Goal: Task Accomplishment & Management: Manage account settings

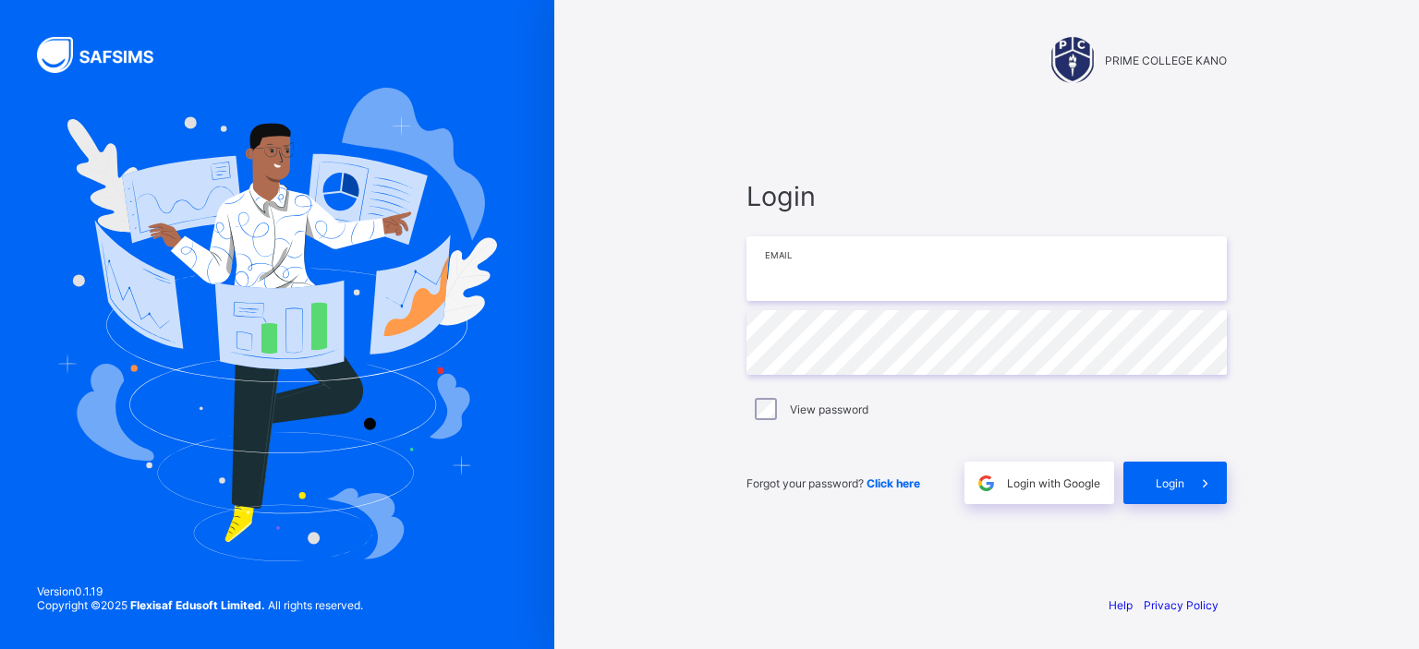
click at [877, 278] on input "email" at bounding box center [986, 268] width 480 height 65
click at [1012, 487] on span "Login with Google" at bounding box center [1053, 484] width 93 height 14
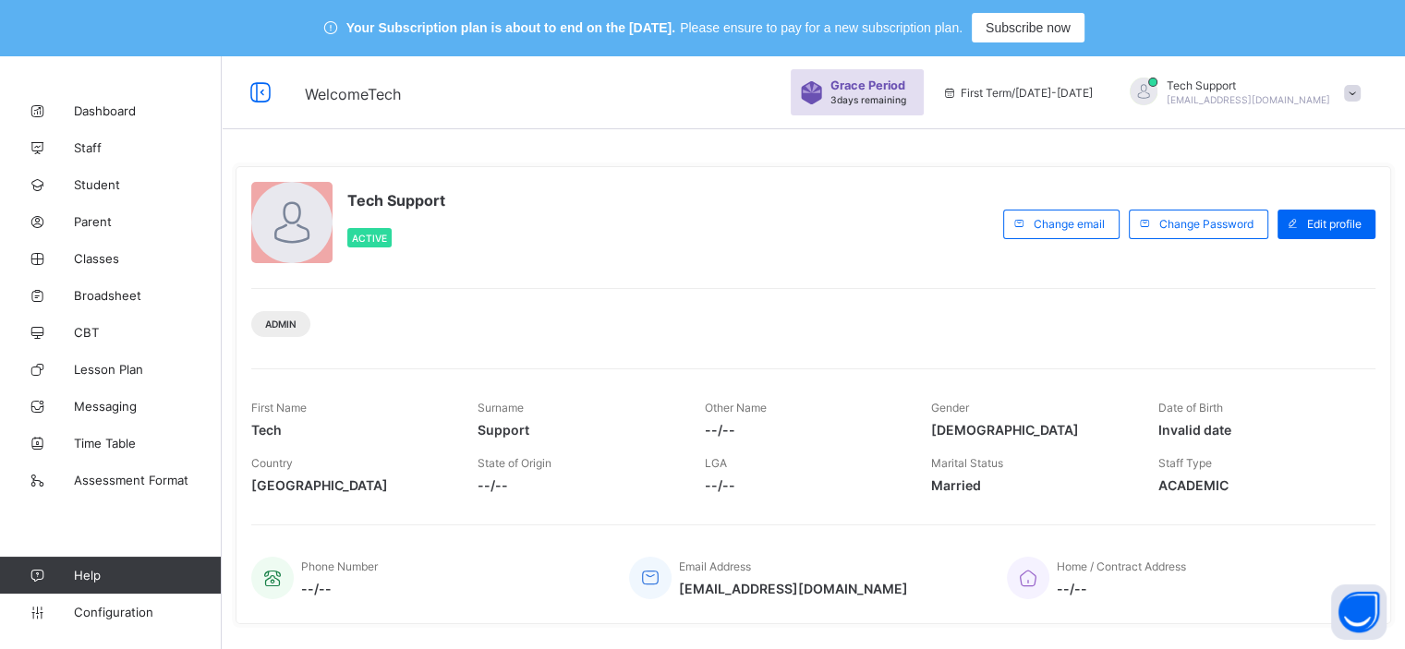
click at [1360, 85] on span at bounding box center [1352, 93] width 17 height 17
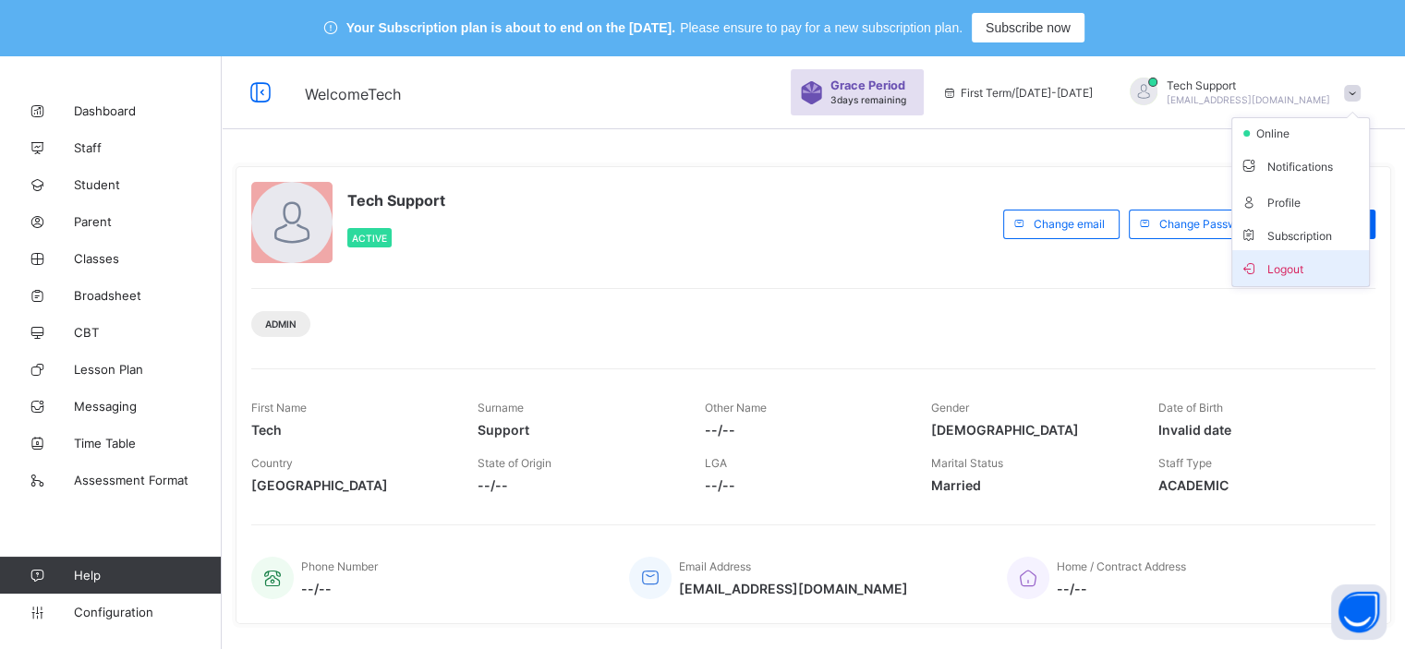
click at [1291, 261] on span "Logout" at bounding box center [1300, 268] width 122 height 21
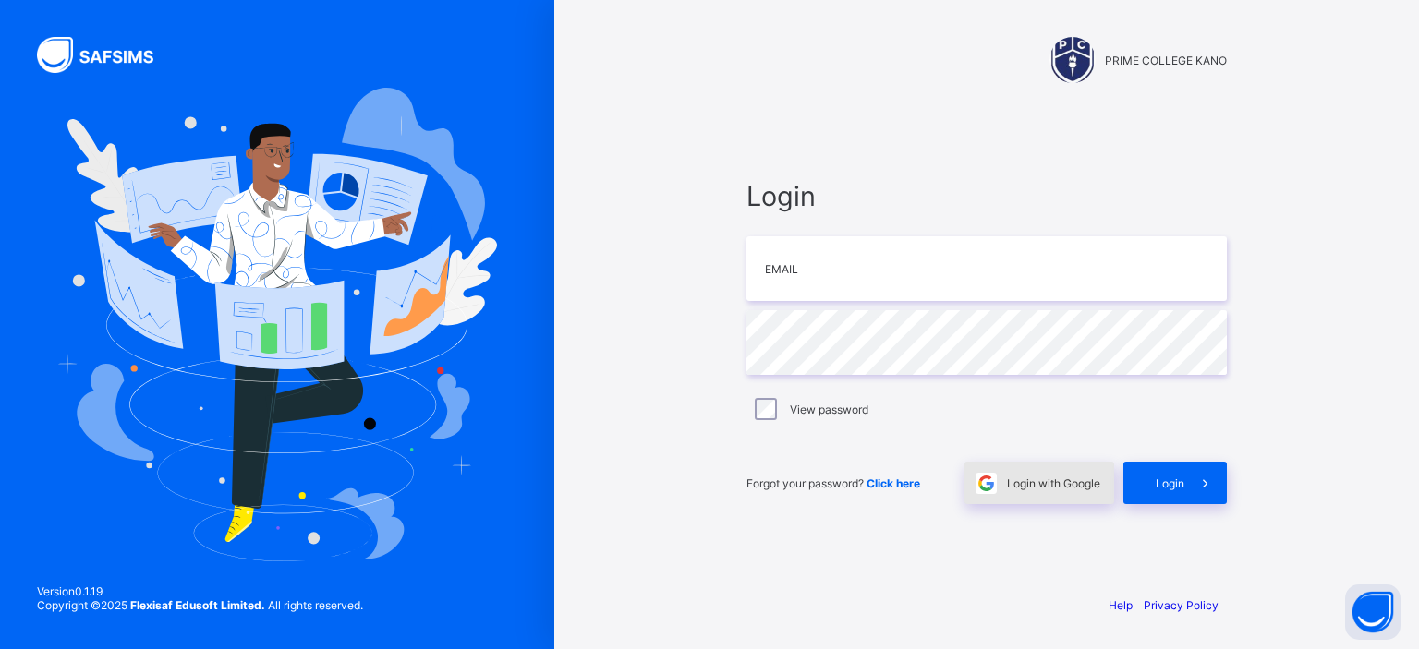
click at [1070, 473] on div "Login with Google" at bounding box center [1039, 483] width 150 height 42
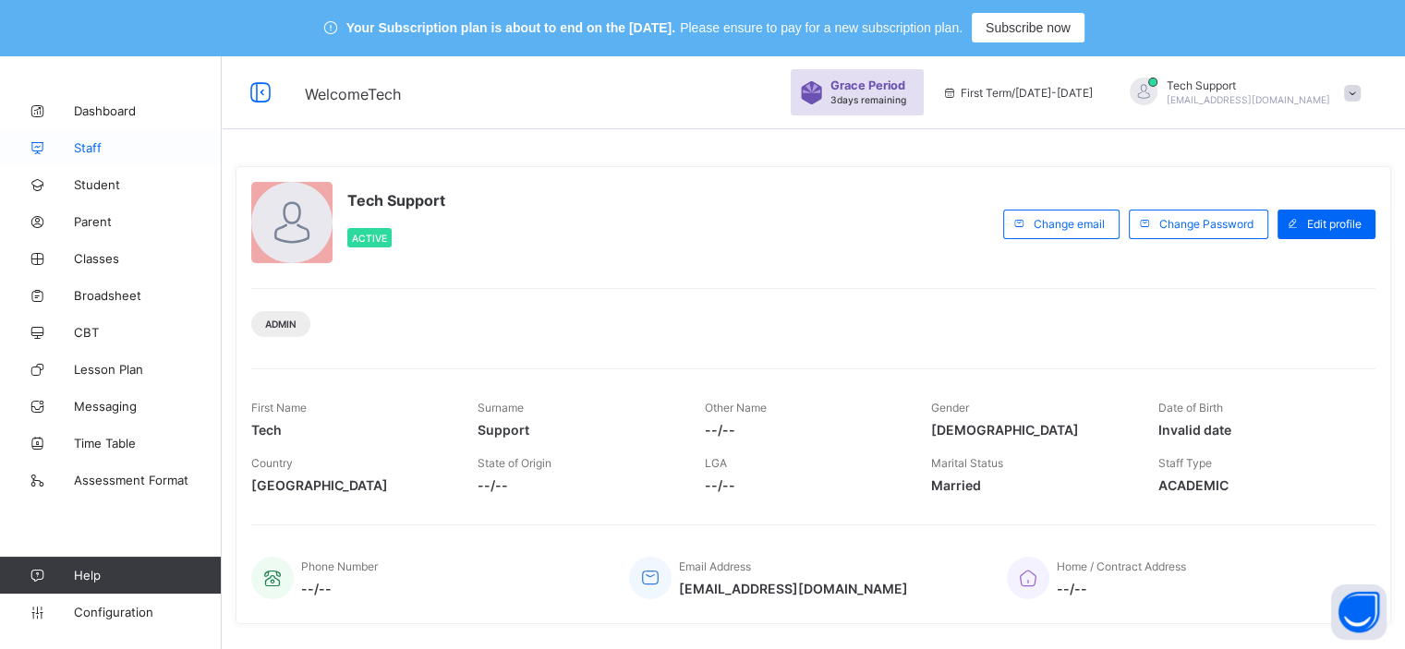
click at [98, 140] on span "Staff" at bounding box center [148, 147] width 148 height 15
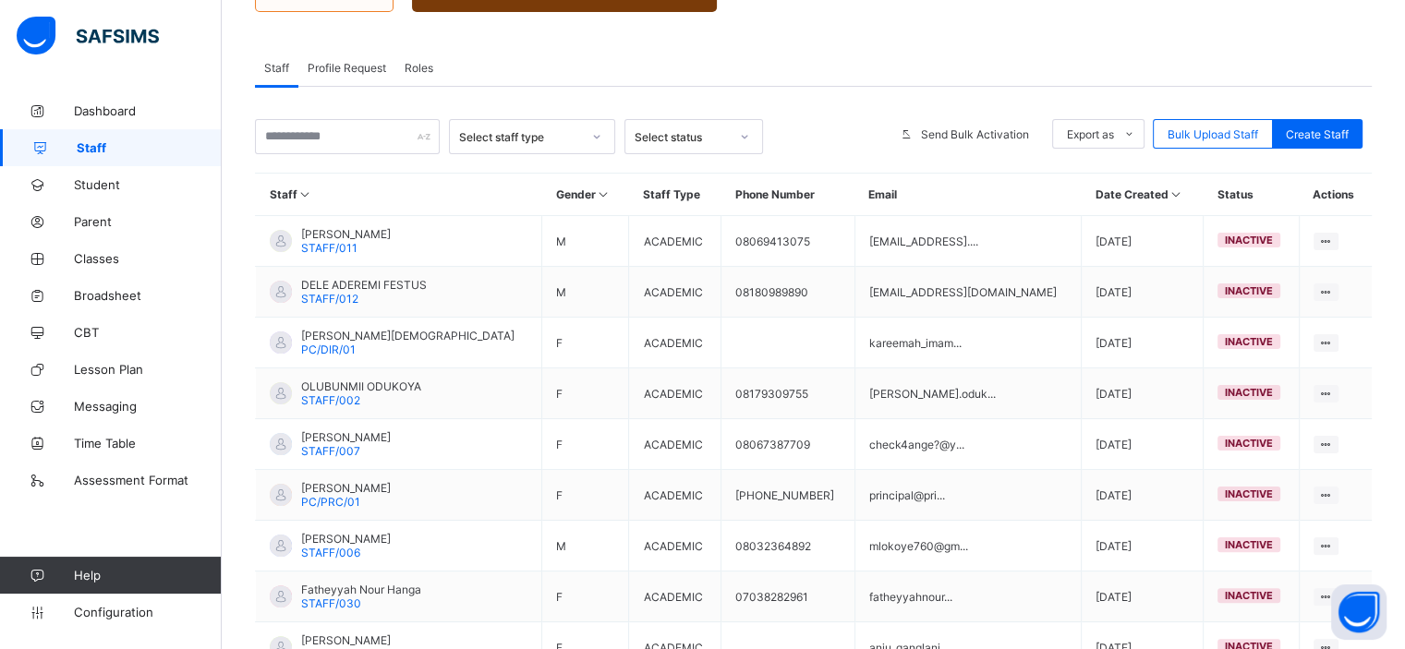
scroll to position [340, 0]
click at [413, 74] on div "Roles" at bounding box center [418, 66] width 47 height 37
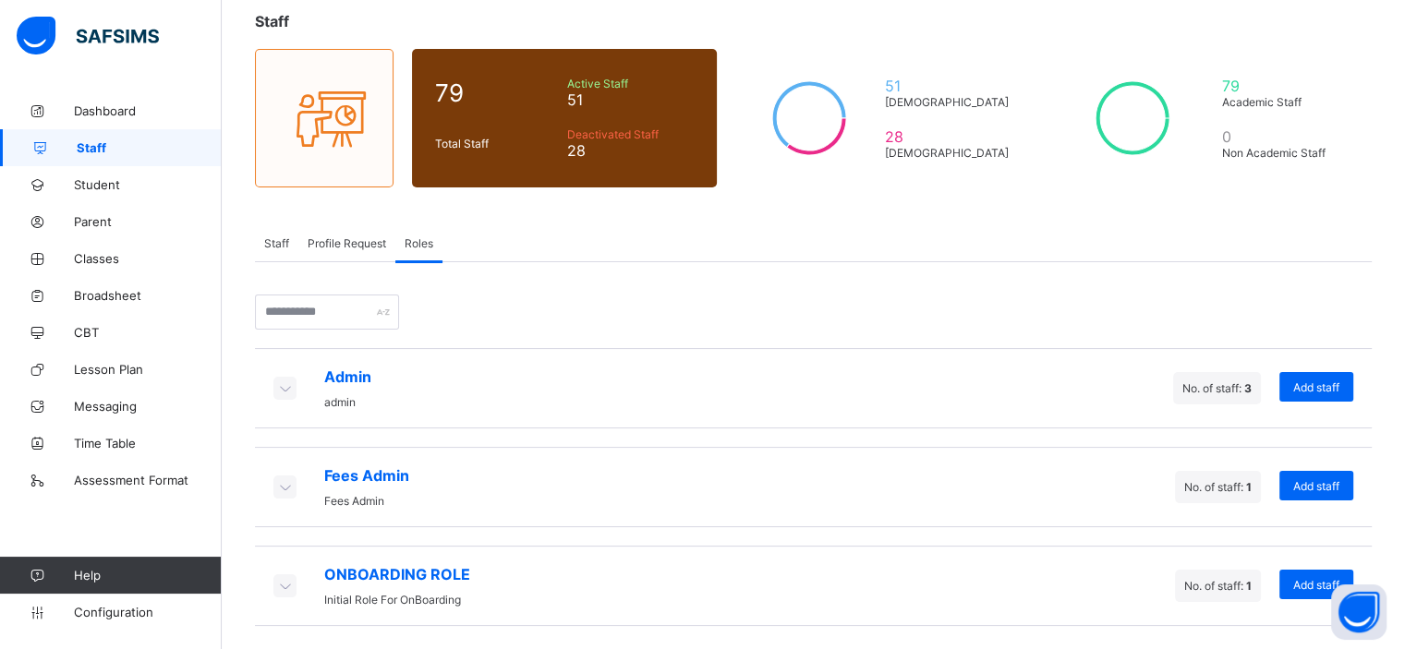
click at [286, 483] on icon at bounding box center [284, 486] width 20 height 18
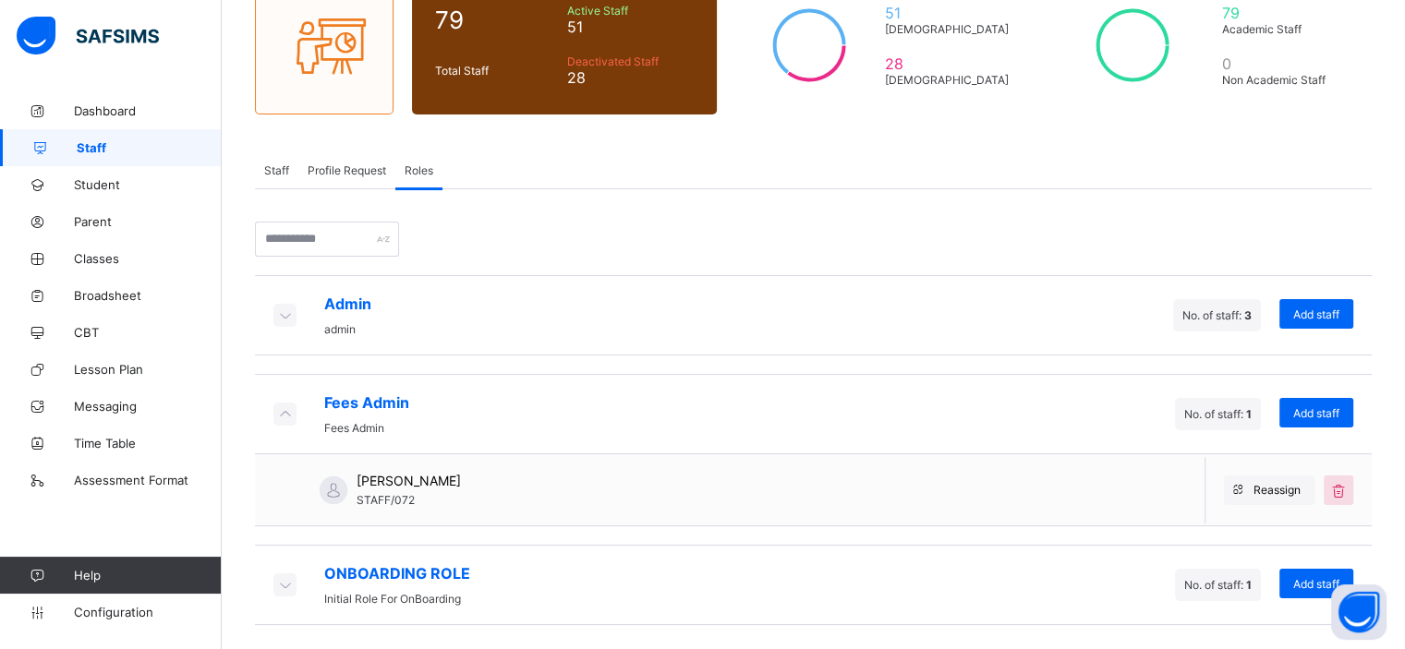
click at [288, 576] on icon at bounding box center [284, 584] width 20 height 18
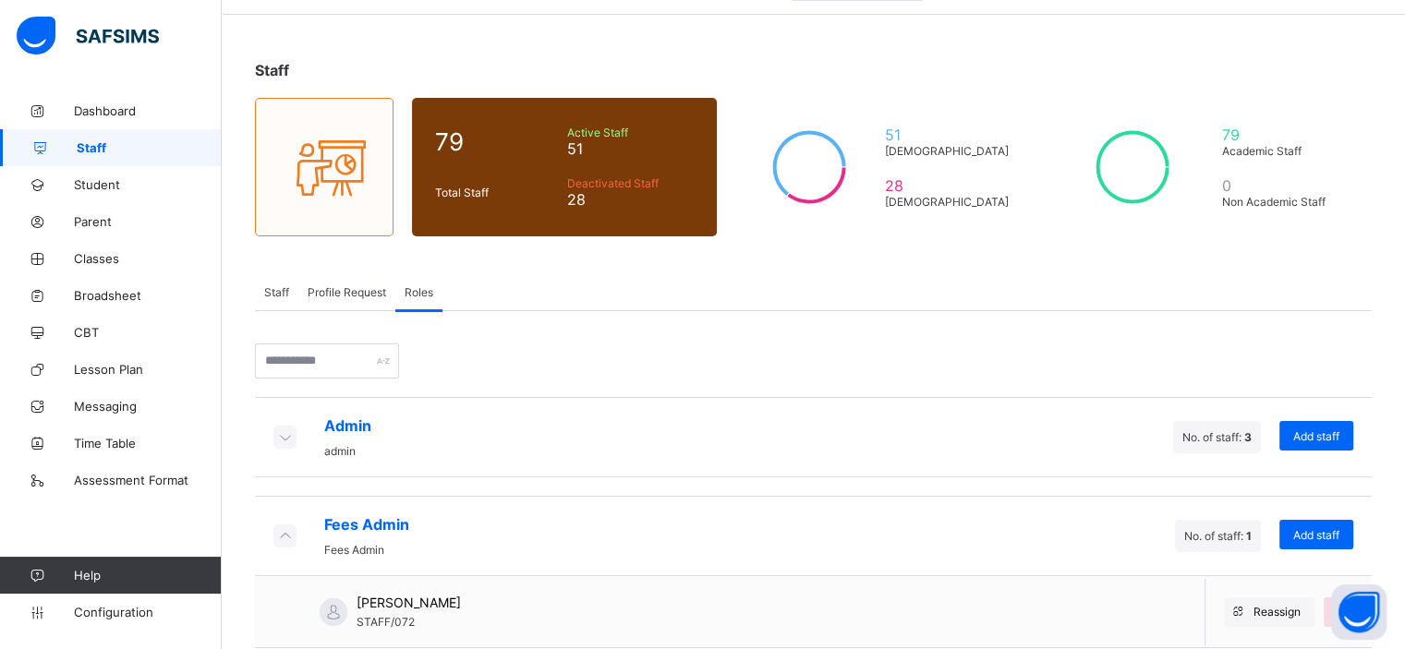
scroll to position [98, 0]
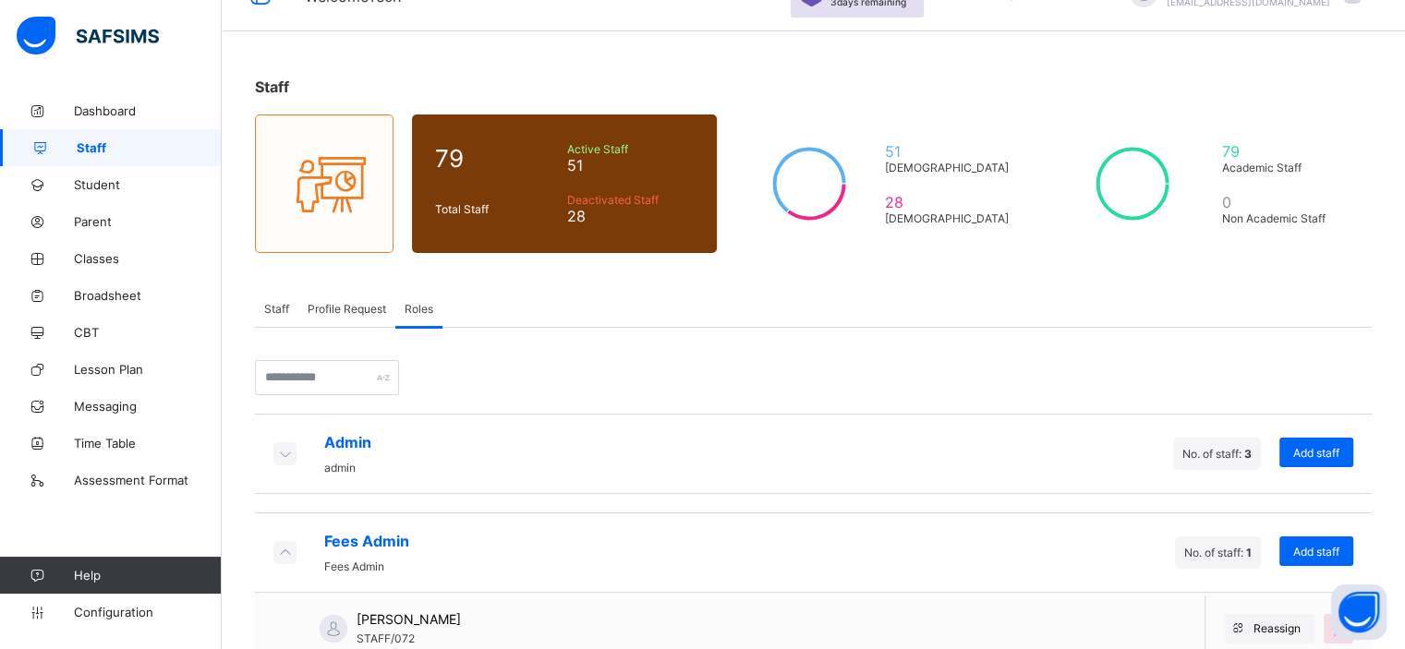
click at [270, 309] on span "Staff" at bounding box center [276, 309] width 25 height 14
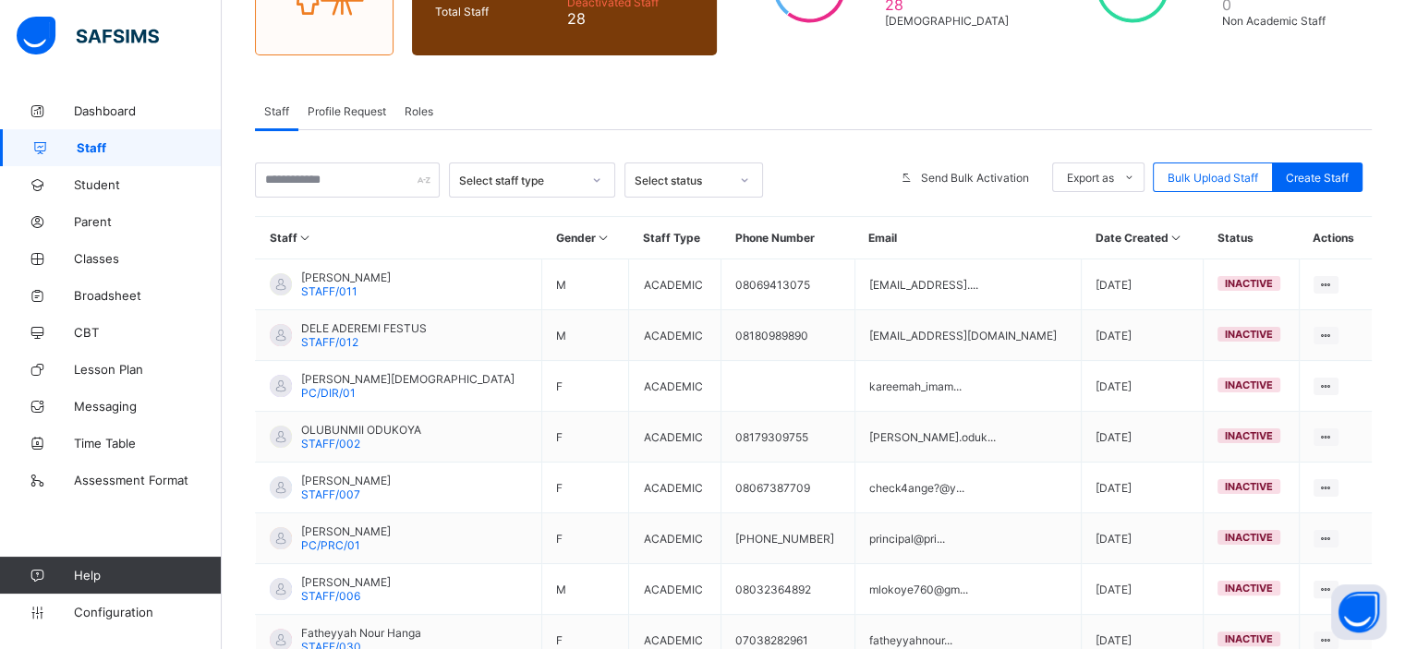
scroll to position [303, 0]
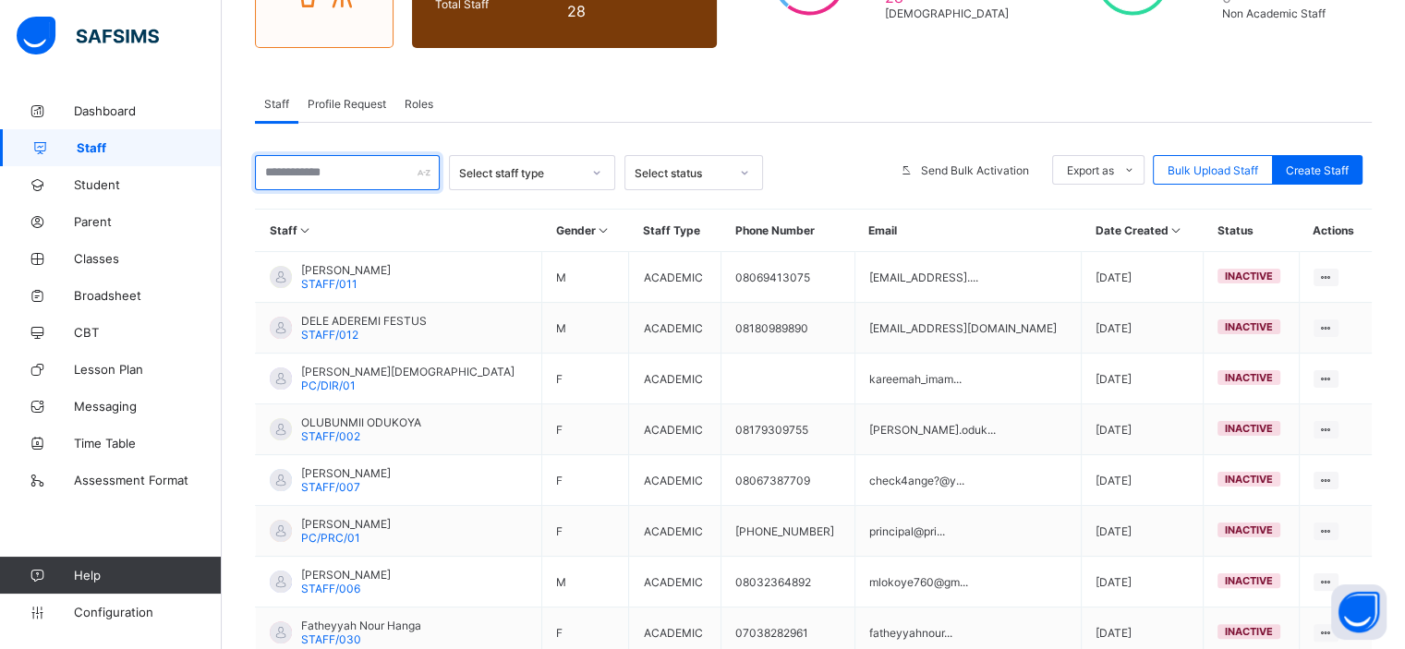
click at [310, 175] on input "text" at bounding box center [347, 172] width 185 height 35
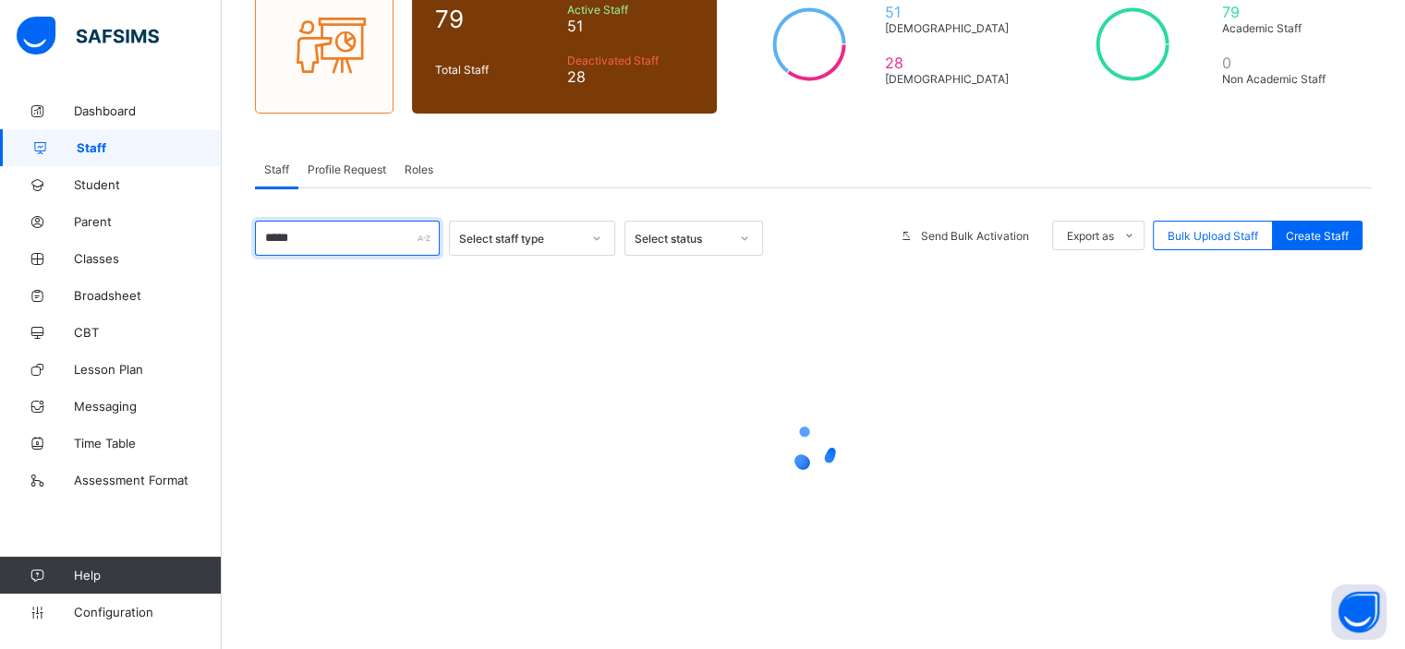
scroll to position [249, 0]
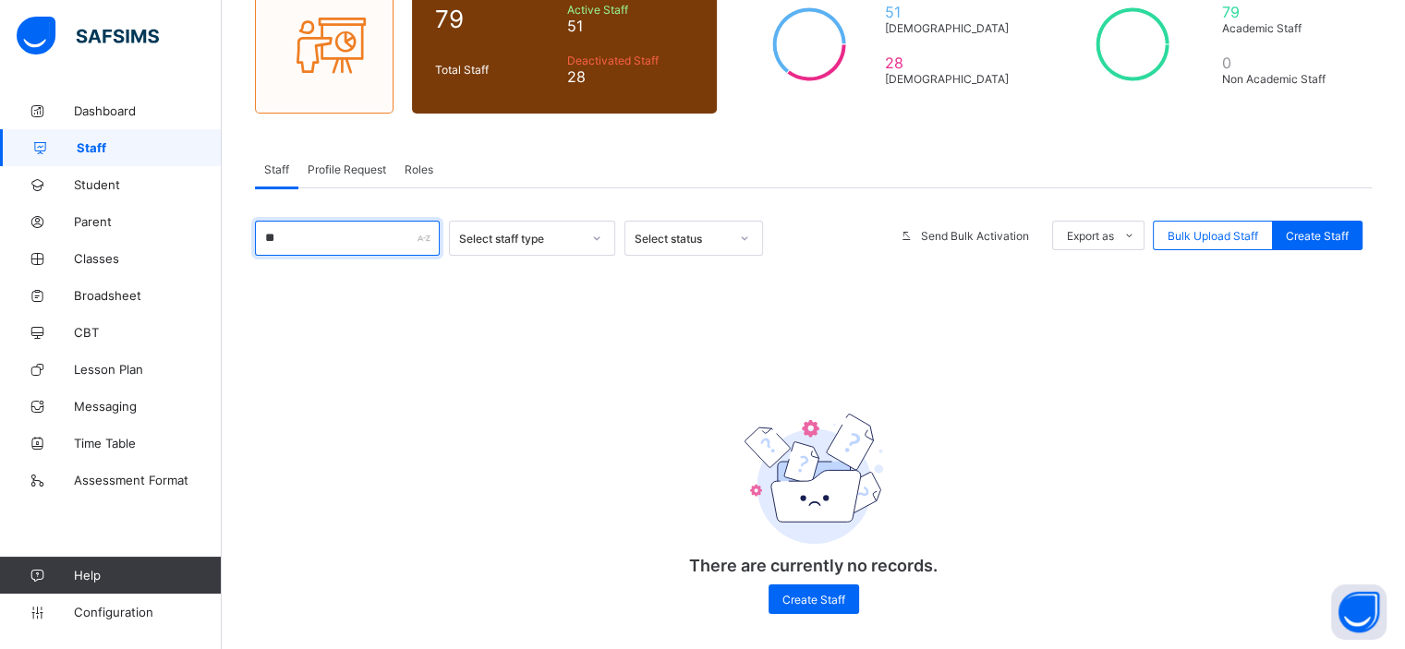
type input "*"
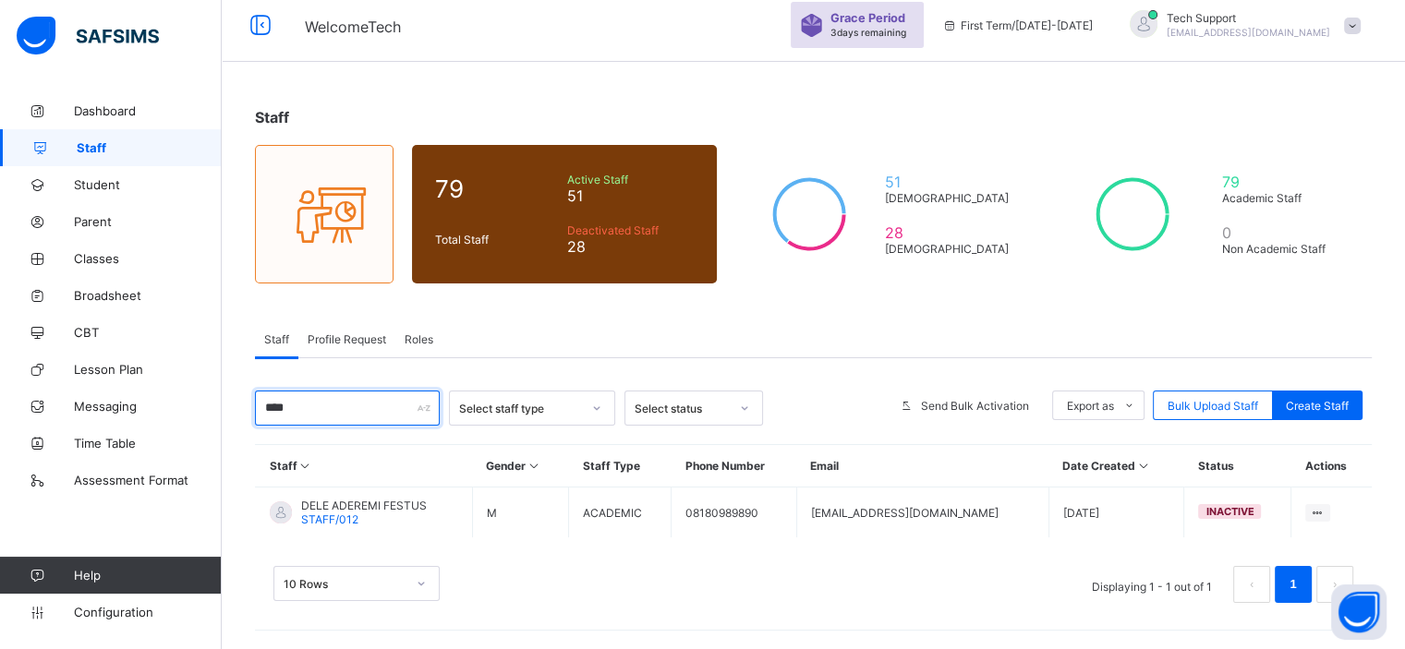
scroll to position [66, 0]
type input "*"
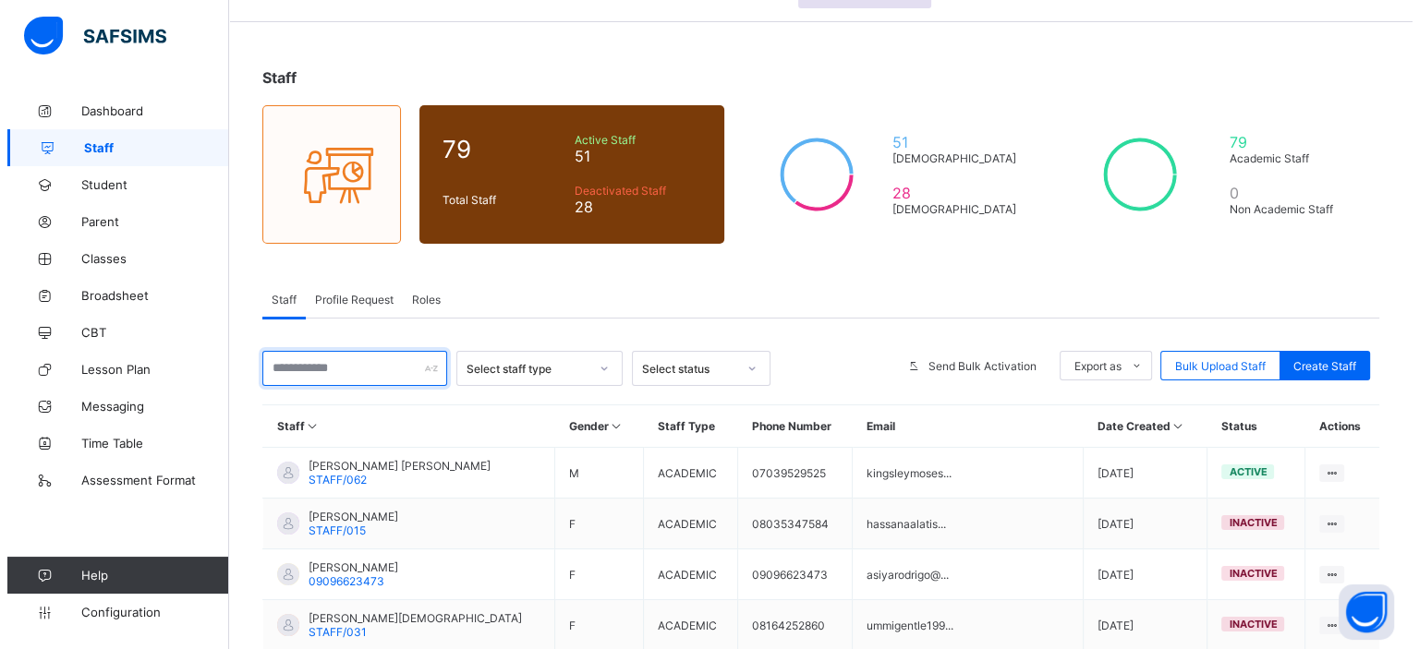
scroll to position [106, 0]
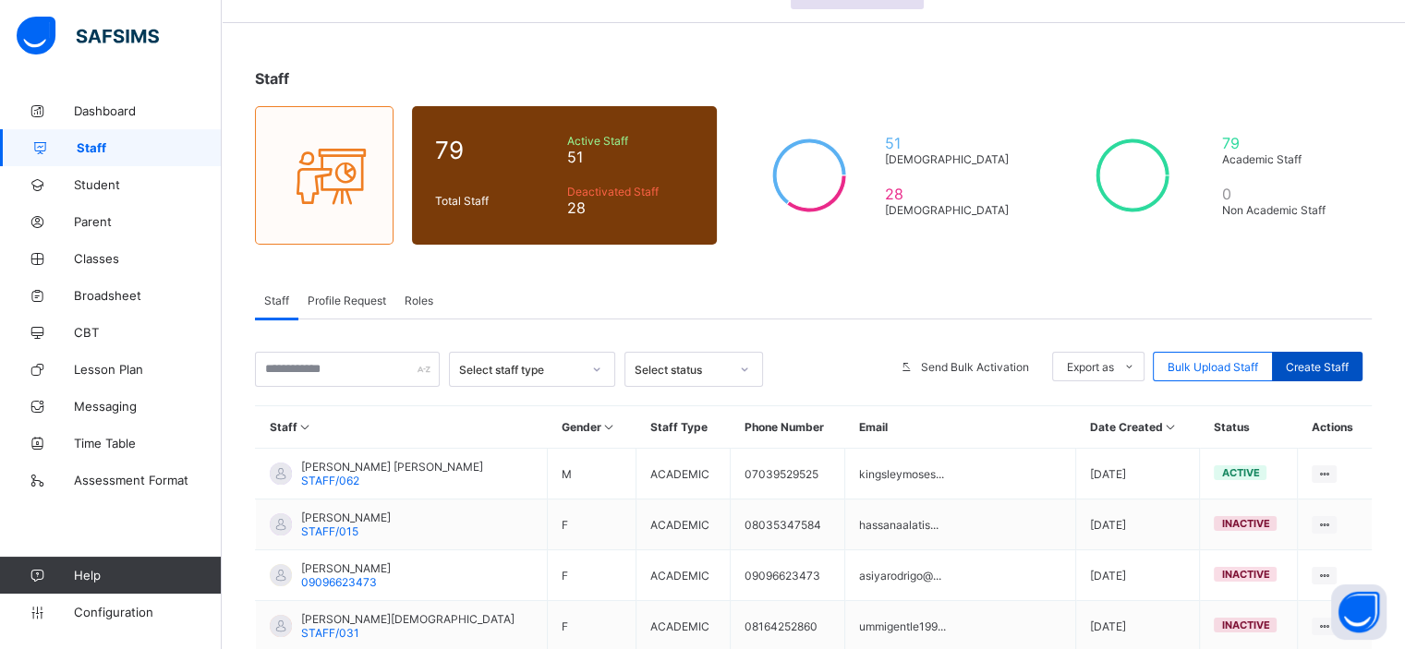
click at [1311, 360] on span "Create Staff" at bounding box center [1317, 367] width 63 height 14
select select "**"
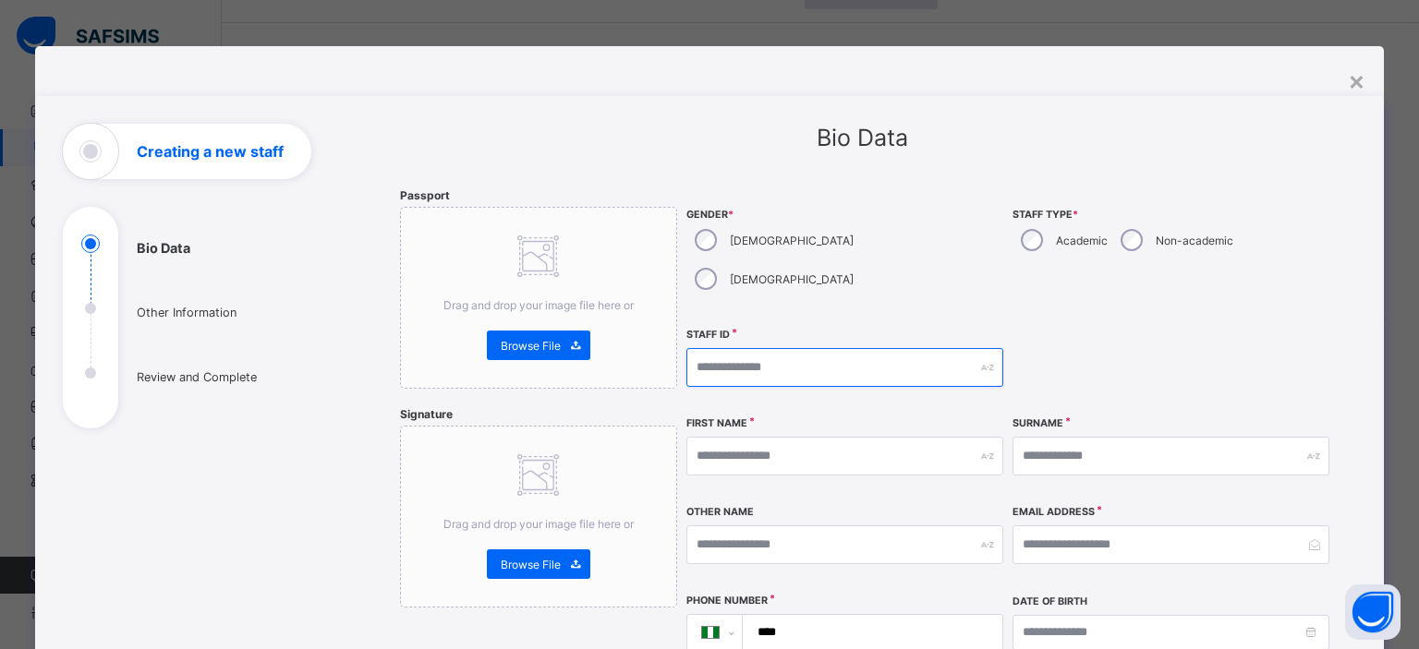
click at [828, 348] on input "text" at bounding box center [844, 367] width 317 height 39
type input "*******"
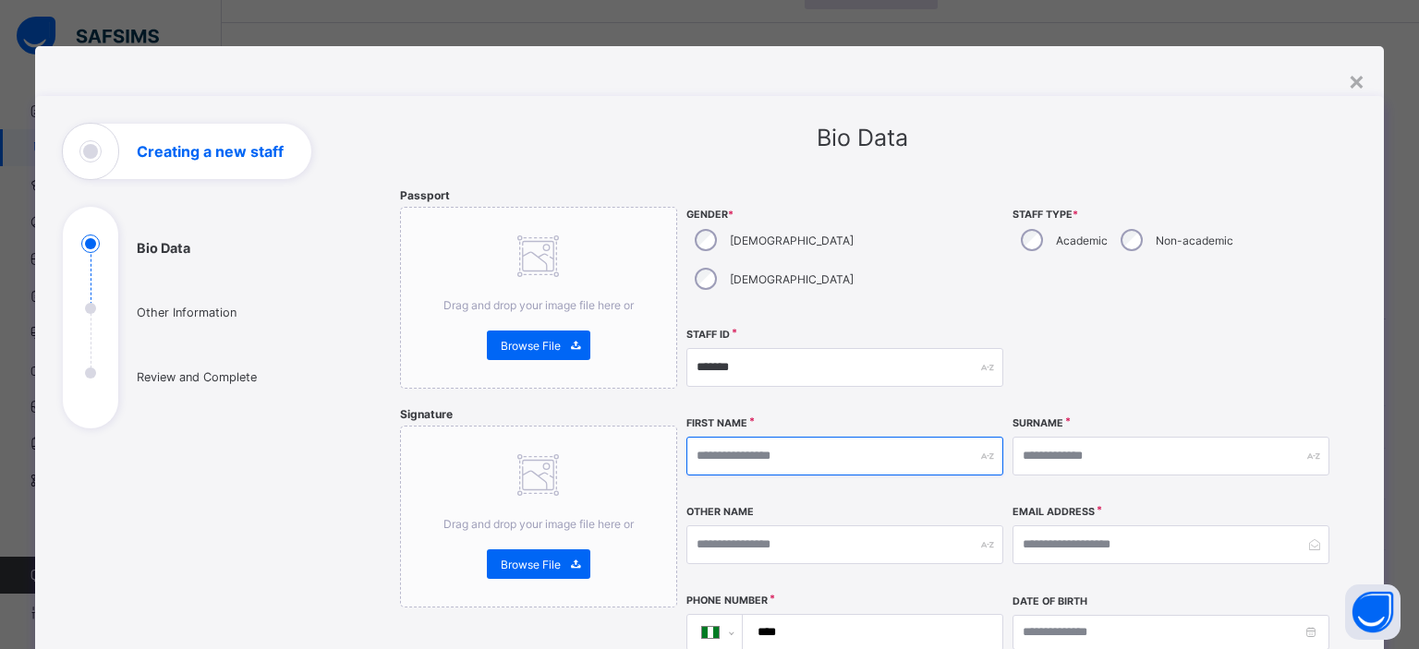
click at [798, 437] on input "text" at bounding box center [844, 456] width 317 height 39
type input "*******"
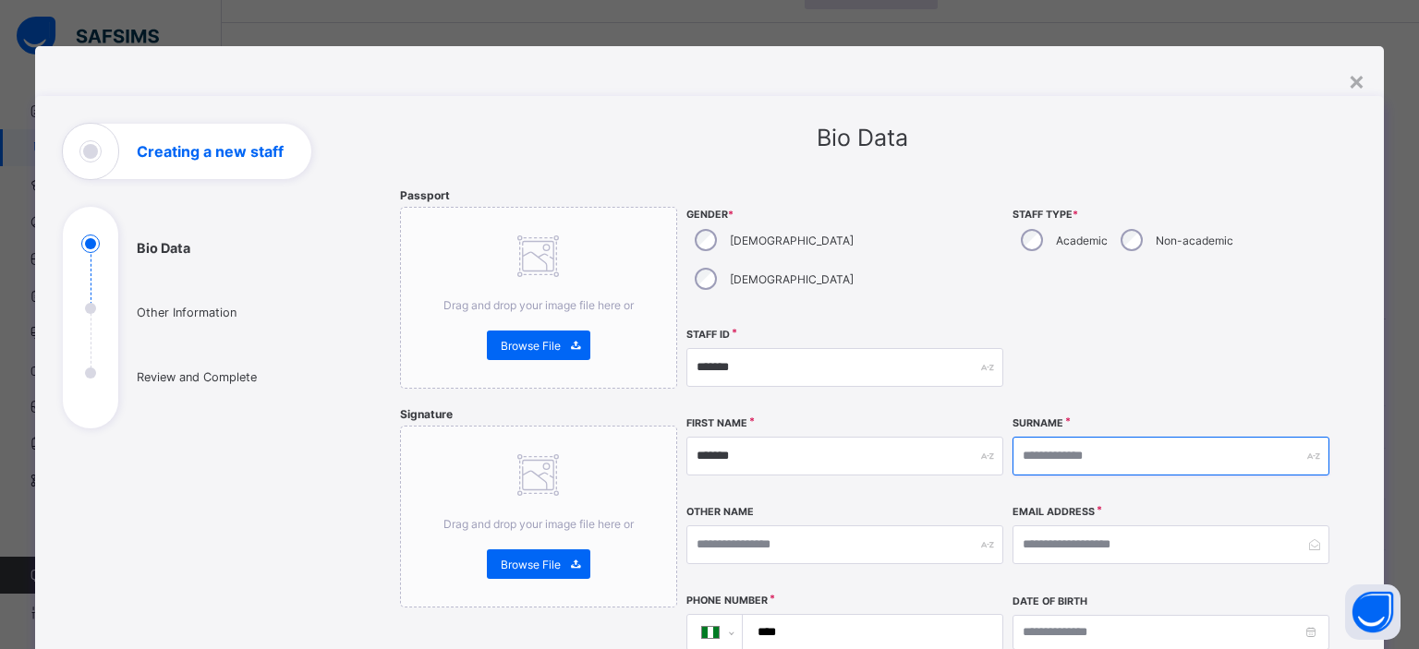
click at [1033, 437] on input "text" at bounding box center [1170, 456] width 317 height 39
type input "*******"
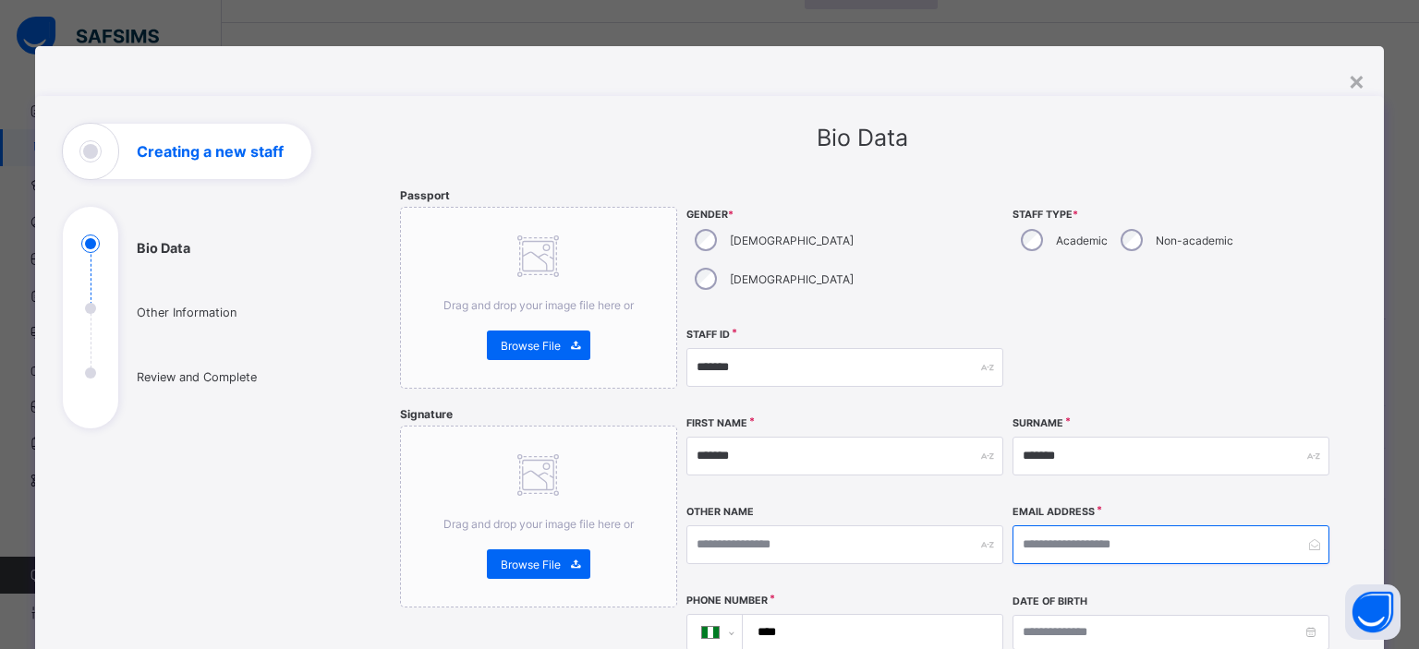
click at [1028, 526] on input "email" at bounding box center [1170, 545] width 317 height 39
drag, startPoint x: 1139, startPoint y: 502, endPoint x: 1010, endPoint y: 505, distance: 128.4
click at [1012, 526] on input "**********" at bounding box center [1170, 545] width 317 height 39
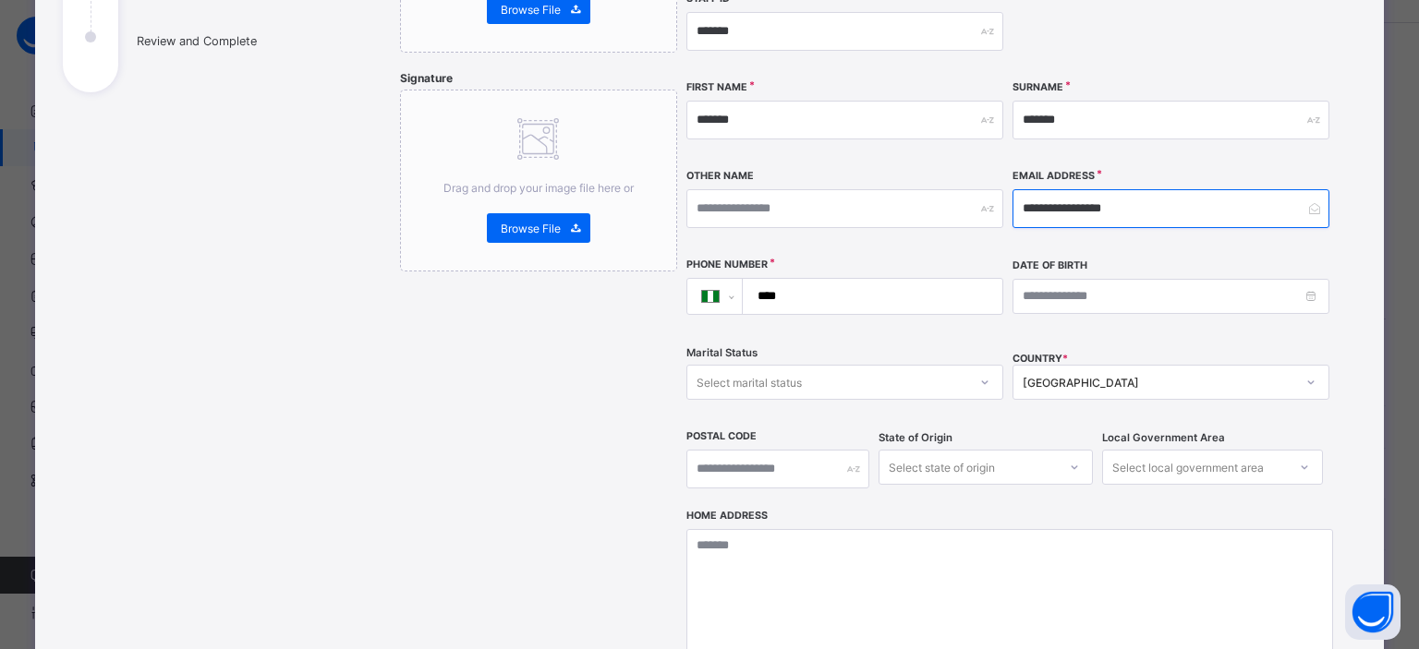
scroll to position [336, 0]
type input "**********"
click at [828, 279] on input "****" at bounding box center [868, 296] width 245 height 35
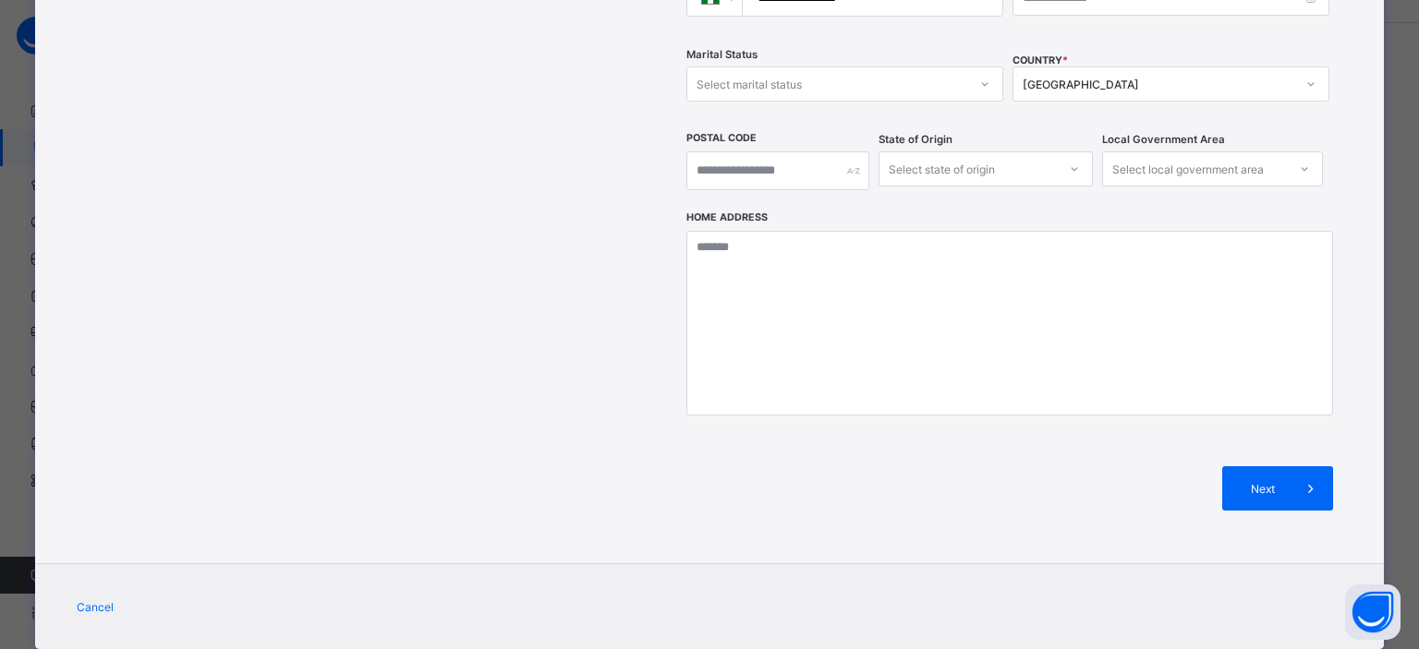
scroll to position [643, 0]
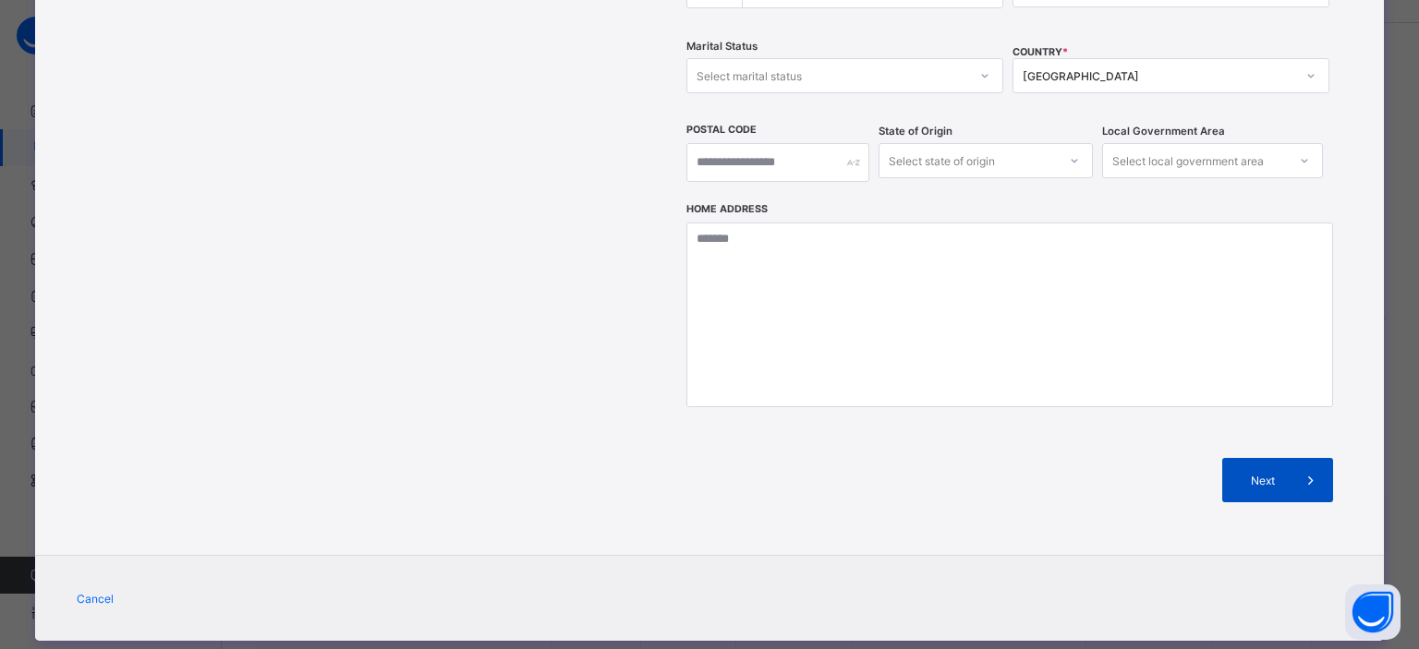
type input "**********"
click at [1262, 458] on div "Next" at bounding box center [1277, 480] width 111 height 44
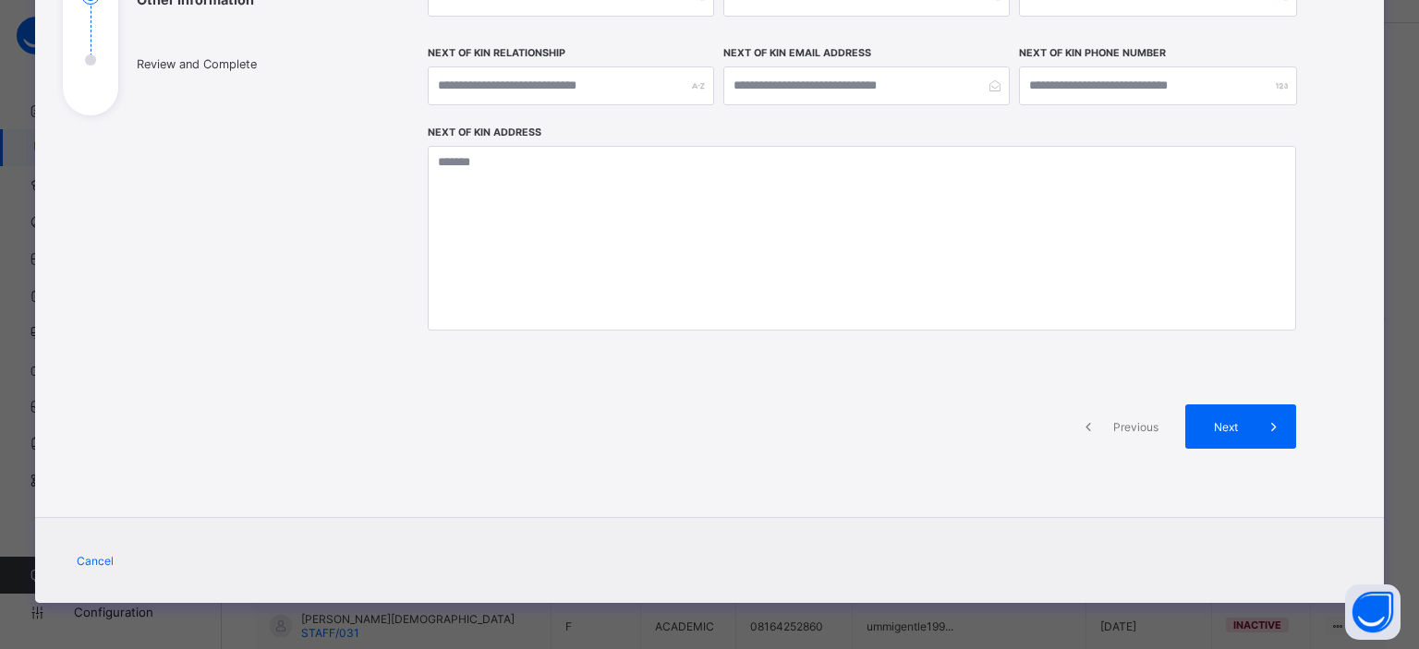
scroll to position [311, 0]
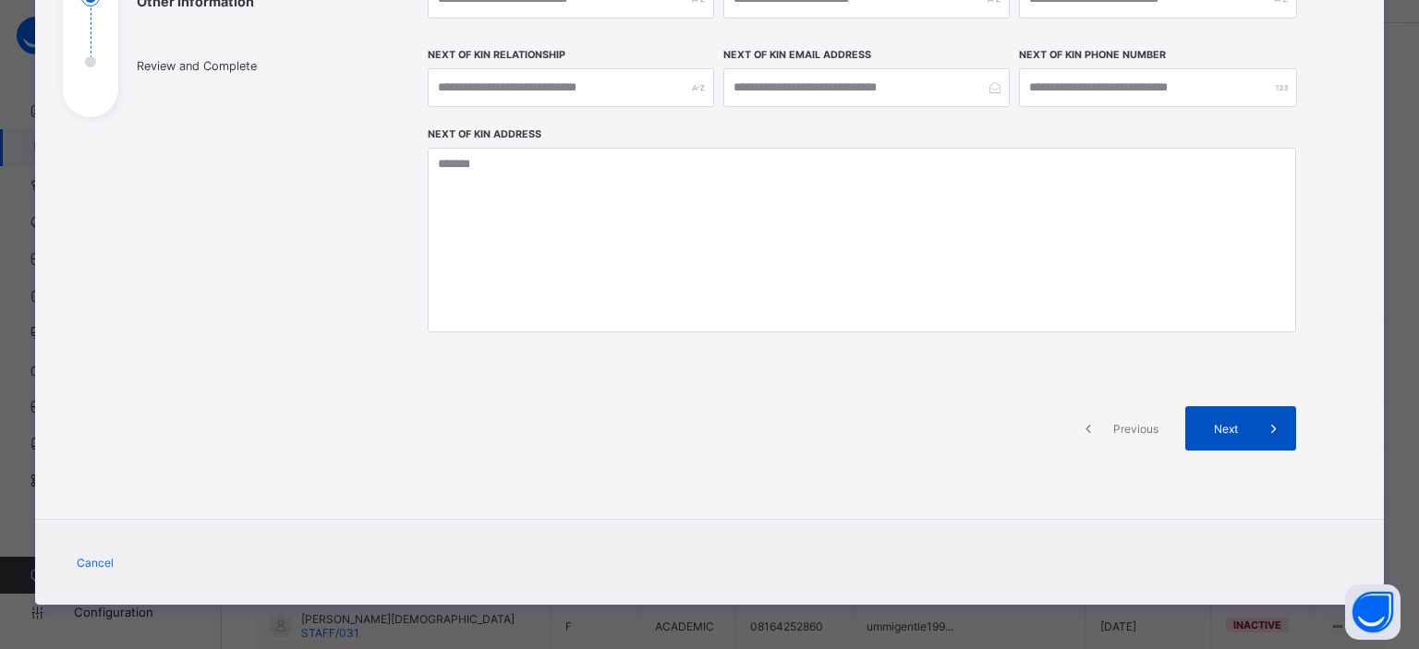
click at [1263, 424] on icon at bounding box center [1273, 428] width 20 height 18
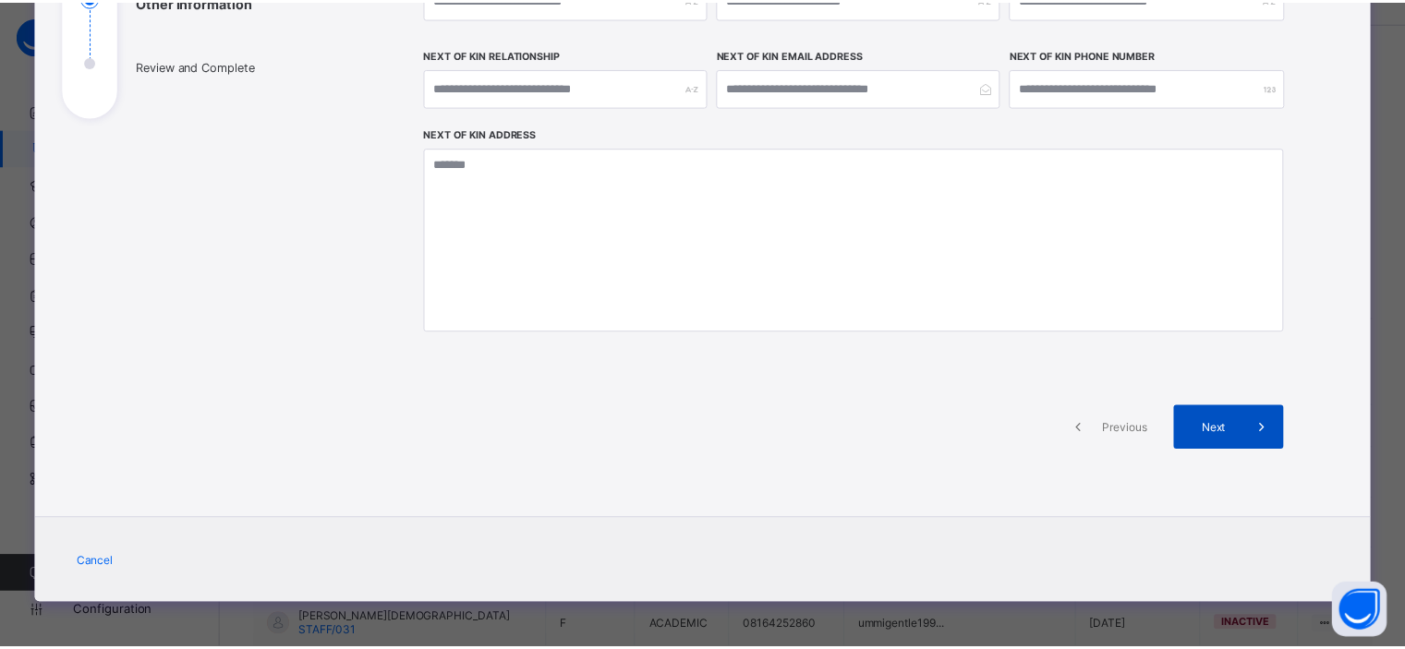
scroll to position [571, 0]
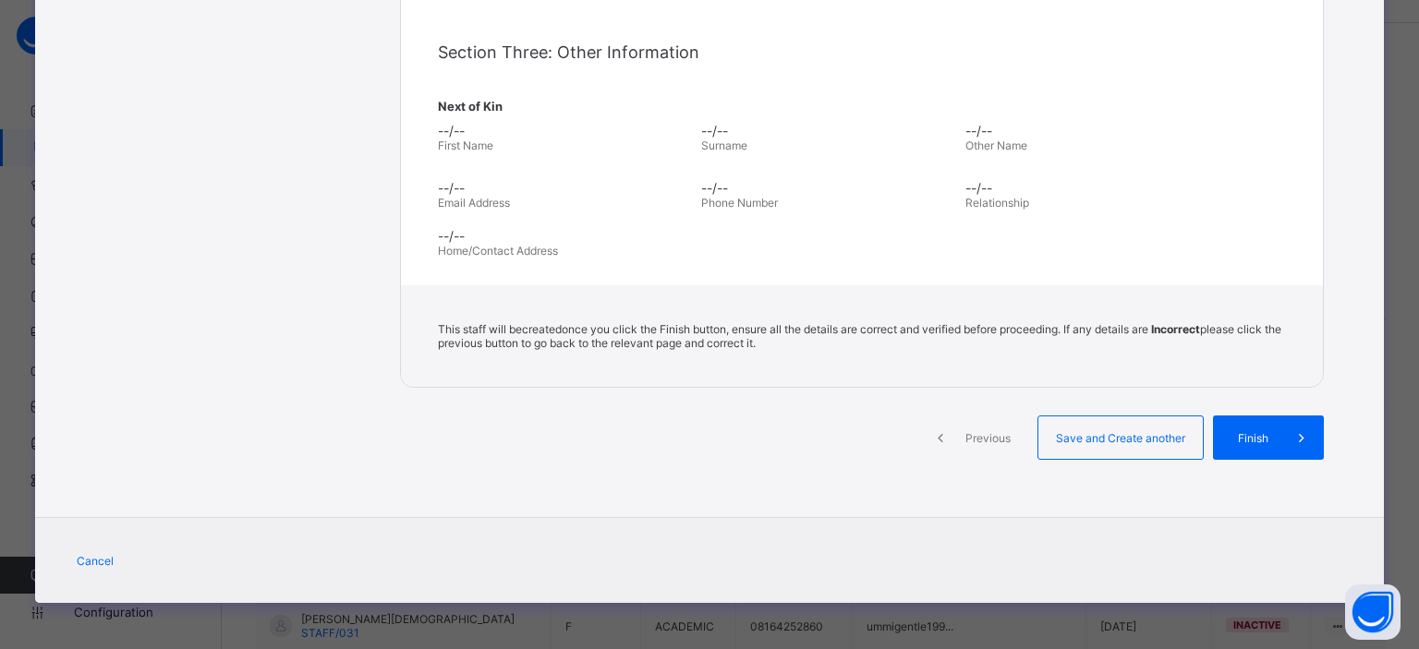
click at [1259, 424] on div "Finish" at bounding box center [1268, 438] width 111 height 44
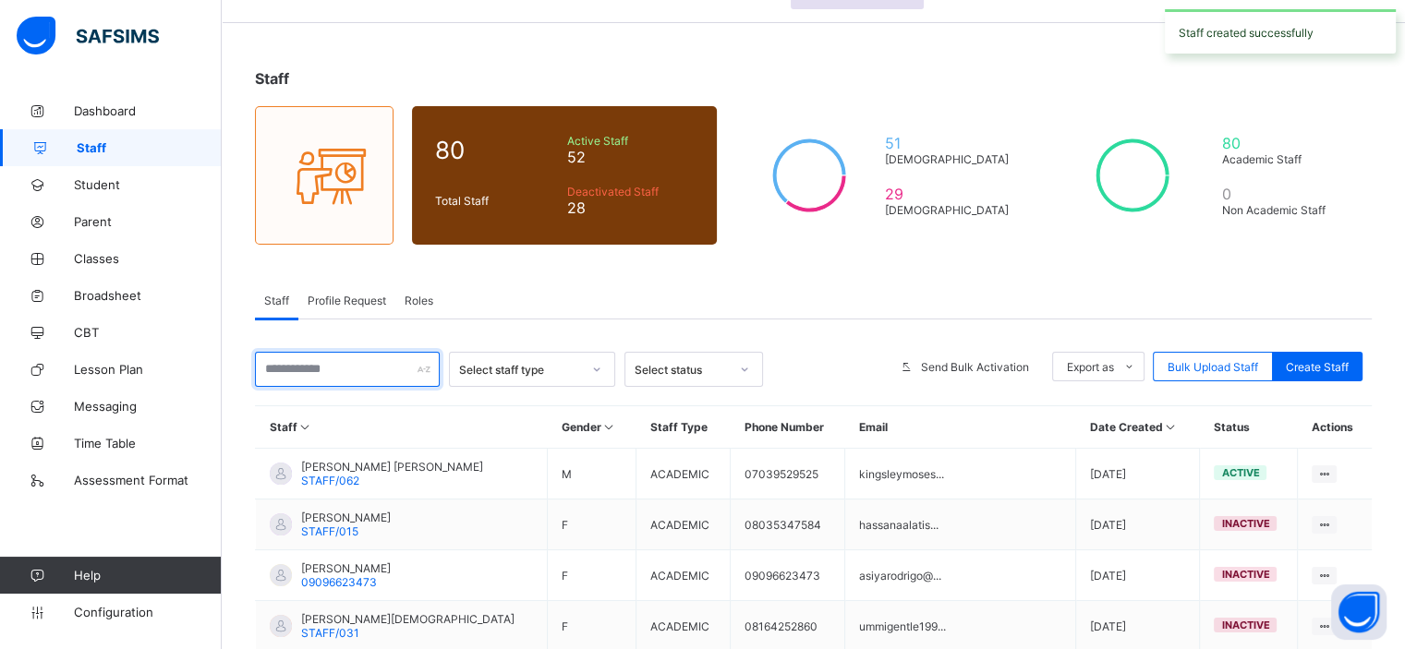
click at [384, 377] on input "text" at bounding box center [347, 369] width 185 height 35
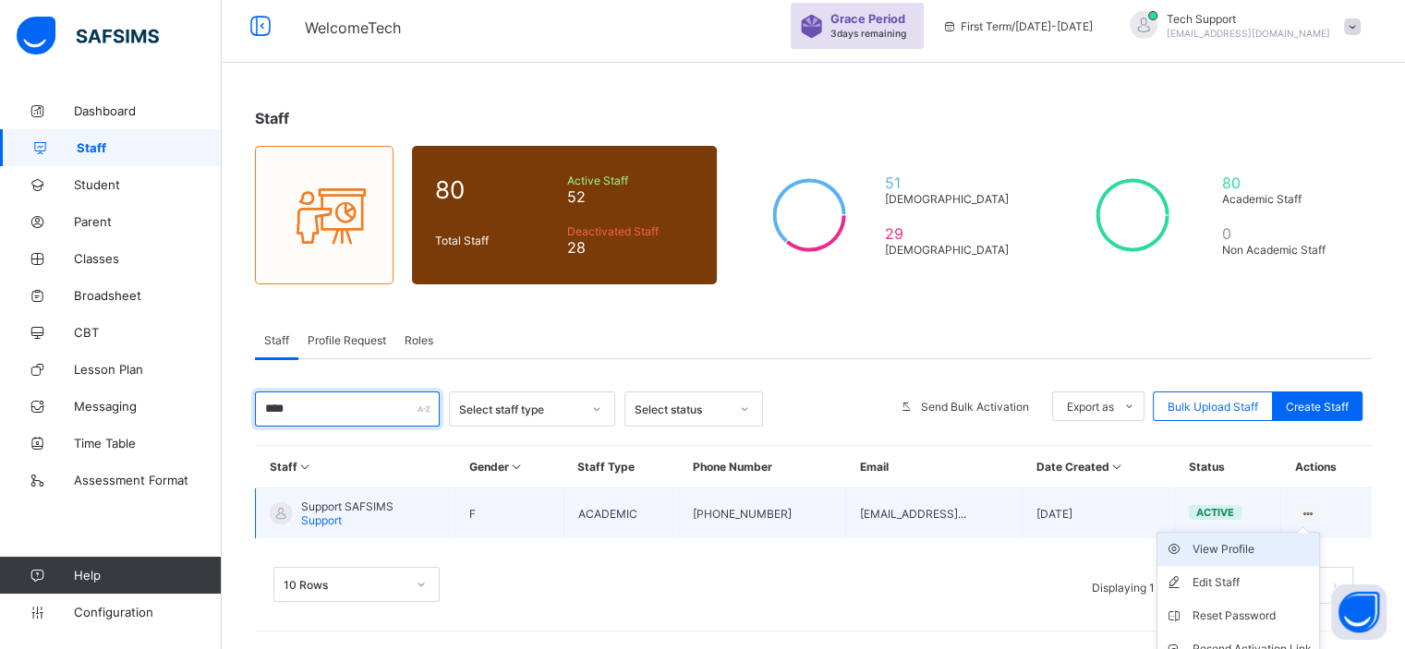
scroll to position [106, 0]
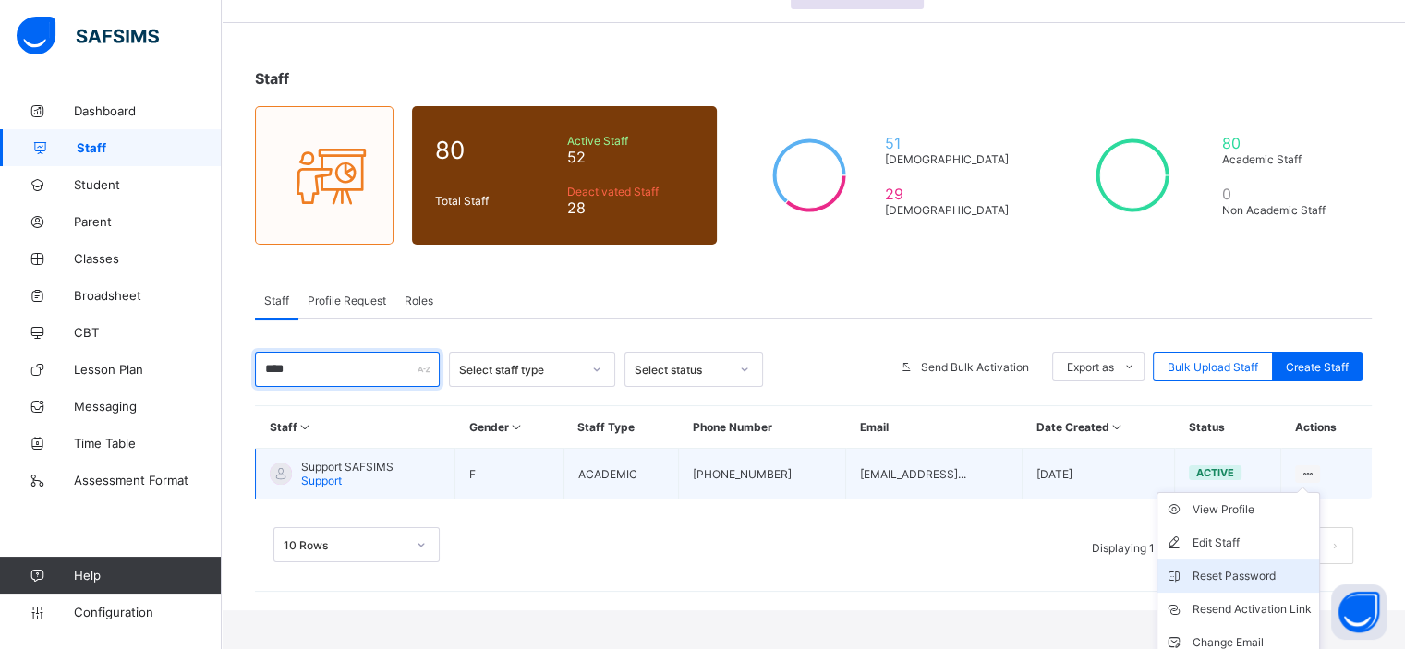
type input "****"
click at [1269, 573] on div "Reset Password" at bounding box center [1251, 576] width 119 height 18
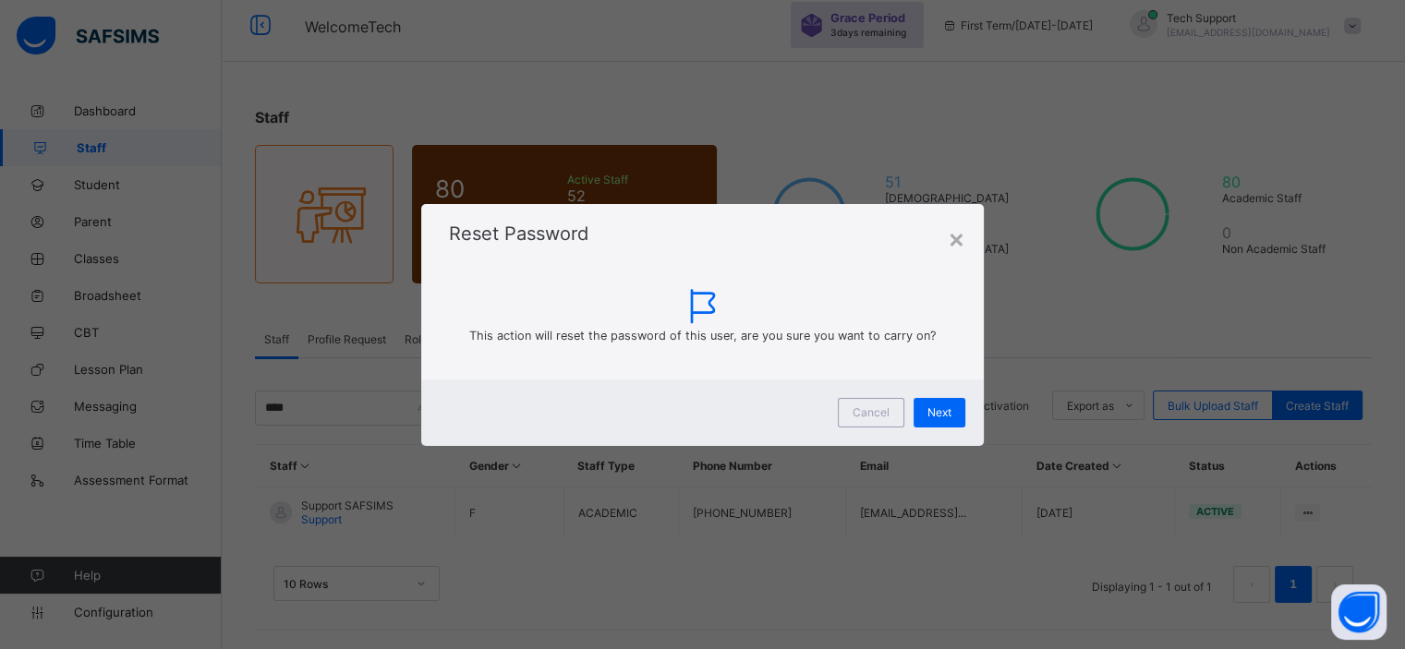
scroll to position [66, 0]
click at [961, 409] on span "Next" at bounding box center [949, 412] width 24 height 14
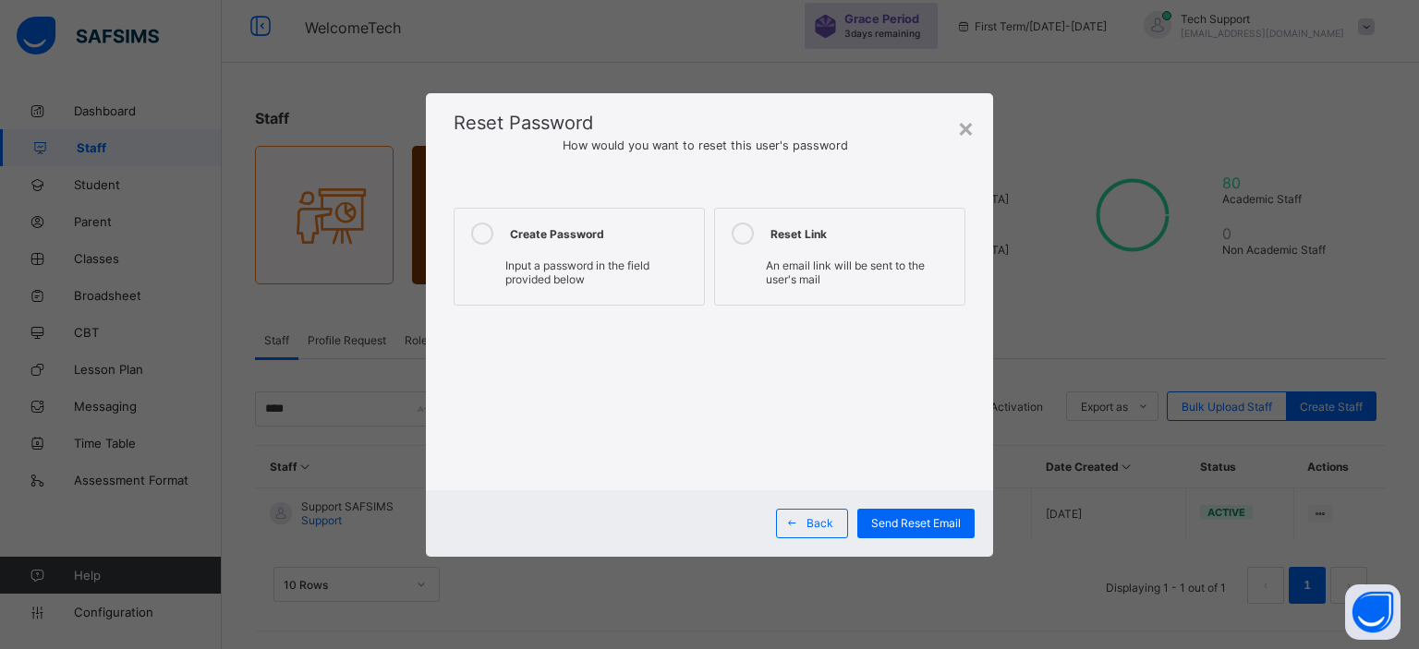
click at [596, 276] on div "Input a password in the field provided below" at bounding box center [579, 275] width 231 height 32
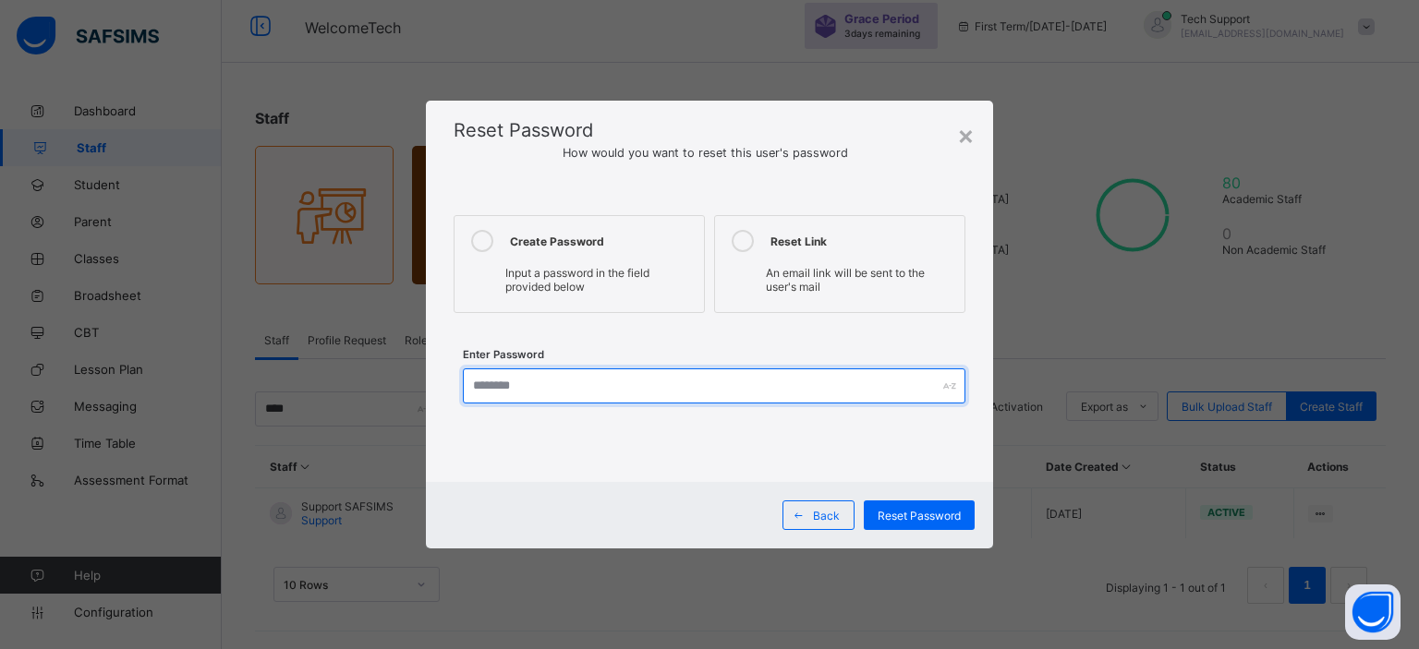
click at [563, 393] on input "text" at bounding box center [714, 386] width 502 height 35
type input "*********"
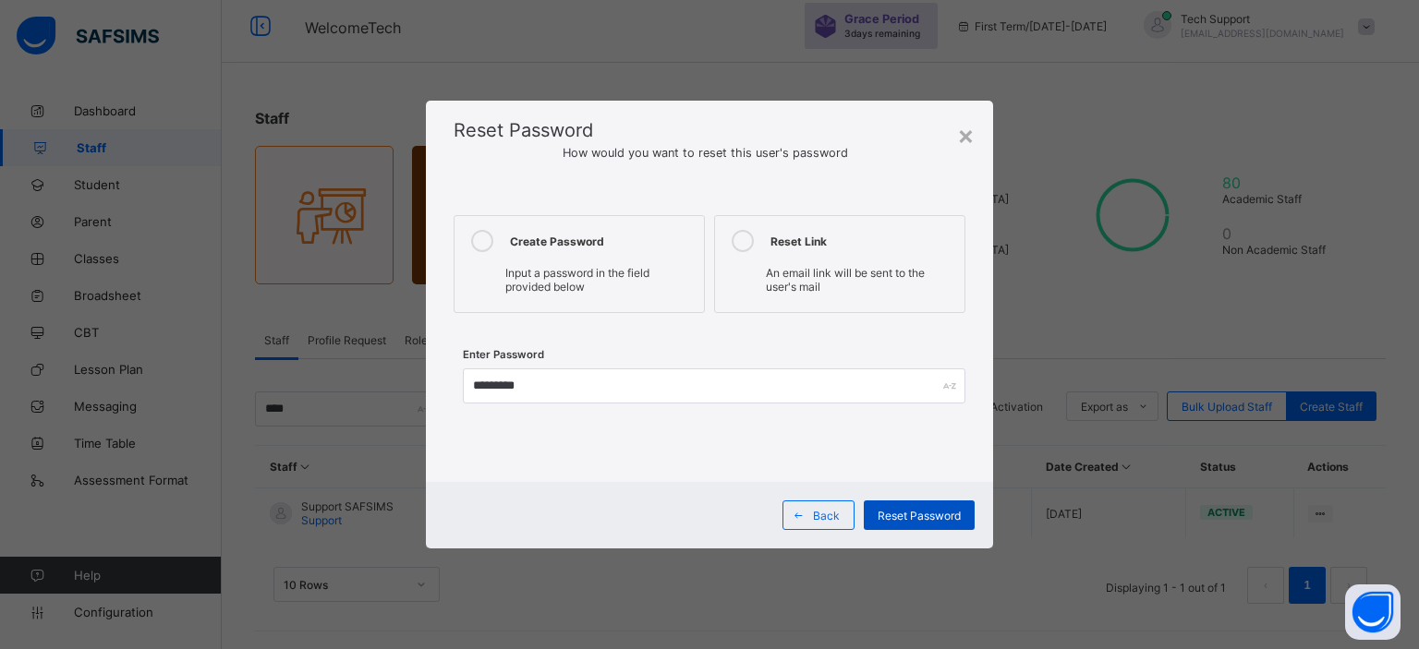
click at [907, 517] on span "Reset Password" at bounding box center [918, 516] width 83 height 14
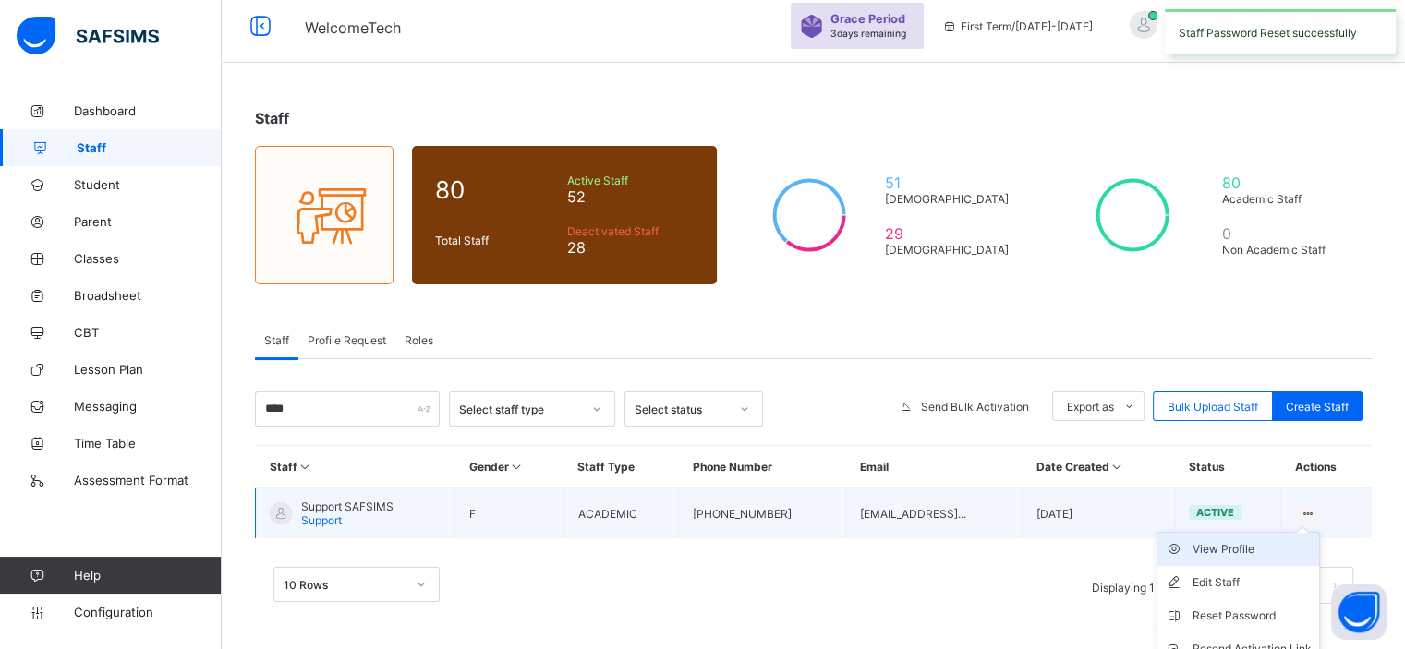
click at [1267, 546] on div "View Profile" at bounding box center [1251, 549] width 119 height 18
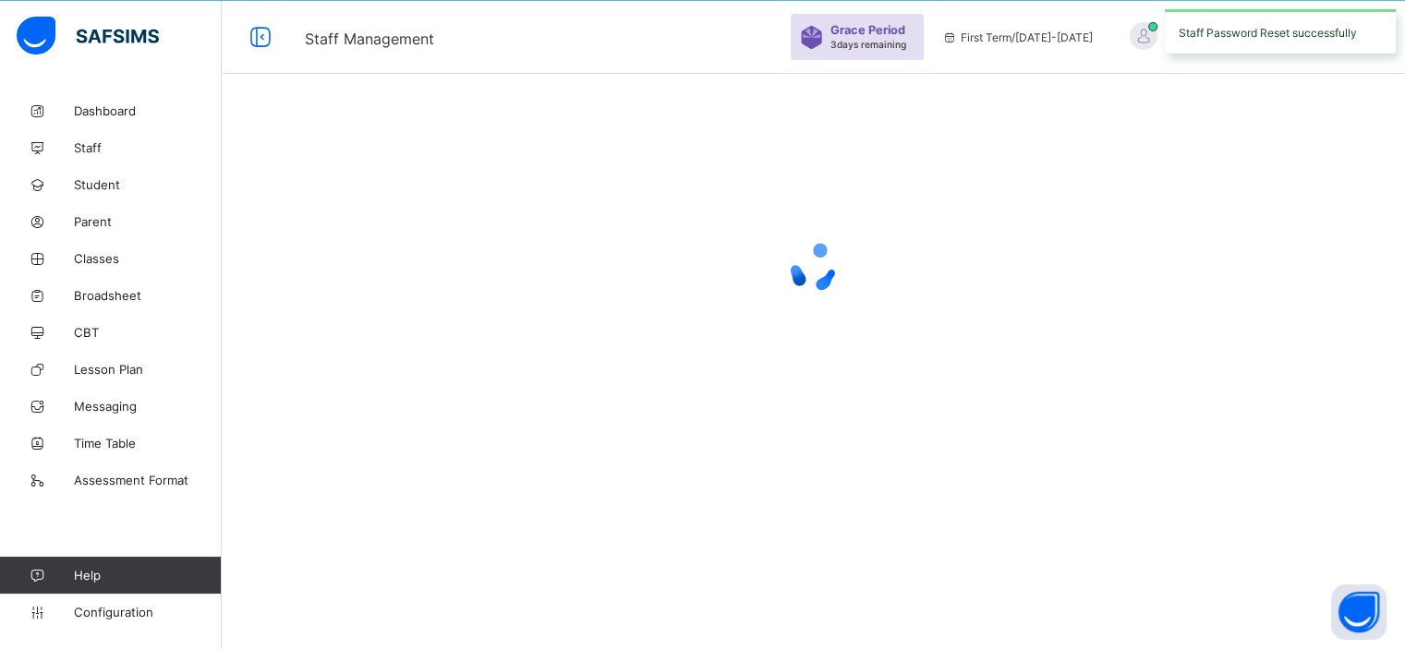
scroll to position [66, 0]
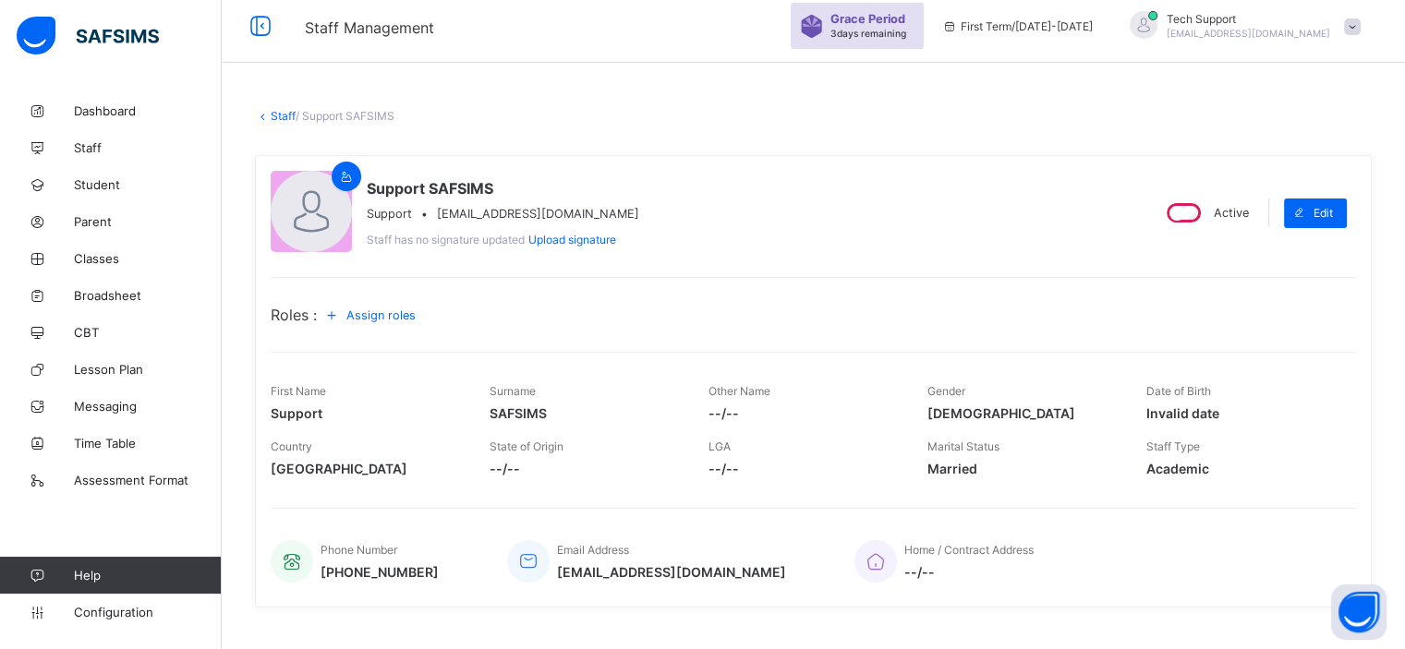
click at [380, 320] on span "Assign roles" at bounding box center [380, 315] width 69 height 14
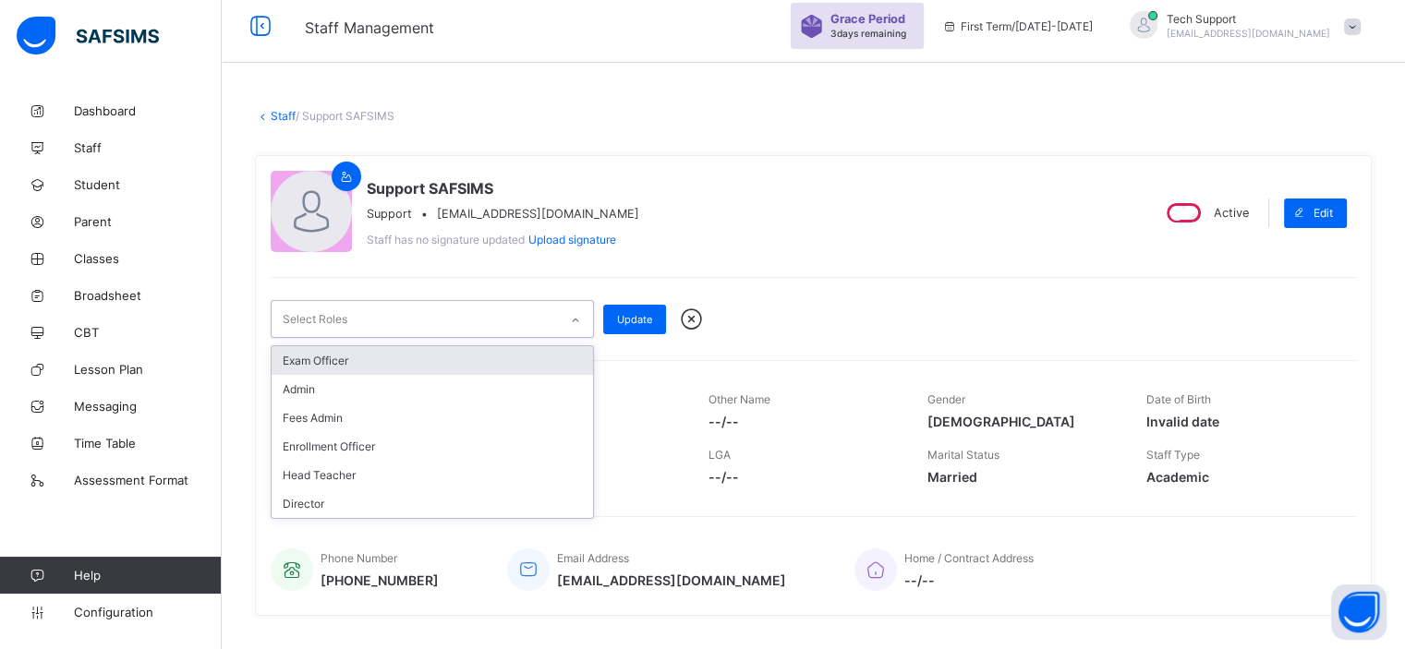
click at [415, 319] on div "Select Roles" at bounding box center [415, 319] width 286 height 36
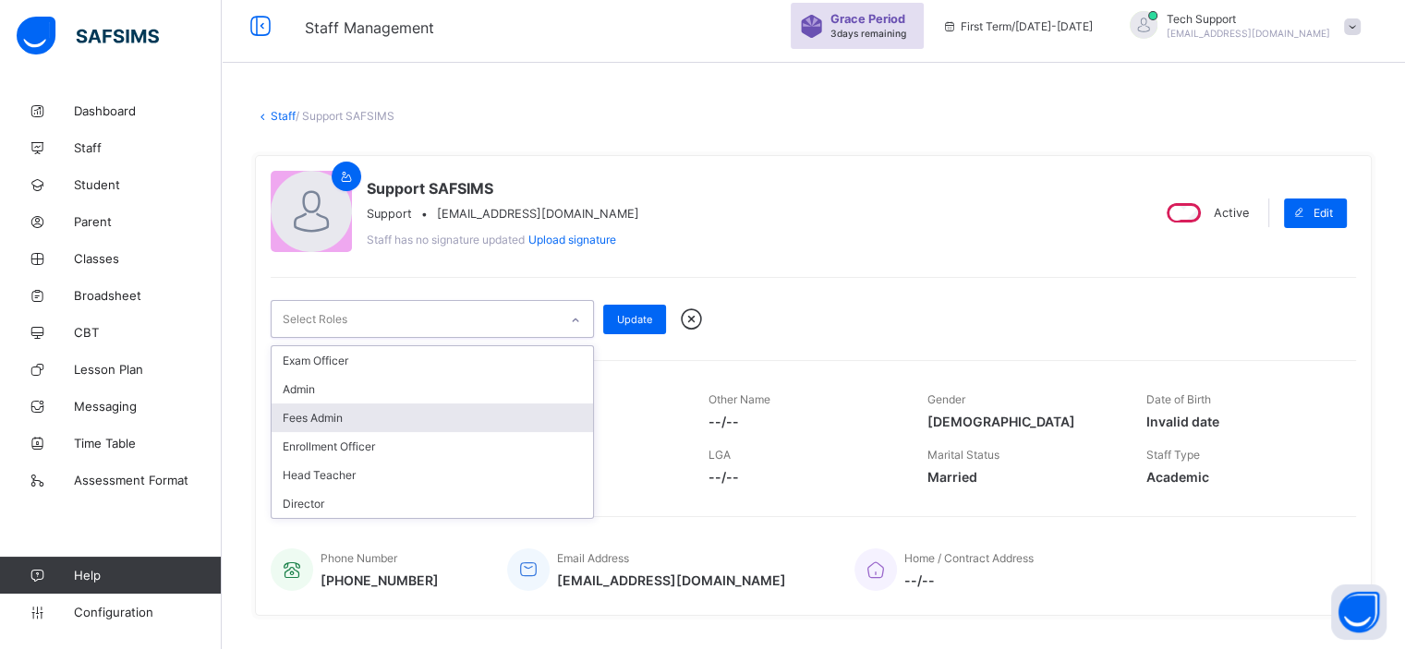
click at [415, 417] on div "Fees Admin" at bounding box center [432, 418] width 321 height 29
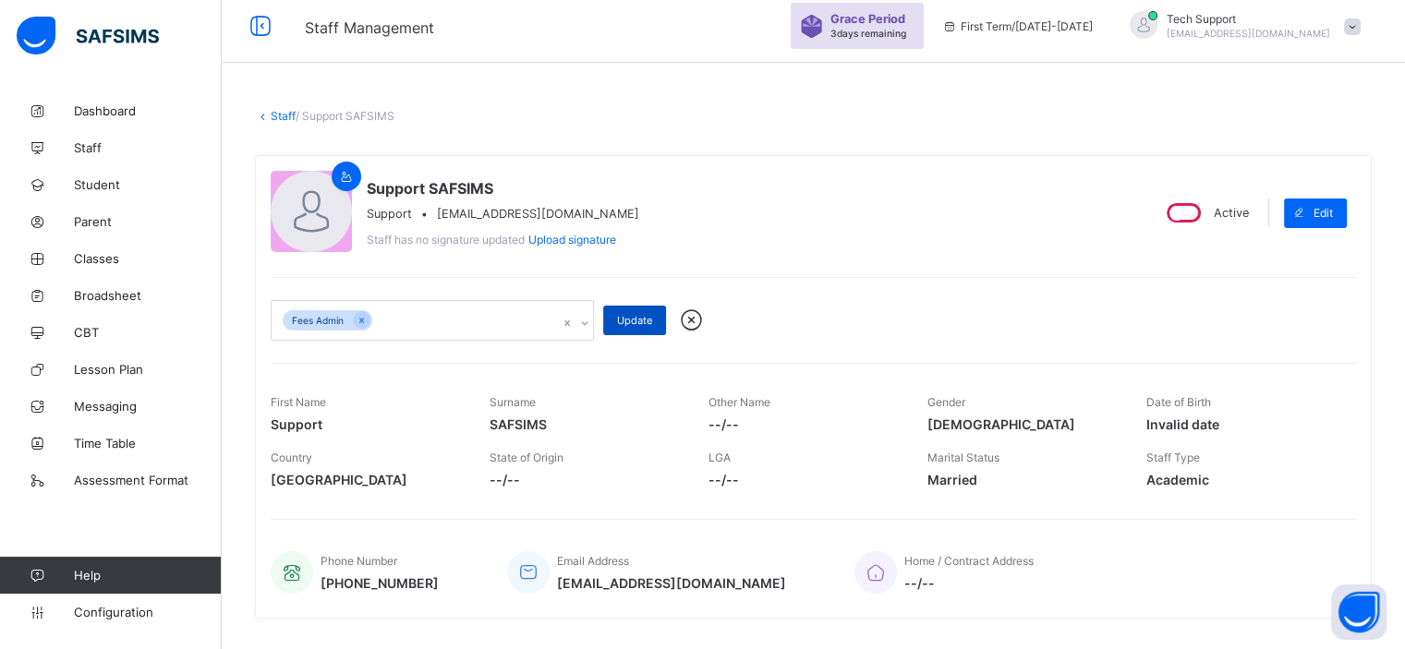
click at [634, 325] on span "Update" at bounding box center [634, 320] width 35 height 13
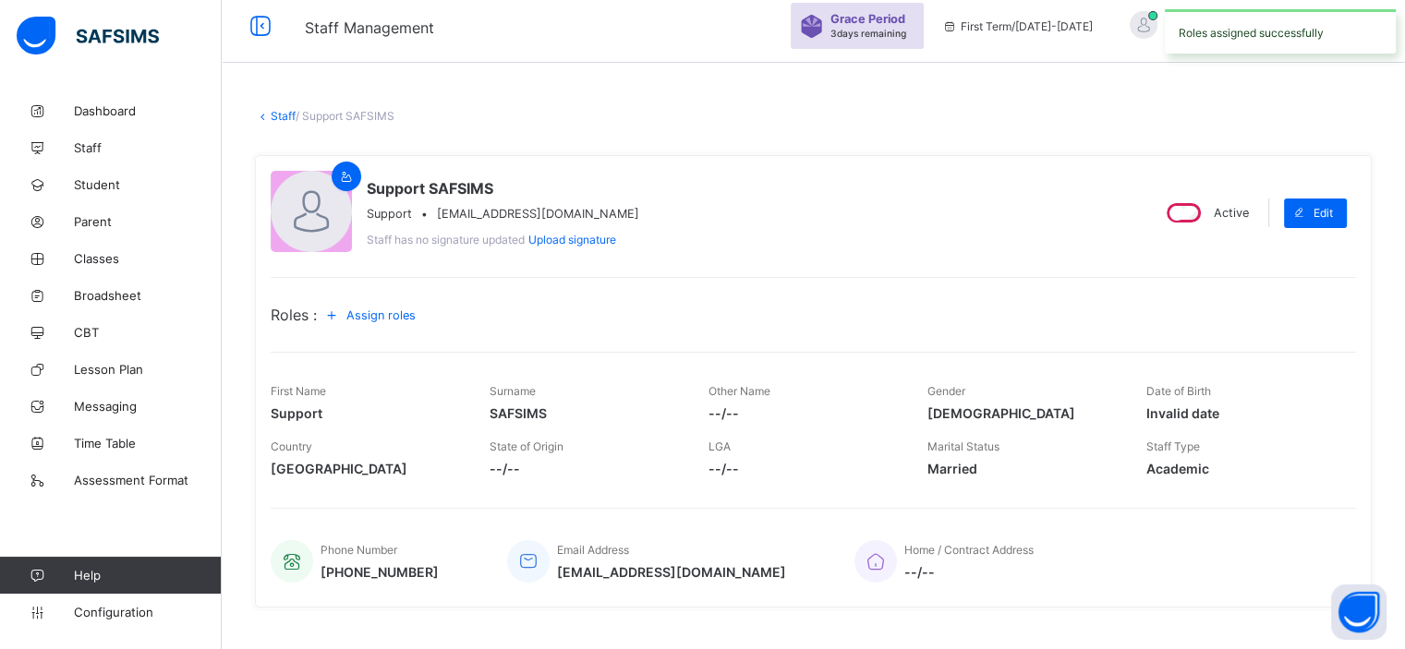
click at [1363, 29] on div "Roles assigned successfully" at bounding box center [1280, 31] width 231 height 44
click at [1360, 29] on span at bounding box center [1352, 26] width 17 height 17
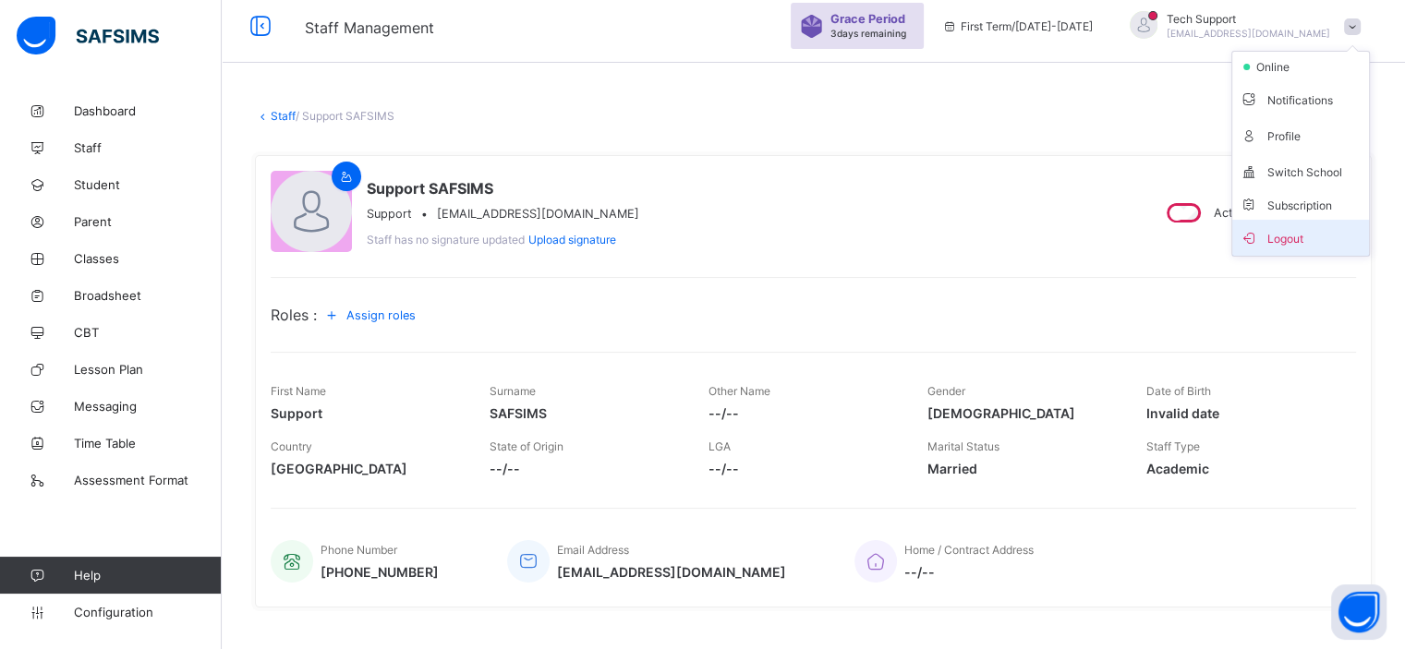
click at [1291, 227] on span "Logout" at bounding box center [1300, 237] width 122 height 21
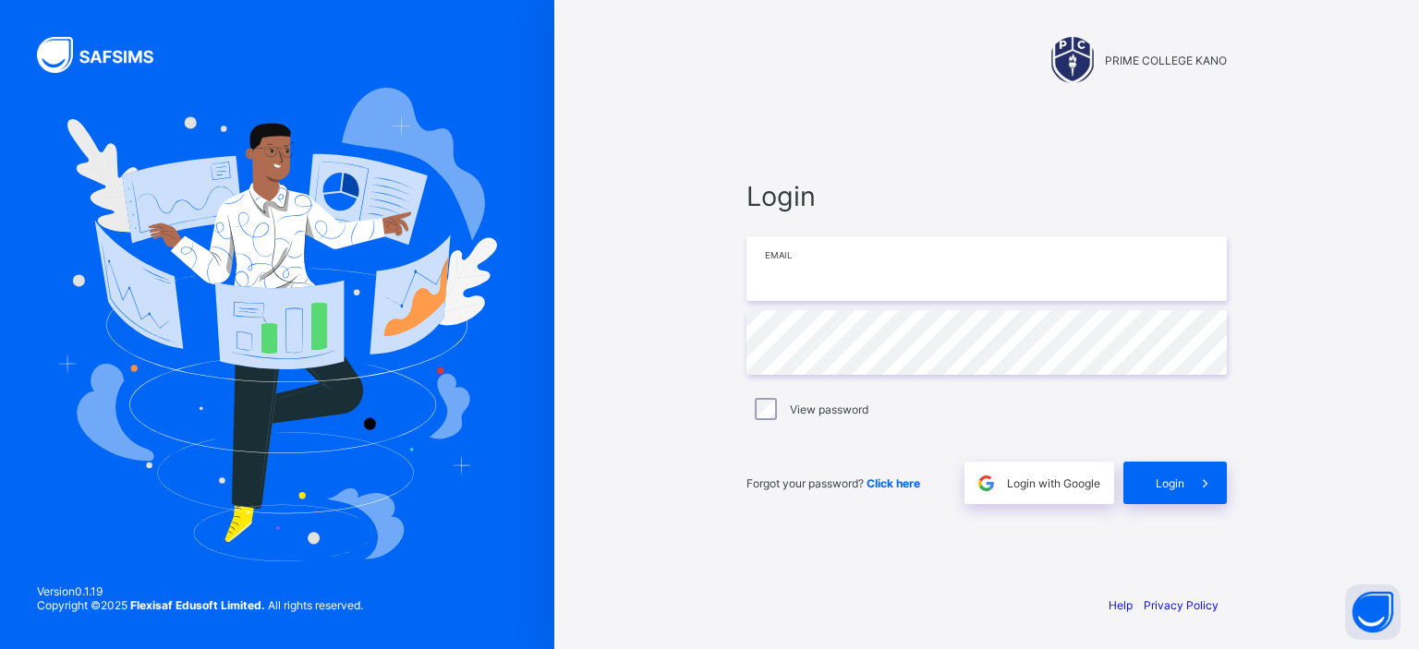
click at [821, 276] on input "email" at bounding box center [986, 268] width 480 height 65
paste input "**********"
type input "**********"
click at [1145, 475] on div "Login" at bounding box center [1174, 483] width 103 height 42
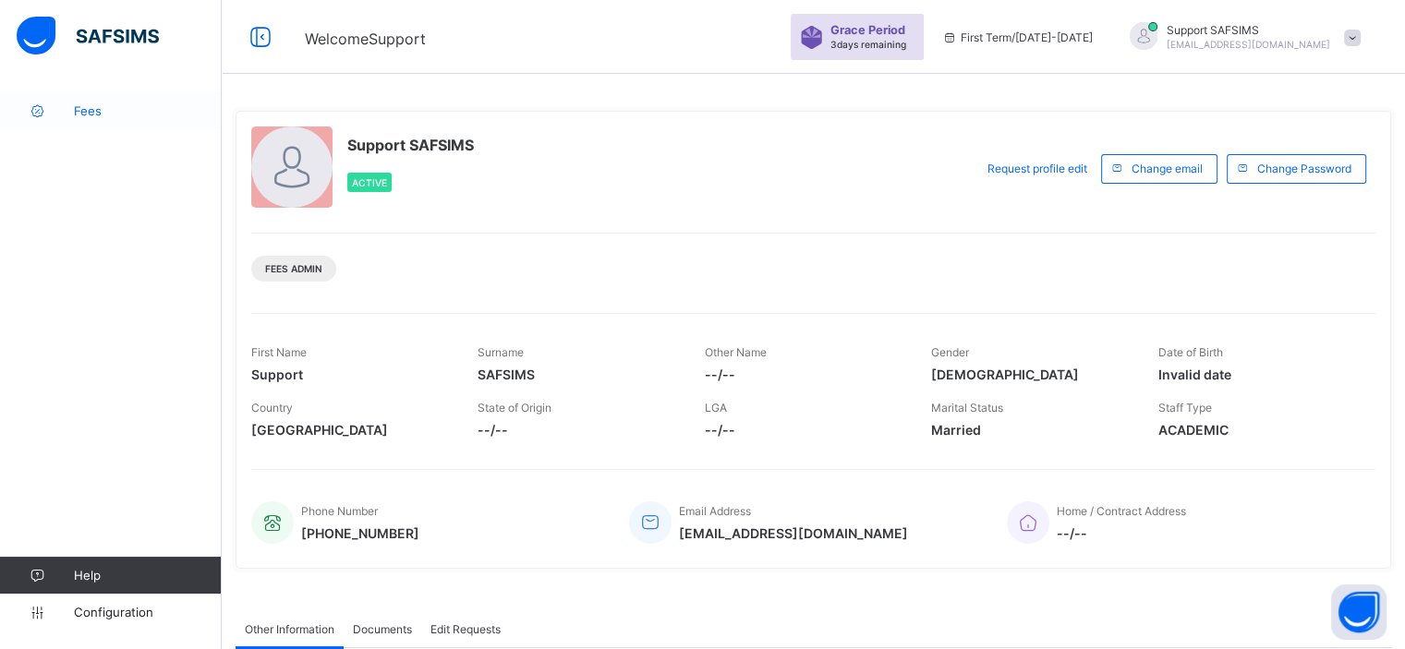
click at [115, 110] on span "Fees" at bounding box center [148, 110] width 148 height 15
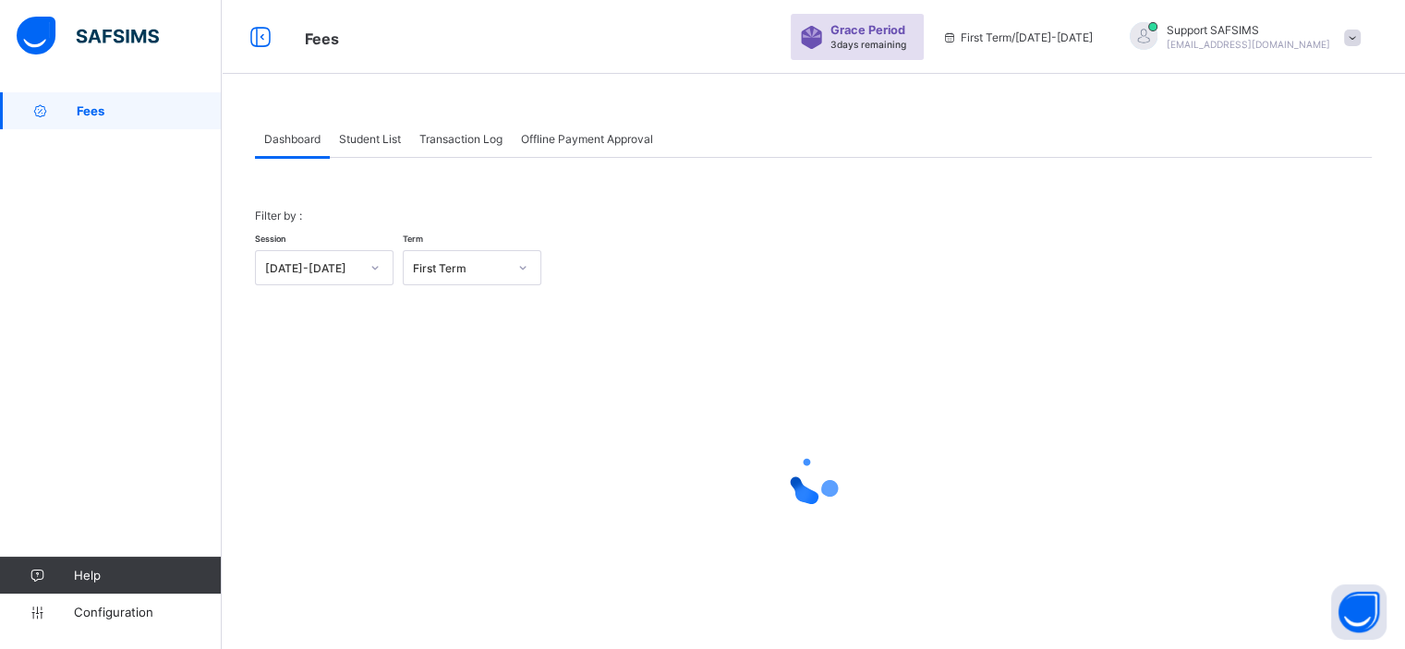
click at [369, 144] on span "Student List" at bounding box center [370, 139] width 62 height 14
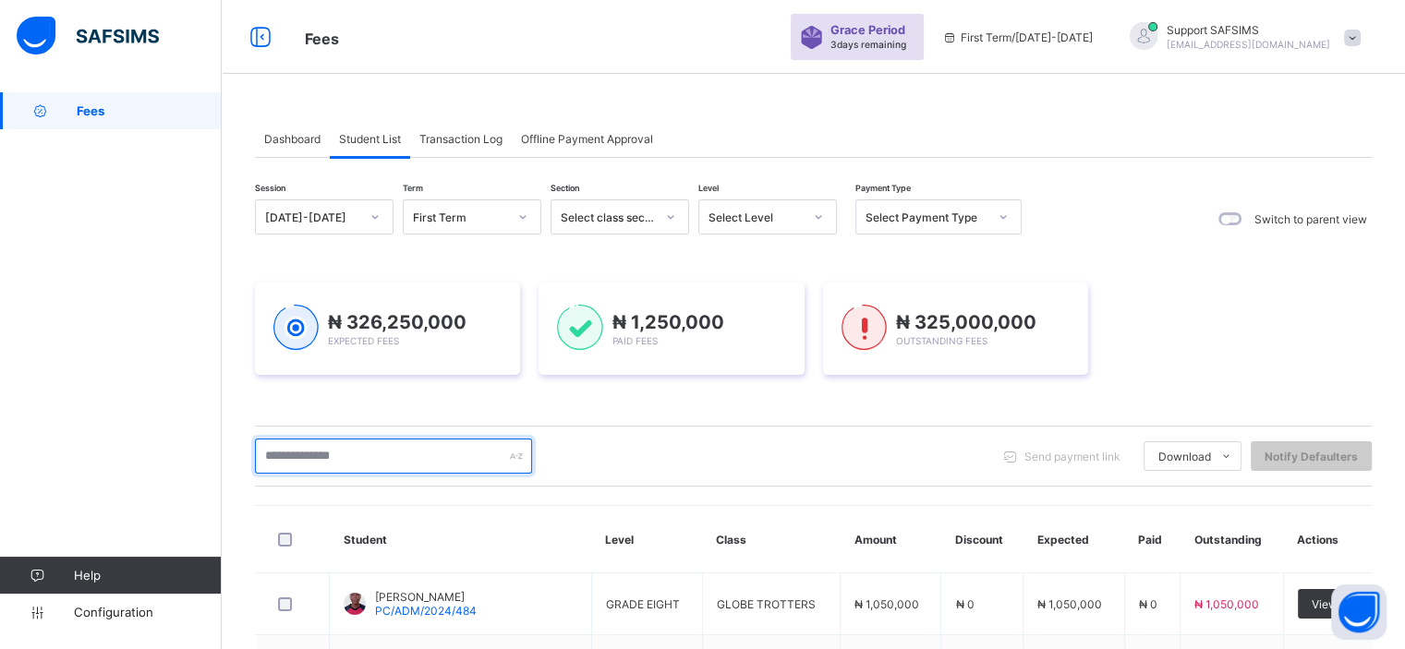
click at [362, 453] on input "text" at bounding box center [393, 456] width 277 height 35
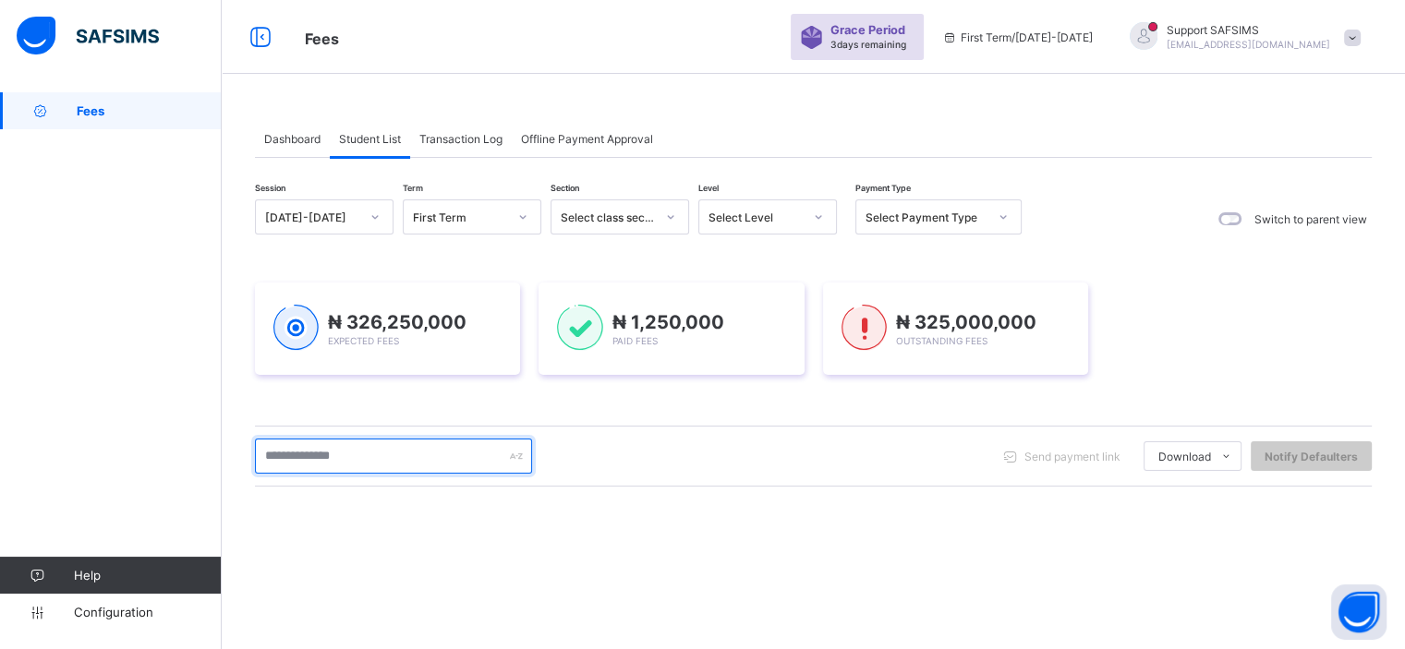
paste input "**********"
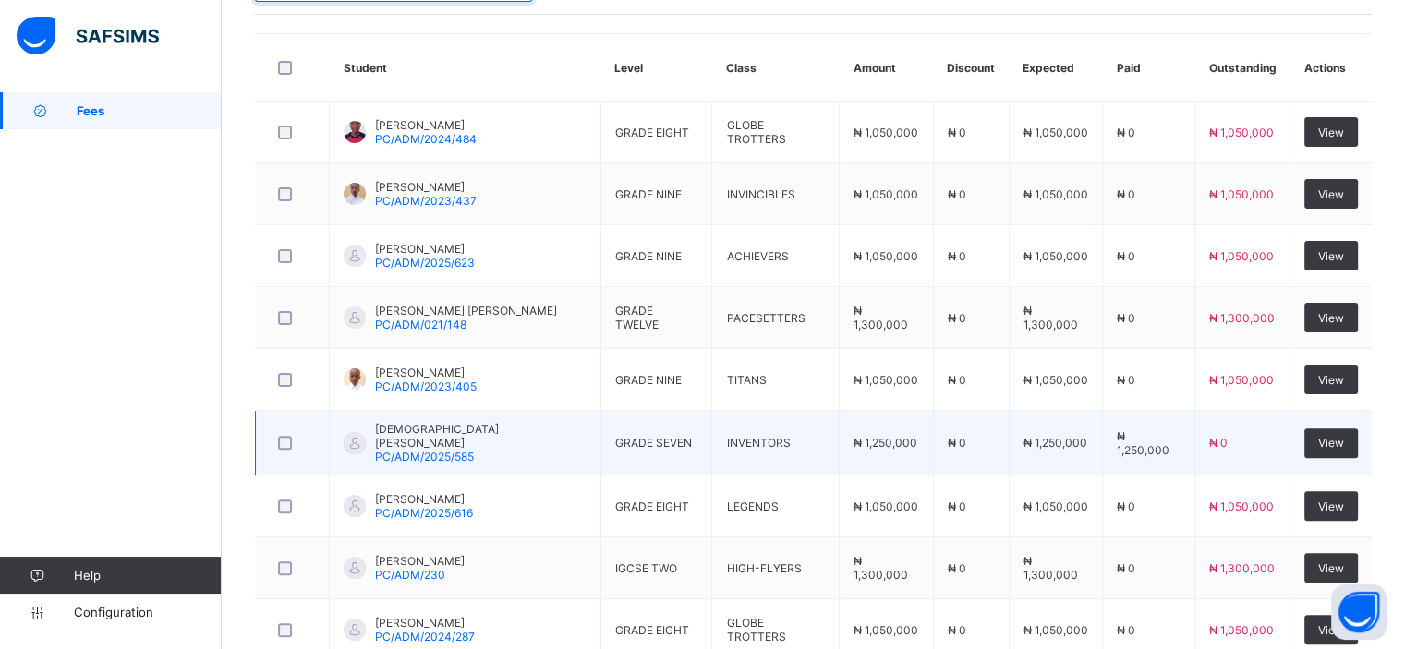
scroll to position [506, 0]
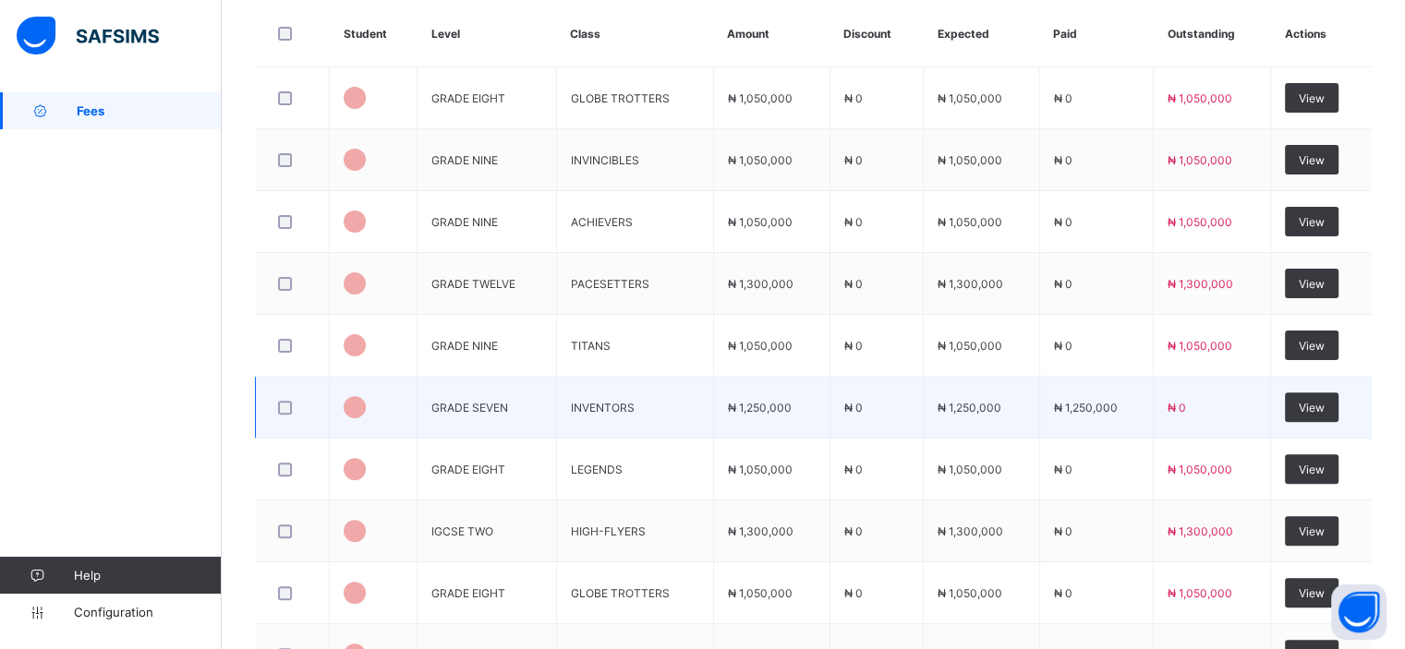
type input "**********"
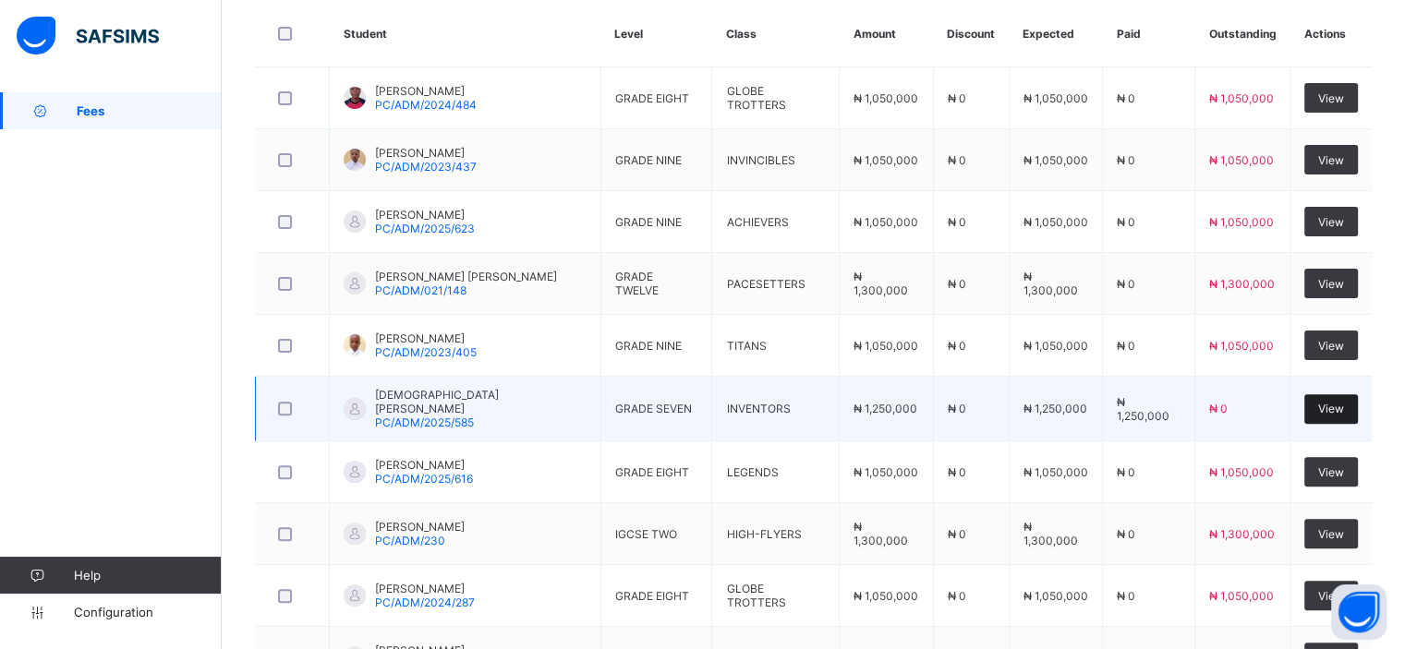
click at [1337, 404] on span "View" at bounding box center [1331, 409] width 26 height 14
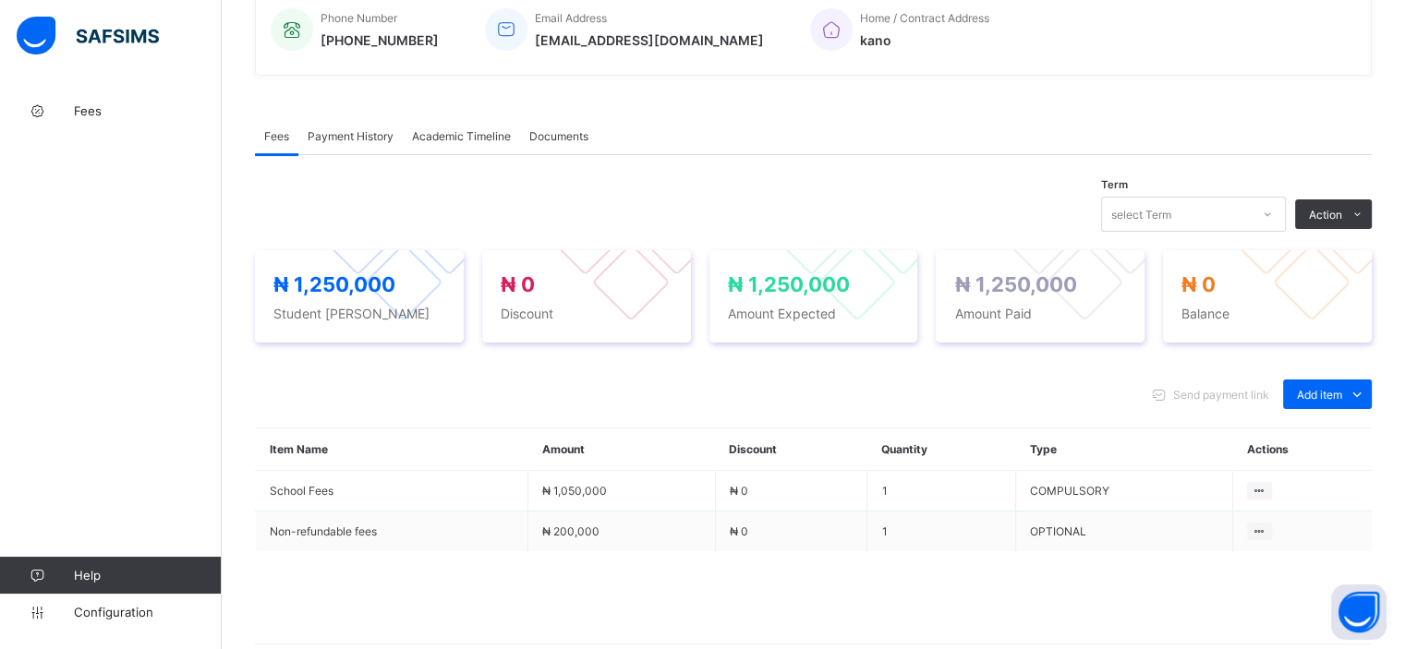
scroll to position [469, 0]
click at [813, 151] on div "Fees Payment History Academic Timeline Documents" at bounding box center [813, 135] width 1117 height 38
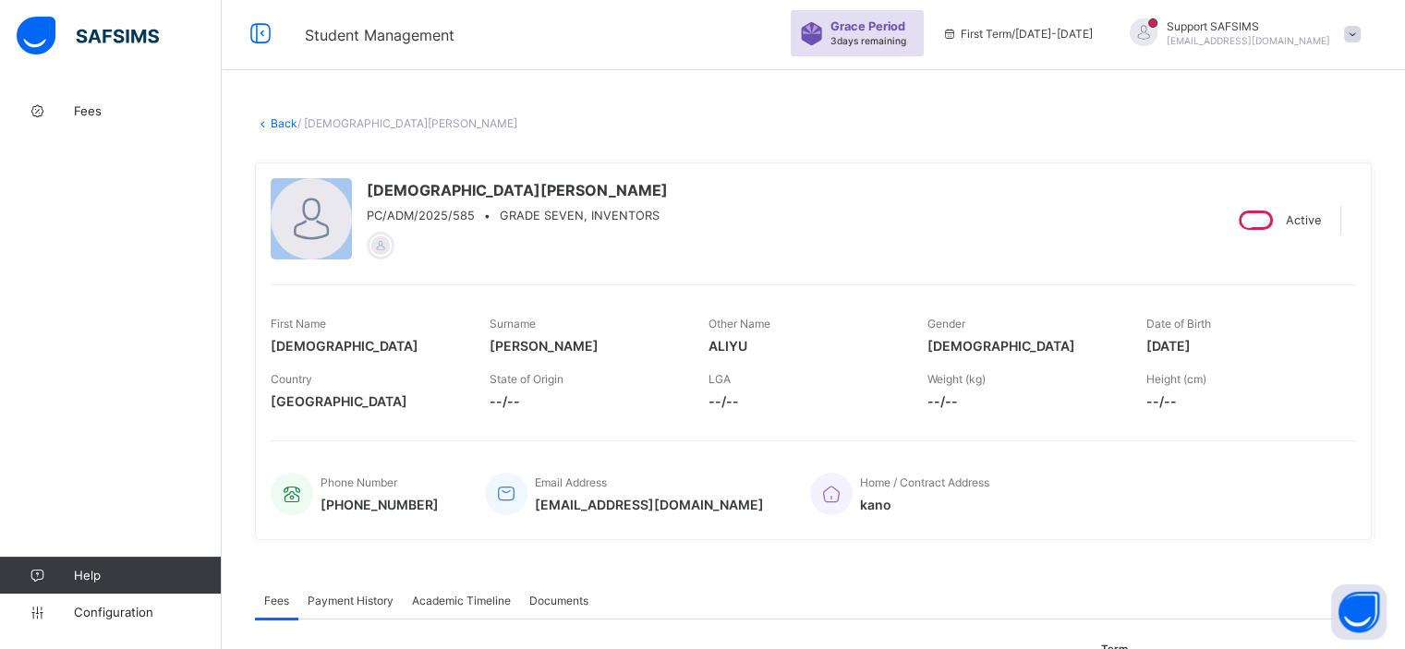
scroll to position [0, 0]
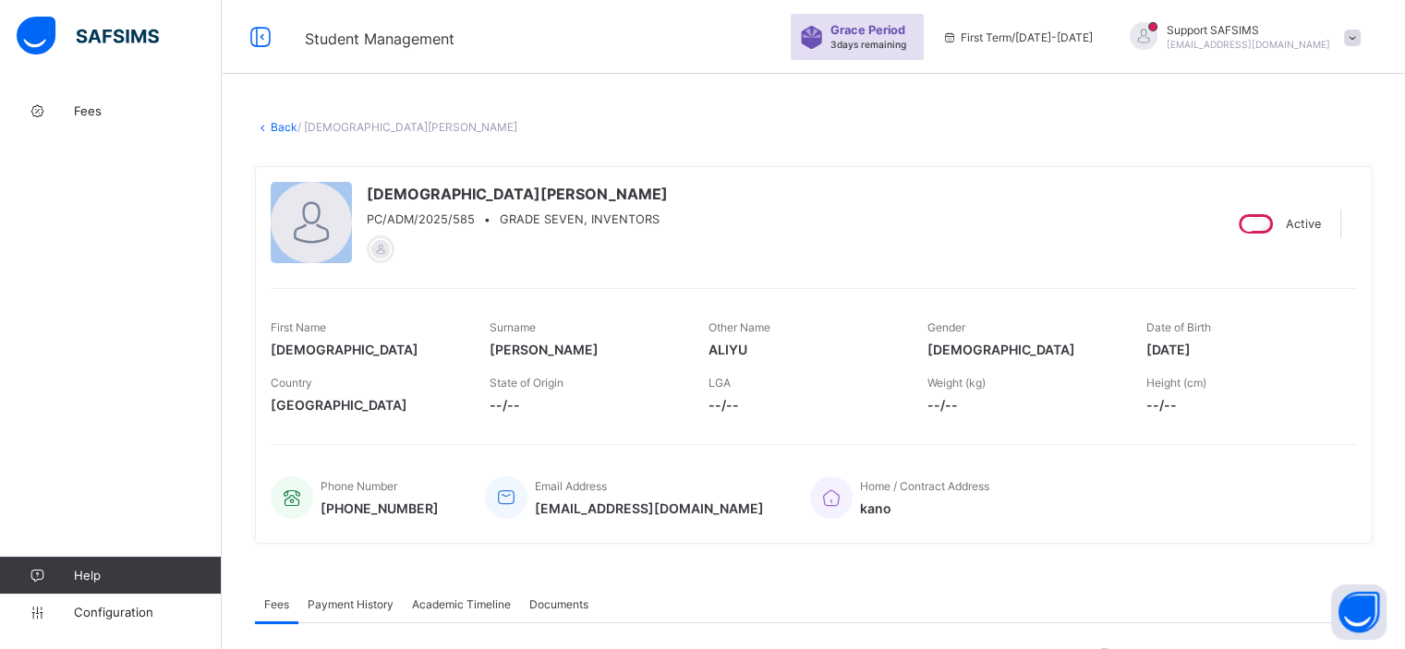
click at [277, 124] on link "Back" at bounding box center [284, 127] width 27 height 14
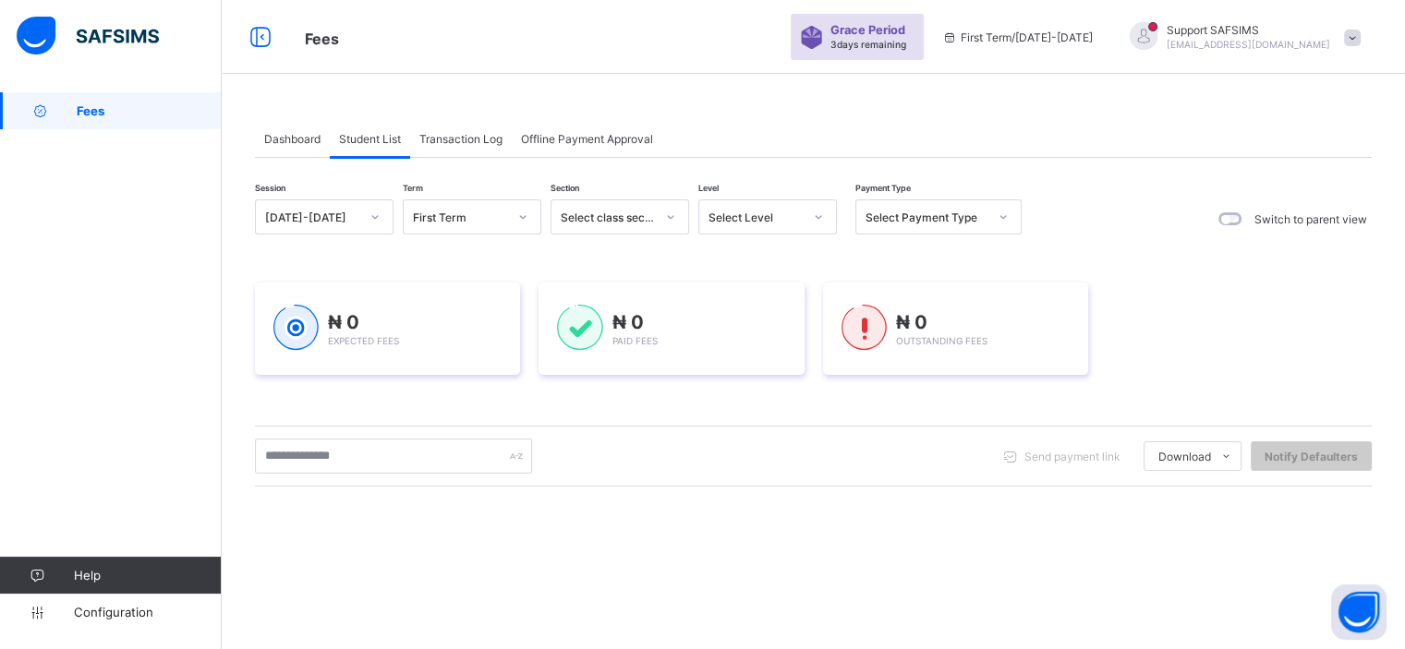
click at [466, 142] on span "Transaction Log" at bounding box center [460, 139] width 83 height 14
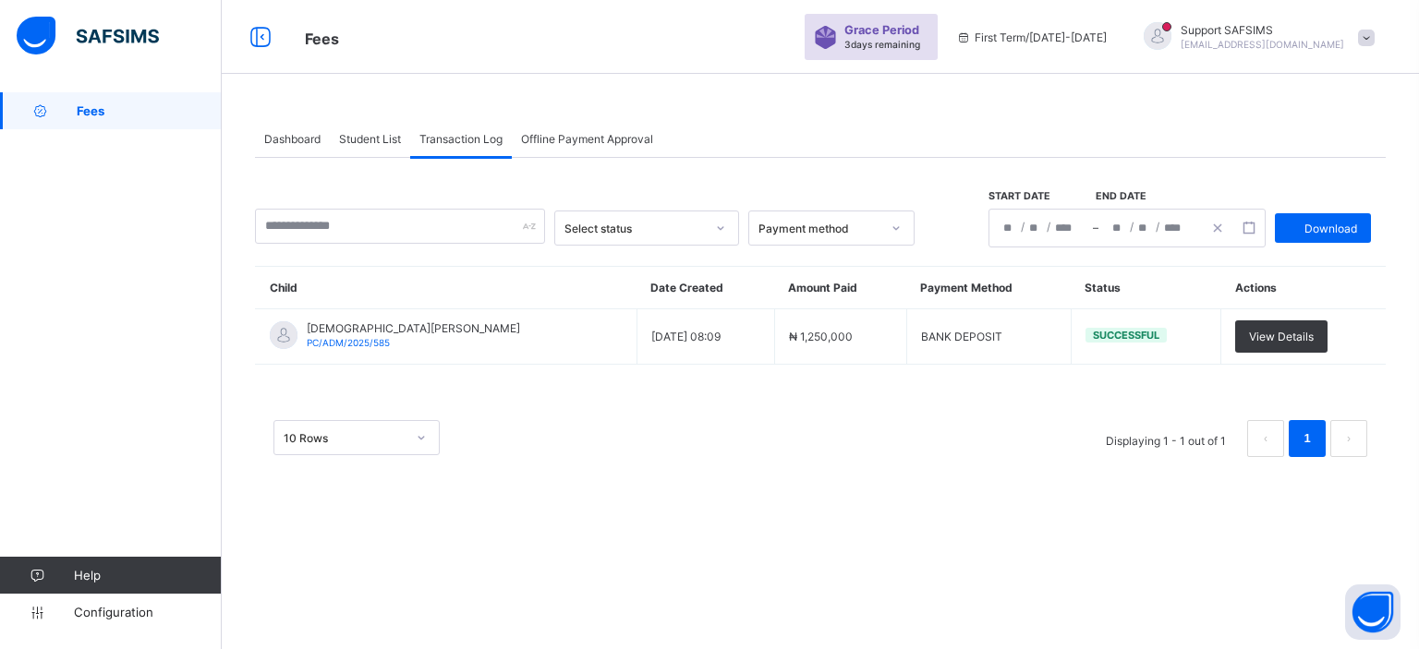
click at [369, 143] on span "Student List" at bounding box center [370, 139] width 62 height 14
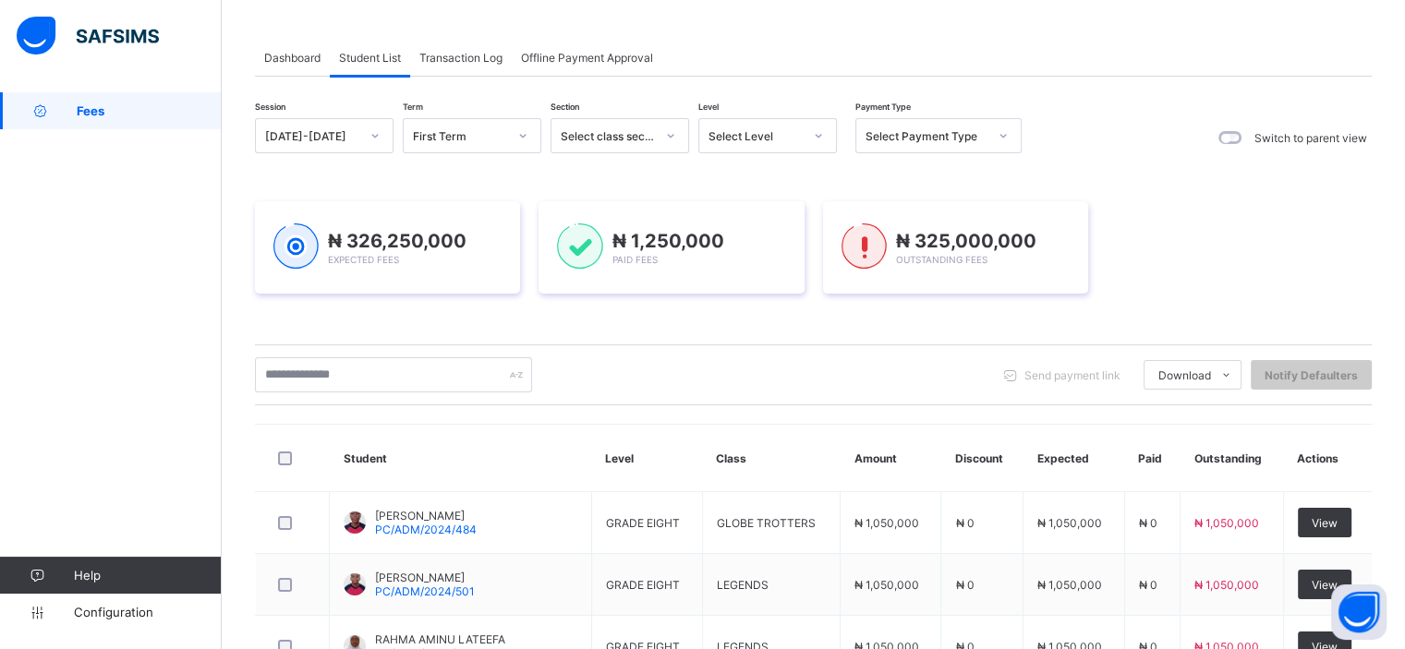
scroll to position [73, 0]
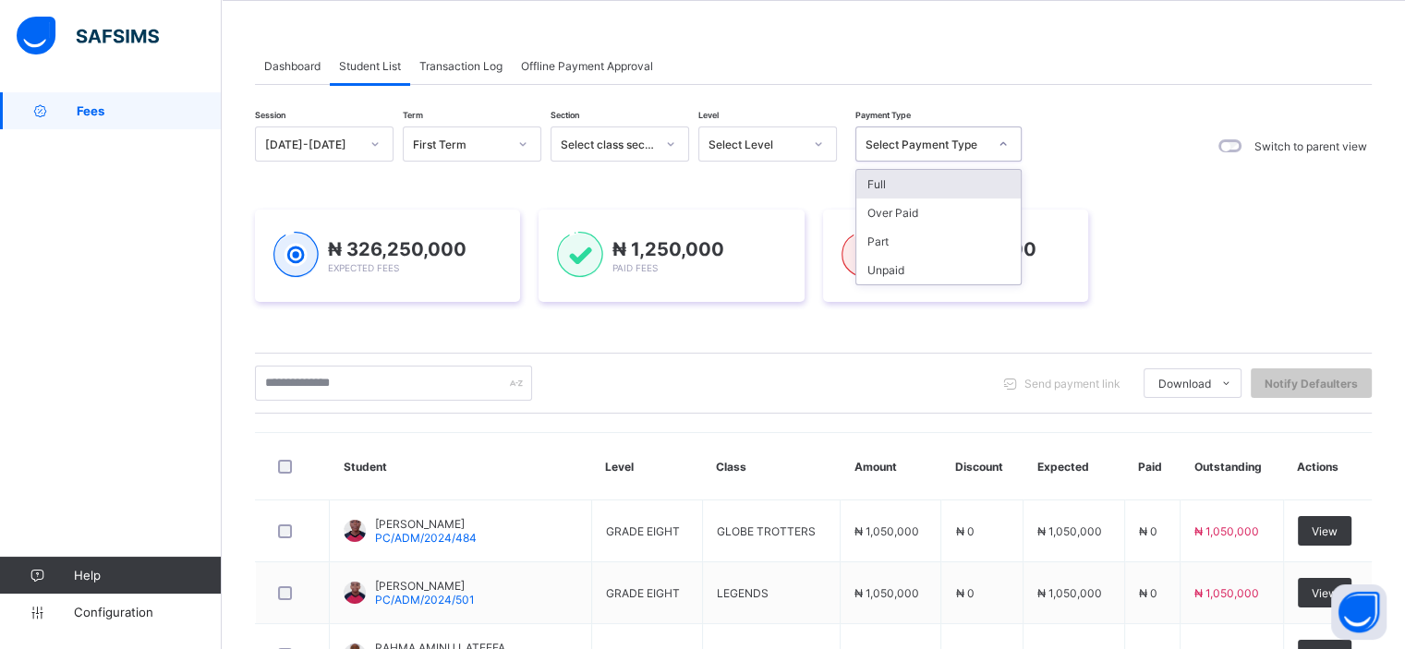
click at [901, 143] on div "Select Payment Type" at bounding box center [926, 145] width 122 height 14
click at [914, 219] on div "Over Paid" at bounding box center [938, 213] width 164 height 29
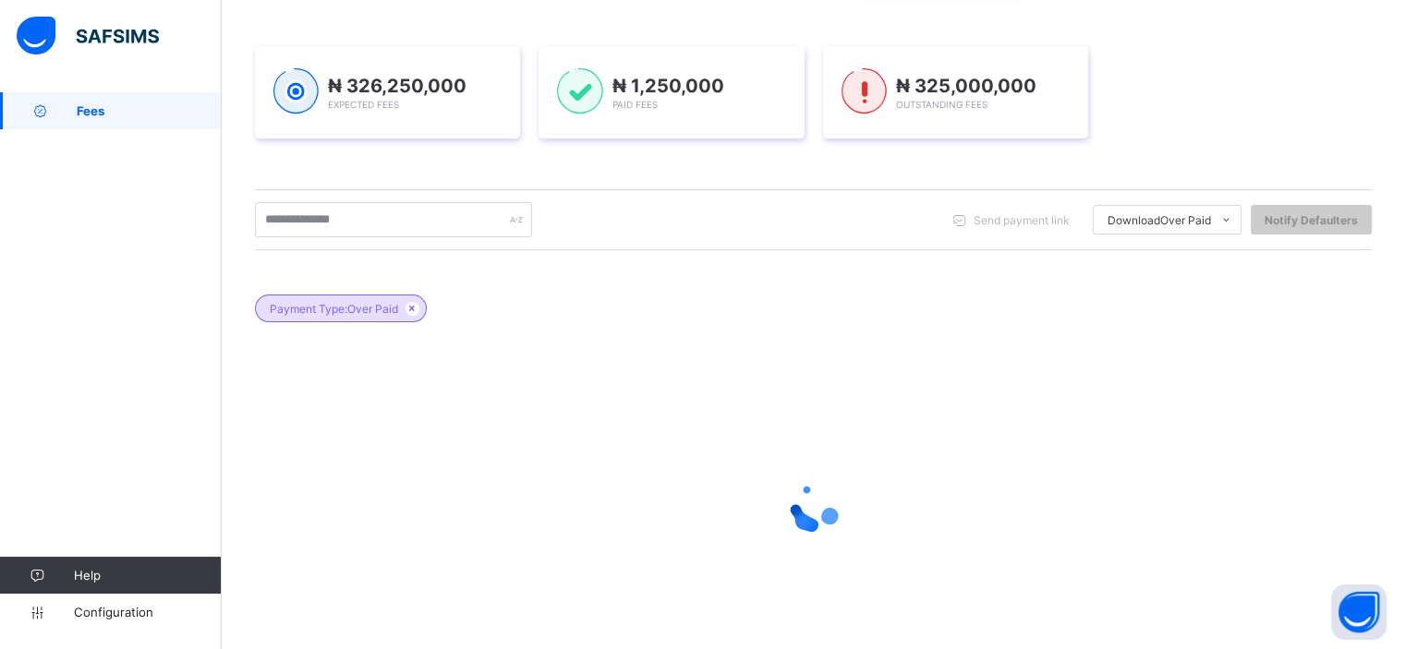
scroll to position [248, 0]
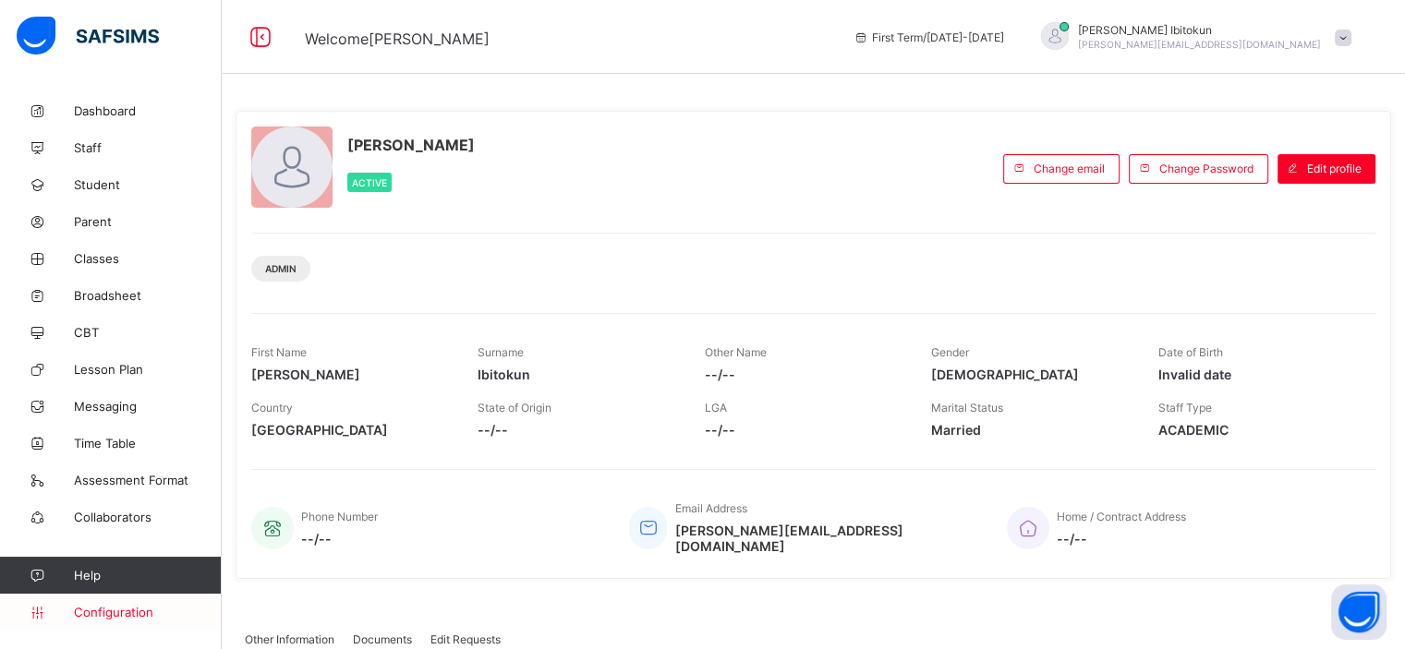
click at [120, 616] on span "Configuration" at bounding box center [147, 612] width 147 height 15
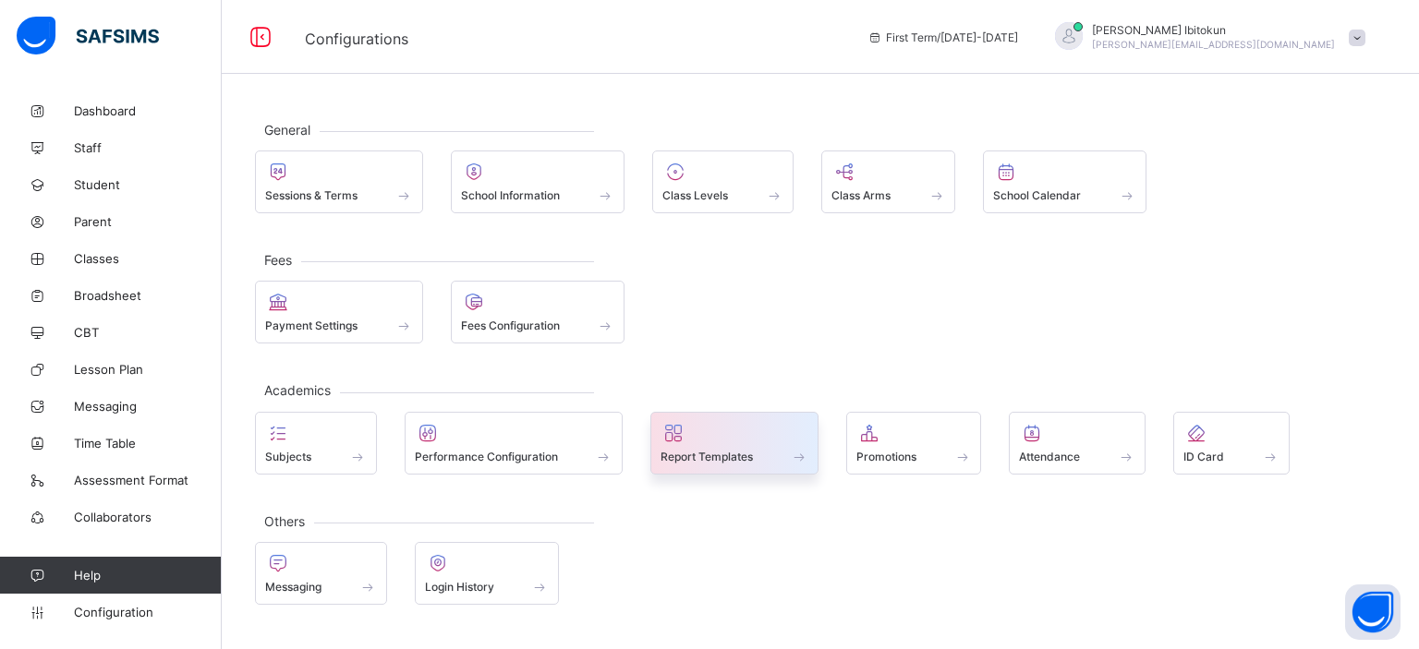
click at [780, 449] on div "Report Templates" at bounding box center [734, 457] width 148 height 16
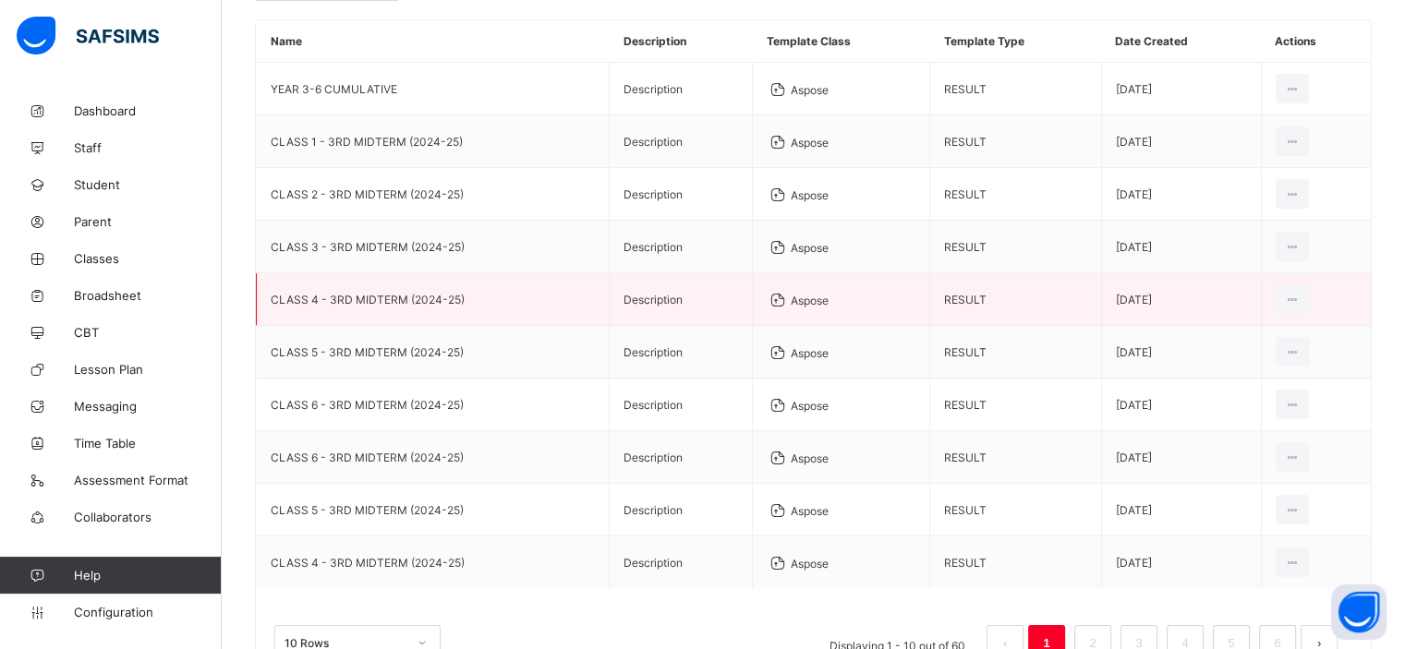
scroll to position [214, 0]
click at [1260, 335] on div "Download Template" at bounding box center [1248, 341] width 103 height 18
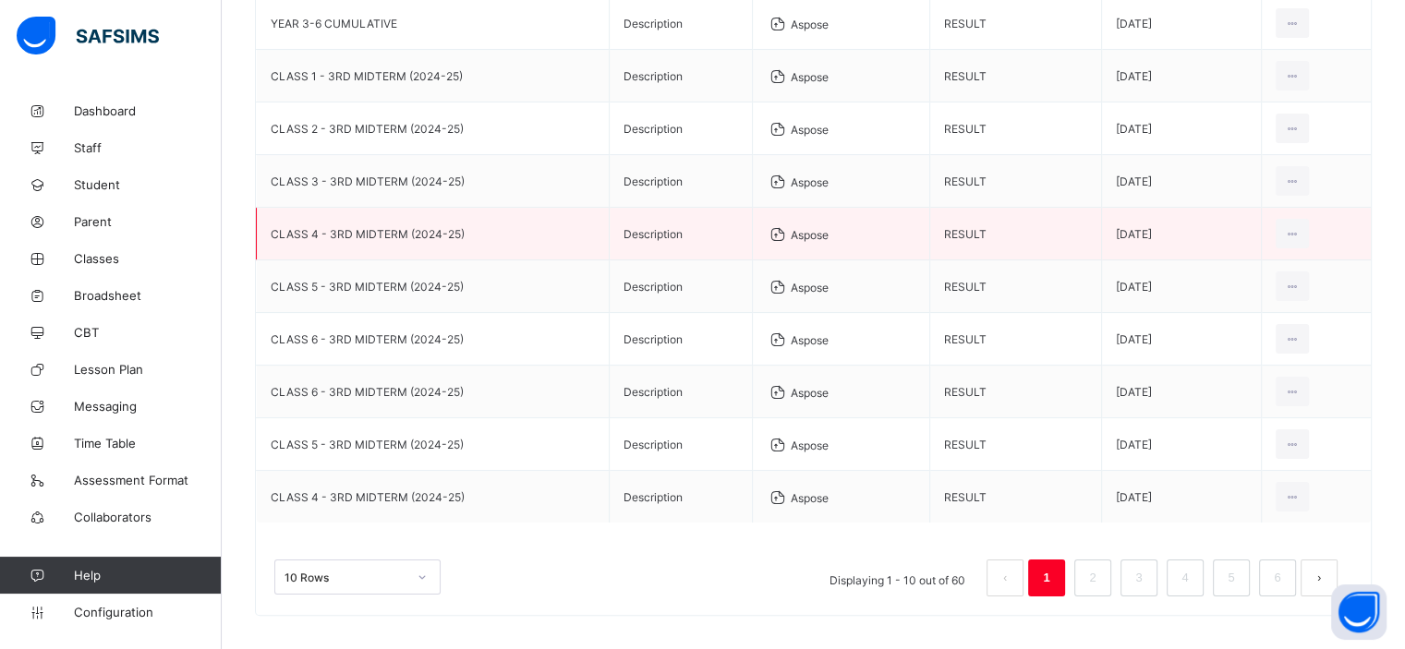
scroll to position [291, 0]
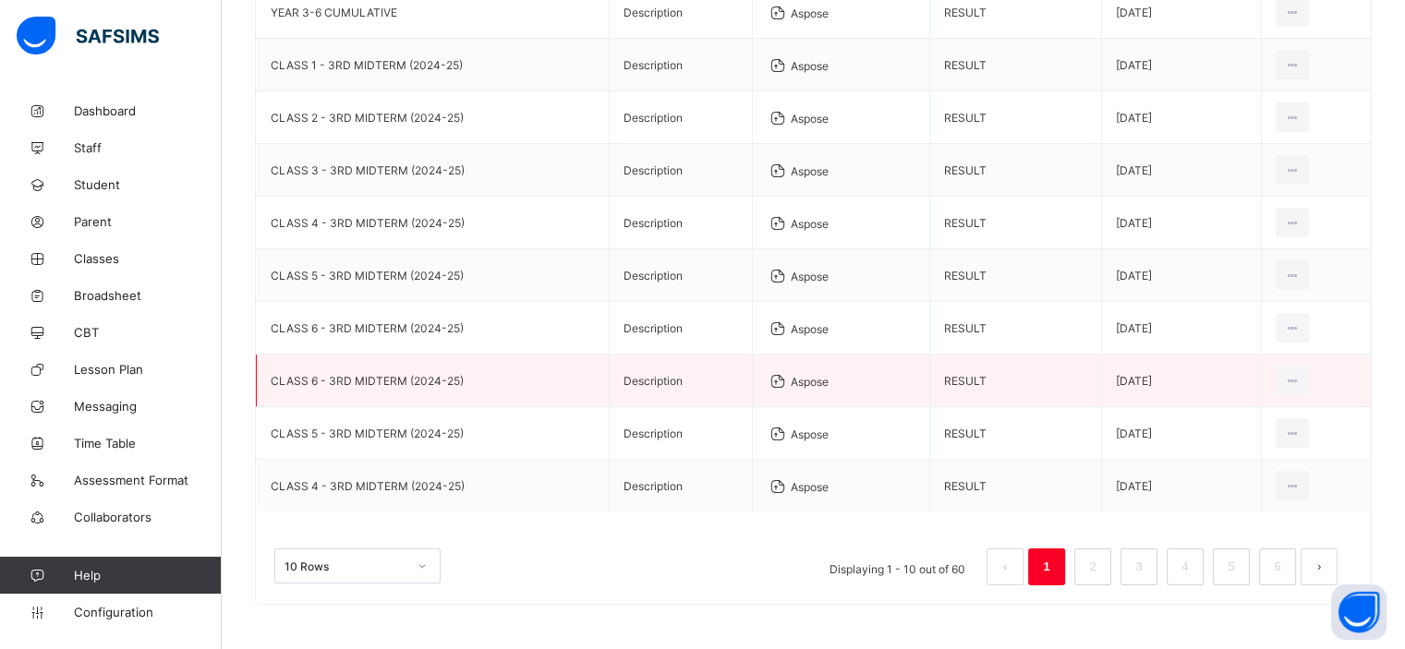
click at [457, 369] on td "CLASS 6 - 3RD MIDTERM (2024-25)" at bounding box center [433, 381] width 353 height 53
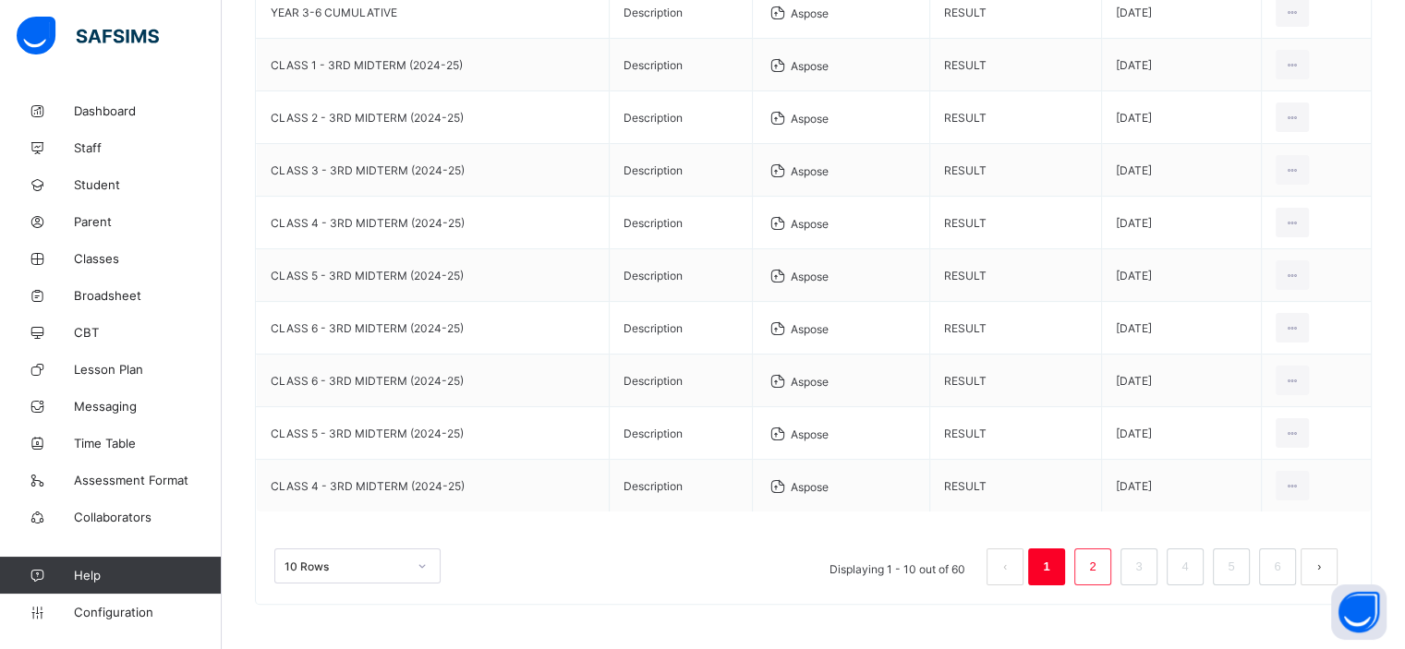
click at [1101, 561] on link "2" at bounding box center [1092, 567] width 18 height 24
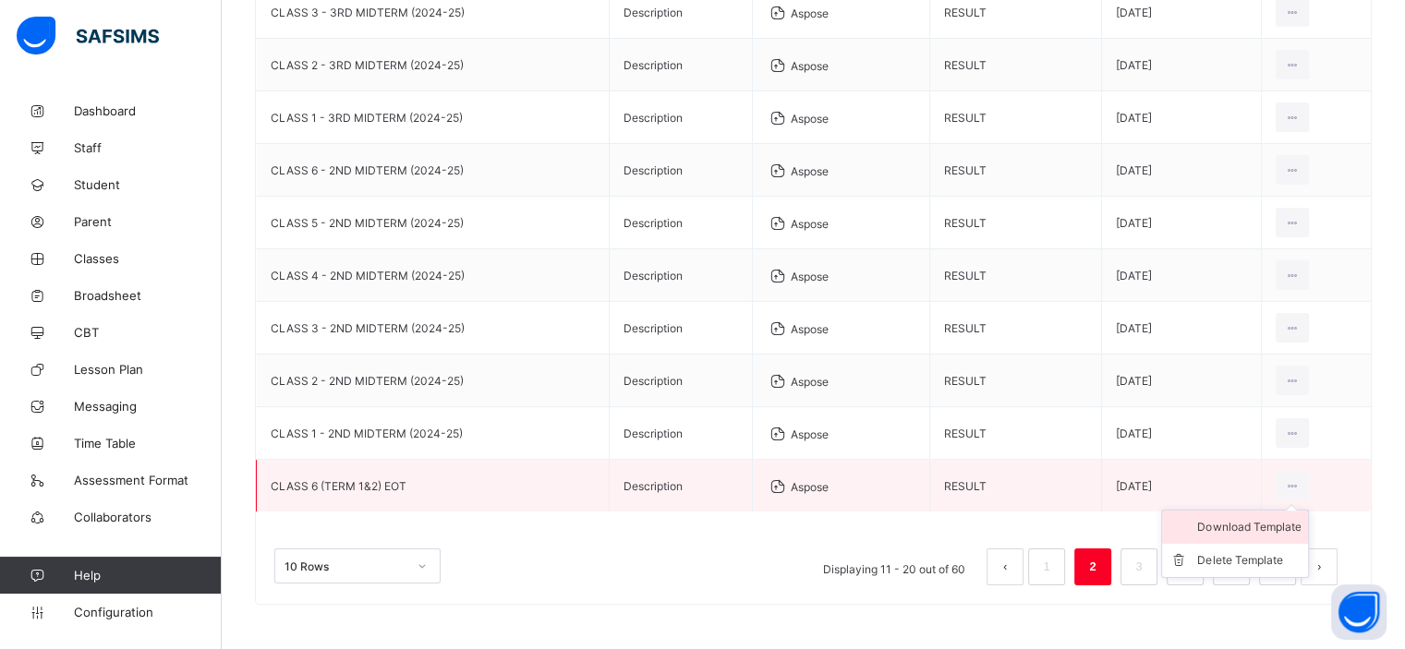
click at [1249, 533] on div "Download Template" at bounding box center [1248, 527] width 103 height 18
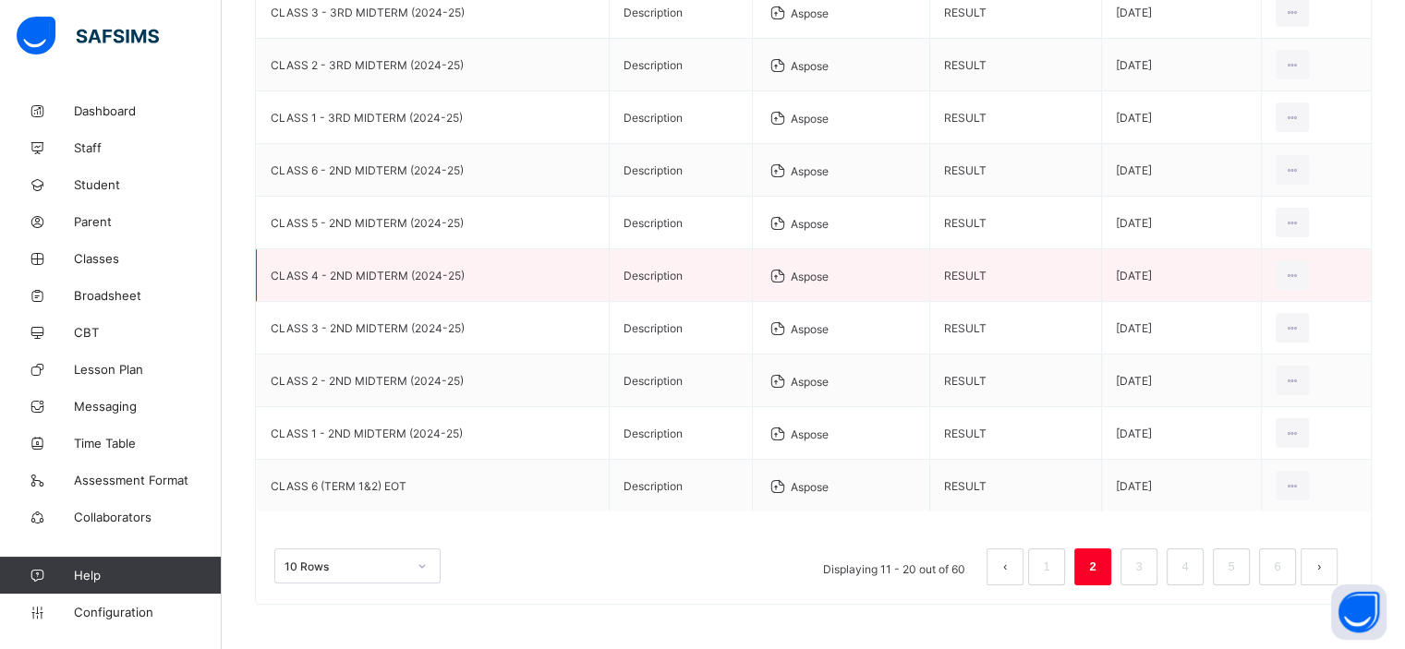
scroll to position [0, 0]
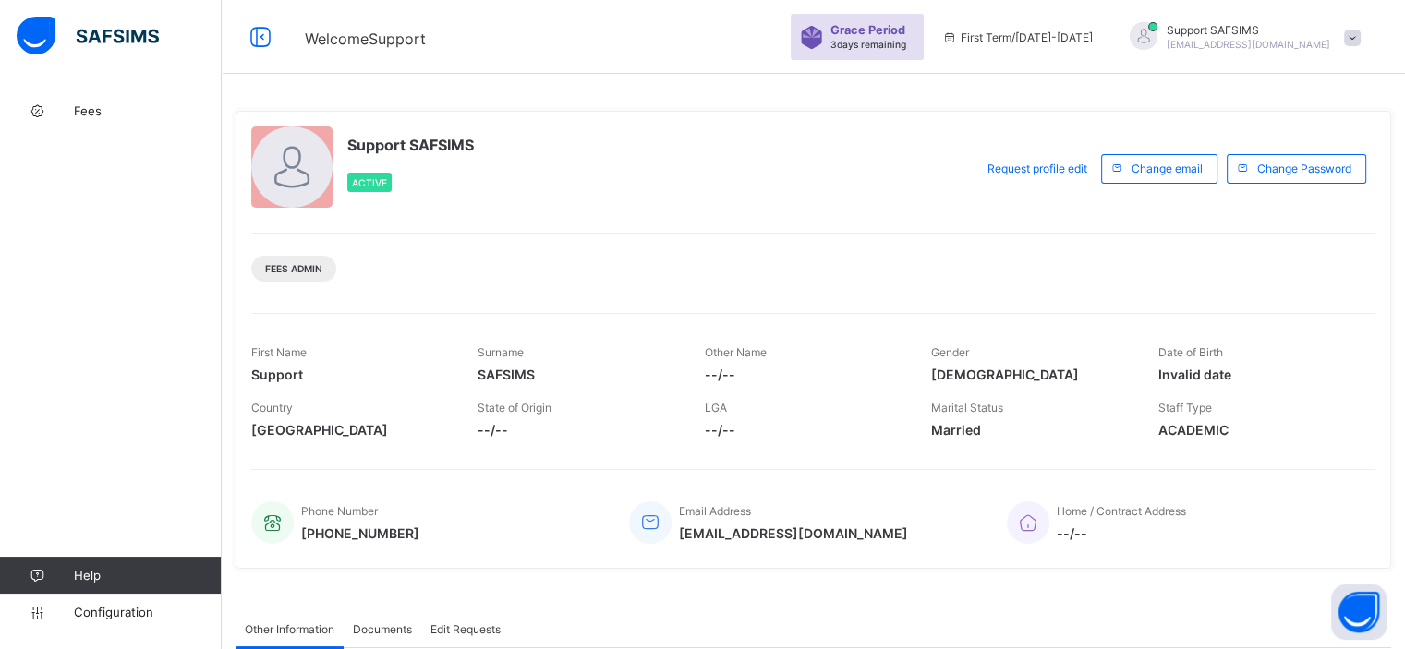
click at [102, 103] on span "Fees" at bounding box center [148, 110] width 148 height 15
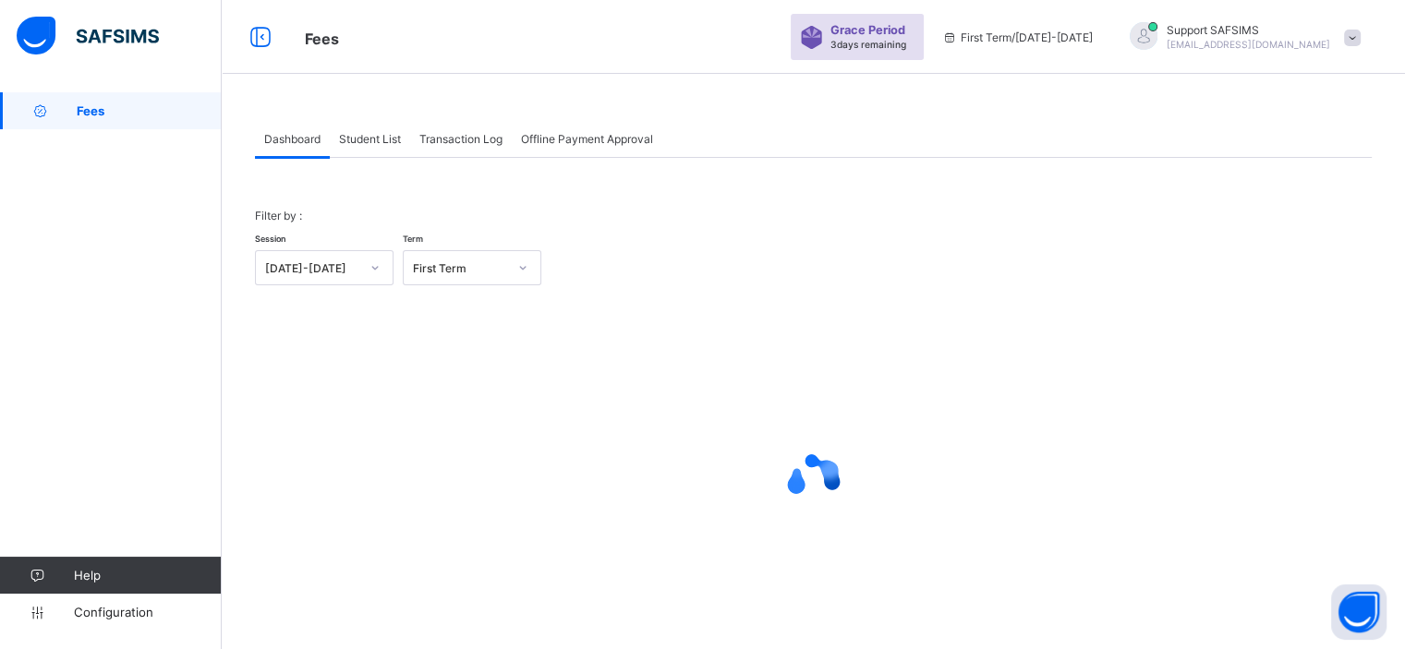
click at [366, 139] on span "Student List" at bounding box center [370, 139] width 62 height 14
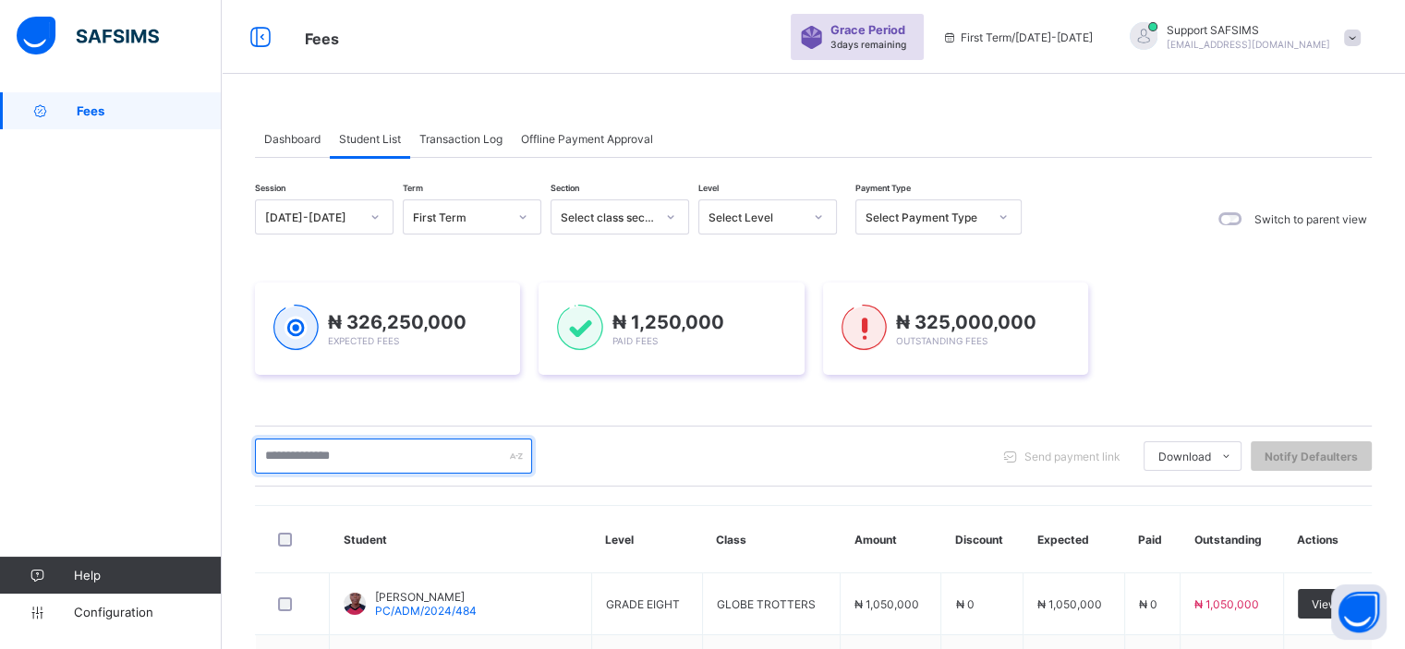
click at [371, 458] on input "text" at bounding box center [393, 456] width 277 height 35
paste input "**********"
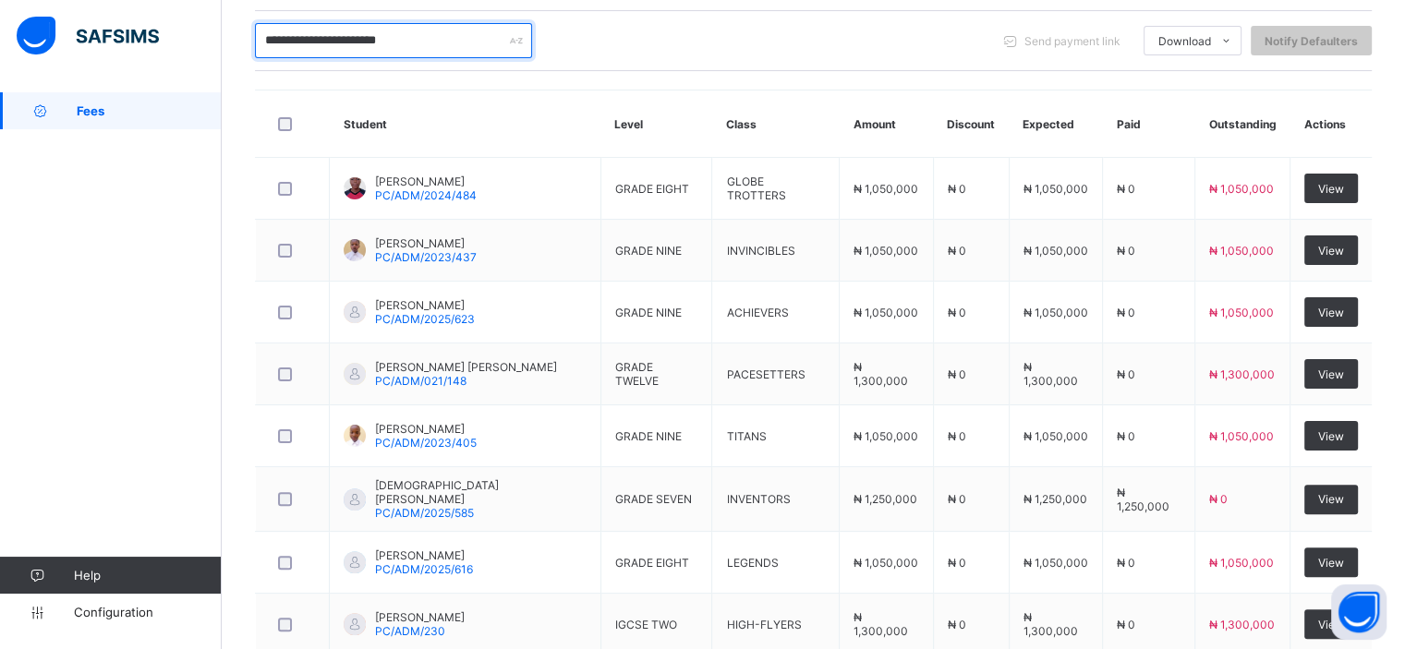
scroll to position [510, 0]
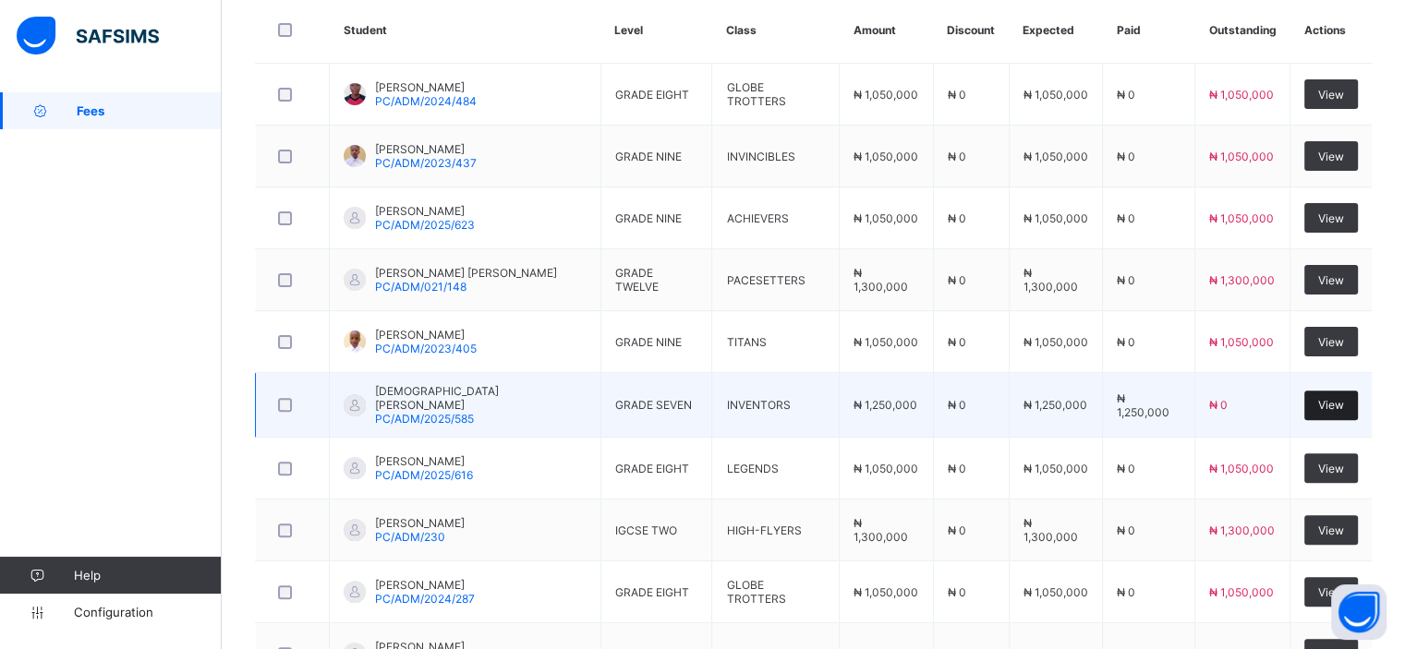
type input "**********"
click at [1341, 401] on span "View" at bounding box center [1331, 405] width 26 height 14
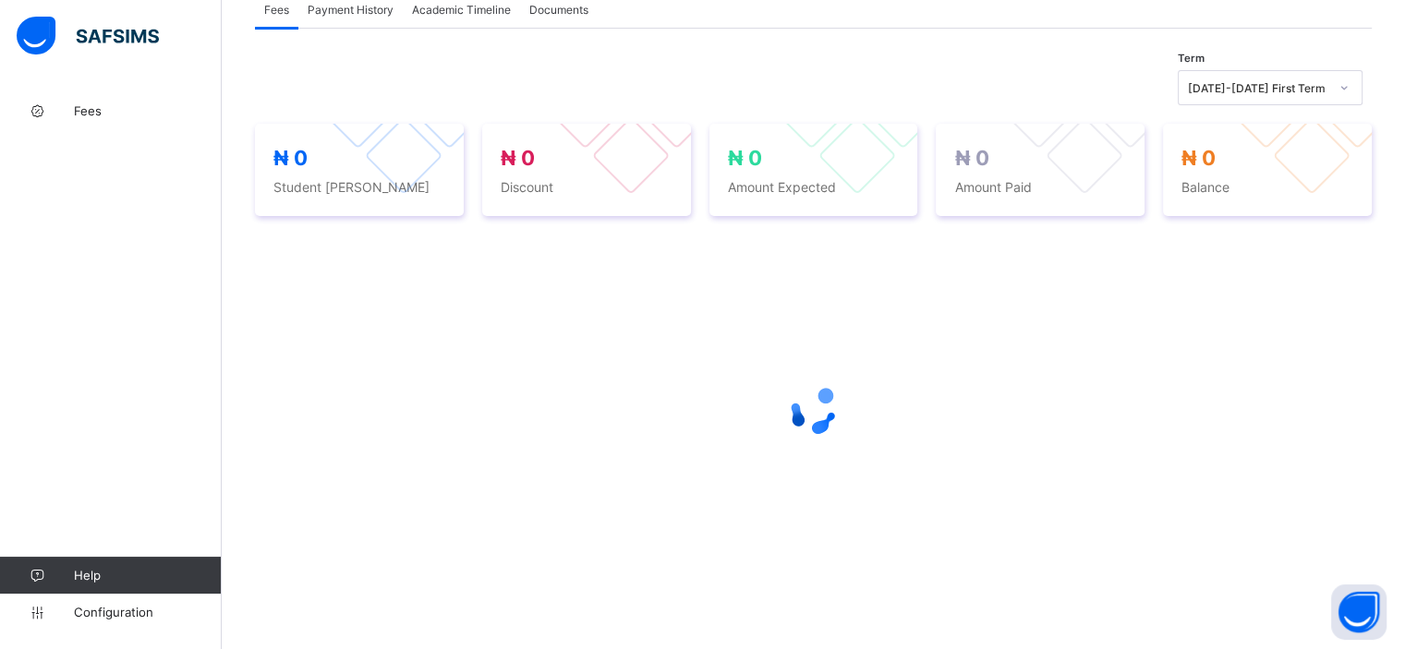
scroll to position [510, 0]
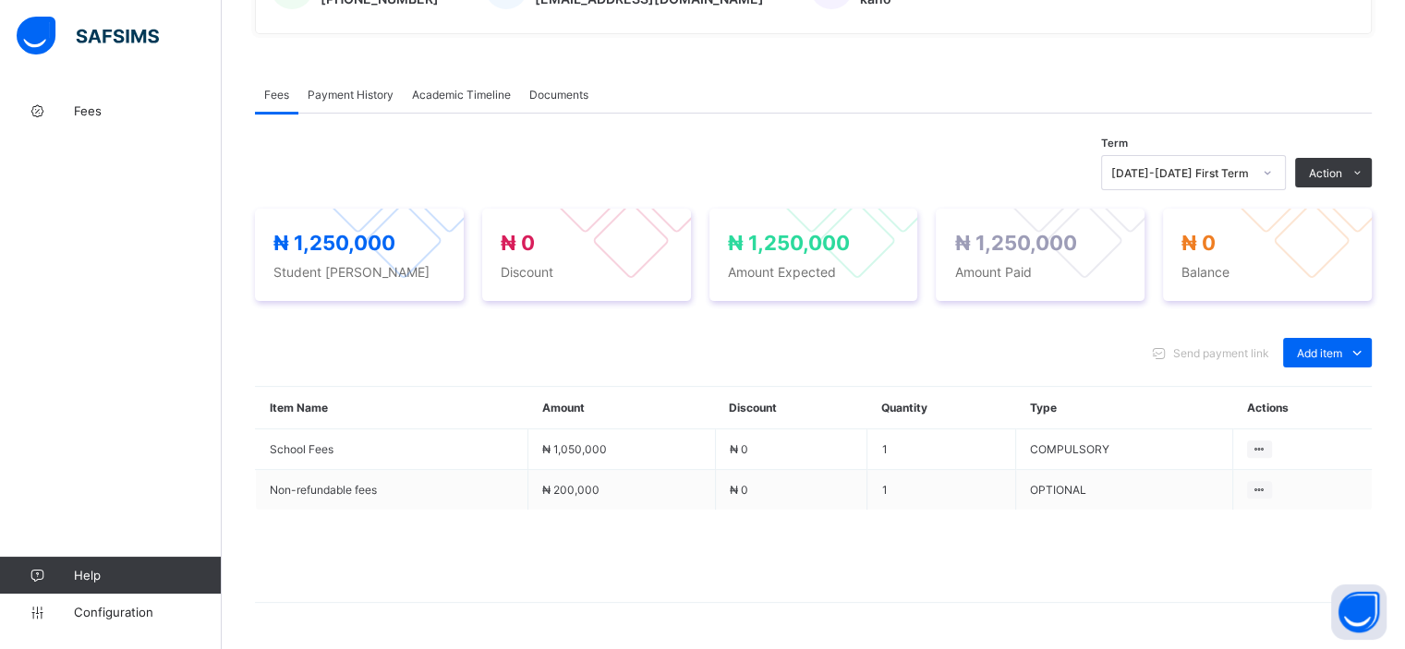
click at [340, 99] on span "Payment History" at bounding box center [351, 95] width 86 height 14
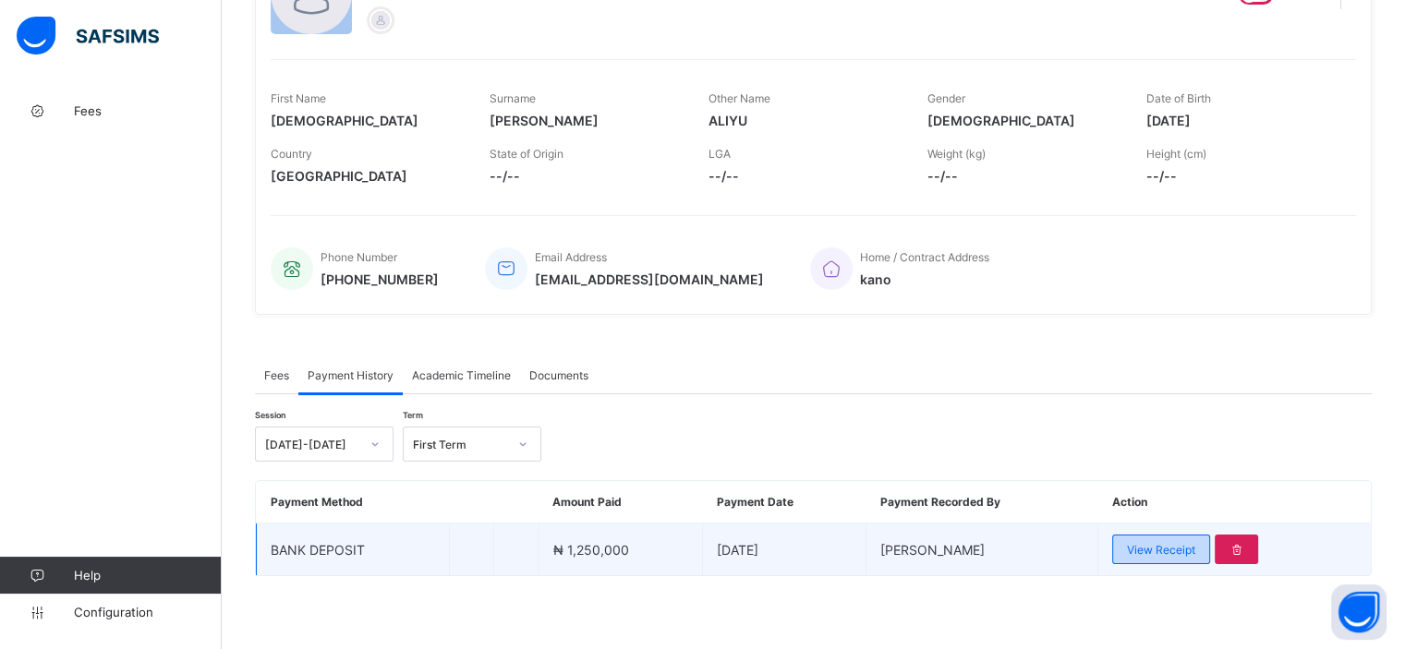
click at [1162, 550] on span "View Receipt" at bounding box center [1161, 550] width 68 height 14
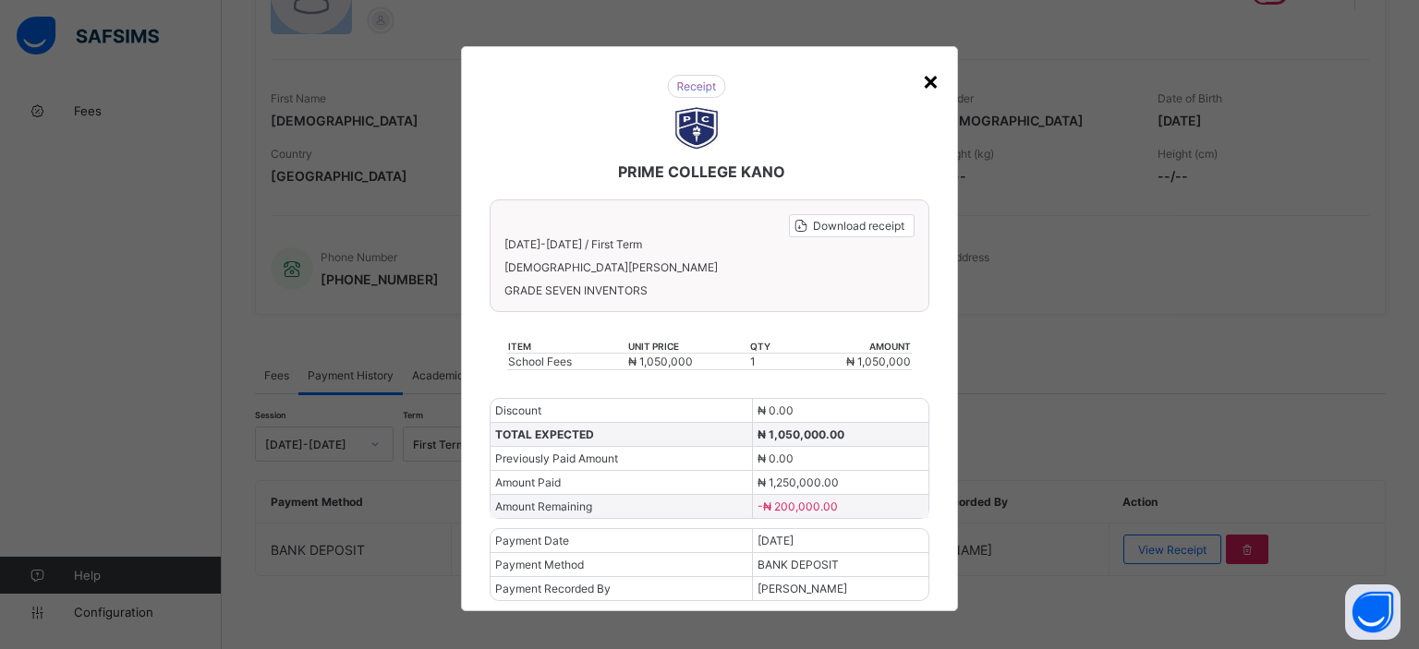
click at [924, 77] on div "×" at bounding box center [931, 80] width 18 height 31
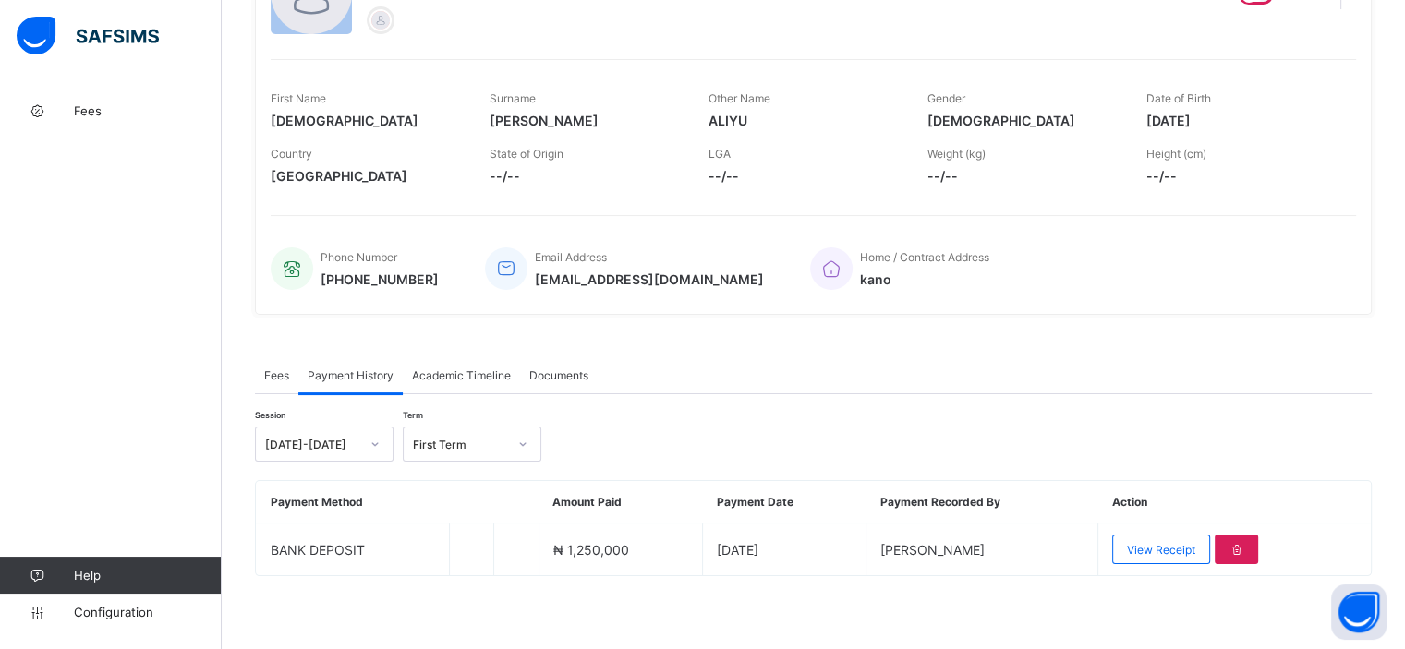
click at [278, 371] on span "Fees" at bounding box center [276, 376] width 25 height 14
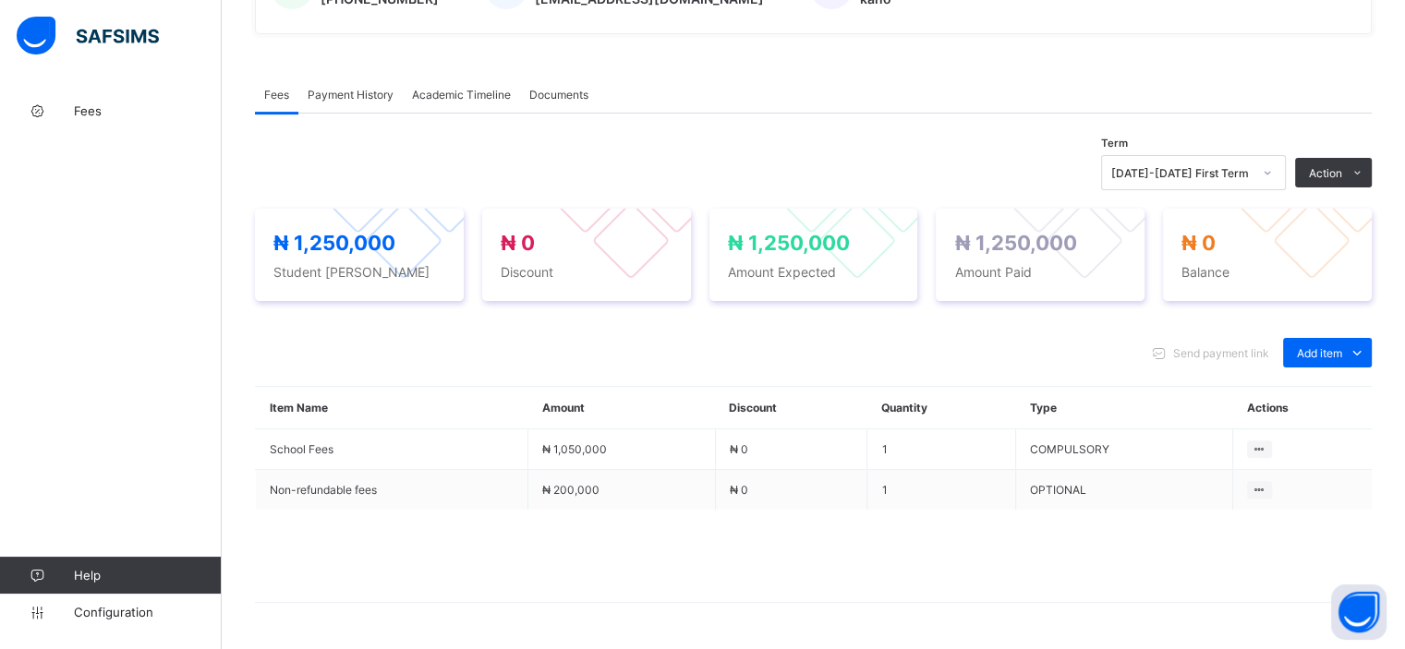
click at [351, 88] on span "Payment History" at bounding box center [351, 95] width 86 height 14
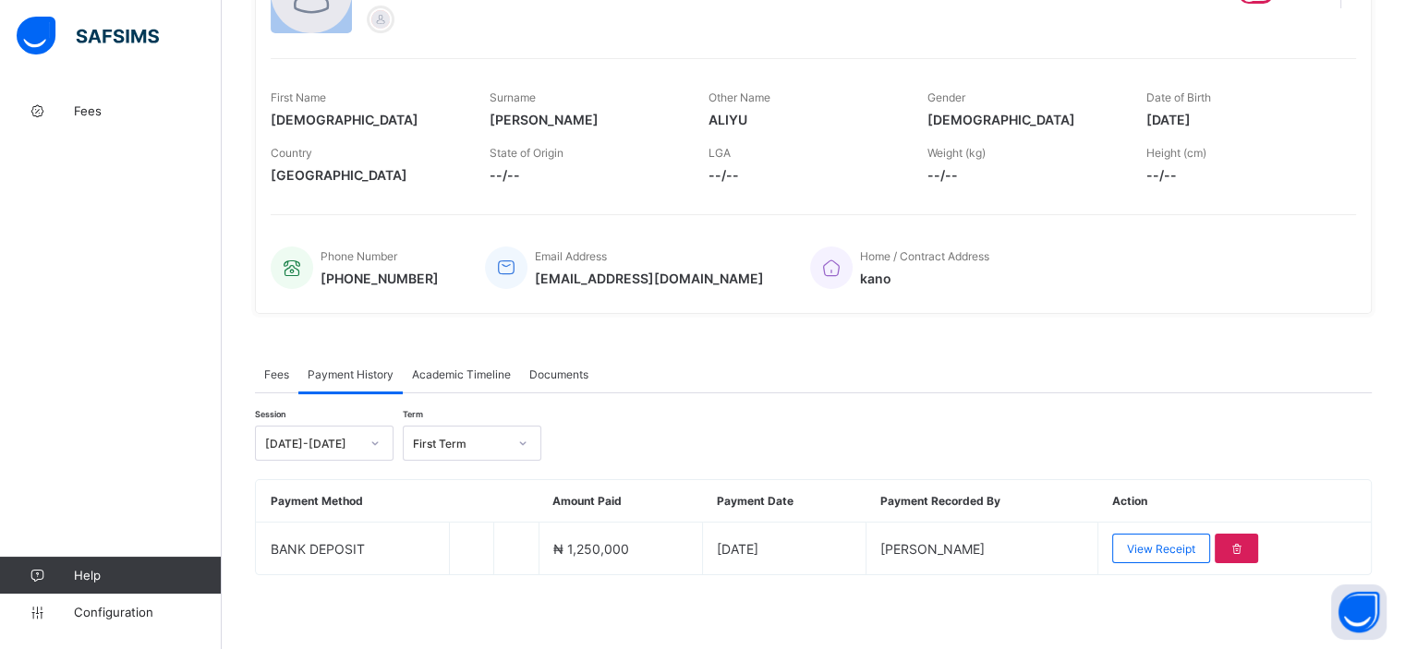
scroll to position [229, 0]
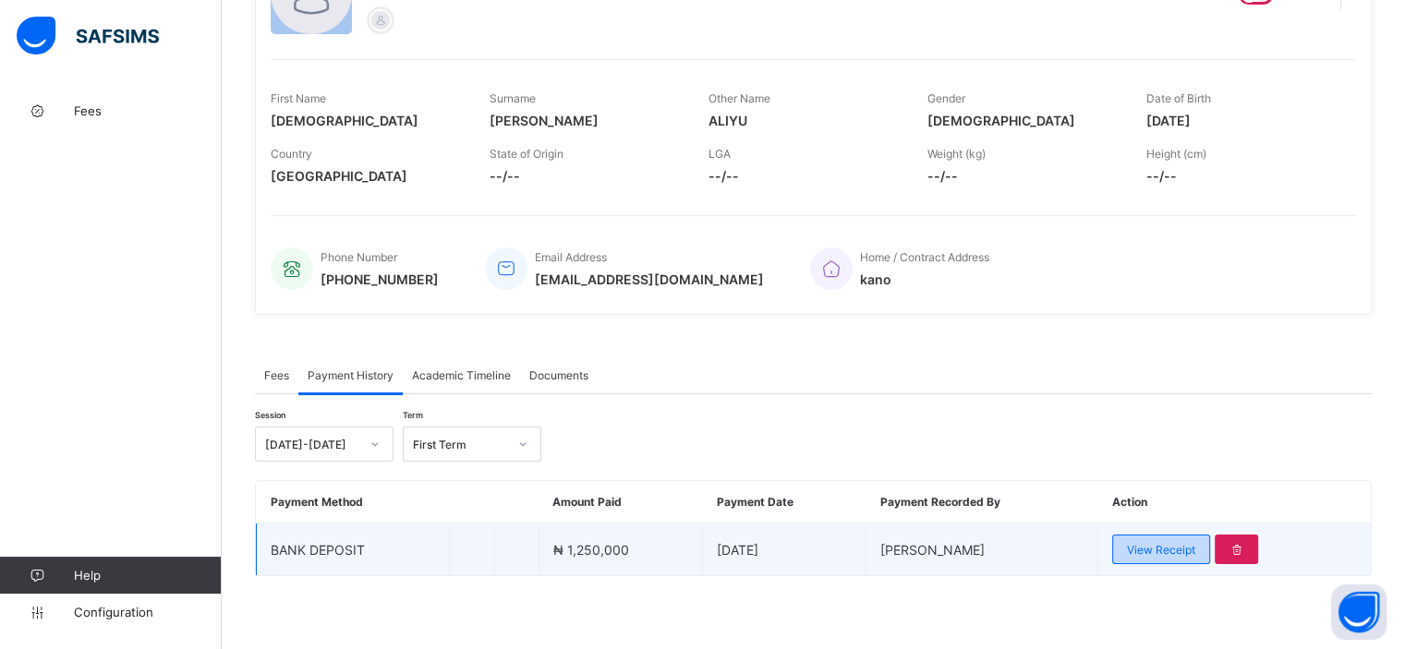
click at [1131, 549] on div "View Receipt" at bounding box center [1161, 550] width 98 height 30
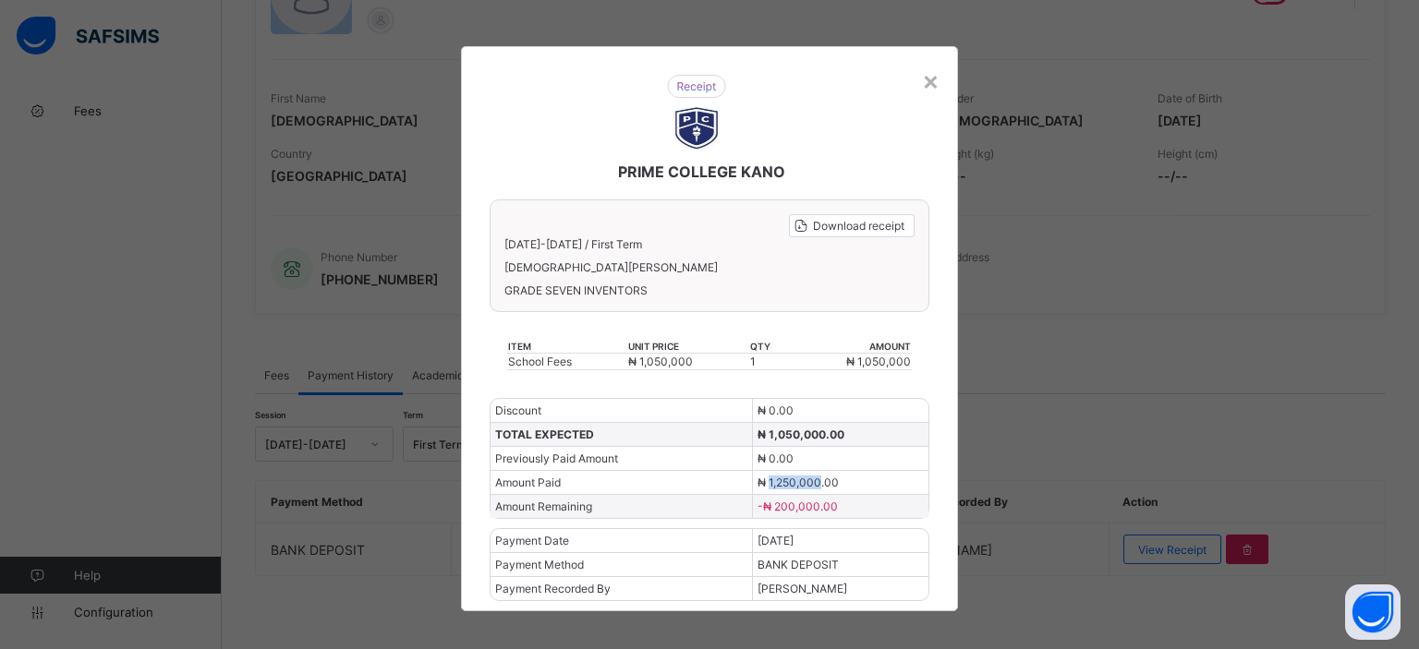
drag, startPoint x: 765, startPoint y: 480, endPoint x: 815, endPoint y: 482, distance: 49.9
click at [815, 482] on span "₦ 1,250,000.00" at bounding box center [797, 483] width 81 height 14
copy span "1,250,000"
click at [924, 88] on div "×" at bounding box center [931, 80] width 18 height 31
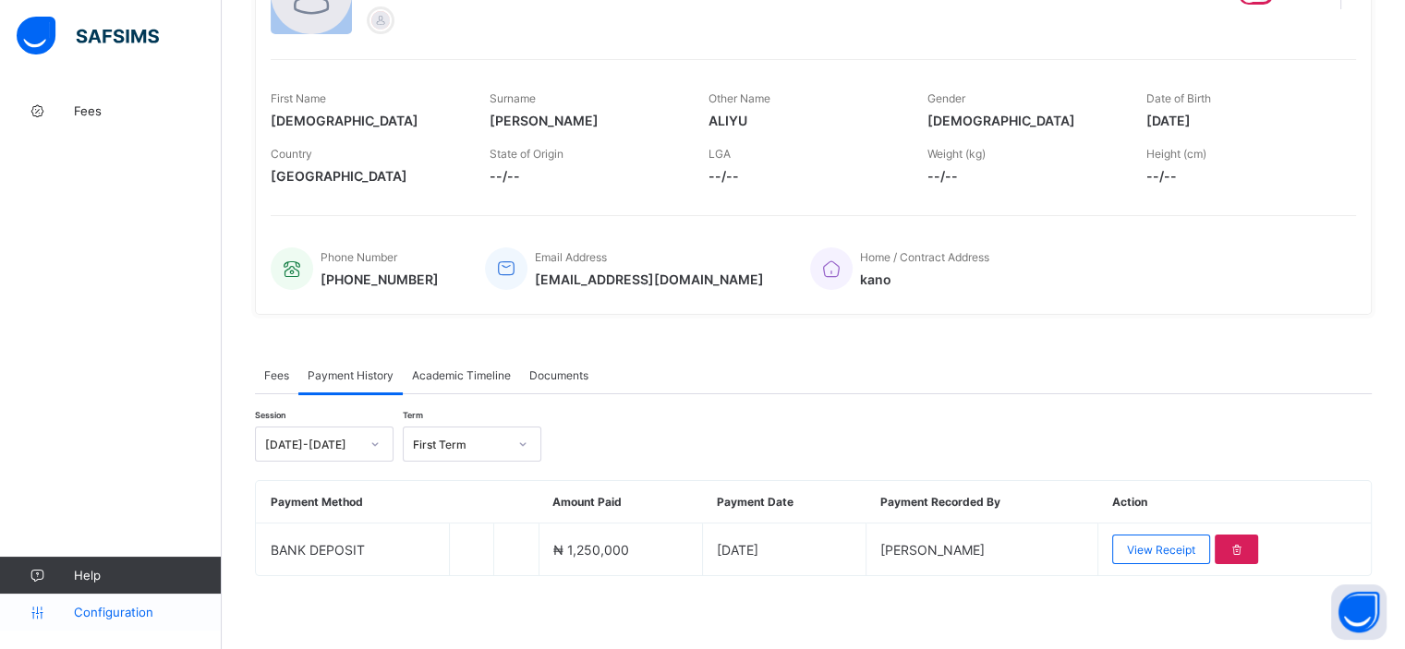
click at [126, 625] on link "Configuration" at bounding box center [110, 612] width 221 height 37
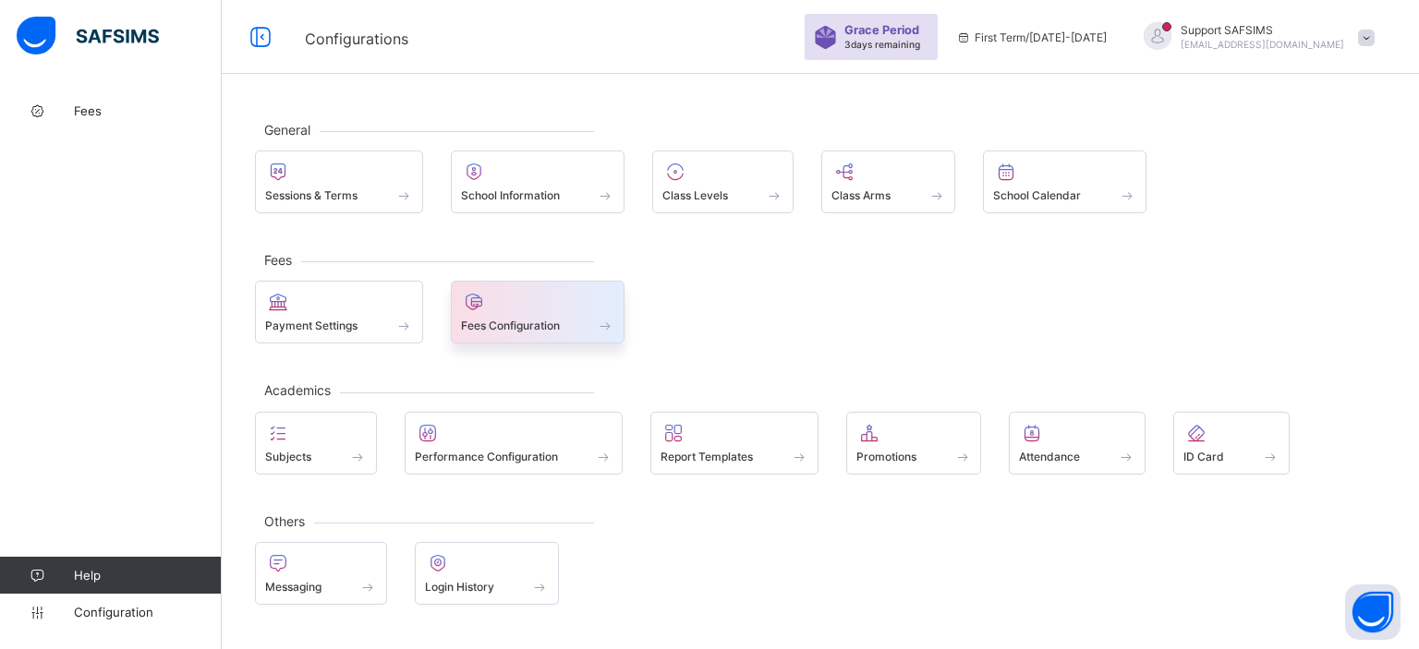
click at [571, 321] on div "Fees Configuration" at bounding box center [538, 326] width 154 height 16
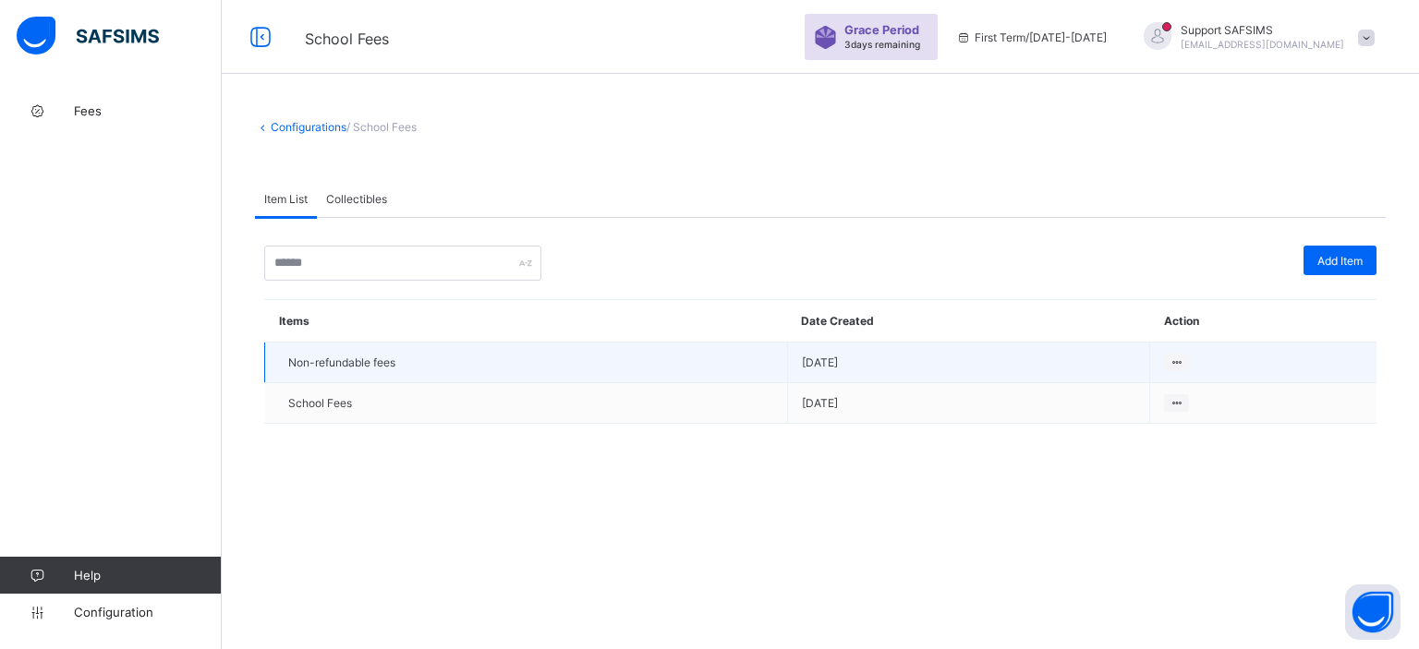
click at [1168, 374] on td at bounding box center [1263, 363] width 226 height 41
click at [1173, 368] on icon at bounding box center [1176, 363] width 16 height 14
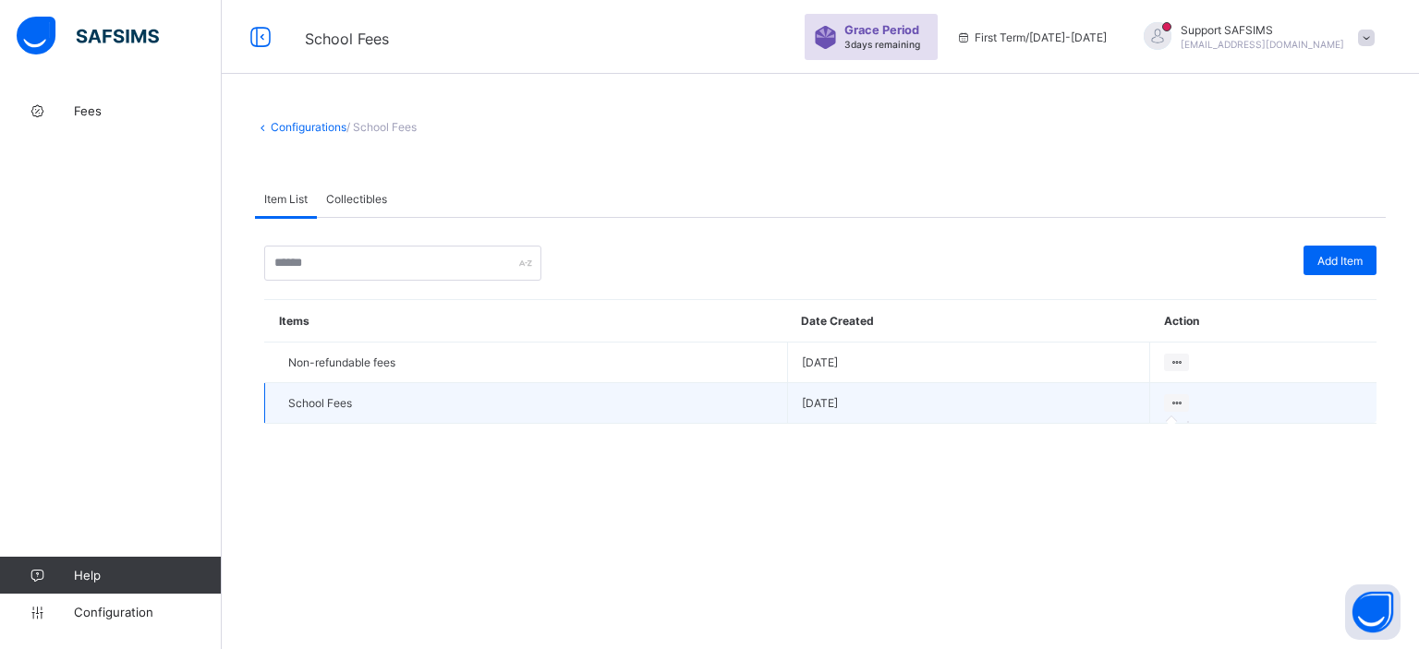
click at [1171, 408] on icon at bounding box center [1176, 403] width 16 height 14
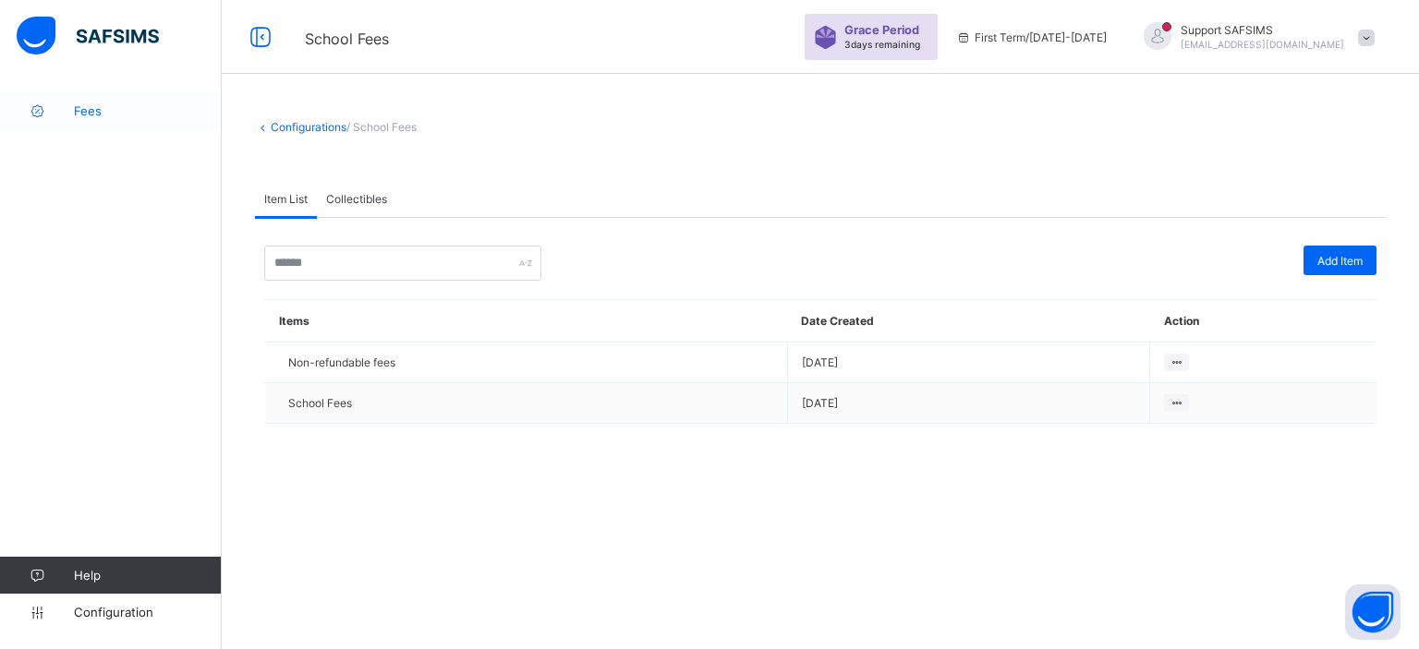
click at [79, 115] on span "Fees" at bounding box center [148, 110] width 148 height 15
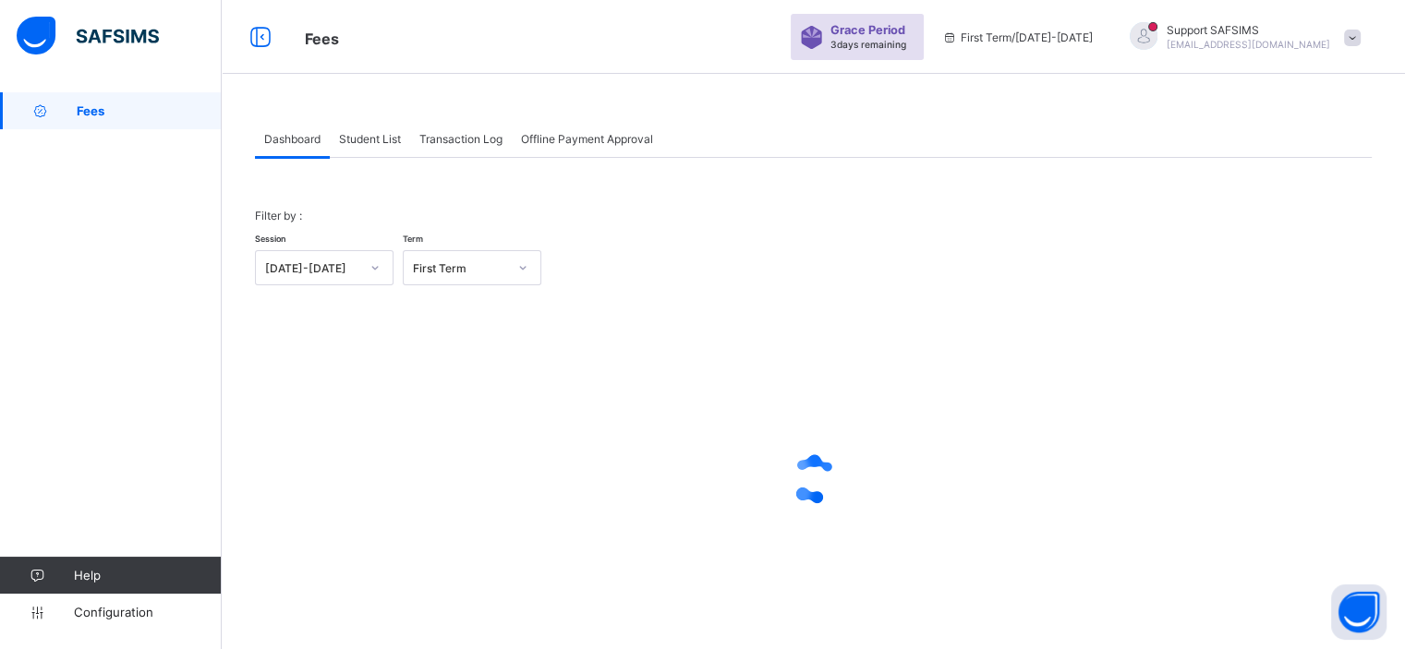
click at [365, 136] on span "Student List" at bounding box center [370, 139] width 62 height 14
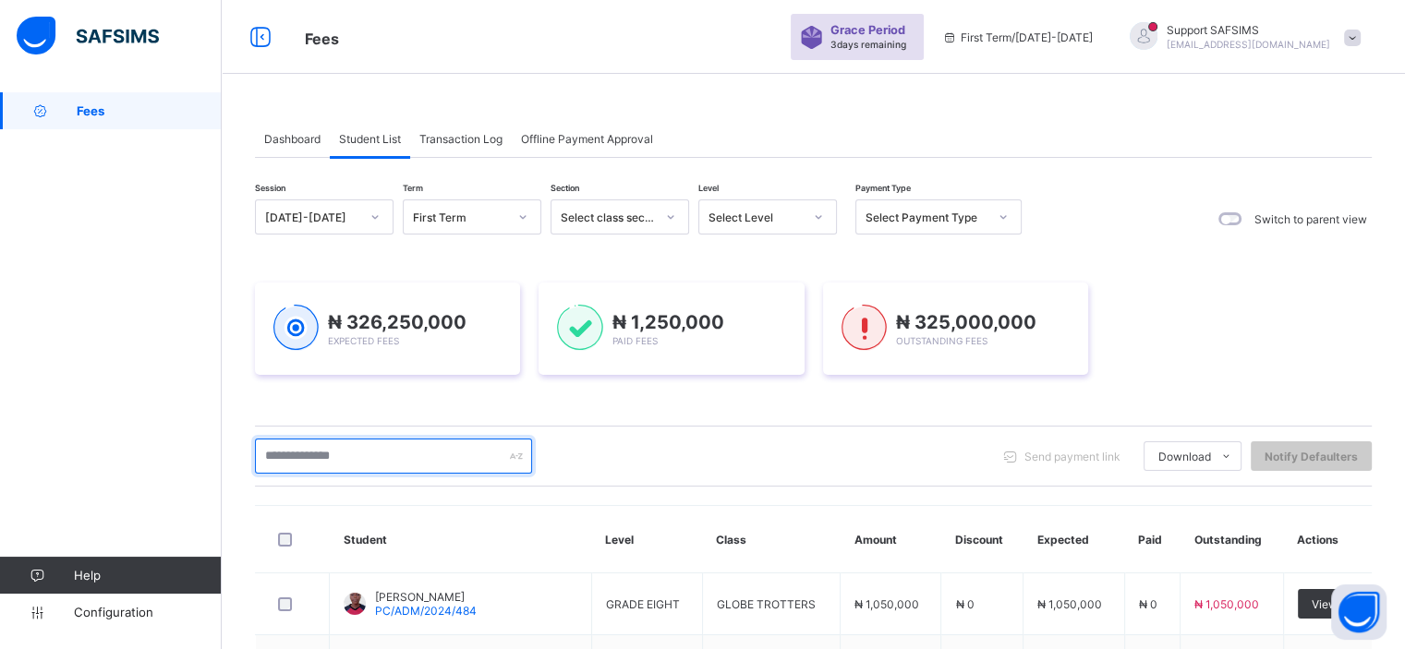
click at [370, 444] on input "text" at bounding box center [393, 456] width 277 height 35
paste input "*********"
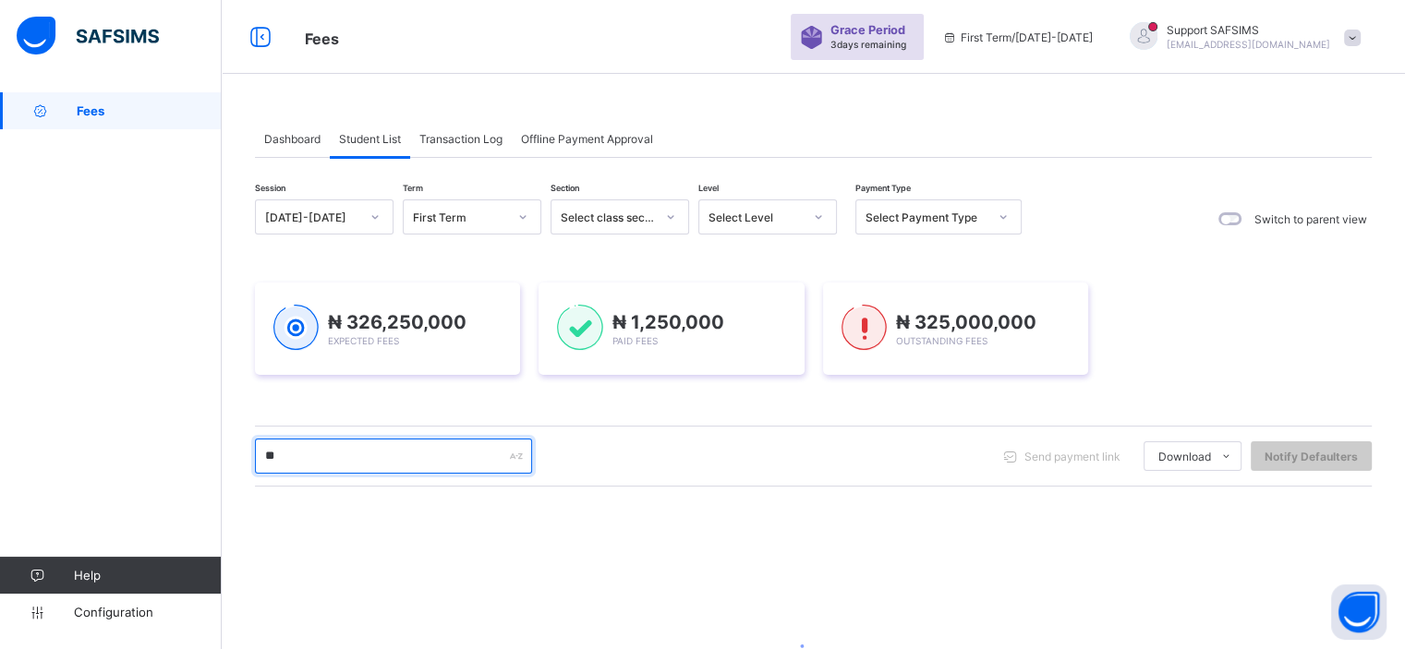
type input "*"
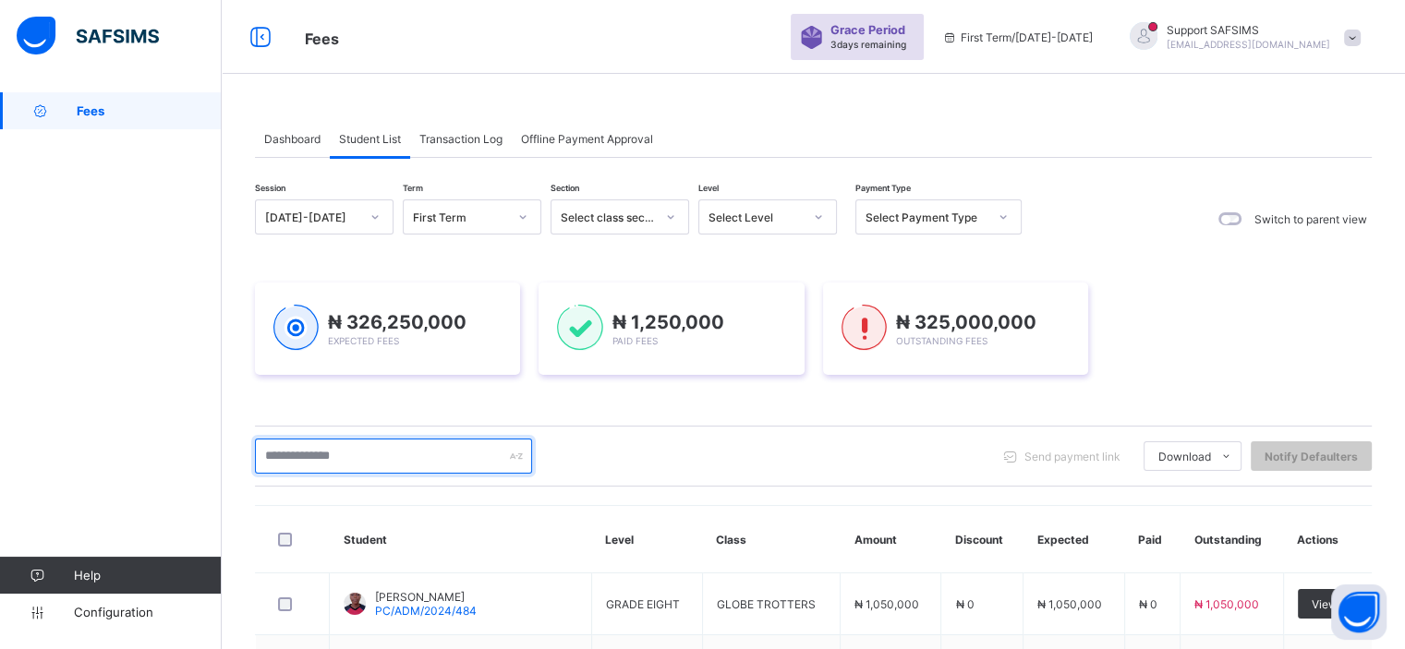
paste input "**********"
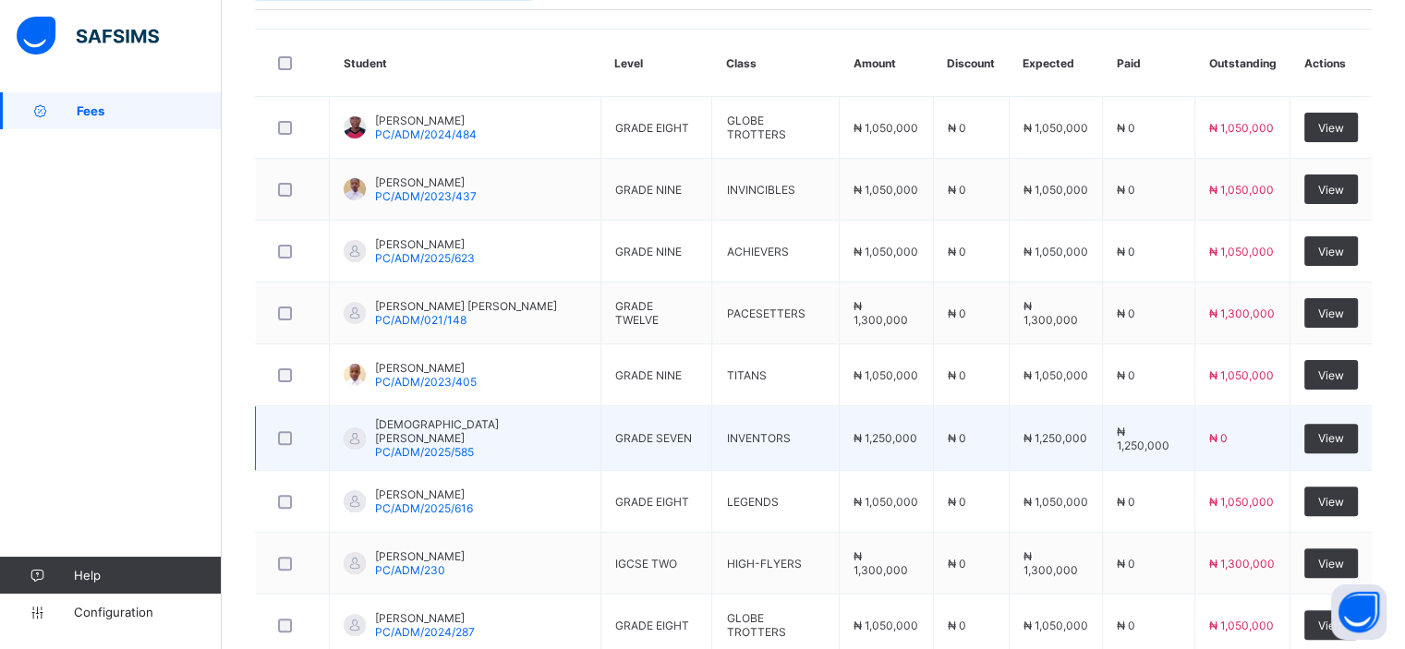
scroll to position [478, 0]
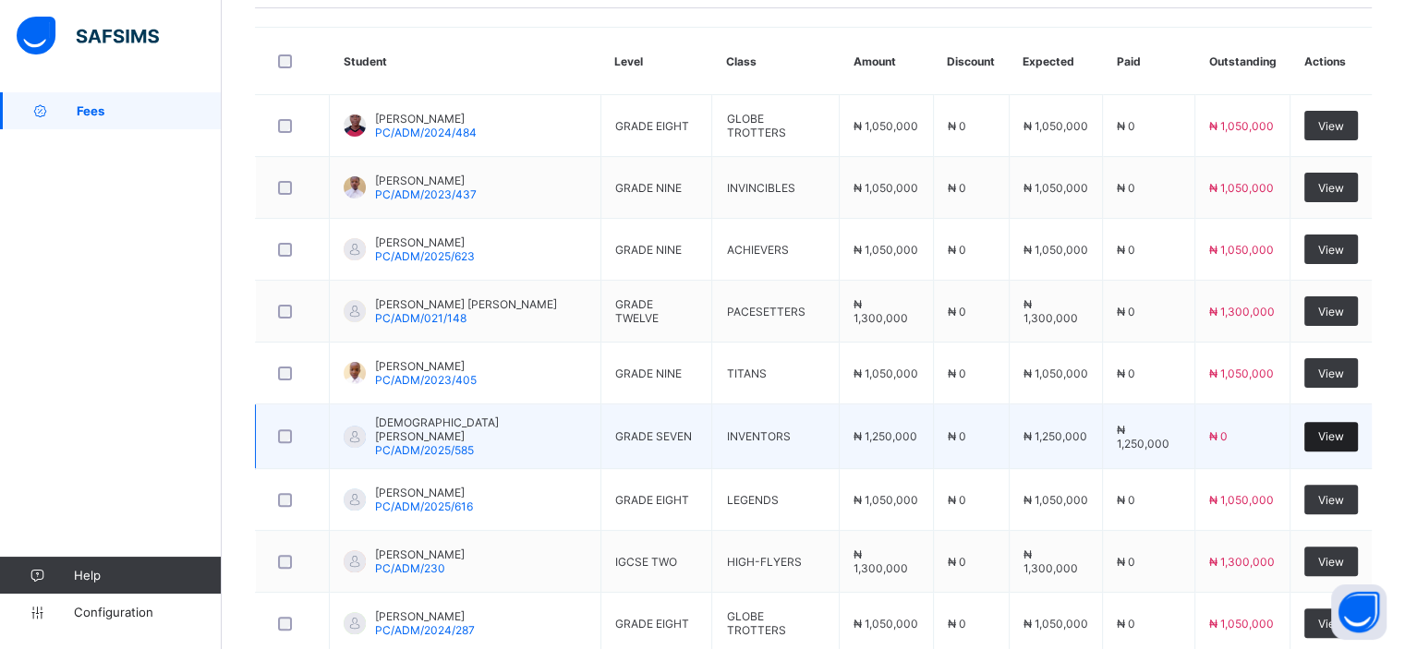
type input "**********"
click at [1330, 429] on span "View" at bounding box center [1331, 436] width 26 height 14
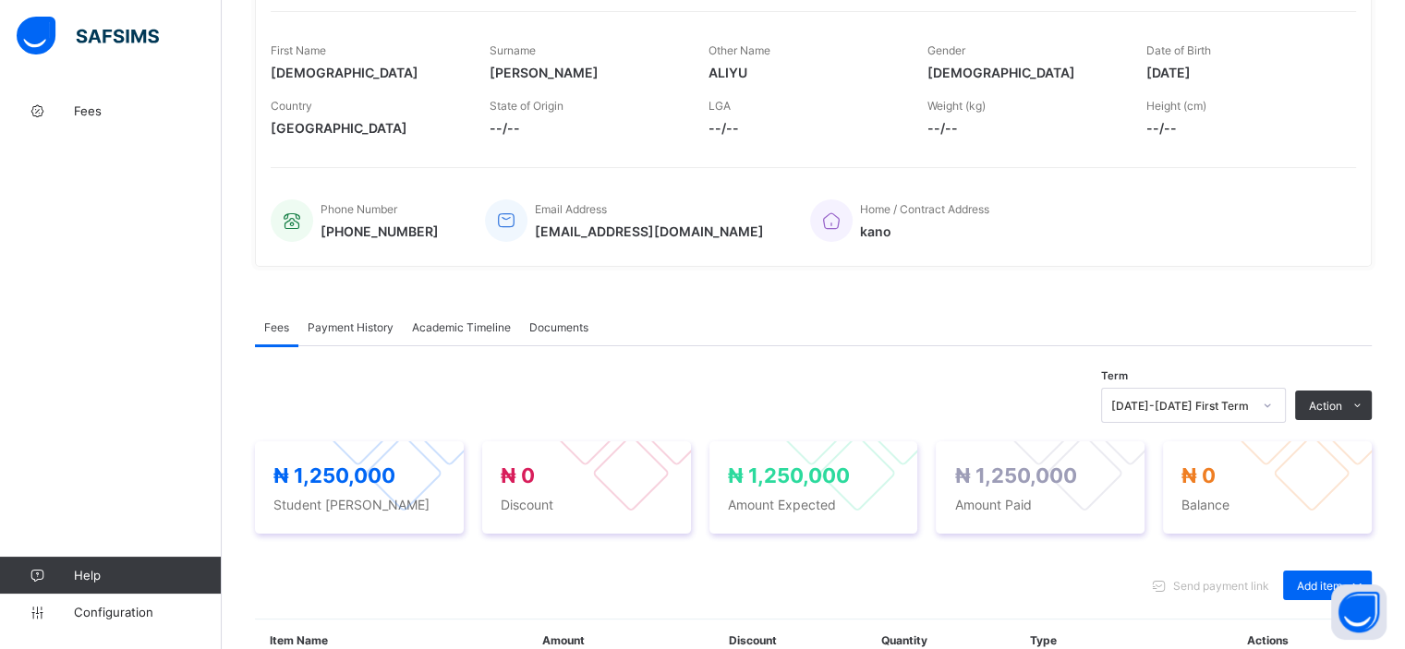
scroll to position [277, 0]
click at [337, 324] on span "Payment History" at bounding box center [351, 327] width 86 height 14
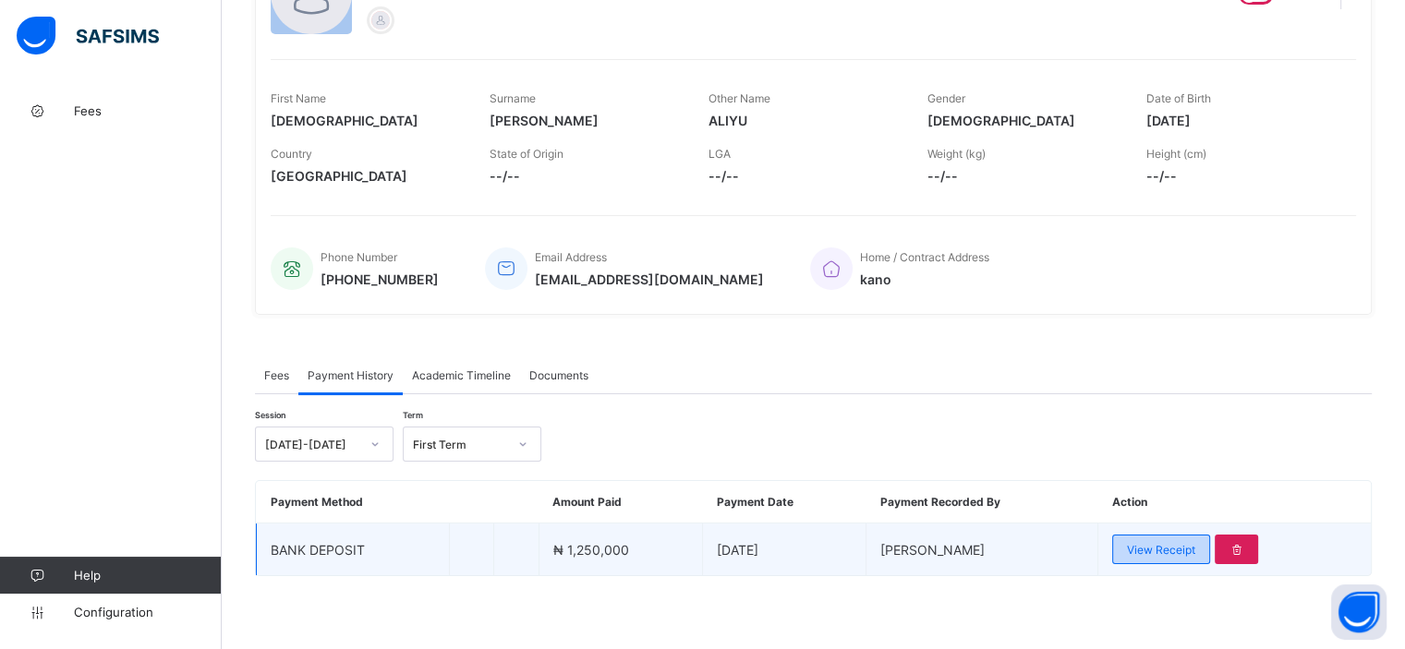
click at [1182, 548] on span "View Receipt" at bounding box center [1161, 550] width 68 height 14
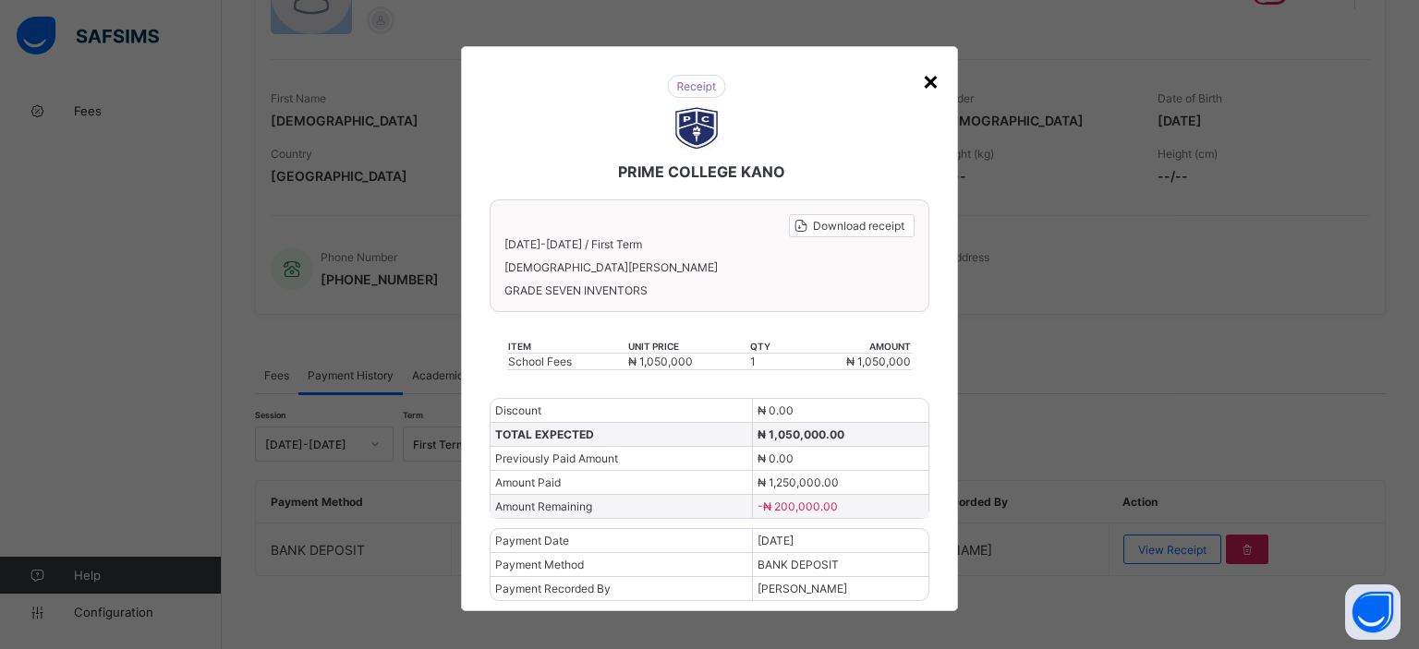
click at [927, 72] on div "×" at bounding box center [931, 80] width 18 height 31
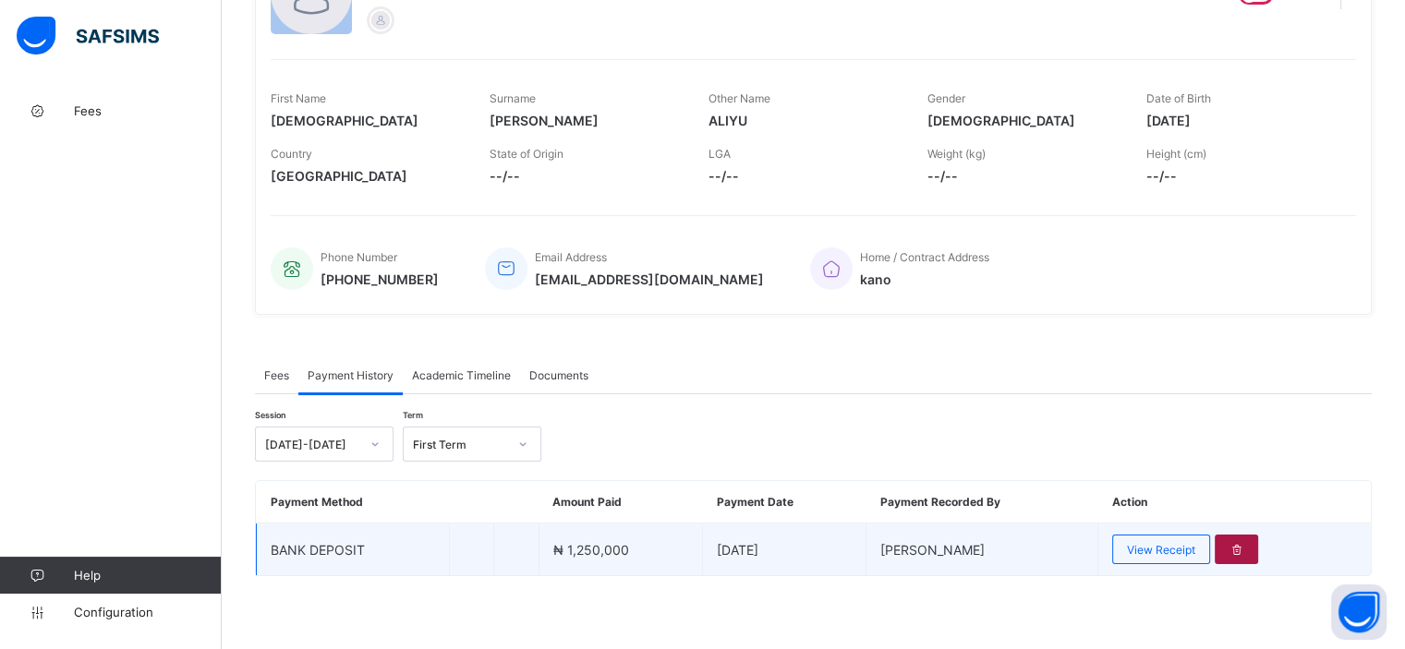
click at [1244, 547] on icon at bounding box center [1236, 550] width 16 height 14
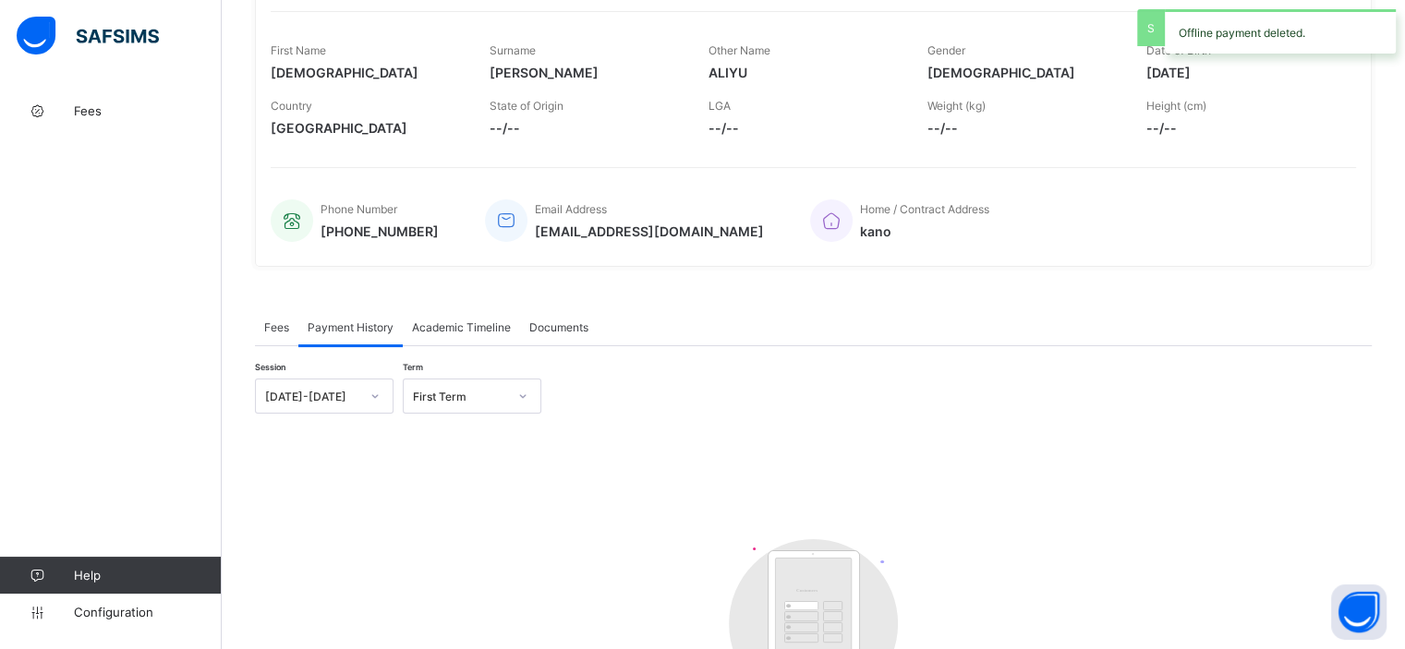
click at [277, 333] on div "Fees" at bounding box center [276, 326] width 43 height 37
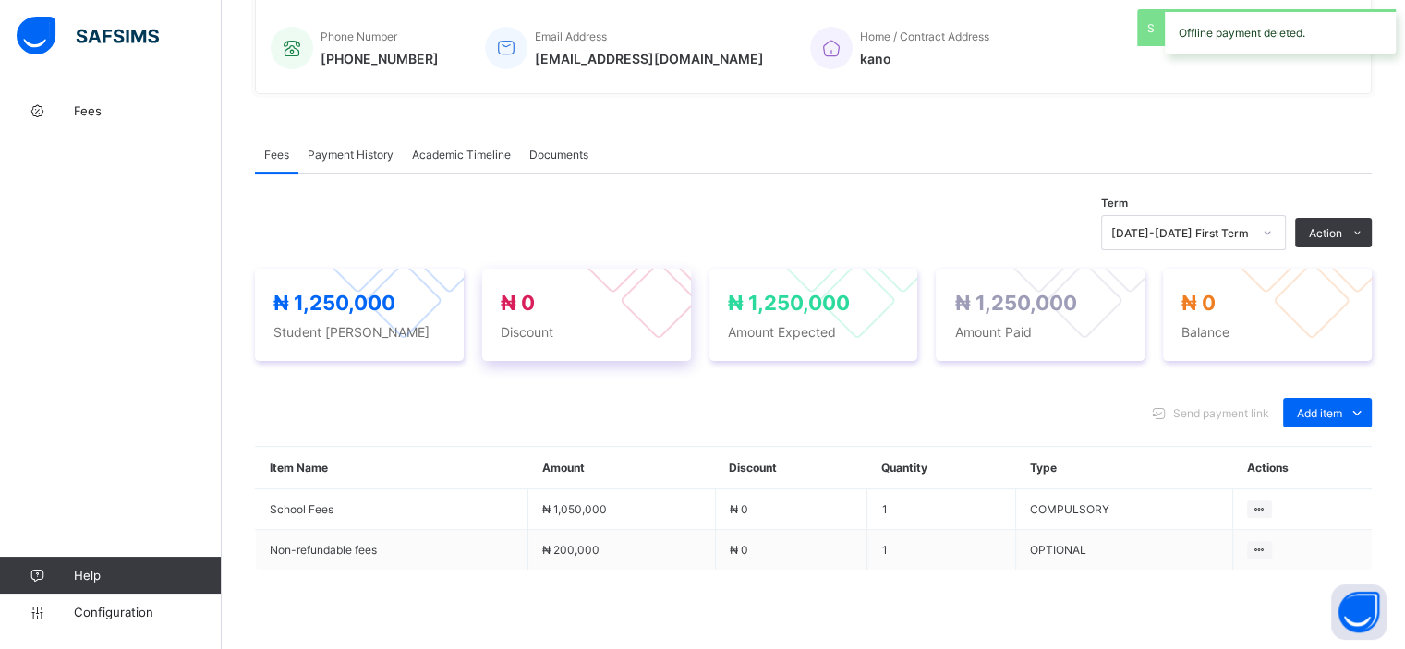
scroll to position [458, 0]
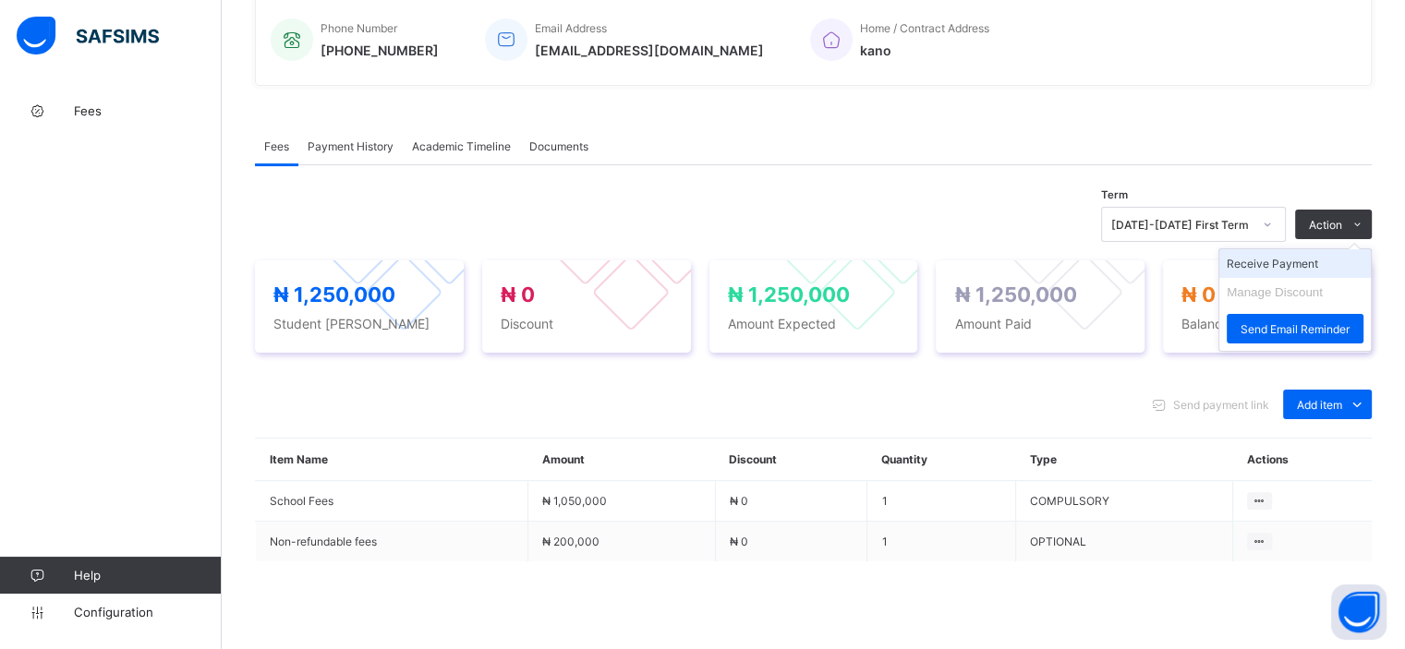
click at [1306, 261] on li "Receive Payment" at bounding box center [1294, 263] width 151 height 29
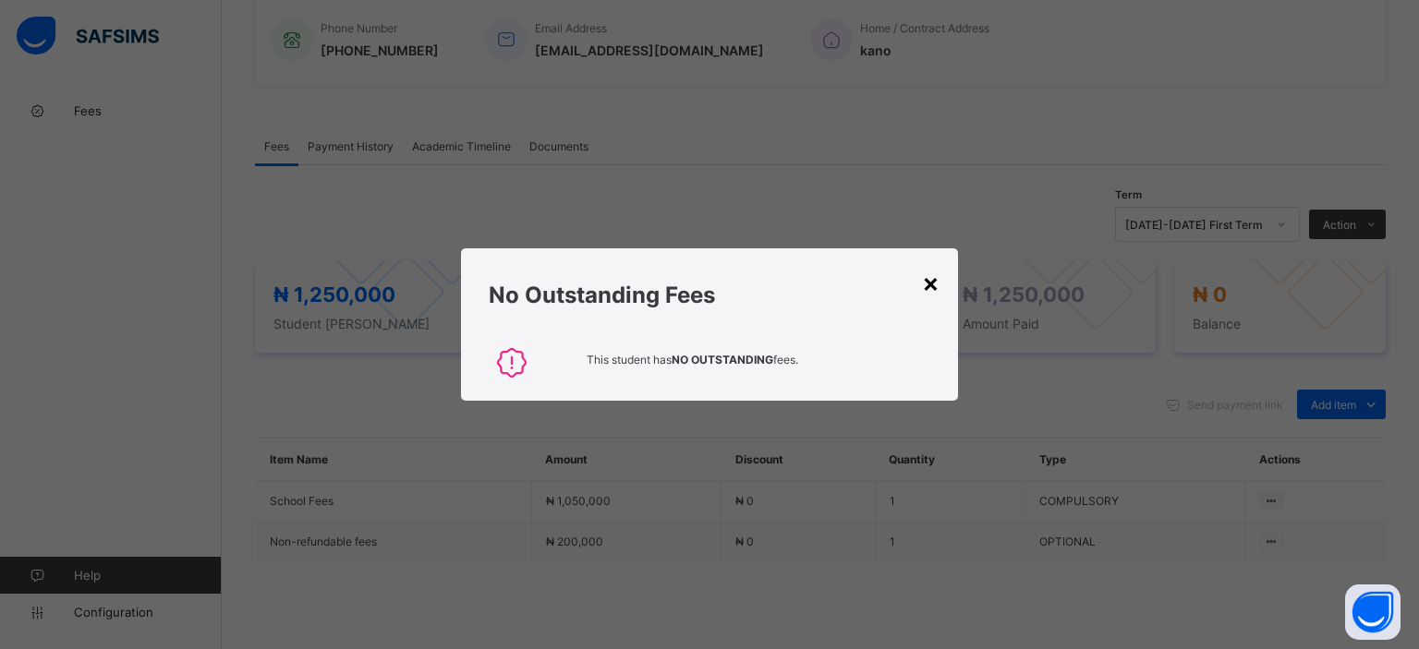
click at [930, 280] on div "×" at bounding box center [931, 282] width 18 height 31
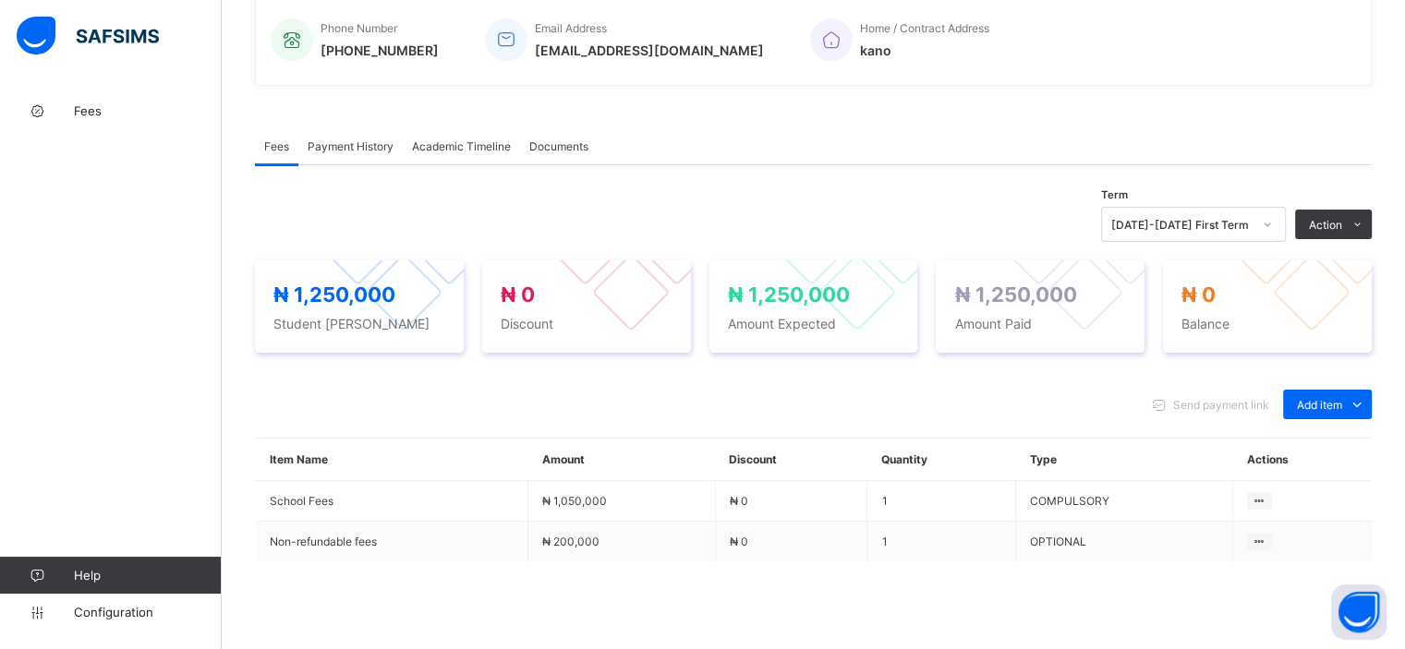
click at [388, 144] on span "Payment History" at bounding box center [351, 146] width 86 height 14
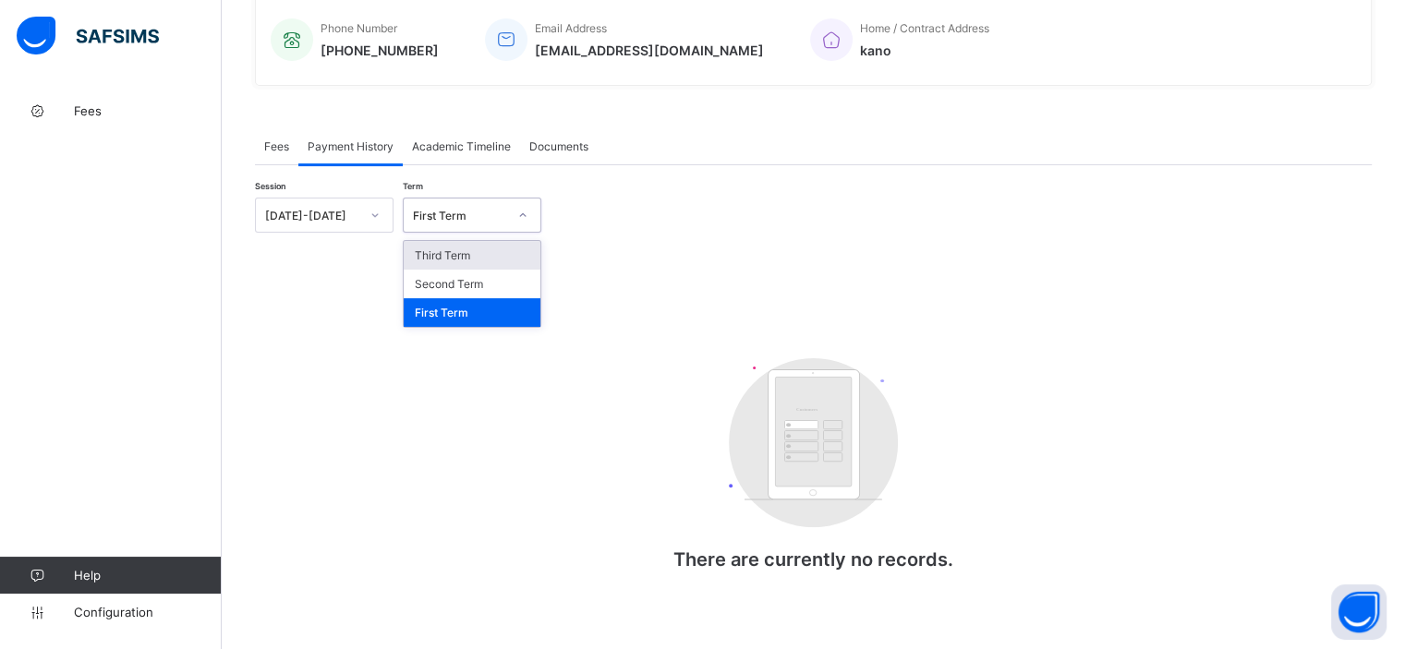
click at [492, 220] on div "First Term" at bounding box center [460, 216] width 94 height 14
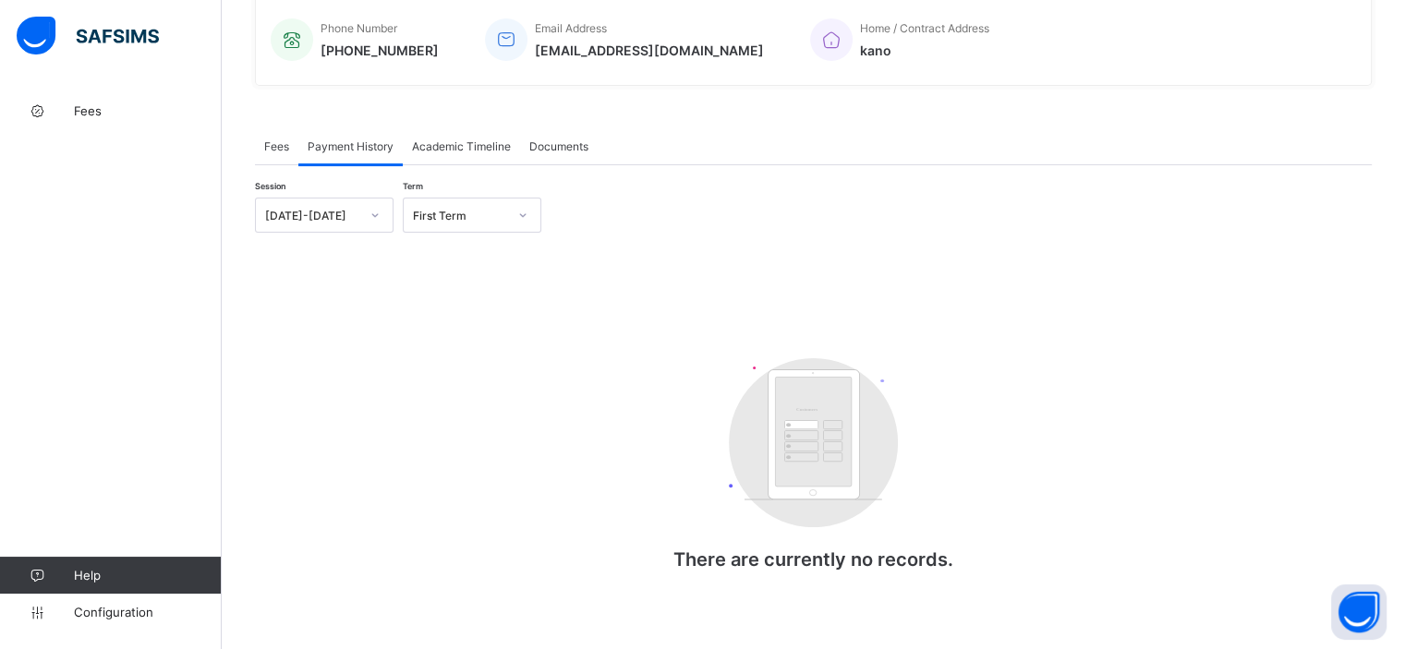
click at [591, 284] on div "Session 2025-2026 Term First Term Customers There are currently no records. × P…" at bounding box center [813, 403] width 1117 height 410
click at [274, 159] on div "Fees" at bounding box center [276, 145] width 43 height 37
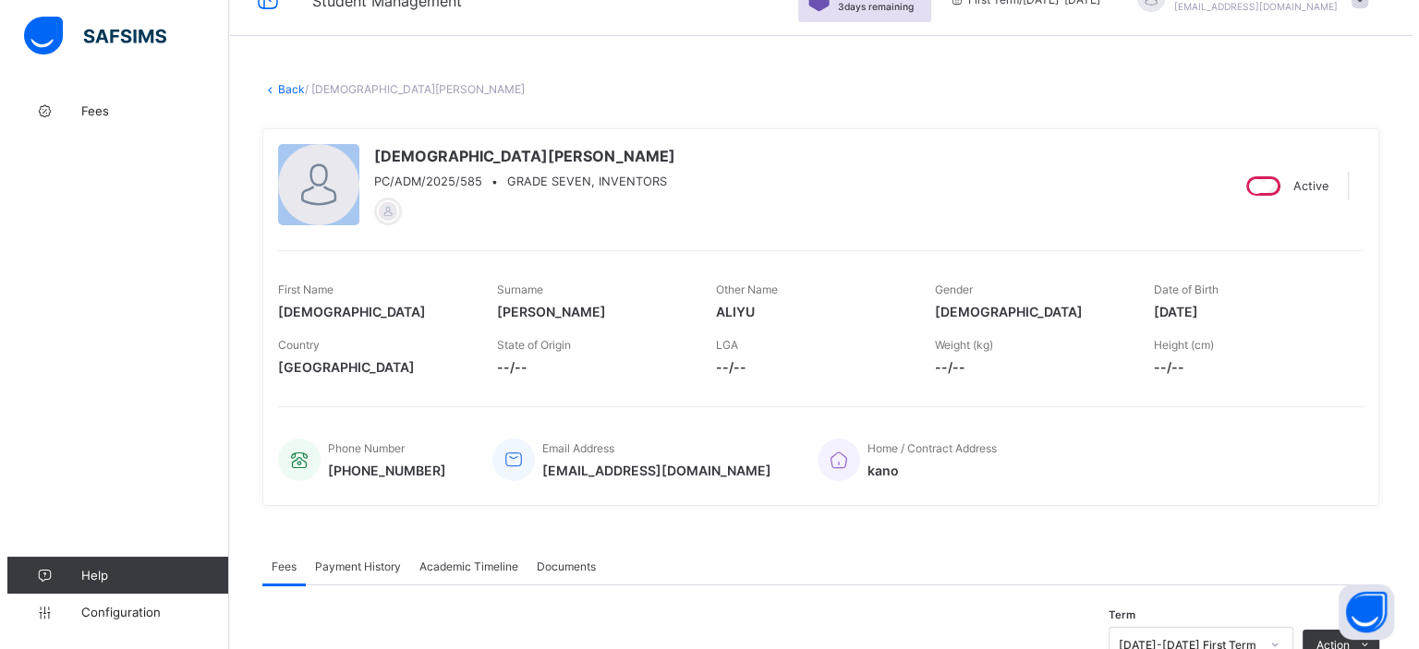
scroll to position [0, 0]
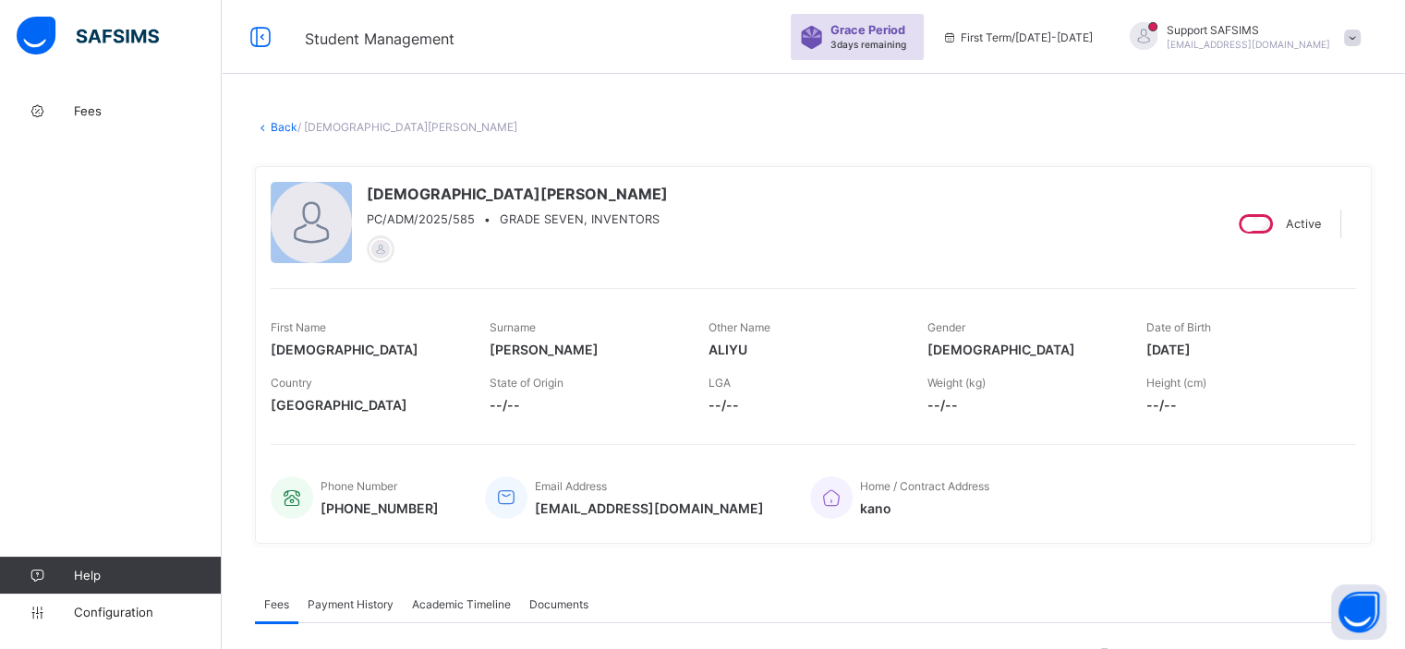
click at [1360, 42] on span at bounding box center [1352, 38] width 17 height 17
click at [1282, 220] on span "Logout" at bounding box center [1300, 218] width 122 height 21
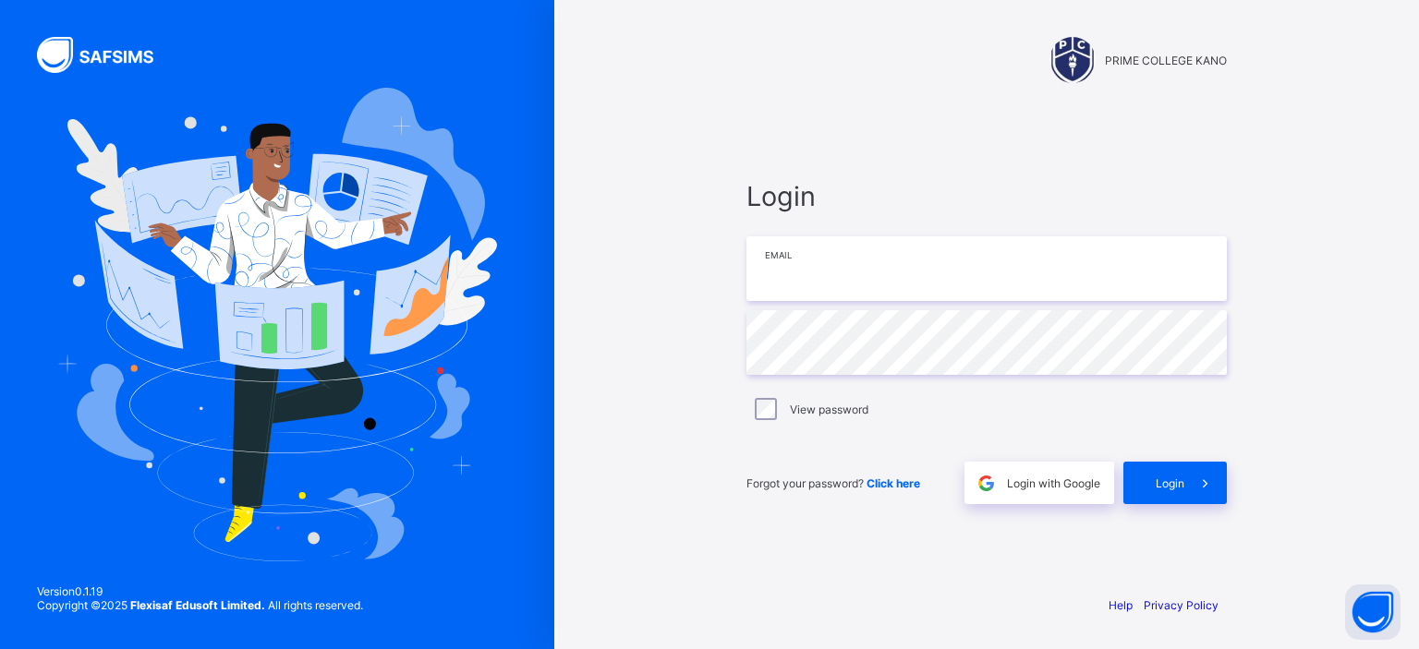
type input "**********"
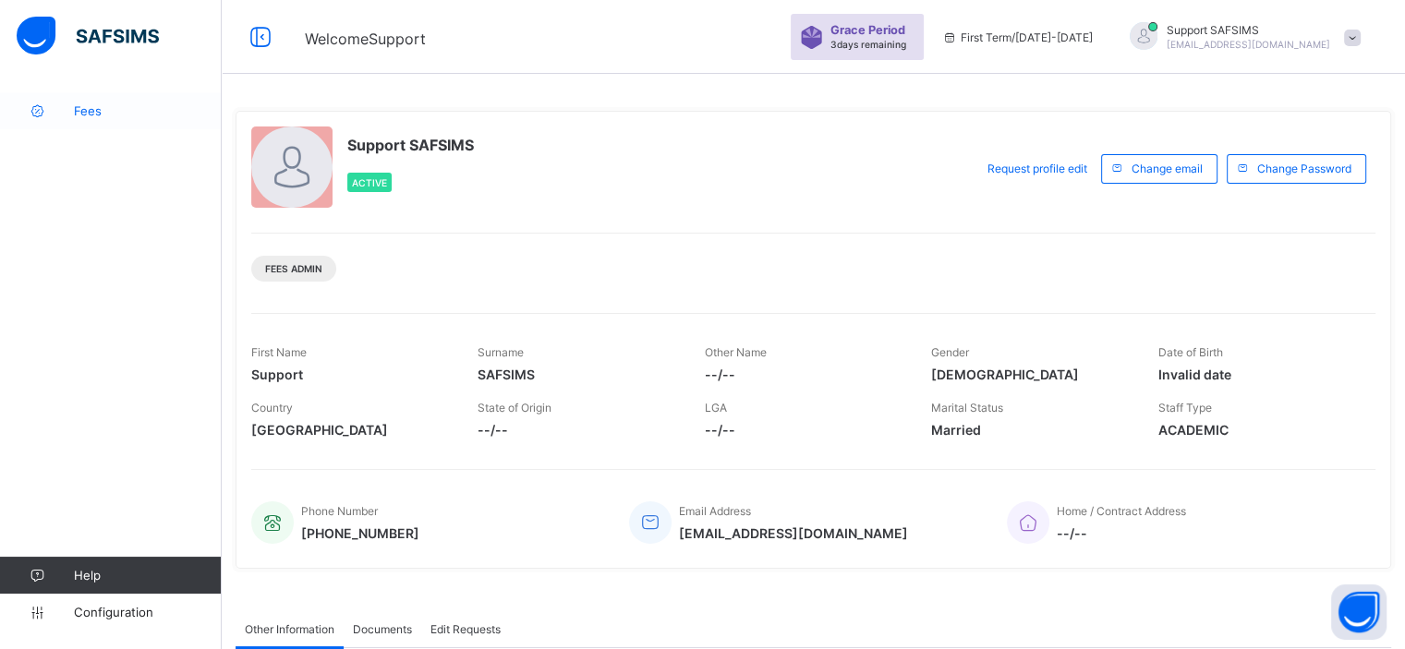
click at [90, 106] on span "Fees" at bounding box center [148, 110] width 148 height 15
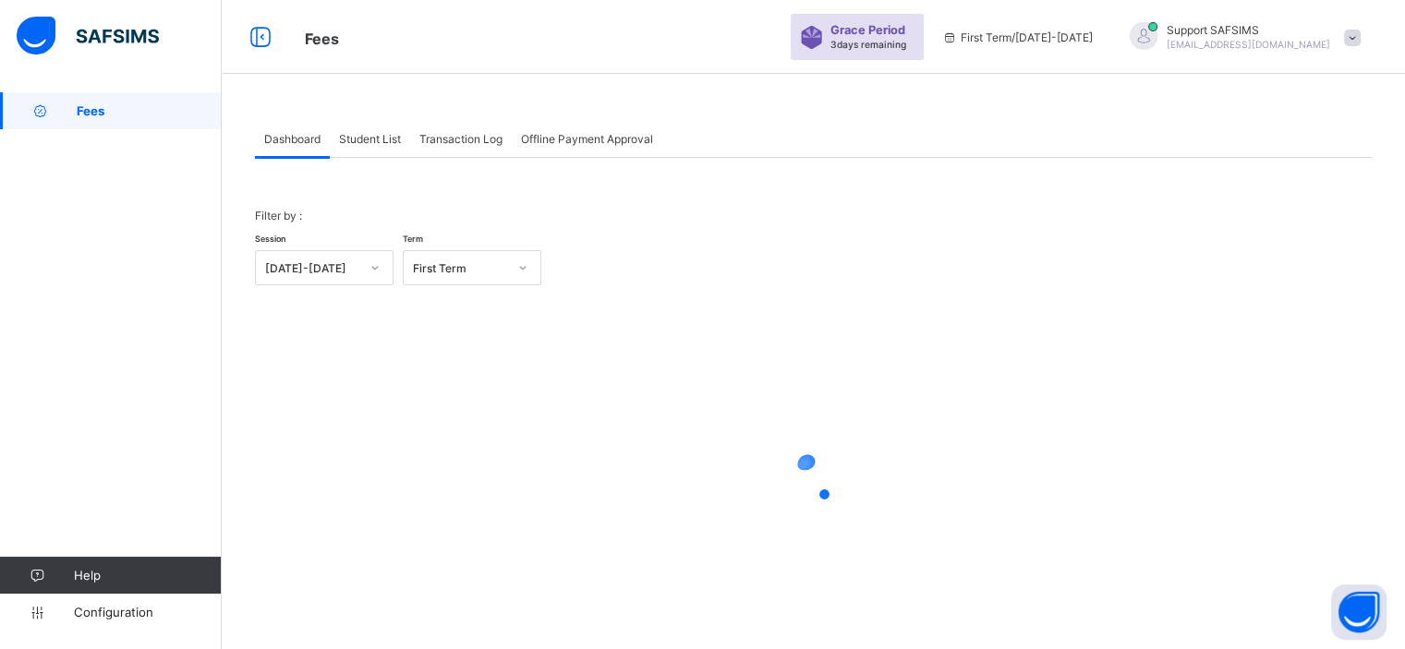
click at [369, 148] on div "Student List" at bounding box center [370, 138] width 80 height 37
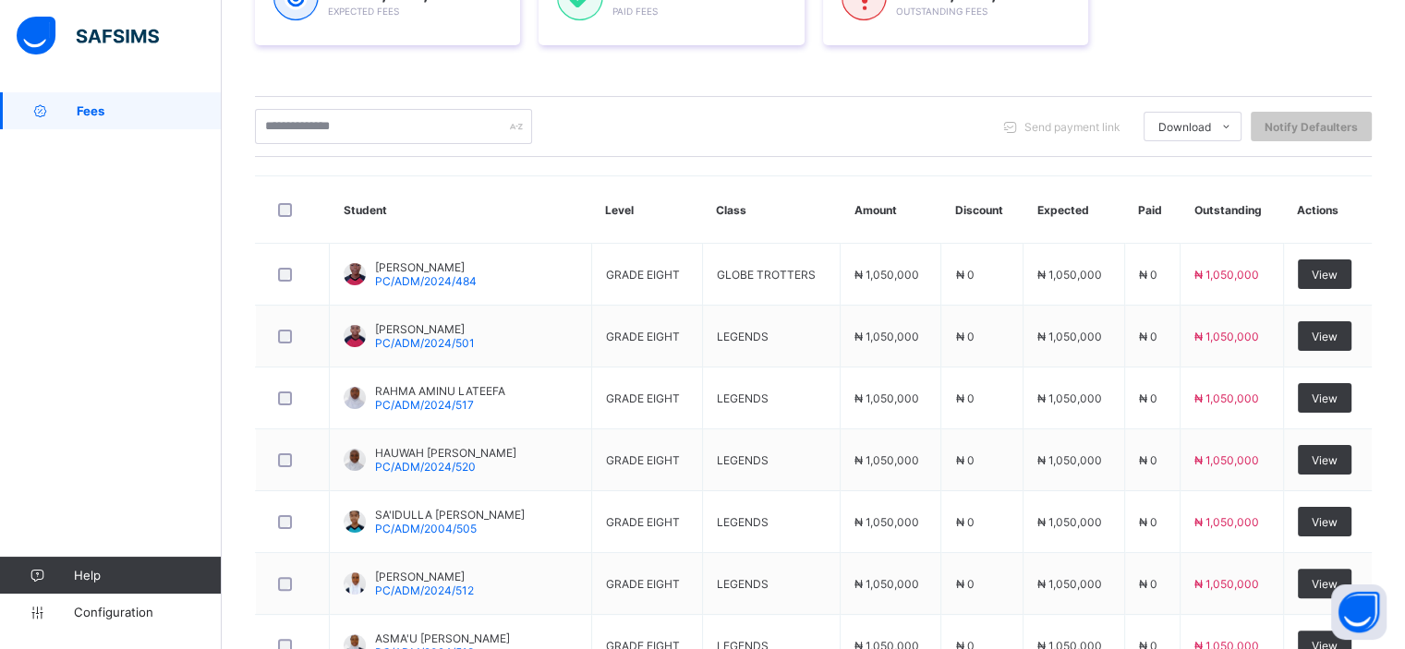
scroll to position [325, 0]
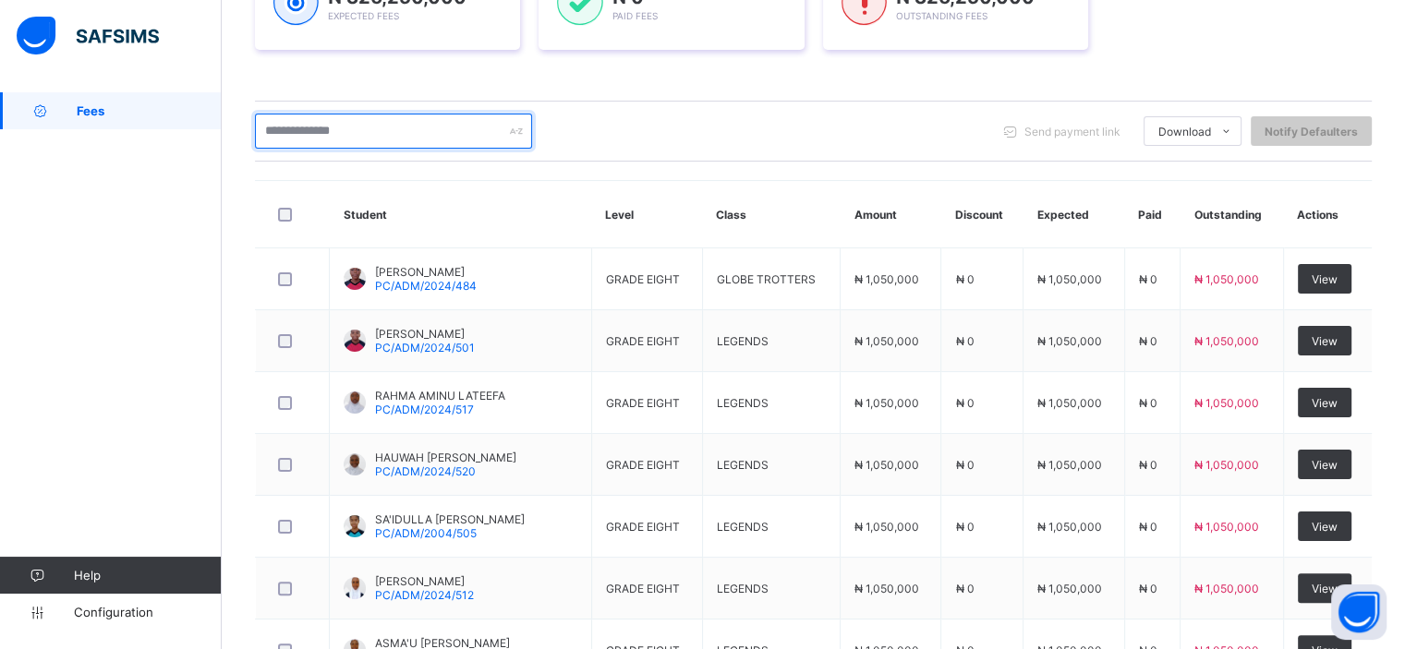
click at [315, 131] on input "text" at bounding box center [393, 131] width 277 height 35
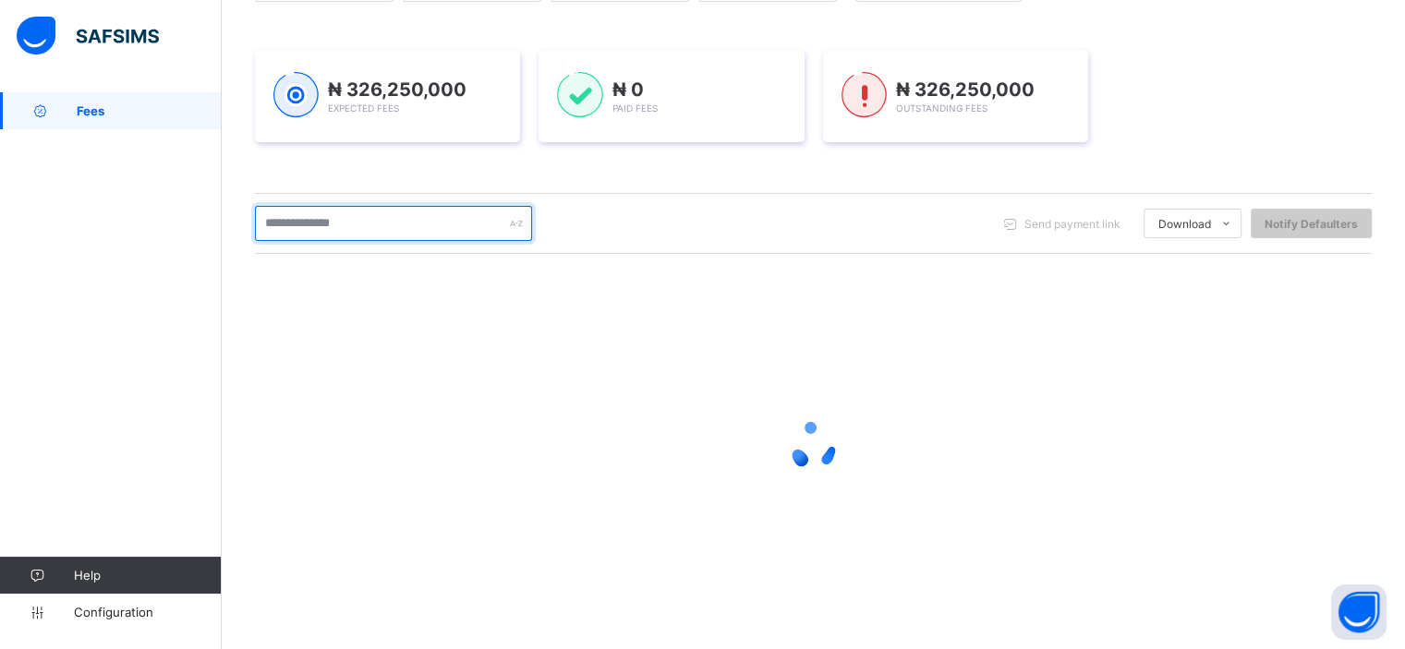
scroll to position [232, 0]
paste input "**********"
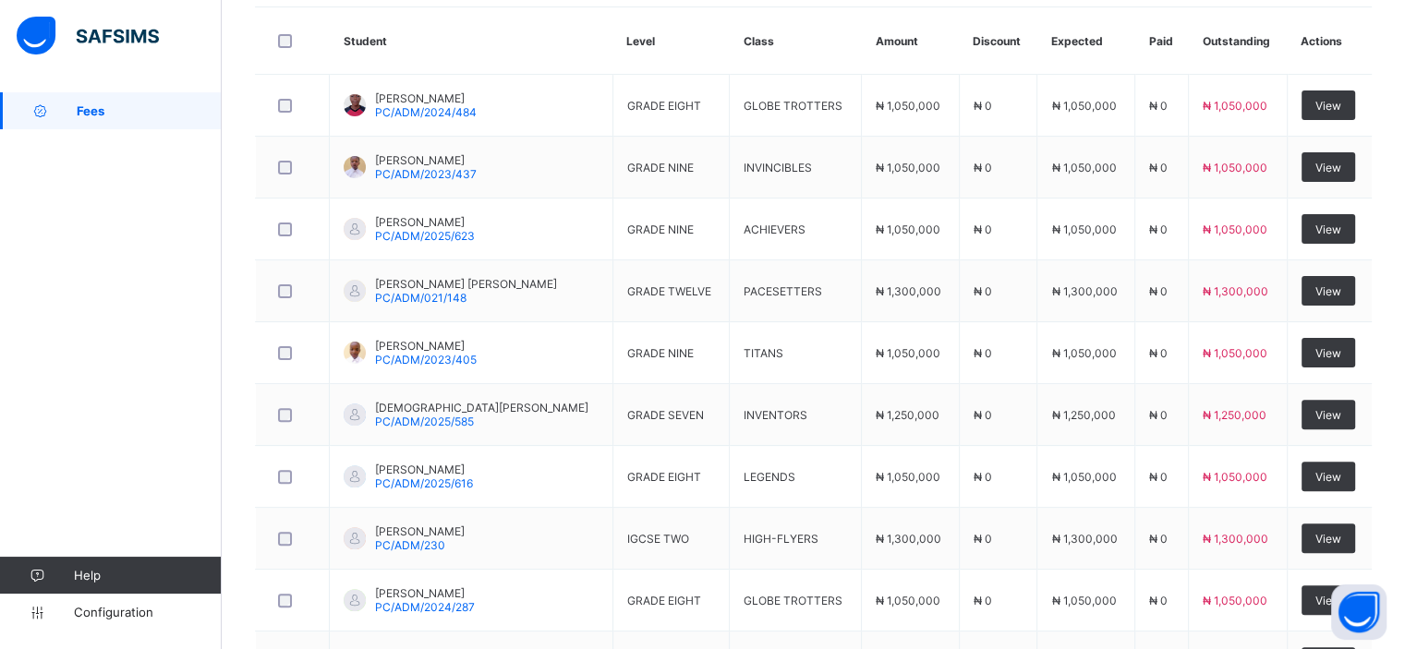
scroll to position [500, 0]
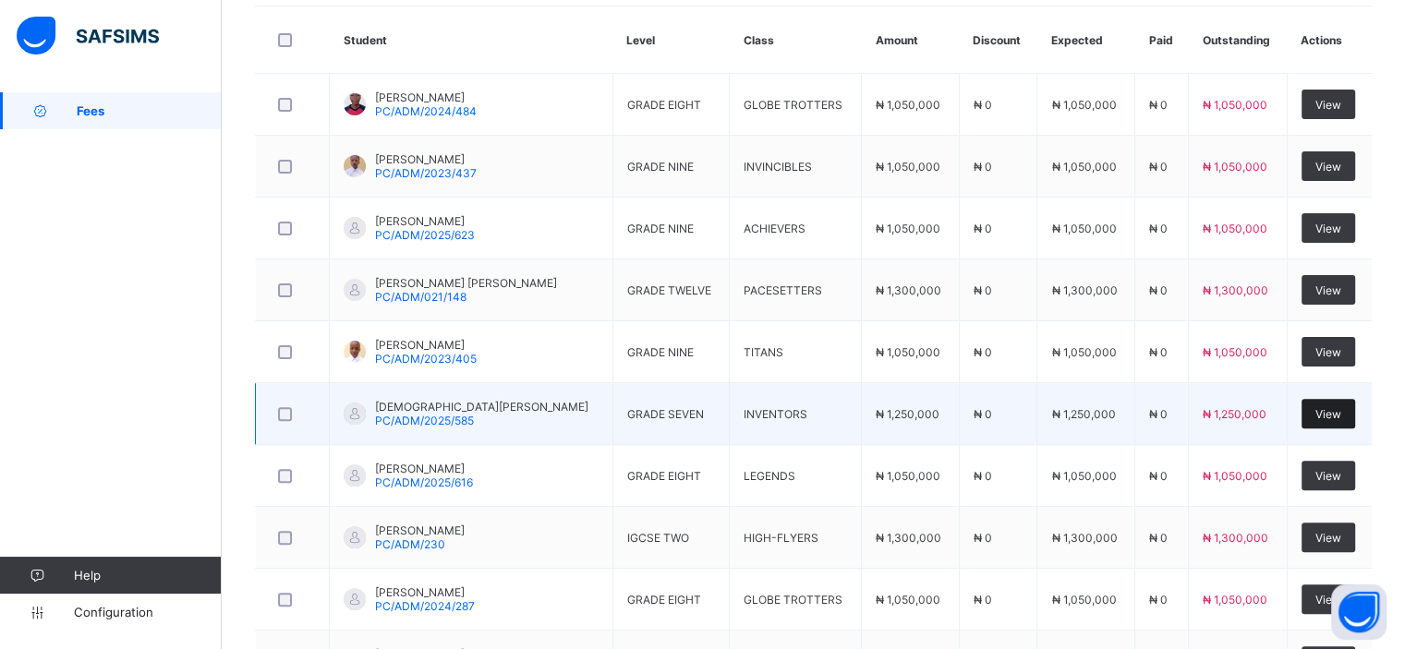
type input "**********"
click at [1328, 417] on span "View" at bounding box center [1328, 414] width 26 height 14
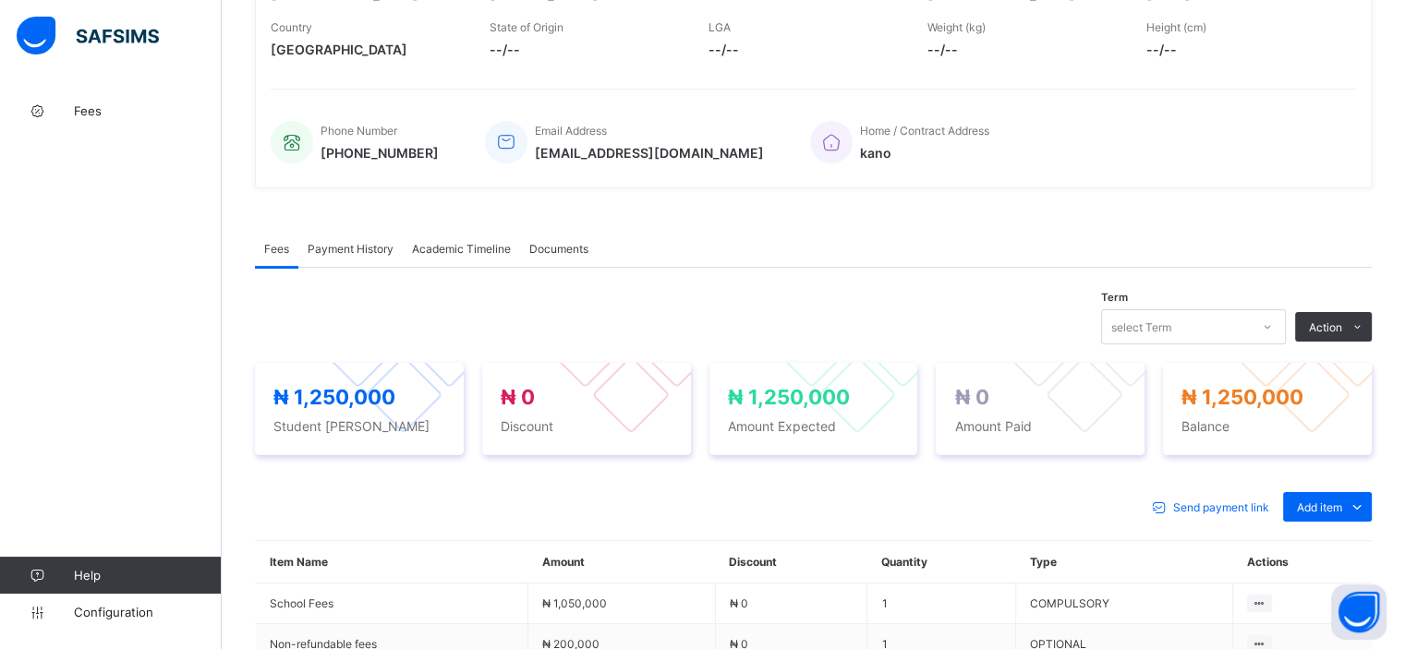
scroll to position [500, 0]
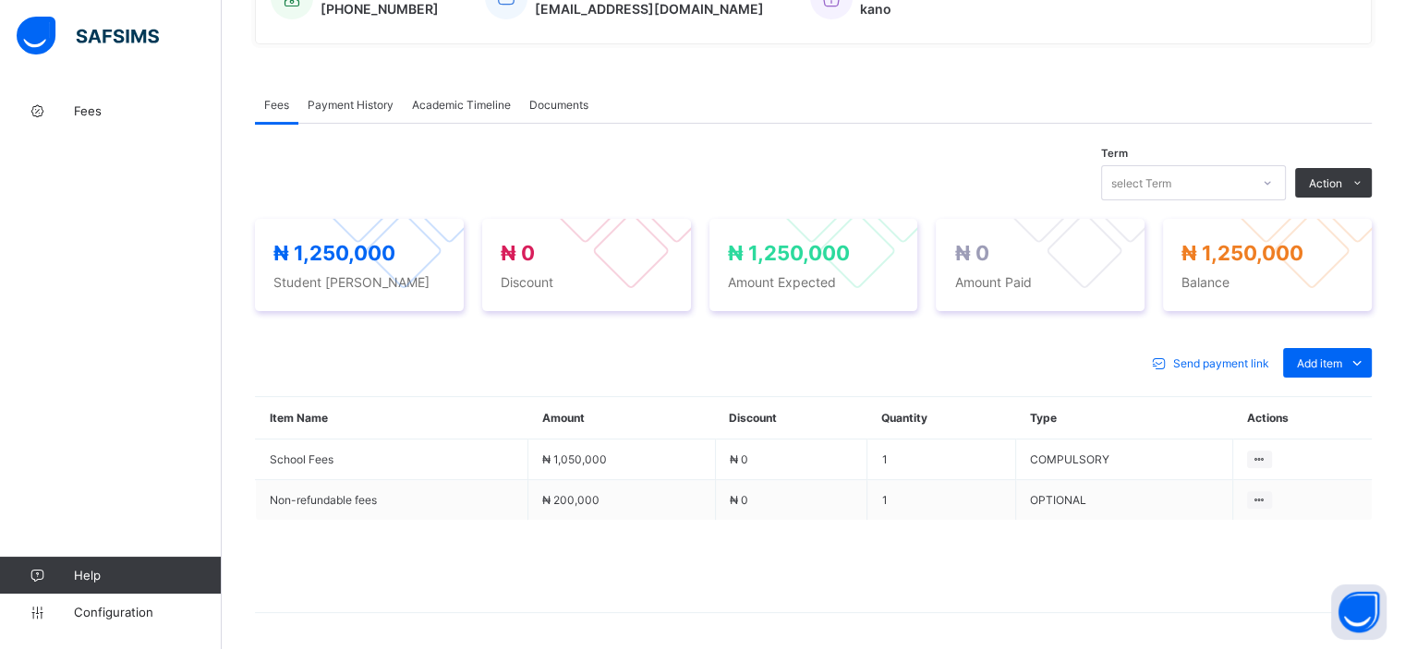
click at [349, 114] on div "Payment History" at bounding box center [350, 104] width 104 height 37
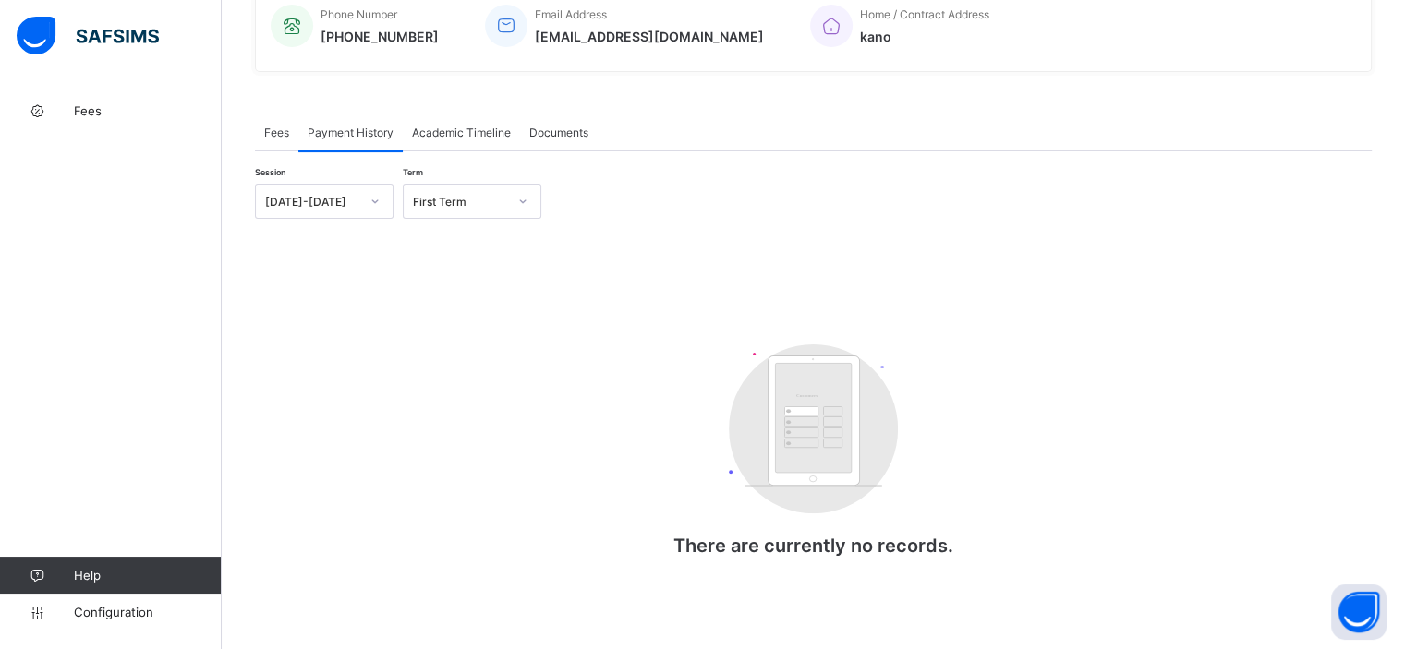
scroll to position [473, 0]
click at [270, 133] on span "Fees" at bounding box center [276, 133] width 25 height 14
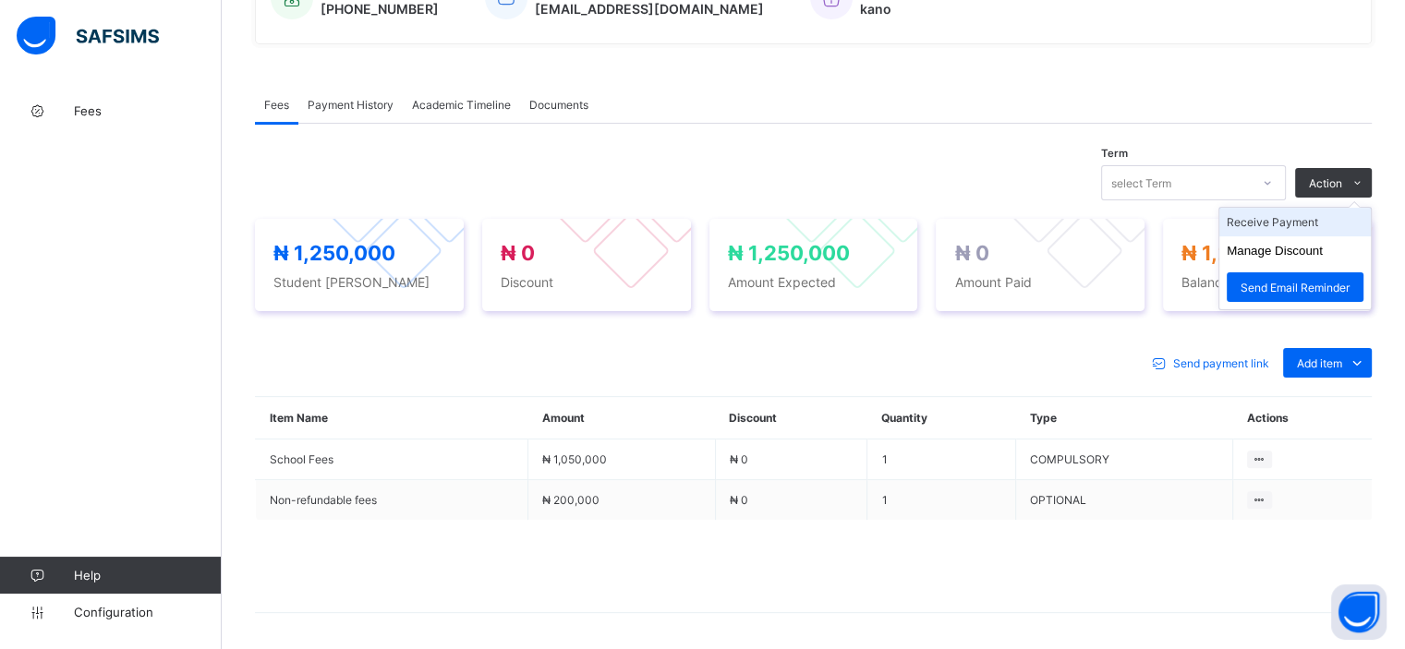
click at [1307, 217] on li "Receive Payment" at bounding box center [1294, 222] width 151 height 29
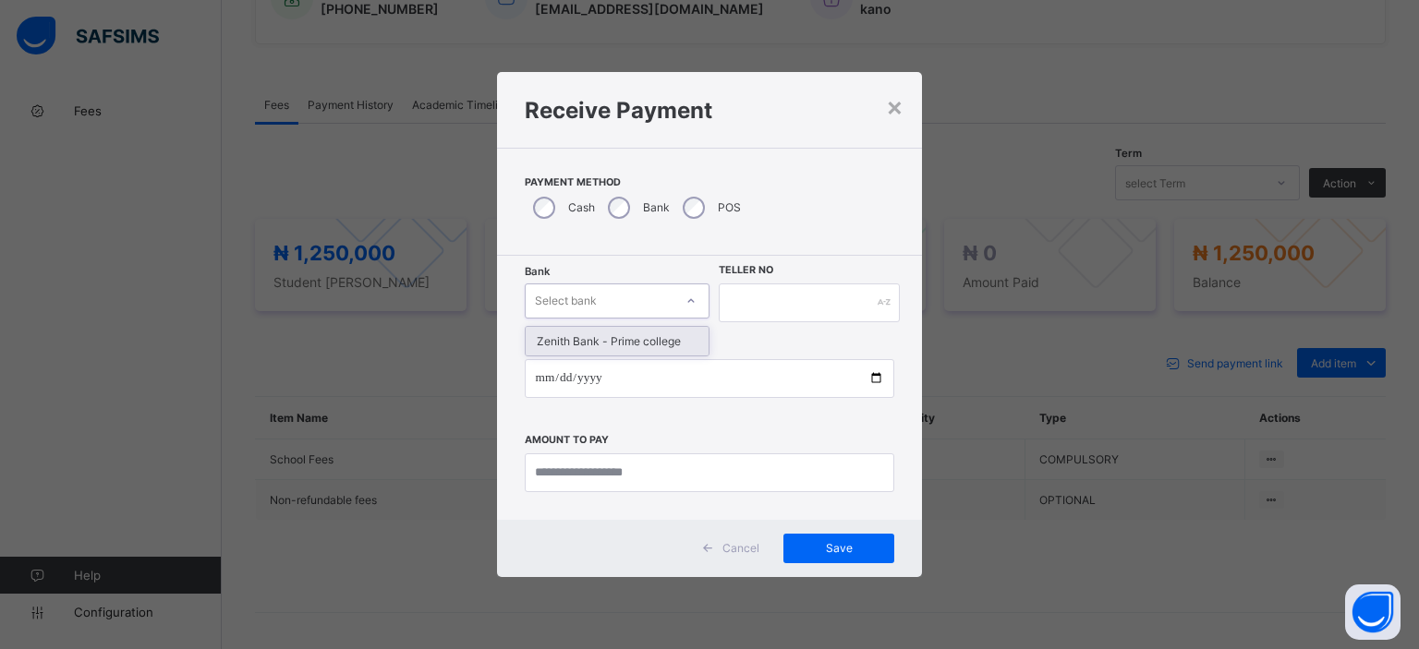
click at [678, 298] on div at bounding box center [690, 301] width 31 height 30
click at [669, 339] on div "Zenith Bank - Prime college" at bounding box center [617, 341] width 183 height 29
click at [775, 296] on input "text" at bounding box center [809, 303] width 181 height 39
type input "******"
click at [872, 374] on input "date" at bounding box center [710, 378] width 370 height 39
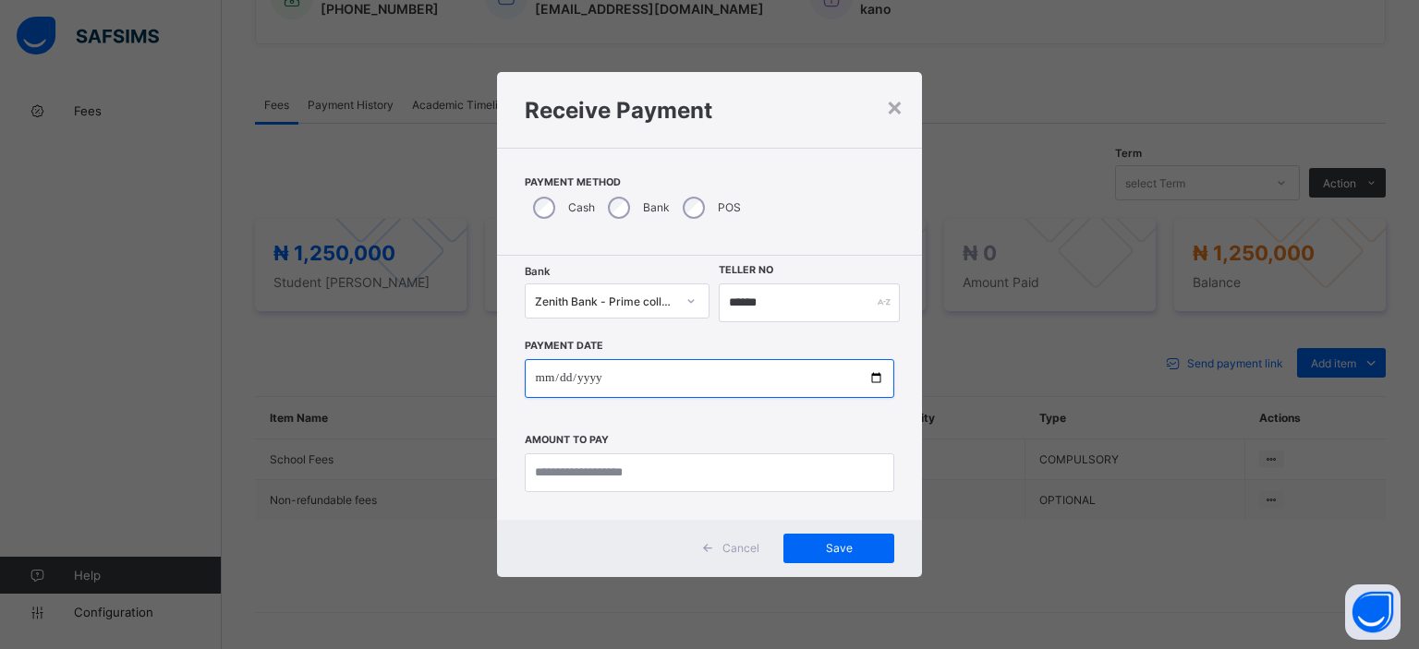
type input "**********"
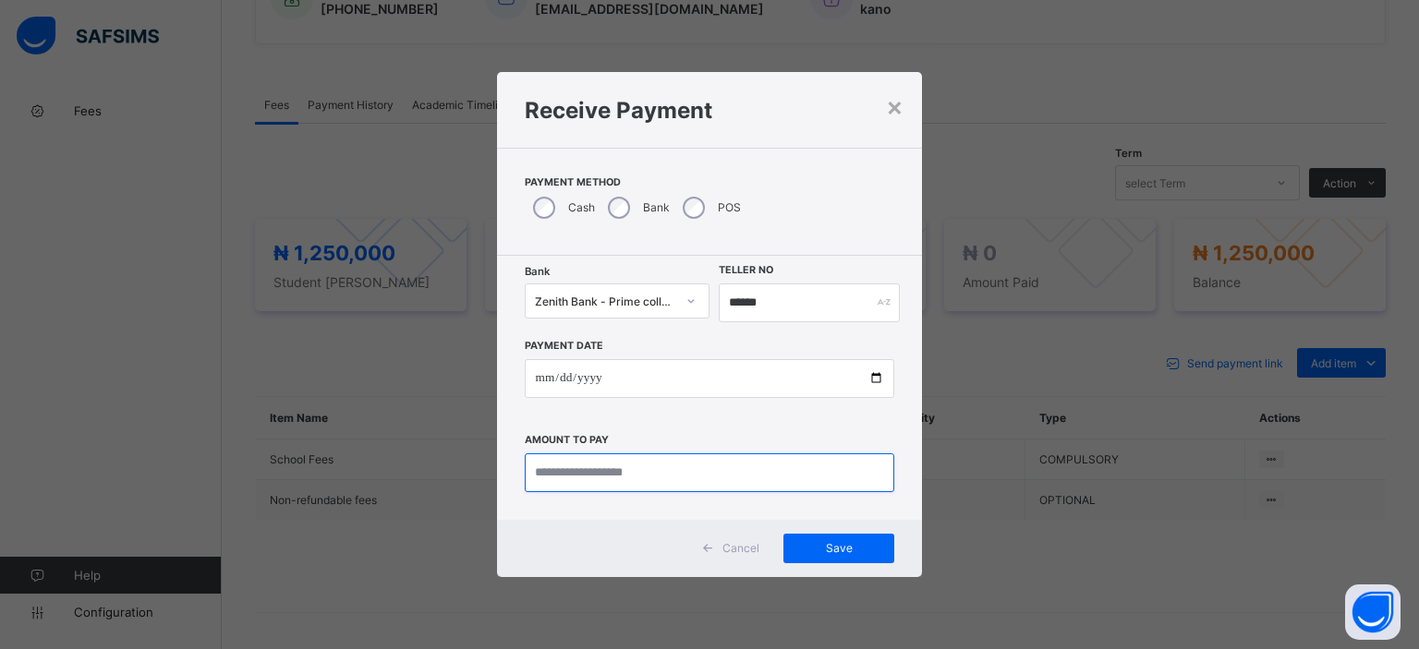
click at [586, 472] on input "currency" at bounding box center [710, 472] width 370 height 39
paste input "**********"
type input "**********"
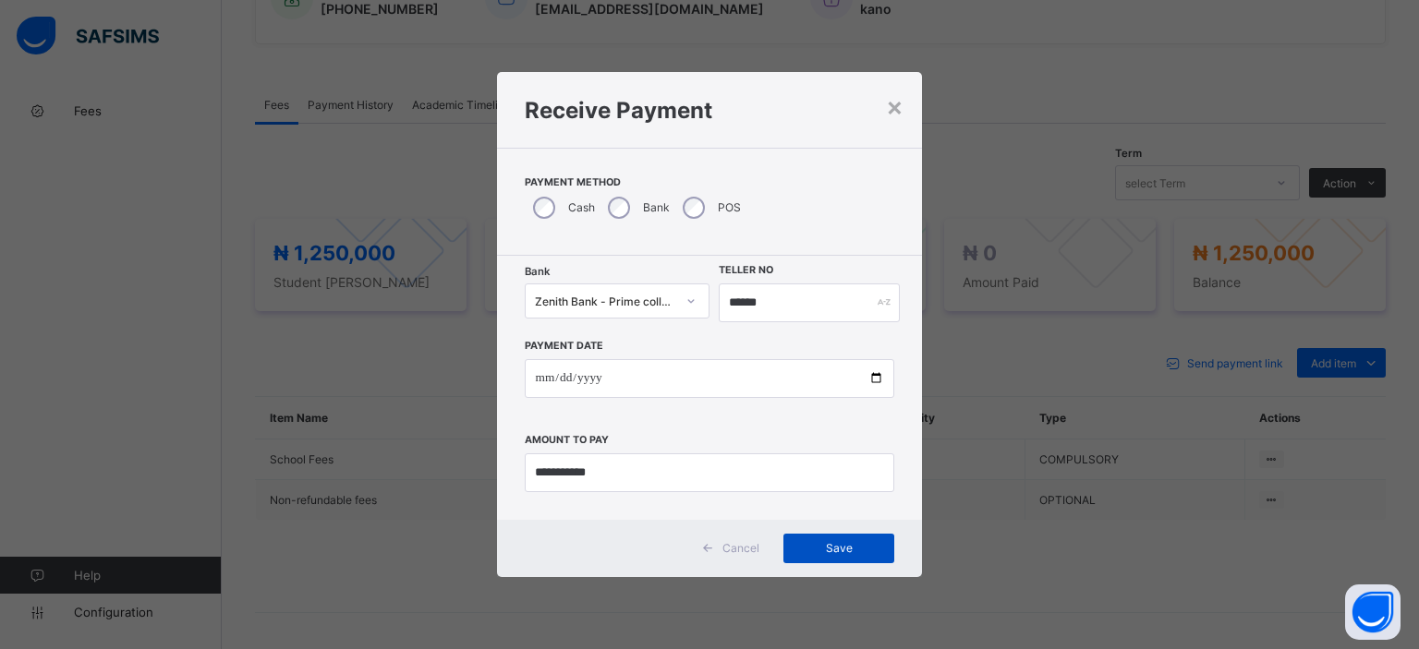
click at [804, 542] on span "Save" at bounding box center [838, 548] width 83 height 14
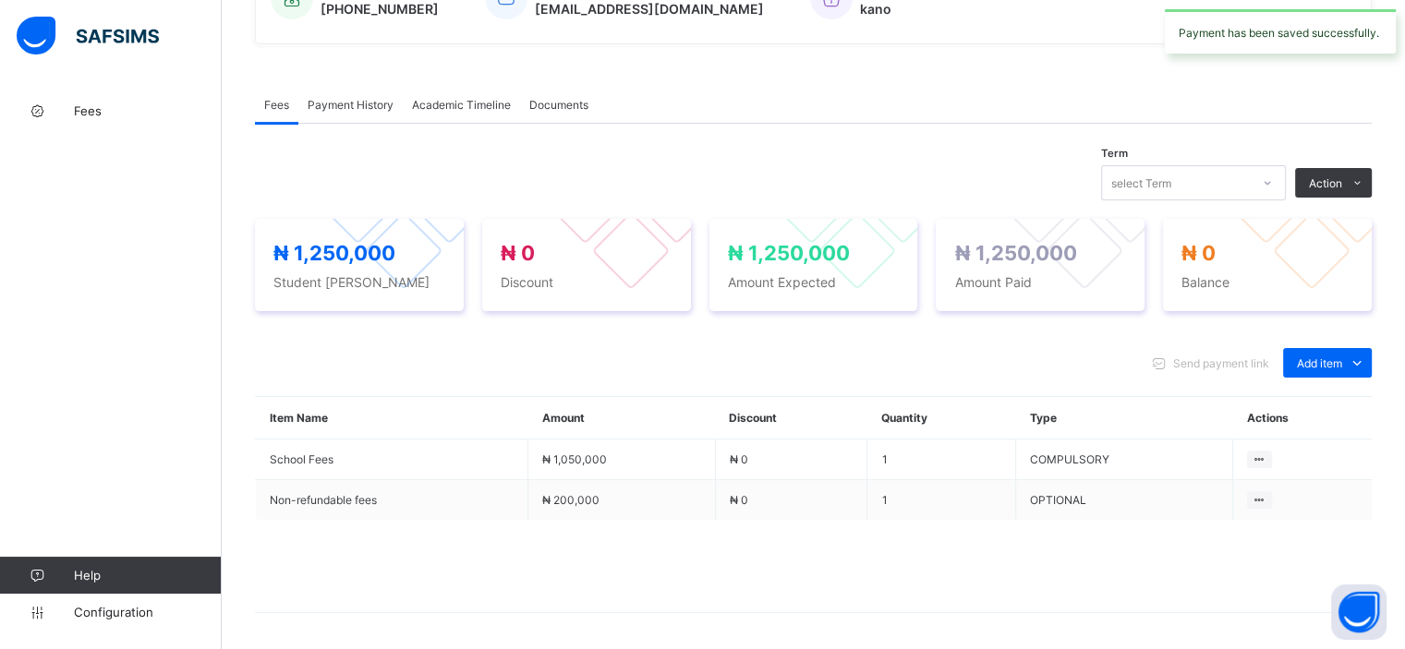
click at [361, 114] on div "Payment History" at bounding box center [350, 104] width 104 height 37
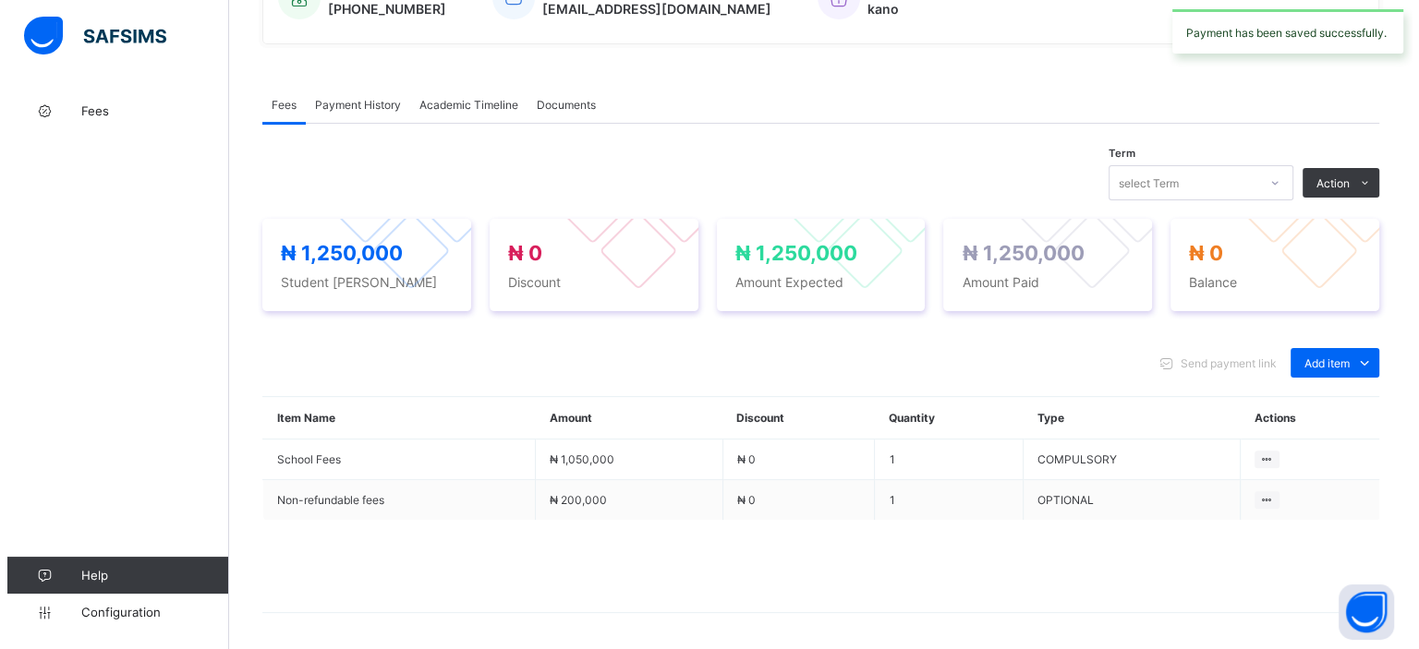
scroll to position [229, 0]
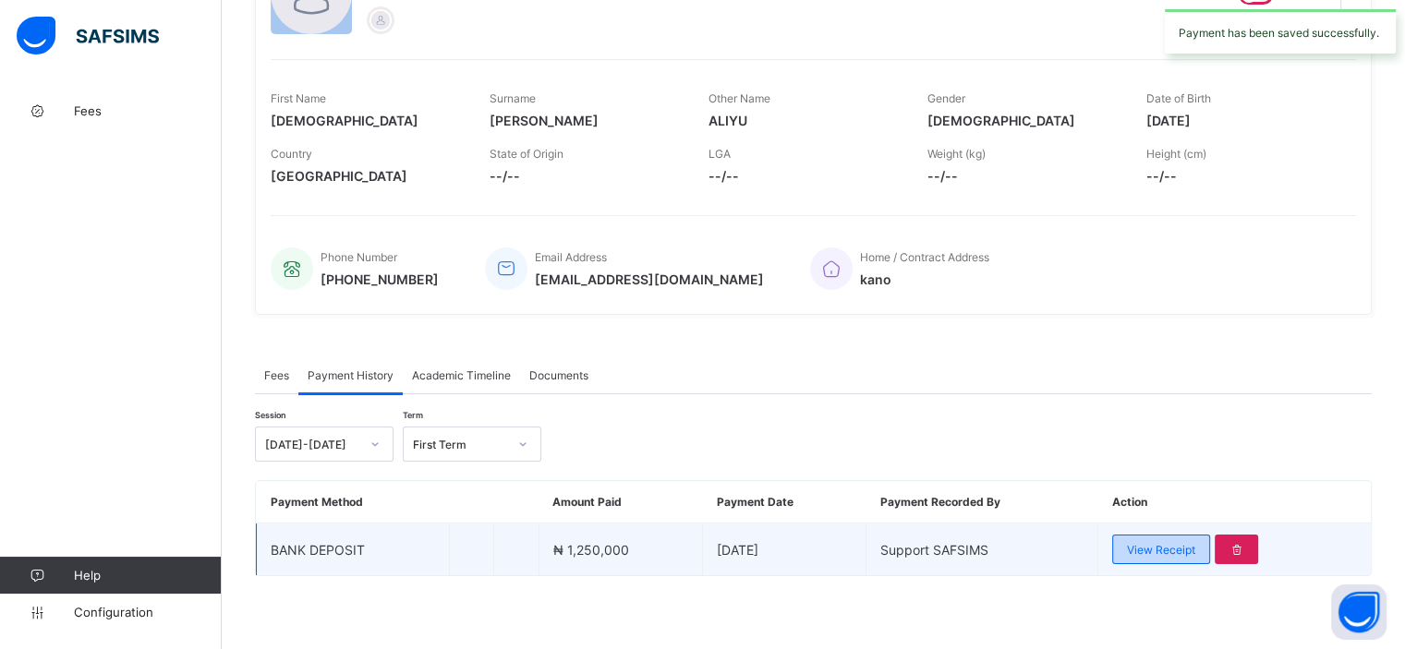
click at [1153, 550] on span "View Receipt" at bounding box center [1161, 550] width 68 height 14
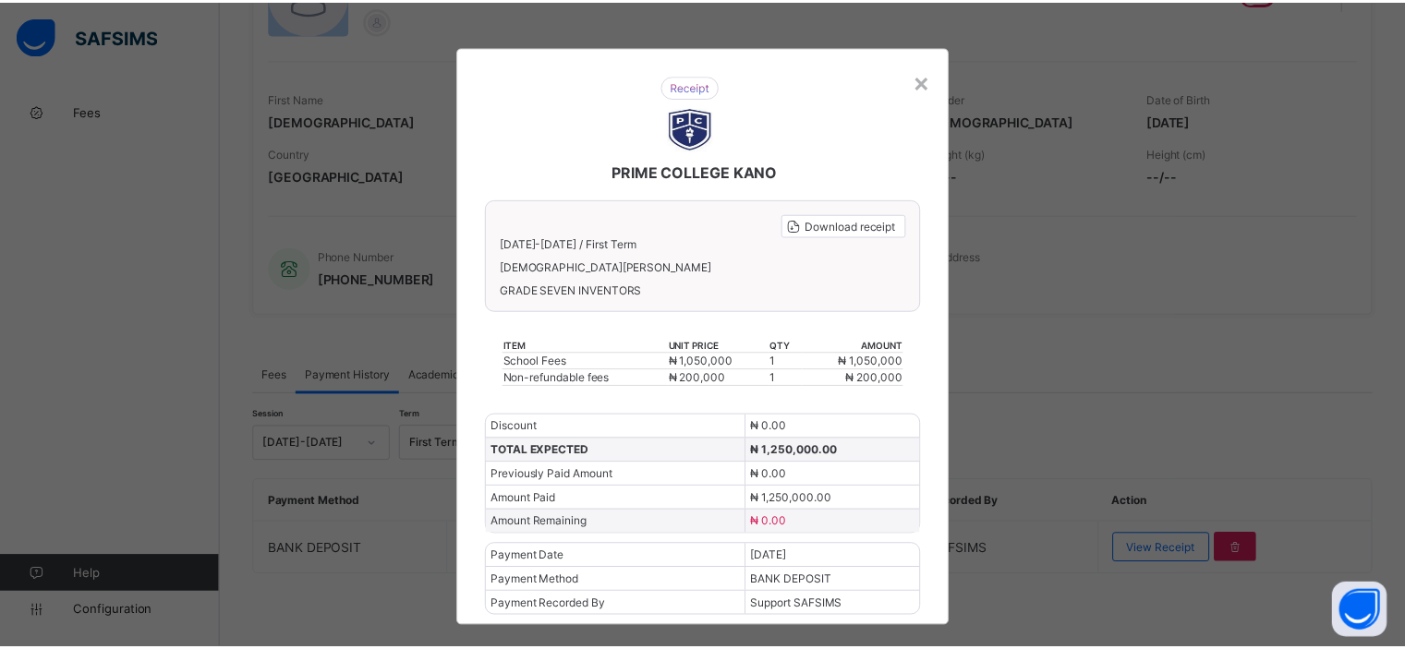
scroll to position [23, 0]
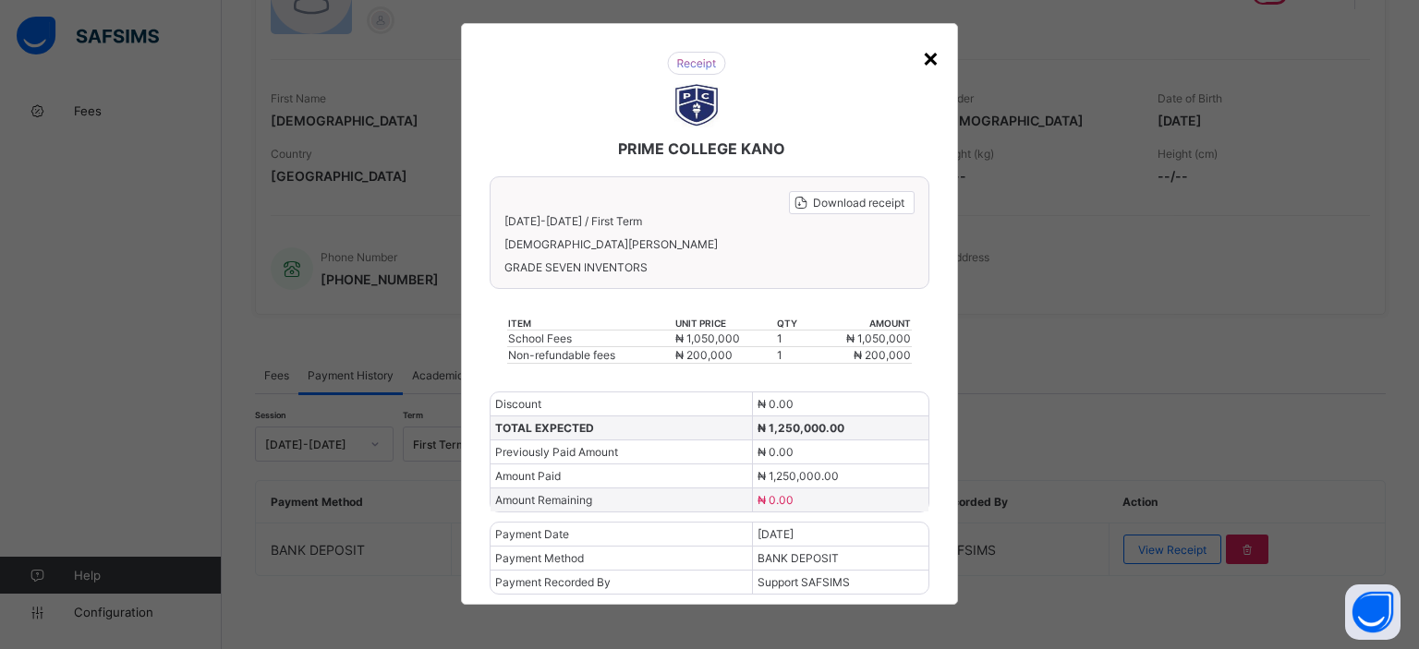
click at [924, 54] on div "×" at bounding box center [931, 57] width 18 height 31
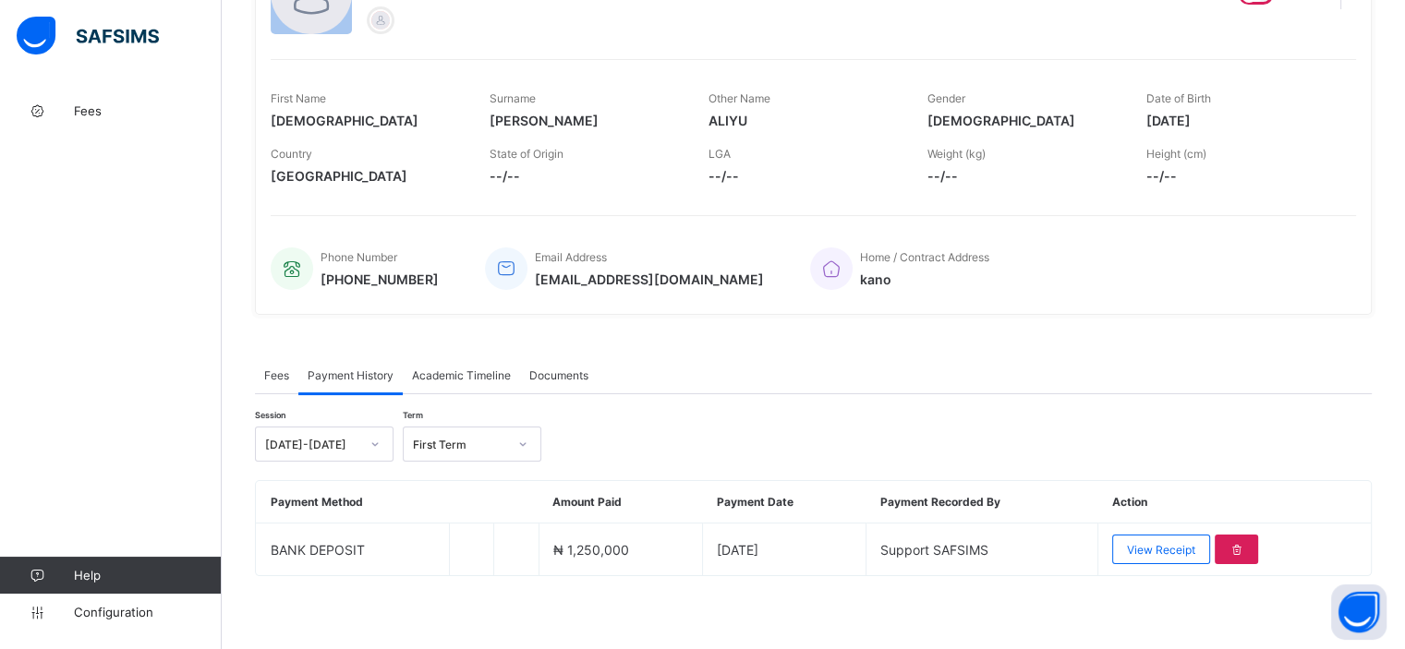
click at [279, 376] on span "Fees" at bounding box center [276, 376] width 25 height 14
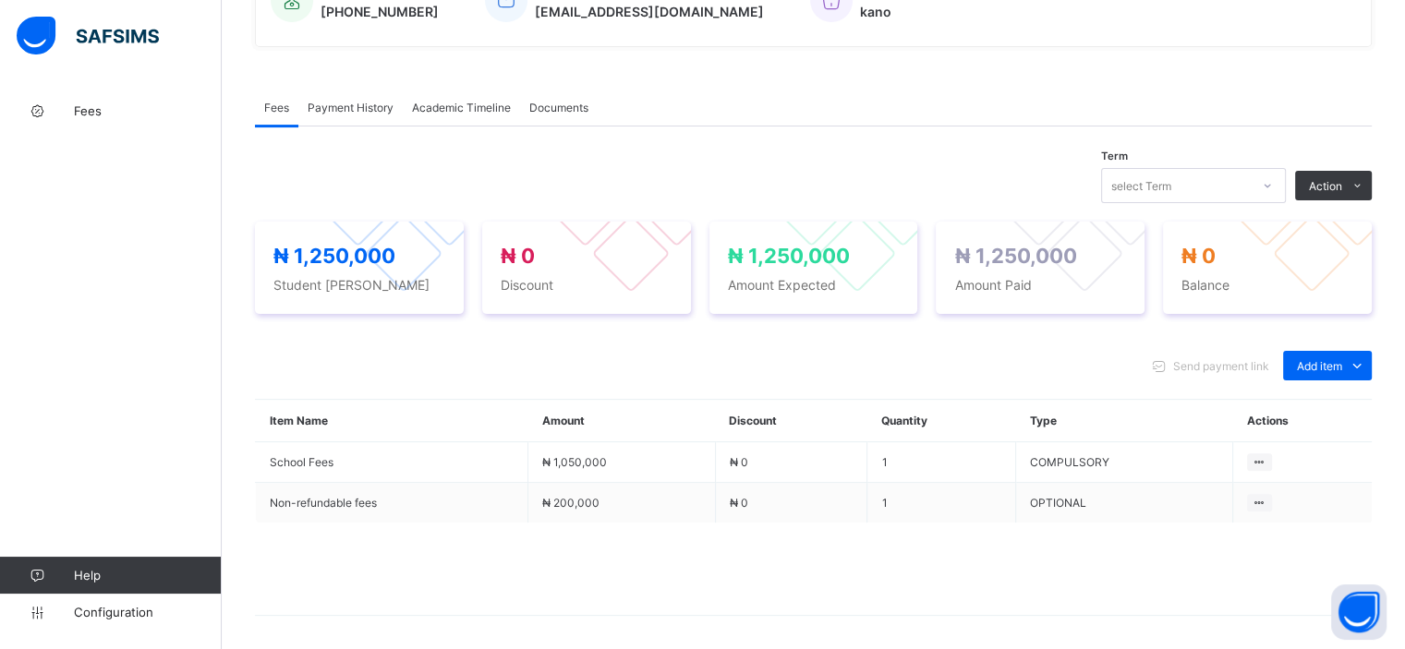
scroll to position [506, 0]
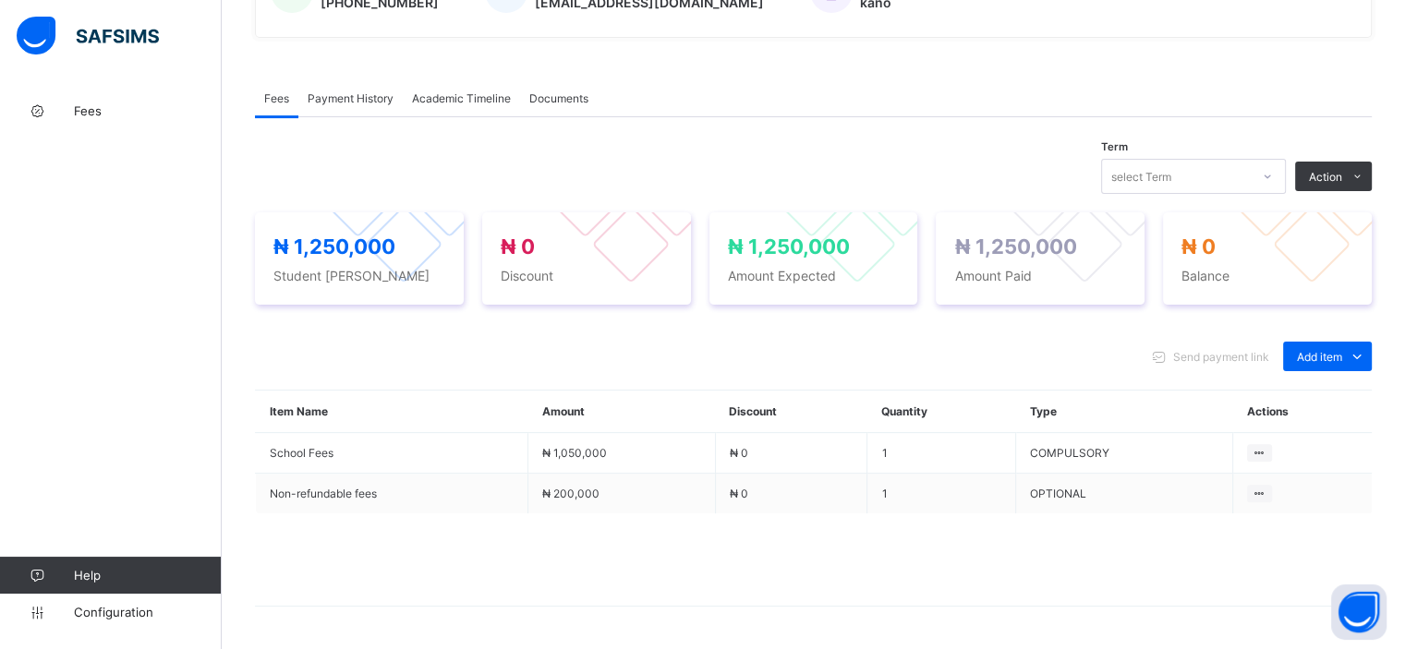
click at [358, 112] on div "Payment History" at bounding box center [350, 97] width 104 height 37
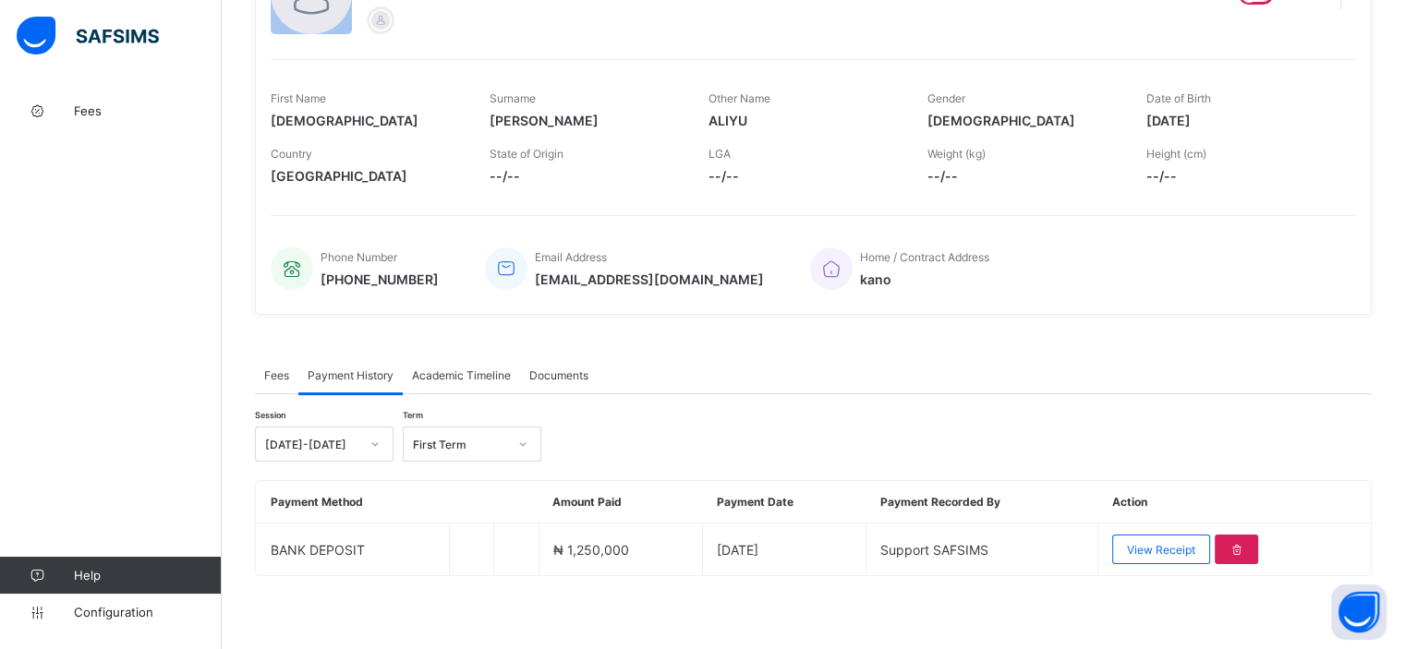
click at [282, 366] on div "Fees" at bounding box center [276, 375] width 43 height 37
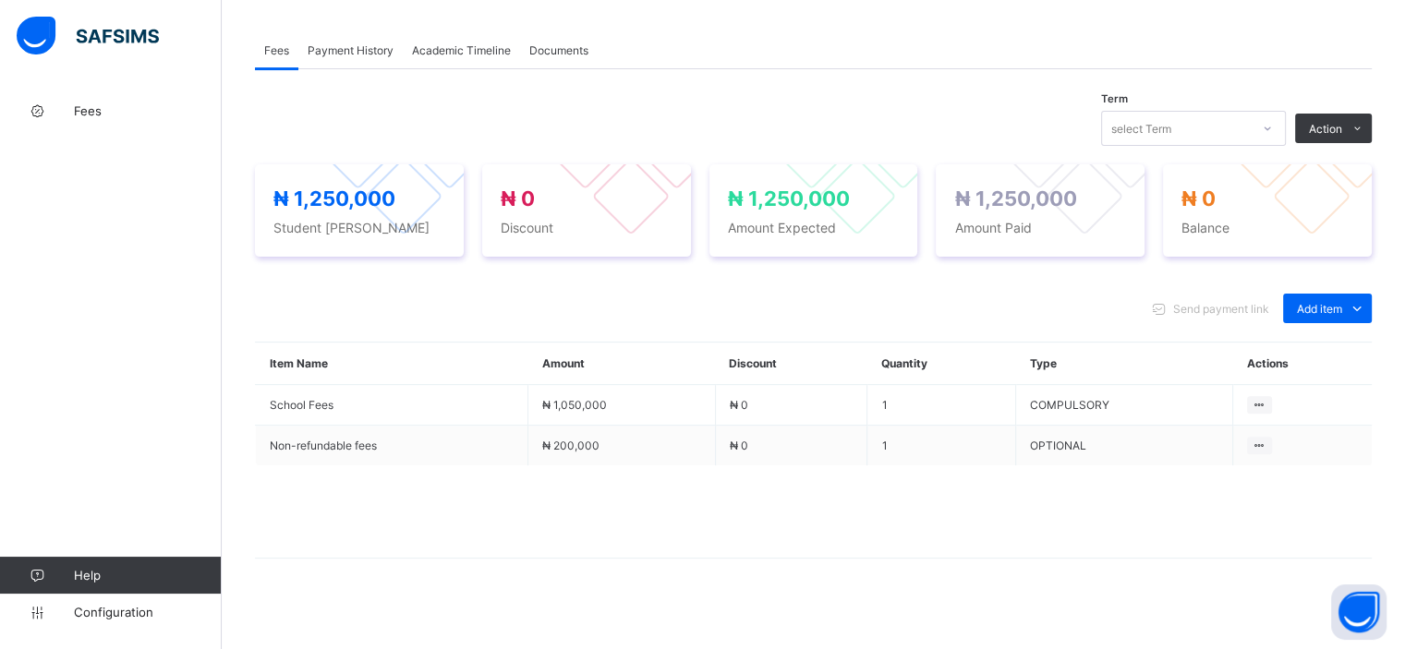
scroll to position [562, 0]
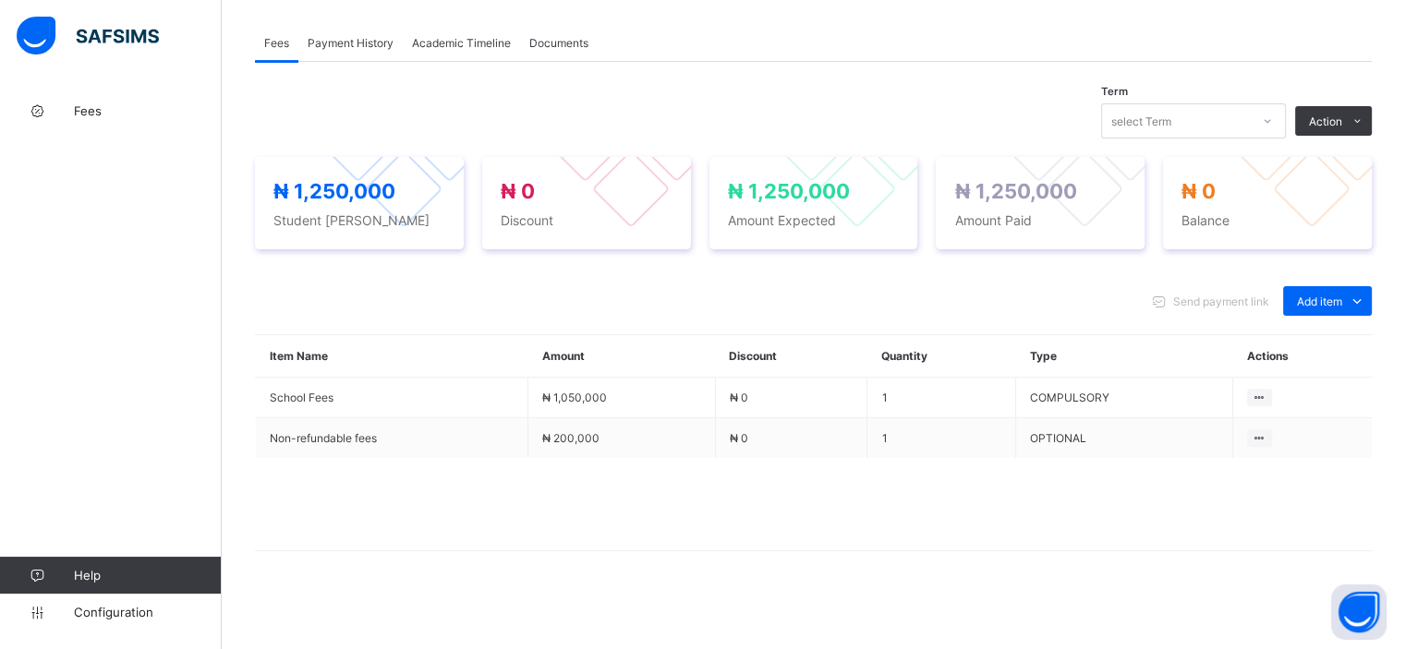
click at [1068, 287] on div "Send payment link Add item Optional items Special bill" at bounding box center [813, 301] width 1117 height 30
click at [355, 45] on span "Payment History" at bounding box center [351, 43] width 86 height 14
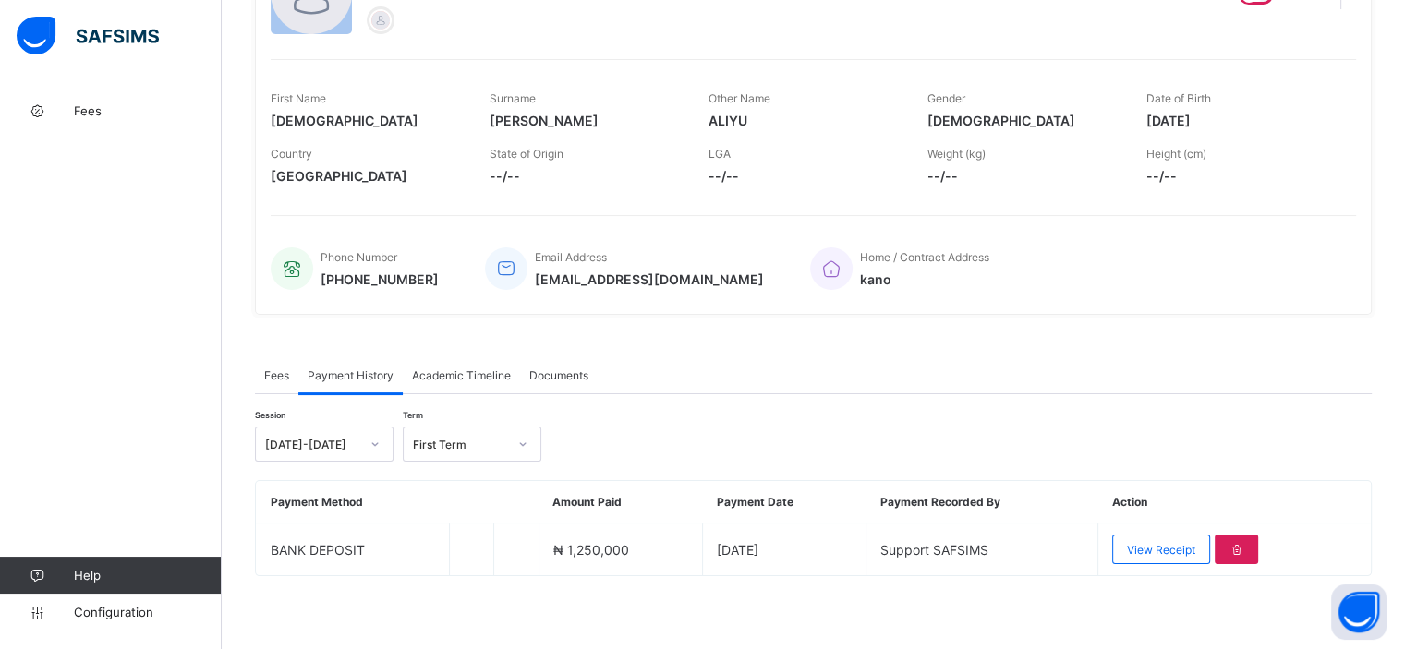
click at [283, 369] on span "Fees" at bounding box center [276, 376] width 25 height 14
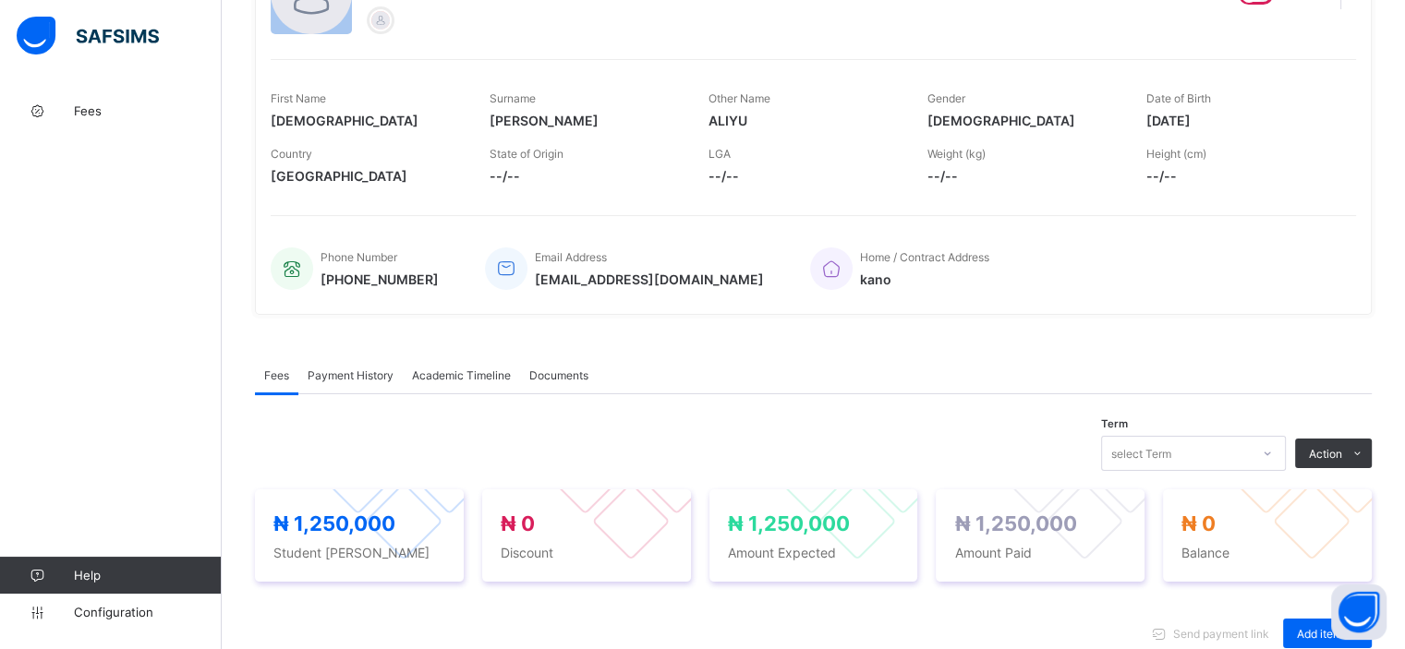
scroll to position [562, 0]
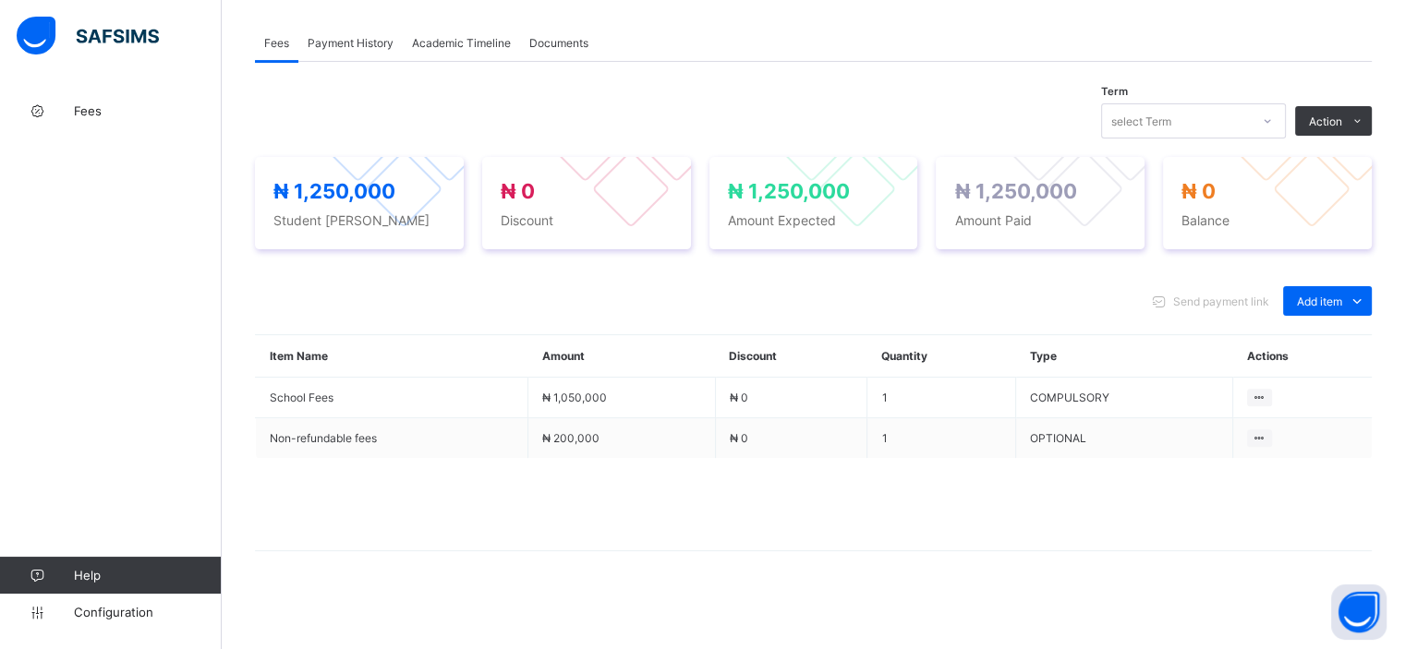
click at [348, 32] on div "Payment History" at bounding box center [350, 42] width 104 height 37
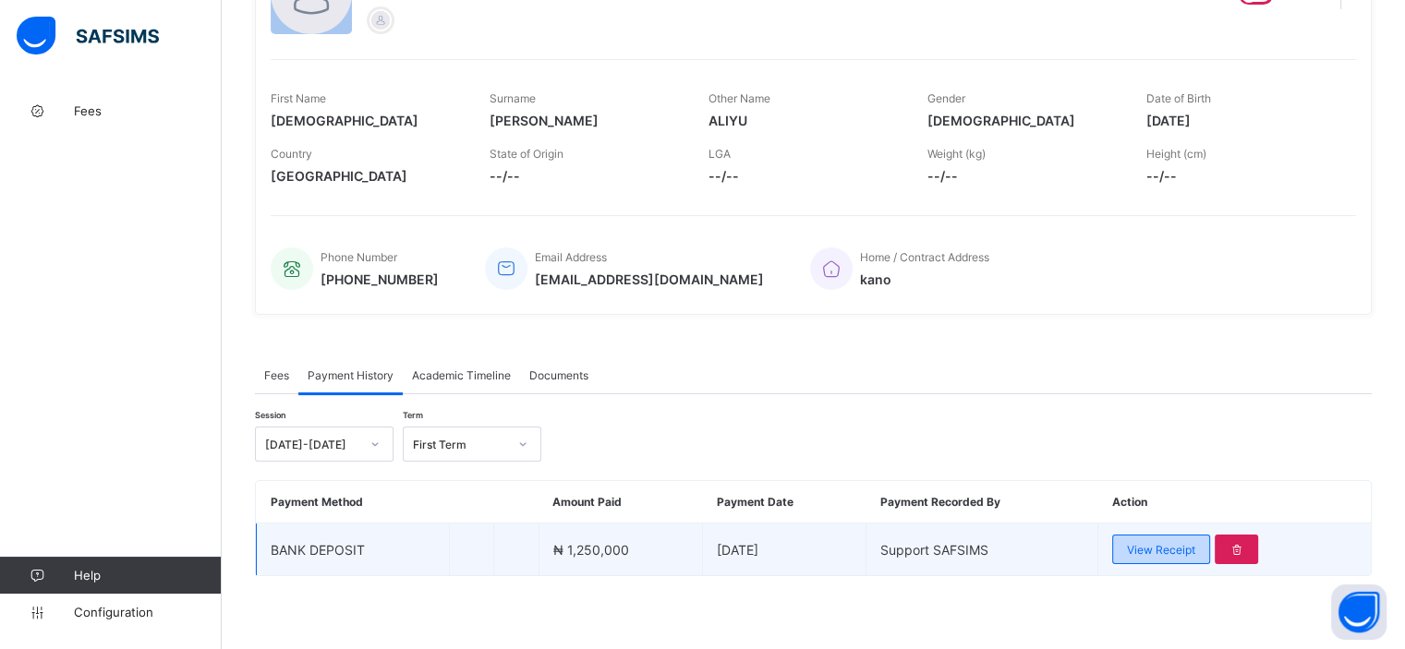
click at [1191, 553] on span "View Receipt" at bounding box center [1161, 550] width 68 height 14
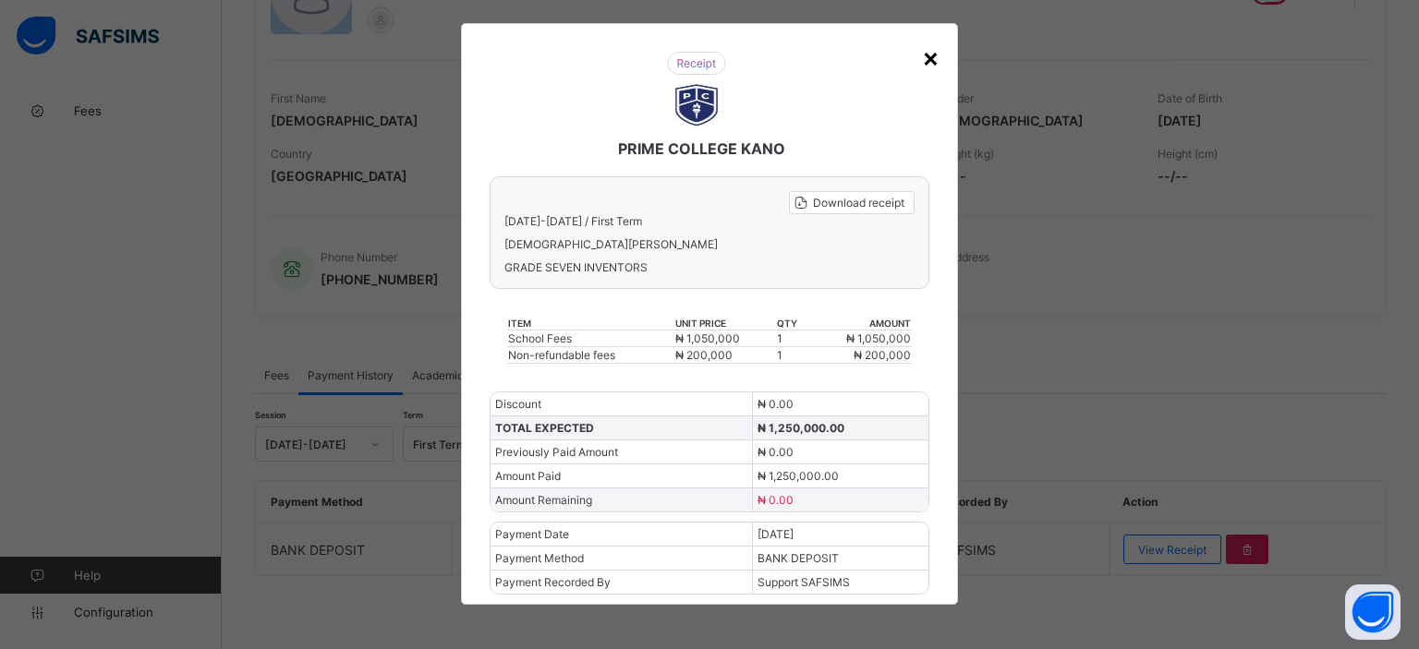
click at [927, 62] on div "×" at bounding box center [931, 57] width 18 height 31
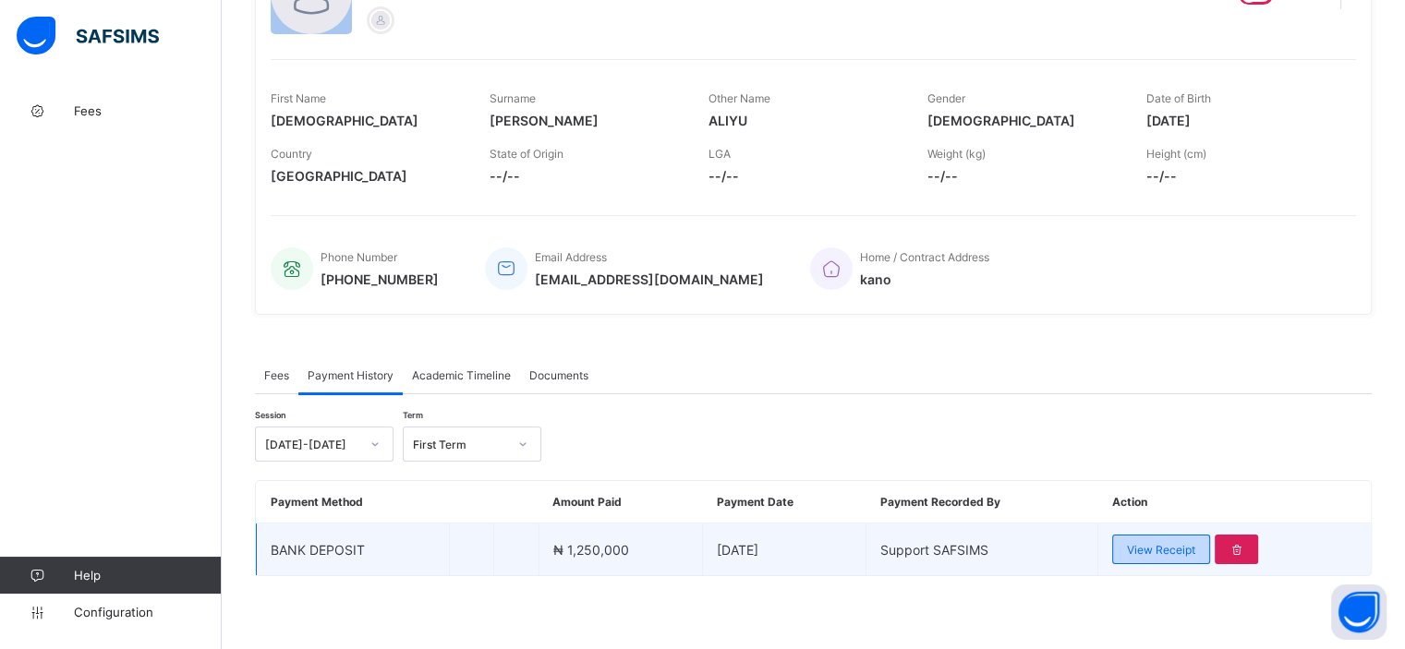
click at [1134, 540] on div "View Receipt" at bounding box center [1161, 550] width 98 height 30
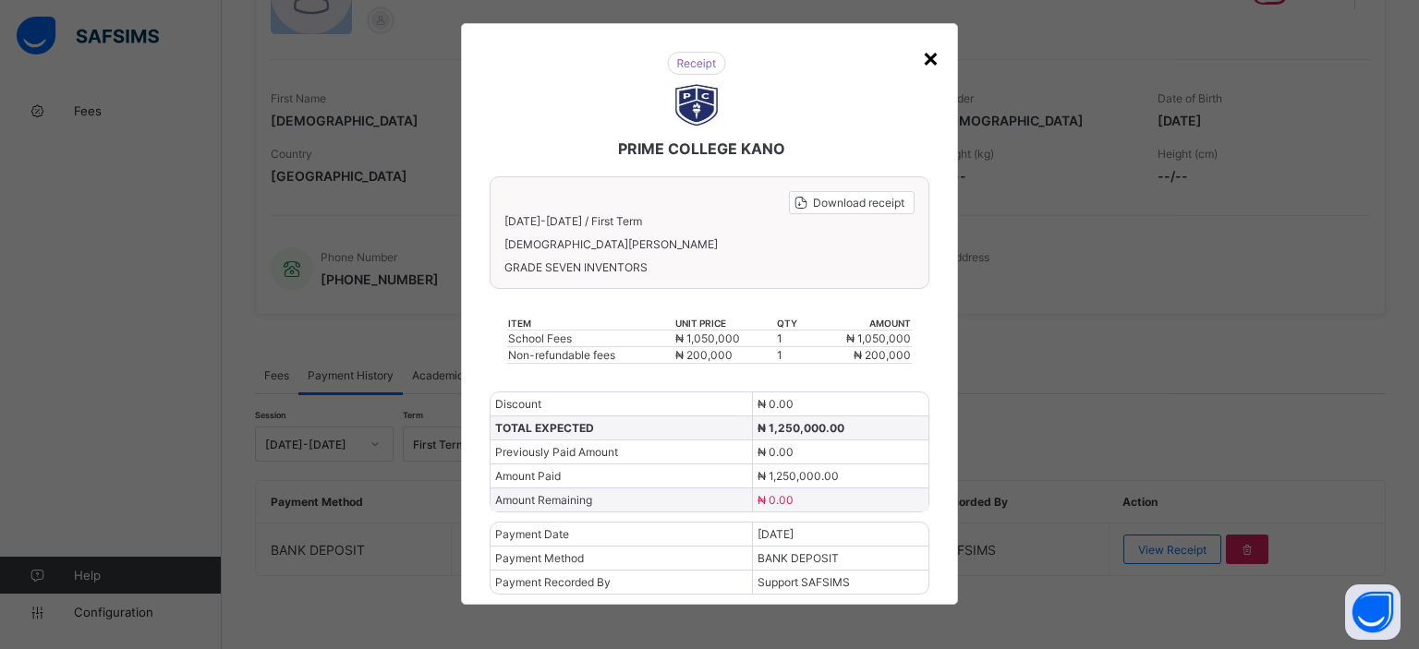
click at [924, 65] on div "×" at bounding box center [931, 57] width 18 height 31
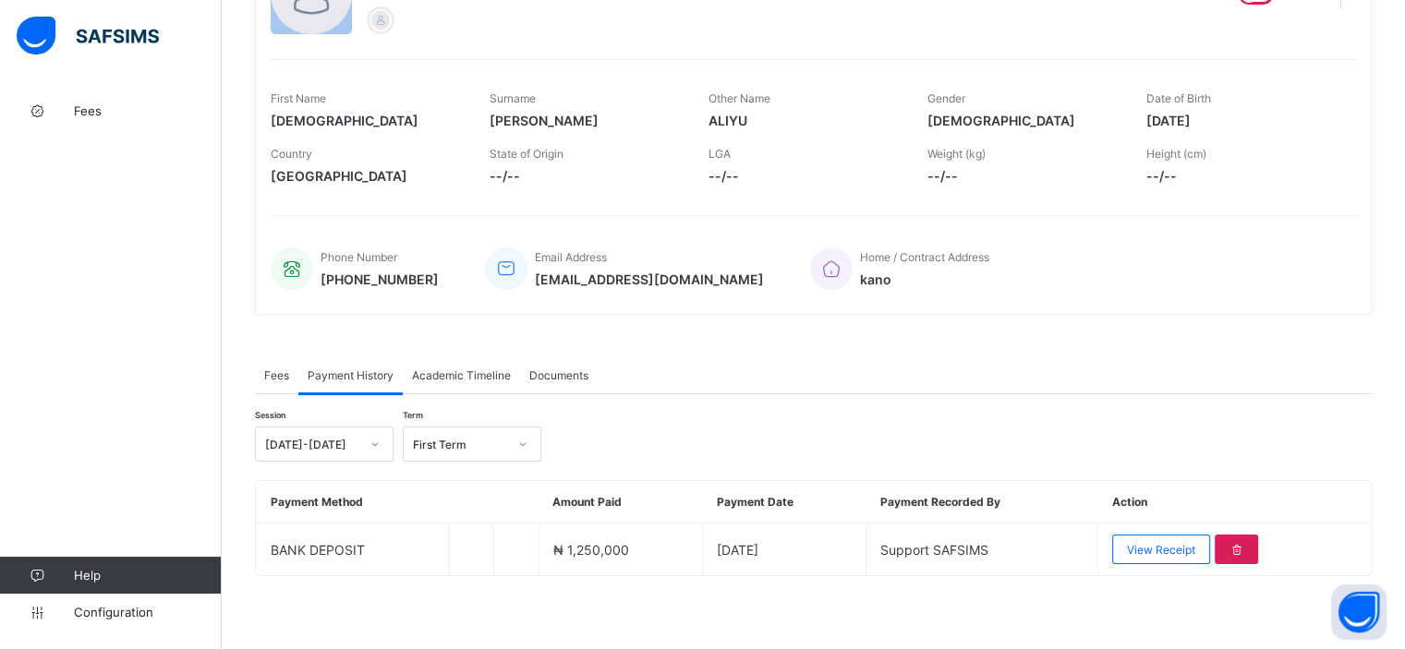
click at [449, 381] on span "Academic Timeline" at bounding box center [461, 376] width 99 height 14
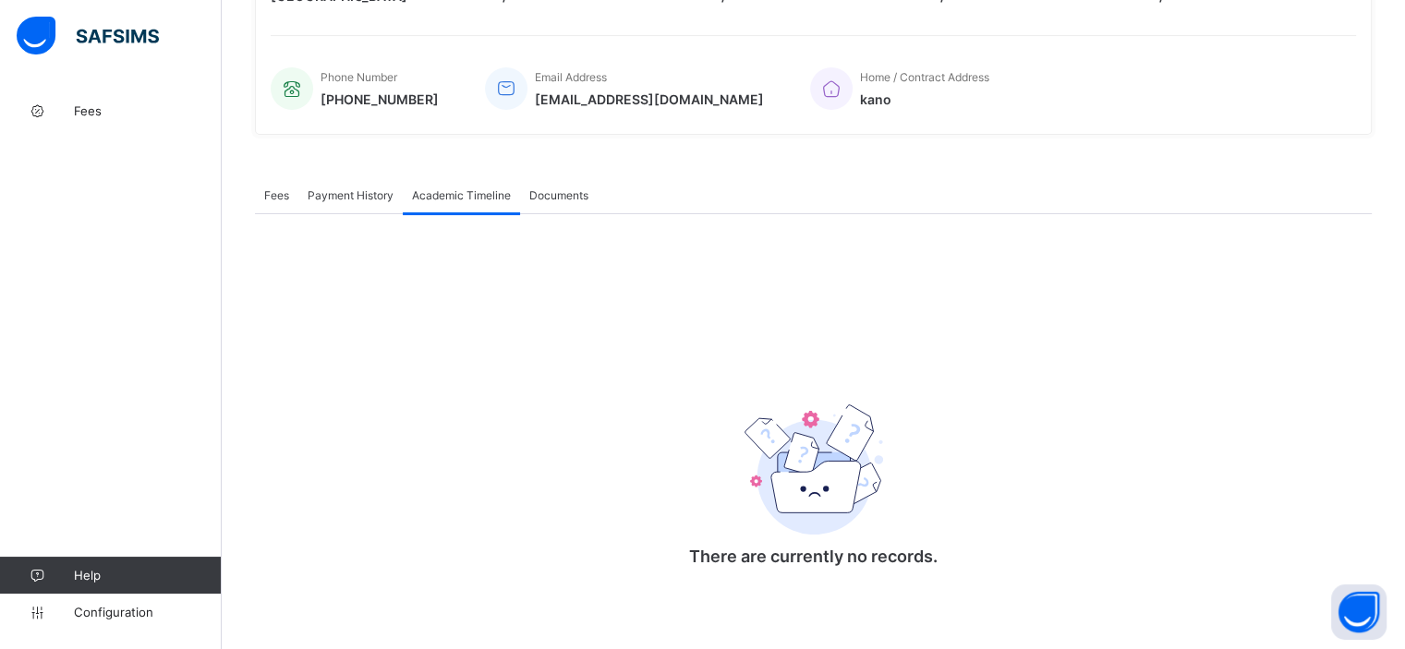
click at [351, 206] on div "Payment History" at bounding box center [350, 194] width 104 height 37
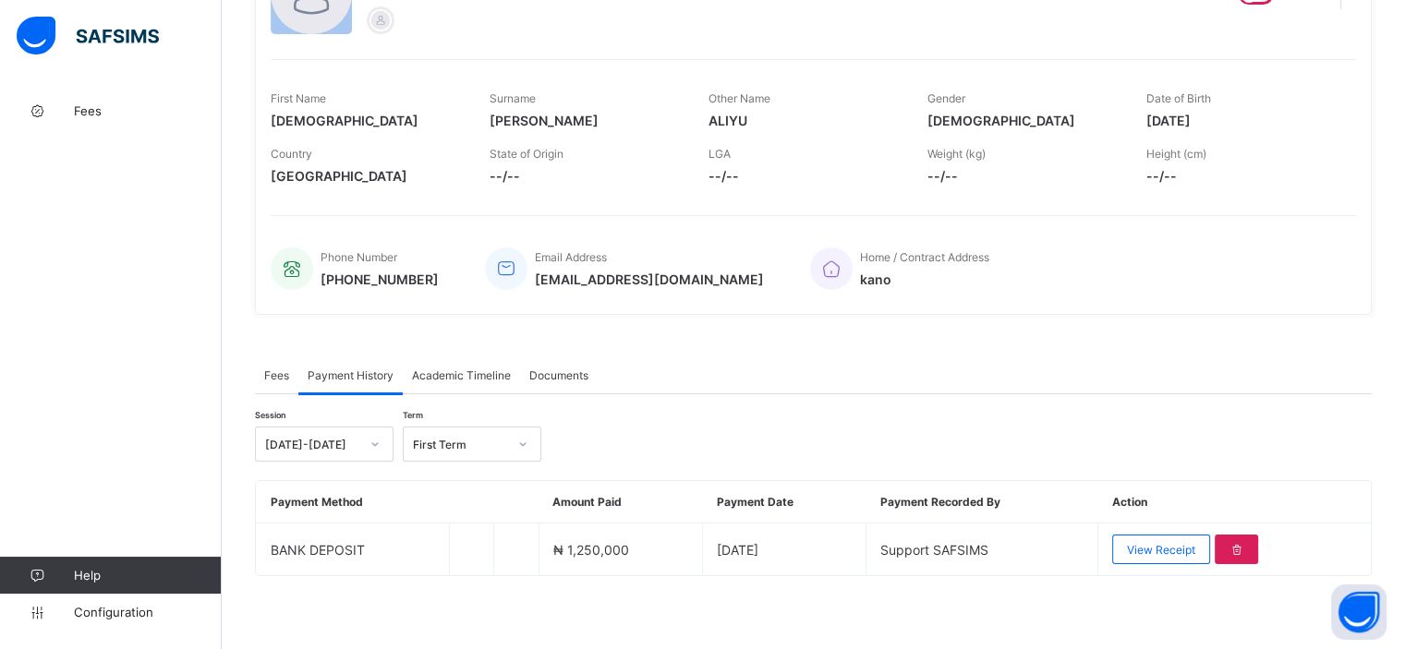
click at [266, 372] on span "Fees" at bounding box center [276, 376] width 25 height 14
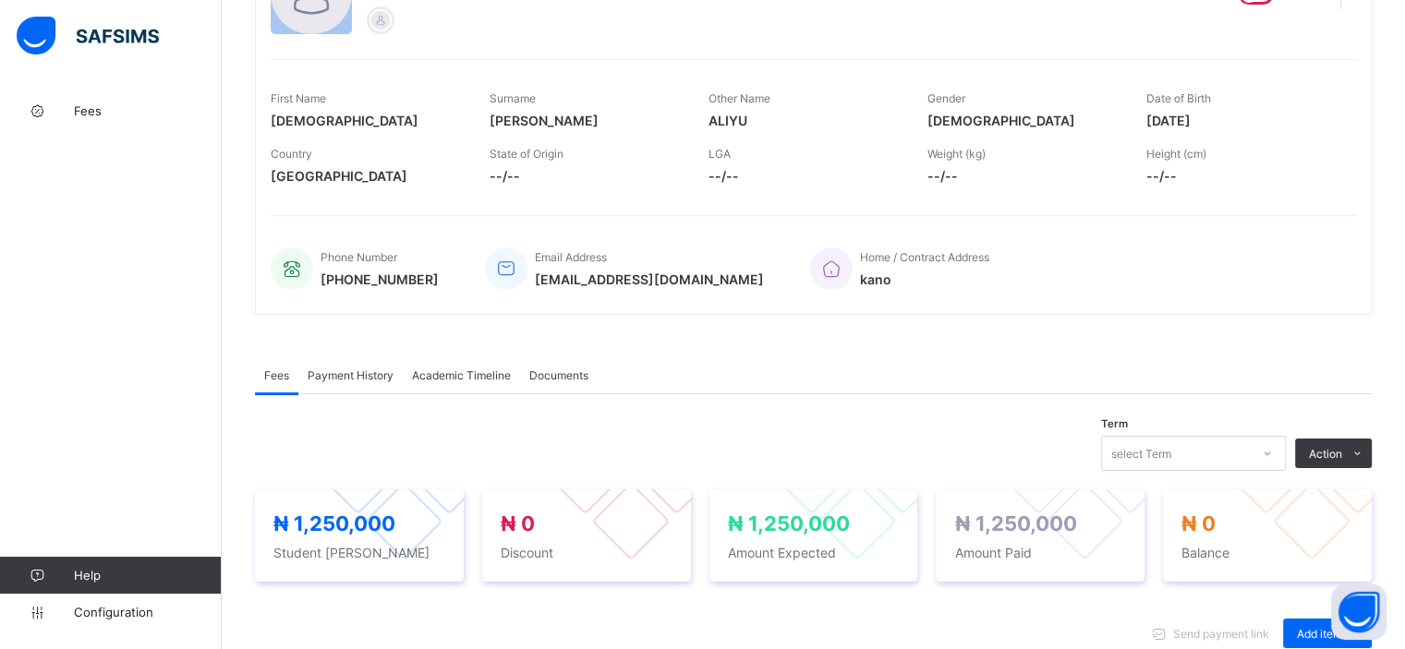
scroll to position [562, 0]
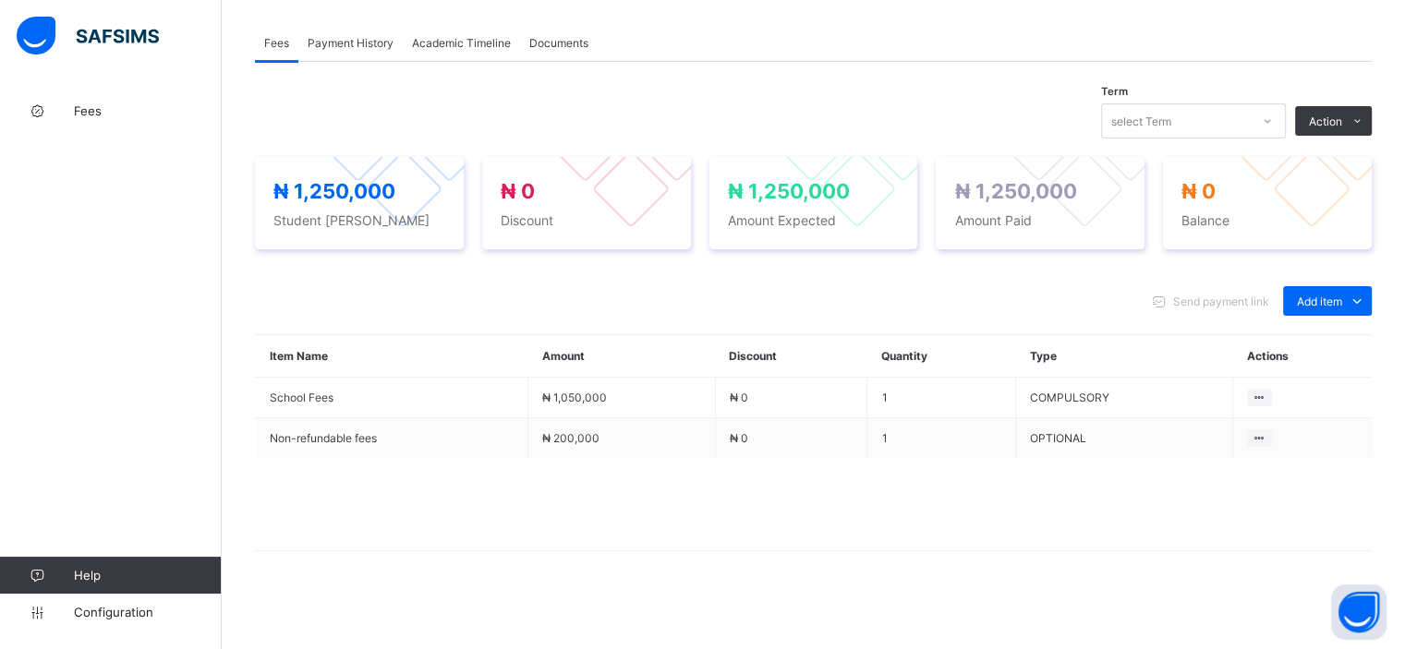
click at [351, 42] on span "Payment History" at bounding box center [351, 43] width 86 height 14
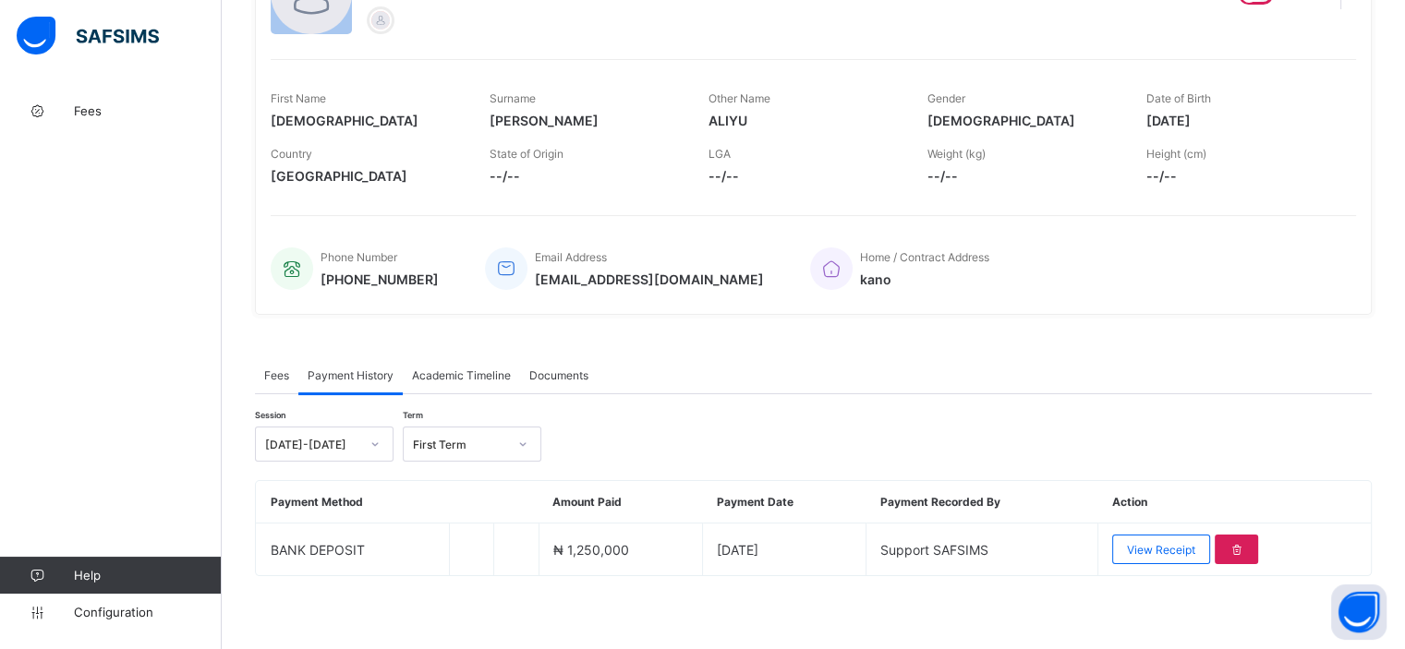
click at [258, 376] on div "Fees" at bounding box center [276, 375] width 43 height 37
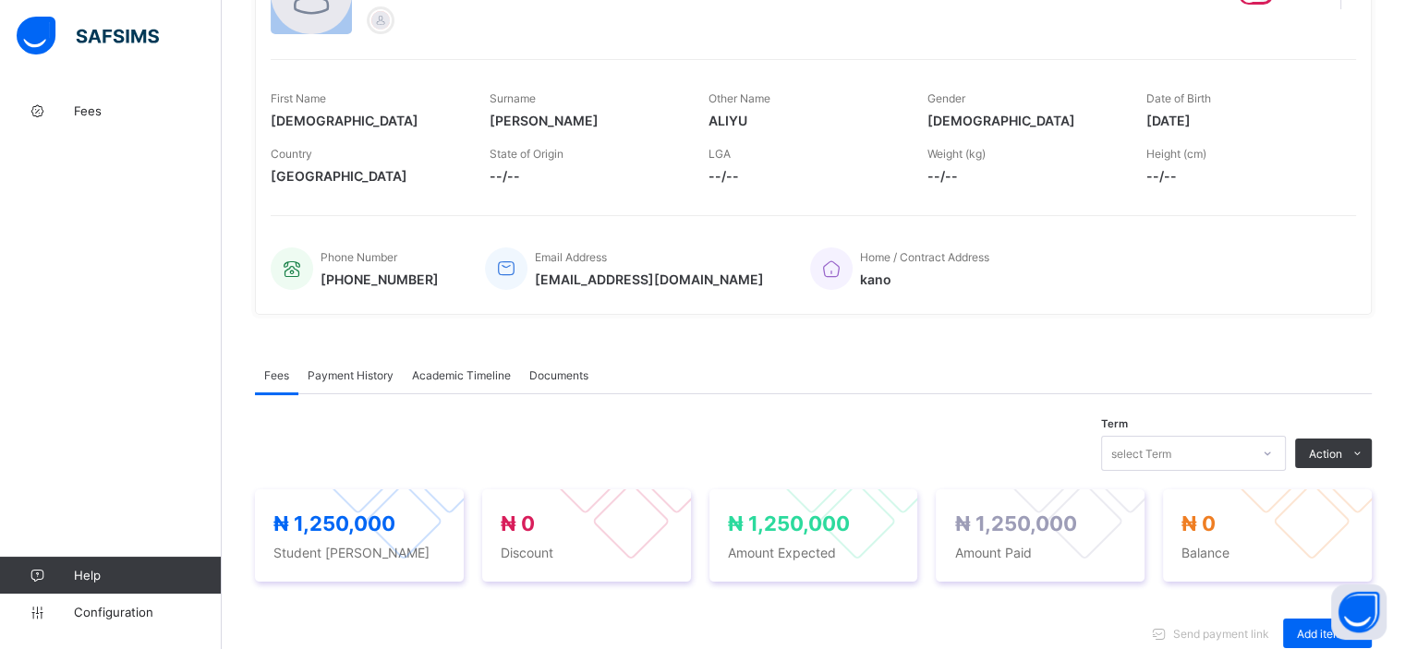
scroll to position [562, 0]
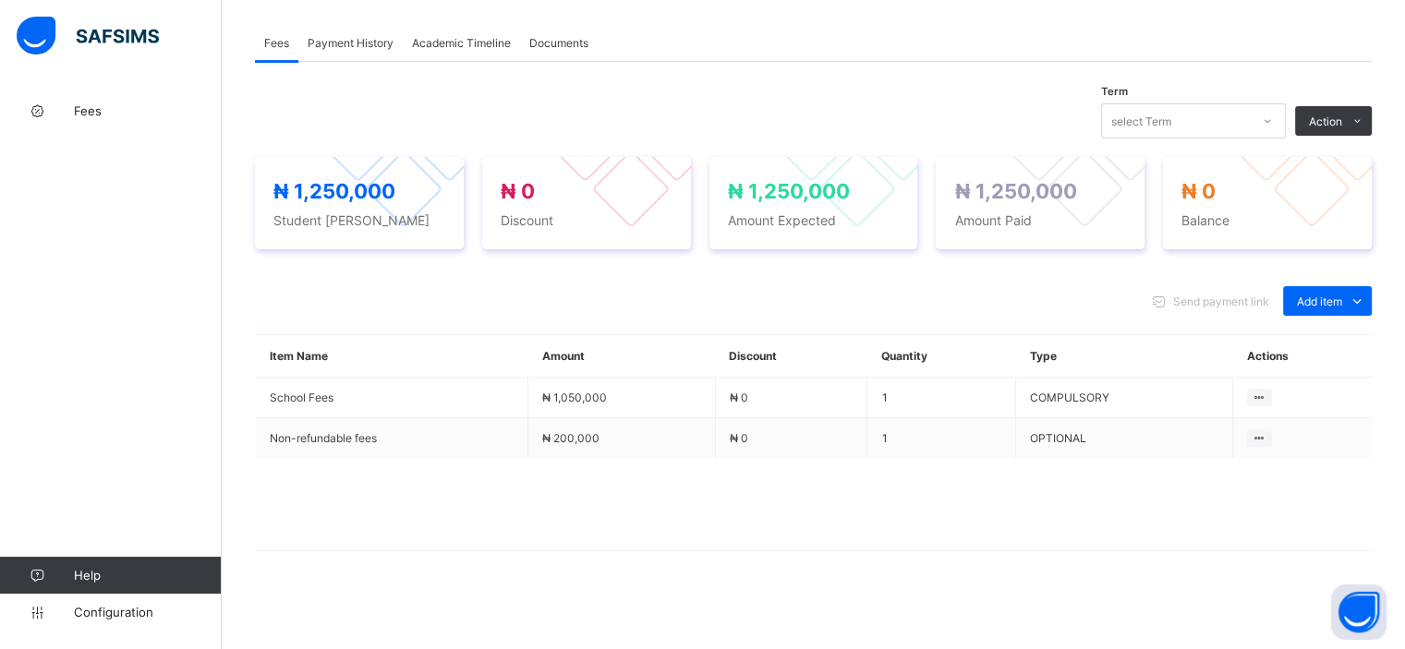
click at [336, 42] on span "Payment History" at bounding box center [351, 43] width 86 height 14
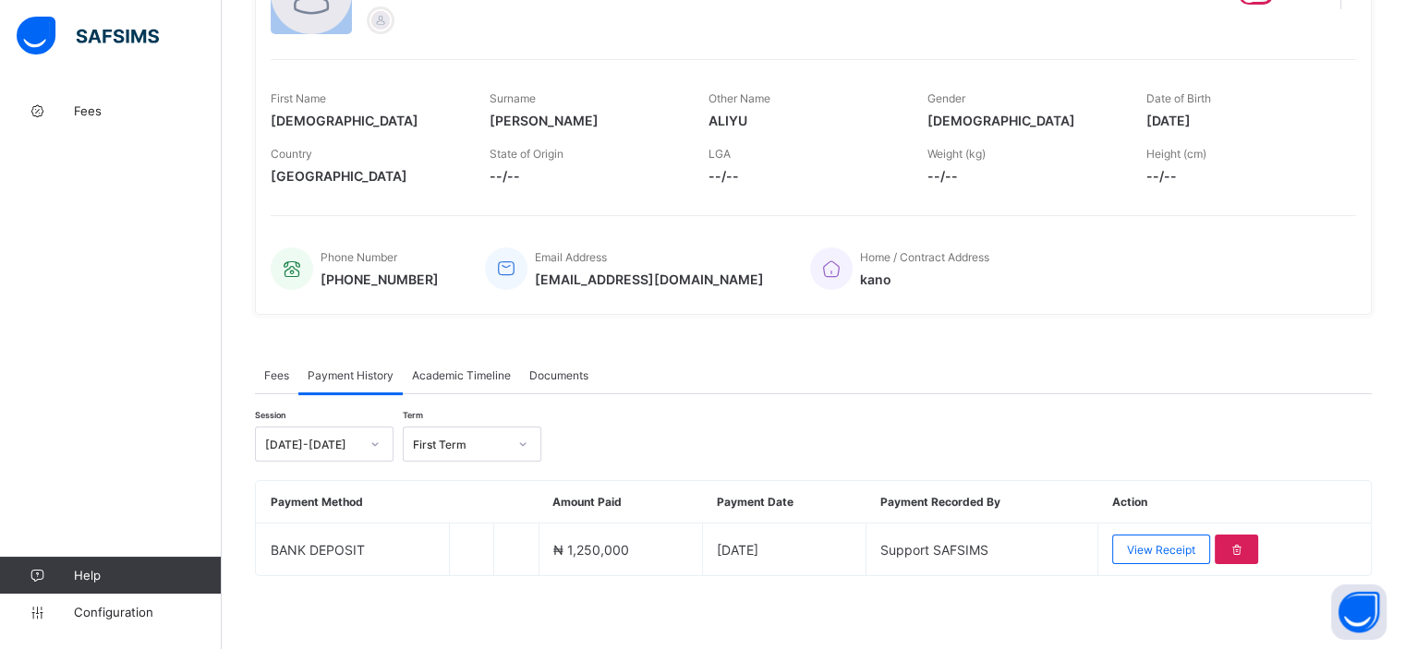
click at [448, 376] on span "Academic Timeline" at bounding box center [461, 376] width 99 height 14
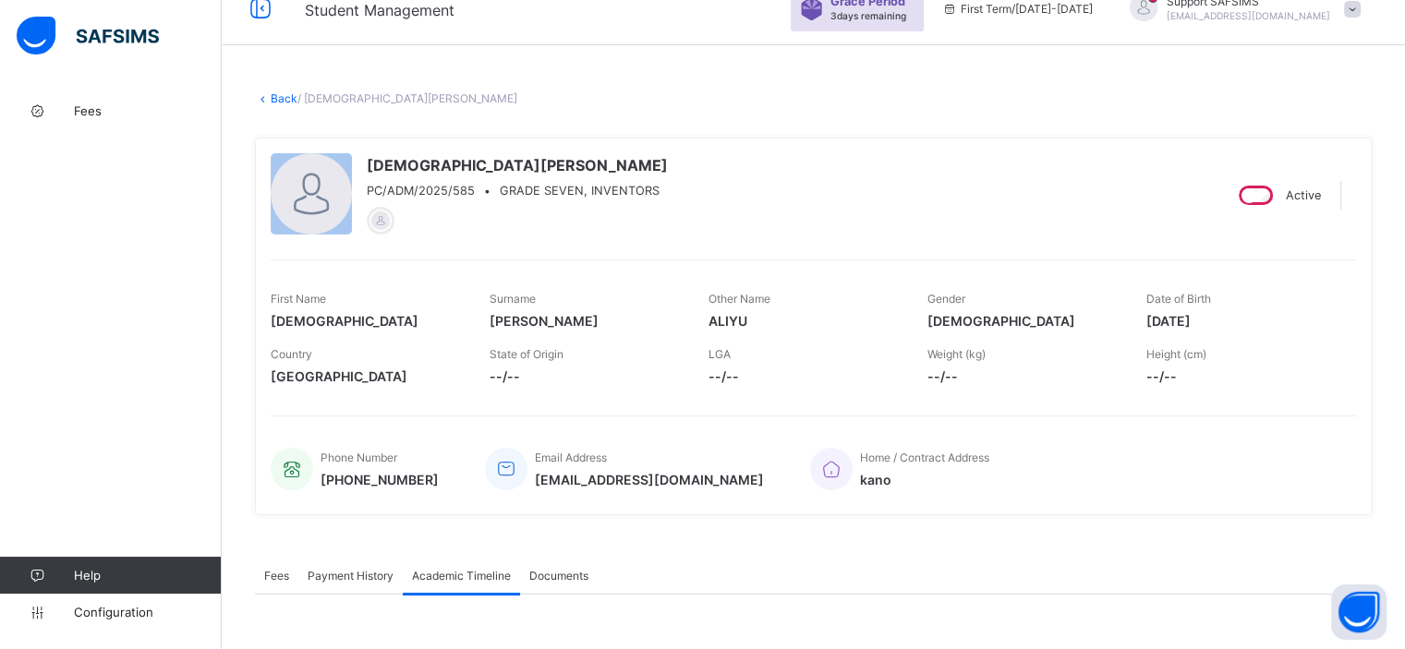
scroll to position [0, 0]
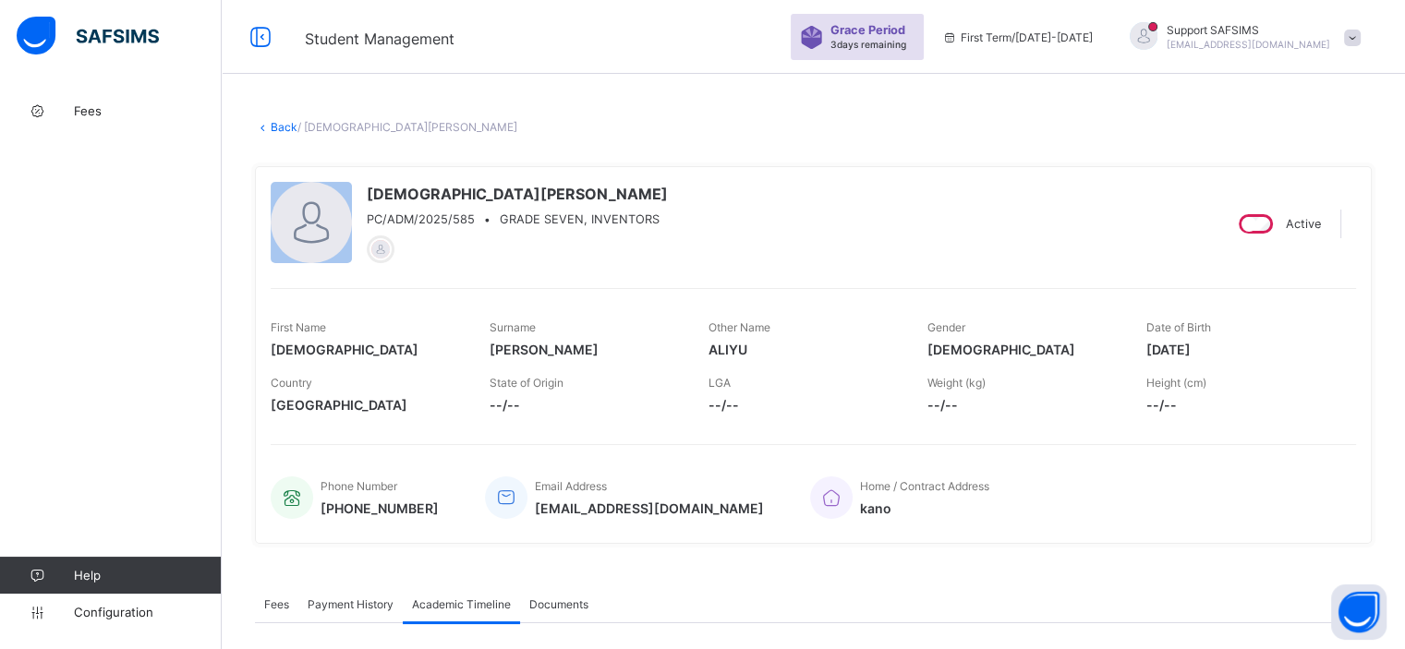
click at [279, 128] on link "Back" at bounding box center [284, 127] width 27 height 14
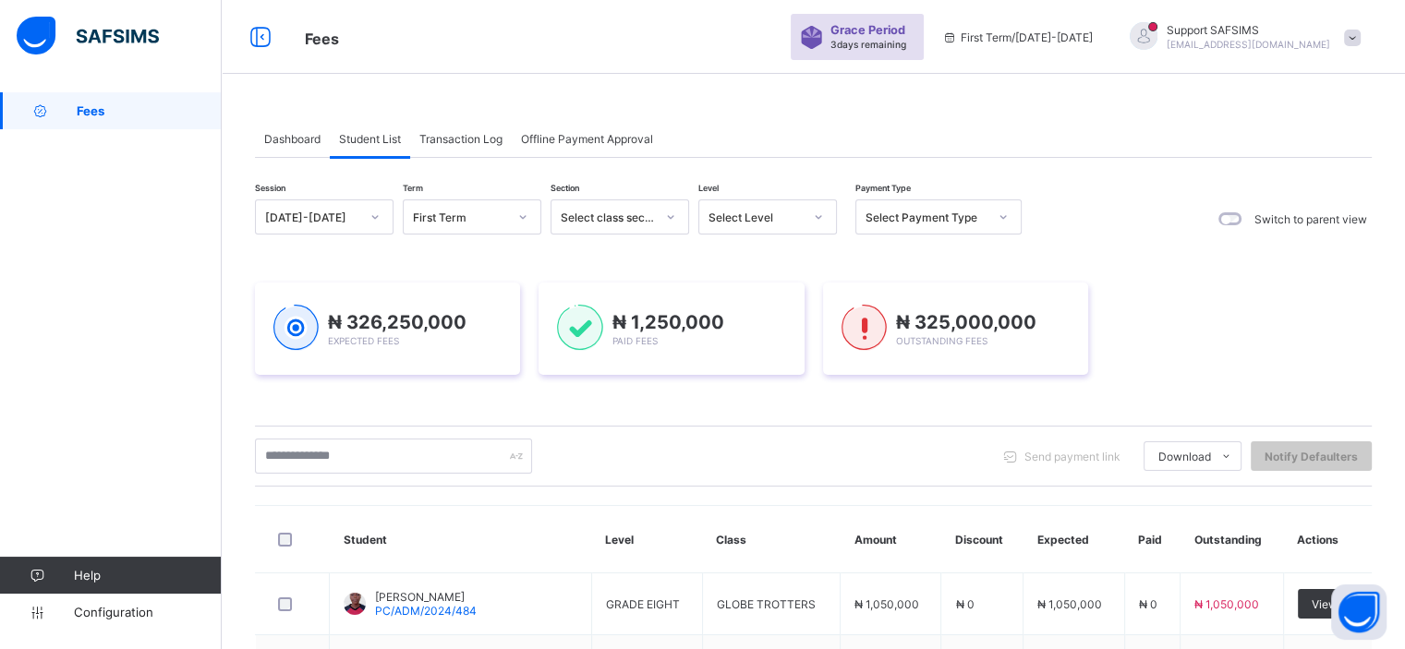
click at [457, 139] on span "Transaction Log" at bounding box center [460, 139] width 83 height 14
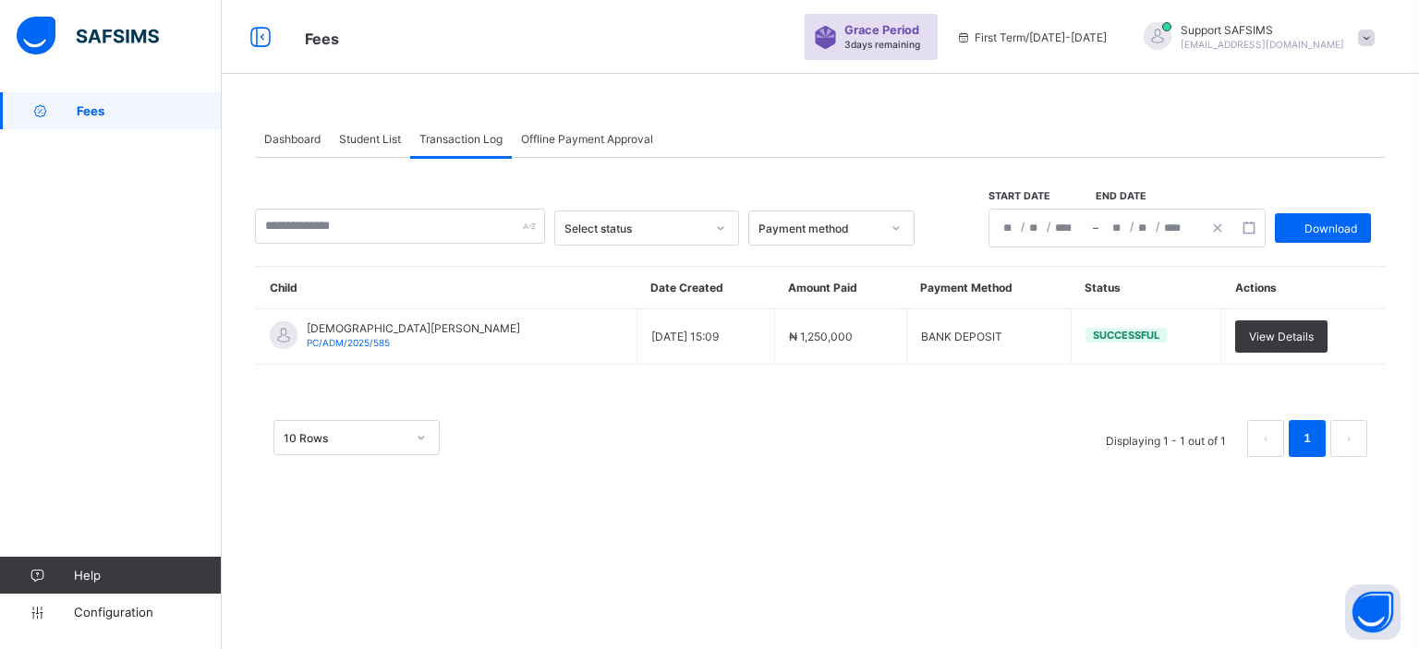
click at [387, 136] on span "Student List" at bounding box center [370, 139] width 62 height 14
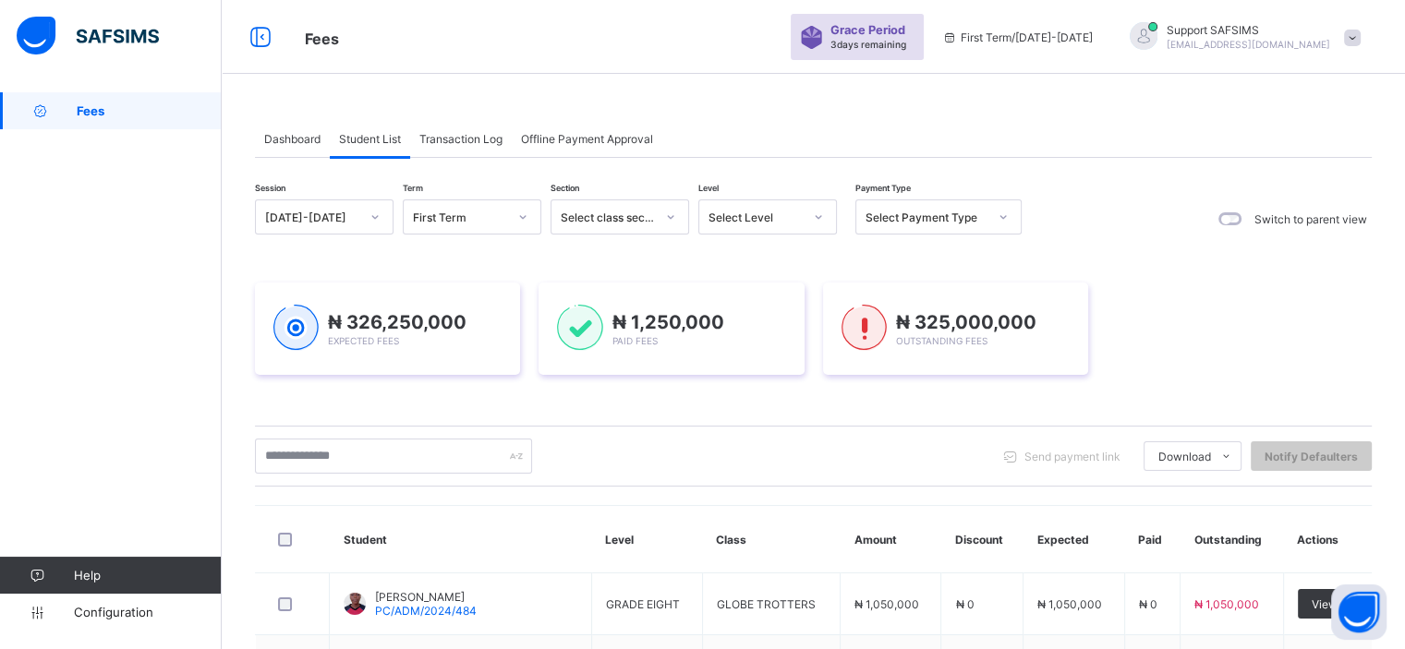
click at [476, 127] on div "Transaction Log" at bounding box center [461, 138] width 102 height 37
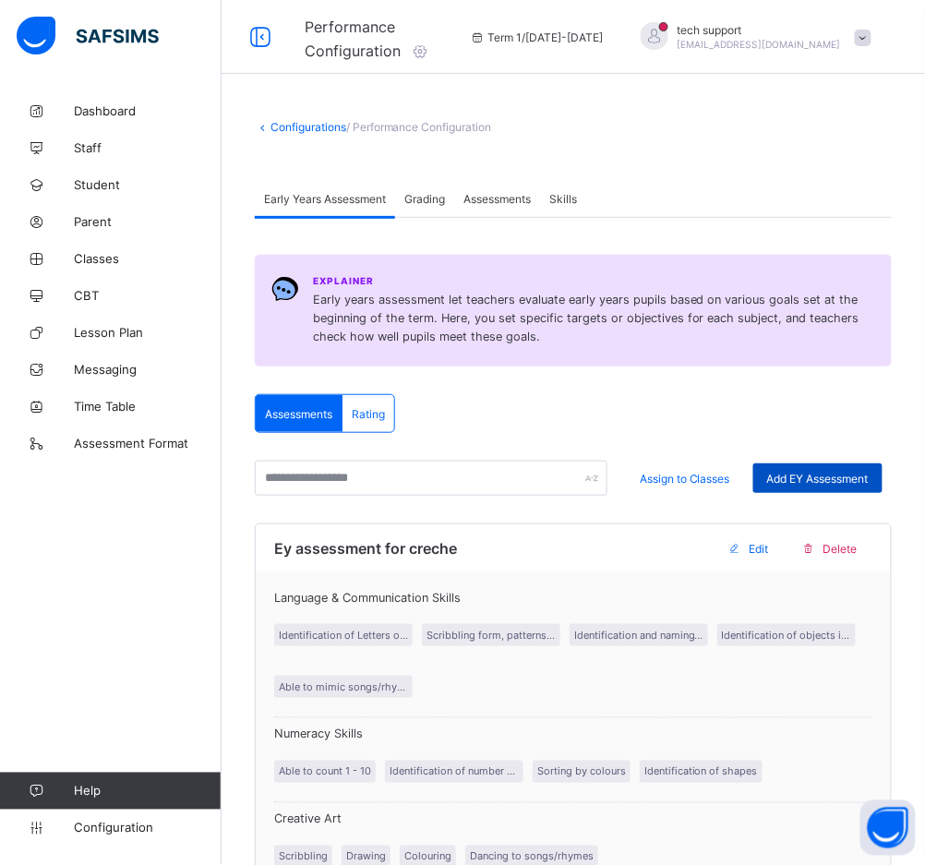
click at [831, 477] on span "Add EY Assessment" at bounding box center [819, 479] width 102 height 14
paste input "**********"
type input "*"
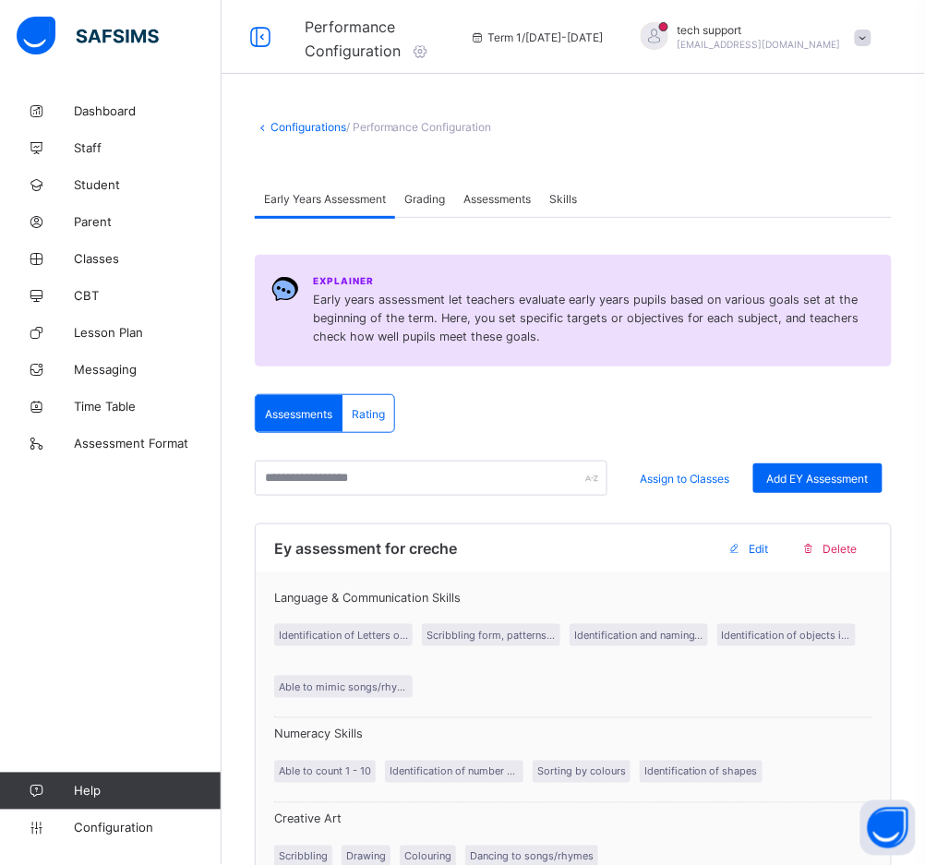
type input "**********"
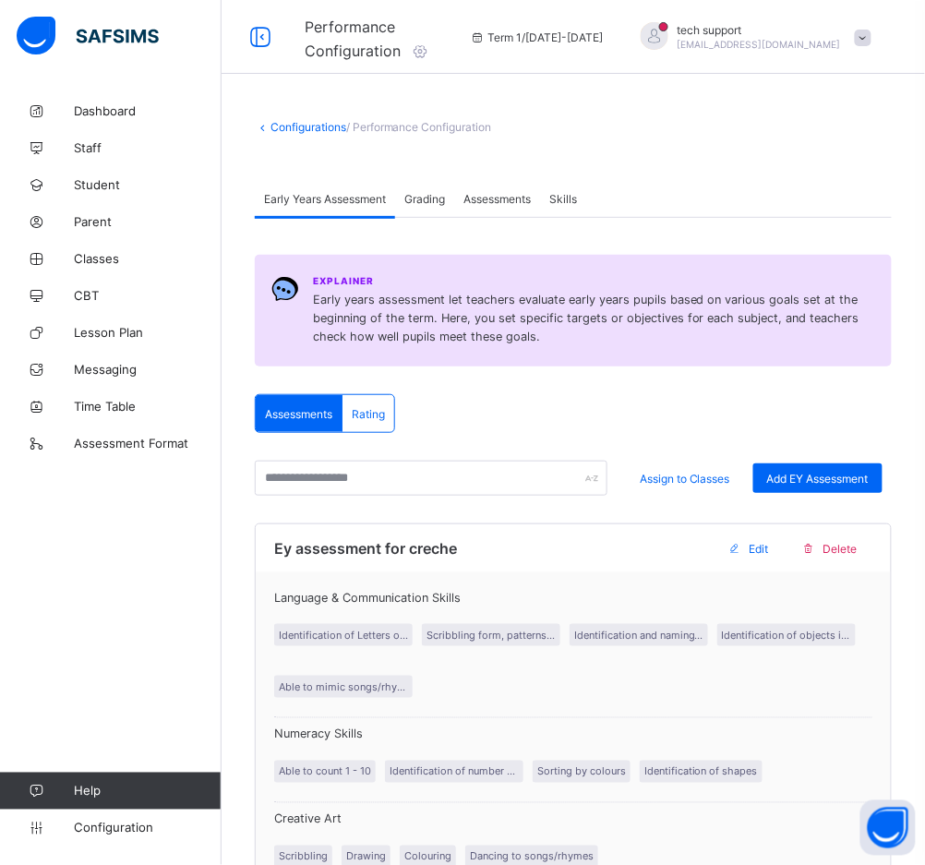
type input "**********"
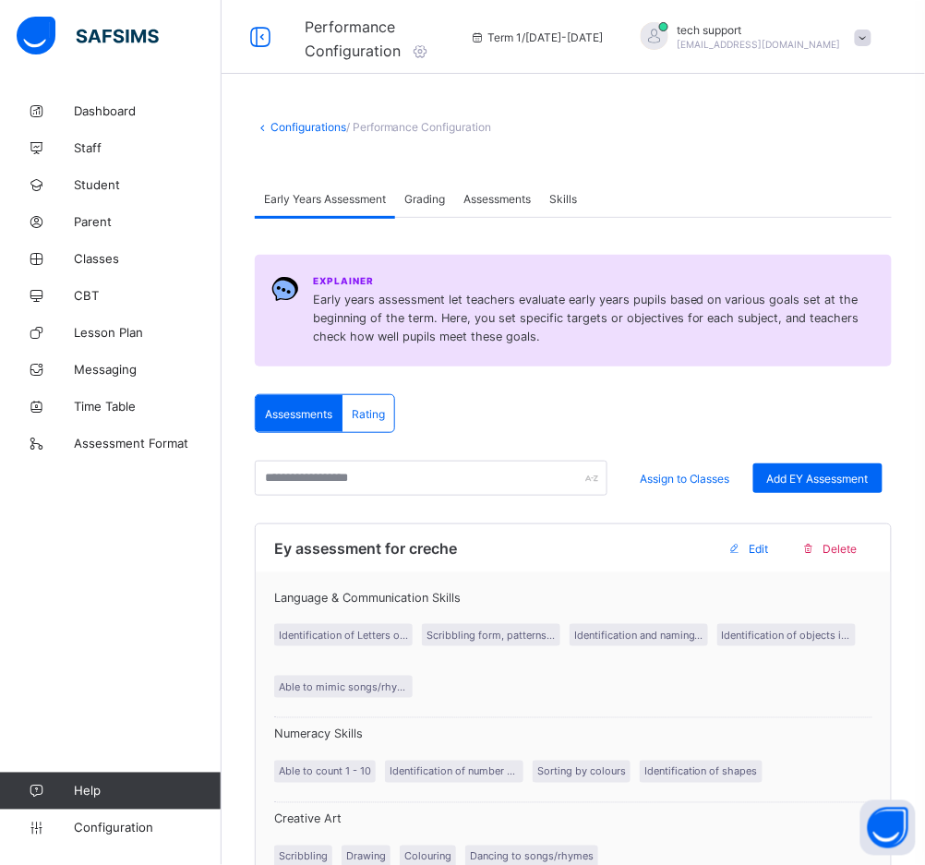
type input "**********"
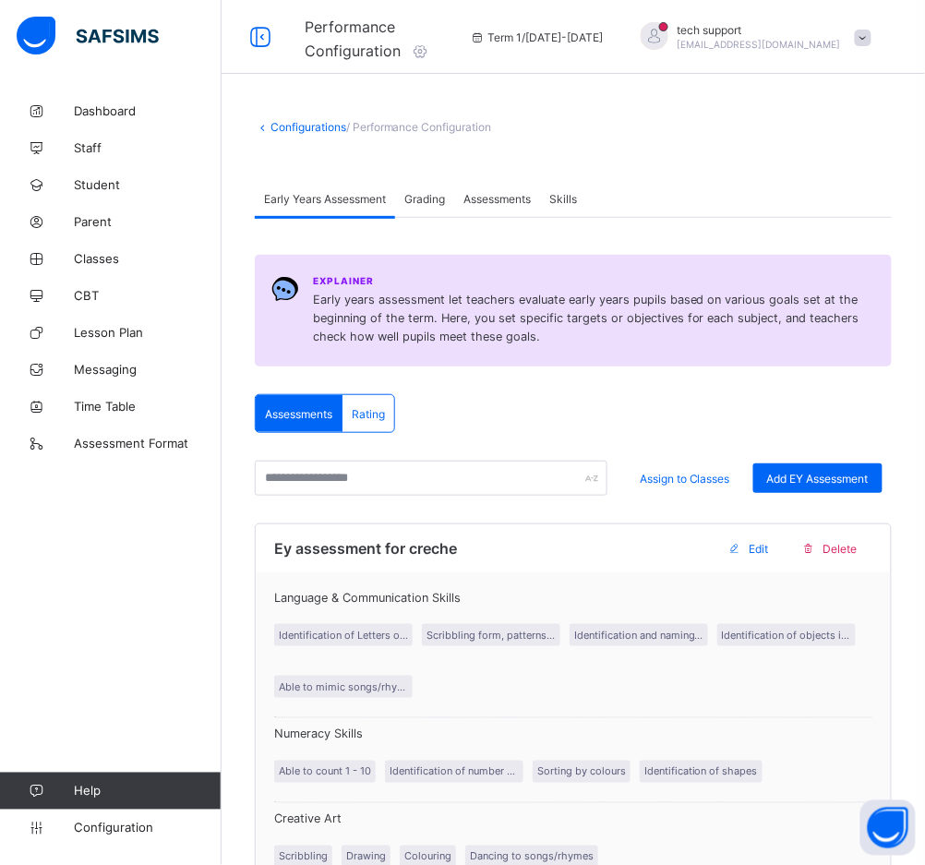
type input "**********"
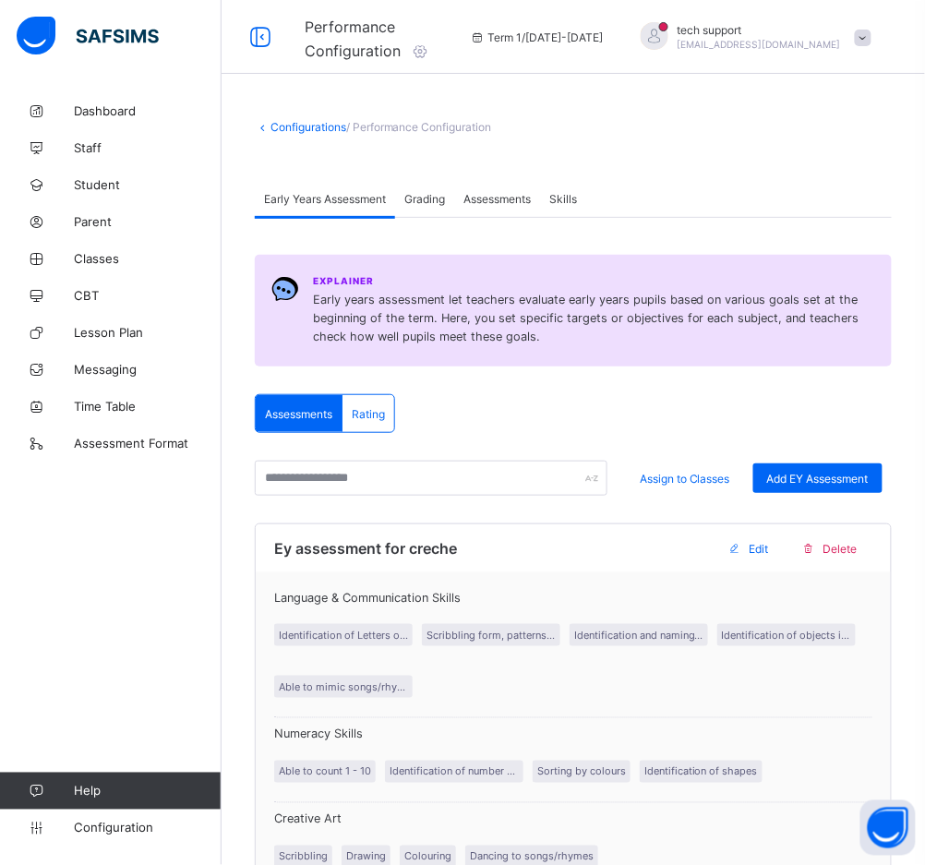
scroll to position [0, 128]
type input "**********"
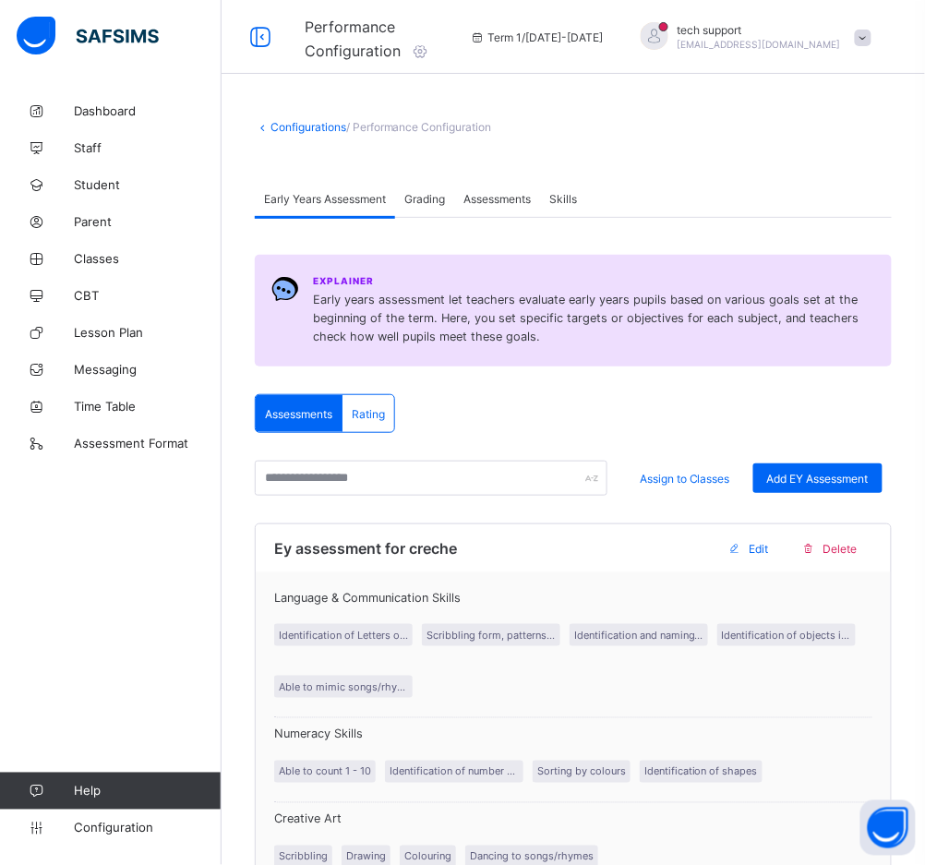
scroll to position [0, 6]
type input "**********"
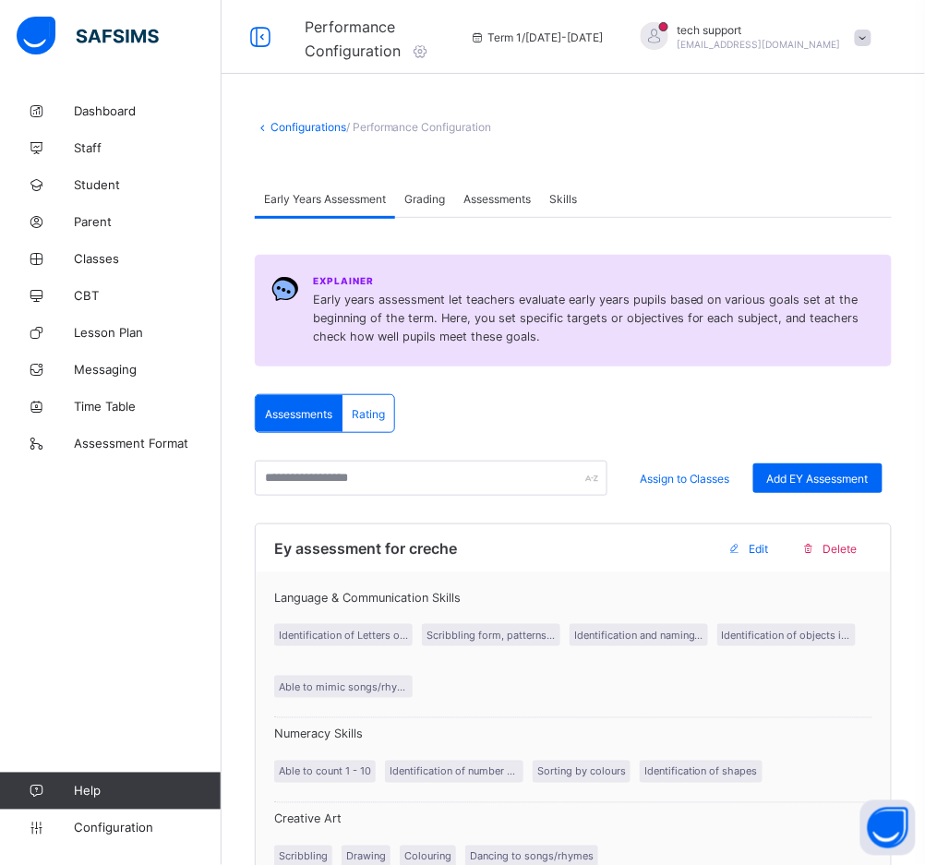
type input "**********"
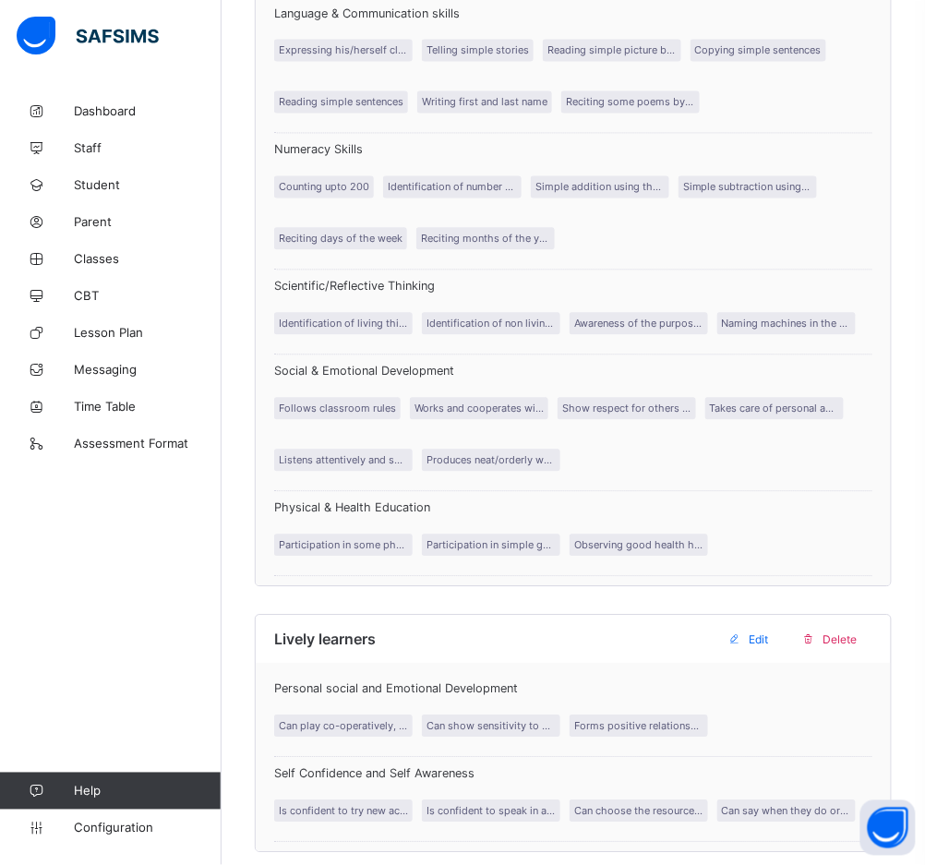
scroll to position [2133, 0]
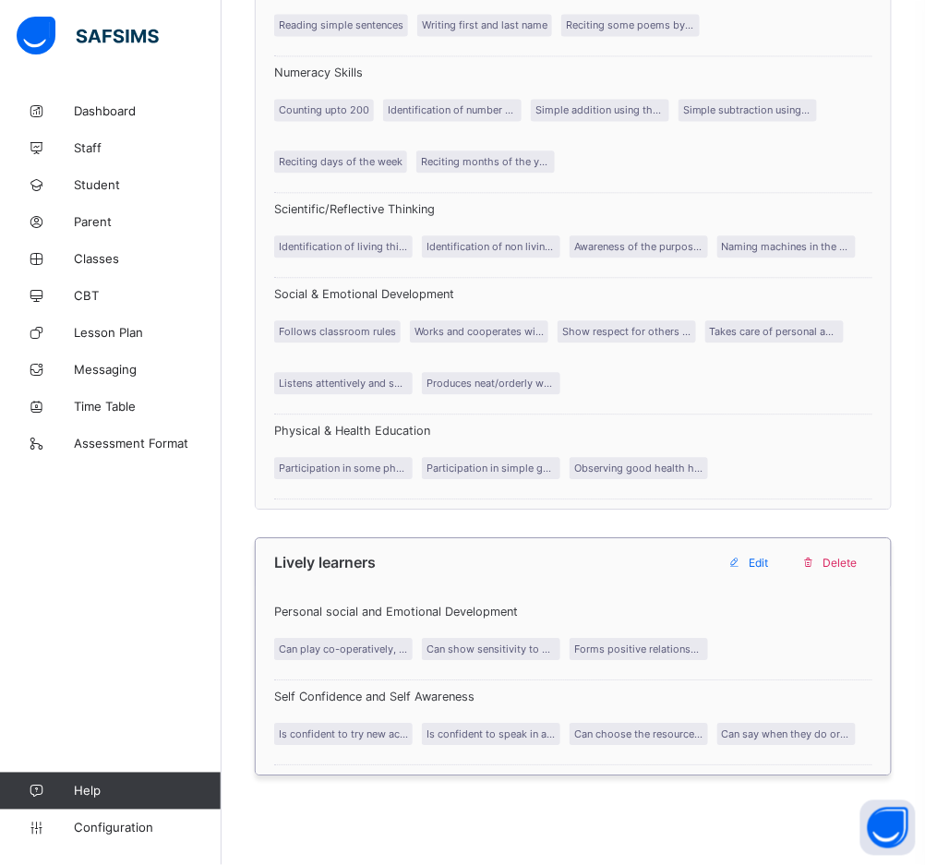
click at [750, 548] on span at bounding box center [735, 563] width 30 height 30
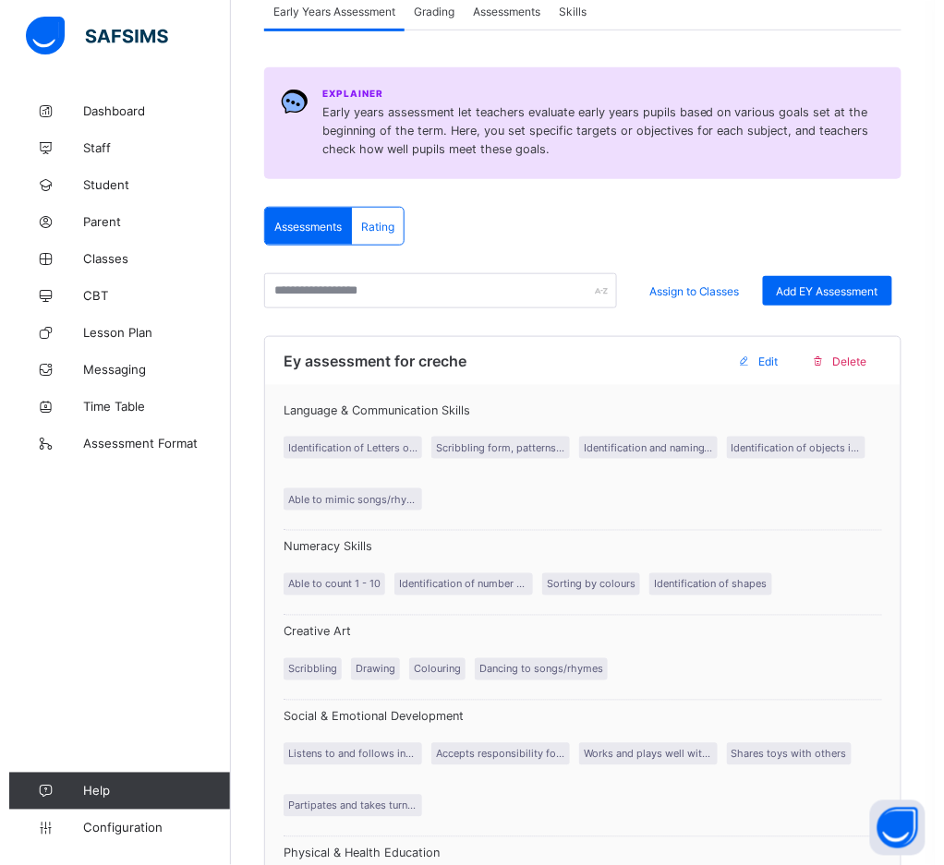
scroll to position [0, 0]
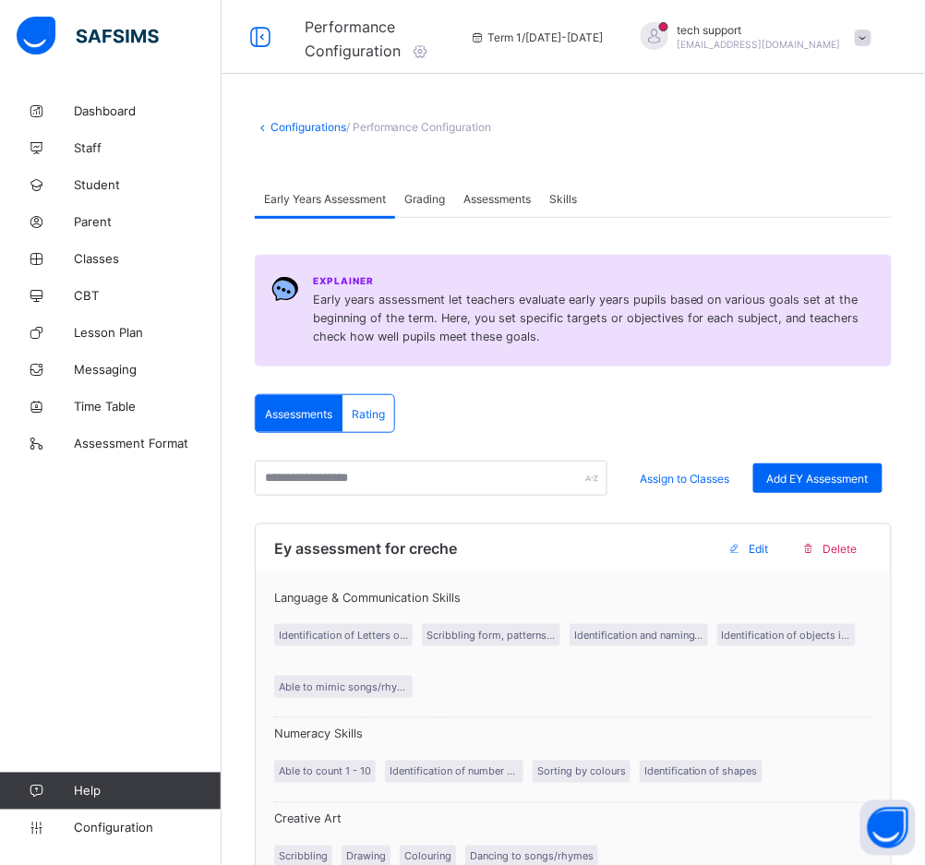
click at [370, 405] on div "Rating" at bounding box center [369, 413] width 52 height 37
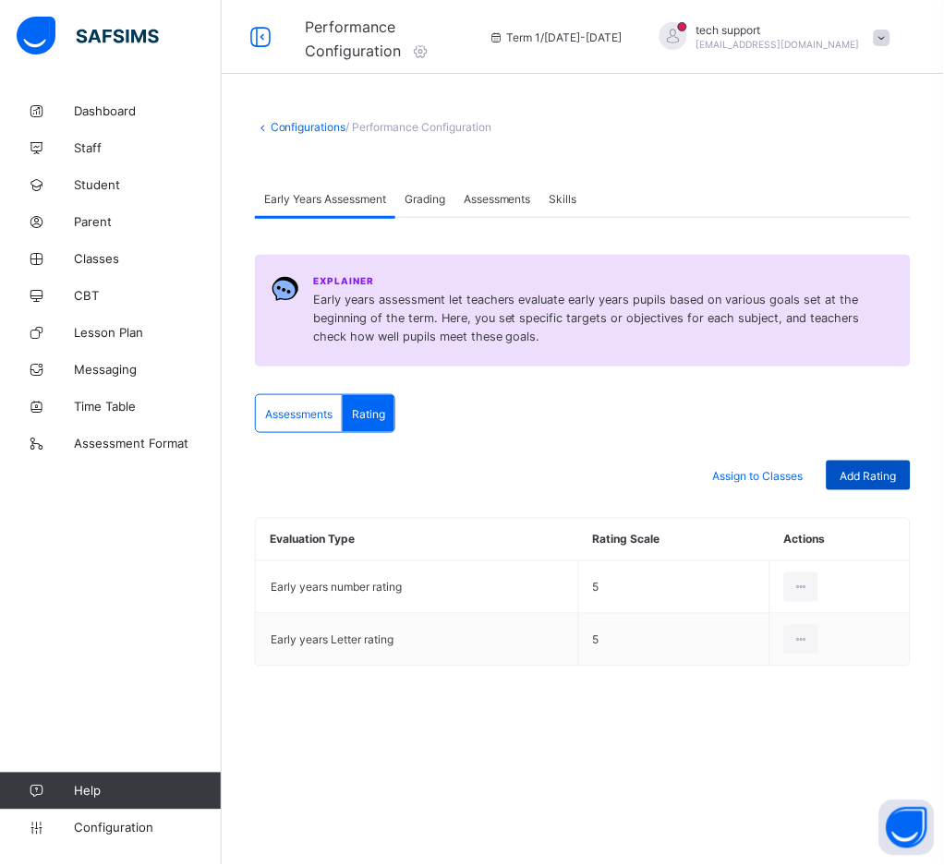
click at [867, 469] on span "Add Rating" at bounding box center [868, 476] width 56 height 14
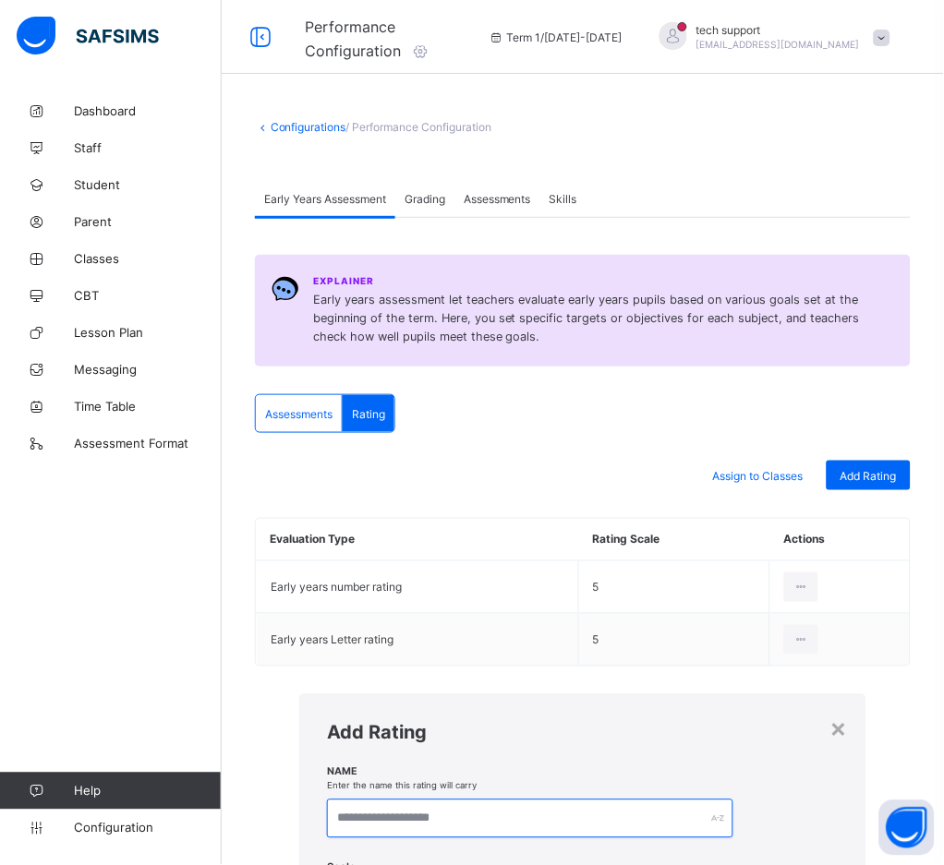
click at [327, 800] on input "text" at bounding box center [530, 819] width 406 height 39
type input "*"
type input "**********"
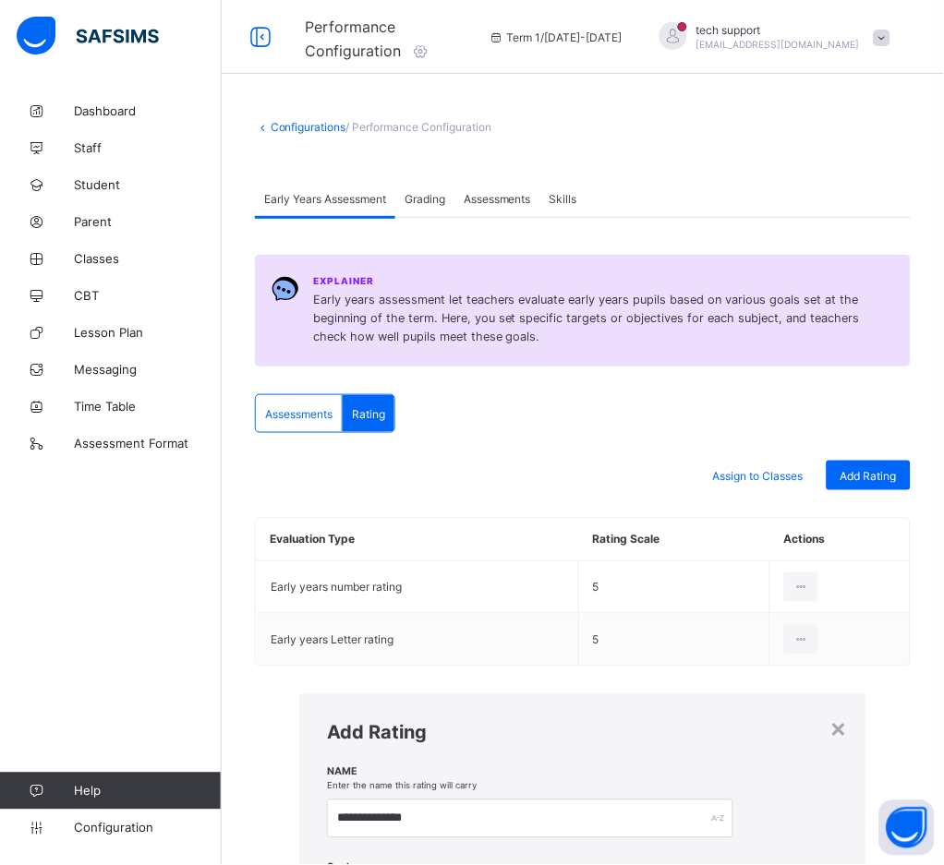
type input "*"
type input "**"
type input "********"
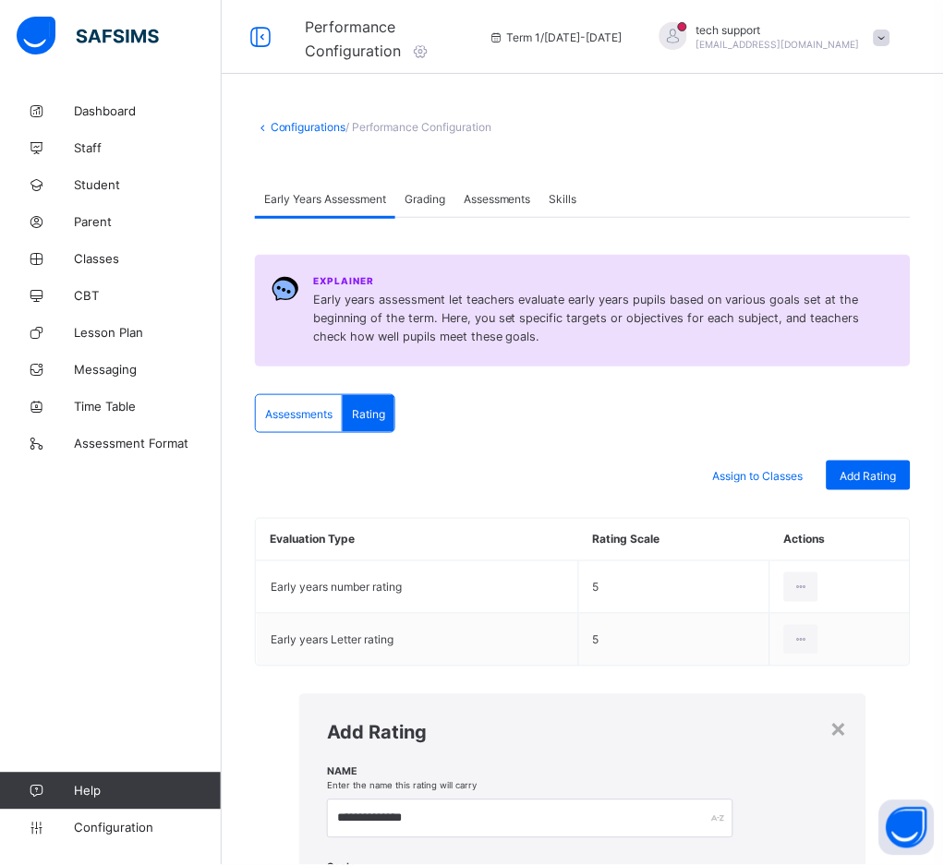
type input "**"
type input "********"
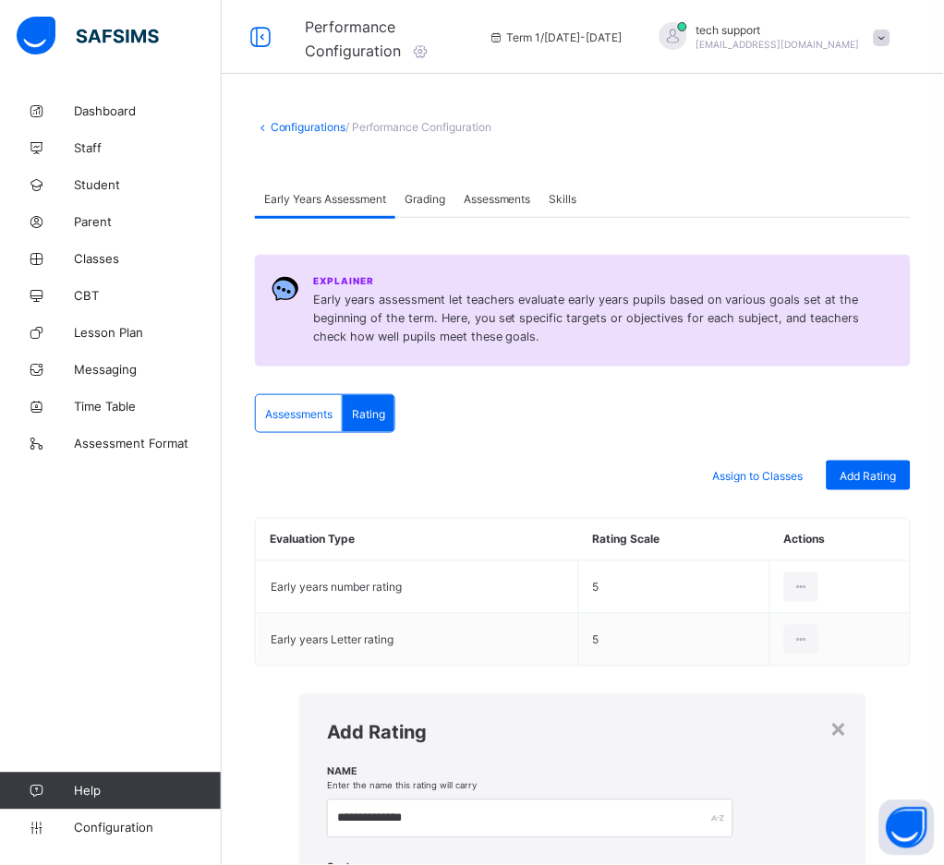
scroll to position [0, 1]
type input "***"
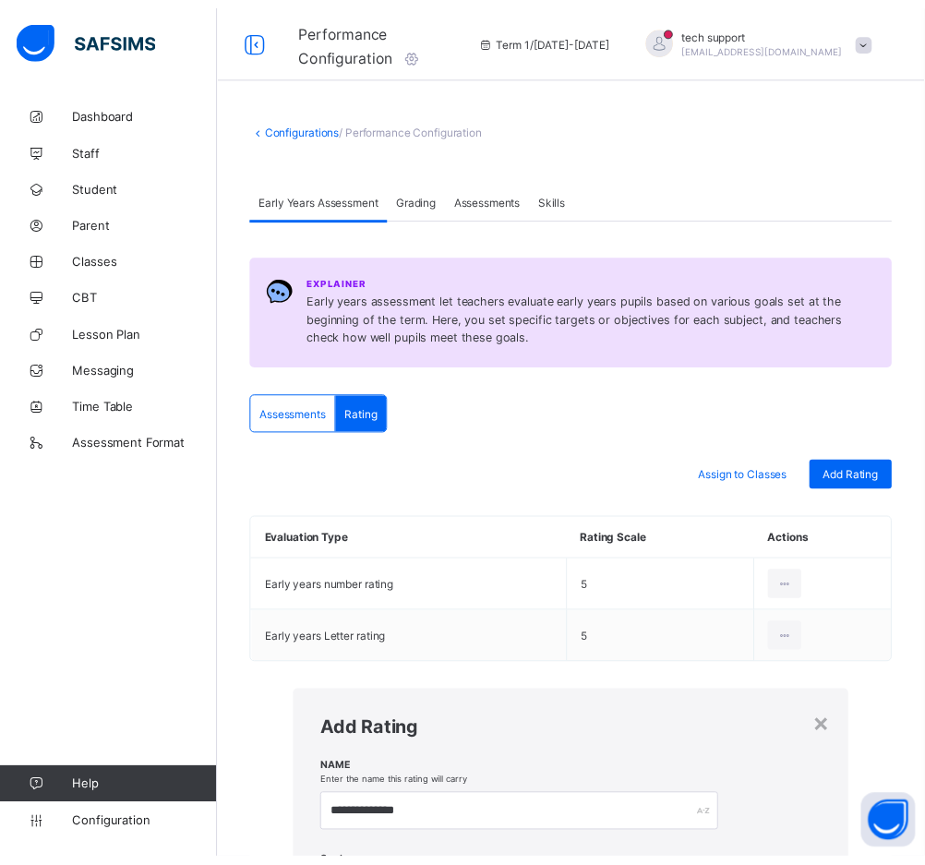
scroll to position [0, 0]
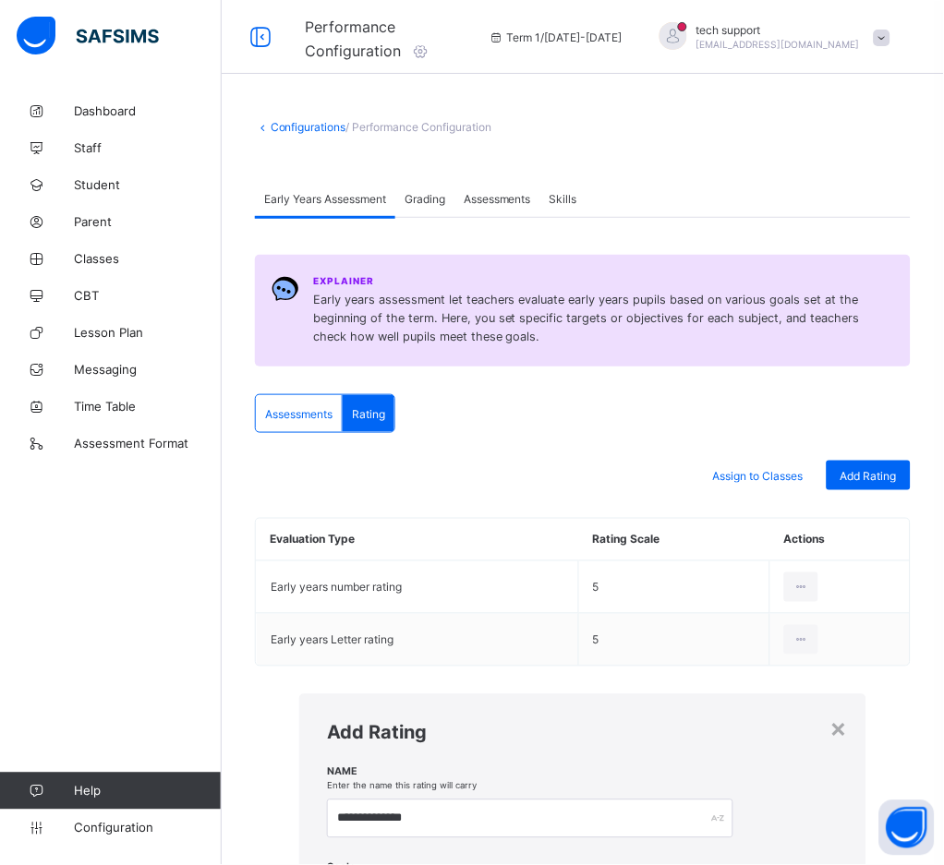
type input "*********"
type input "**"
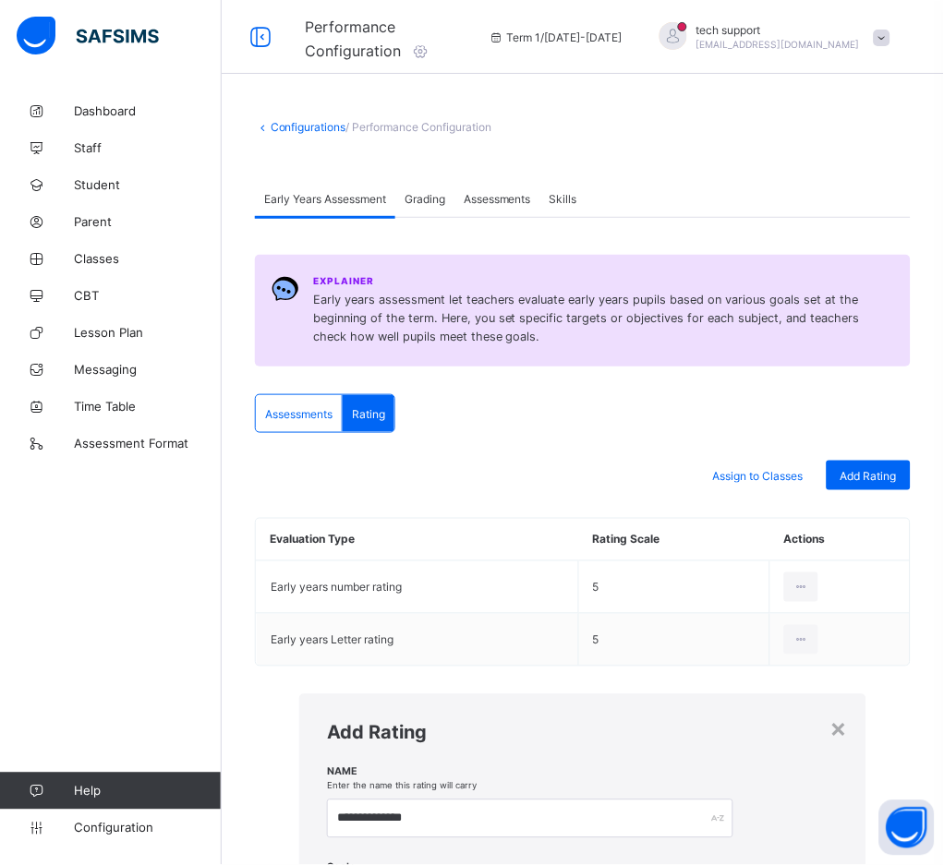
type input "**********"
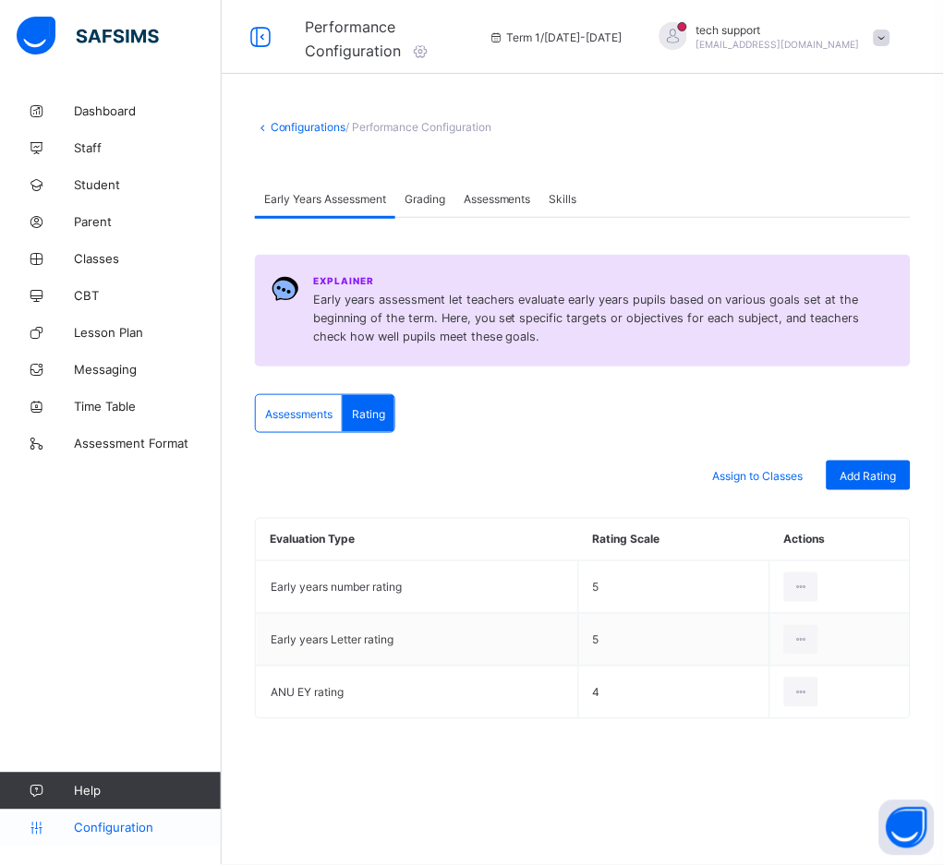
click at [111, 829] on span "Configuration" at bounding box center [147, 828] width 147 height 15
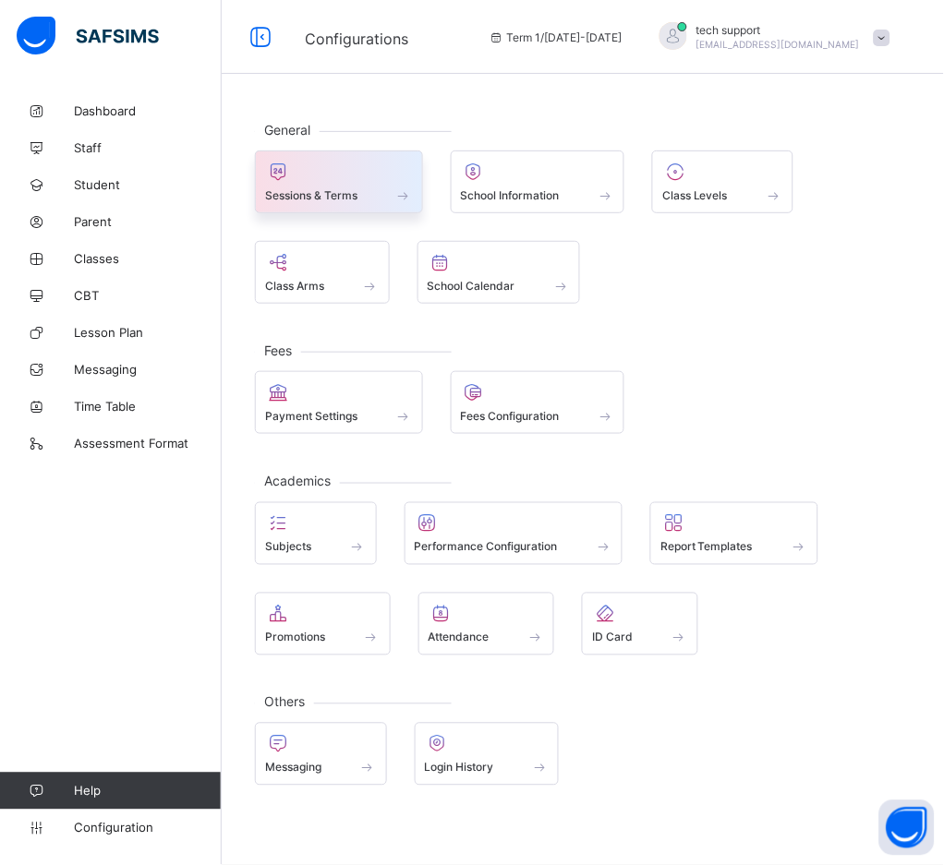
click at [348, 161] on div at bounding box center [339, 172] width 148 height 22
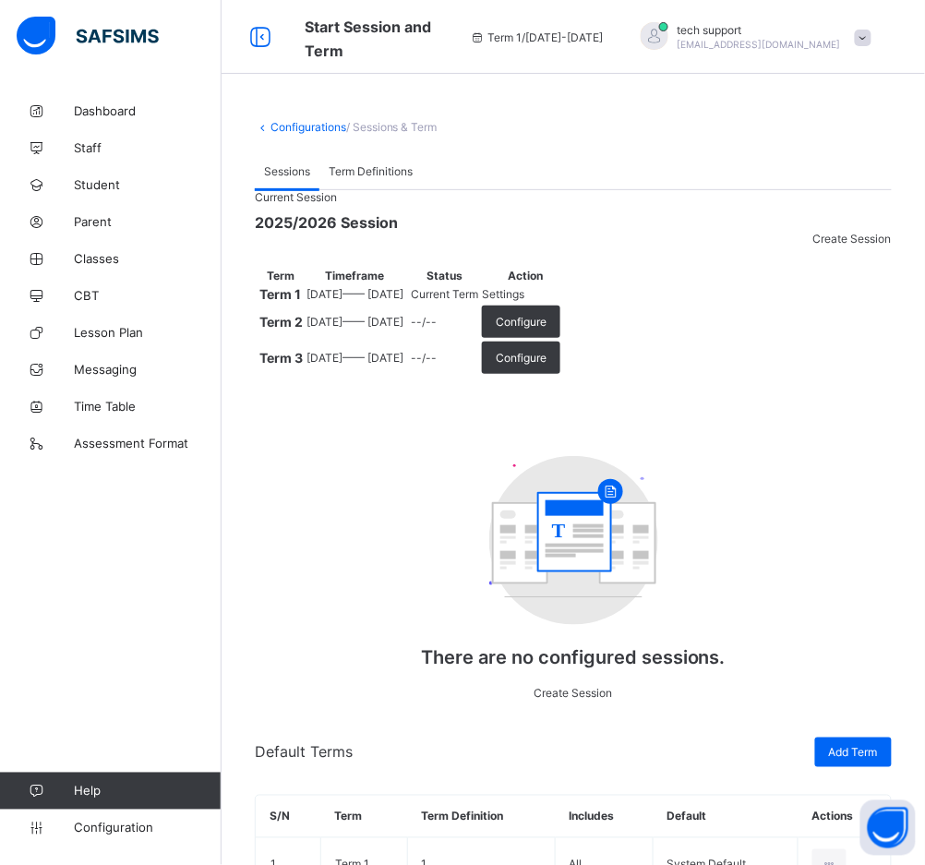
click at [570, 301] on div "Settings" at bounding box center [526, 294] width 88 height 14
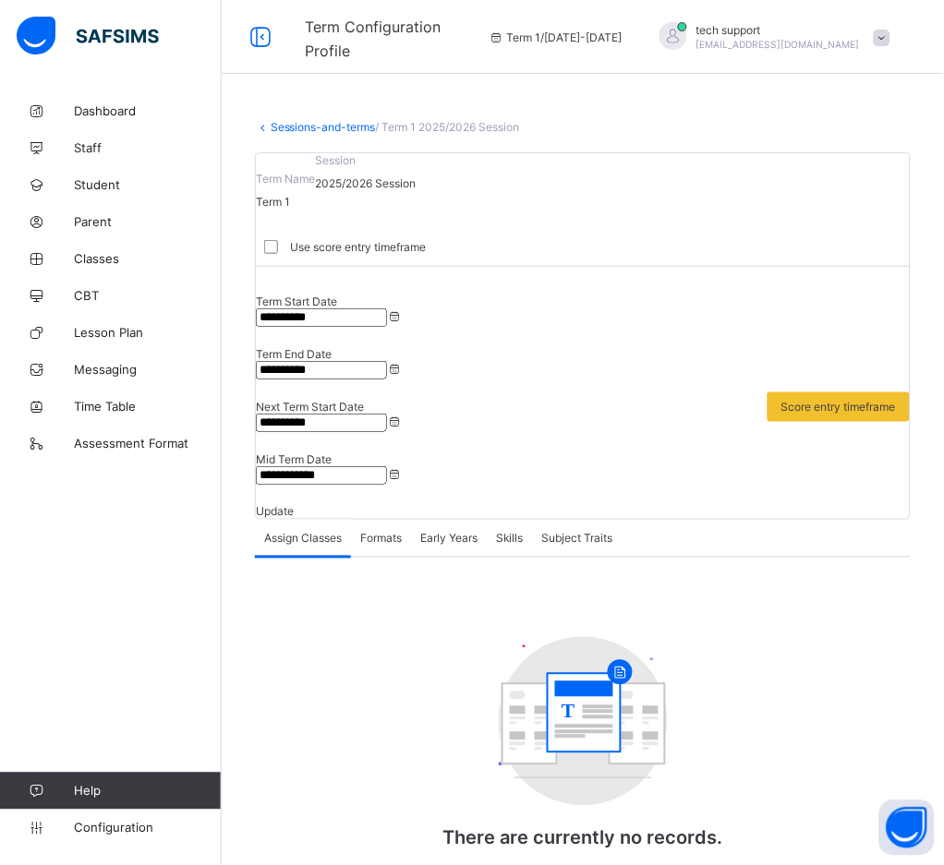
click at [387, 520] on div "Formats" at bounding box center [381, 538] width 60 height 37
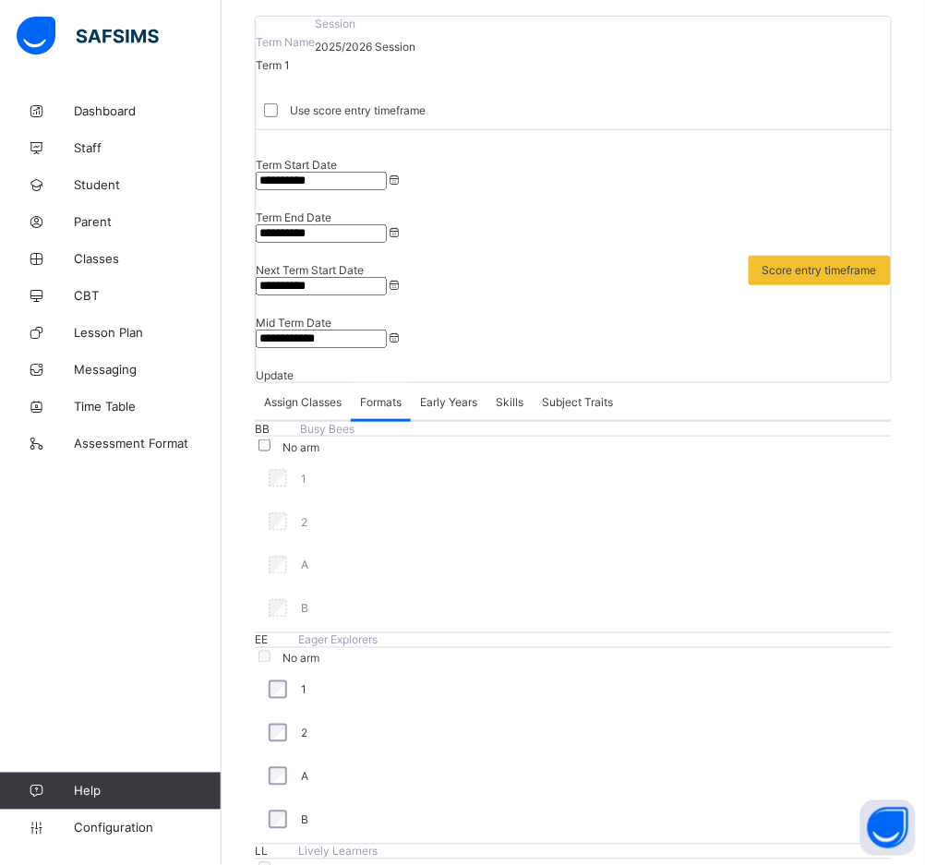
scroll to position [141, 0]
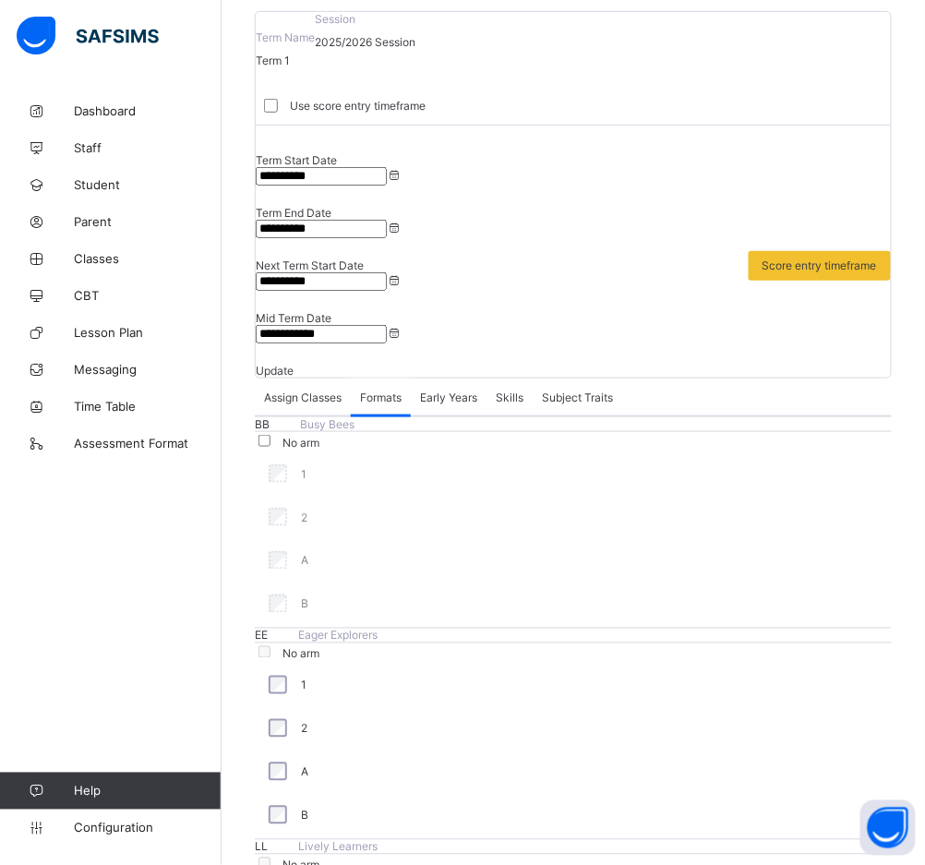
click at [451, 391] on span "Early Years" at bounding box center [448, 398] width 57 height 14
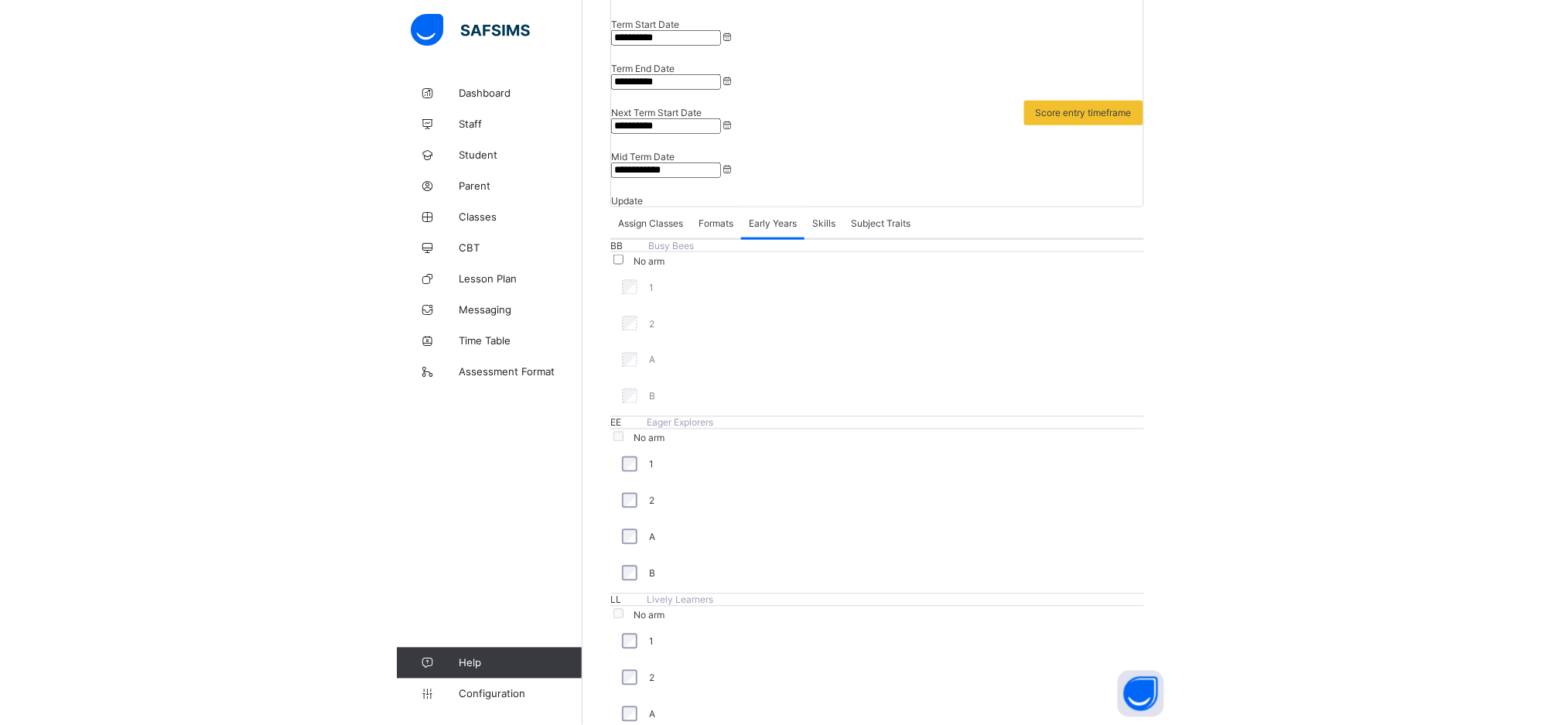
scroll to position [218, 0]
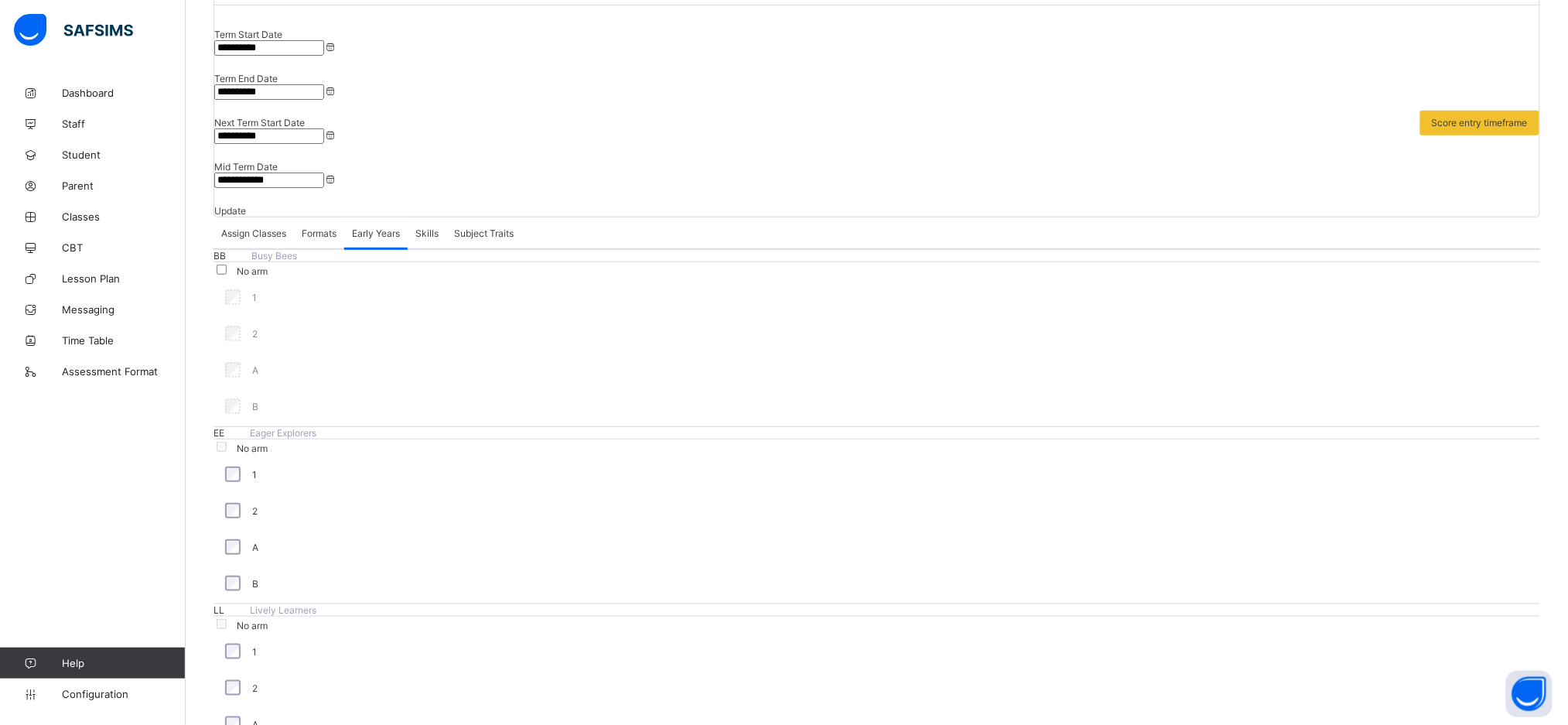
click at [106, 702] on link "Configuration" at bounding box center [92, 694] width 185 height 31
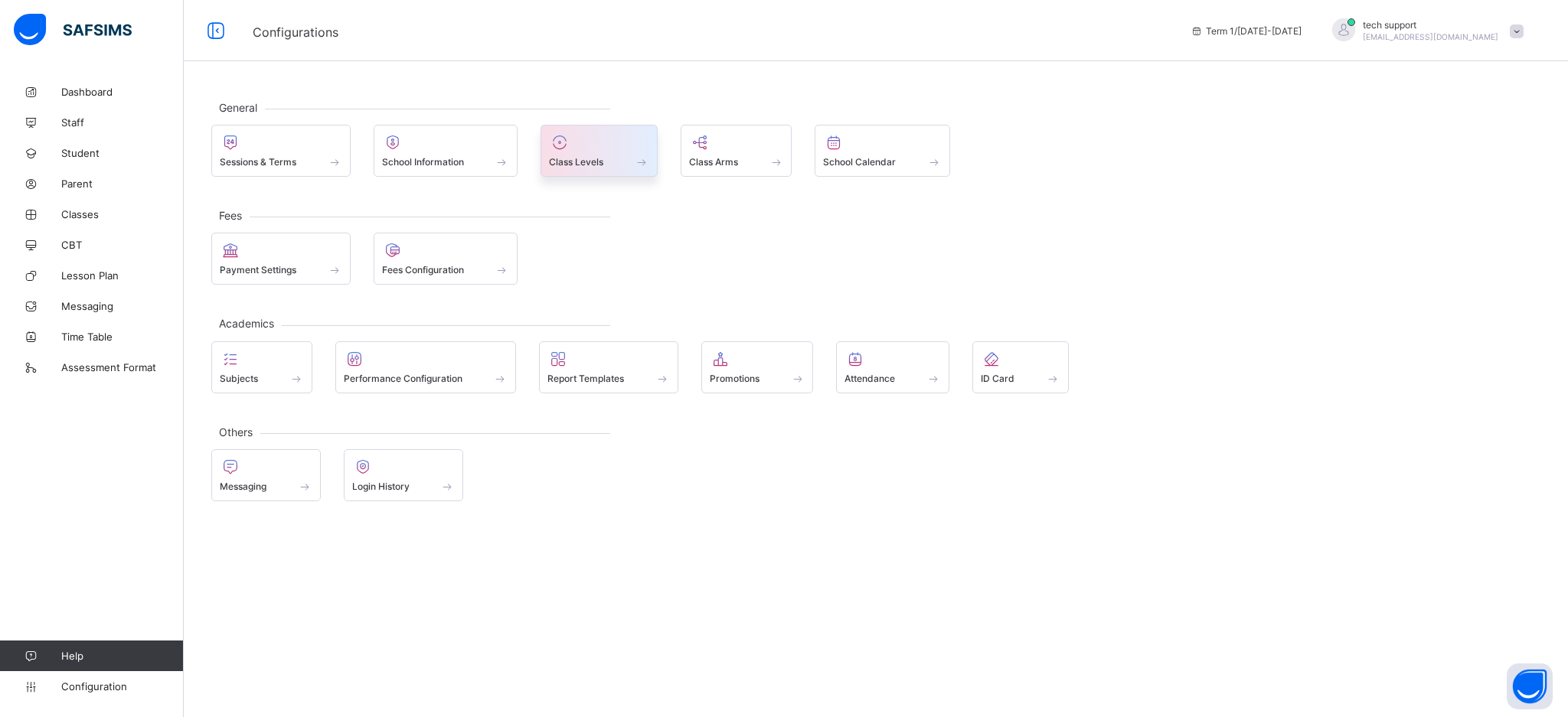
click at [578, 171] on div "Class Levels" at bounding box center [598, 151] width 117 height 52
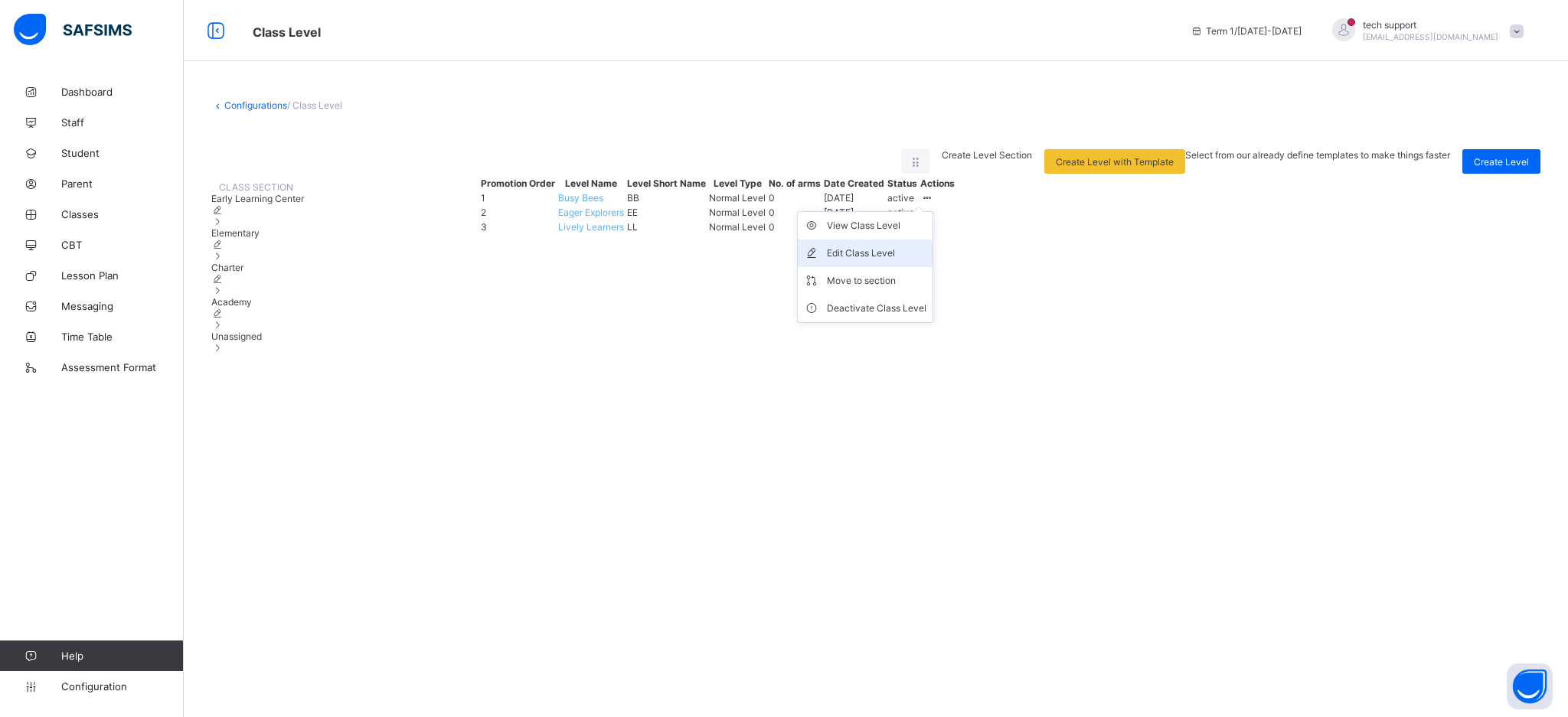
click at [782, 261] on div "Edit Class Level" at bounding box center [876, 253] width 99 height 15
type input "*********"
type input "**"
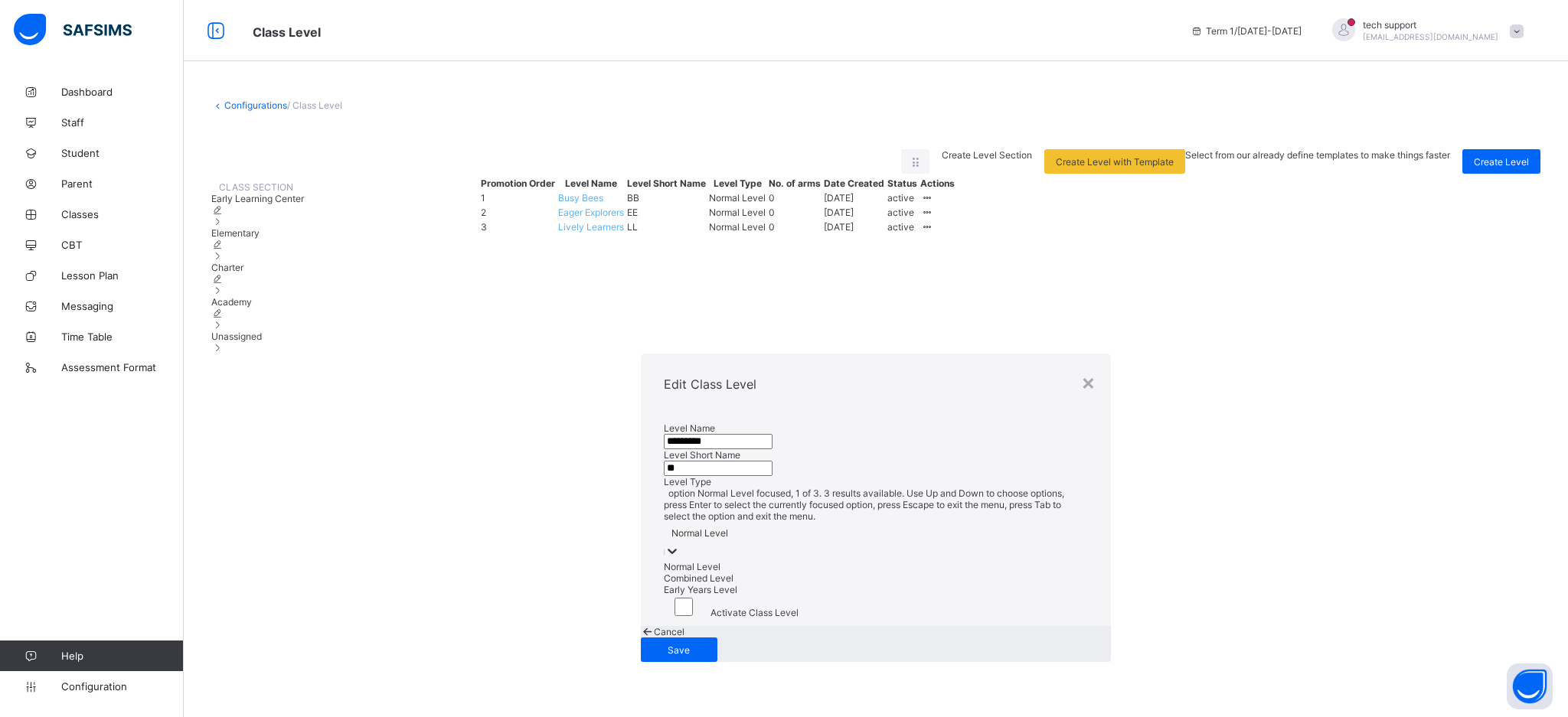
click at [680, 544] on icon at bounding box center [672, 551] width 15 height 15
click at [664, 584] on div "Early Years Level" at bounding box center [876, 590] width 424 height 12
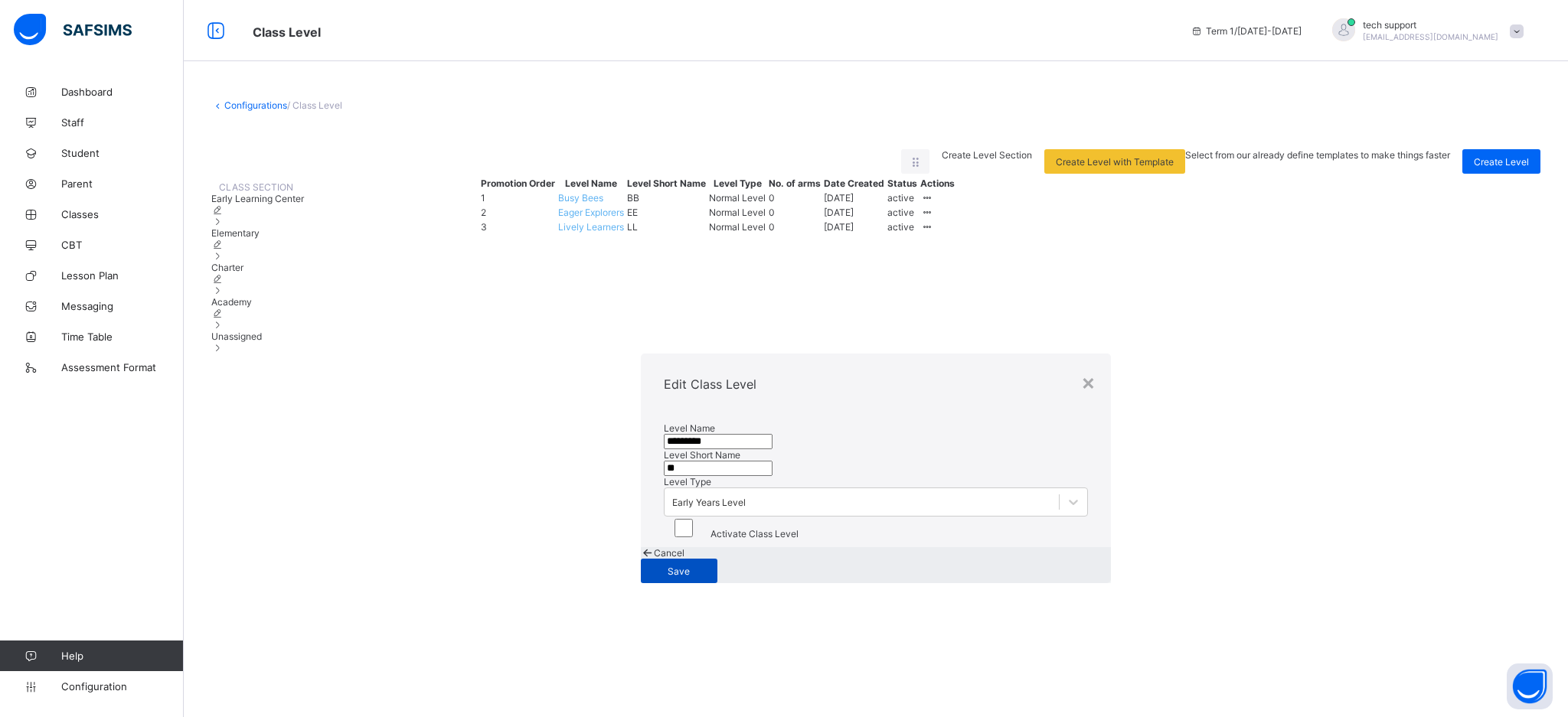
click at [706, 566] on span "Save" at bounding box center [679, 572] width 54 height 12
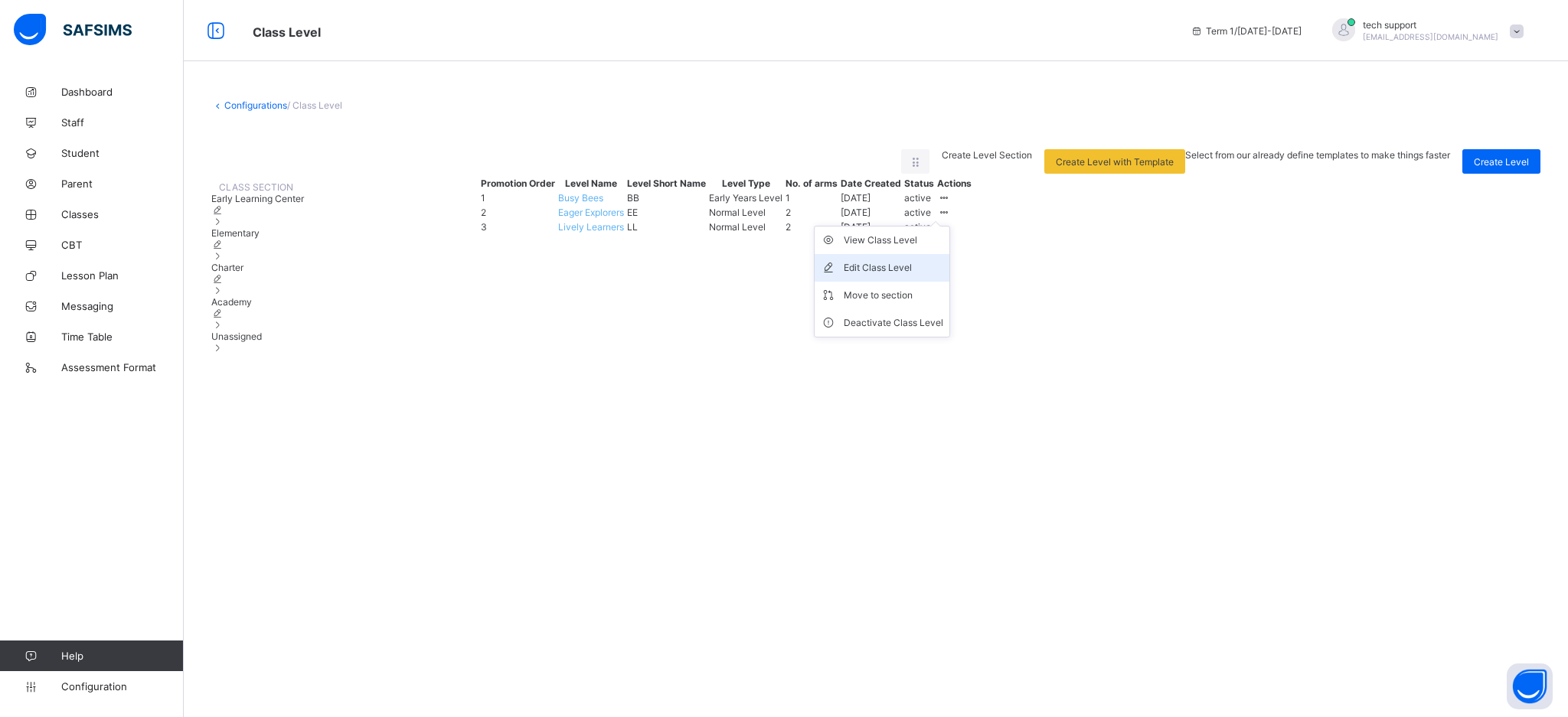
click at [782, 275] on div "Edit Class Level" at bounding box center [893, 268] width 99 height 15
type input "**********"
type input "**"
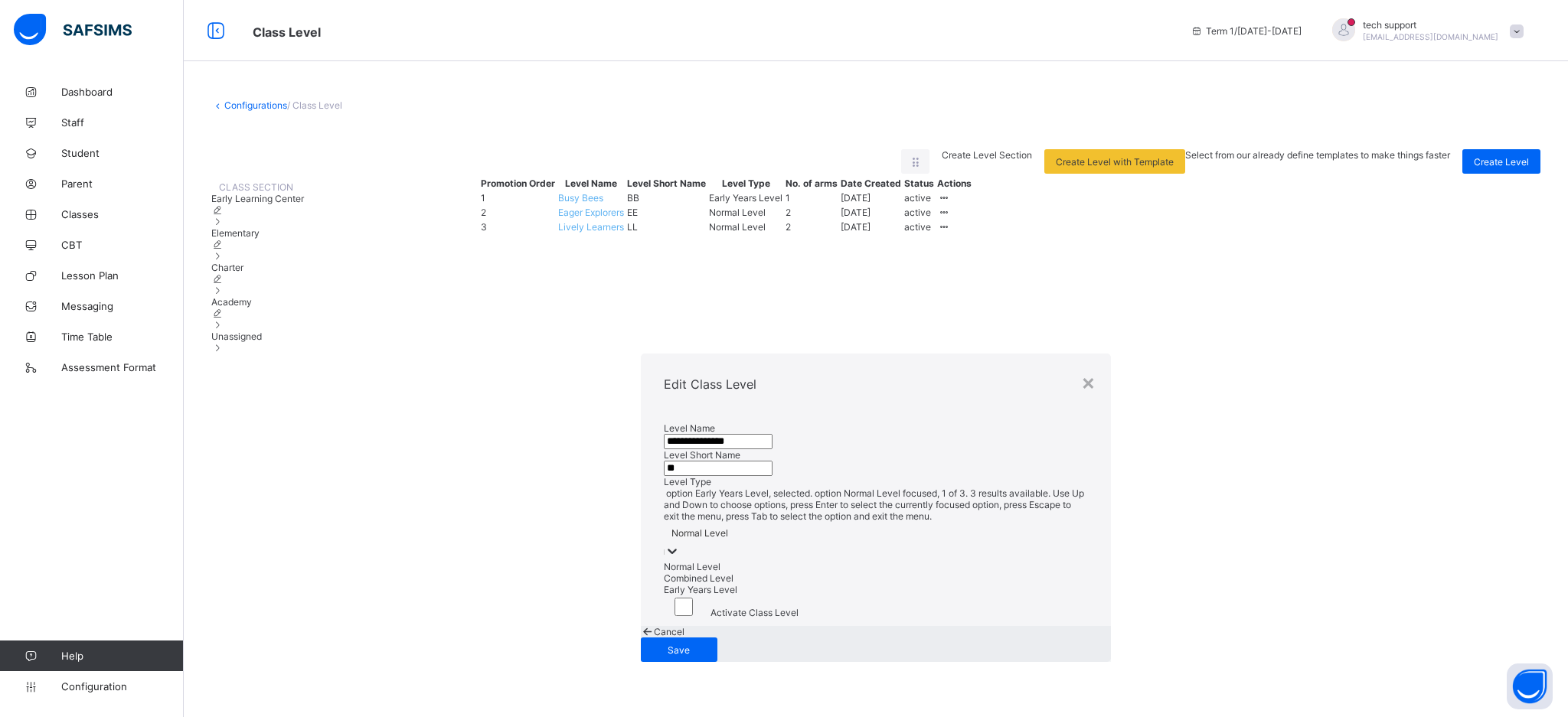
click at [680, 544] on div at bounding box center [672, 552] width 15 height 17
click at [664, 584] on div "Early Years Level" at bounding box center [876, 590] width 424 height 12
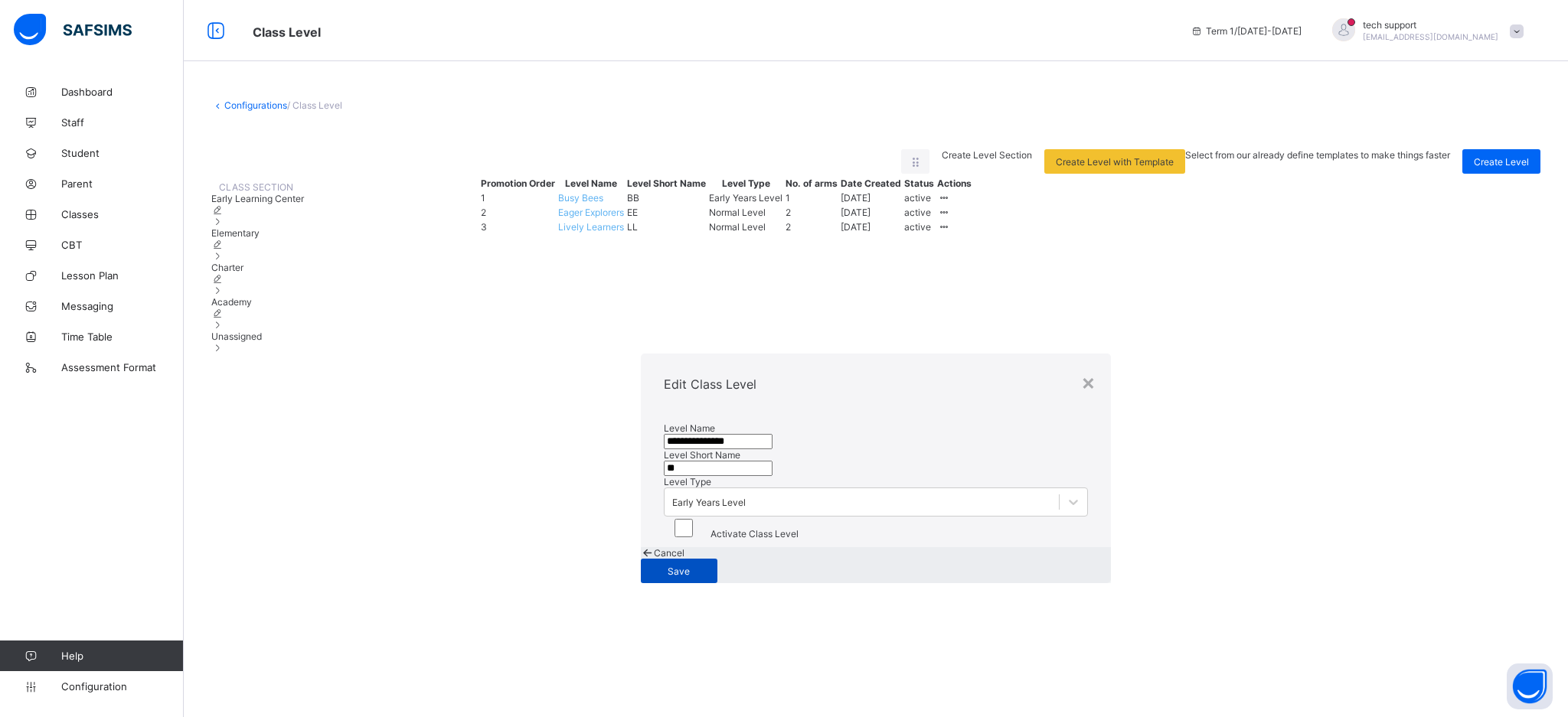
click at [706, 566] on span "Save" at bounding box center [679, 572] width 54 height 12
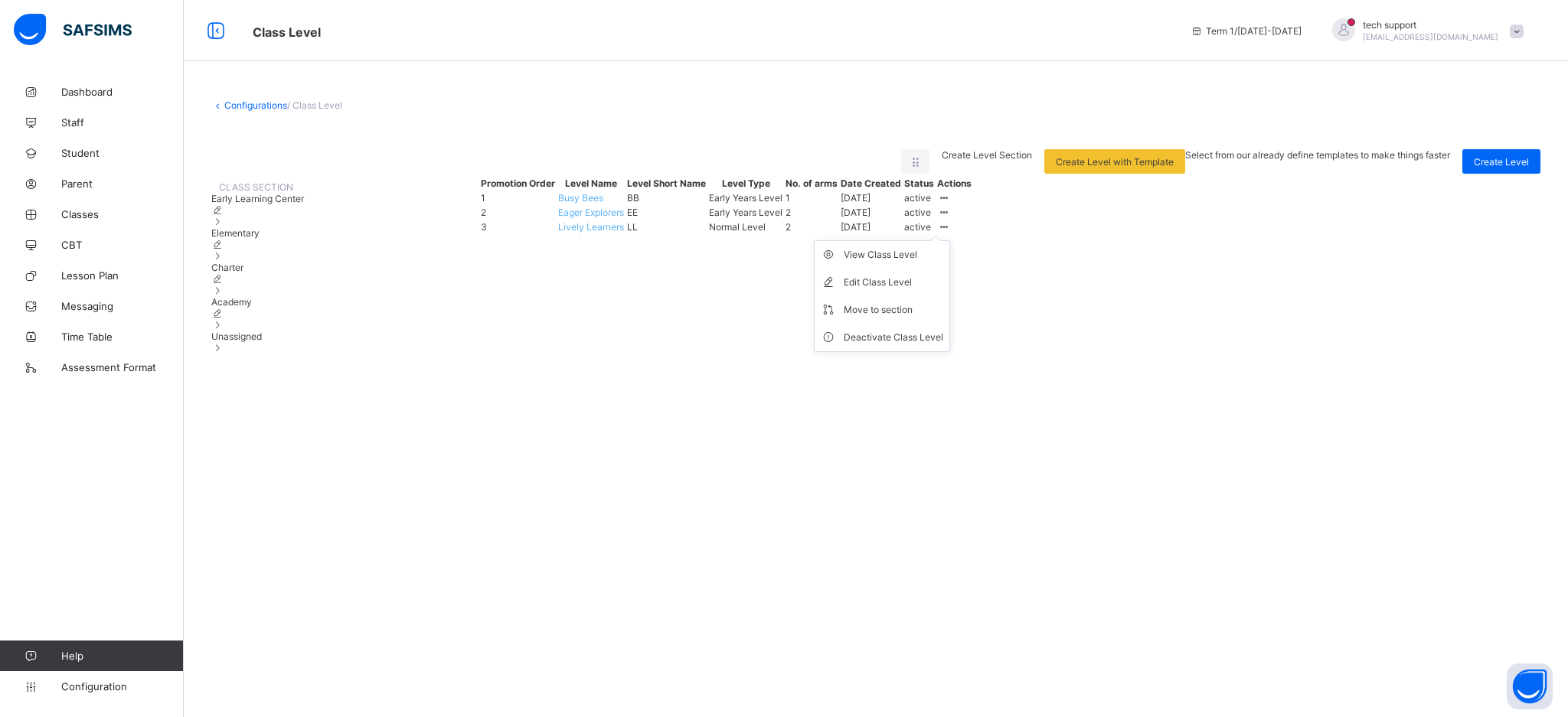
click at [782, 233] on icon at bounding box center [943, 227] width 13 height 12
click at [782, 290] on div "Edit Class Level" at bounding box center [893, 283] width 99 height 15
type input "**********"
type input "**"
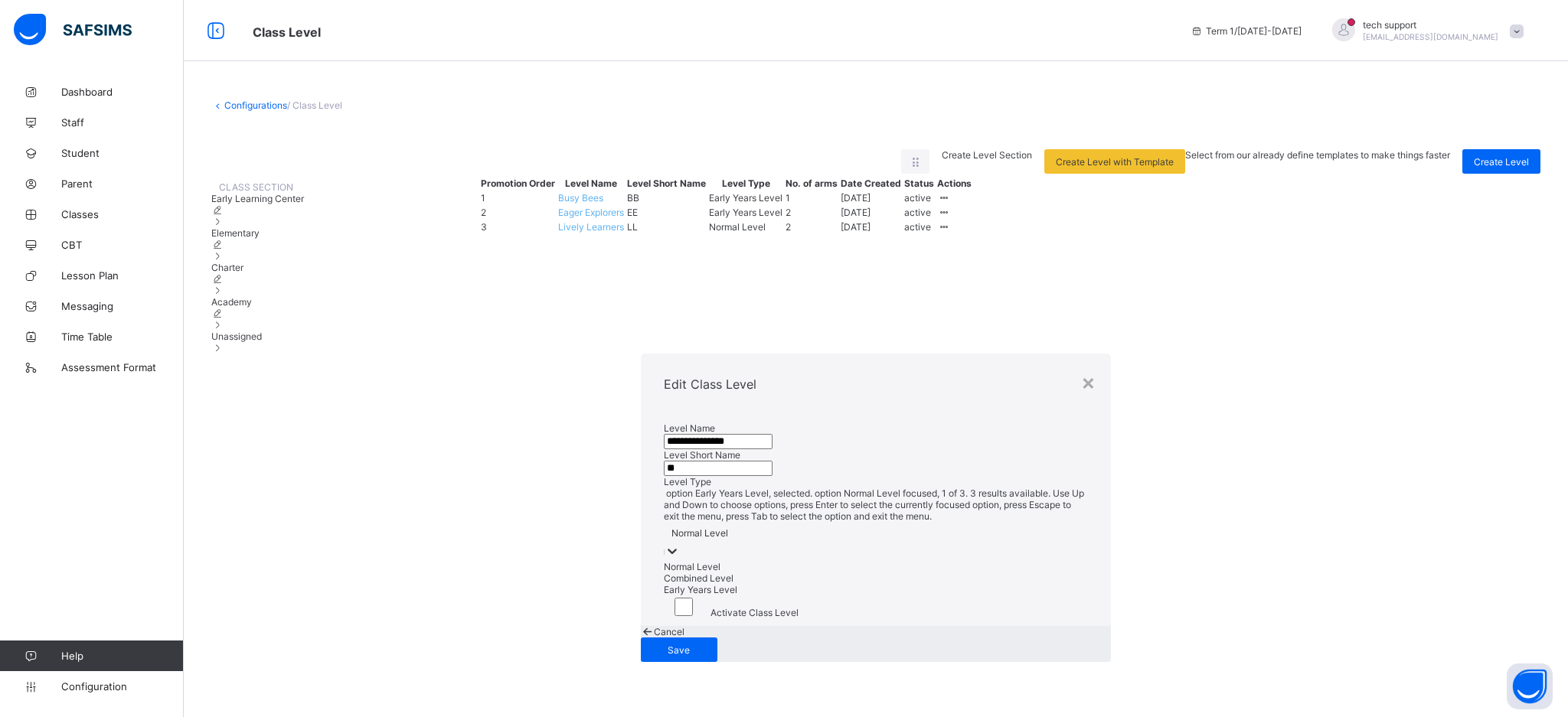
click at [689, 544] on div at bounding box center [876, 552] width 424 height 17
click at [670, 584] on div "Early Years Level" at bounding box center [876, 590] width 424 height 12
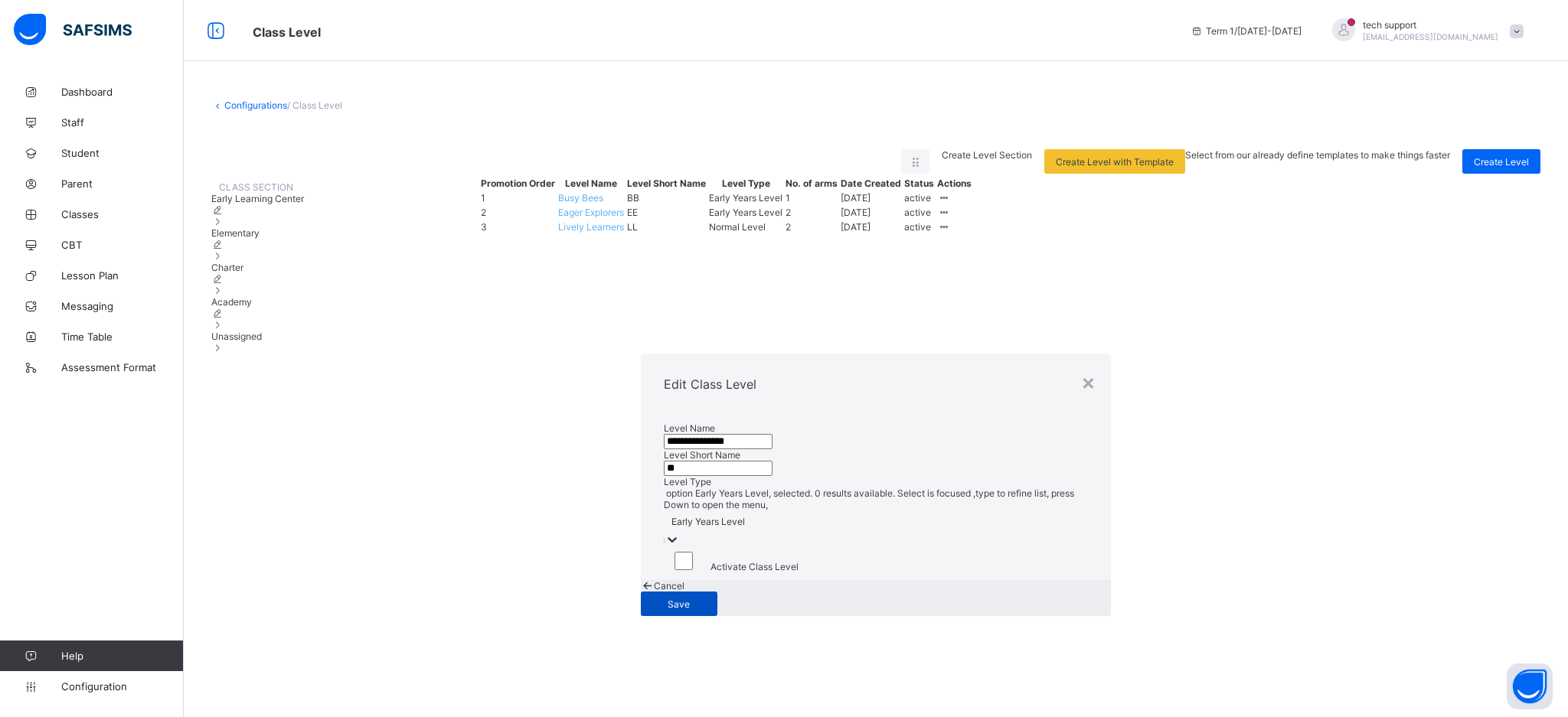
click at [706, 598] on span "Save" at bounding box center [679, 604] width 54 height 12
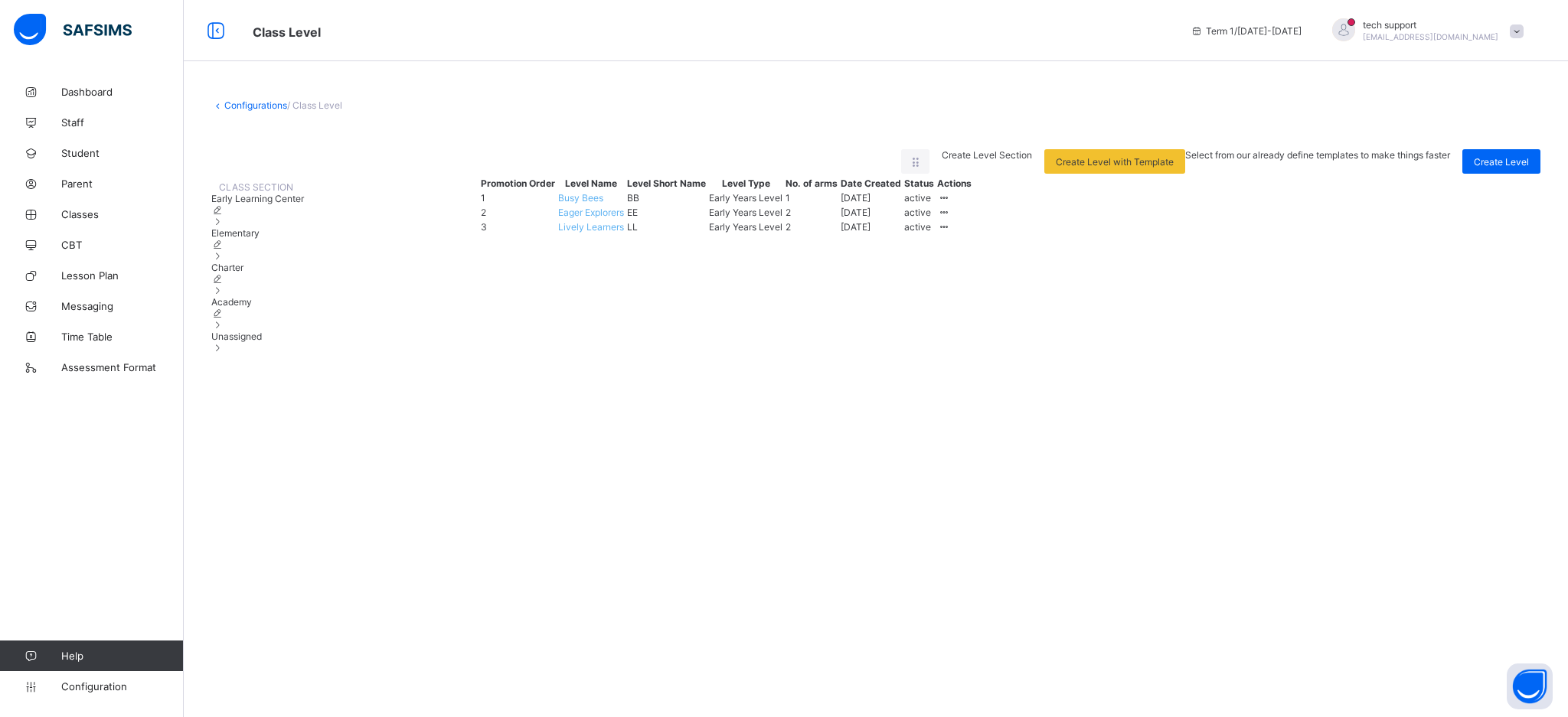
click at [259, 239] on span "Elementary" at bounding box center [235, 233] width 48 height 12
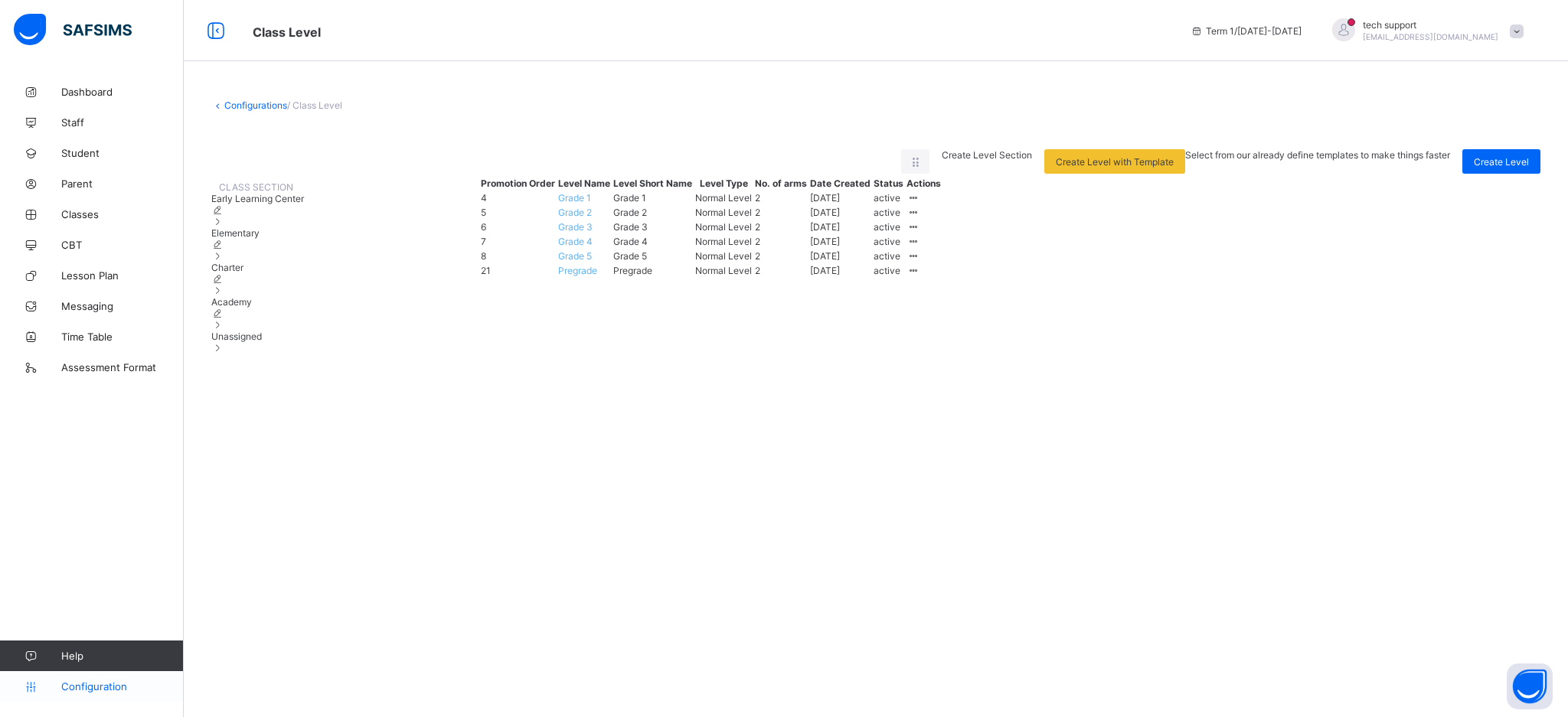
click at [88, 690] on span "Configuration" at bounding box center [122, 686] width 122 height 12
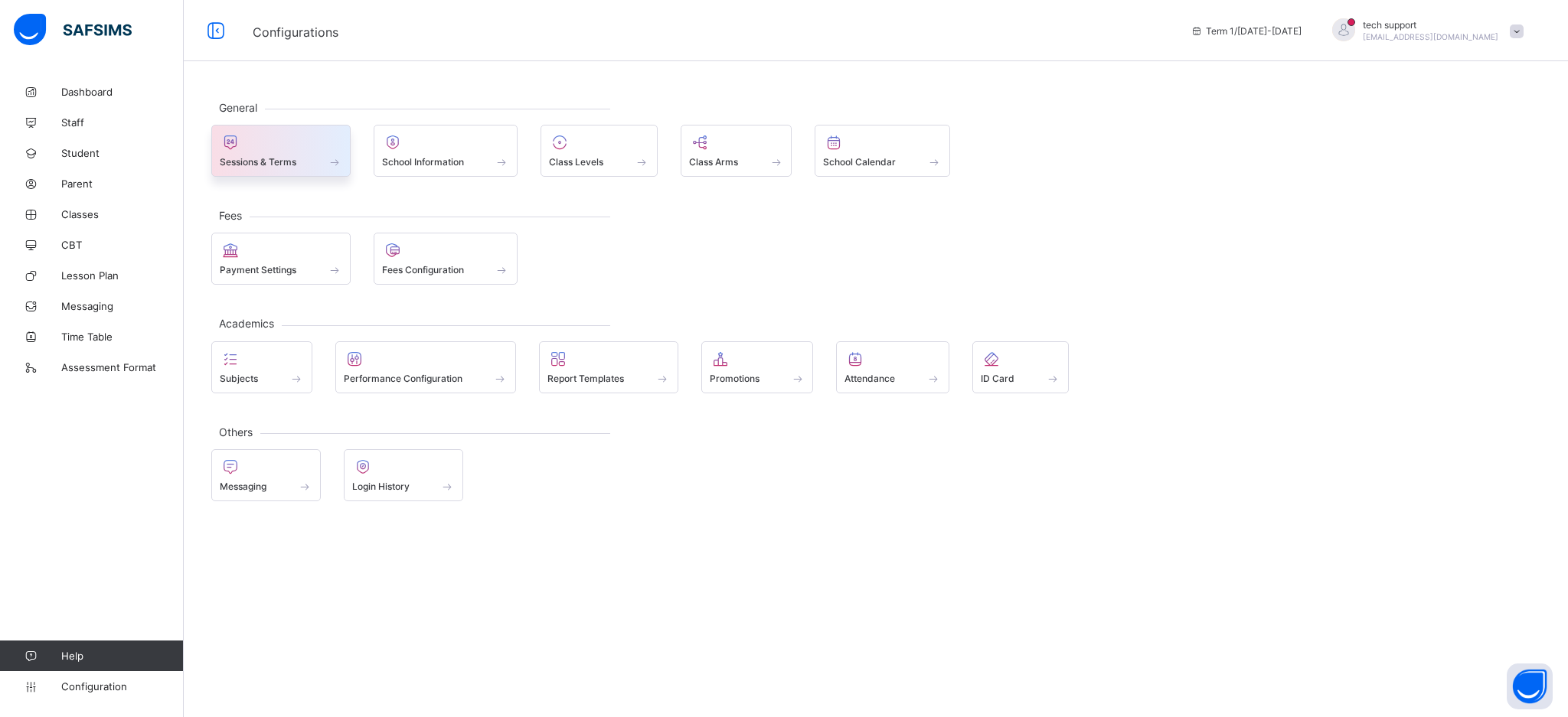
click at [283, 167] on span "Sessions & Terms" at bounding box center [258, 162] width 76 height 12
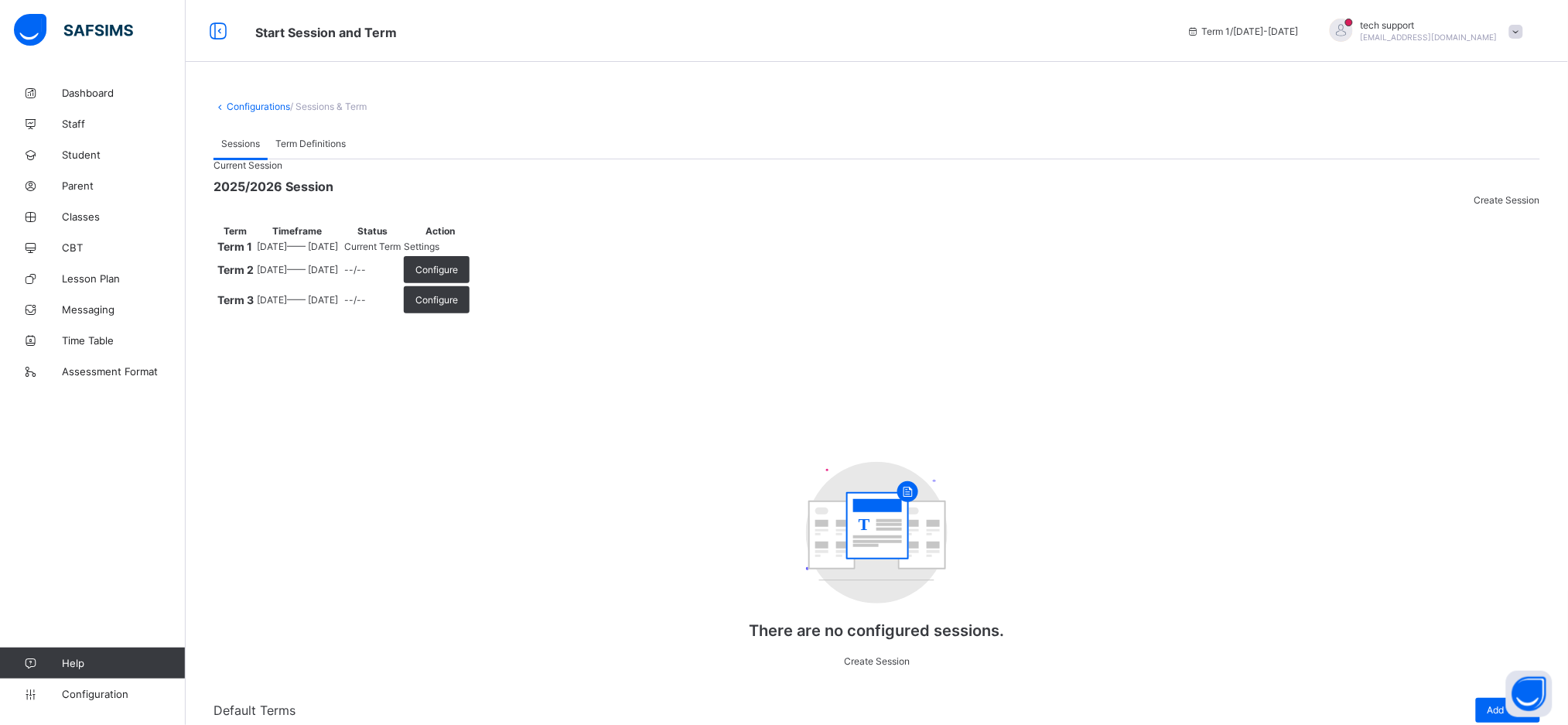
click at [440, 252] on span "Settings" at bounding box center [421, 246] width 35 height 12
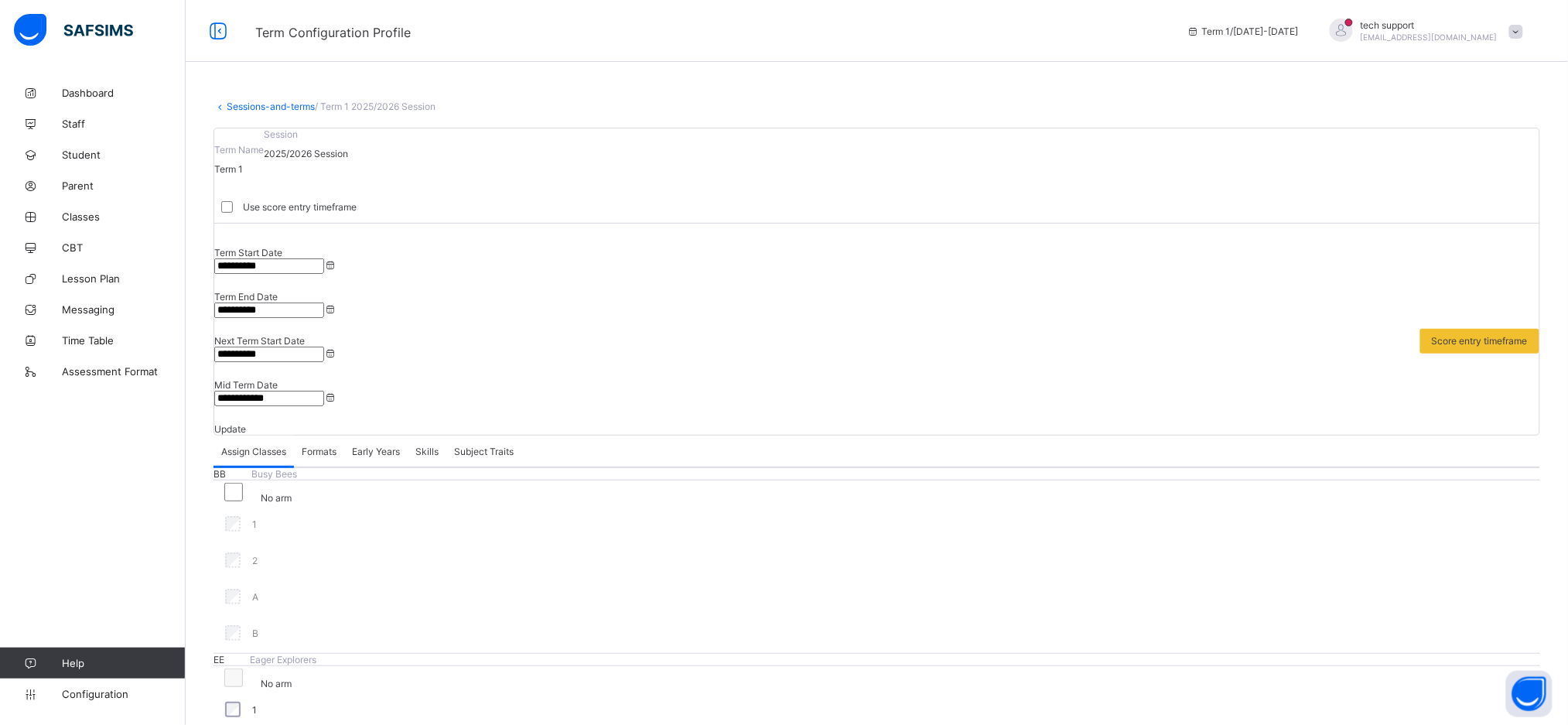
click at [379, 446] on span "Early Years" at bounding box center [375, 452] width 48 height 12
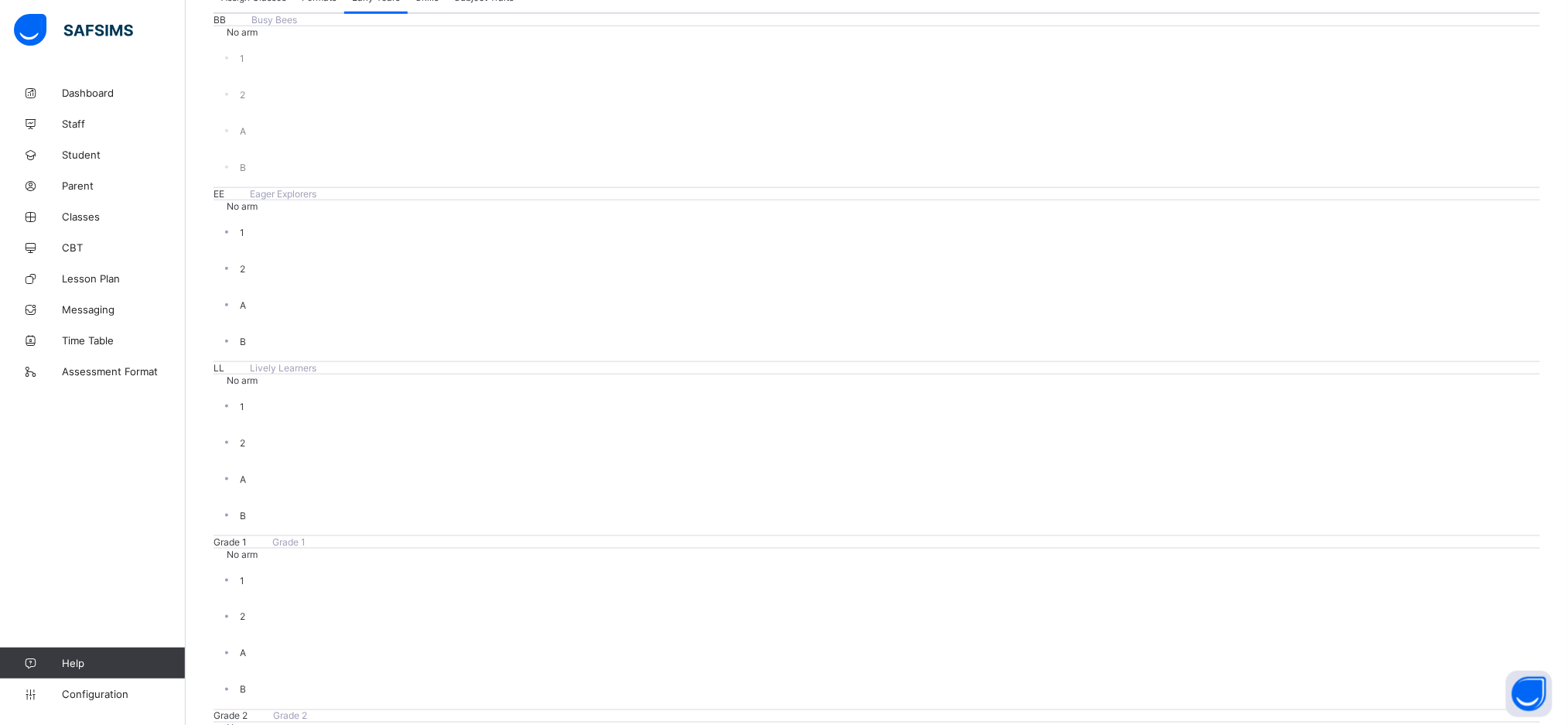
scroll to position [467, 0]
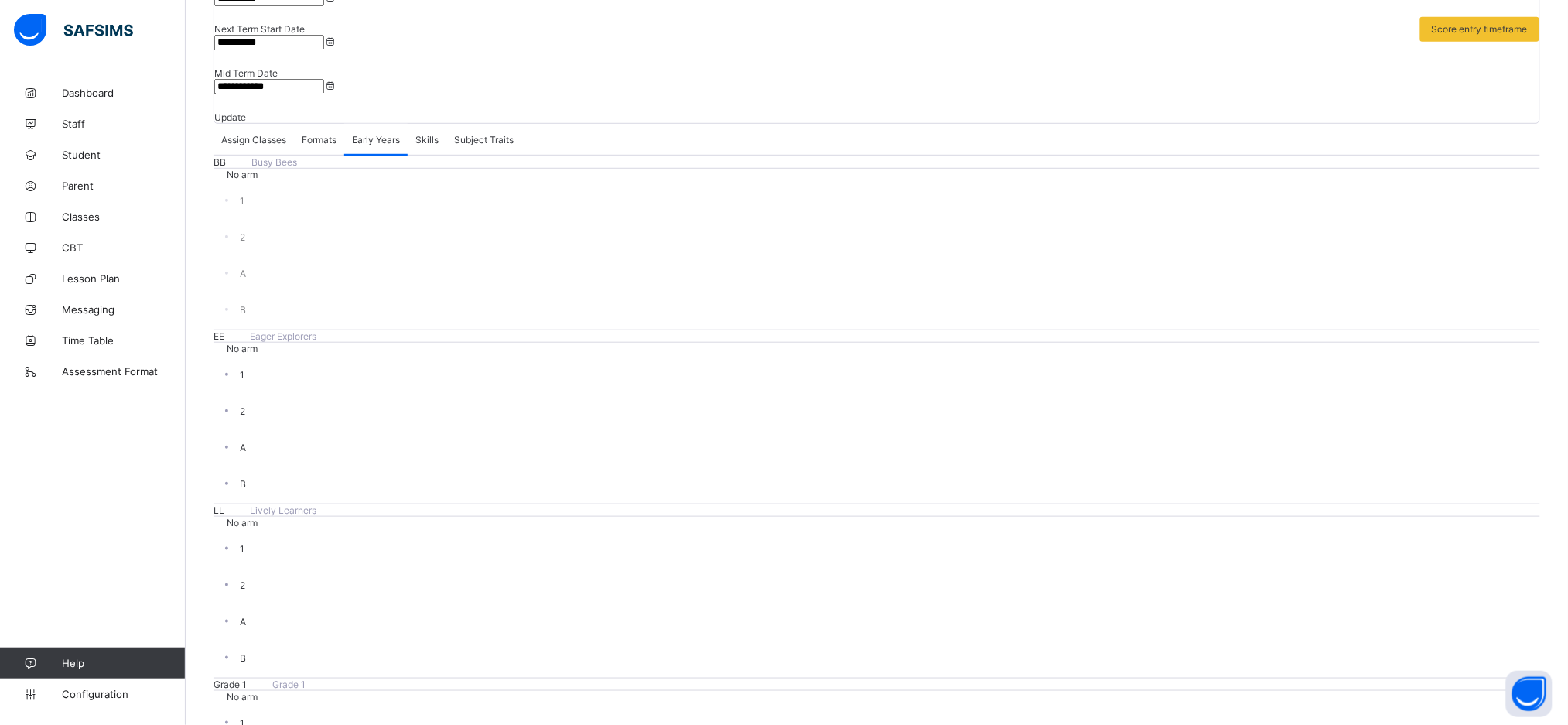
scroll to position [310, 0]
drag, startPoint x: 289, startPoint y: 84, endPoint x: 852, endPoint y: 679, distance: 819.1
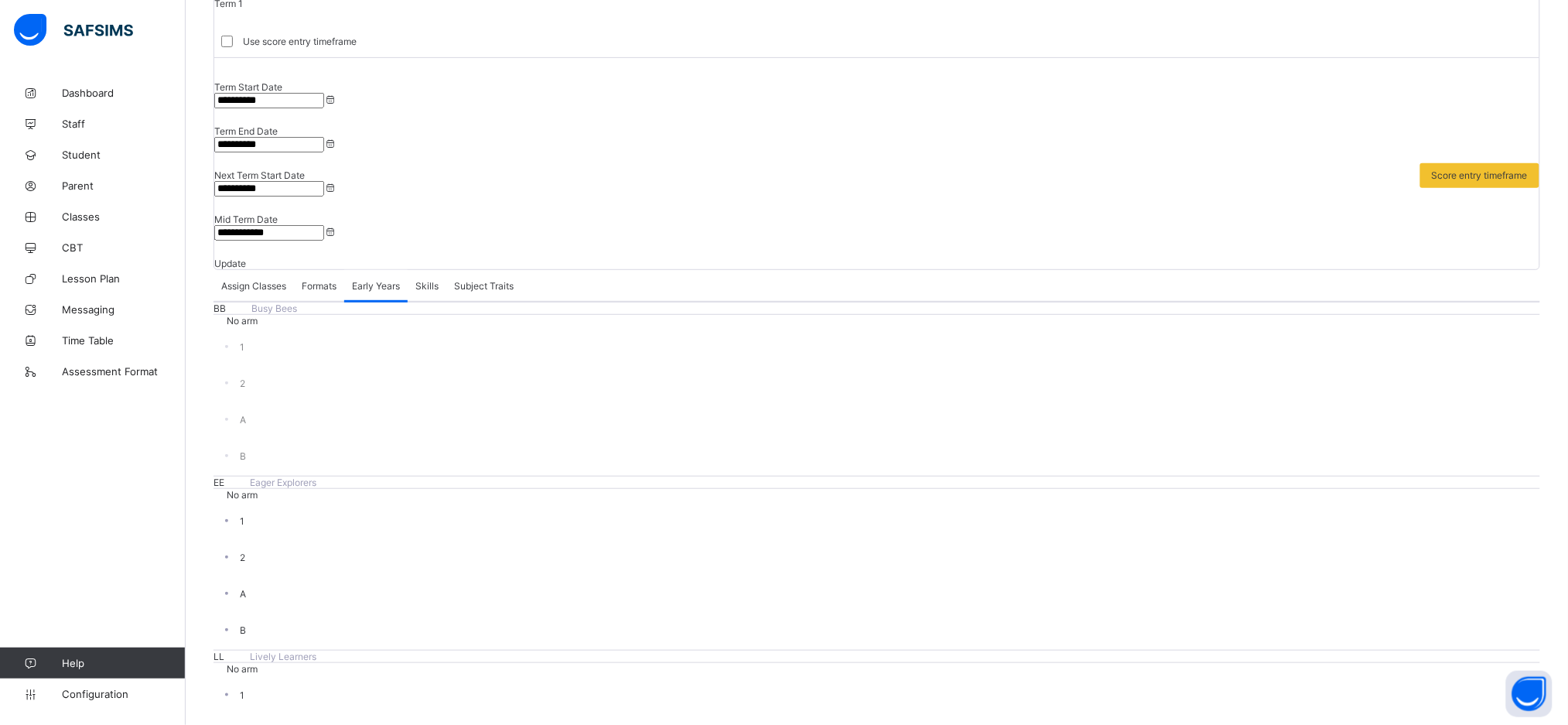
click at [113, 697] on span "Configuration" at bounding box center [123, 694] width 123 height 13
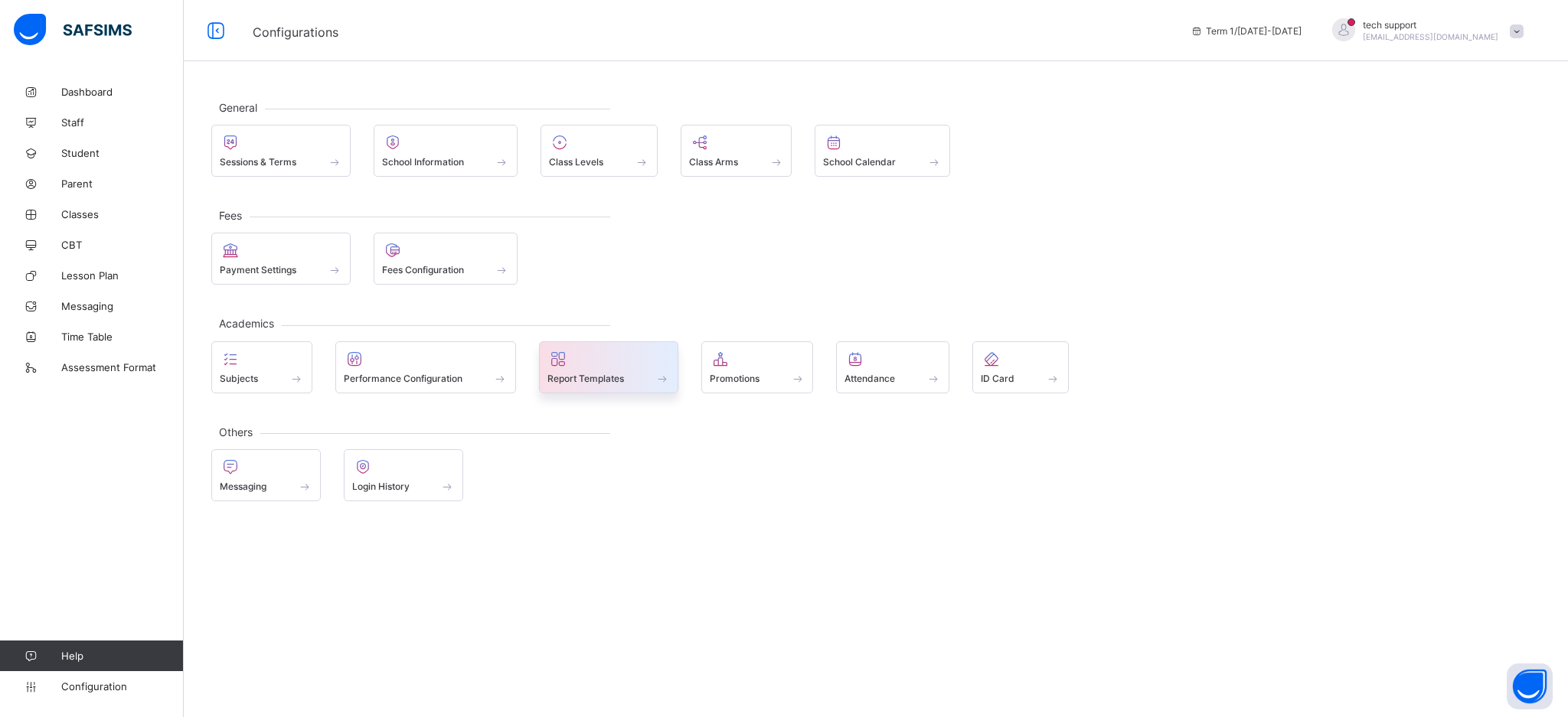
click at [596, 374] on span "Report Templates" at bounding box center [585, 379] width 76 height 12
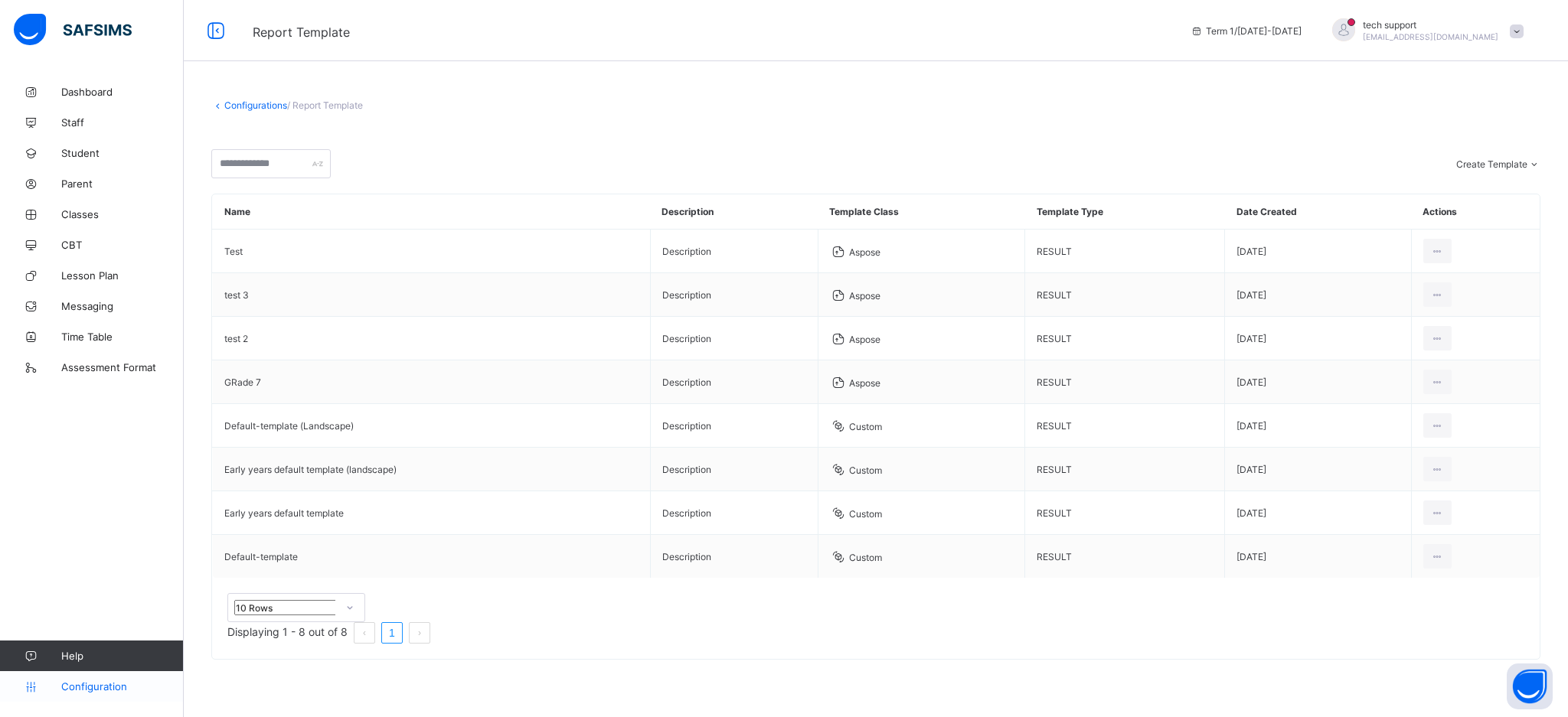
click at [114, 686] on span "Configuration" at bounding box center [122, 686] width 122 height 12
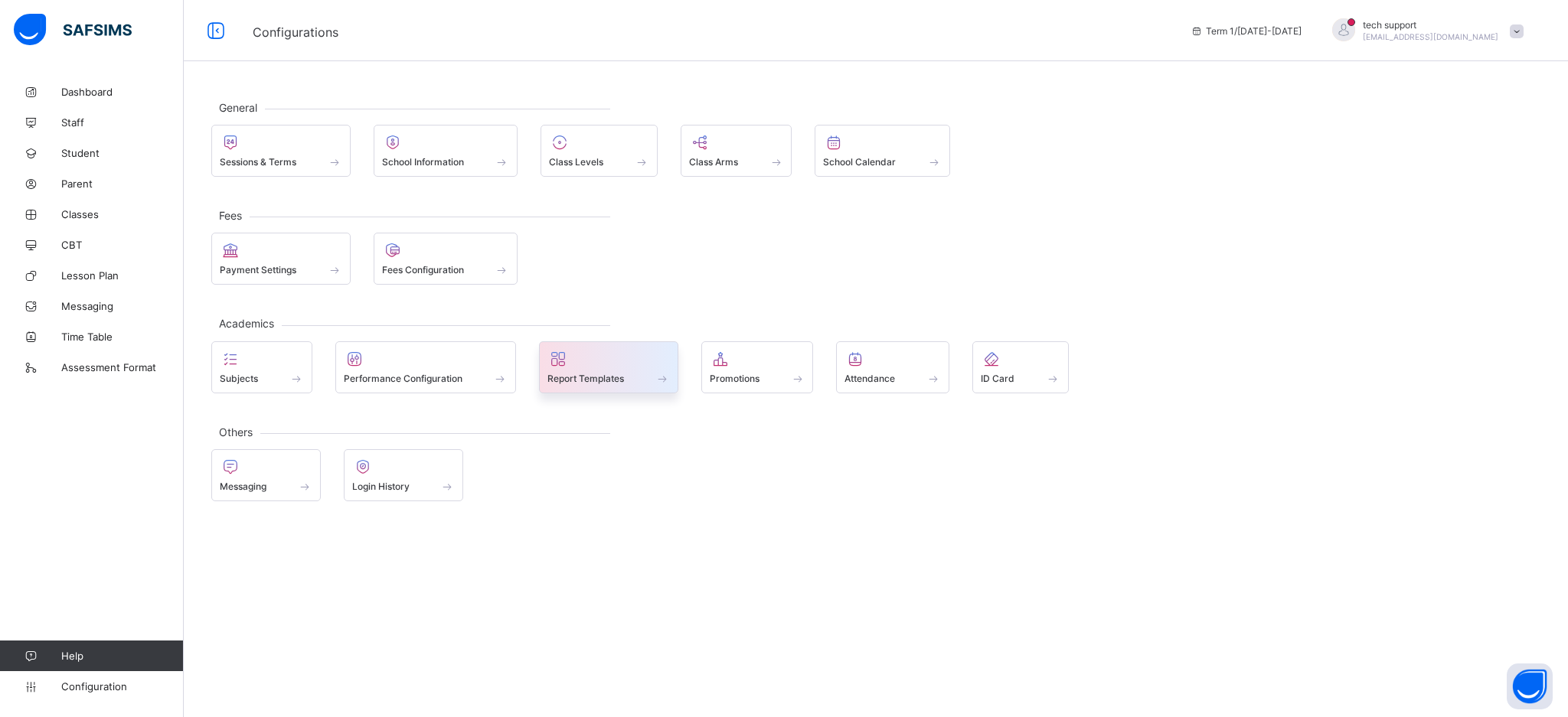
click at [646, 373] on div "Report Templates" at bounding box center [608, 379] width 123 height 13
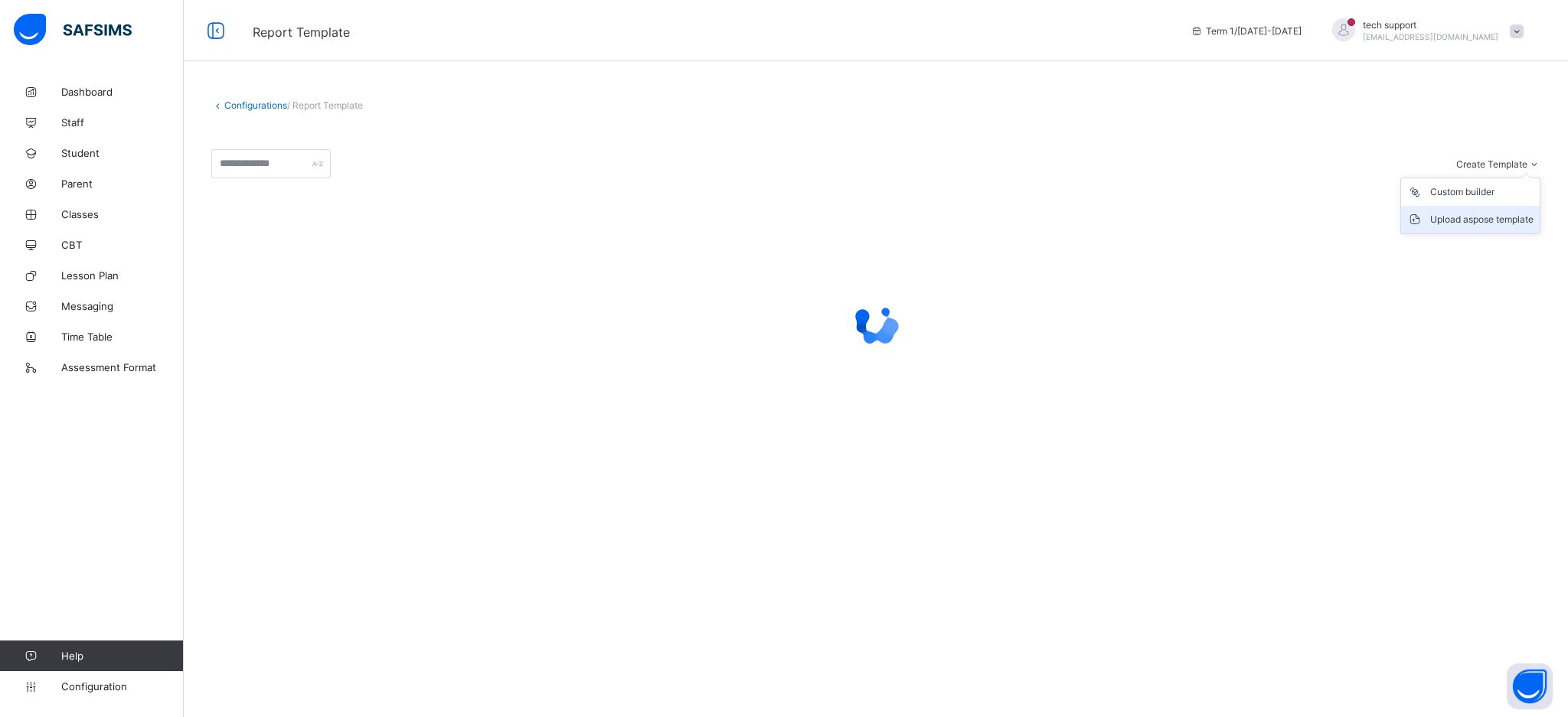
click at [782, 220] on div "Upload aspose template" at bounding box center [1481, 220] width 104 height 15
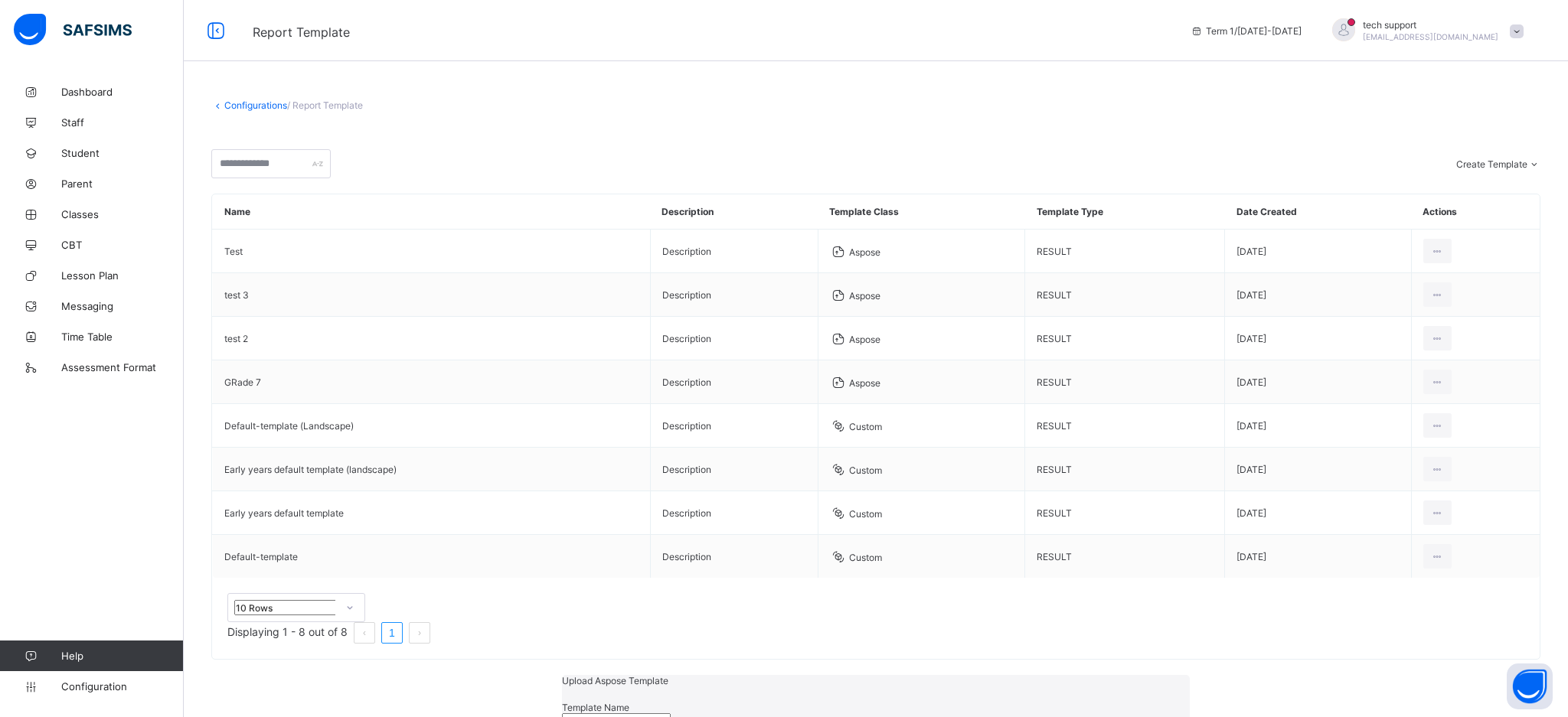
click at [670, 714] on input "text" at bounding box center [616, 721] width 109 height 15
type input "******"
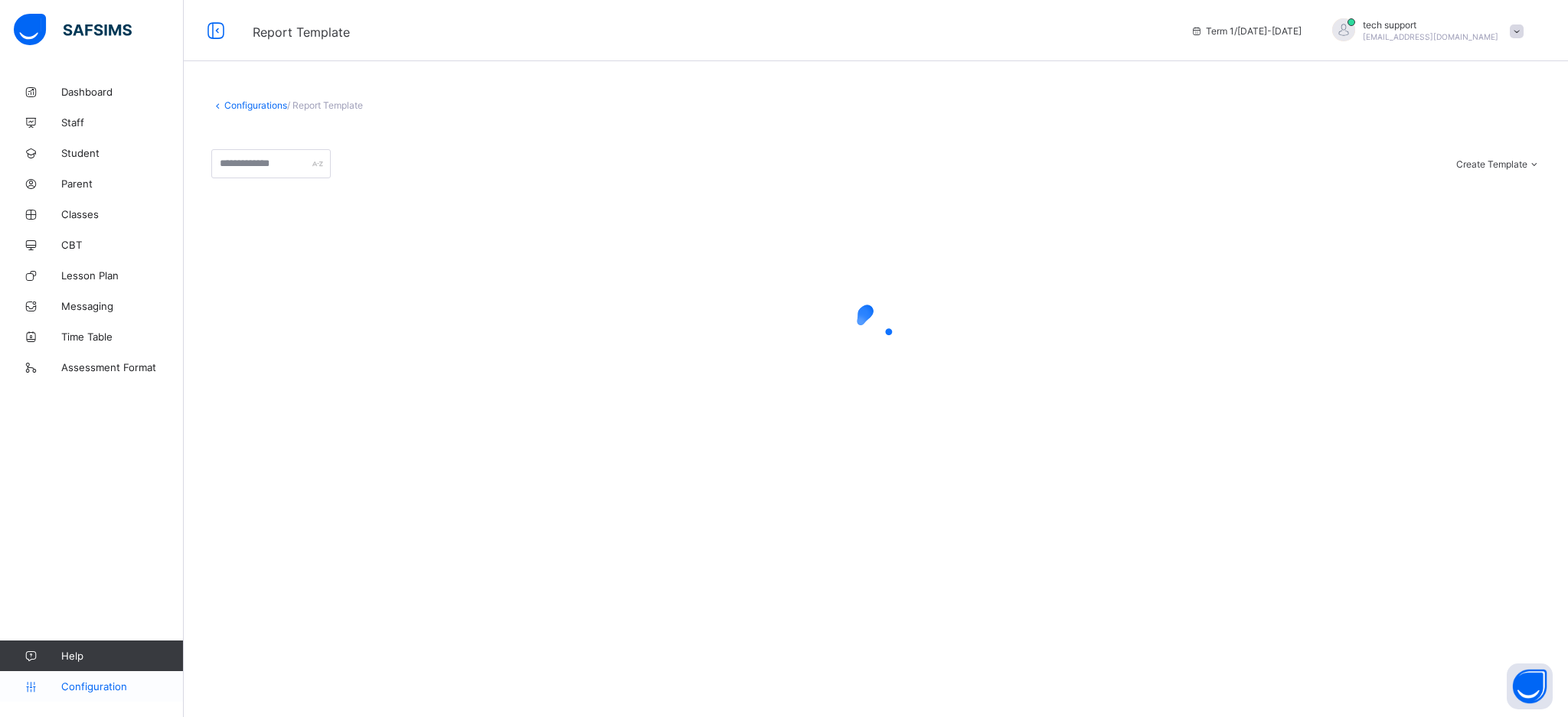
click at [106, 685] on span "Configuration" at bounding box center [122, 686] width 122 height 12
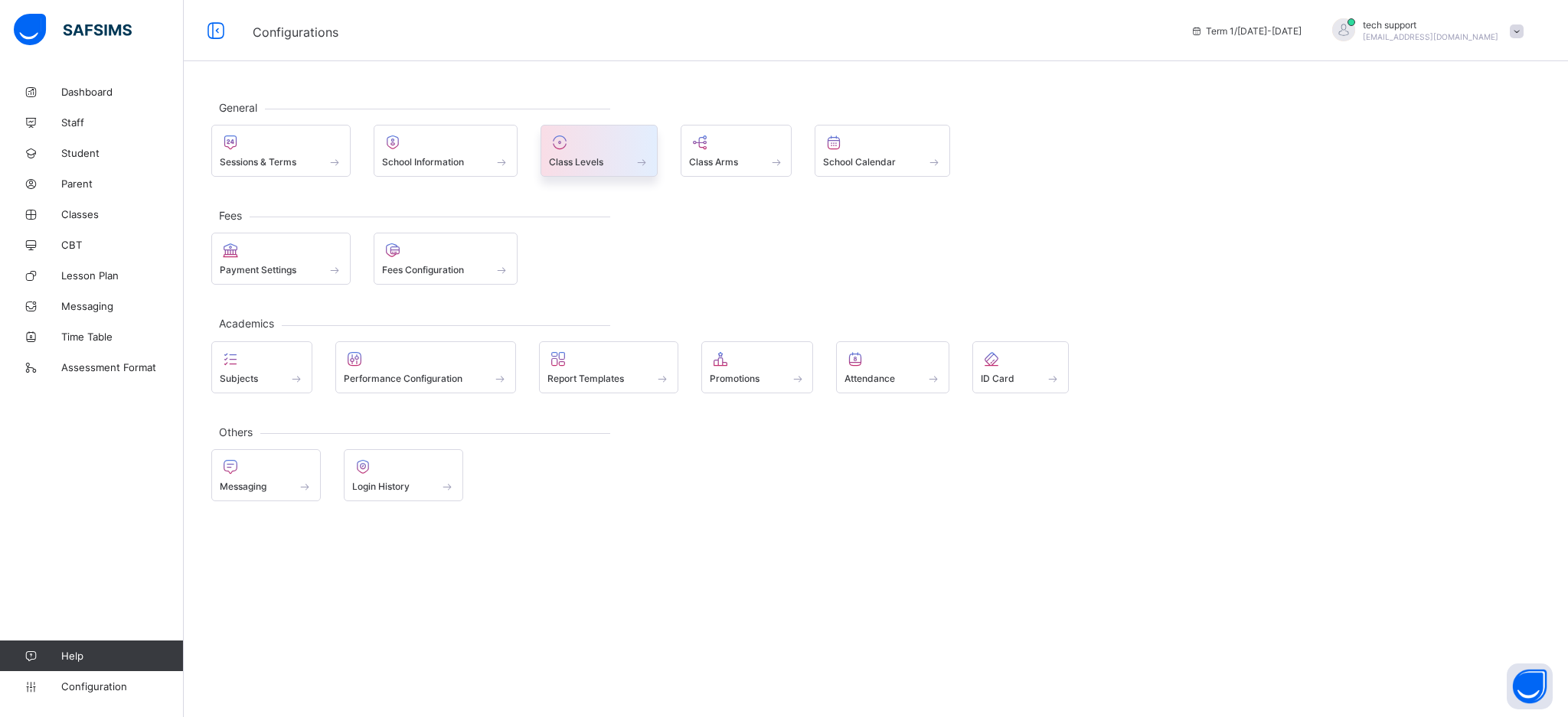
click at [603, 160] on span "Class Levels" at bounding box center [576, 162] width 55 height 12
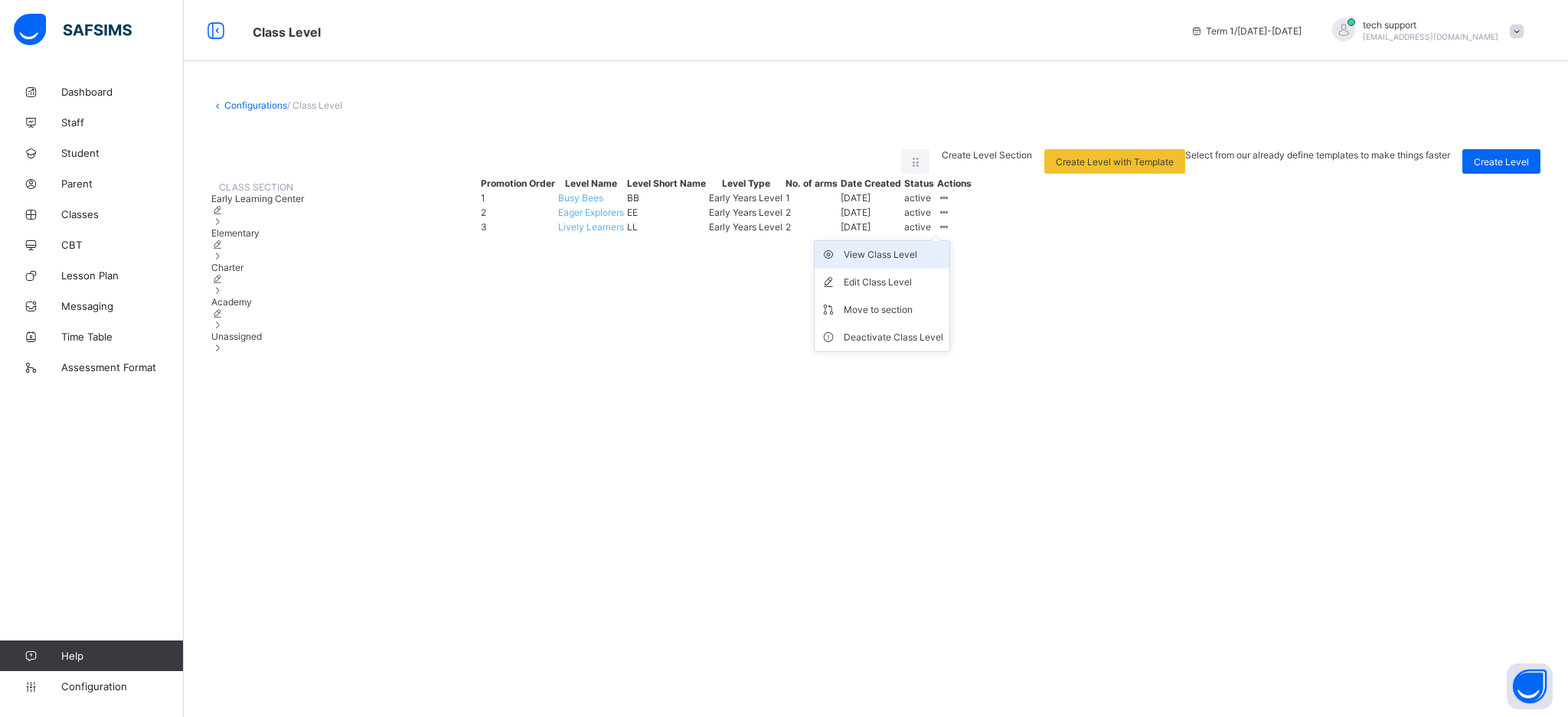
click at [782, 263] on div "View Class Level" at bounding box center [893, 254] width 99 height 15
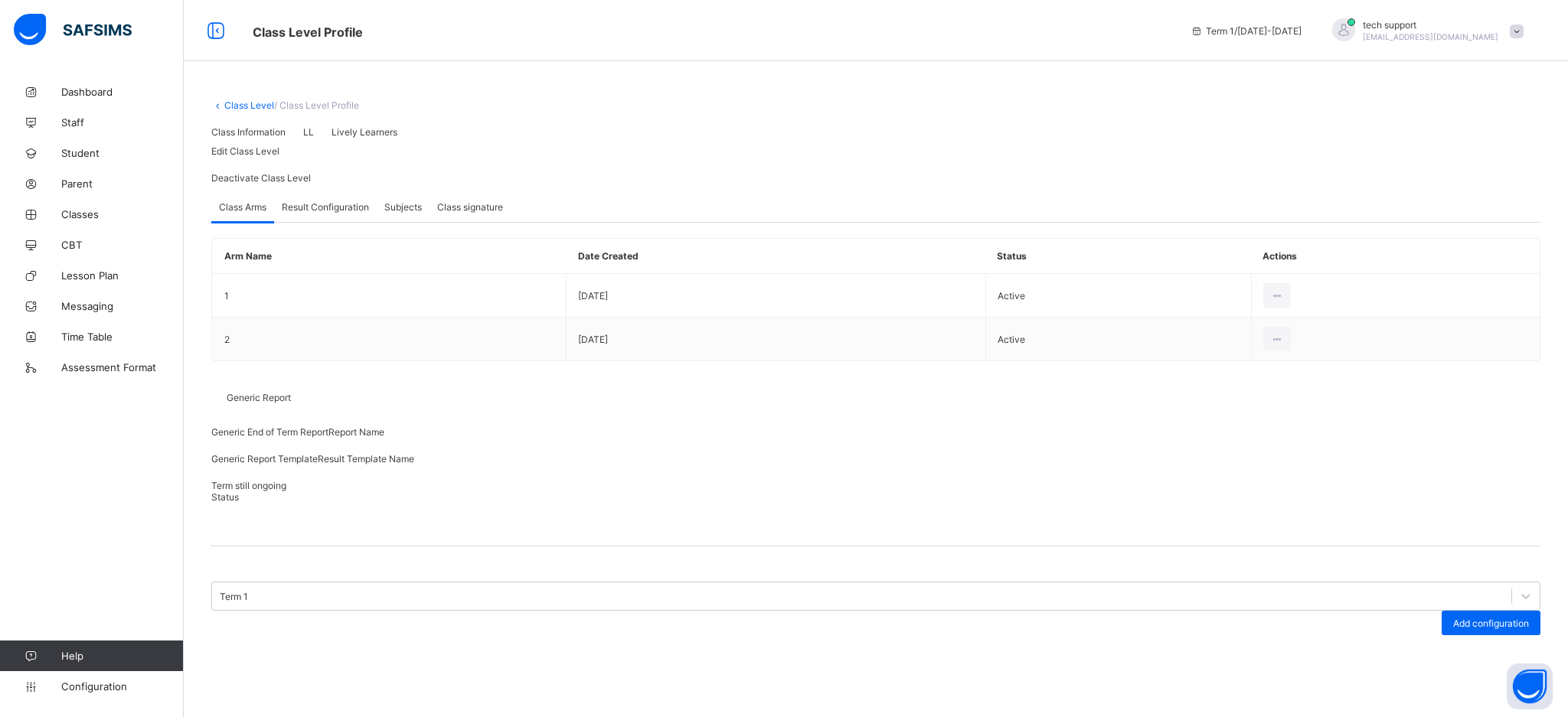
click at [346, 222] on div "Result Configuration" at bounding box center [326, 206] width 103 height 31
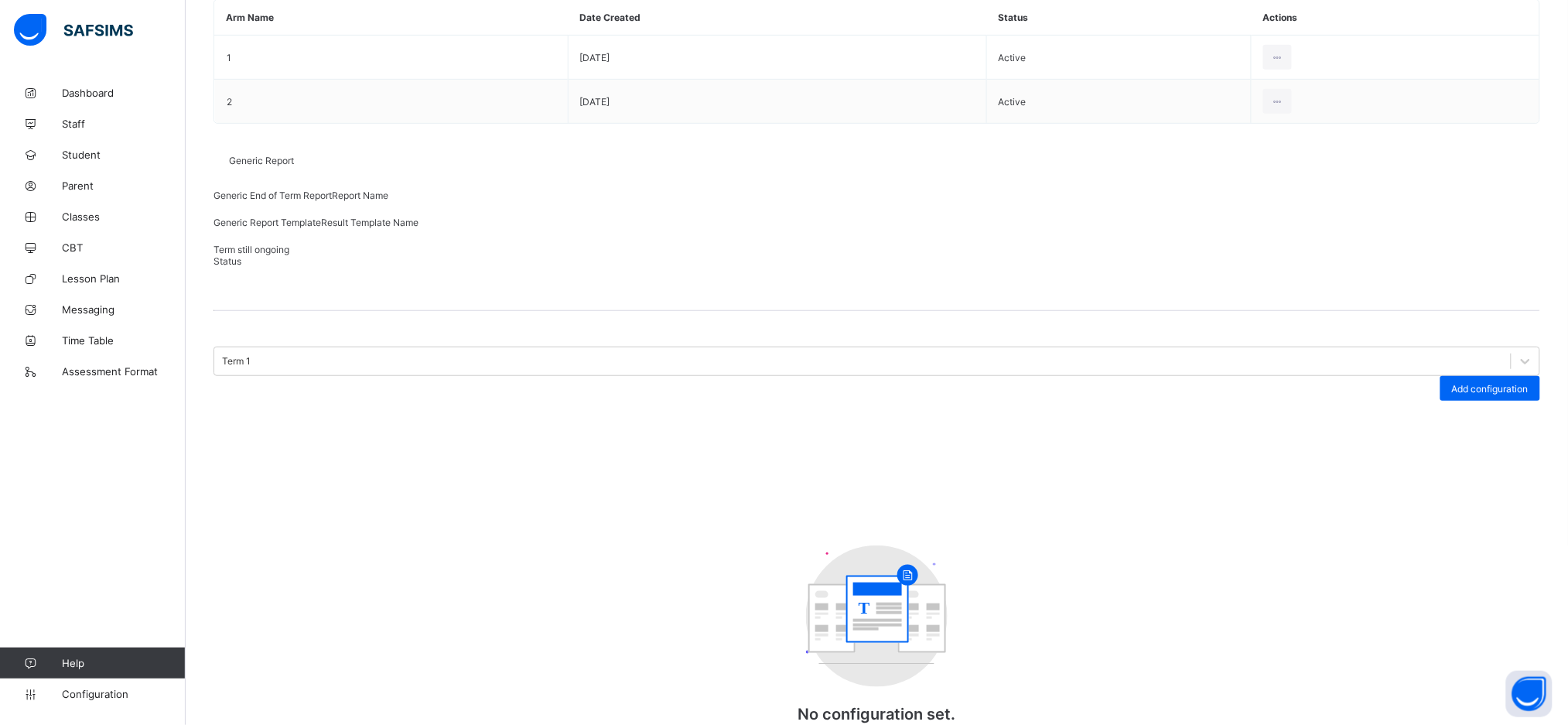
scroll to position [246, 0]
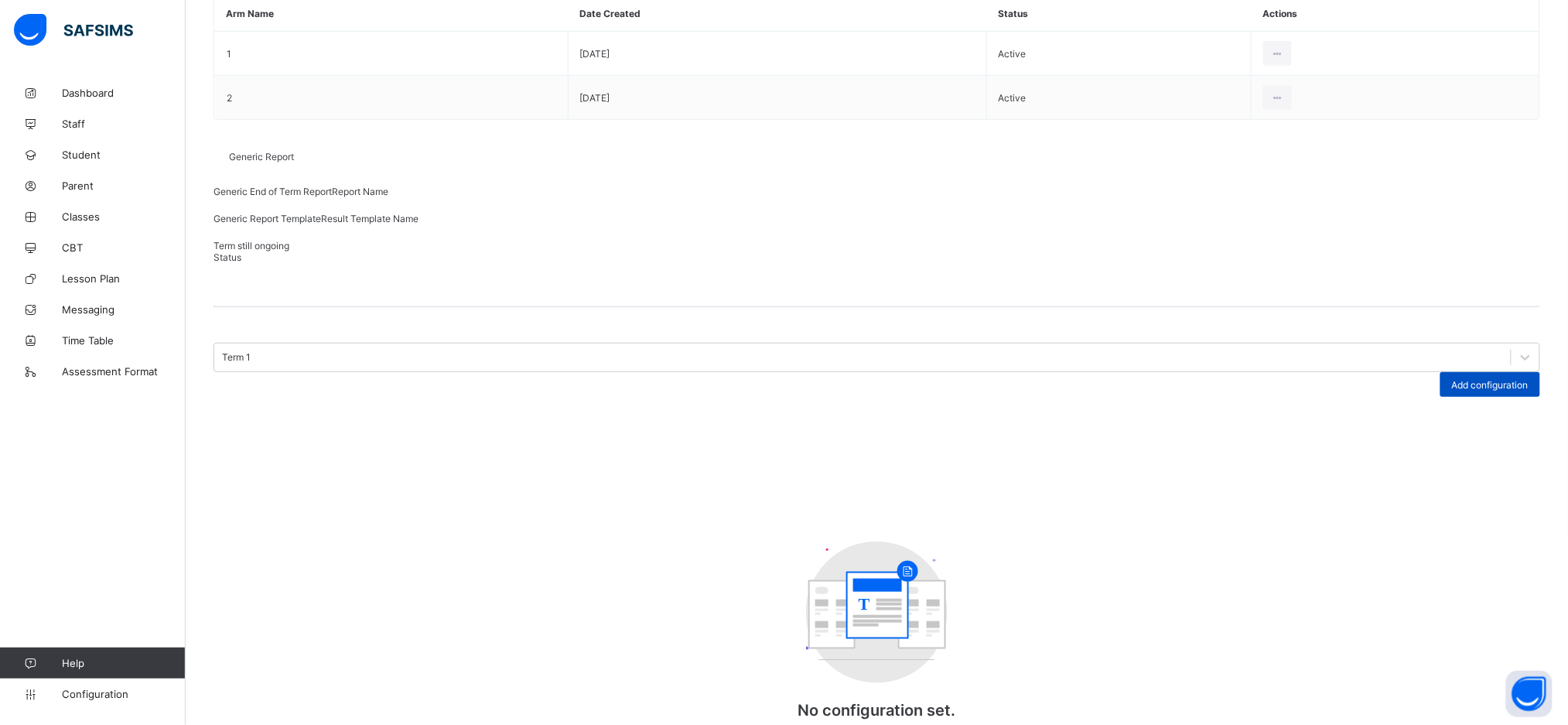
click at [790, 380] on span "Add configuration" at bounding box center [1490, 386] width 76 height 12
type input "**********"
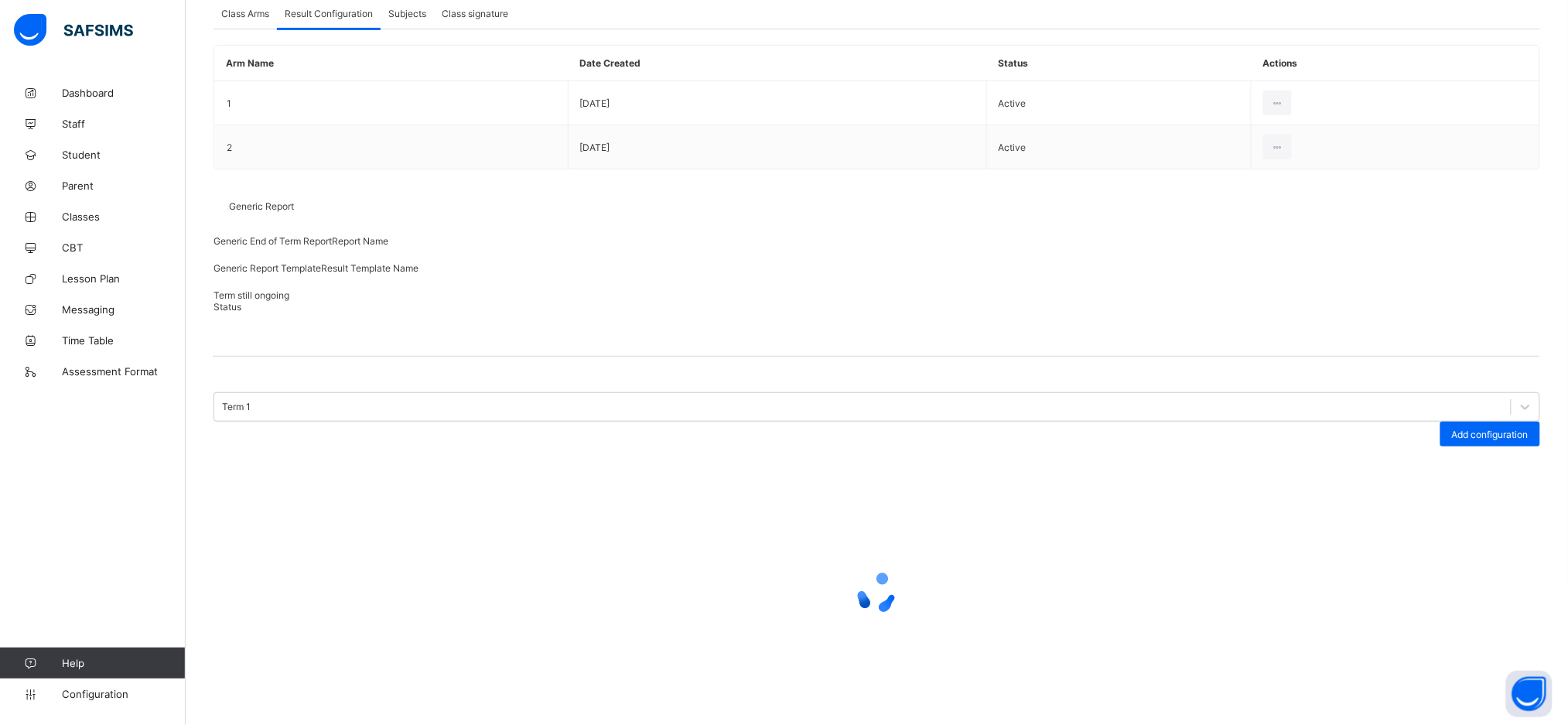
scroll to position [3, 0]
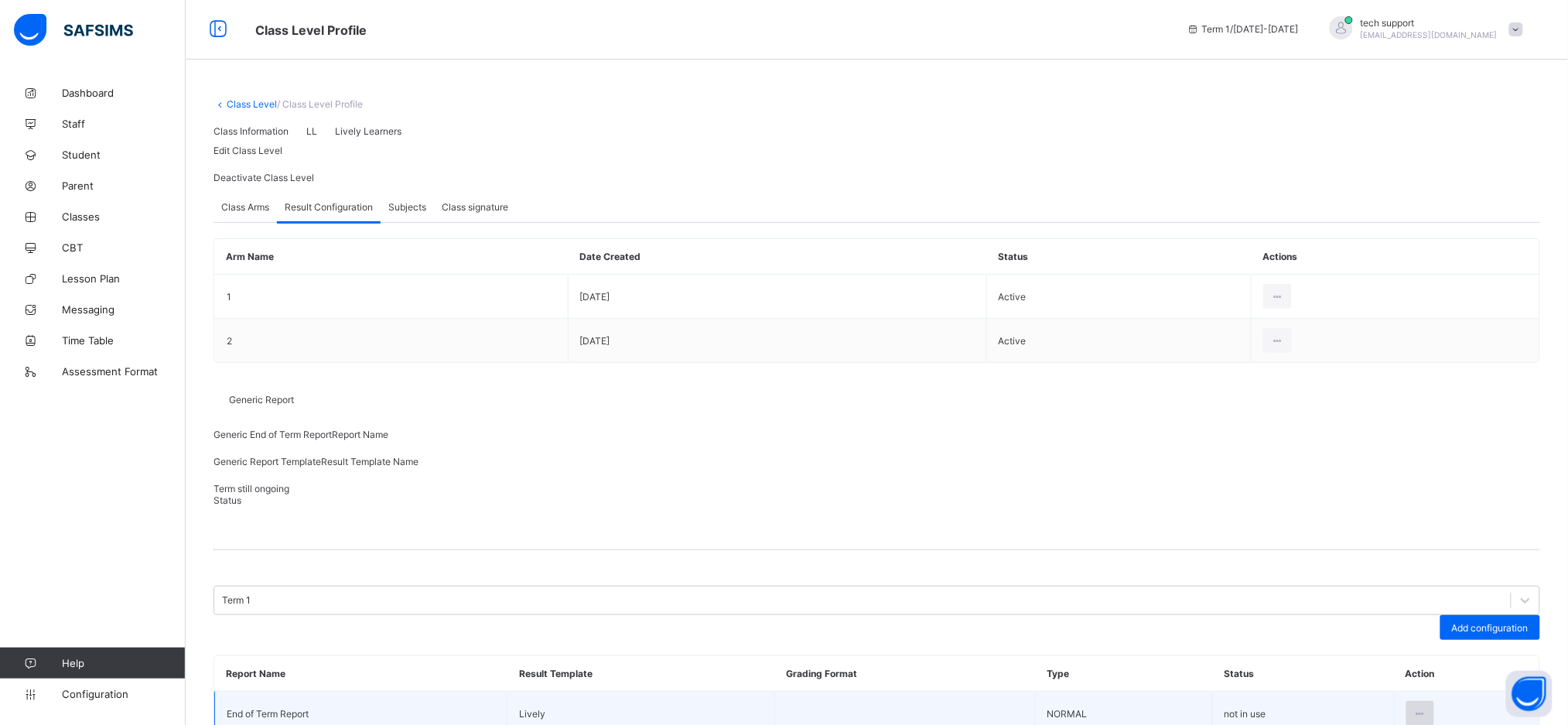
click at [790, 708] on icon at bounding box center [1421, 714] width 13 height 12
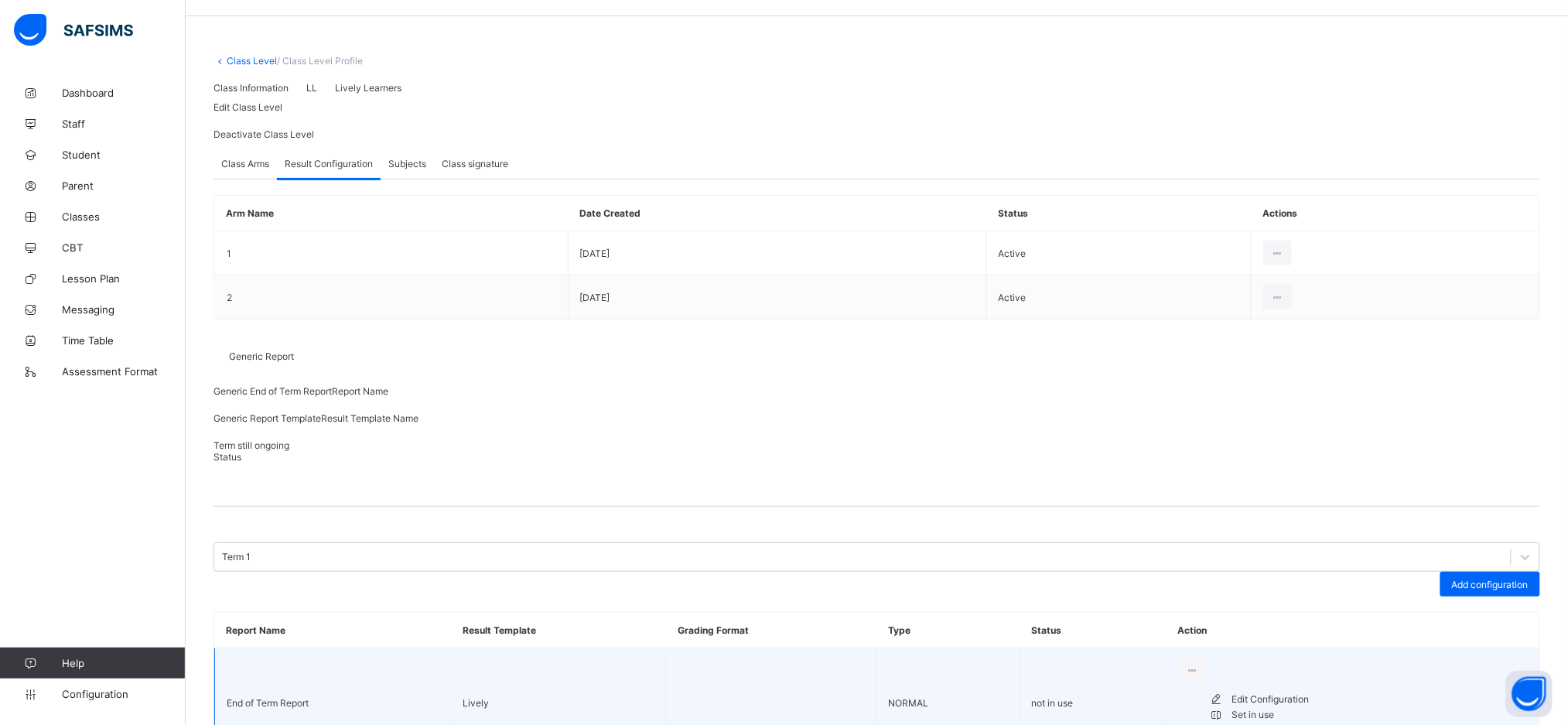
click at [790, 707] on li "Set in use" at bounding box center [1369, 715] width 319 height 15
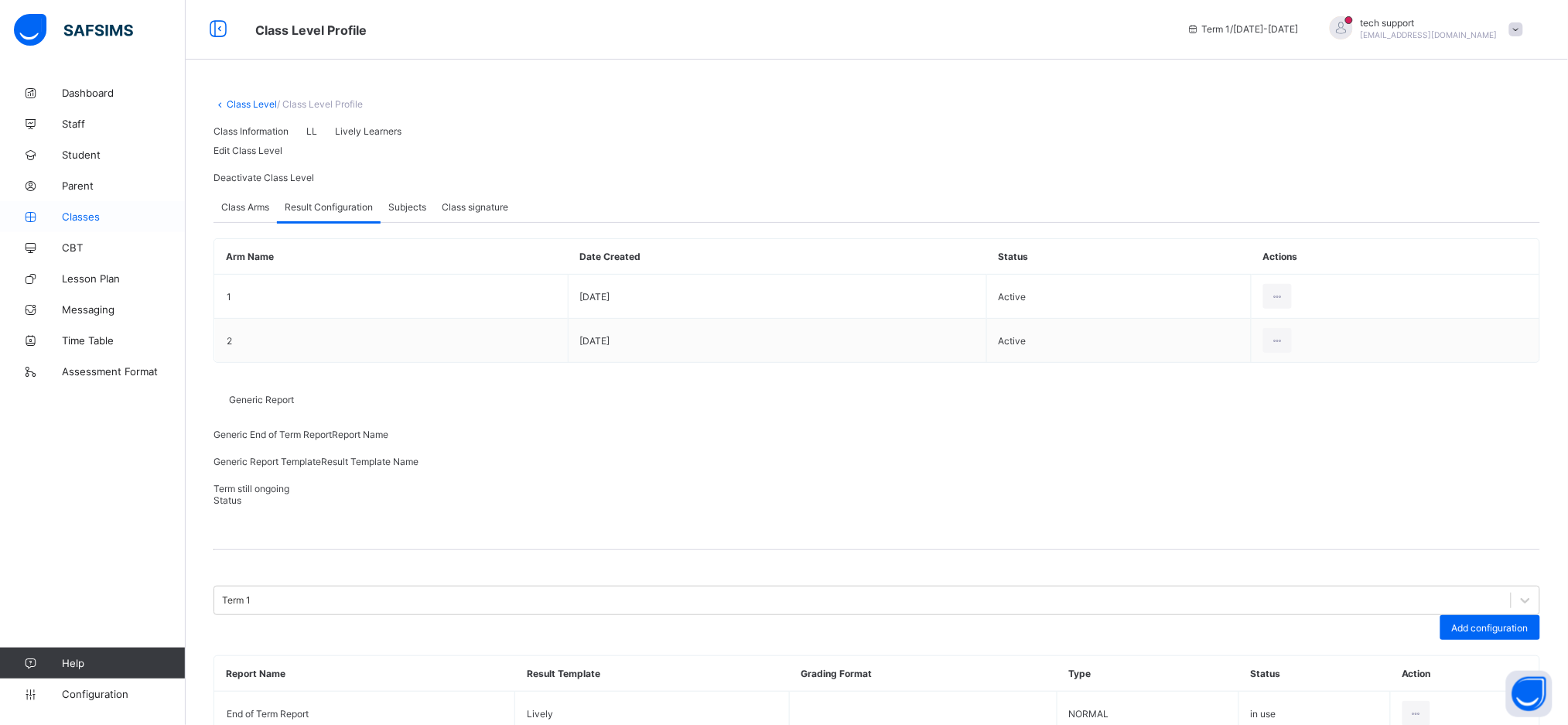
click at [71, 224] on link "Classes" at bounding box center [93, 216] width 186 height 31
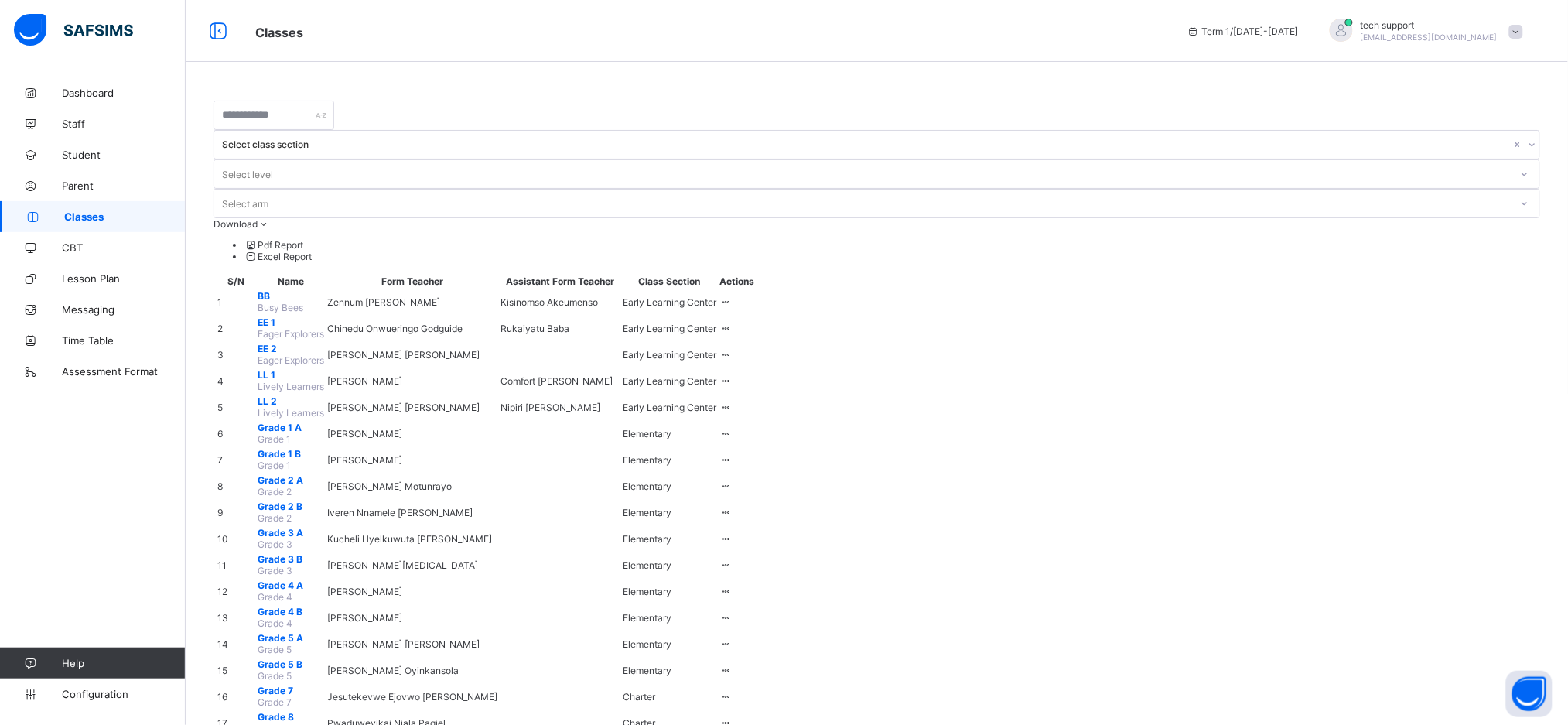
click at [278, 370] on span "LL 1" at bounding box center [291, 375] width 66 height 12
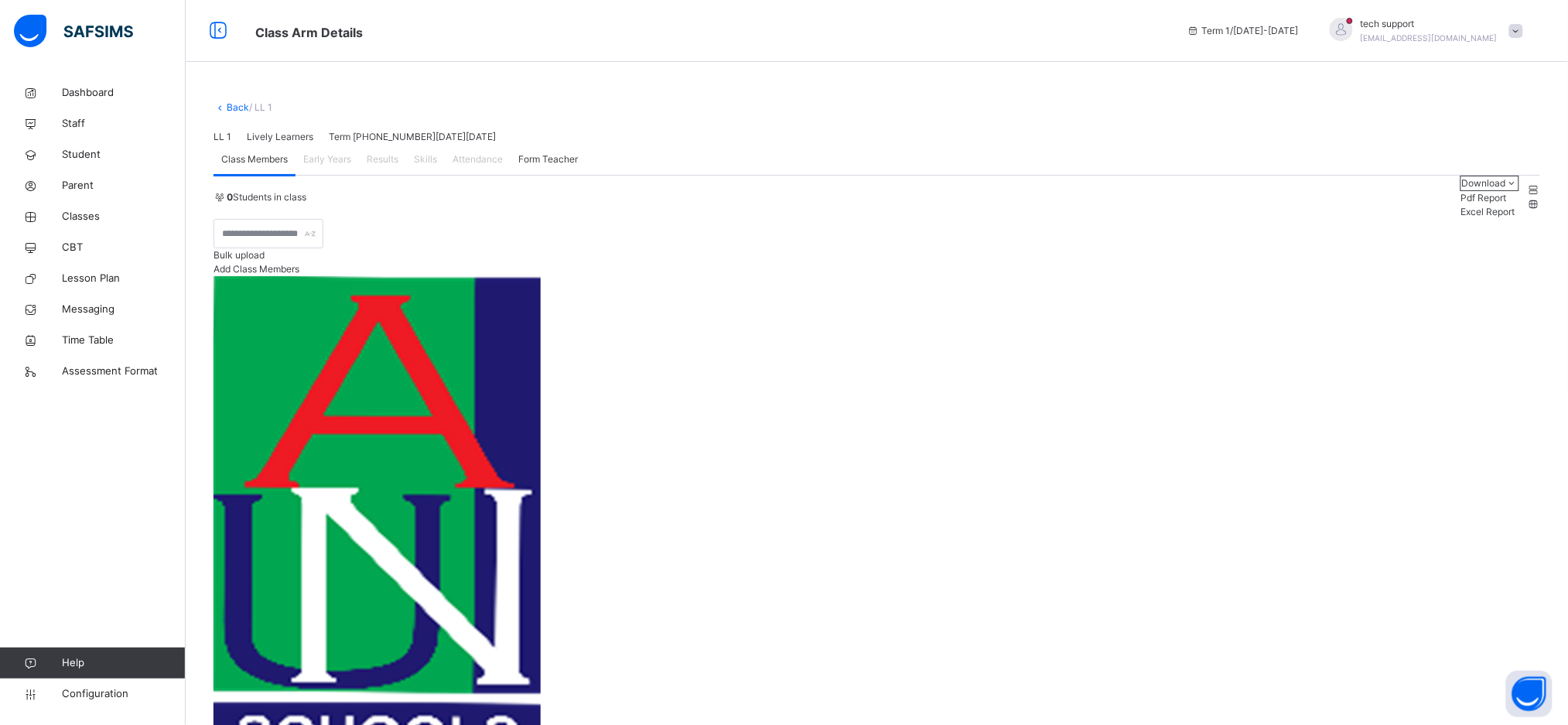
click at [299, 275] on span "Add Class Members" at bounding box center [256, 269] width 86 height 12
click at [230, 106] on link "Back" at bounding box center [238, 107] width 23 height 12
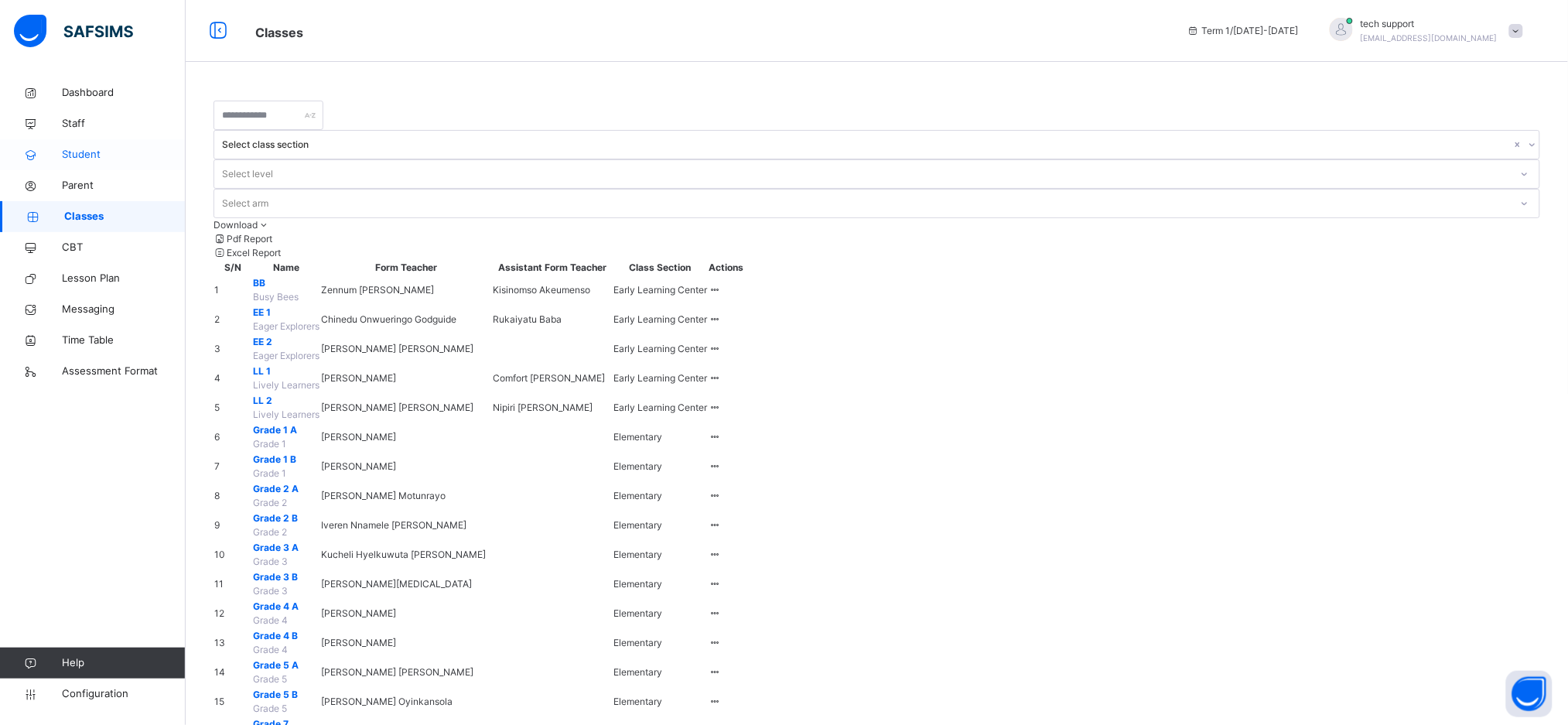
click at [80, 157] on span "Student" at bounding box center [124, 154] width 124 height 15
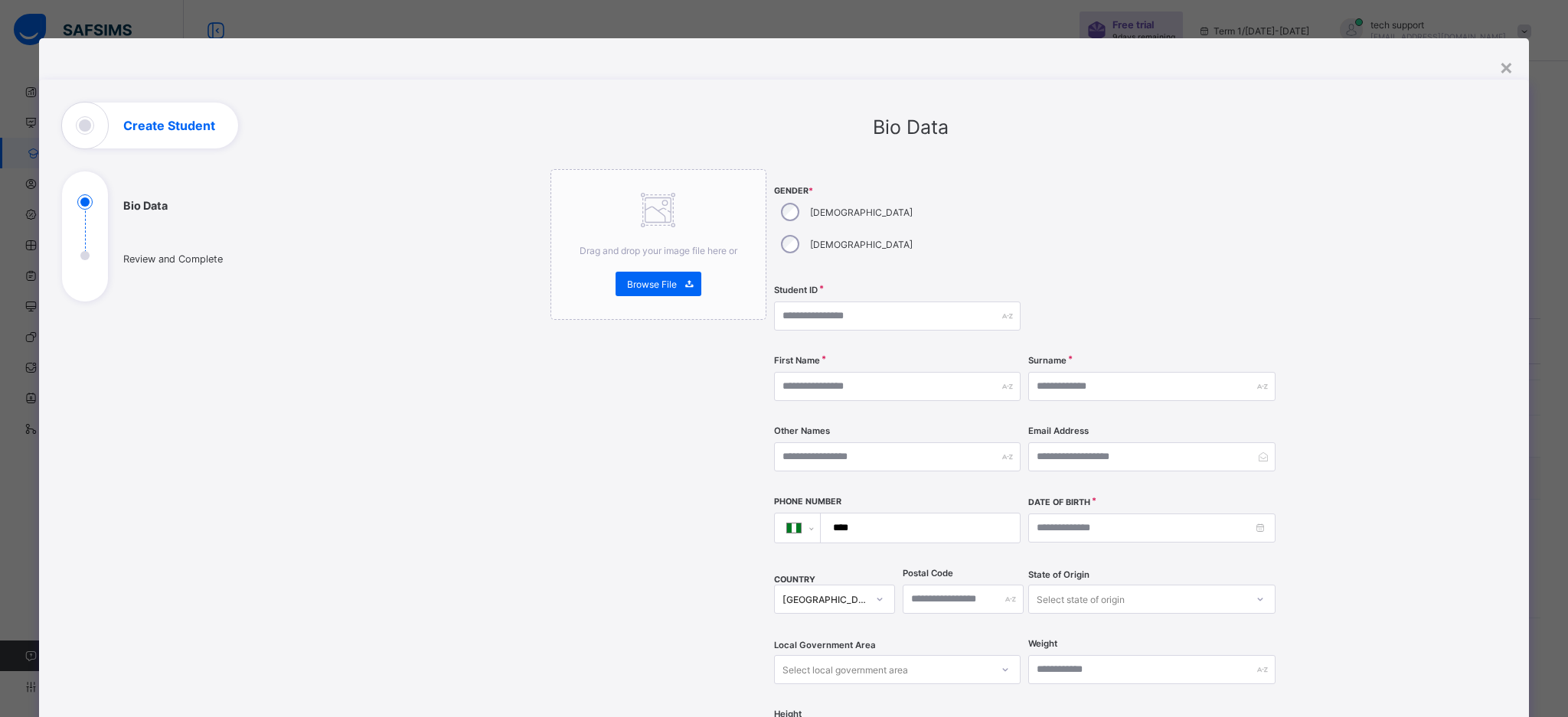
select select "**"
click at [843, 302] on input "text" at bounding box center [897, 316] width 246 height 29
type input "*****"
click at [864, 372] on input "text" at bounding box center [897, 386] width 246 height 29
type input "******"
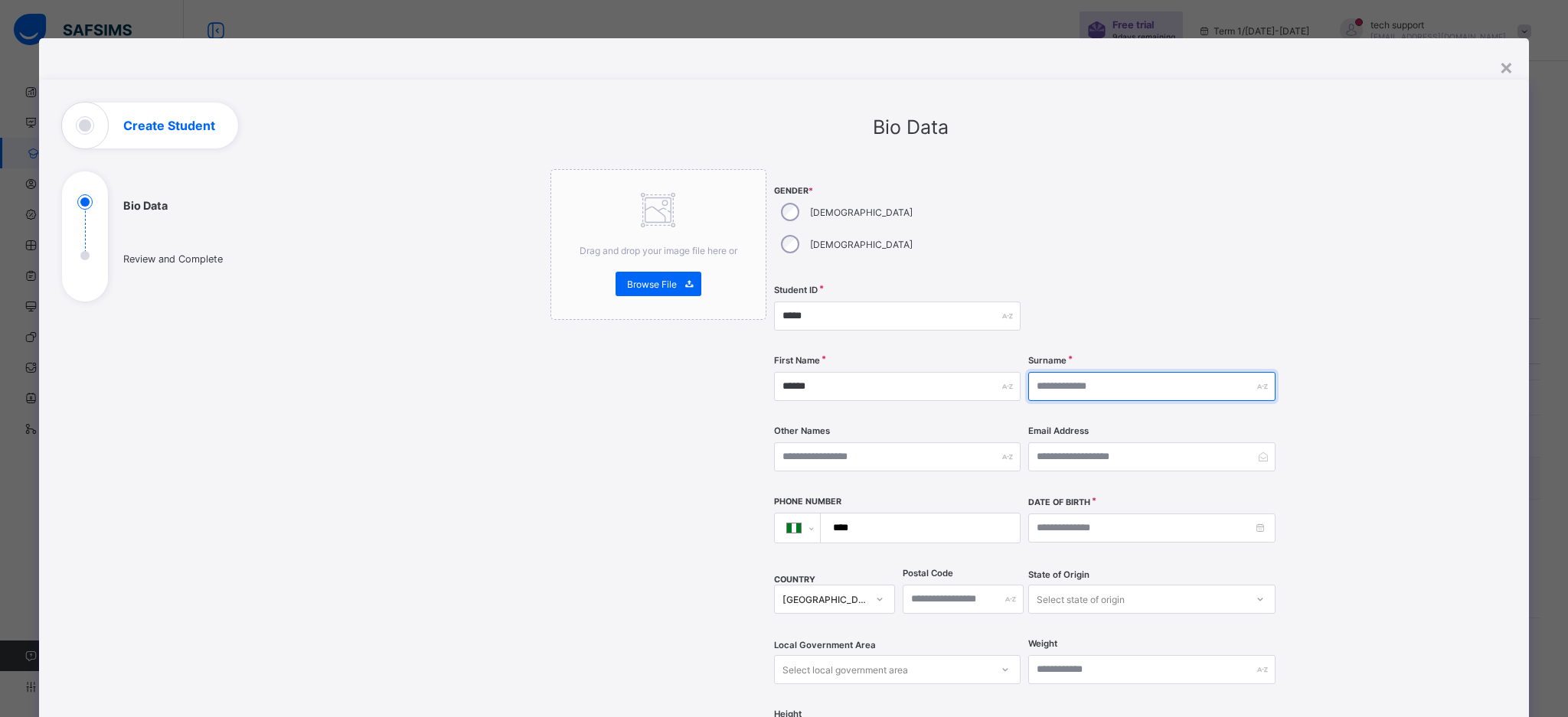
click at [1083, 372] on input "text" at bounding box center [1150, 386] width 246 height 29
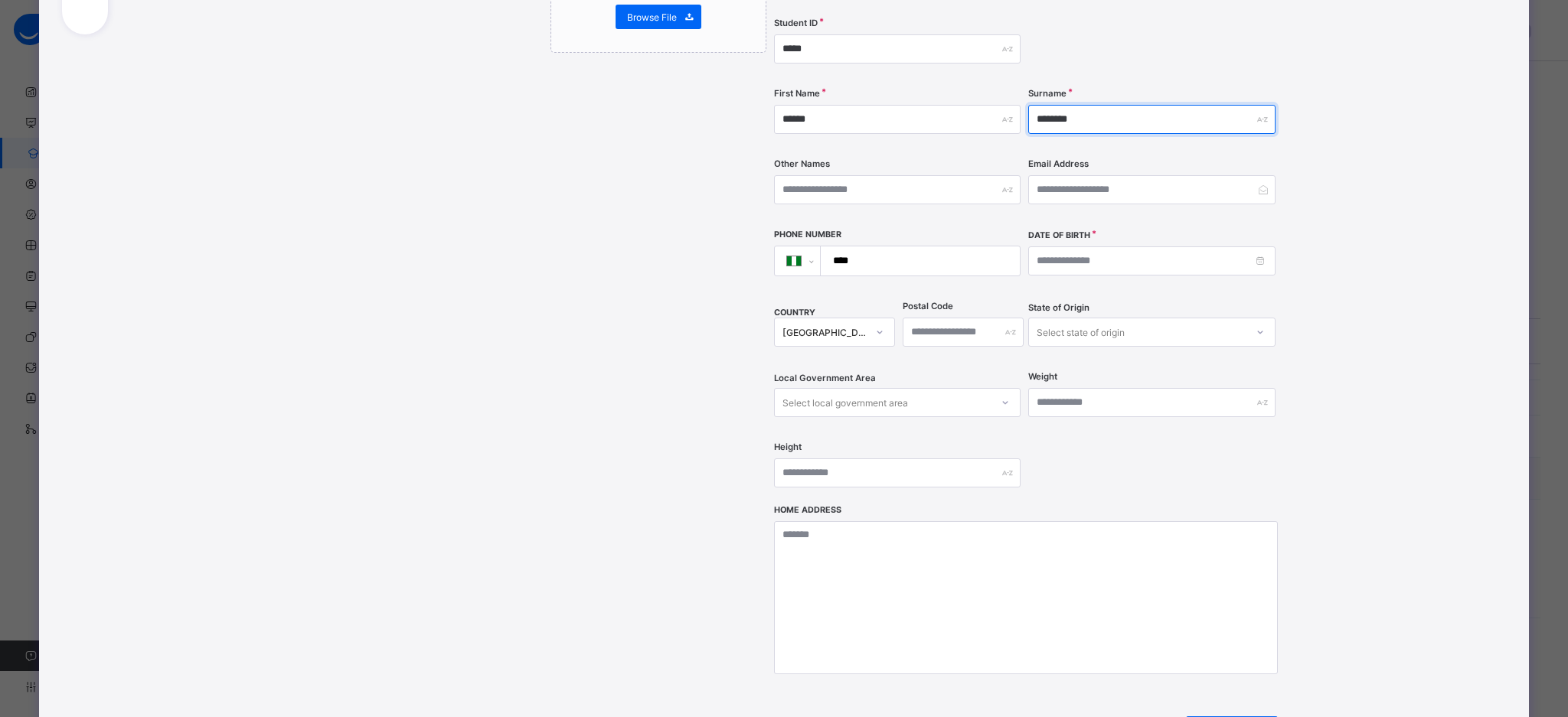
scroll to position [269, 0]
type input "********"
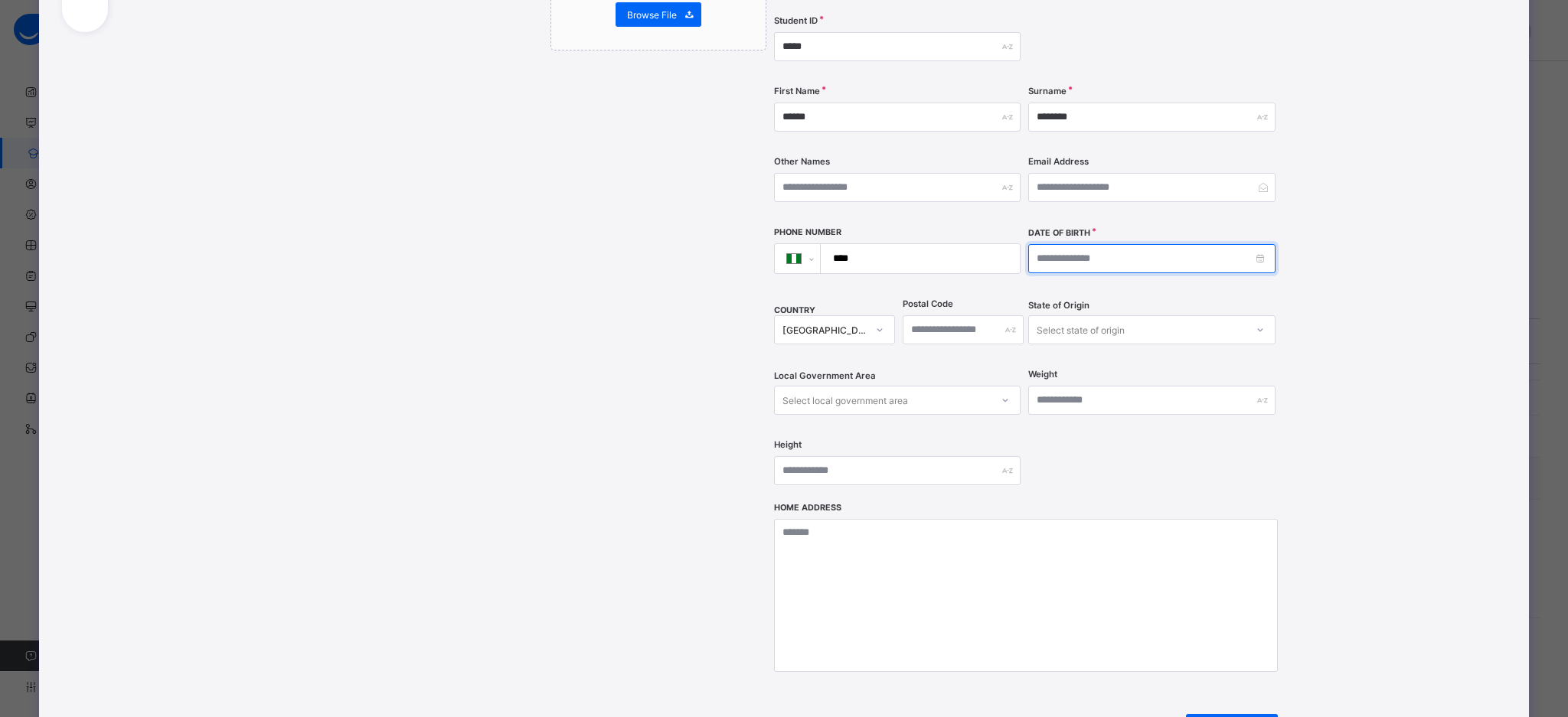
click at [1255, 245] on input at bounding box center [1150, 259] width 246 height 29
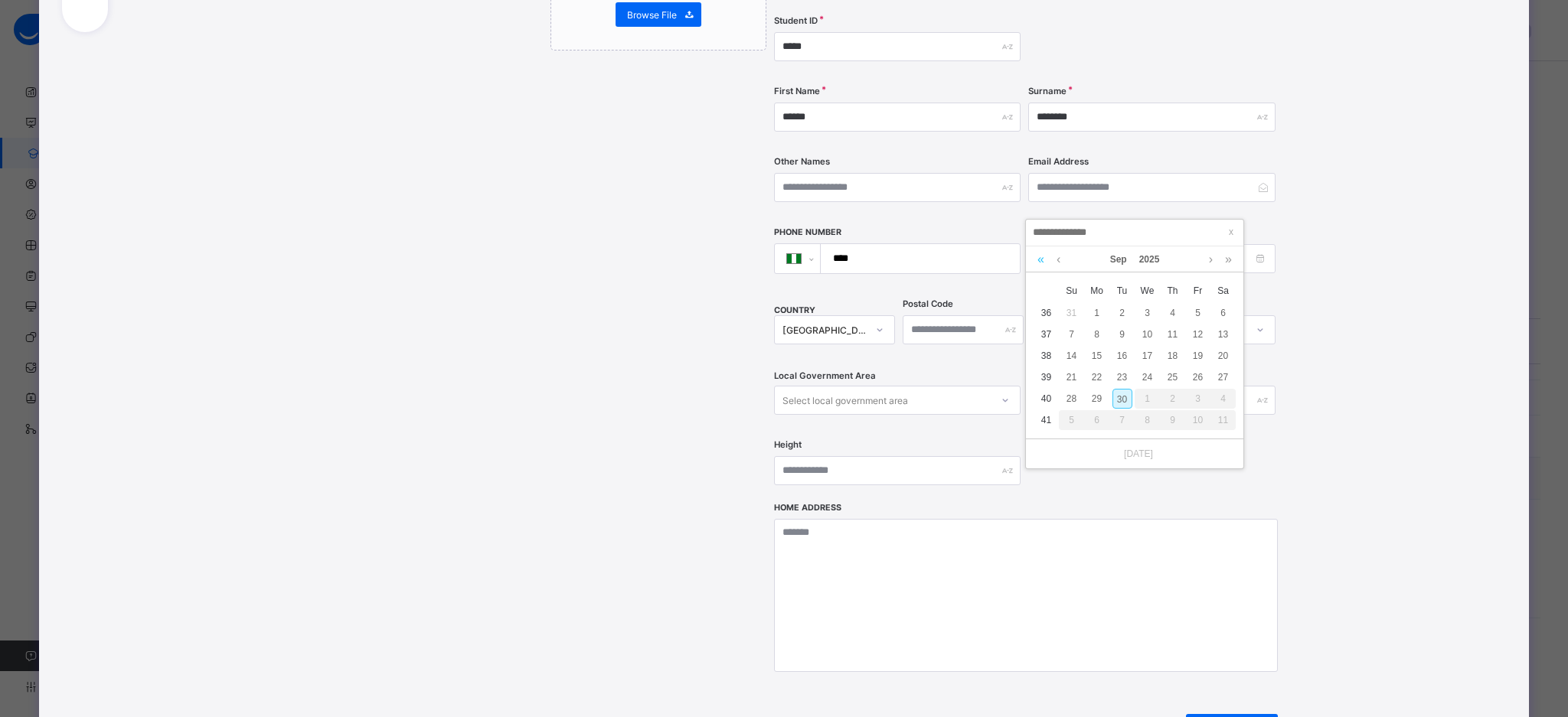
click at [1043, 262] on link at bounding box center [1041, 259] width 15 height 26
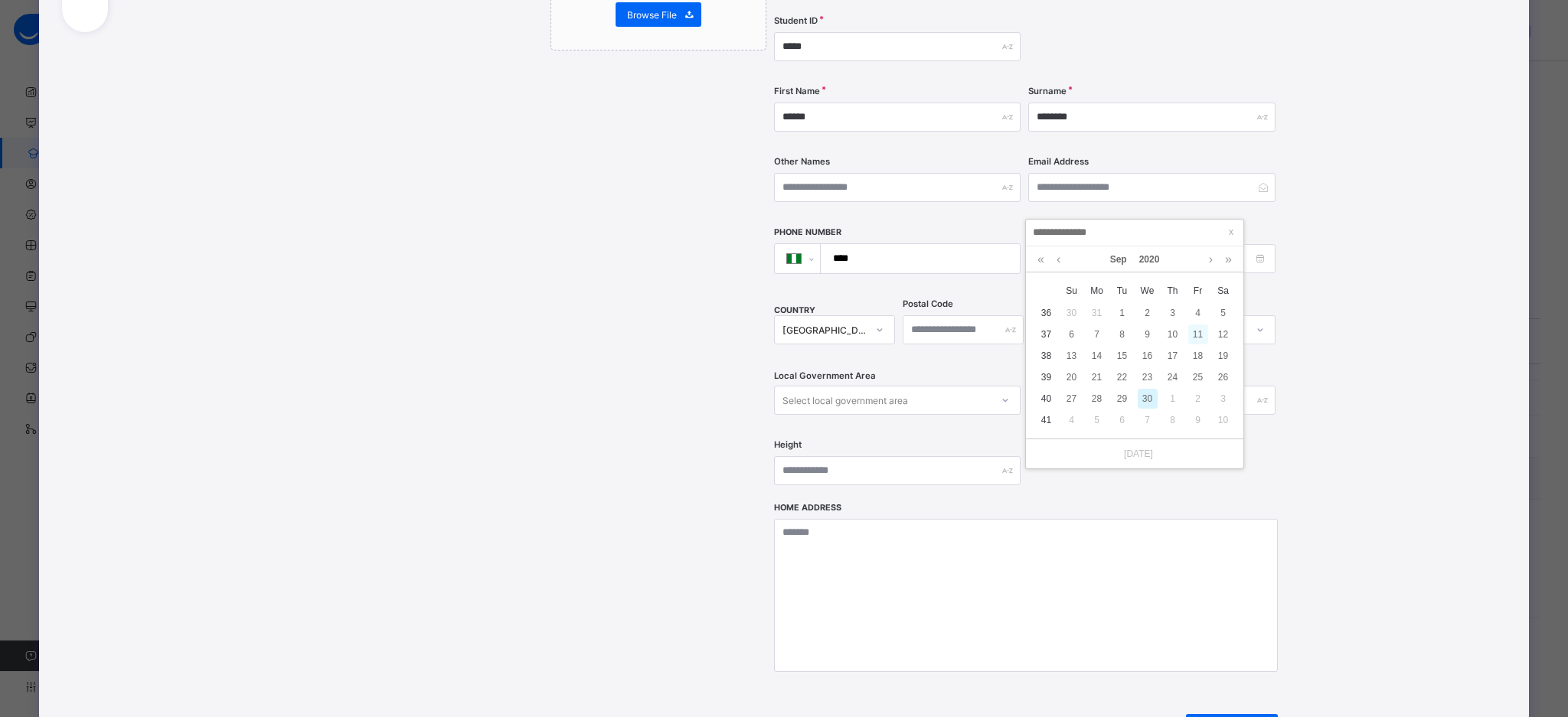
click at [1195, 336] on div "11" at bounding box center [1198, 335] width 20 height 20
type input "**********"
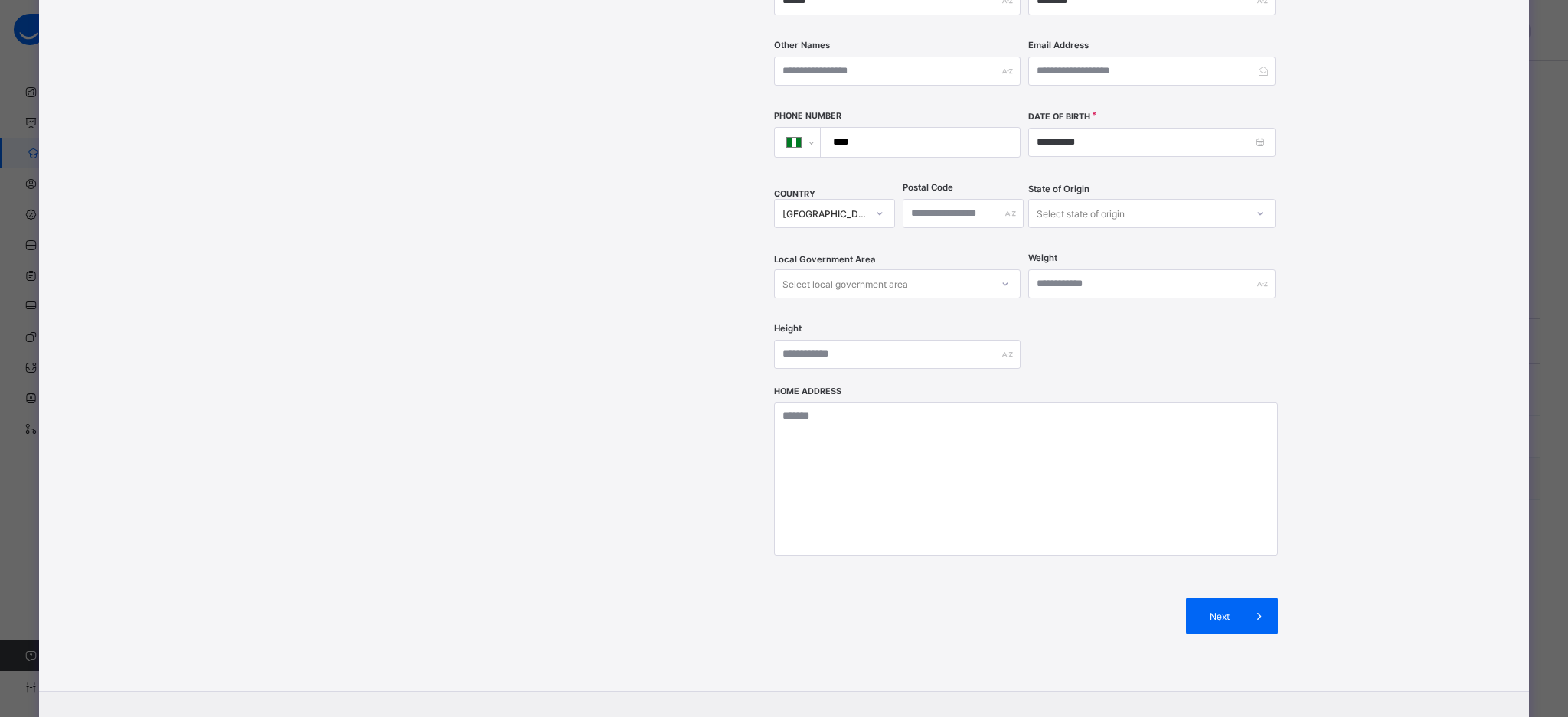
scroll to position [386, 0]
click at [1229, 597] on div "Next" at bounding box center [1232, 615] width 92 height 36
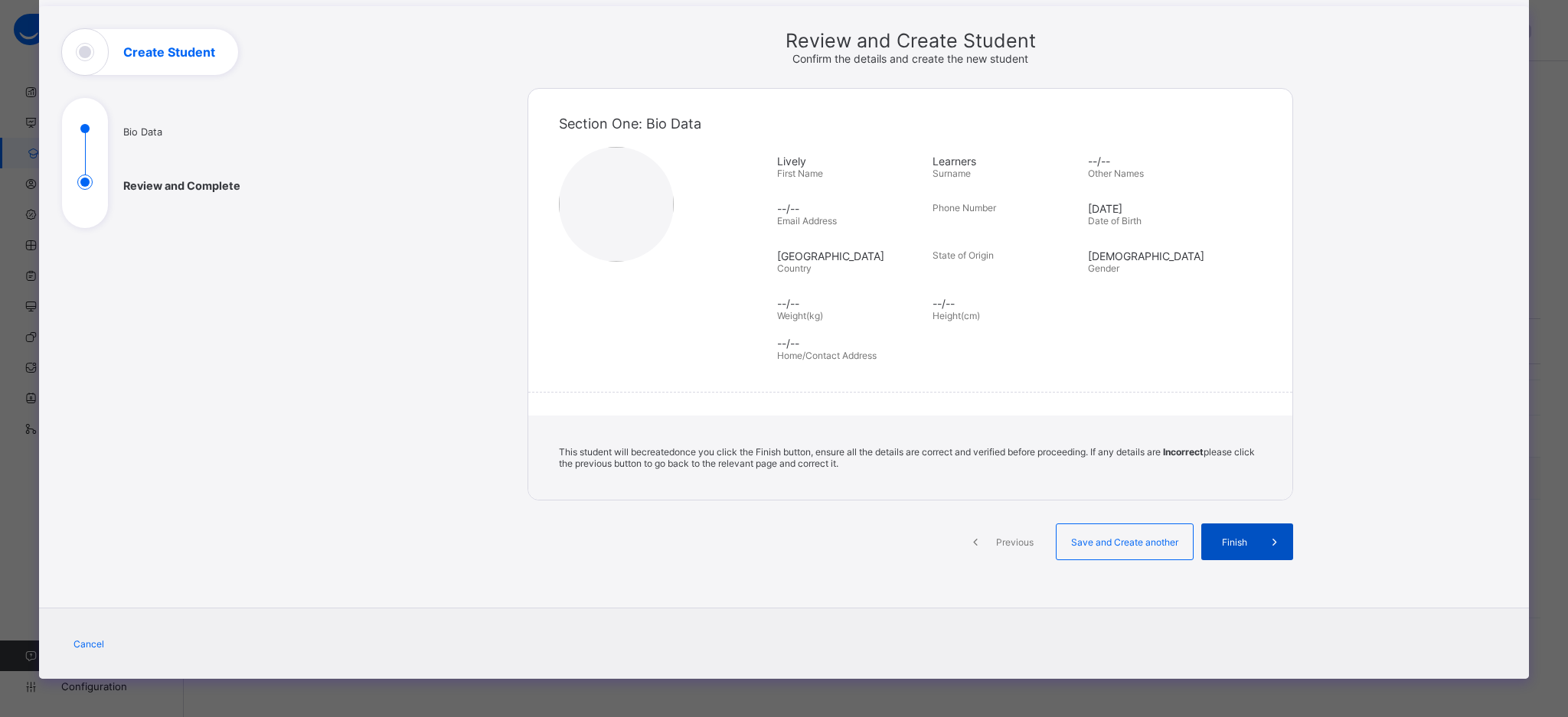
click at [1251, 543] on span "Finish" at bounding box center [1234, 542] width 44 height 12
click at [1266, 542] on icon at bounding box center [1275, 542] width 20 height 18
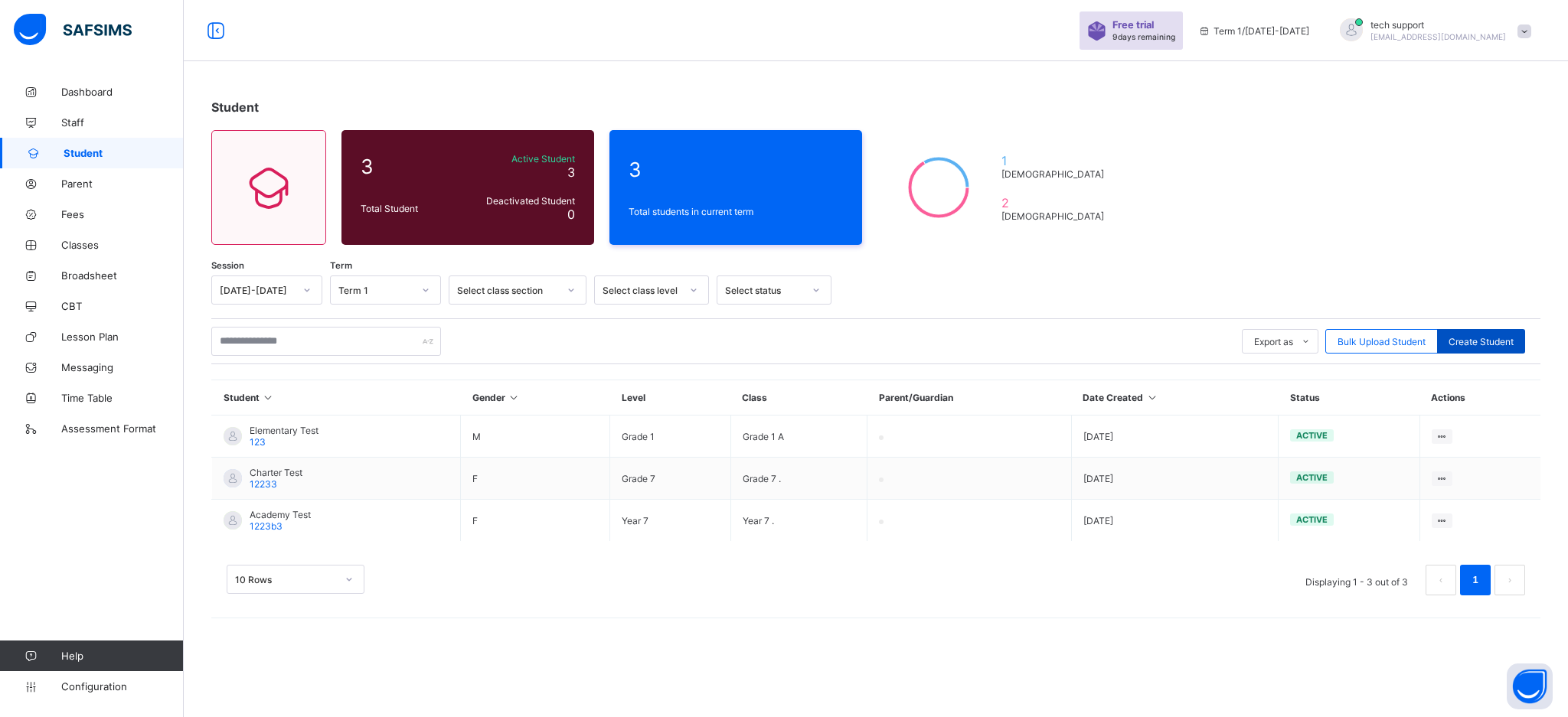
click at [1476, 329] on div "Create Student" at bounding box center [1481, 342] width 88 height 25
select select "**"
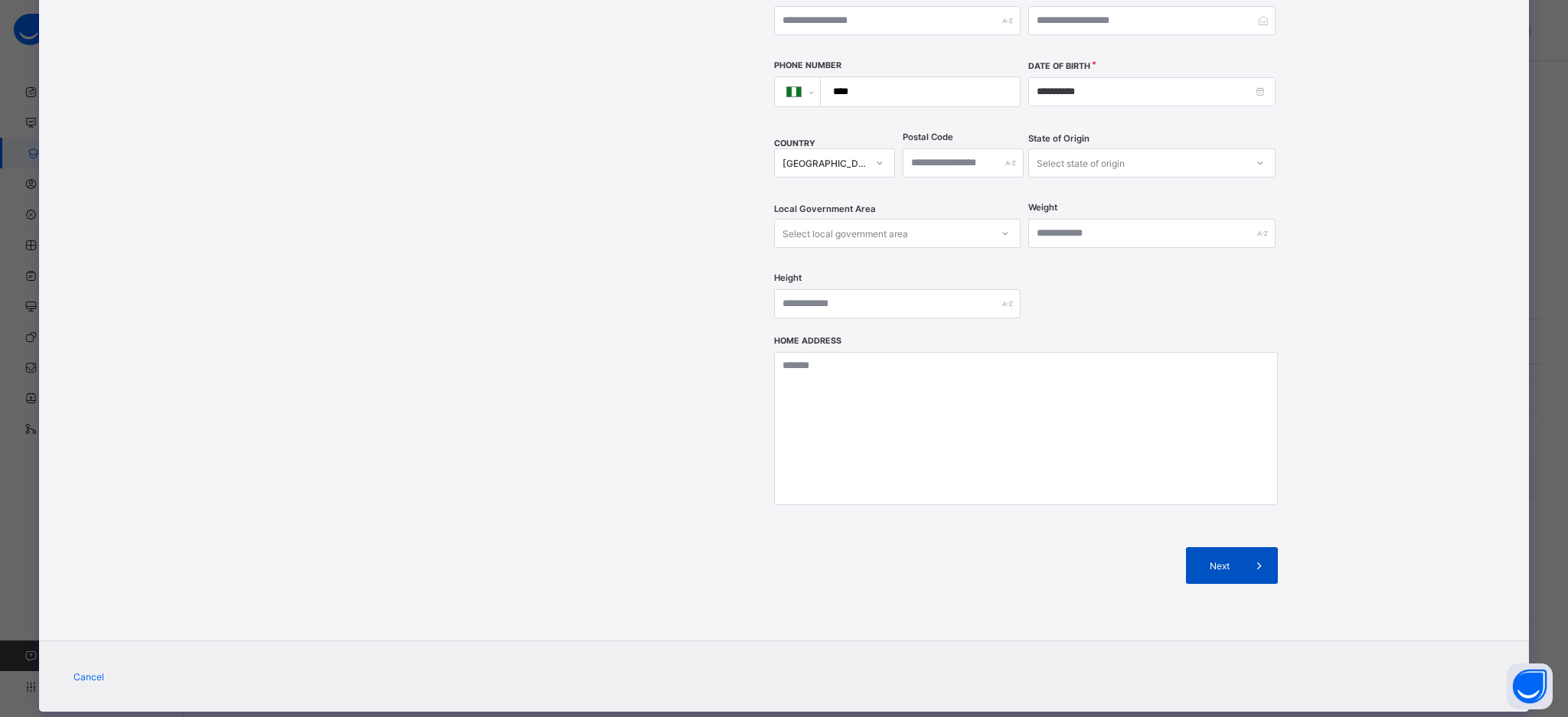
click at [1221, 547] on div "Next" at bounding box center [1232, 565] width 92 height 36
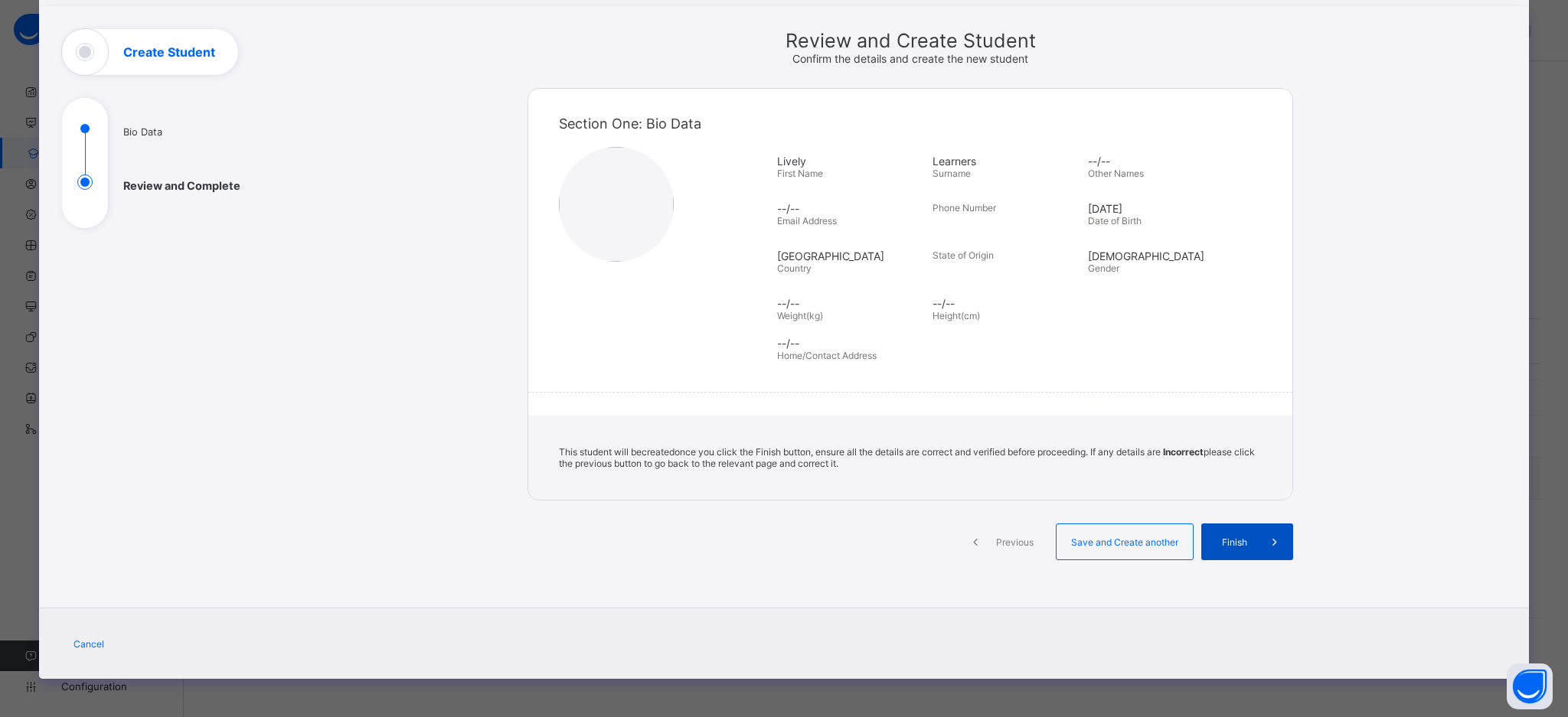
click at [1240, 542] on span "Finish" at bounding box center [1234, 542] width 44 height 12
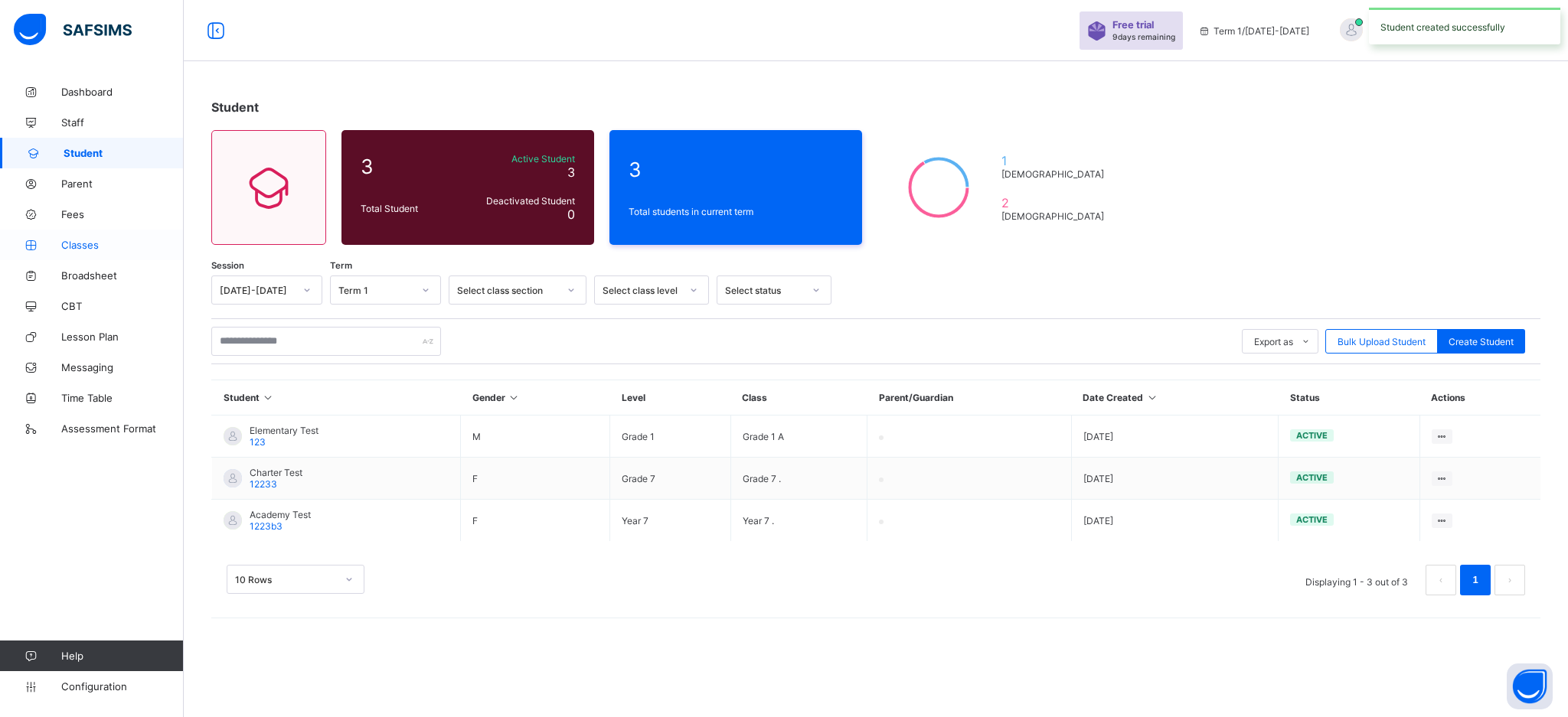
click at [96, 251] on link "Classes" at bounding box center [92, 245] width 184 height 31
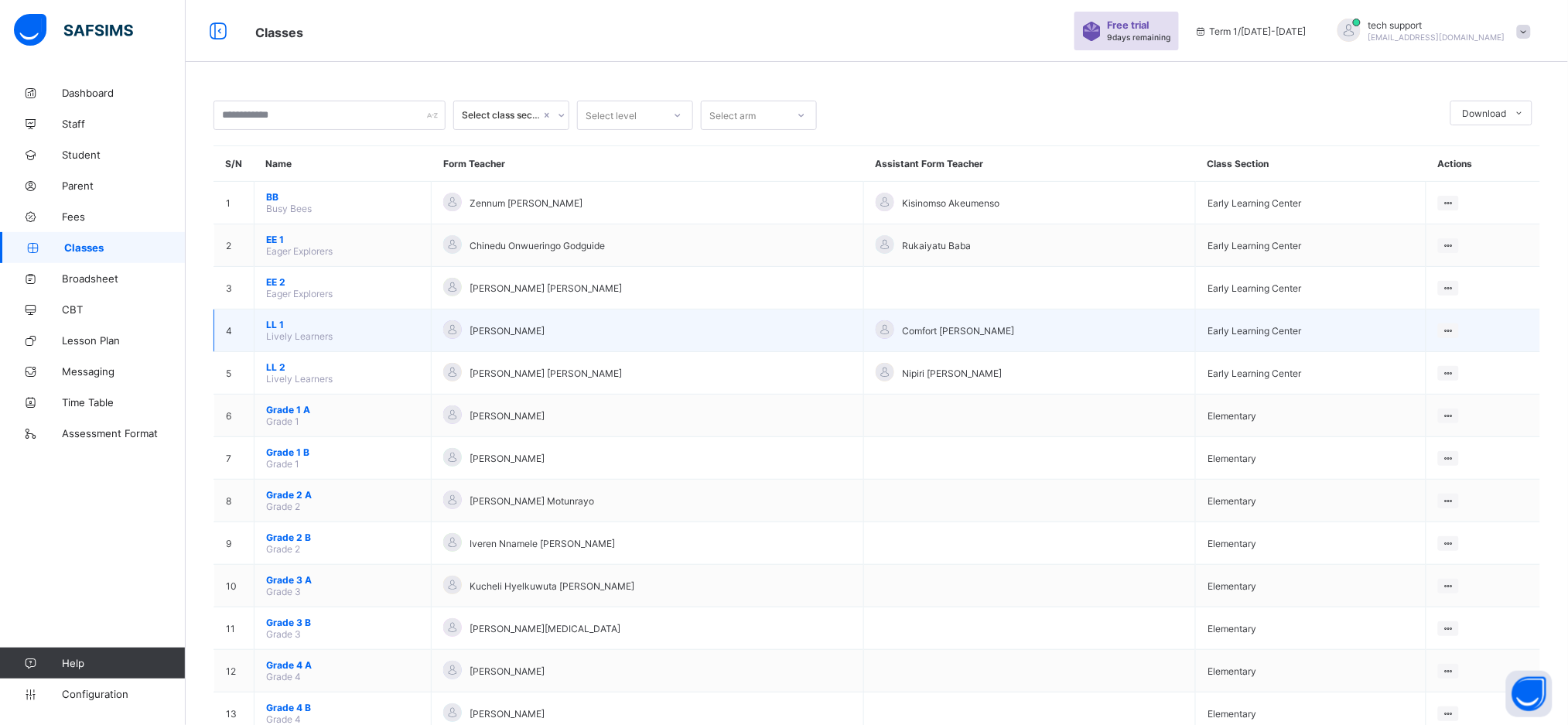
click at [275, 324] on span "LL 1" at bounding box center [343, 325] width 153 height 12
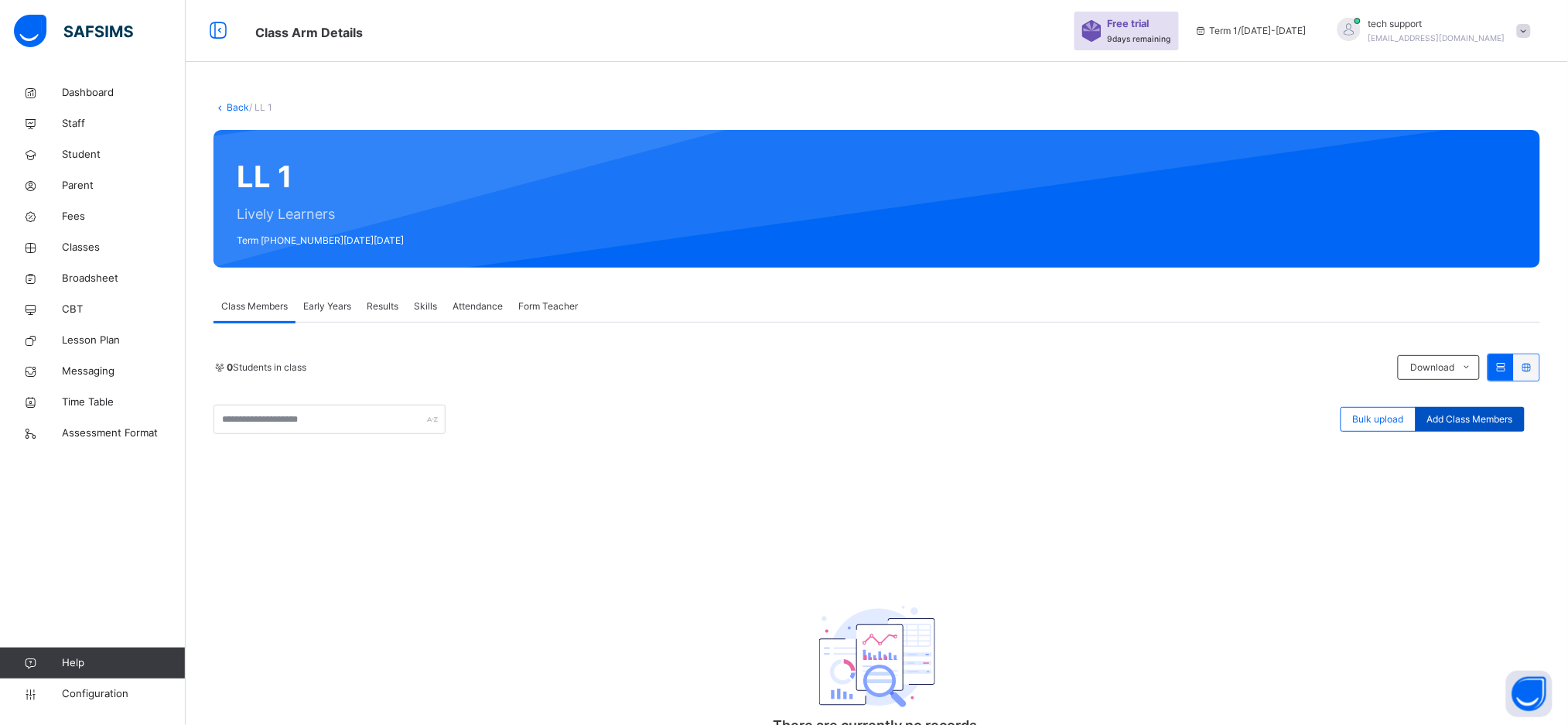
click at [1477, 416] on span "Add Class Members" at bounding box center [1470, 419] width 86 height 14
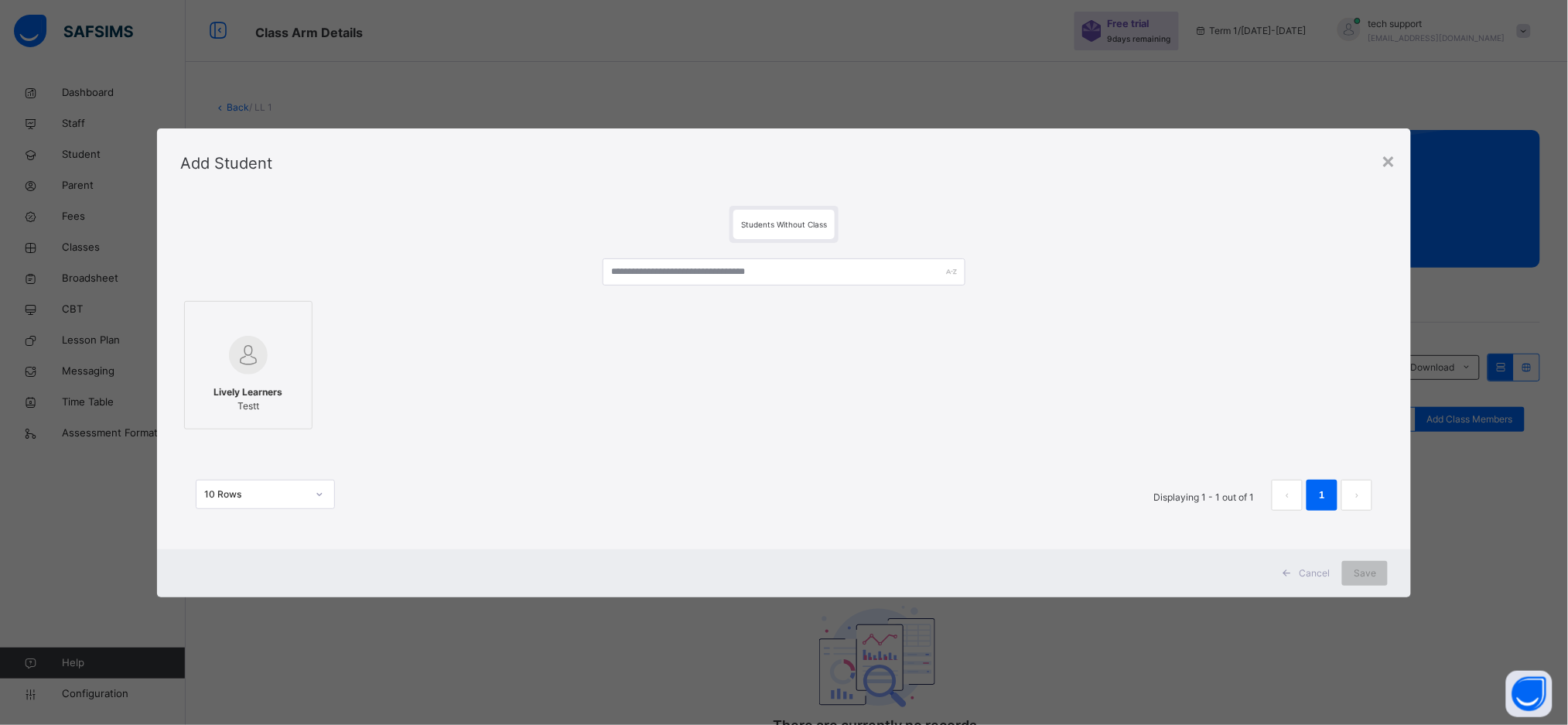
click at [256, 326] on div at bounding box center [248, 321] width 111 height 23
click at [1389, 575] on span "Save" at bounding box center [1380, 573] width 23 height 14
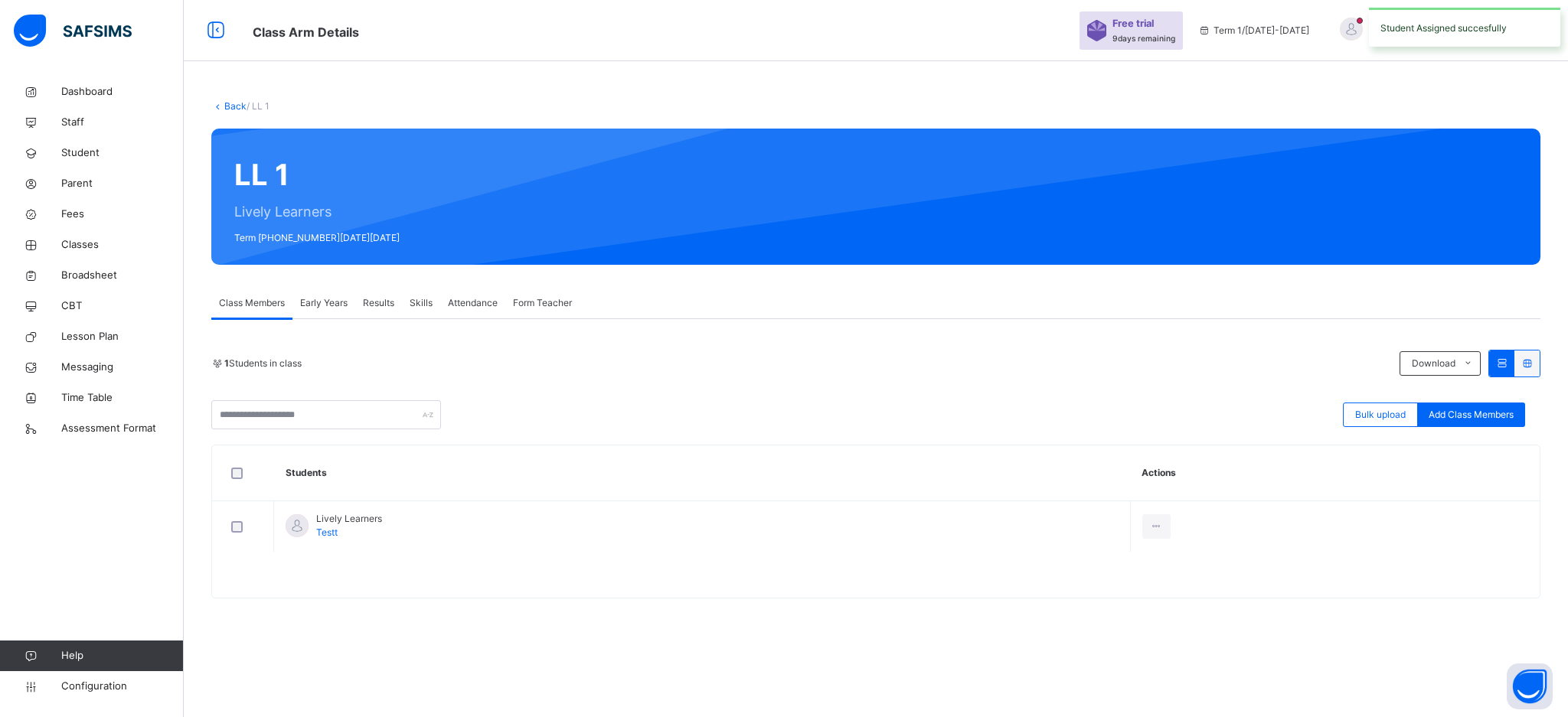
click at [332, 313] on div "Early Years" at bounding box center [324, 303] width 63 height 31
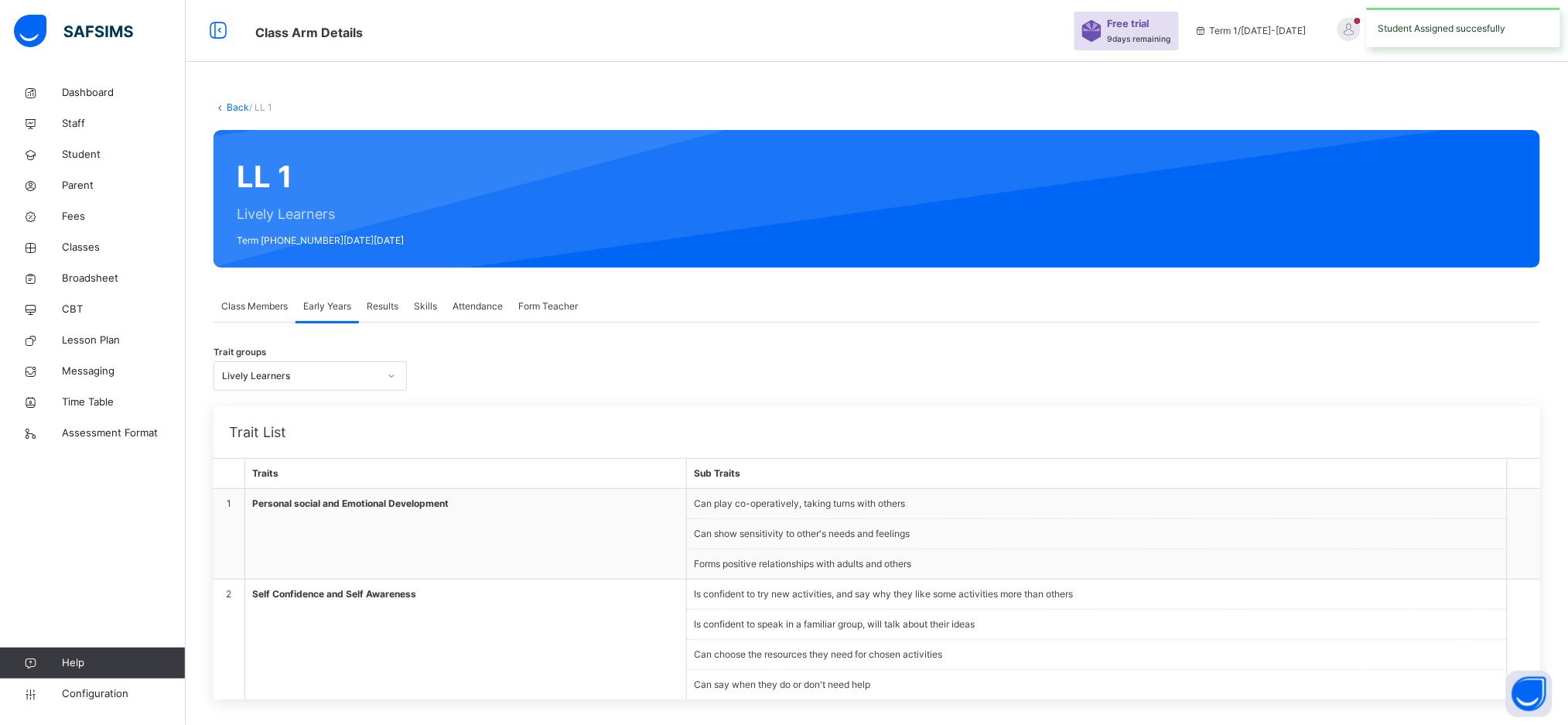
click at [536, 309] on span "Form Teacher" at bounding box center [548, 306] width 59 height 14
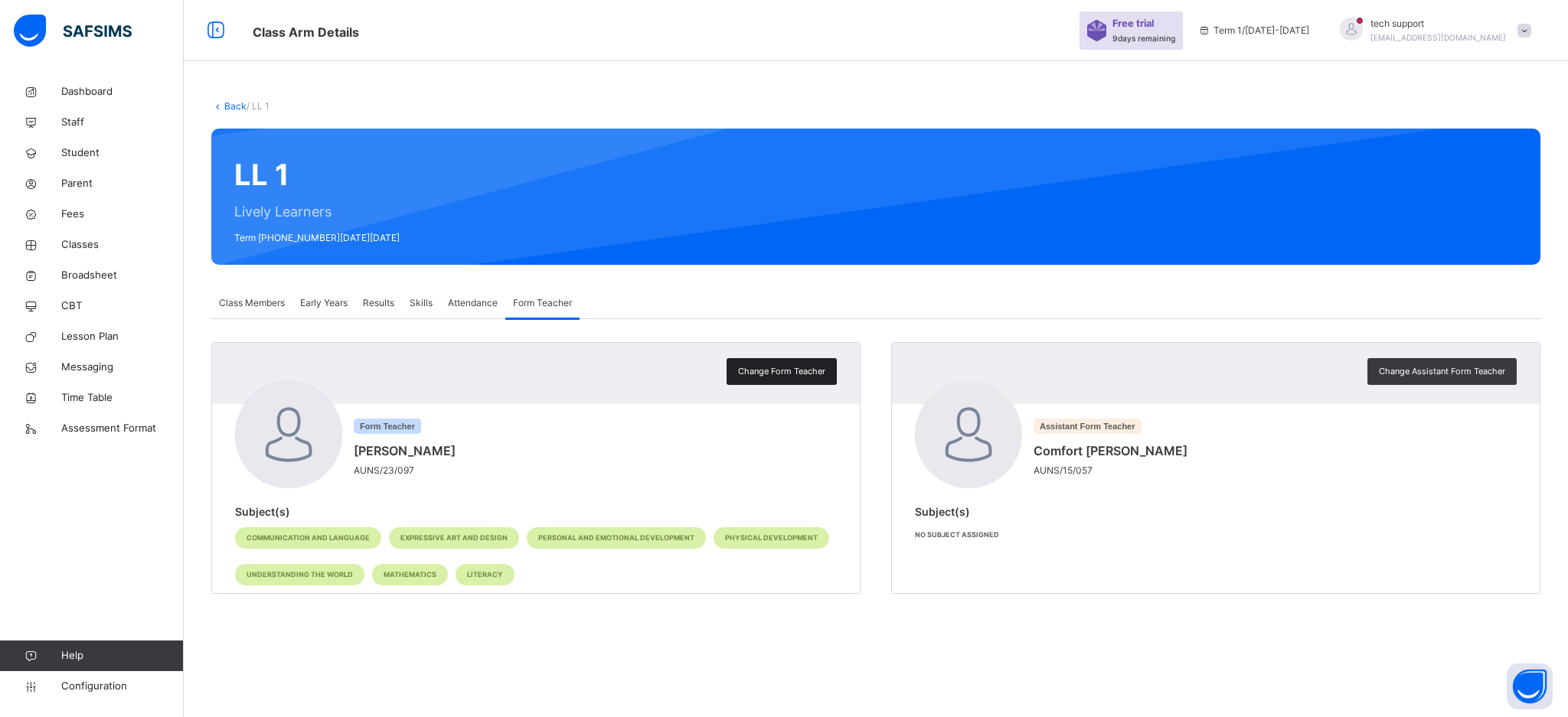
click at [788, 367] on span "Change Form Teacher" at bounding box center [781, 372] width 87 height 13
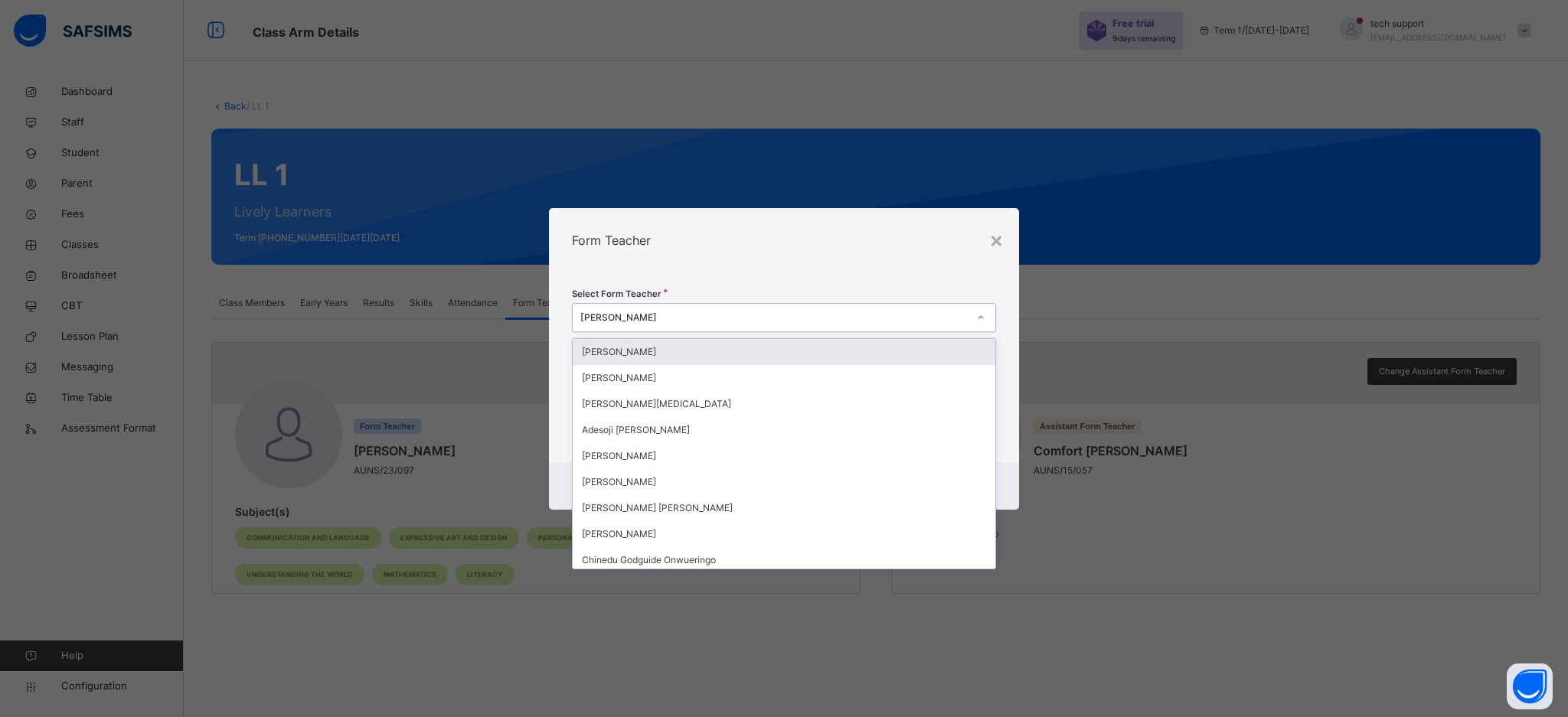
click at [728, 316] on div "Victoria Hussain" at bounding box center [773, 317] width 387 height 14
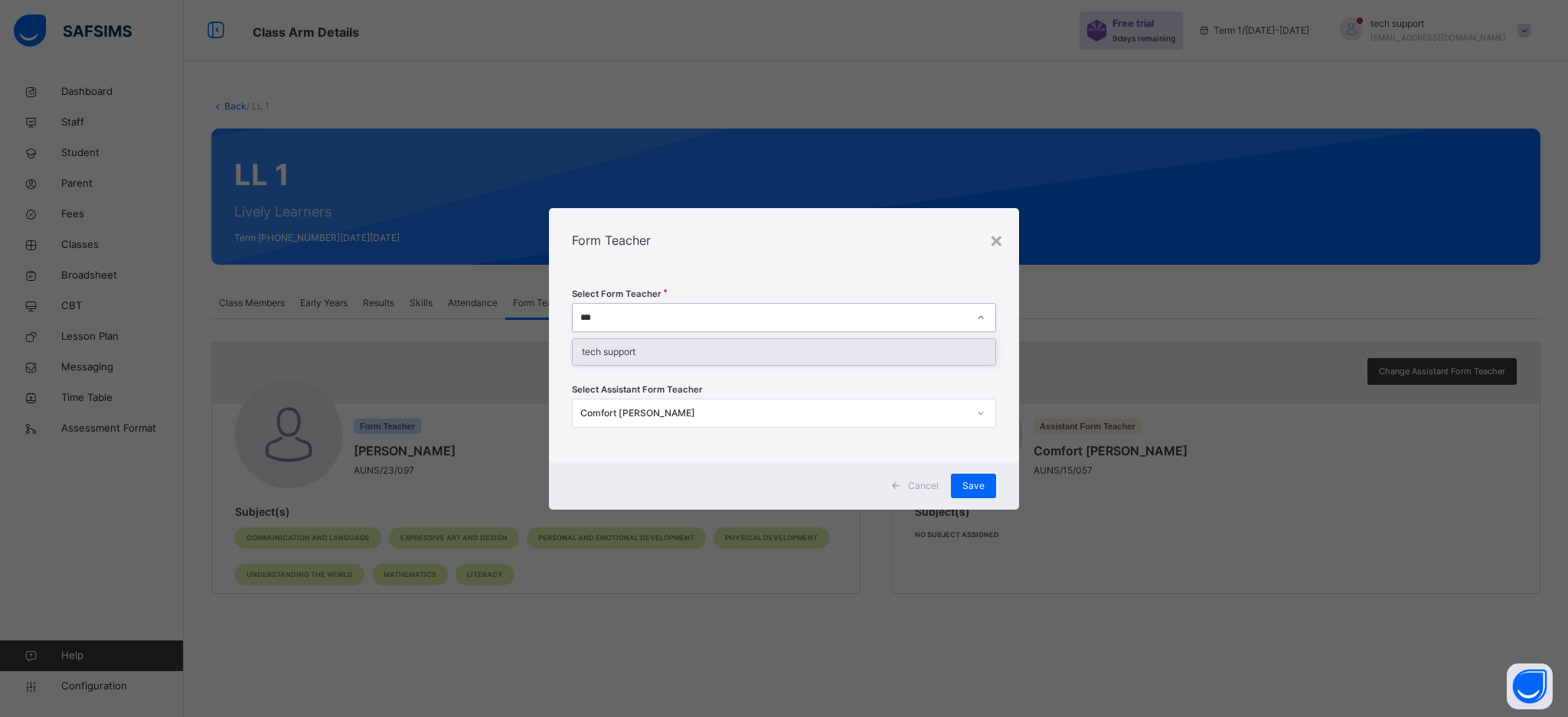
type input "****"
click at [702, 346] on div "tech support" at bounding box center [784, 351] width 423 height 26
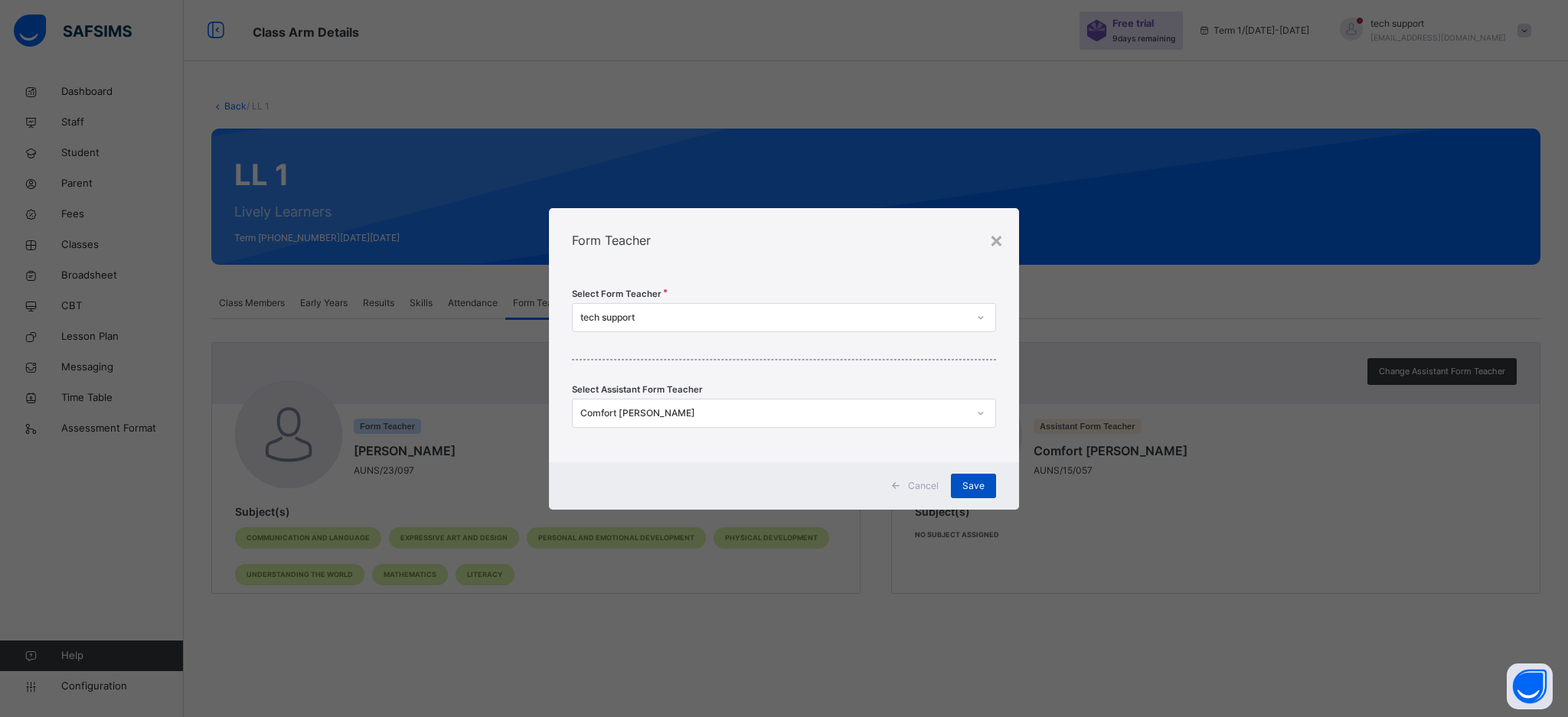
click at [965, 482] on span "Save" at bounding box center [973, 486] width 22 height 14
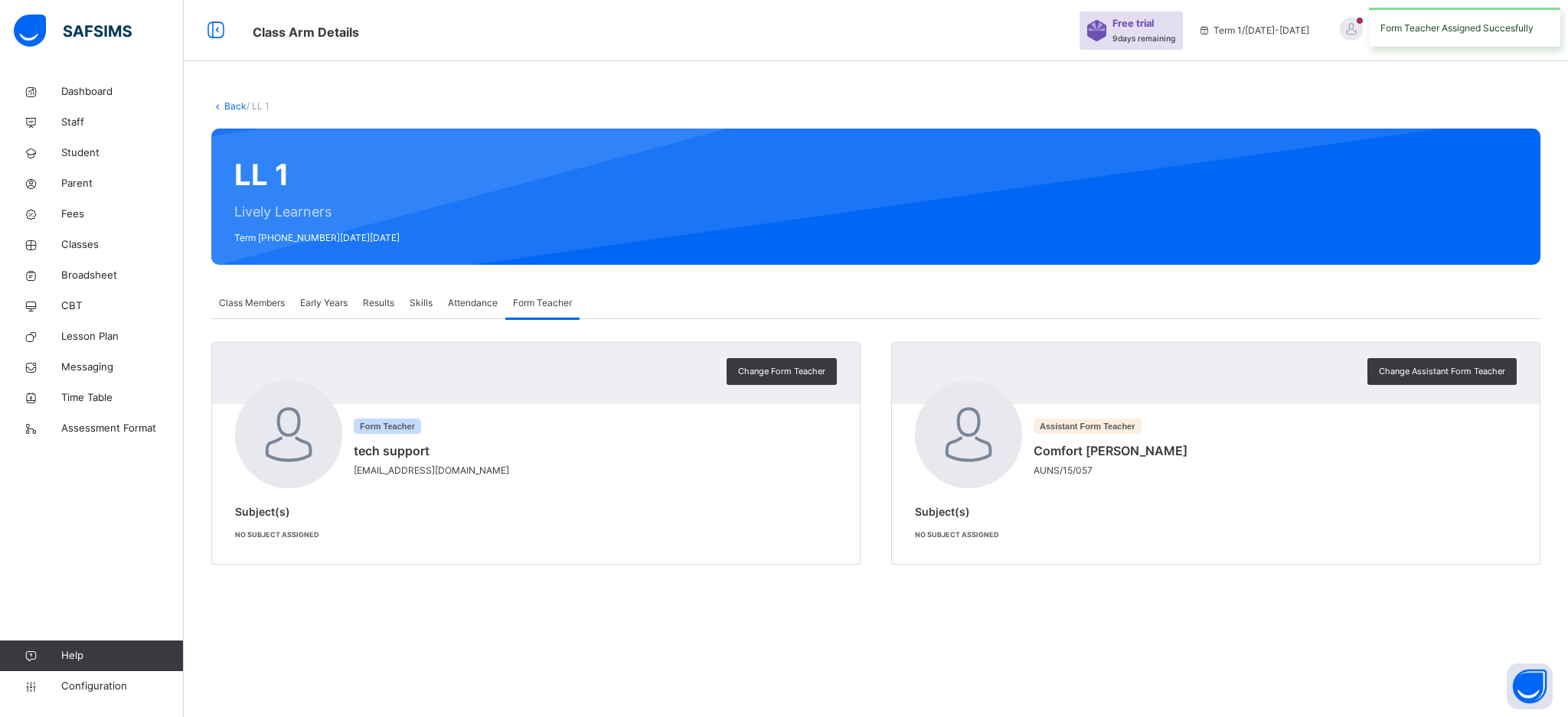
click at [1354, 76] on div "Back / LL 1 LL 1 Lively Learners Term 1 2025-2026 Class Members Early Years Res…" at bounding box center [876, 339] width 1384 height 526
click at [1357, 31] on div at bounding box center [1351, 29] width 23 height 23
click at [1348, 119] on div "Back / LL 1 LL 1 Lively Learners Term 1 2025-2026 Class Members Early Years Res…" at bounding box center [876, 339] width 1384 height 526
click at [1522, 41] on div "tech support rejoice.chukwuma@flexisaf.com" at bounding box center [1431, 30] width 215 height 27
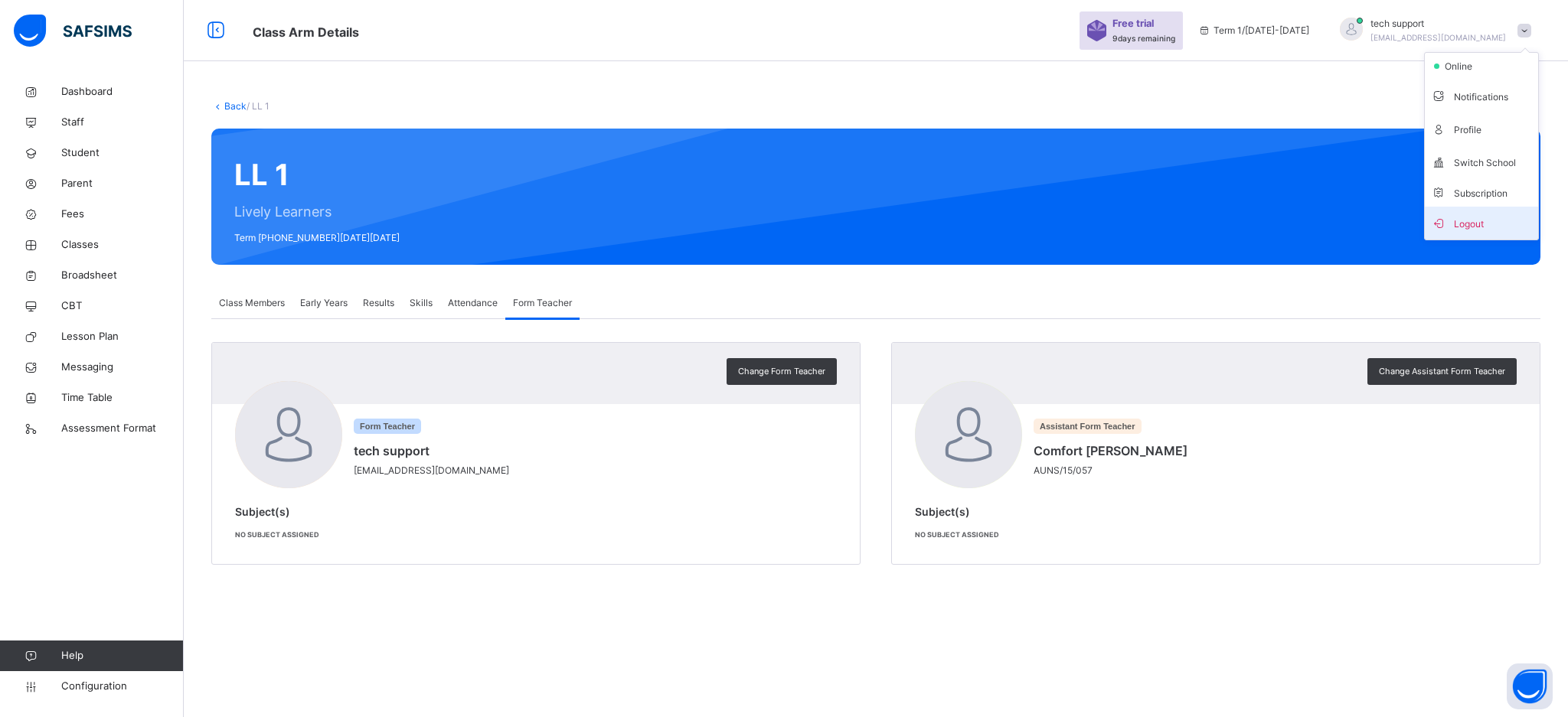
click at [1487, 226] on span "Logout" at bounding box center [1481, 223] width 101 height 21
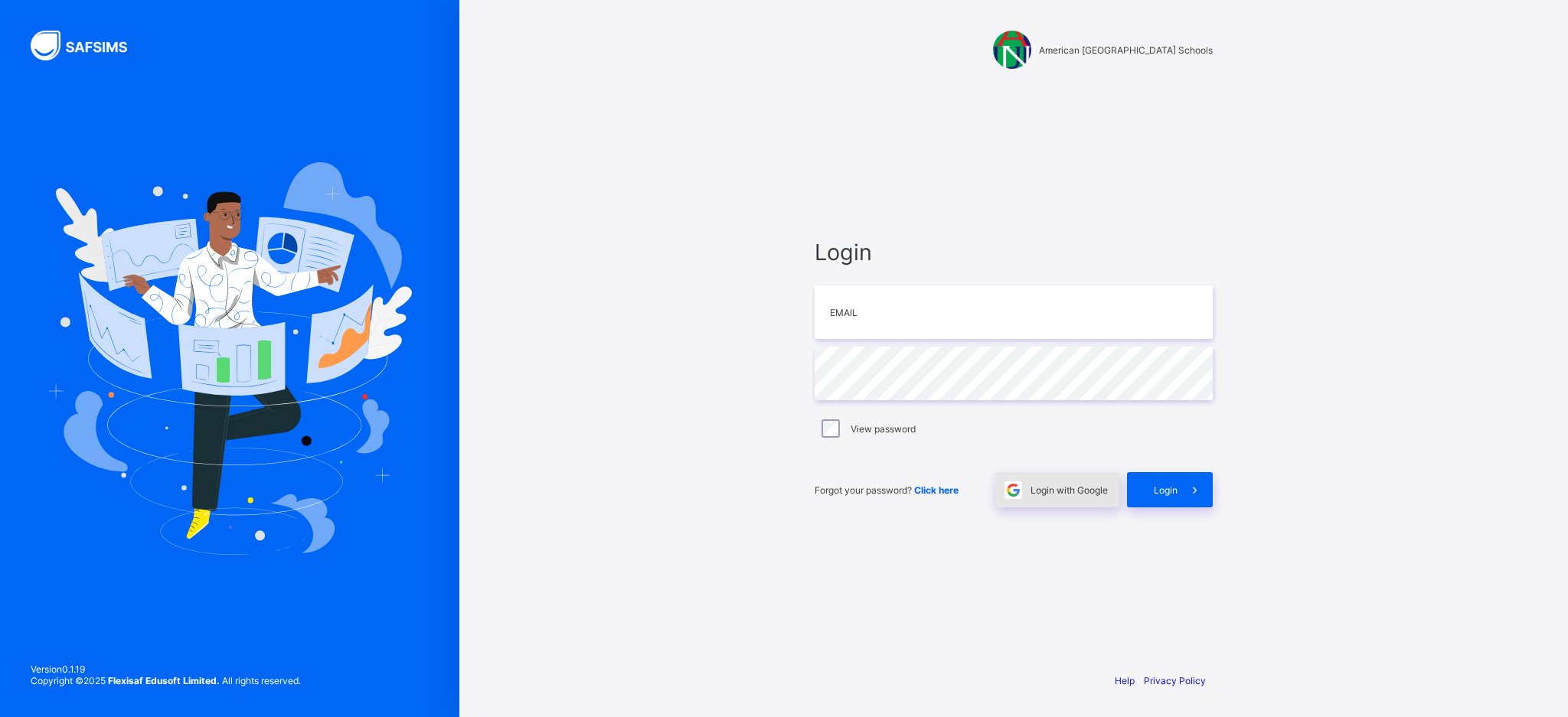
click at [1090, 486] on span "Login with Google" at bounding box center [1068, 491] width 77 height 12
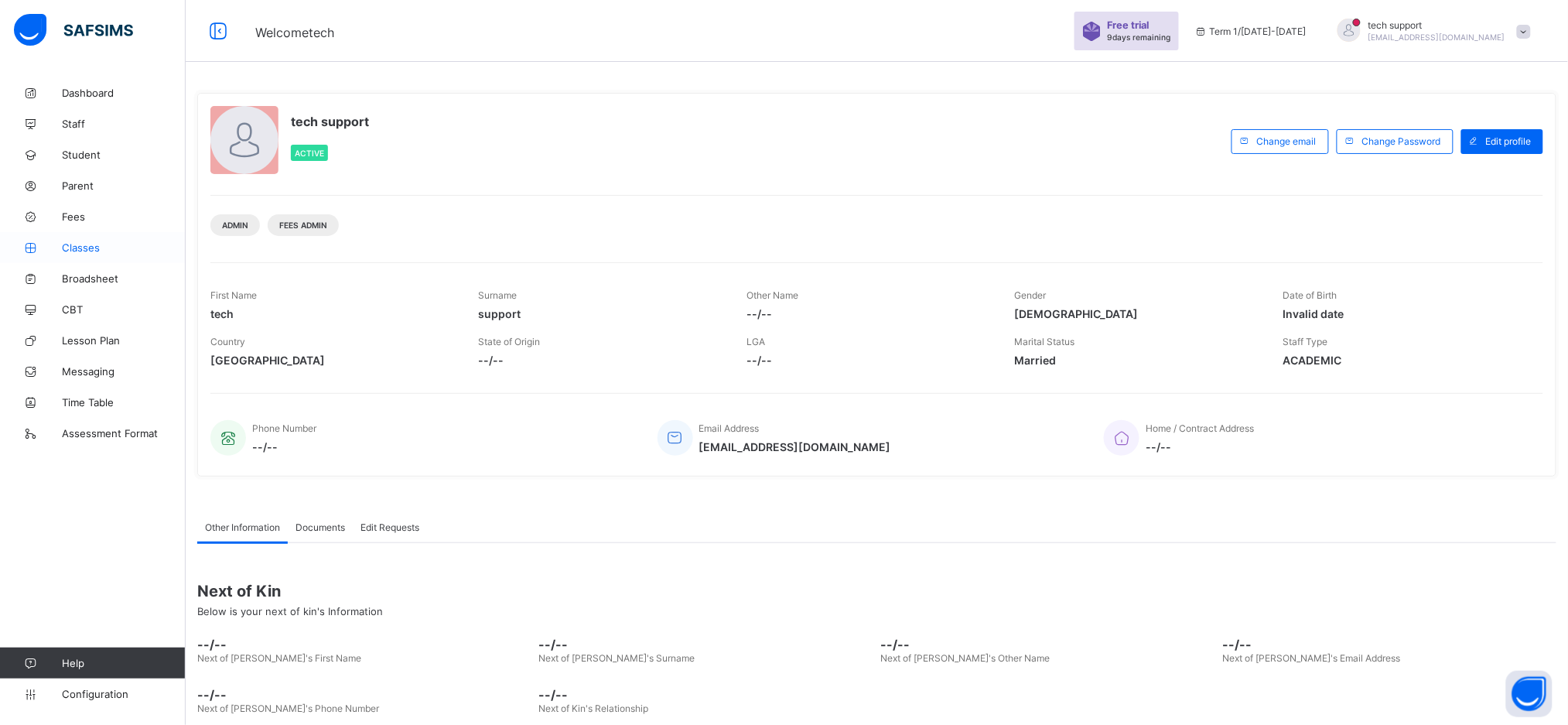
click at [86, 254] on link "Classes" at bounding box center [93, 247] width 186 height 31
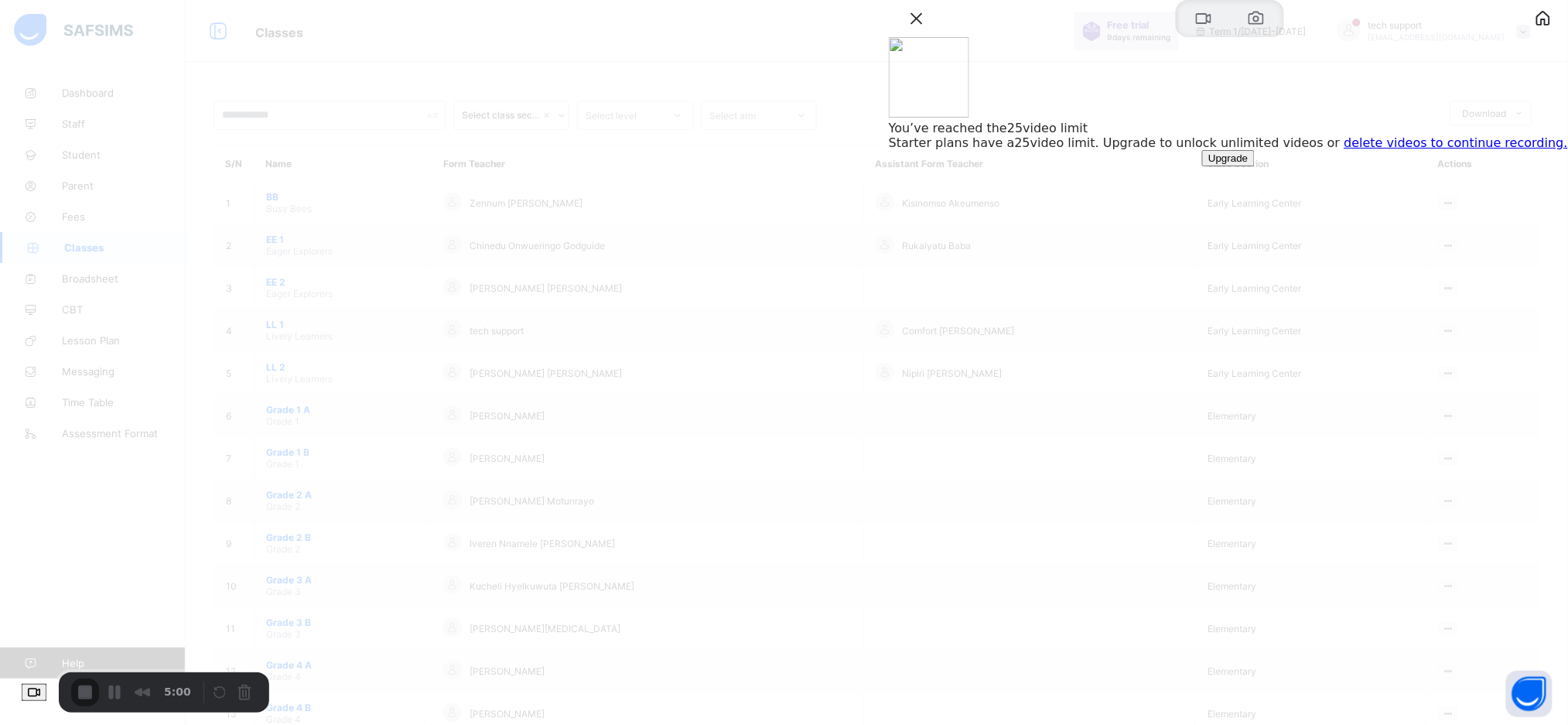
click at [1407, 150] on link "delete videos to continue recording." at bounding box center [1456, 143] width 224 height 15
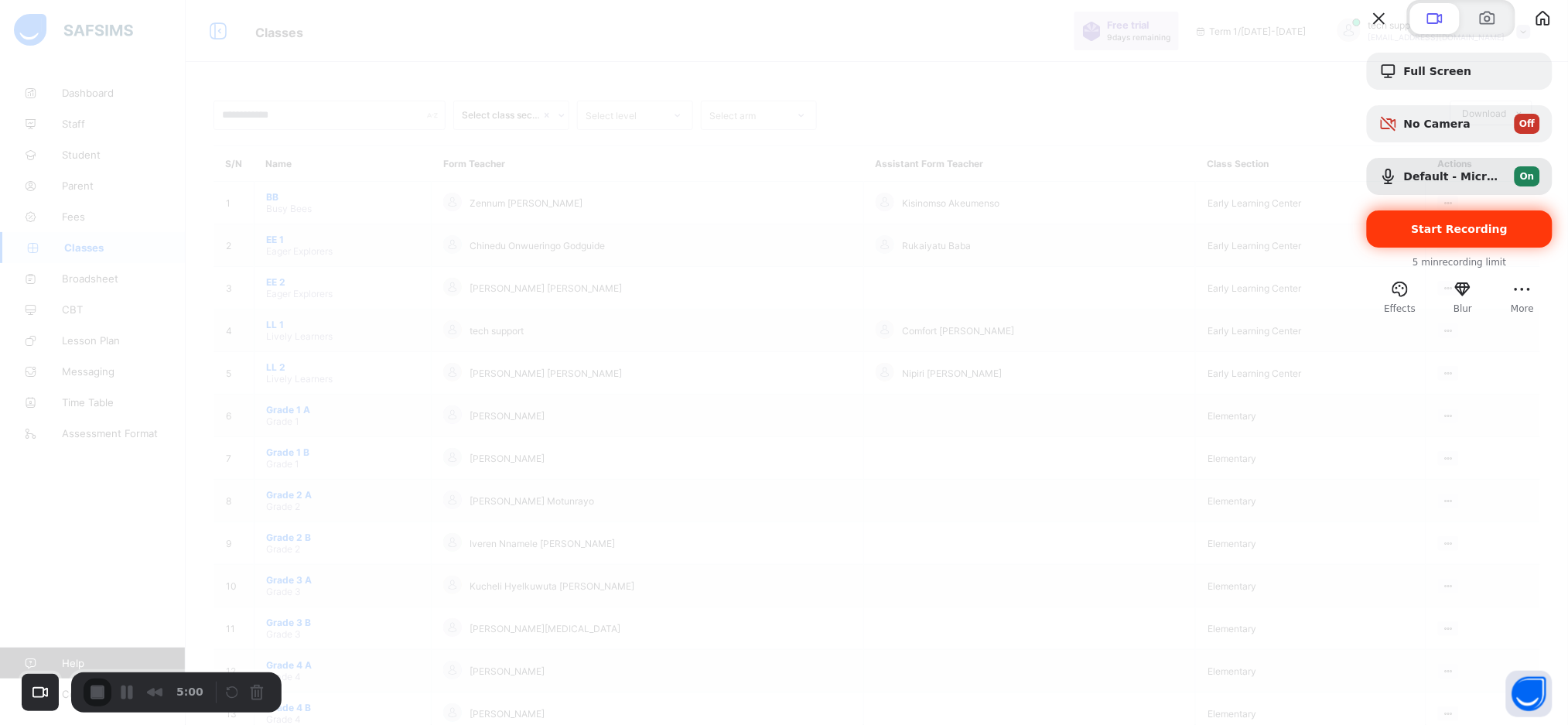
click at [1430, 236] on span "Start Recording" at bounding box center [1460, 229] width 96 height 13
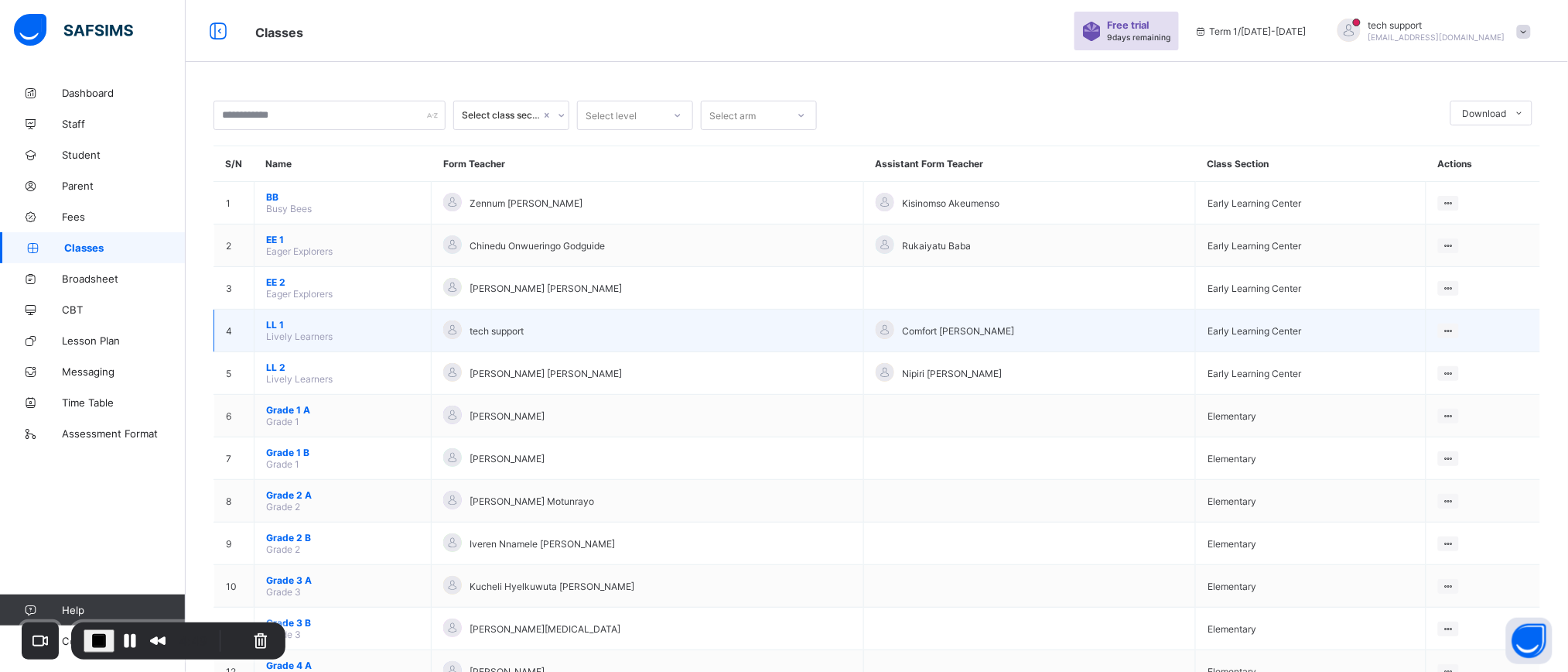
click at [272, 323] on span "LL 1" at bounding box center [343, 325] width 153 height 12
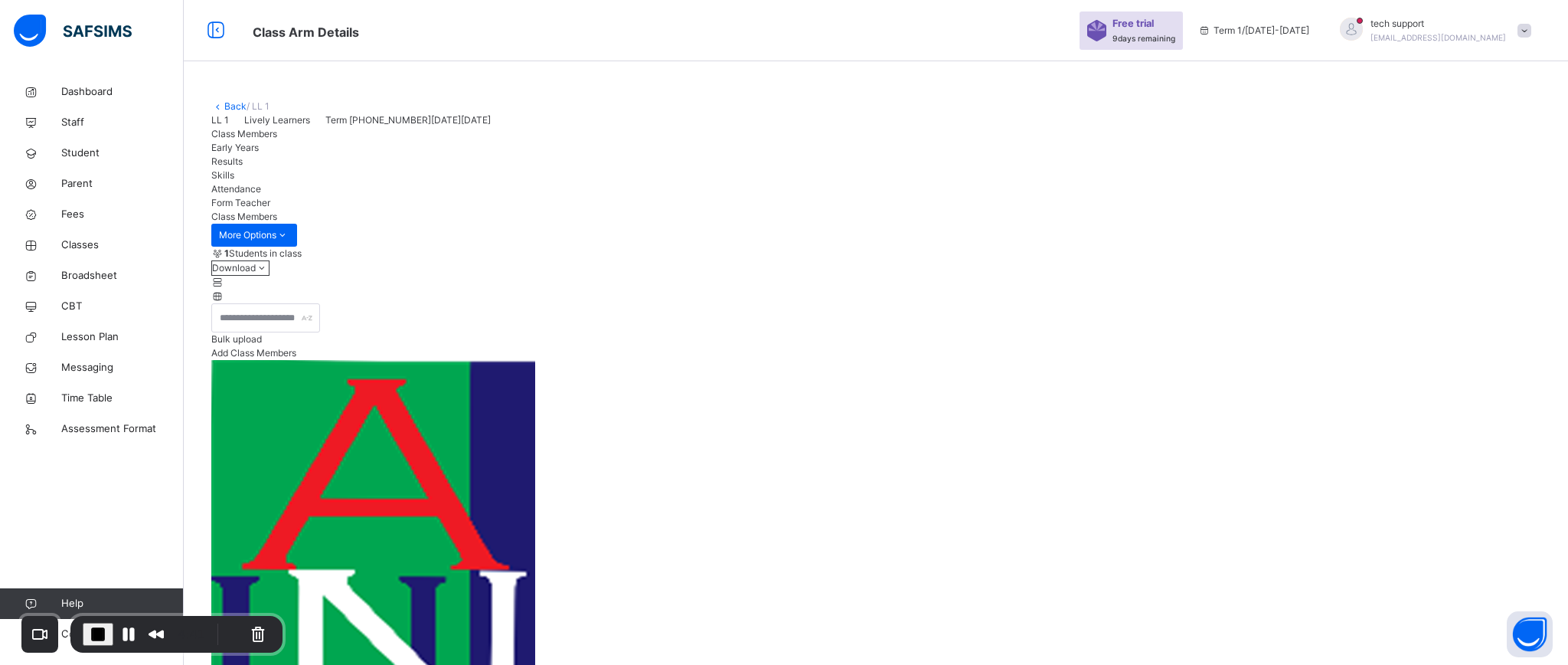
click at [322, 155] on div "Early Years" at bounding box center [875, 148] width 1328 height 14
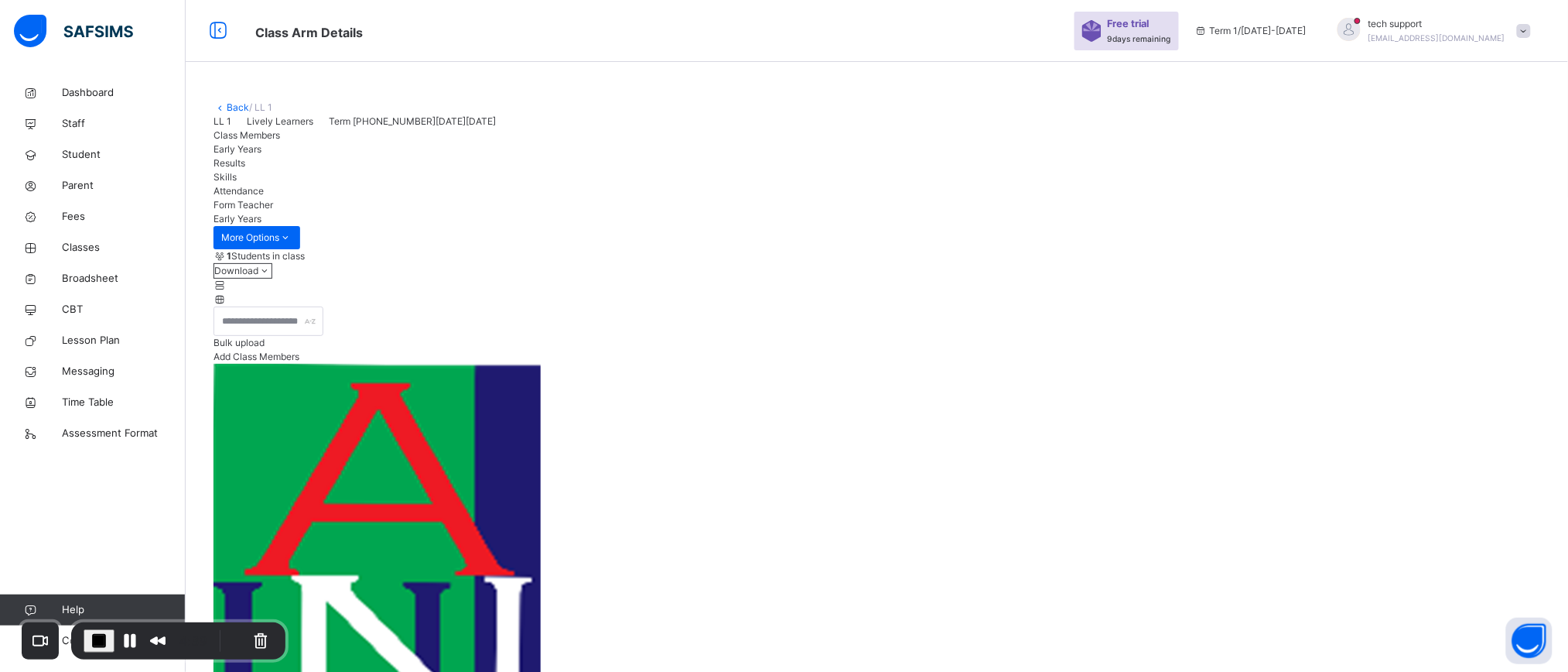
scroll to position [66, 0]
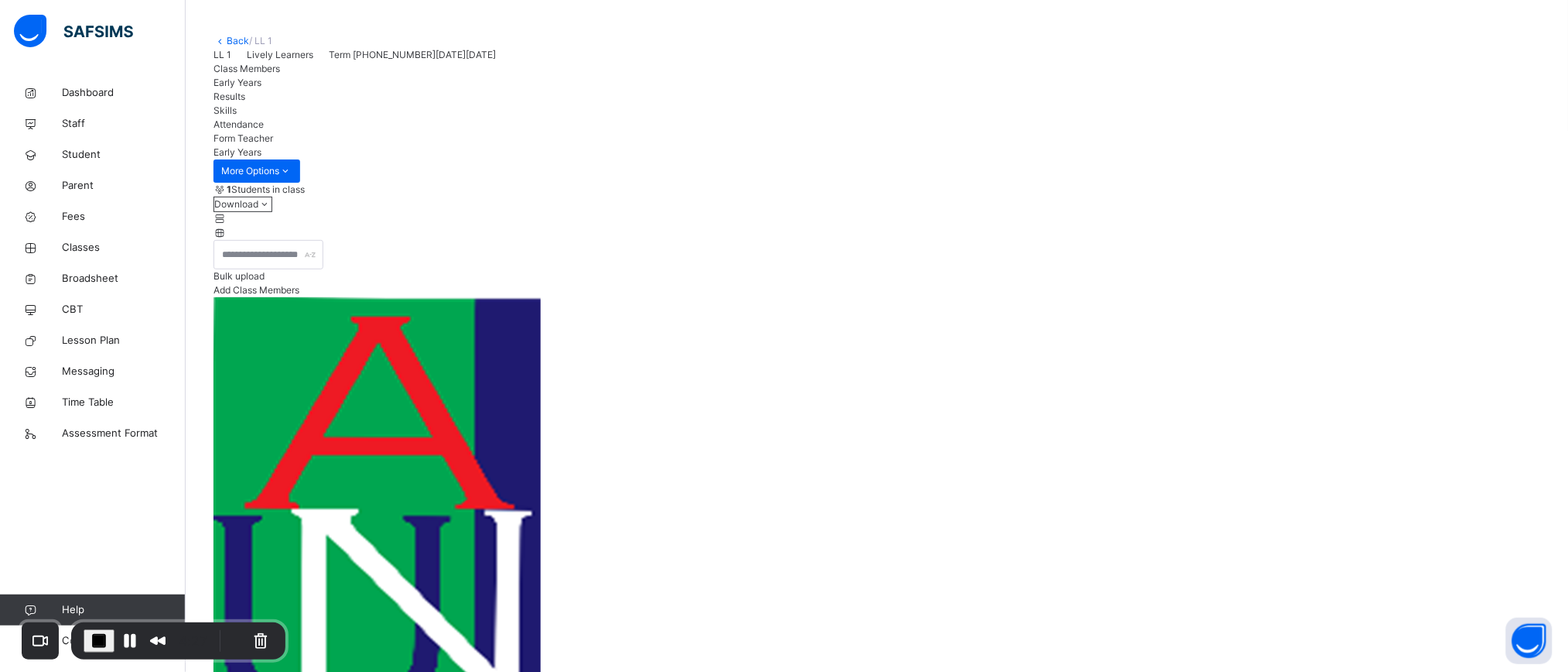
scroll to position [44, 0]
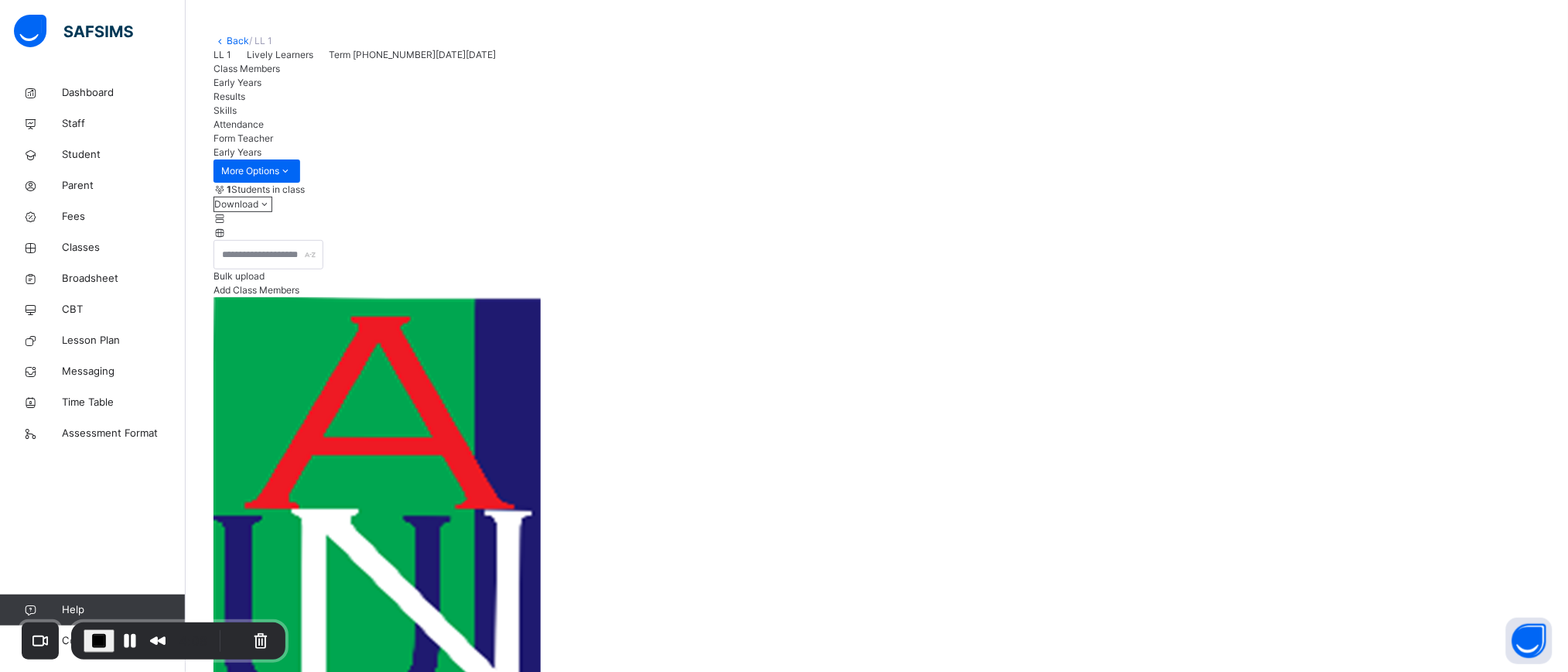
drag, startPoint x: 401, startPoint y: 546, endPoint x: 657, endPoint y: 553, distance: 256.1
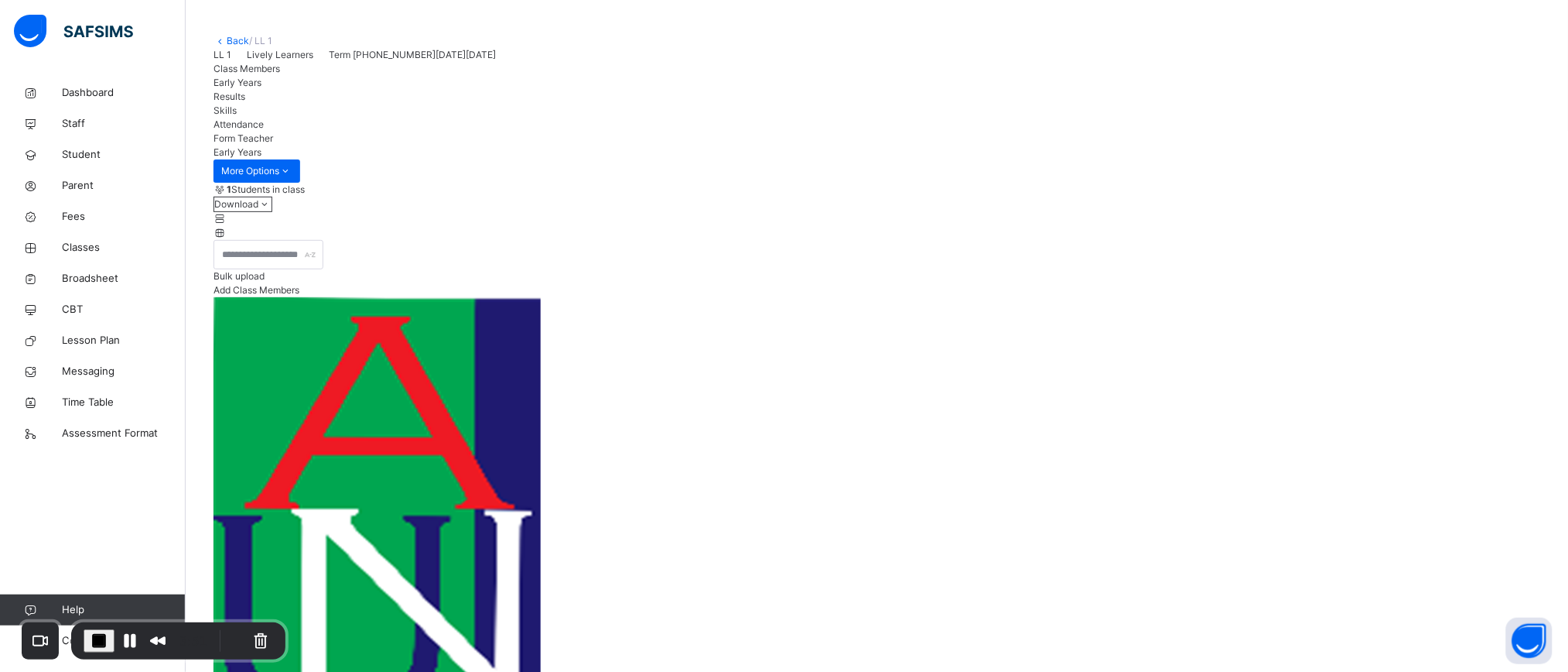
type textarea "*****"
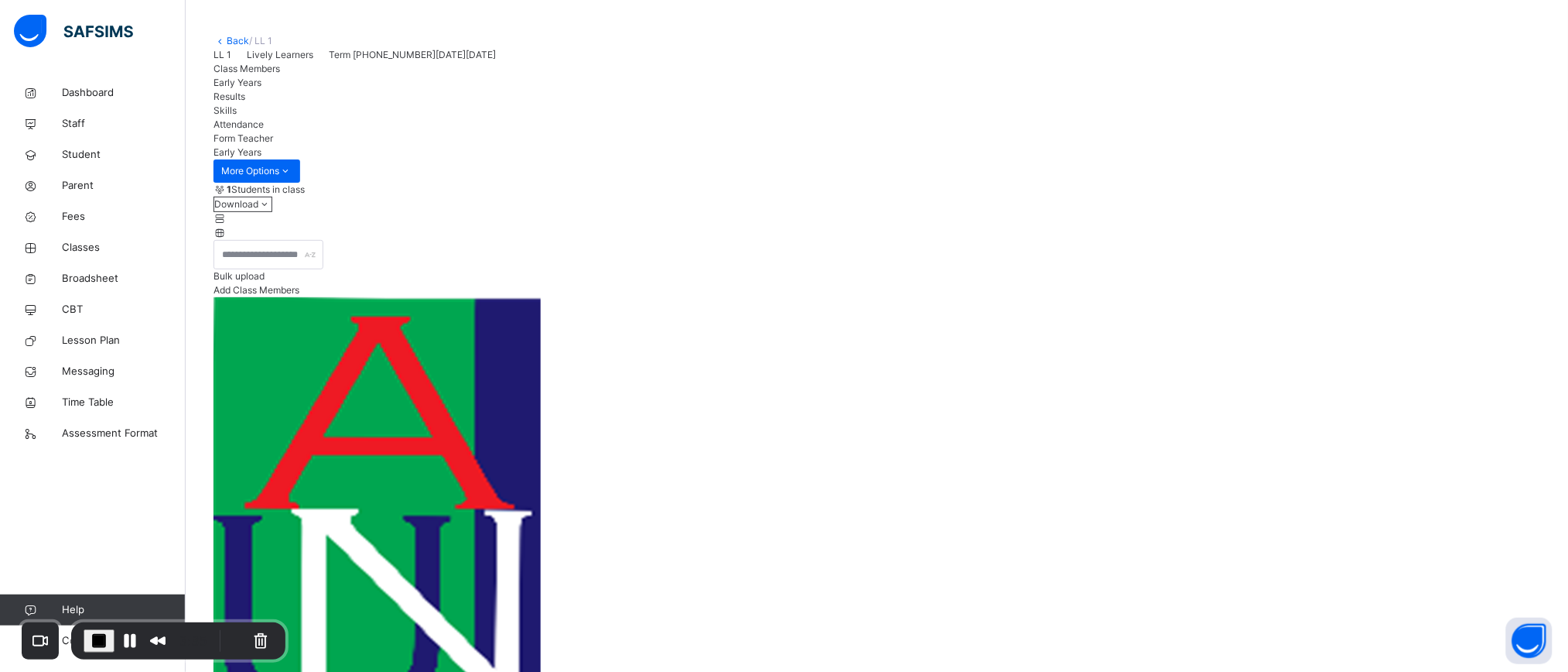
click at [245, 102] on span "Results" at bounding box center [230, 96] width 32 height 12
click at [237, 116] on span "Skills" at bounding box center [225, 111] width 23 height 12
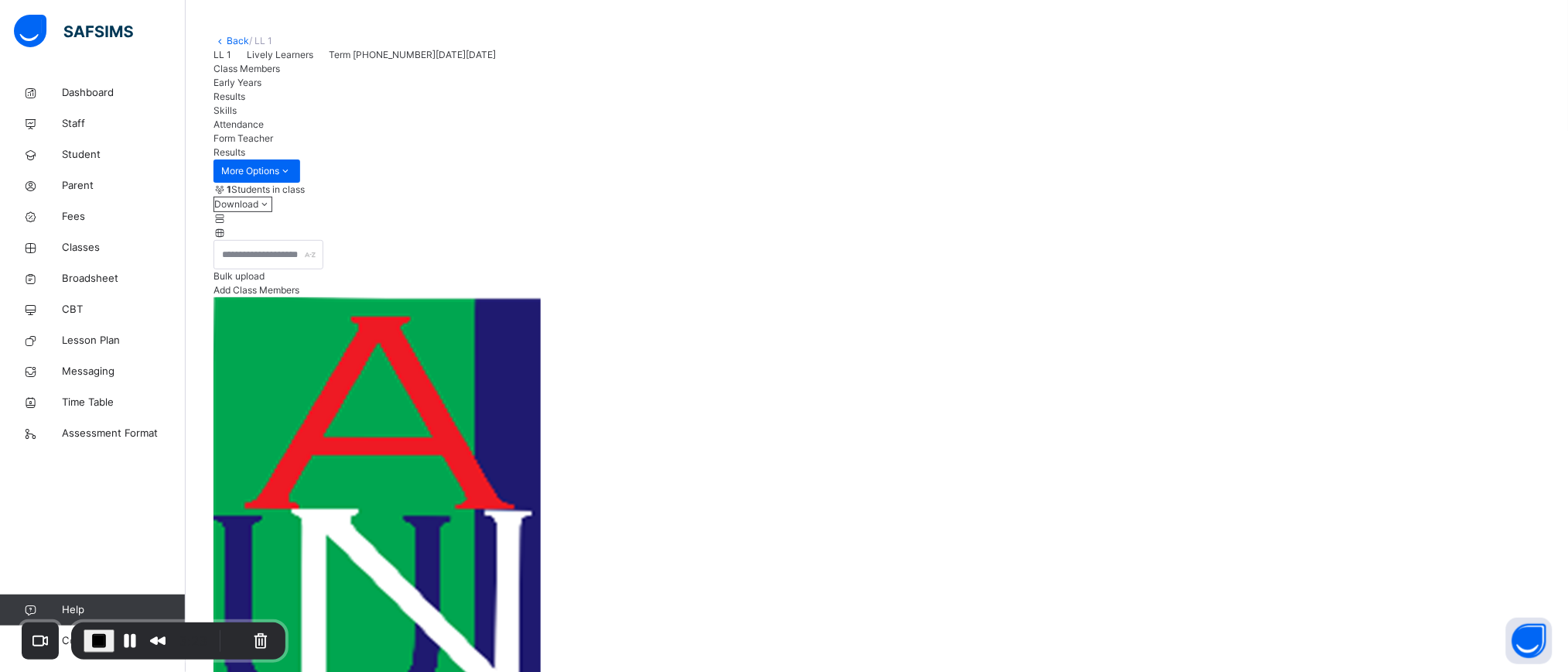
scroll to position [39, 0]
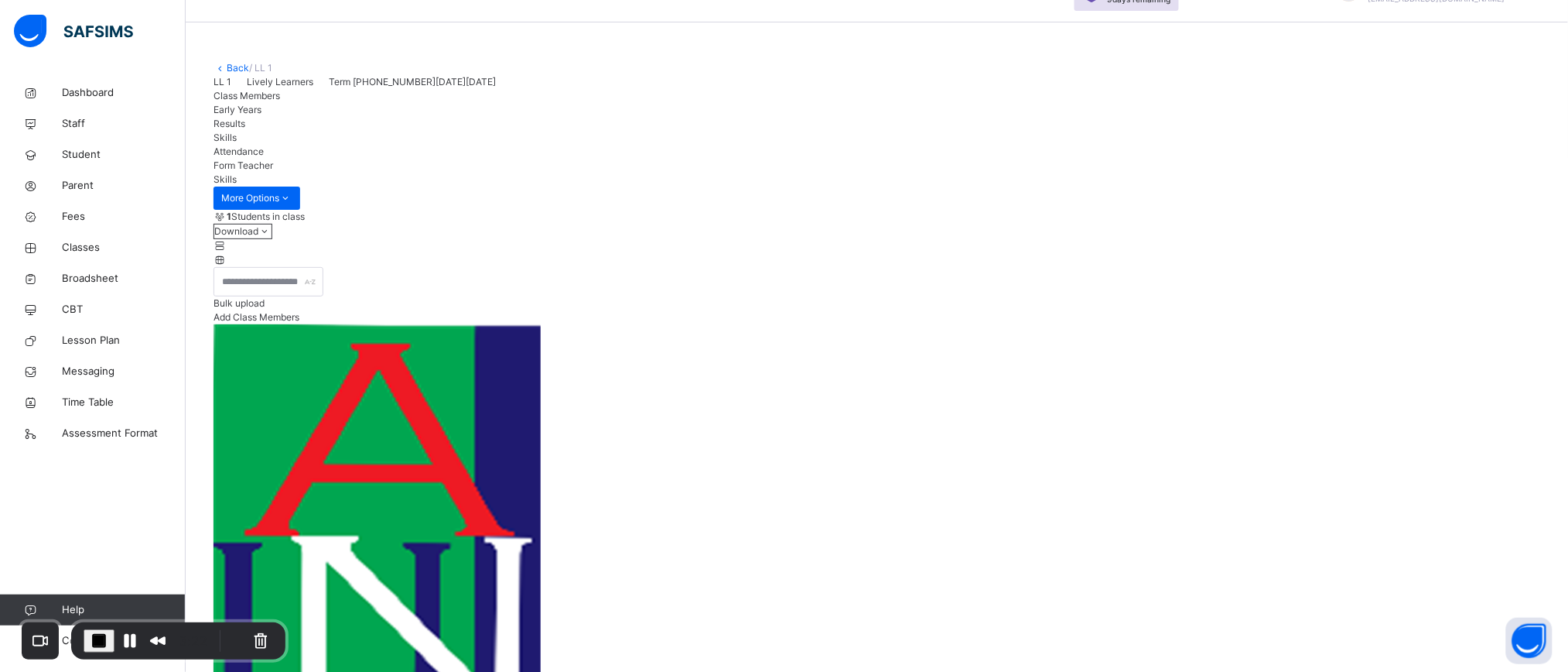
click at [245, 129] on span "Results" at bounding box center [230, 123] width 32 height 12
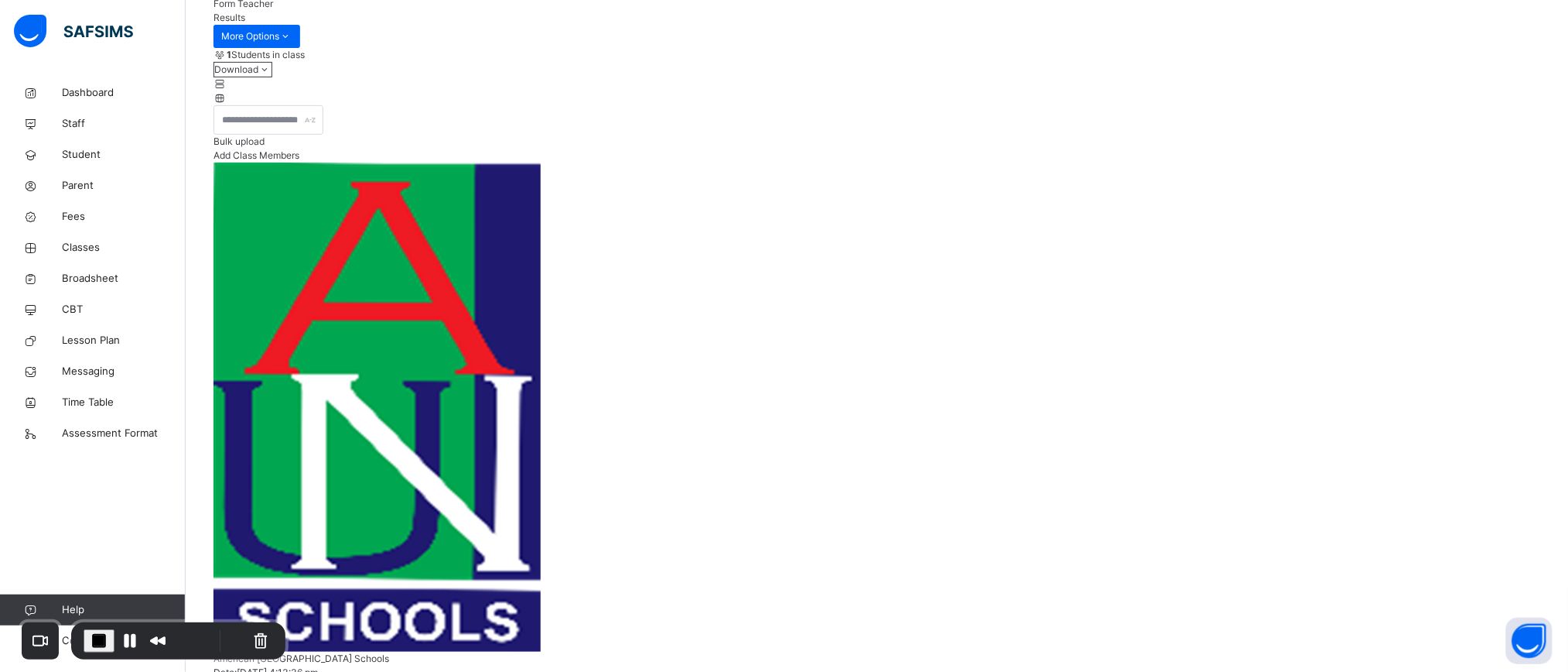
scroll to position [209, 0]
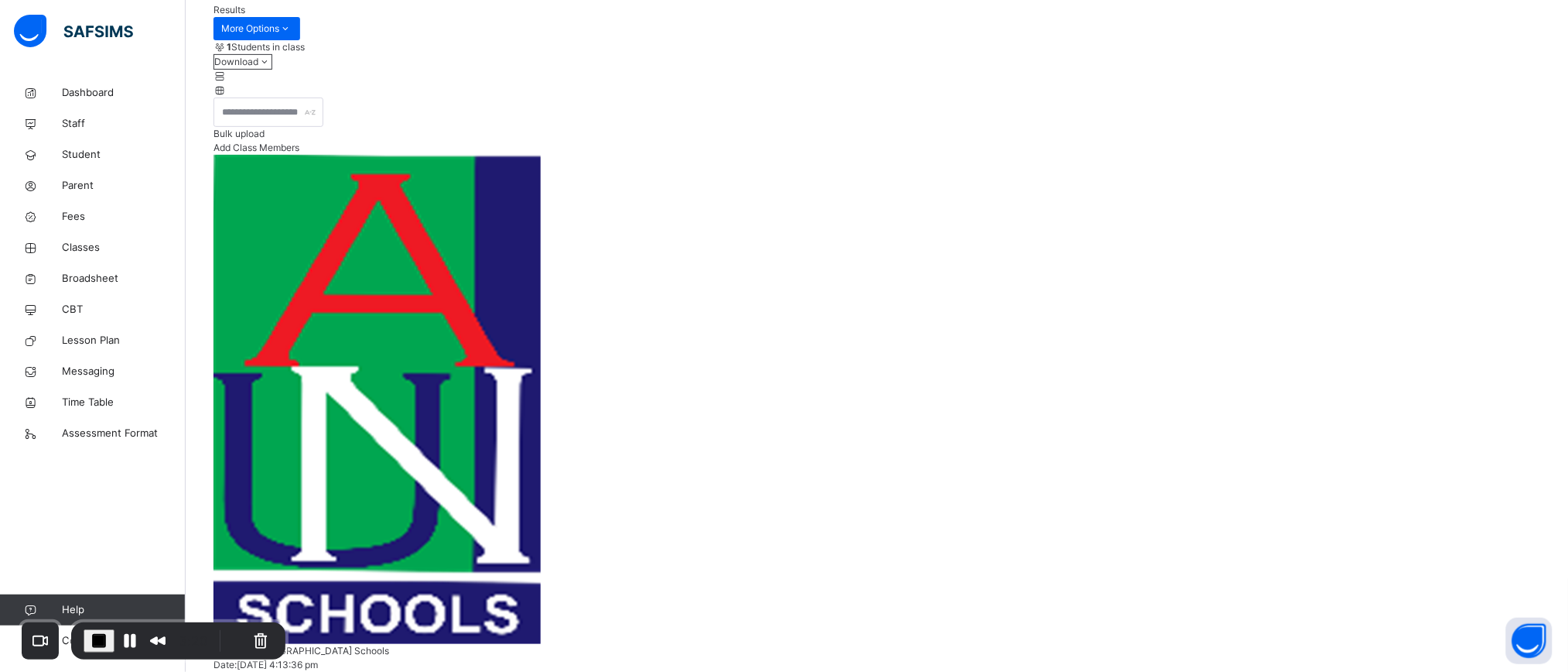
click at [131, 635] on button "Pause Recording" at bounding box center [130, 641] width 25 height 25
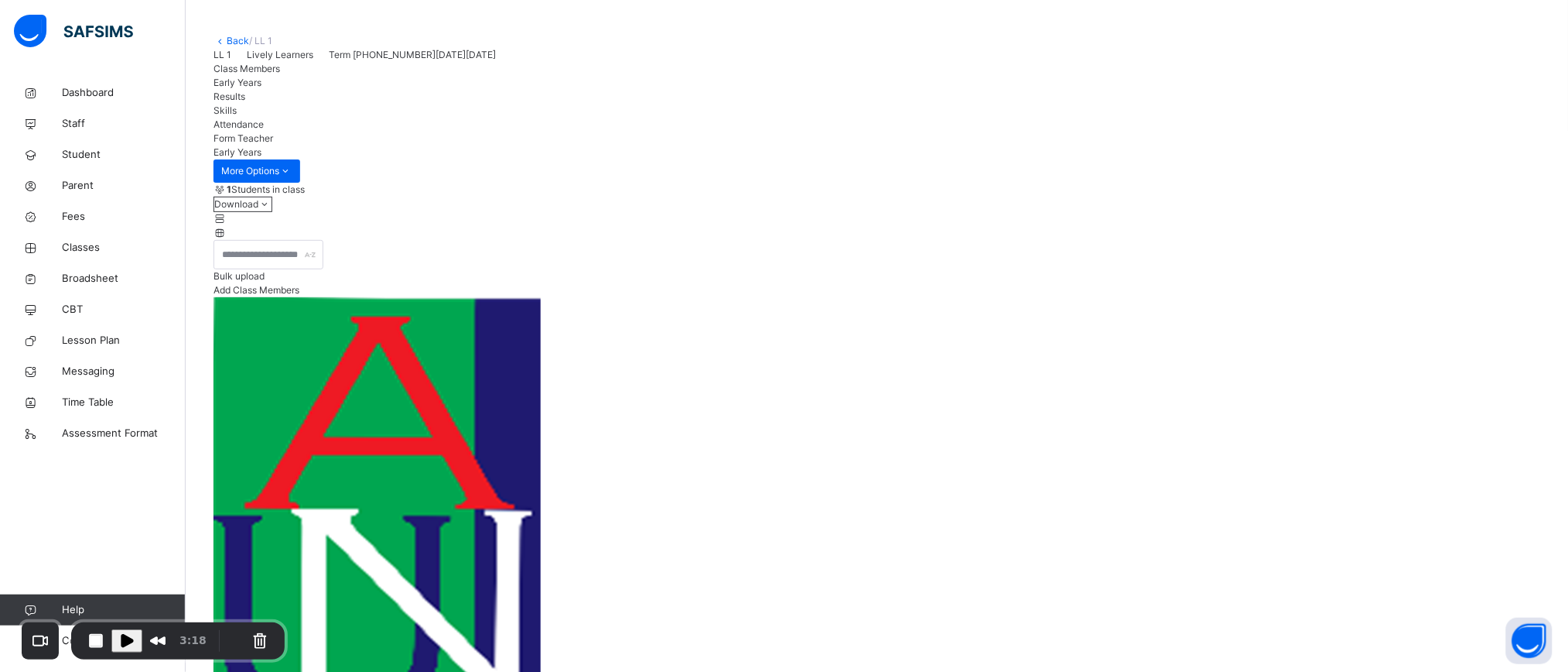
scroll to position [44, 0]
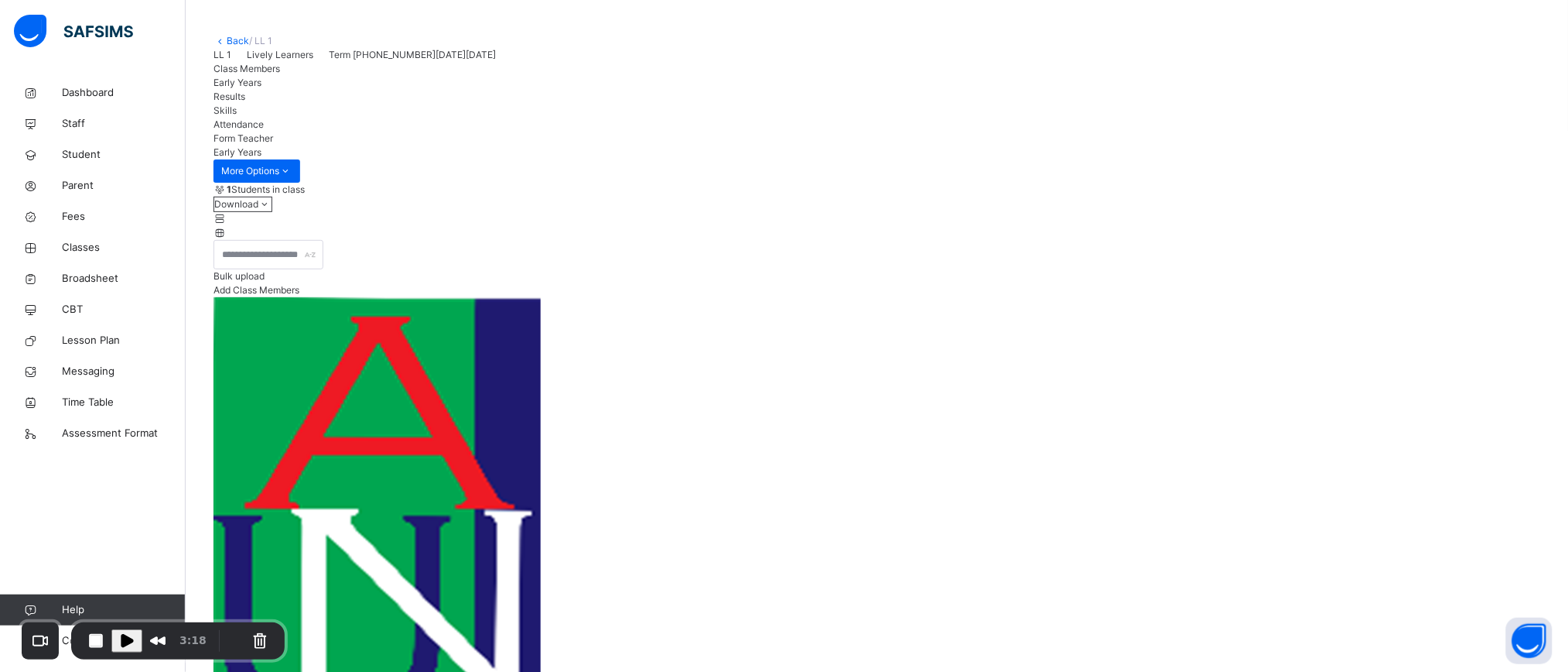
click at [245, 102] on span "Results" at bounding box center [230, 96] width 32 height 12
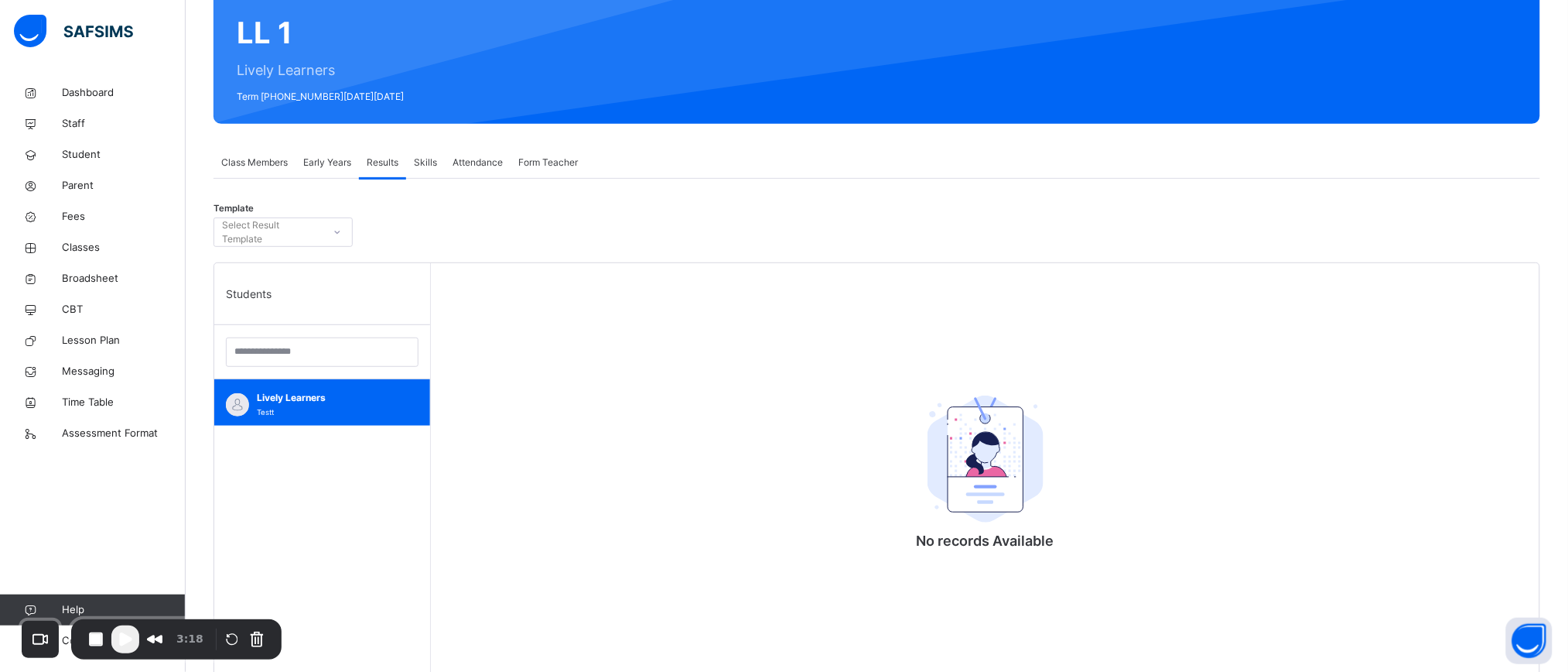
scroll to position [134, 0]
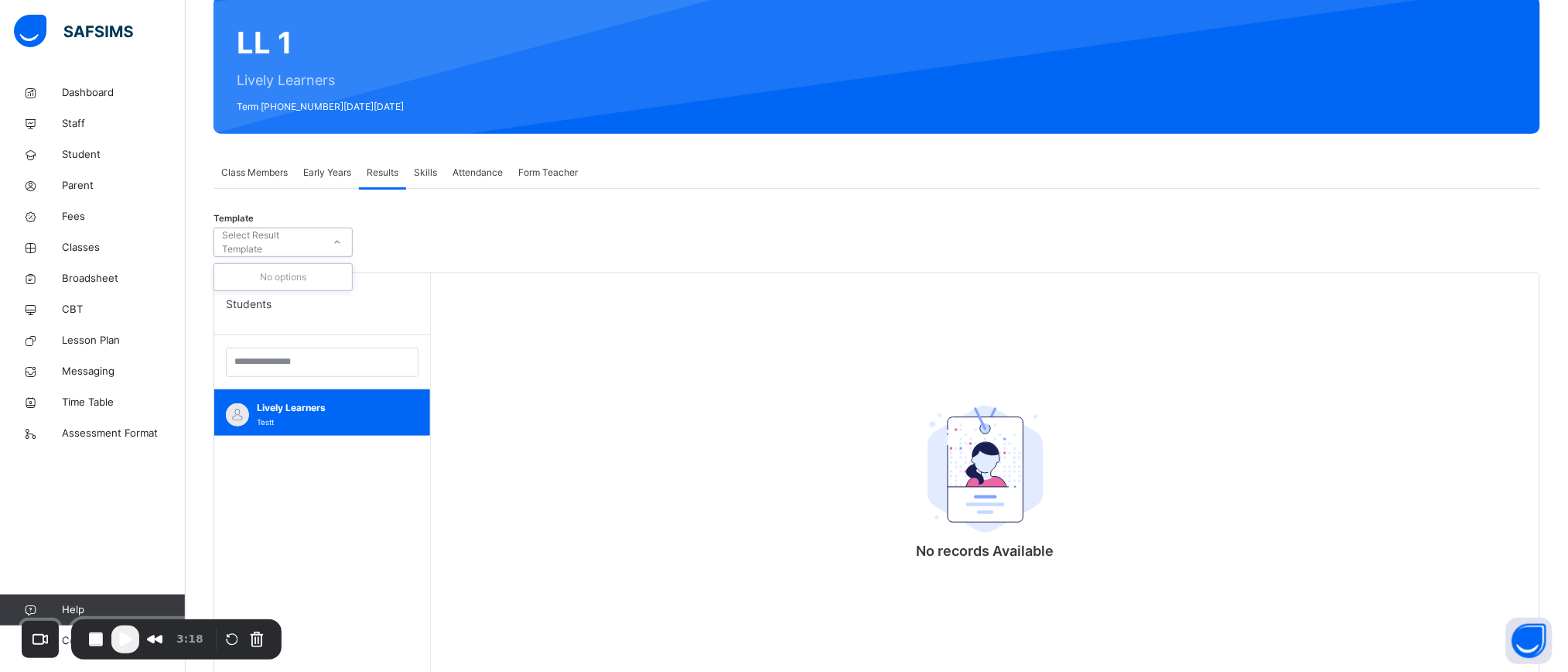
click at [337, 244] on icon at bounding box center [337, 242] width 9 height 15
click at [474, 237] on div "Template Select Result Template" at bounding box center [877, 246] width 1327 height 53
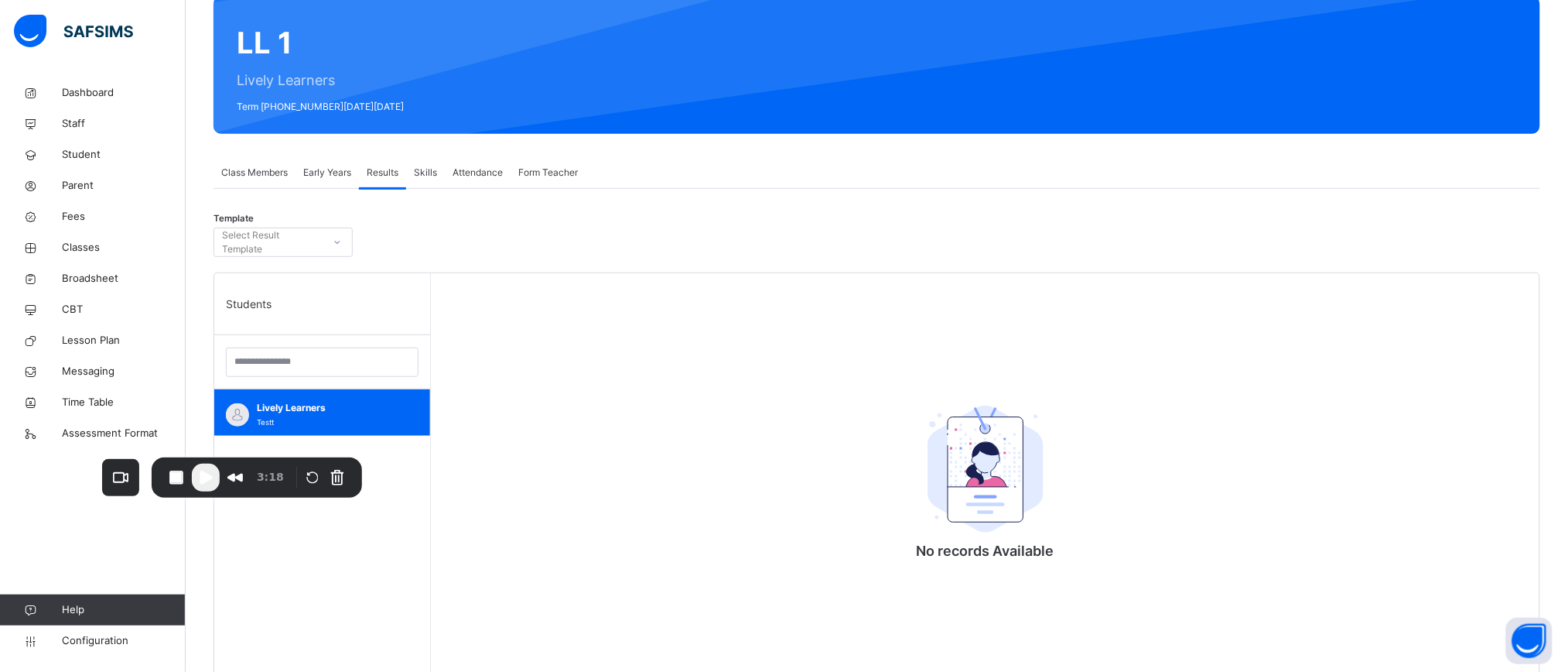
drag, startPoint x: 148, startPoint y: 619, endPoint x: 258, endPoint y: 398, distance: 246.9
click at [258, 457] on div "3:18" at bounding box center [256, 478] width 210 height 40
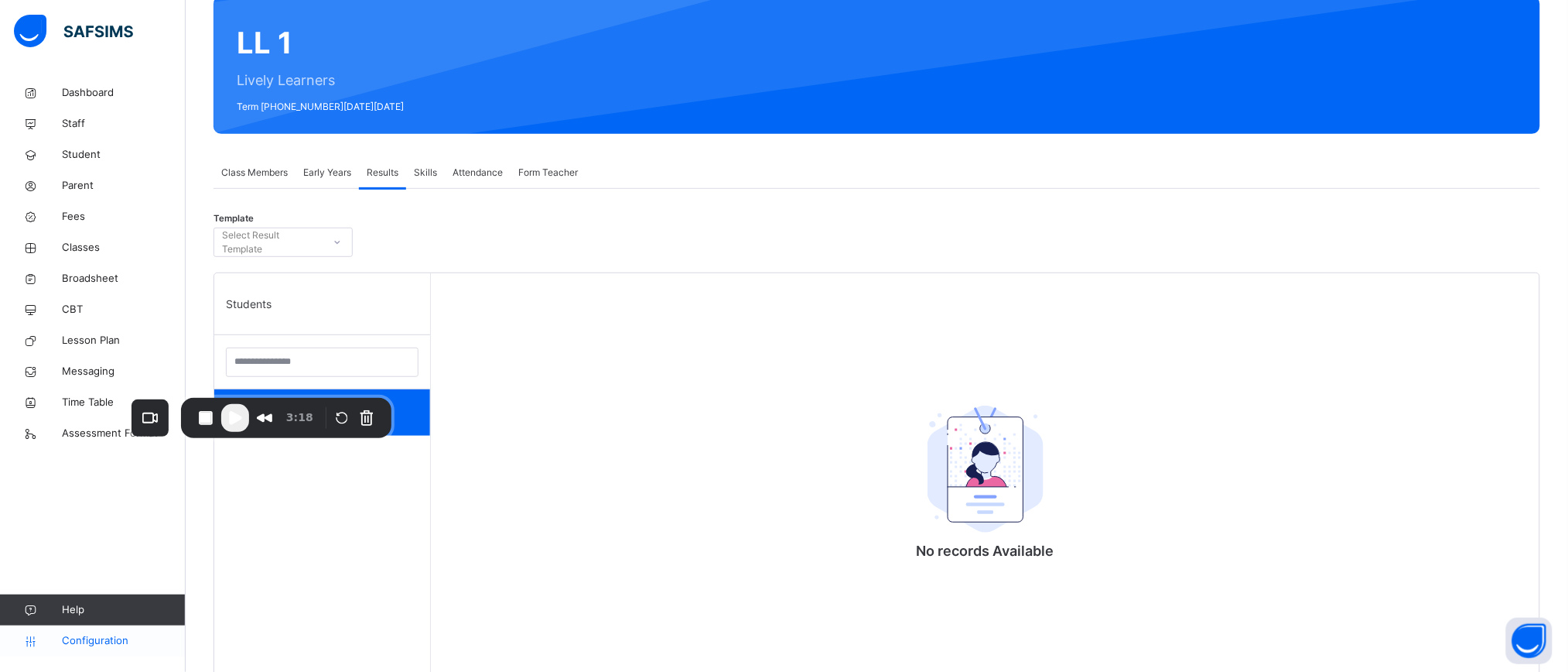
click at [92, 639] on span "Configuration" at bounding box center [123, 640] width 123 height 15
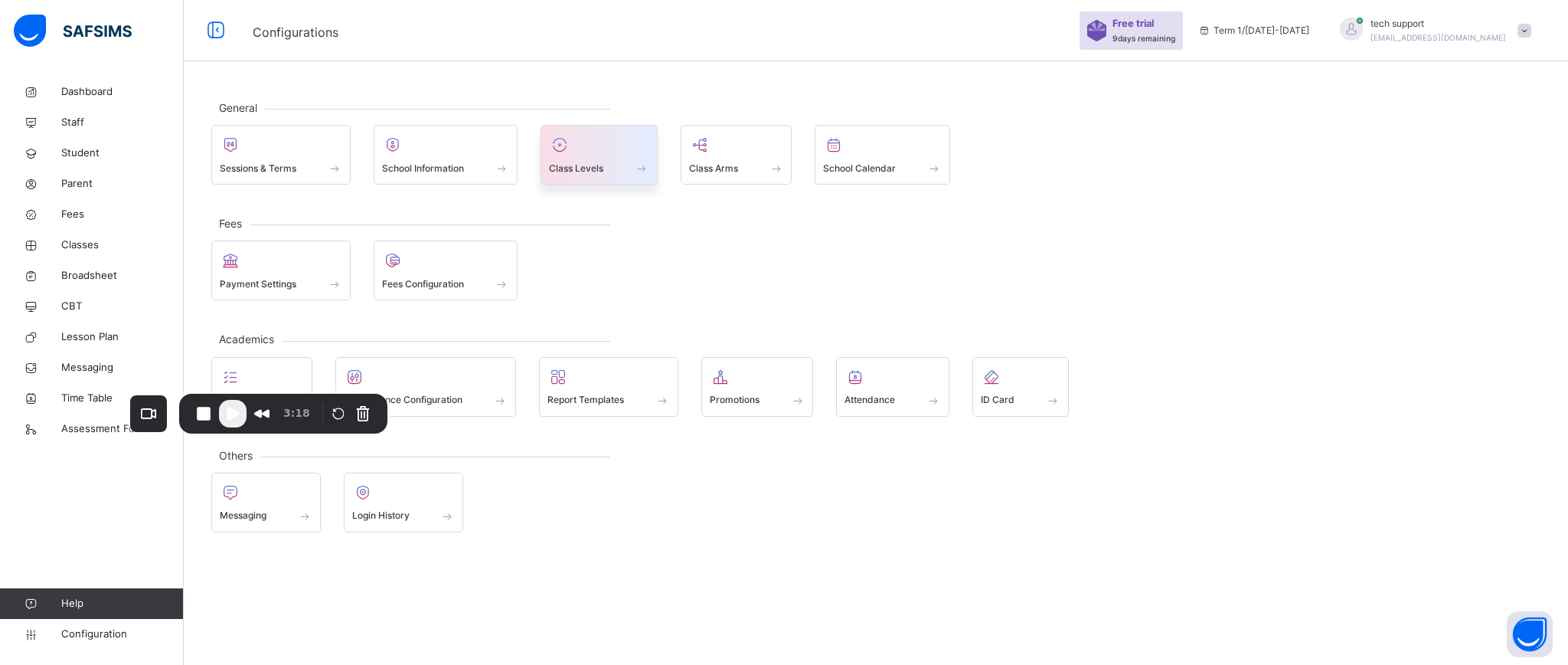
click at [584, 153] on div at bounding box center [598, 145] width 100 height 23
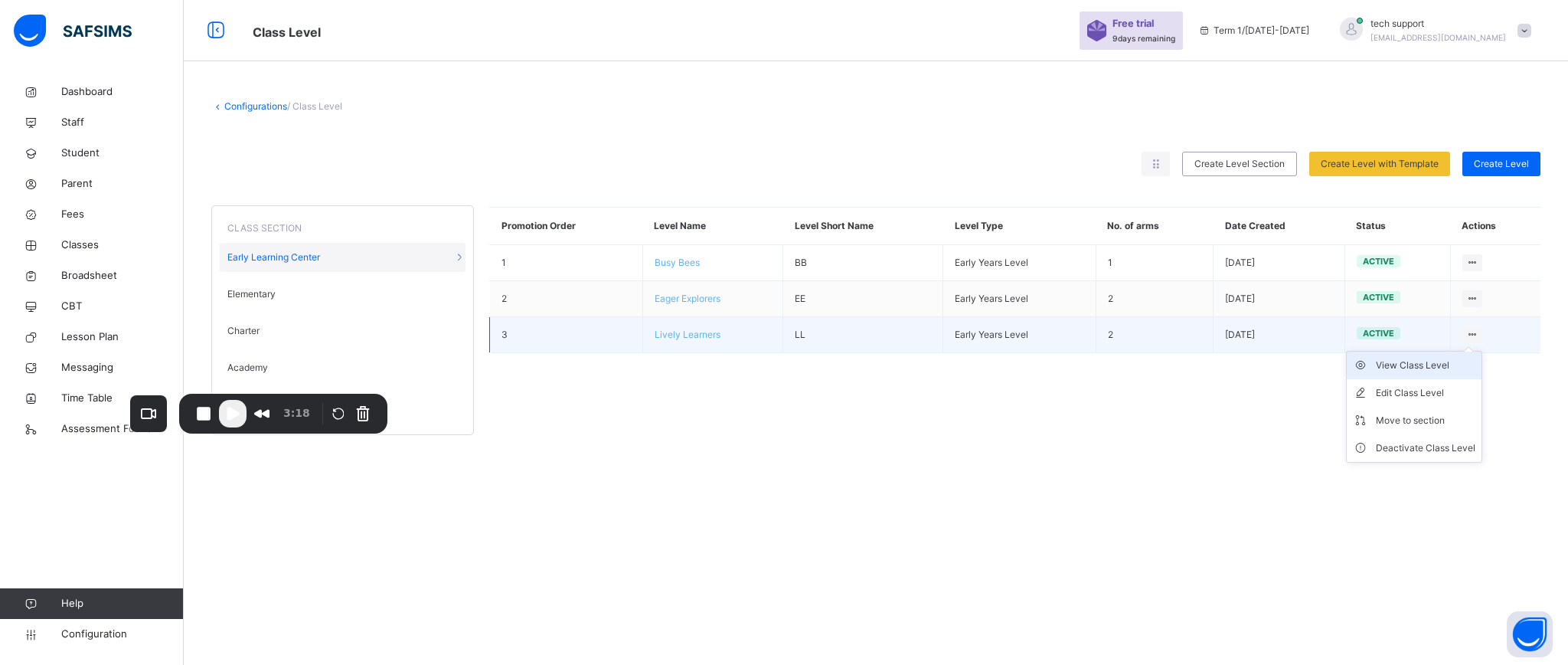
click at [1430, 366] on div "View Class Level" at bounding box center [1425, 365] width 99 height 15
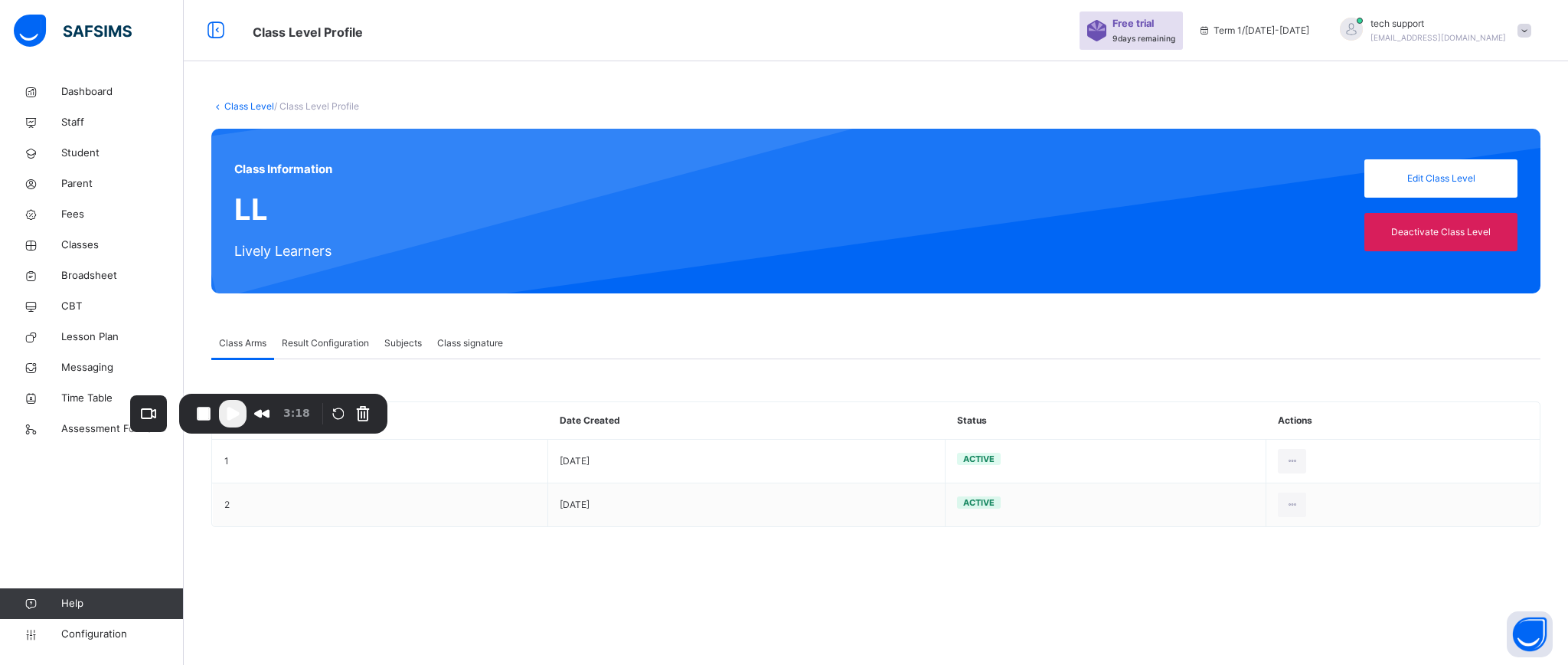
click at [336, 337] on span "Result Configuration" at bounding box center [325, 342] width 87 height 14
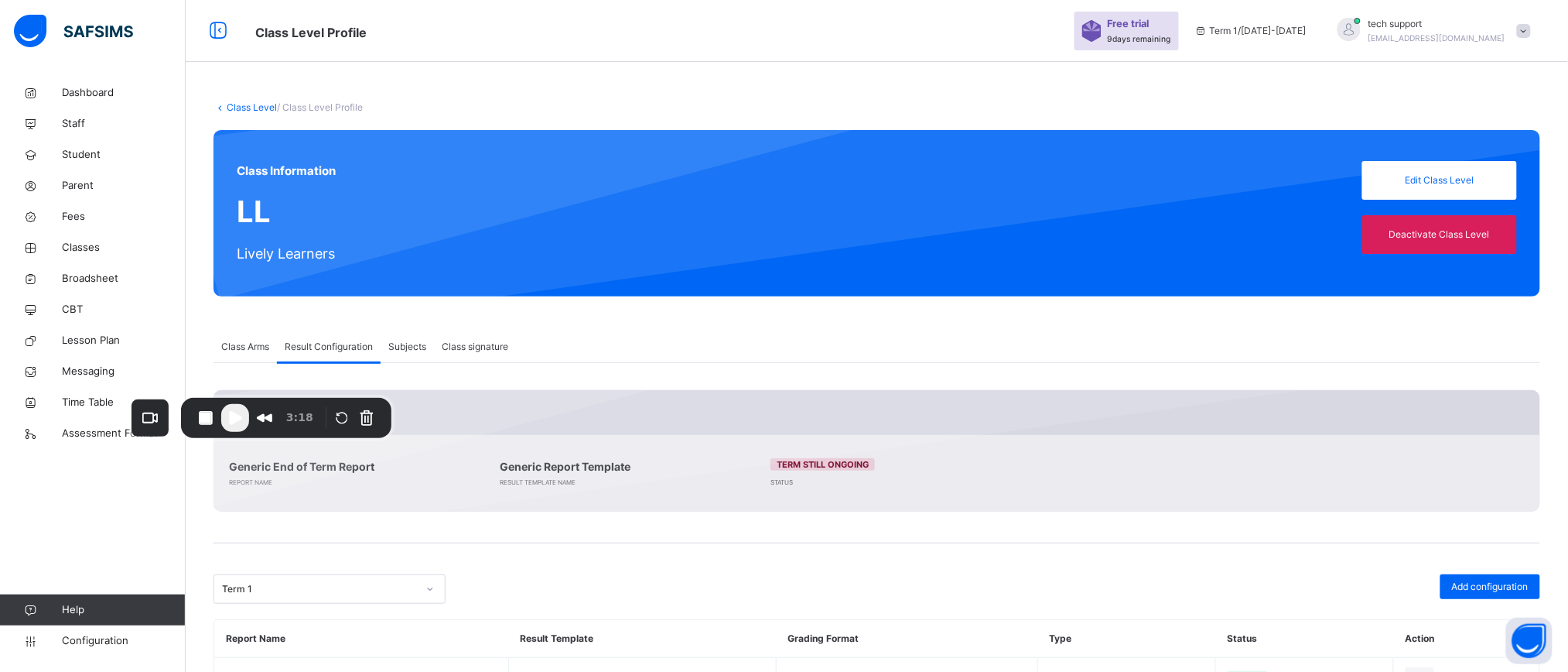
scroll to position [69, 0]
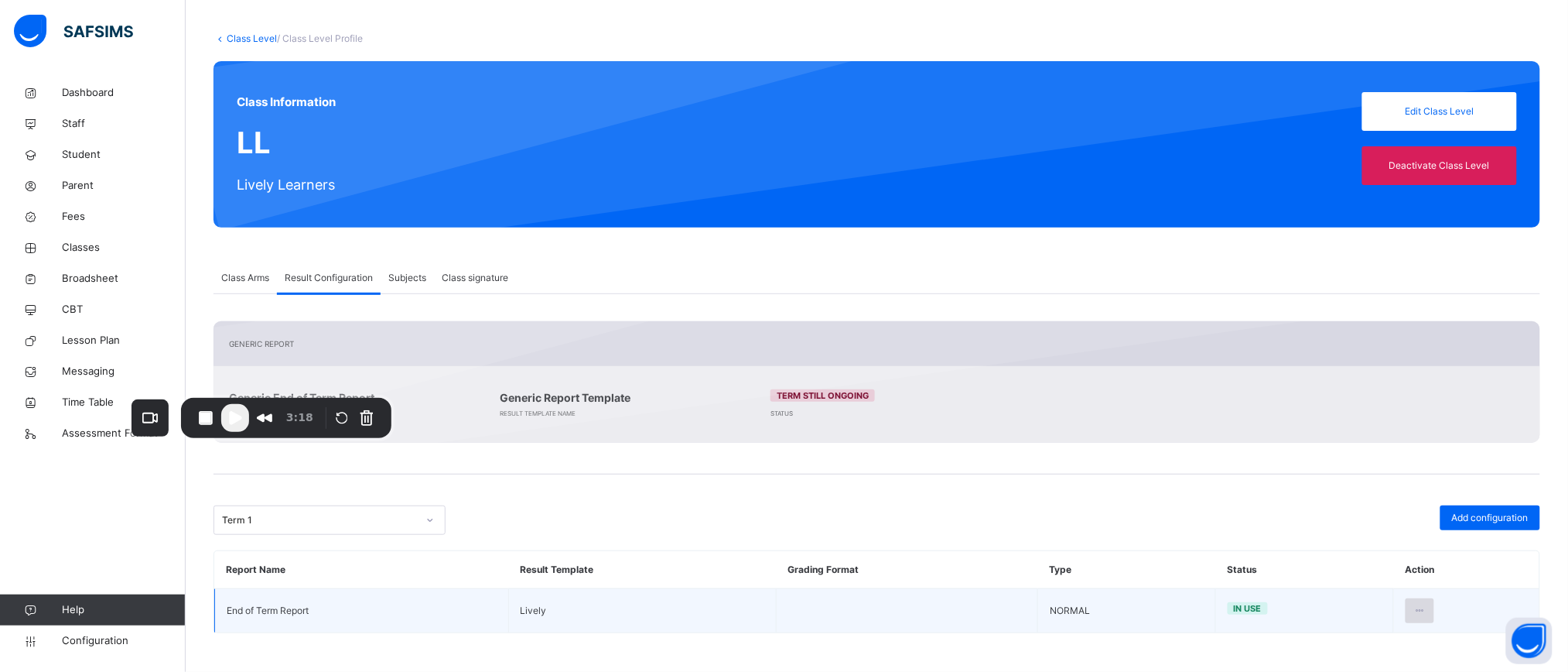
click at [1426, 604] on icon at bounding box center [1420, 610] width 13 height 14
click at [1400, 644] on div "Edit Configuration" at bounding box center [1382, 645] width 90 height 15
type input "**********"
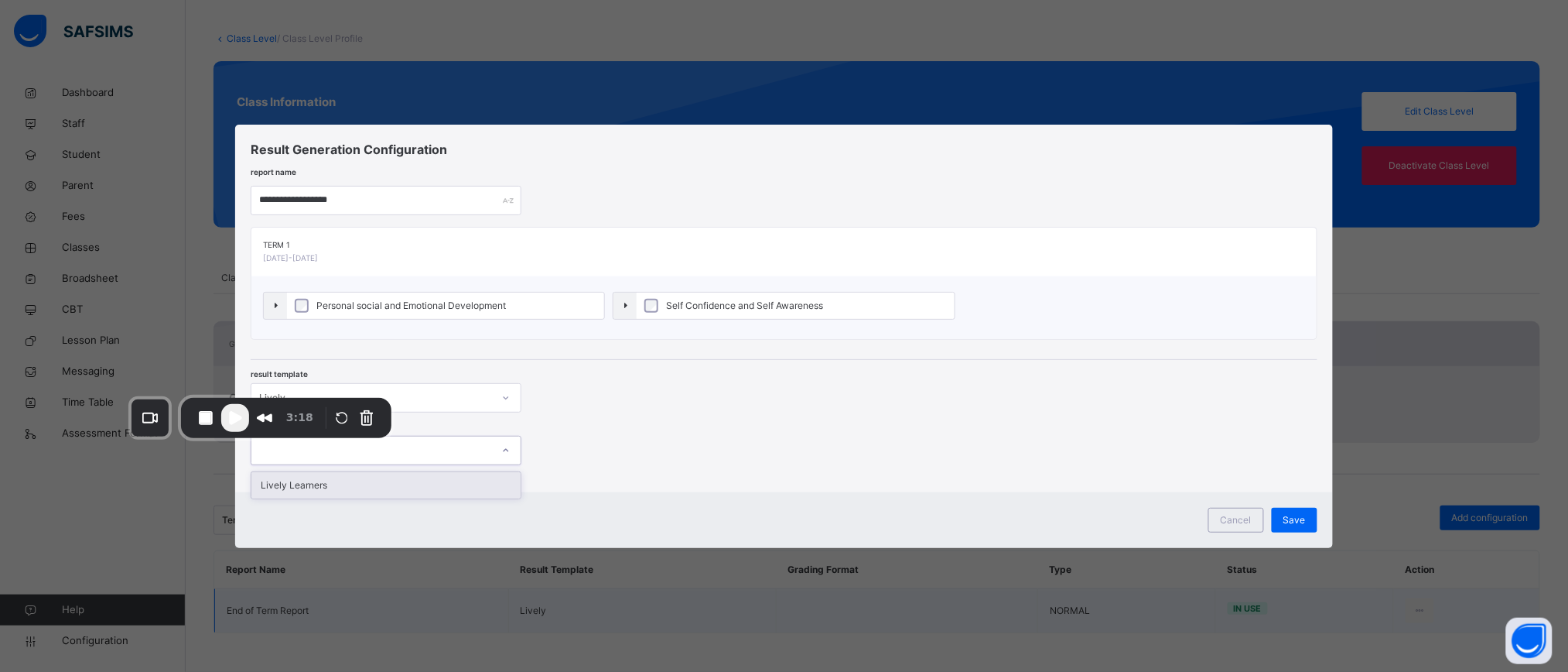
click at [501, 451] on icon at bounding box center [505, 450] width 9 height 15
click at [478, 476] on div "Lively Learners" at bounding box center [385, 484] width 269 height 26
click at [468, 313] on label "Personal social and Emotional Development" at bounding box center [449, 305] width 321 height 26
click at [759, 302] on span "Self Confidence and Self Awareness" at bounding box center [750, 306] width 165 height 14
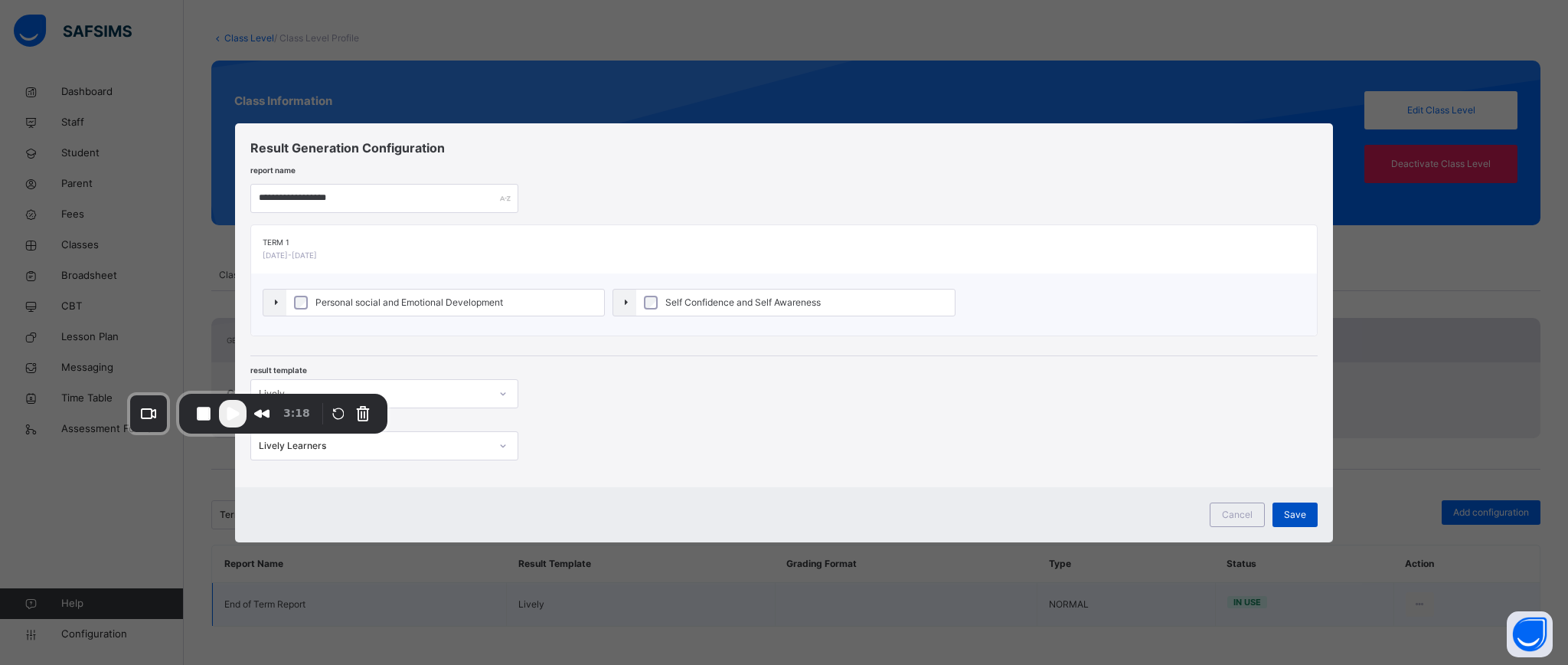
click at [1298, 520] on span "Save" at bounding box center [1295, 514] width 22 height 14
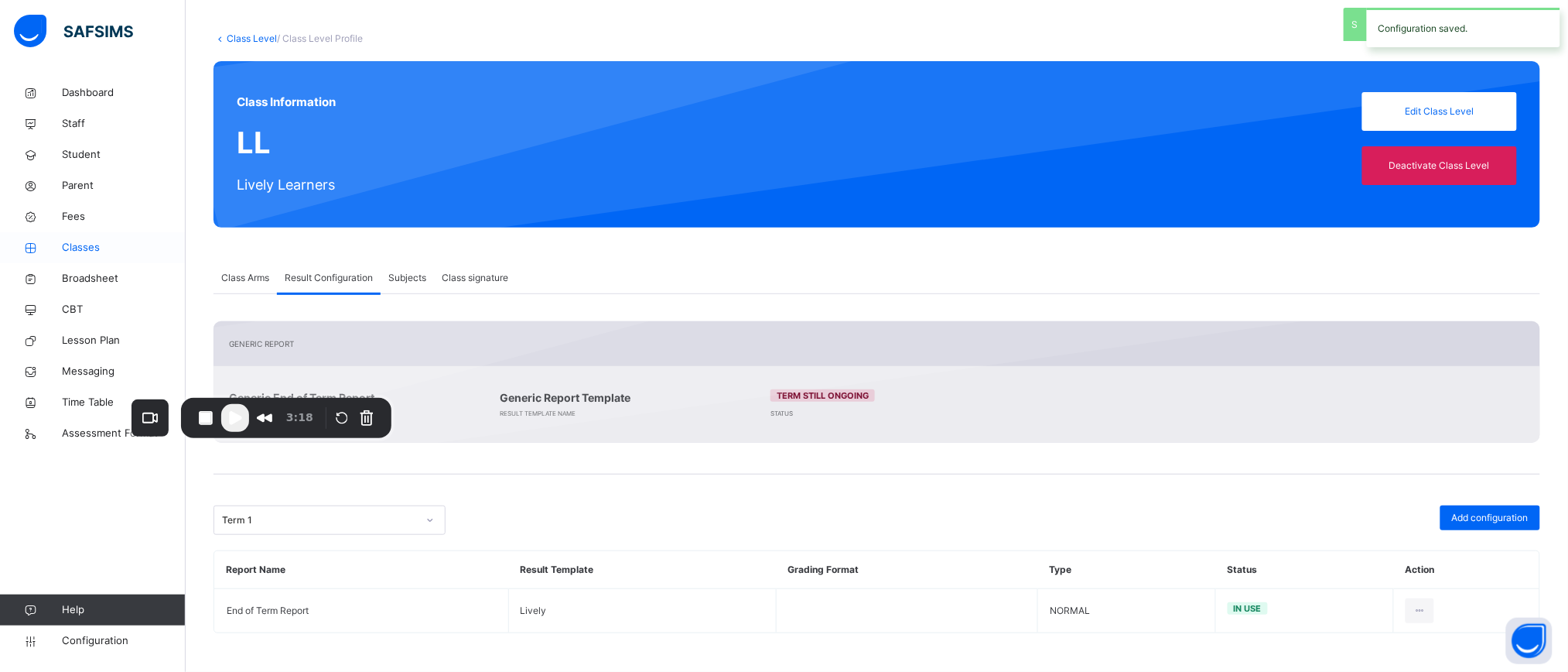
click at [69, 251] on span "Classes" at bounding box center [124, 247] width 124 height 15
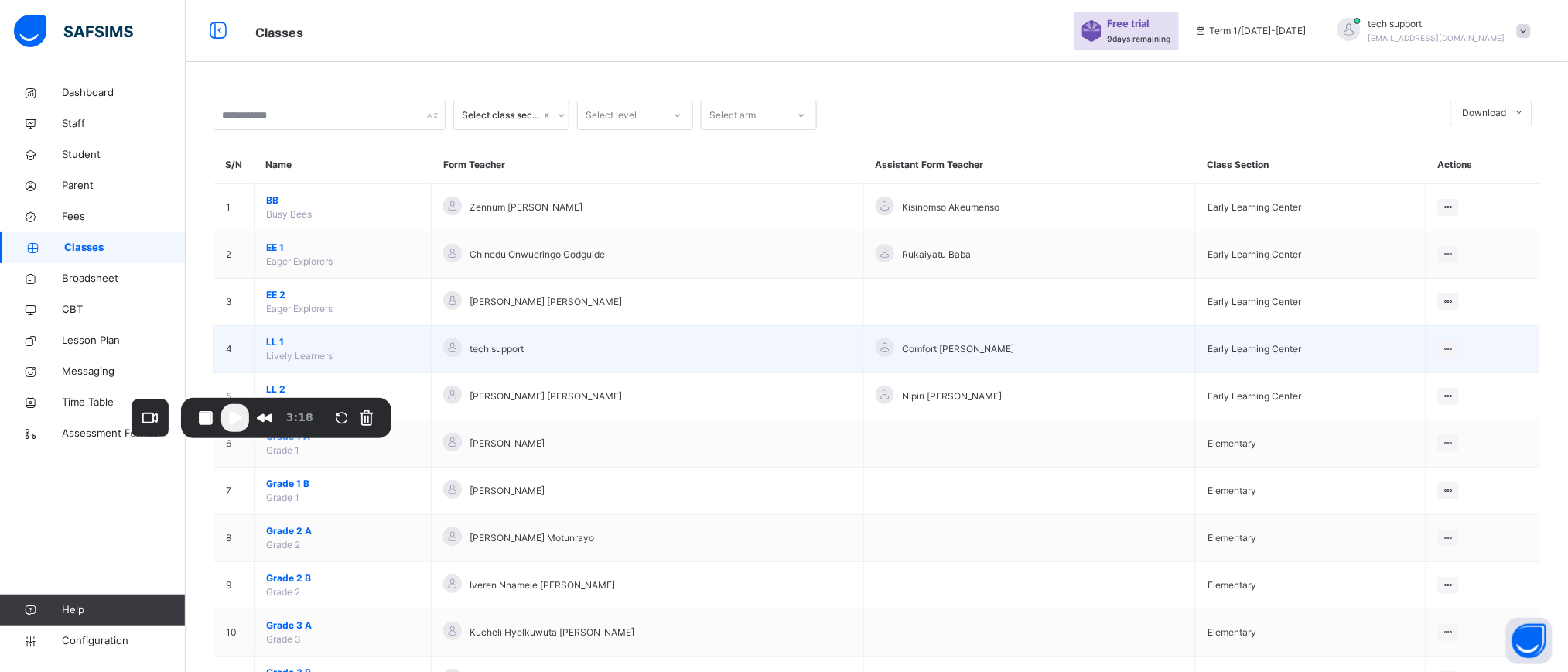
click at [268, 344] on span "LL 1" at bounding box center [343, 342] width 153 height 14
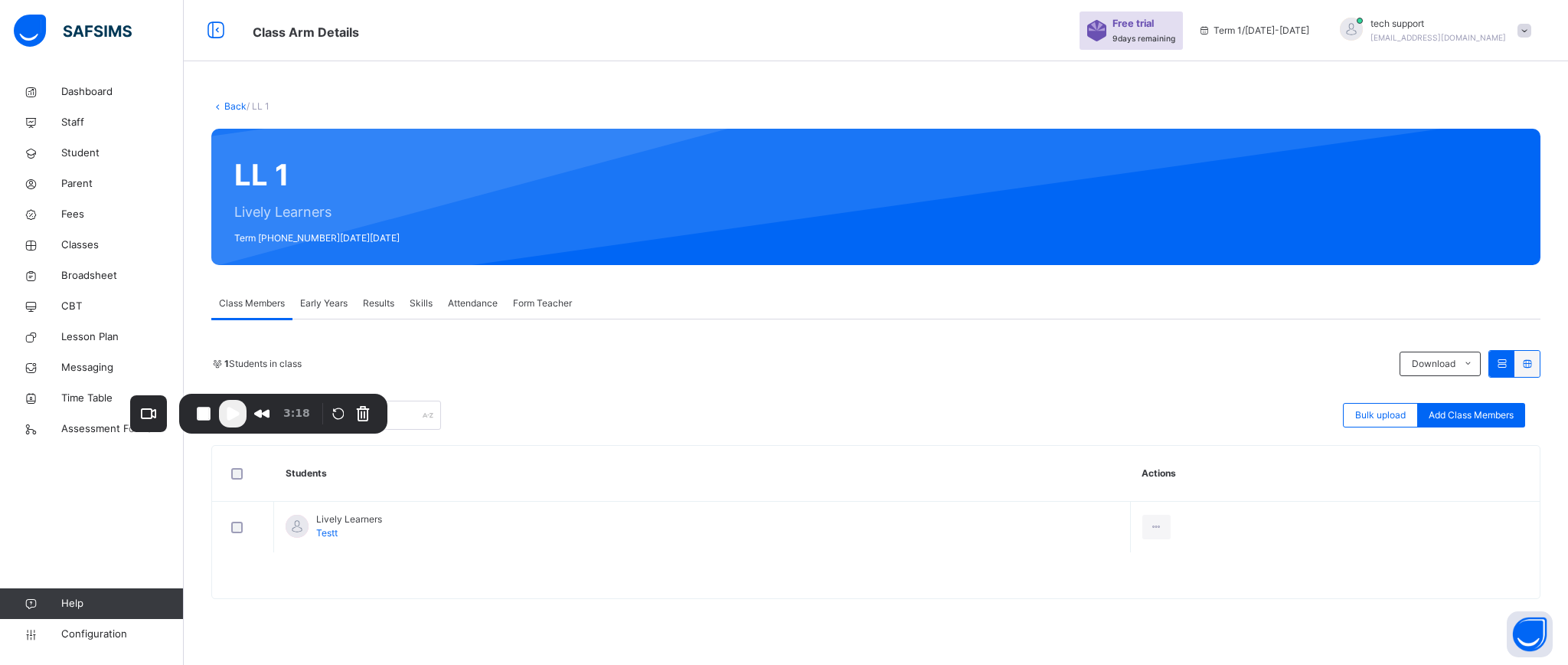
click at [334, 313] on div "Early Years" at bounding box center [324, 303] width 63 height 31
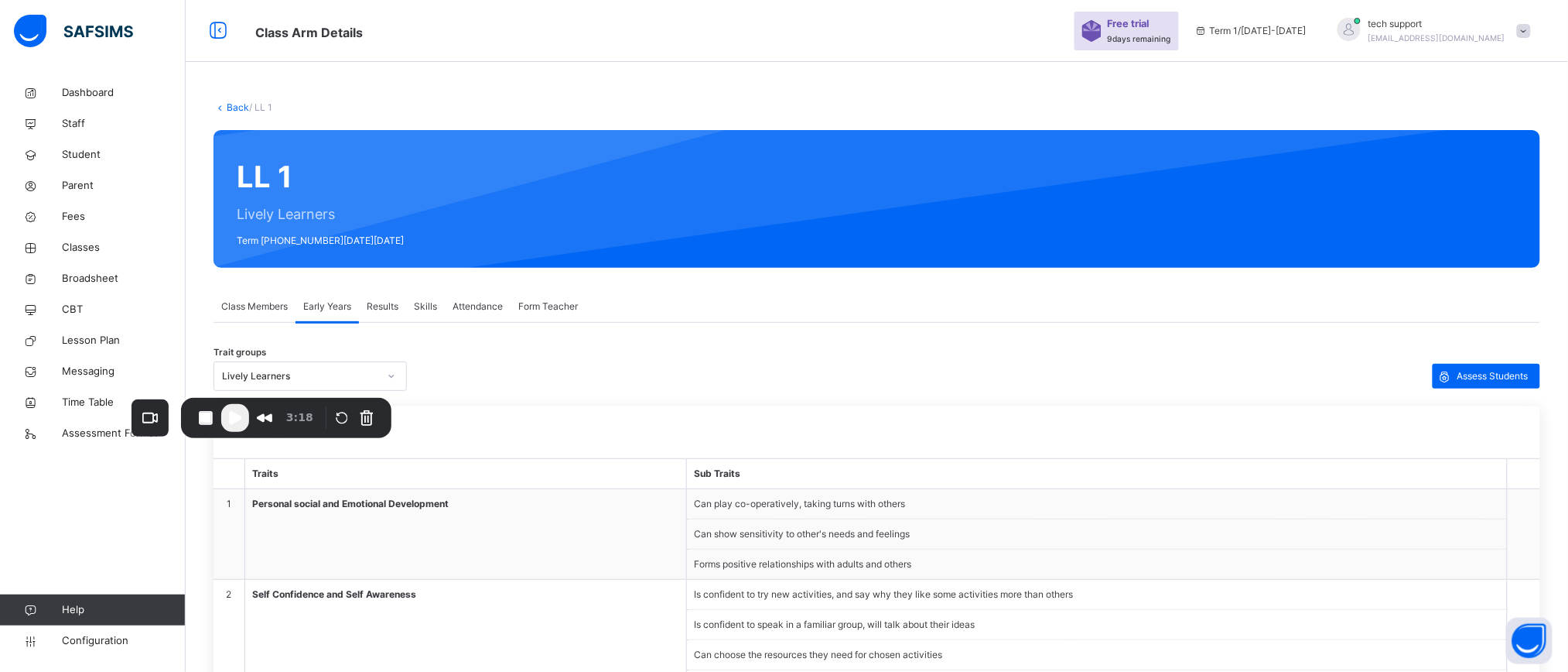
click at [384, 304] on span "Results" at bounding box center [383, 306] width 32 height 14
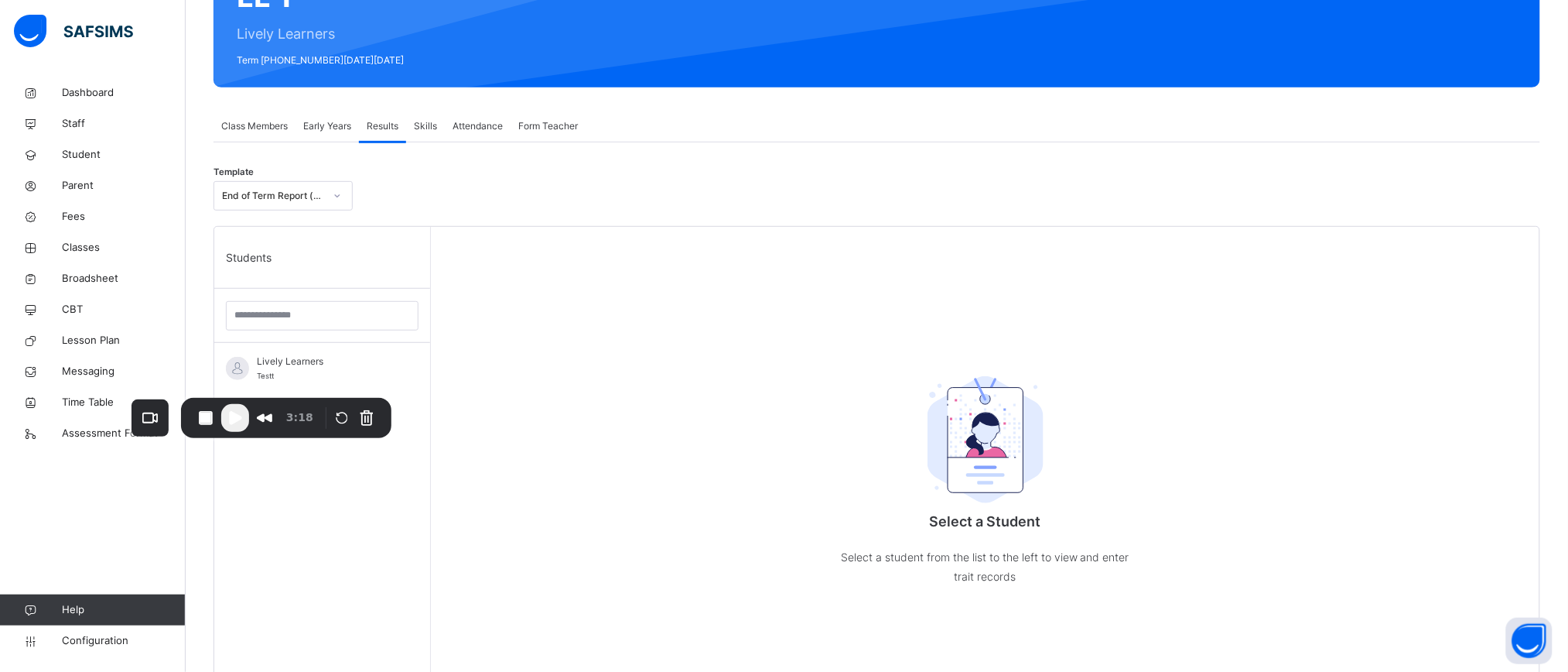
scroll to position [189, 0]
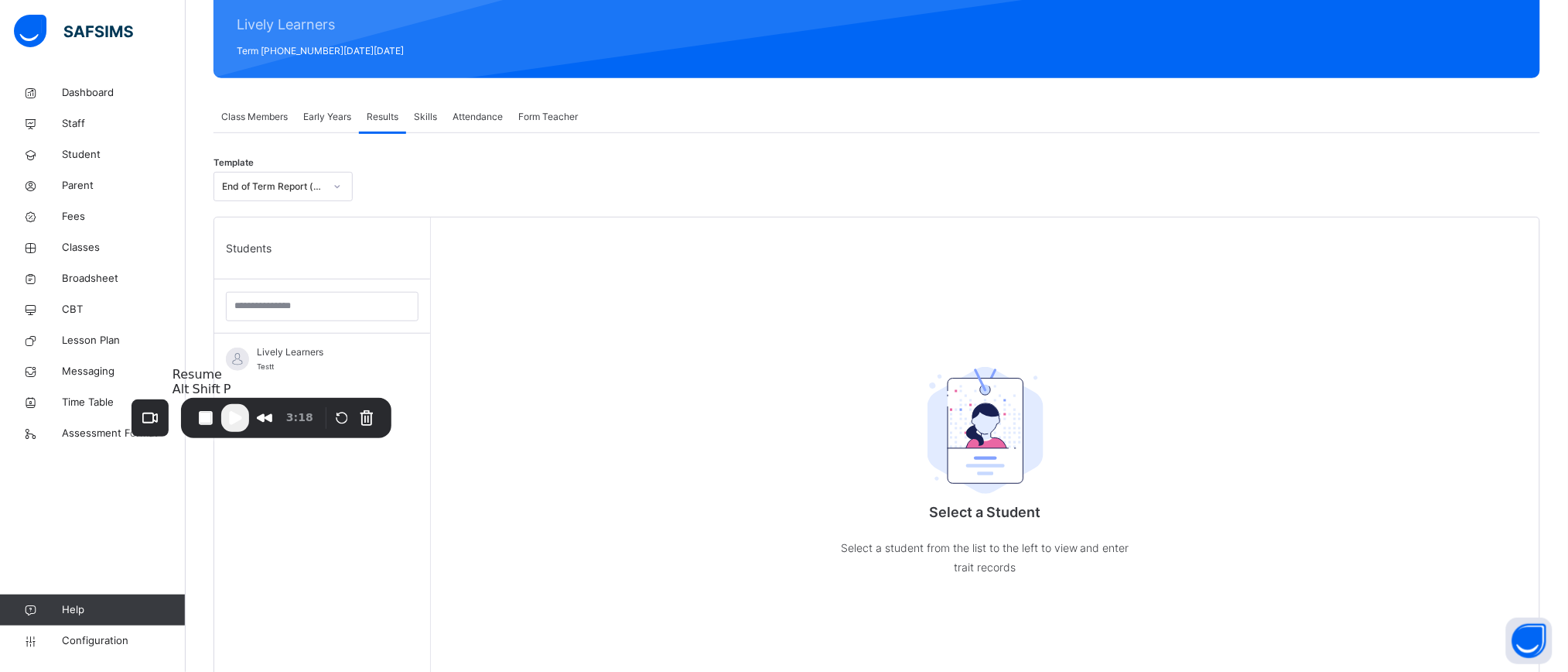
click at [234, 413] on span "Play Recording" at bounding box center [235, 418] width 18 height 18
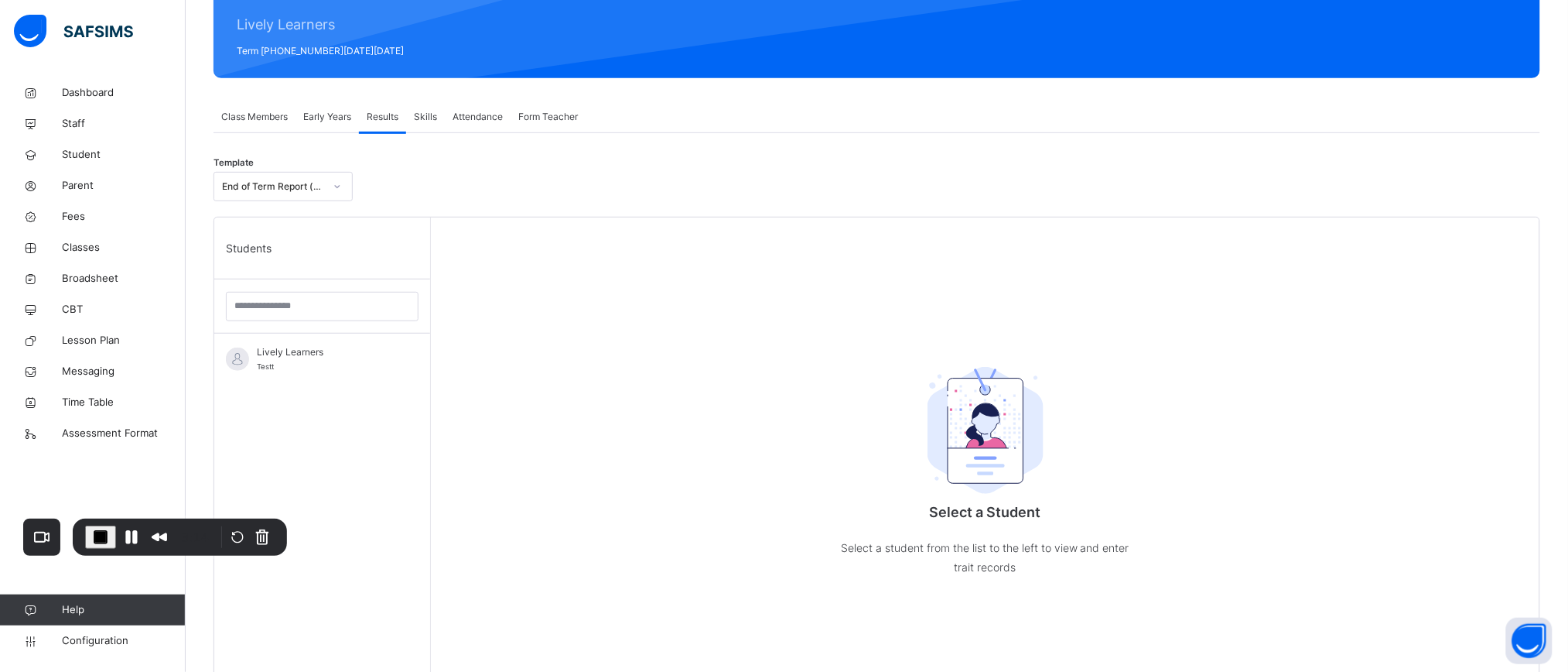
drag, startPoint x: 286, startPoint y: 404, endPoint x: 178, endPoint y: 521, distance: 159.2
click at [178, 525] on div "3:14" at bounding box center [195, 537] width 40 height 25
click at [276, 184] on div "End of Term Report (Lively Learners)" at bounding box center [273, 186] width 102 height 14
click at [436, 211] on div "Template End of Term Report (Lively Learners)" at bounding box center [877, 190] width 1327 height 53
click at [287, 356] on span "Lively Learners" at bounding box center [326, 352] width 138 height 14
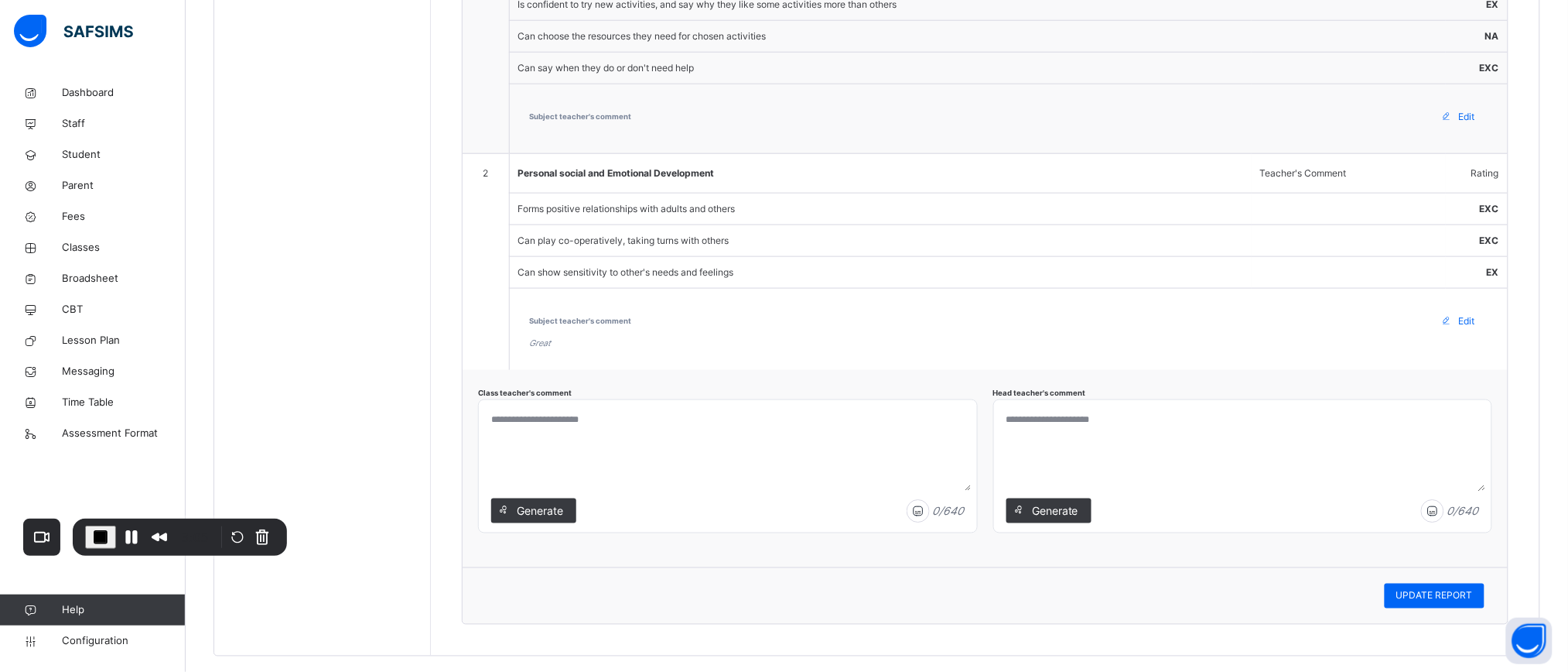
scroll to position [607, 0]
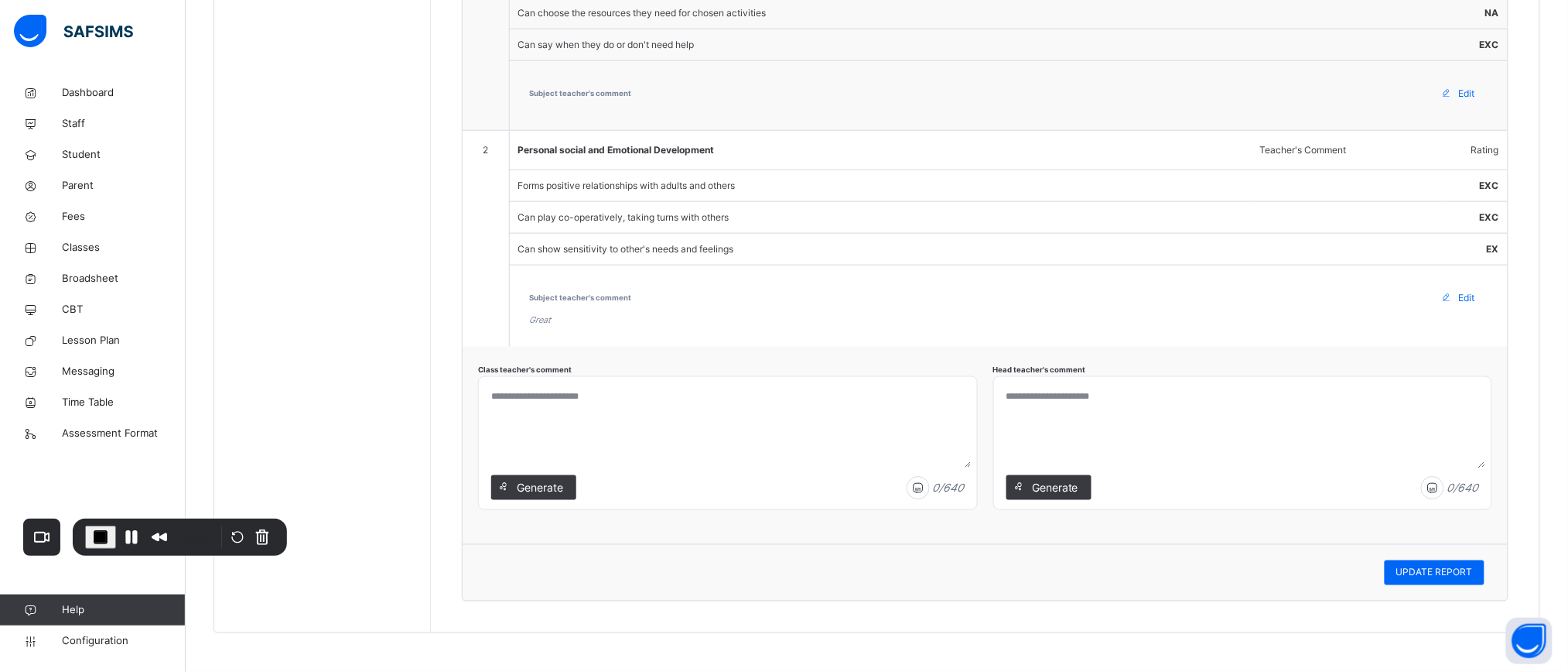
click at [662, 421] on textarea at bounding box center [728, 426] width 486 height 85
click at [1099, 414] on textarea at bounding box center [1243, 426] width 486 height 85
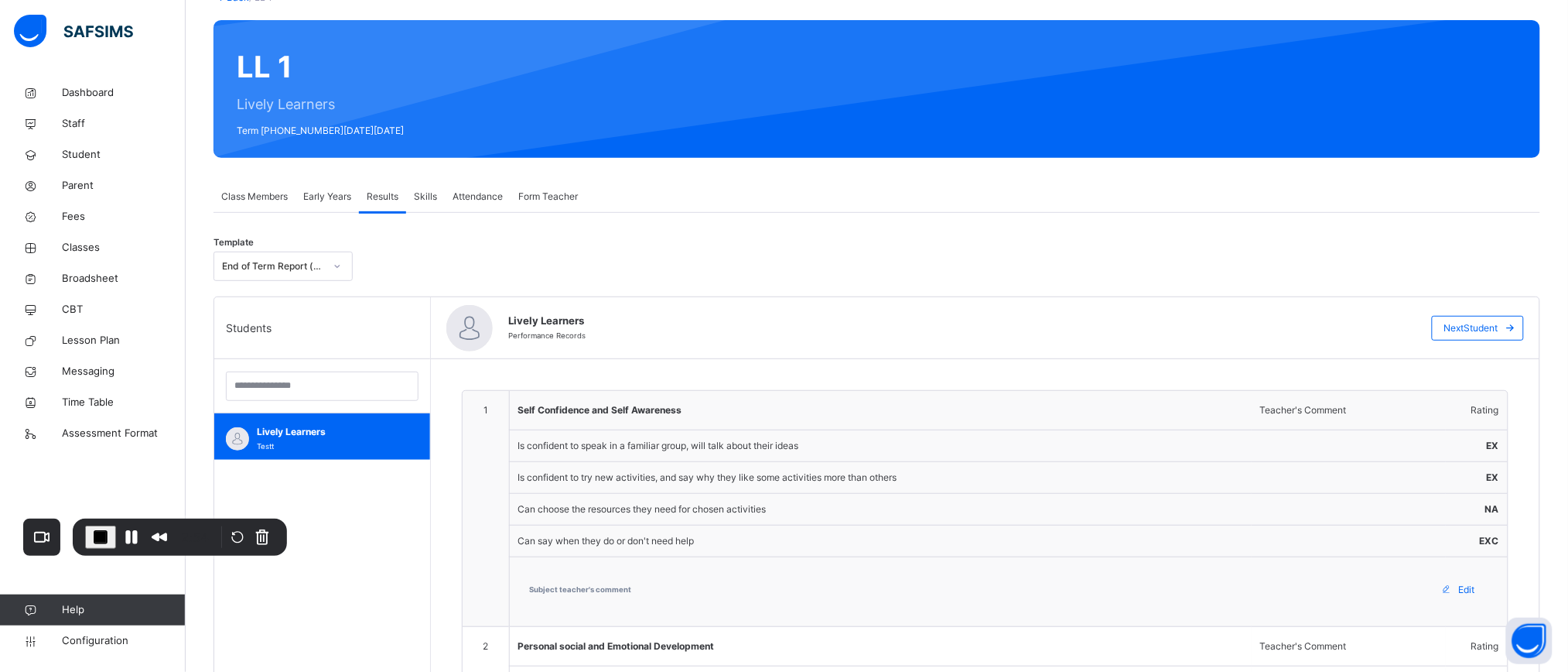
scroll to position [0, 0]
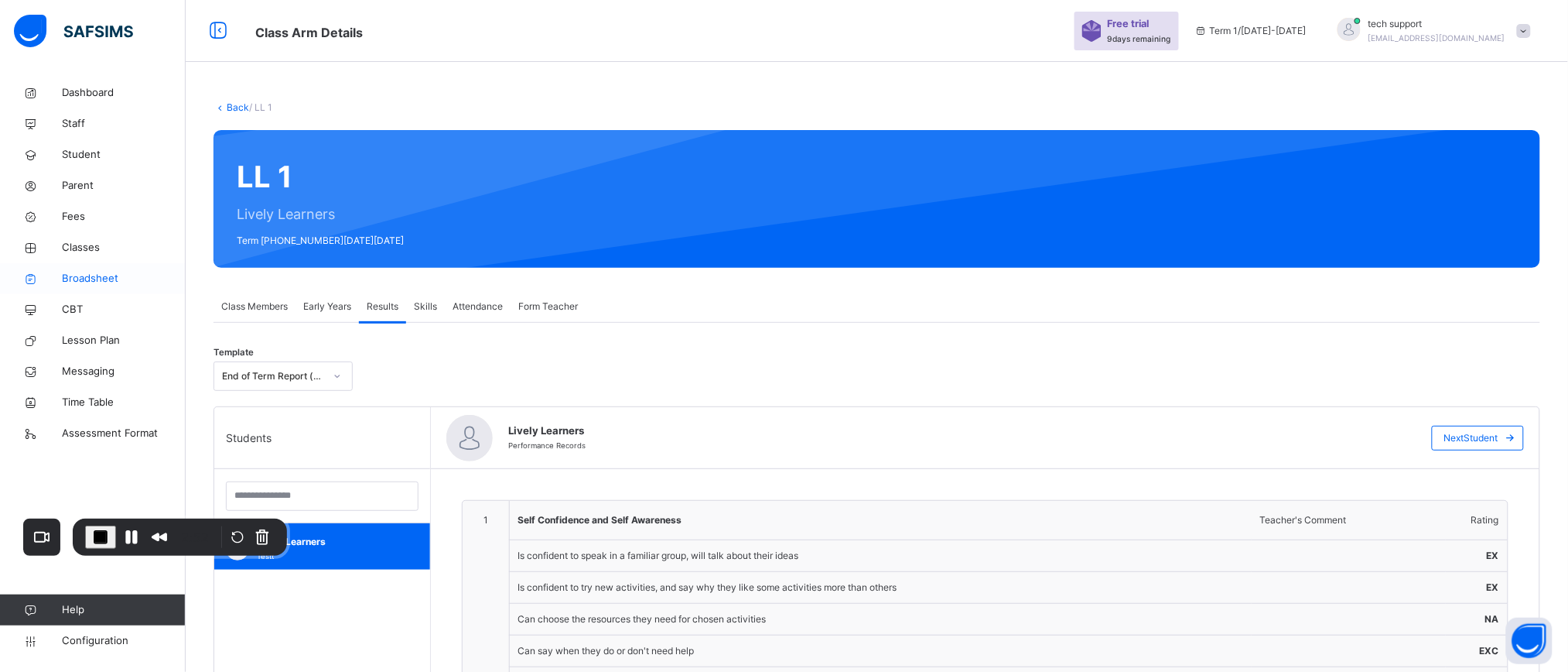
click at [72, 277] on span "Broadsheet" at bounding box center [124, 278] width 124 height 15
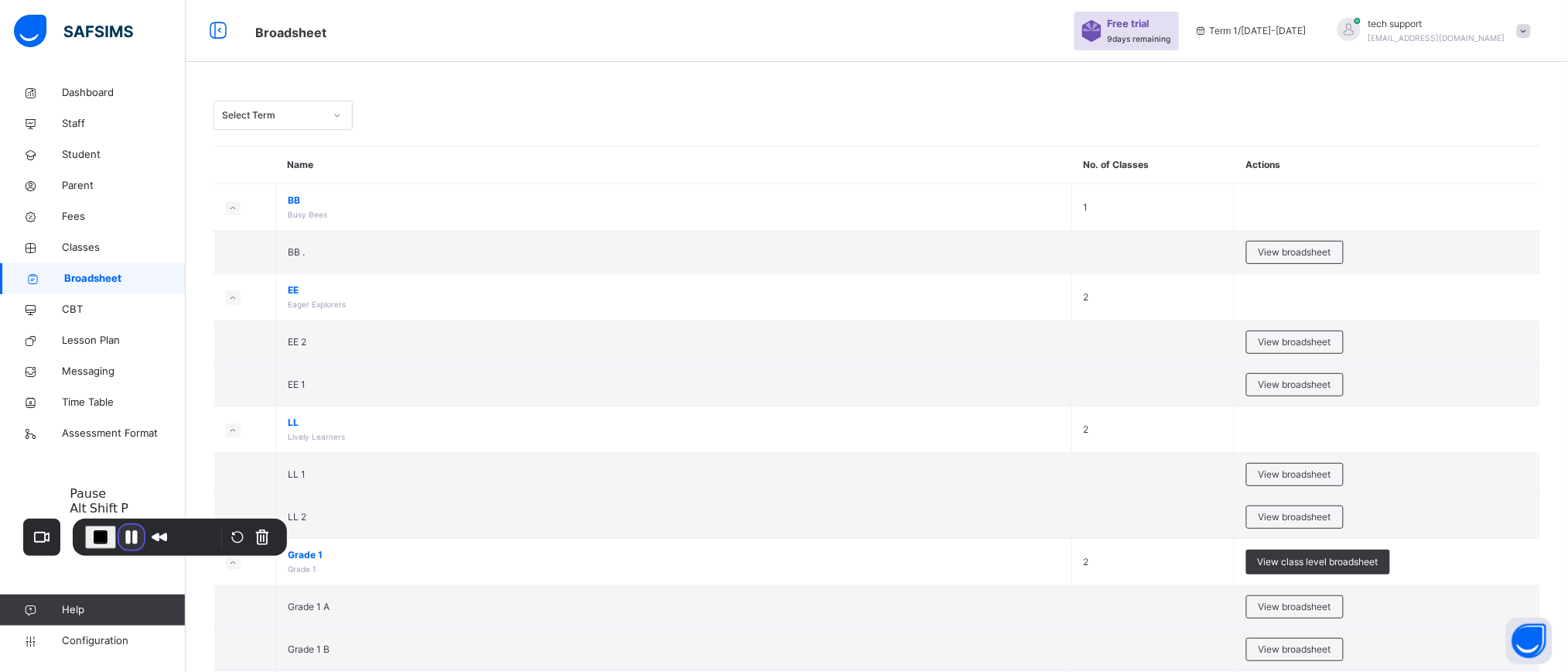
click at [125, 541] on button "Pause Recording" at bounding box center [132, 537] width 25 height 25
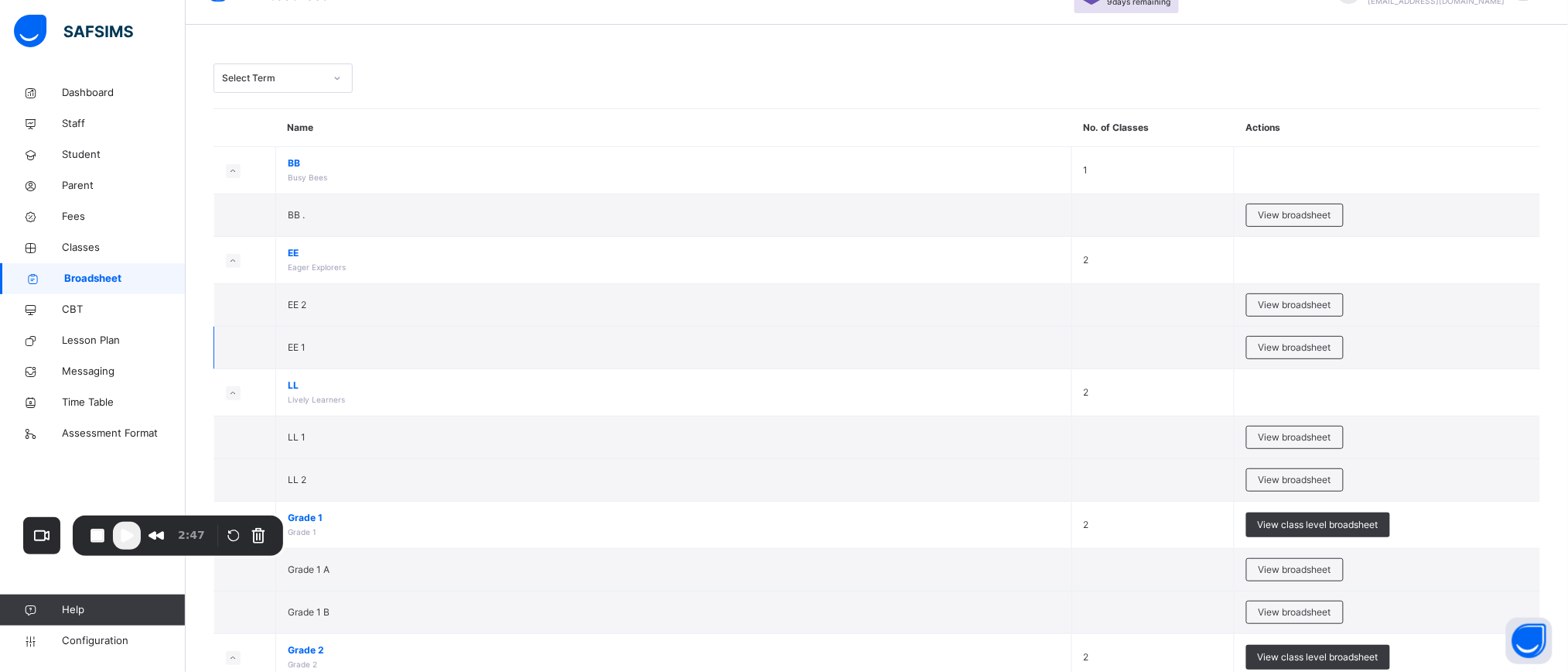
scroll to position [90, 0]
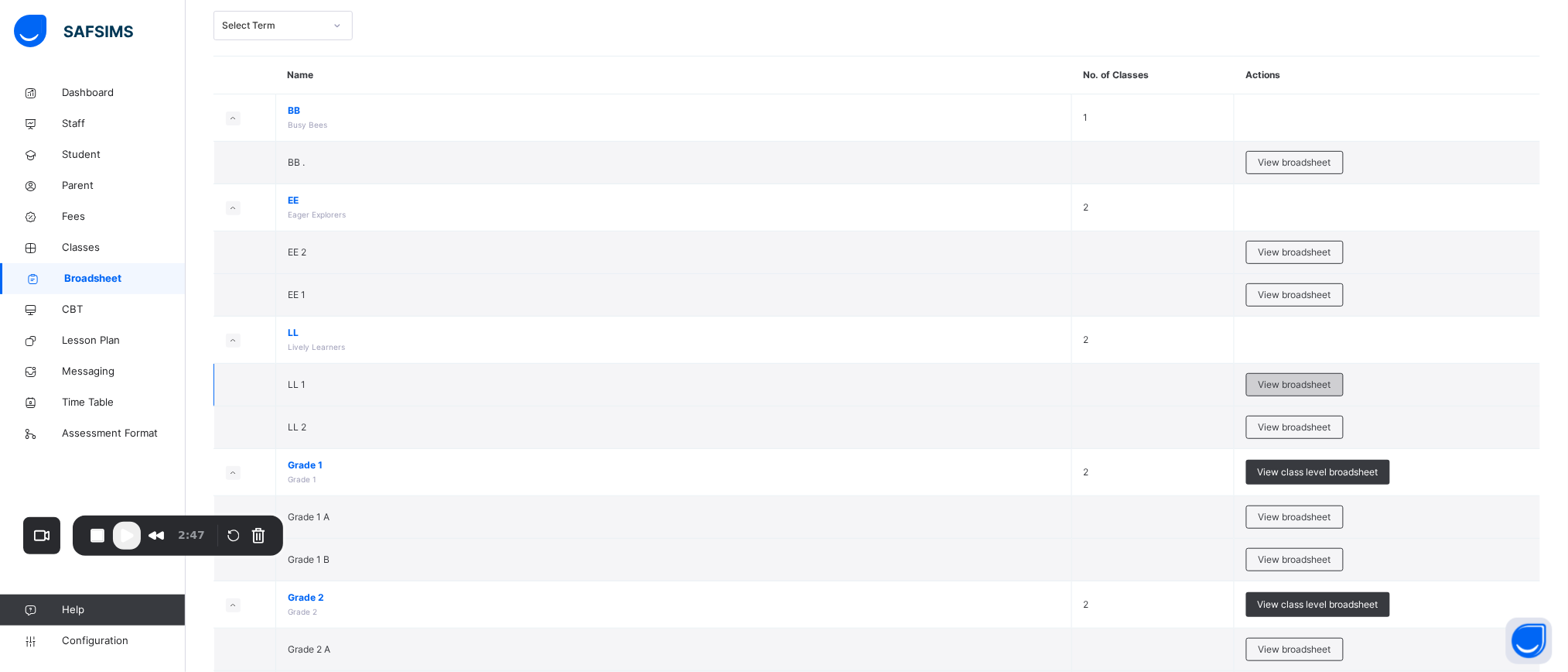
click at [1302, 379] on span "View broadsheet" at bounding box center [1295, 385] width 73 height 14
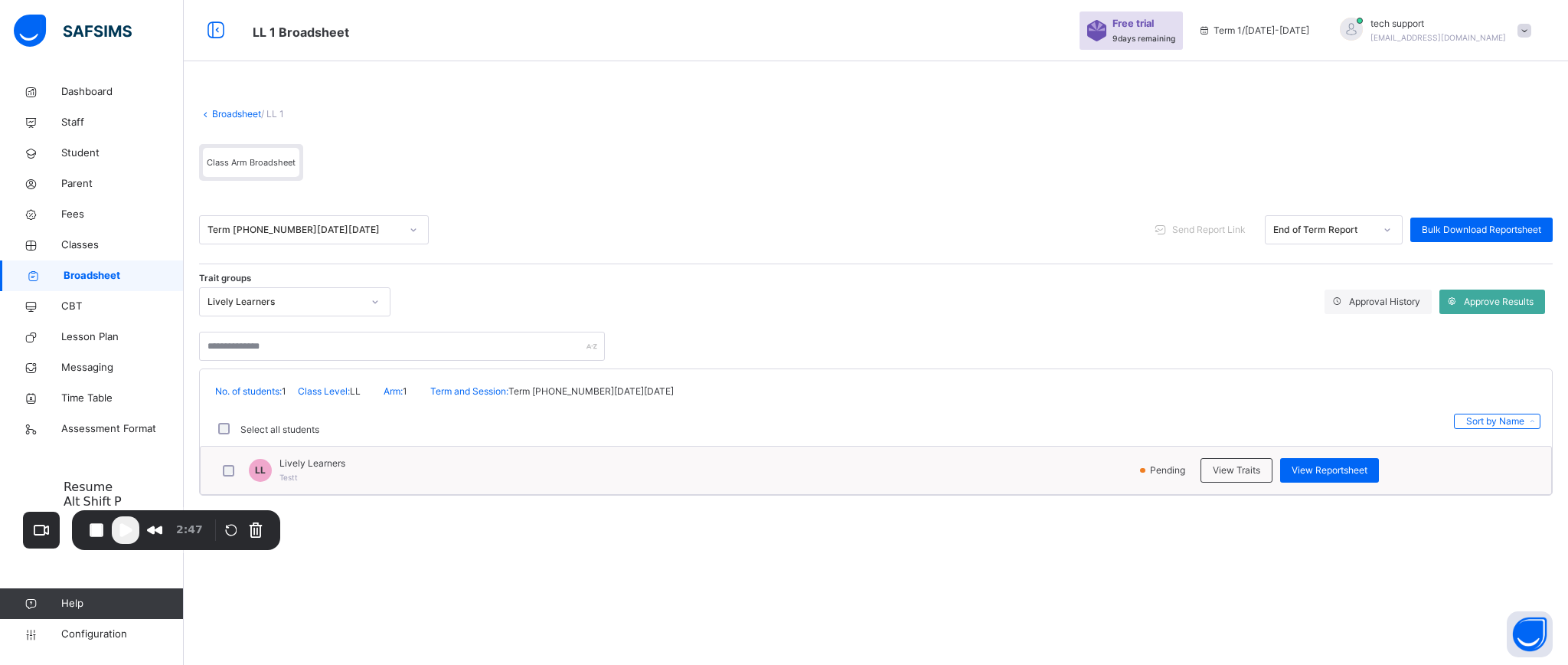
click at [123, 521] on span "Play Recording" at bounding box center [125, 530] width 18 height 18
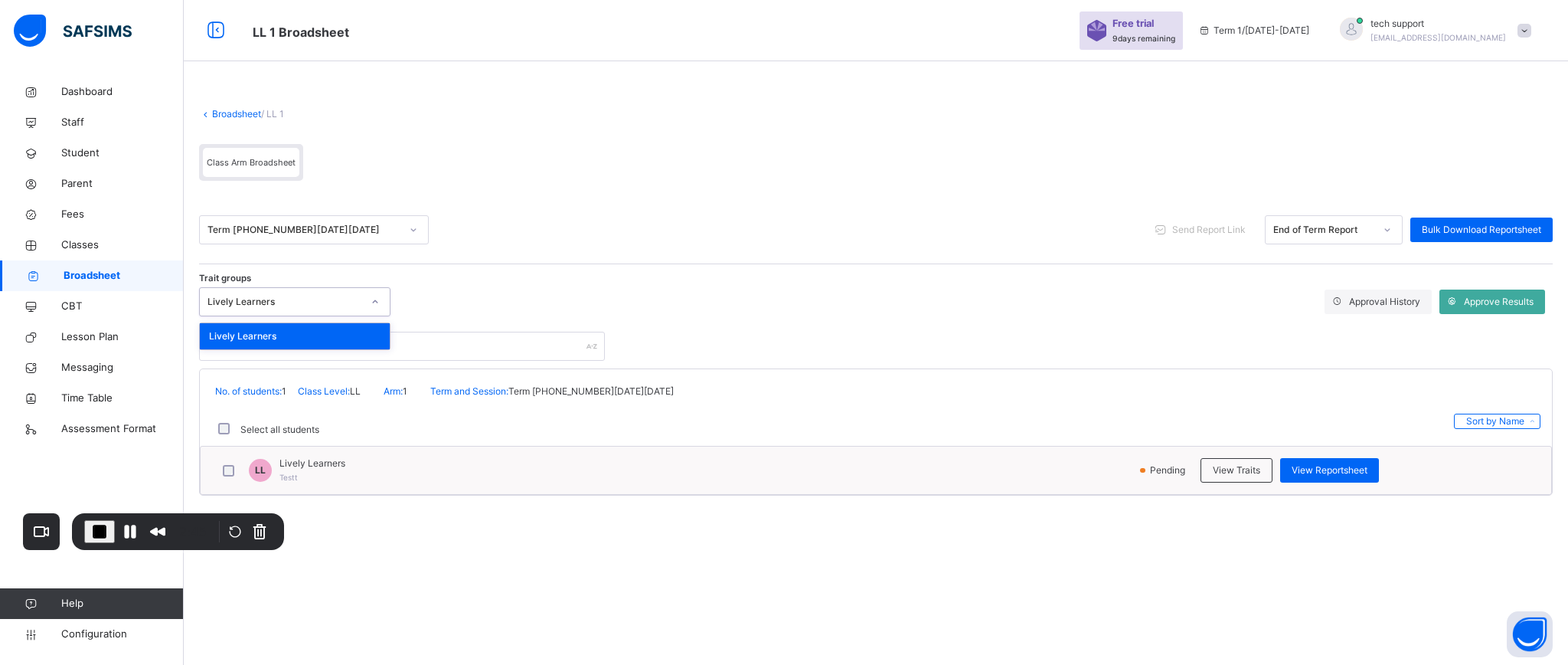
click at [375, 306] on icon at bounding box center [375, 302] width 9 height 15
click at [571, 285] on div "Trait groups Lively Learners Approval History Approve Results" at bounding box center [875, 320] width 1353 height 81
click at [1233, 466] on span "View Traits" at bounding box center [1236, 470] width 47 height 14
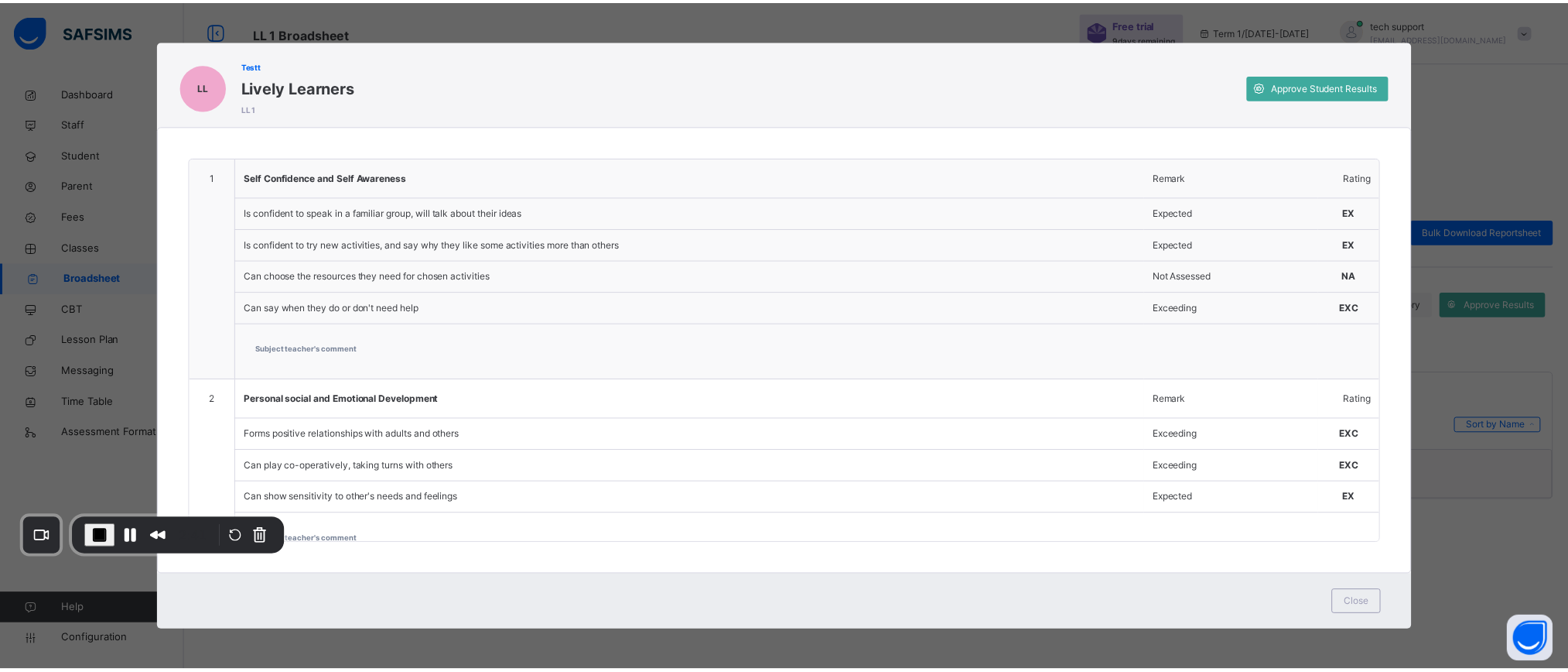
scroll to position [94, 0]
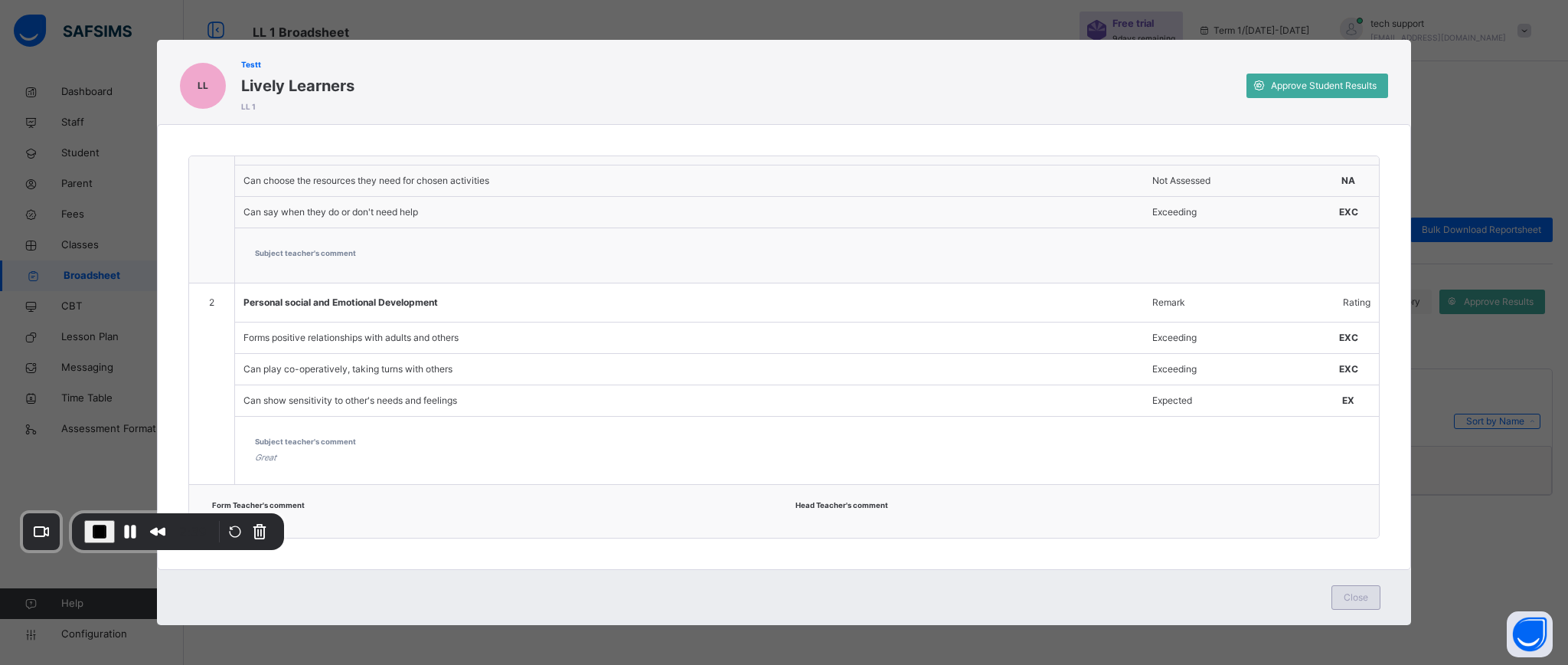
click at [1341, 594] on div "Close" at bounding box center [1355, 598] width 49 height 25
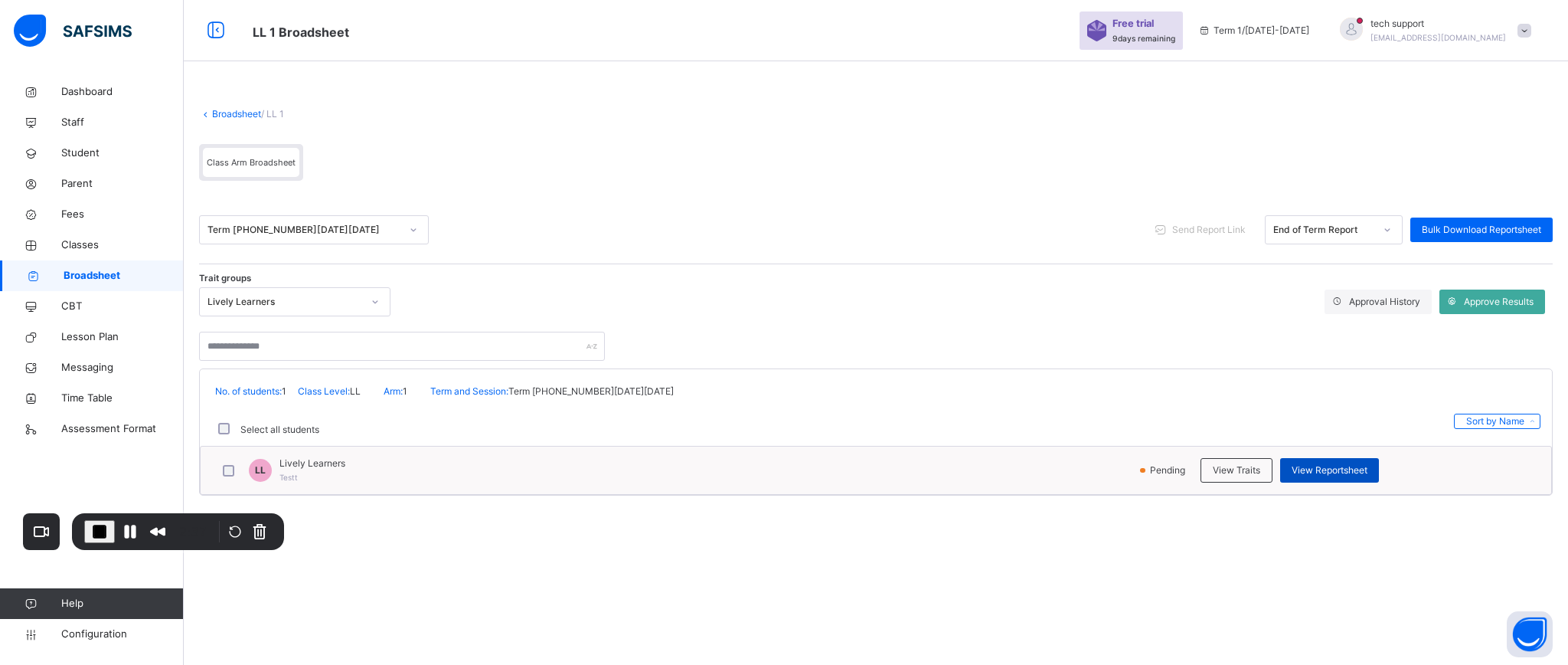
click at [1328, 473] on span "View Reportsheet" at bounding box center [1328, 470] width 75 height 14
click at [83, 632] on span "Configuration" at bounding box center [122, 633] width 122 height 15
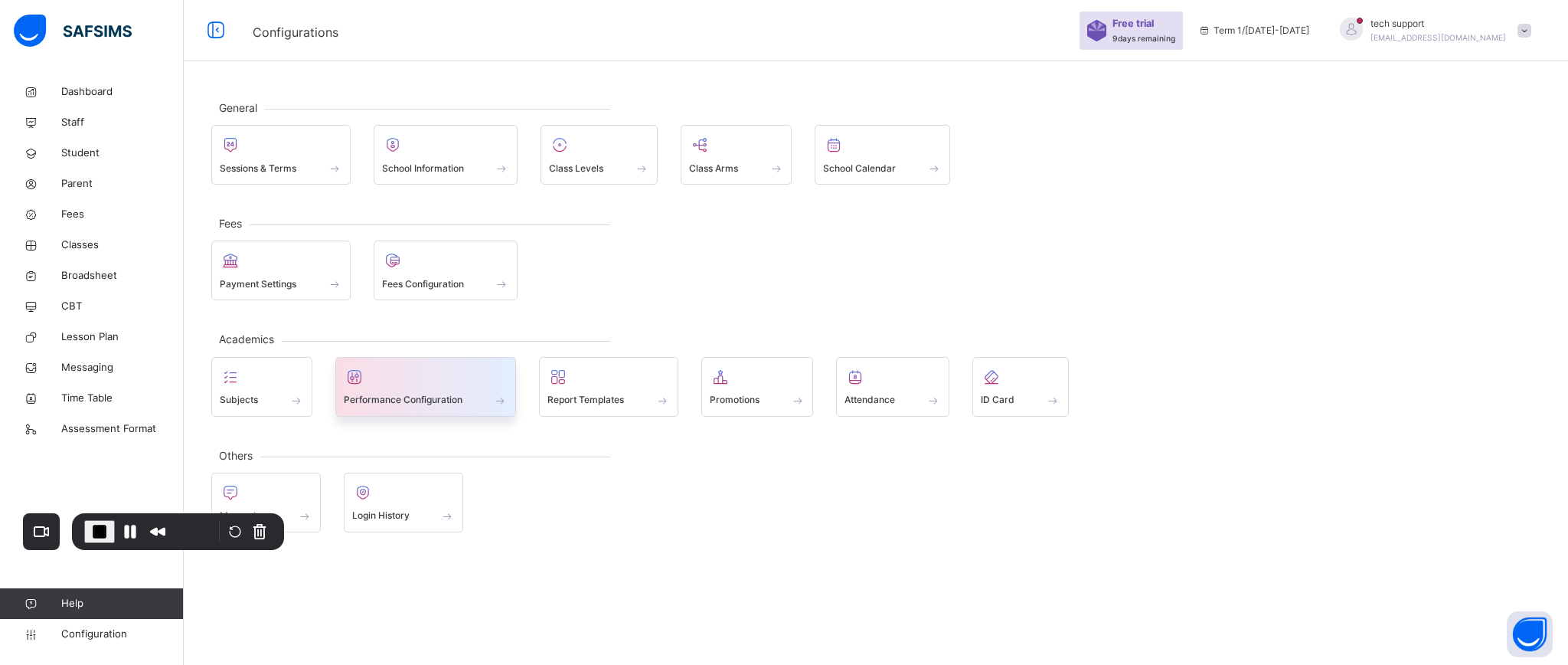
click at [456, 391] on span at bounding box center [426, 390] width 165 height 4
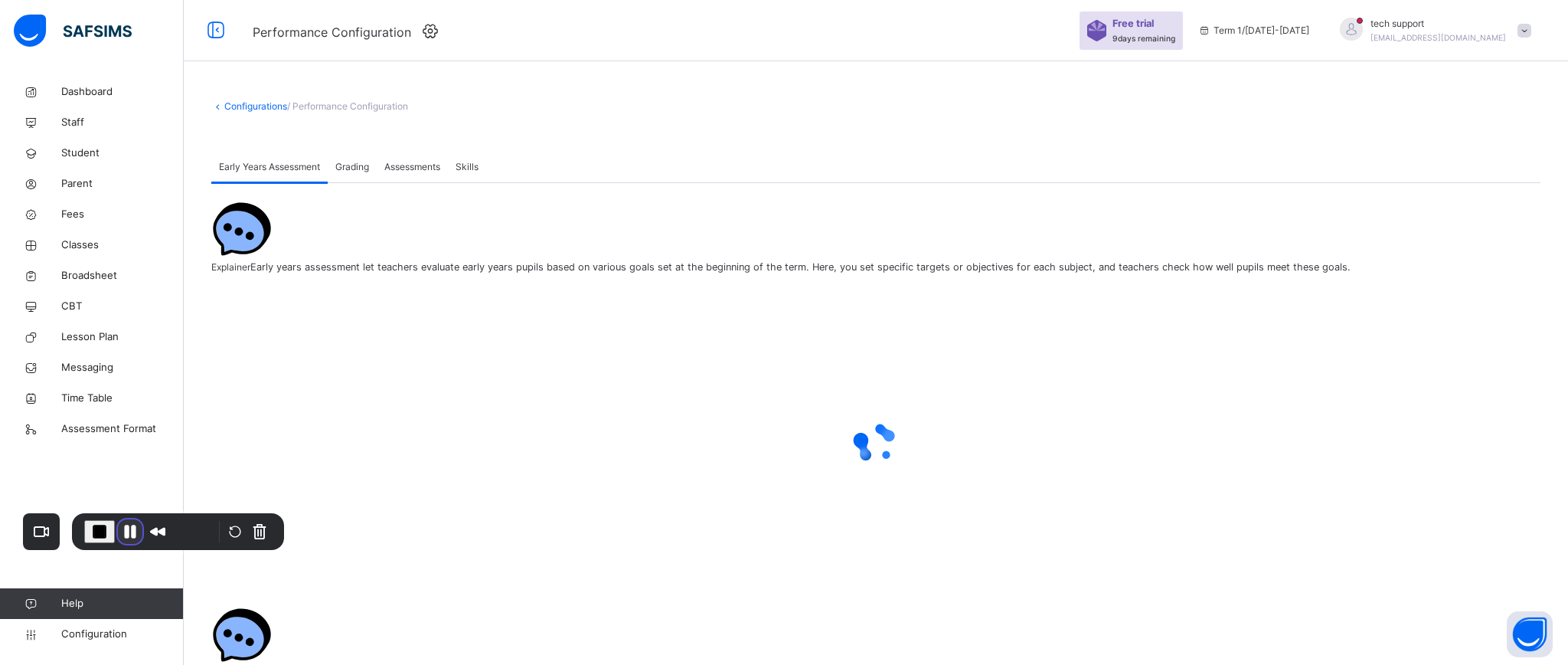
click at [123, 528] on button "Pause Recording" at bounding box center [130, 532] width 25 height 25
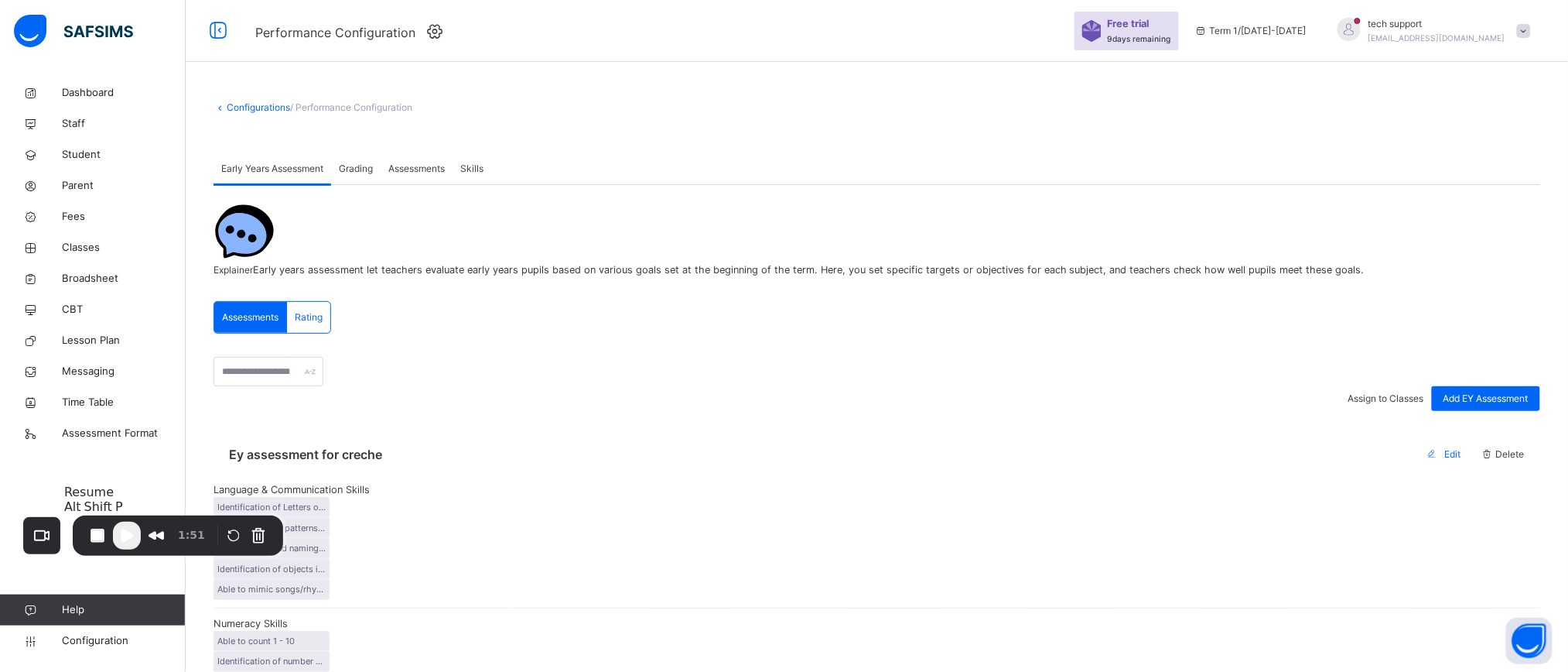
click at [122, 540] on span "Play Recording" at bounding box center [126, 535] width 18 height 18
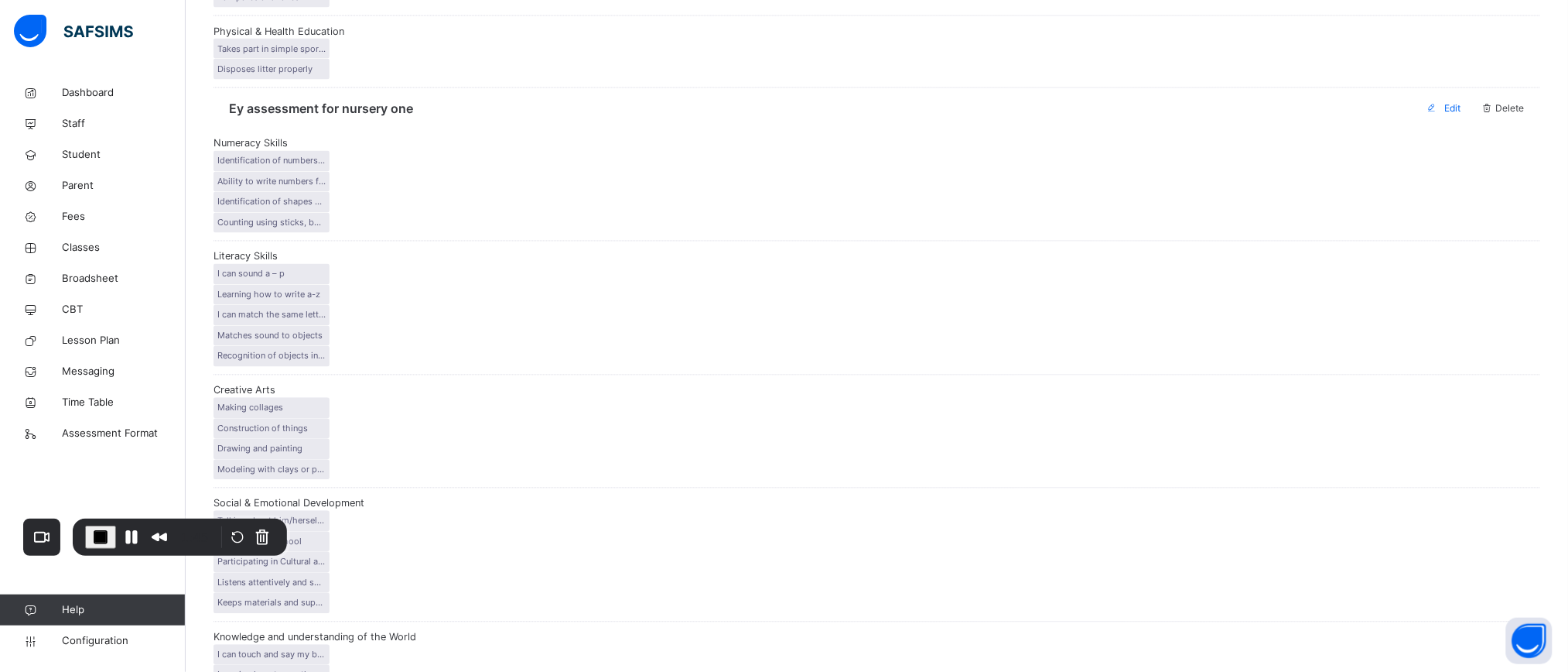
scroll to position [1254, 0]
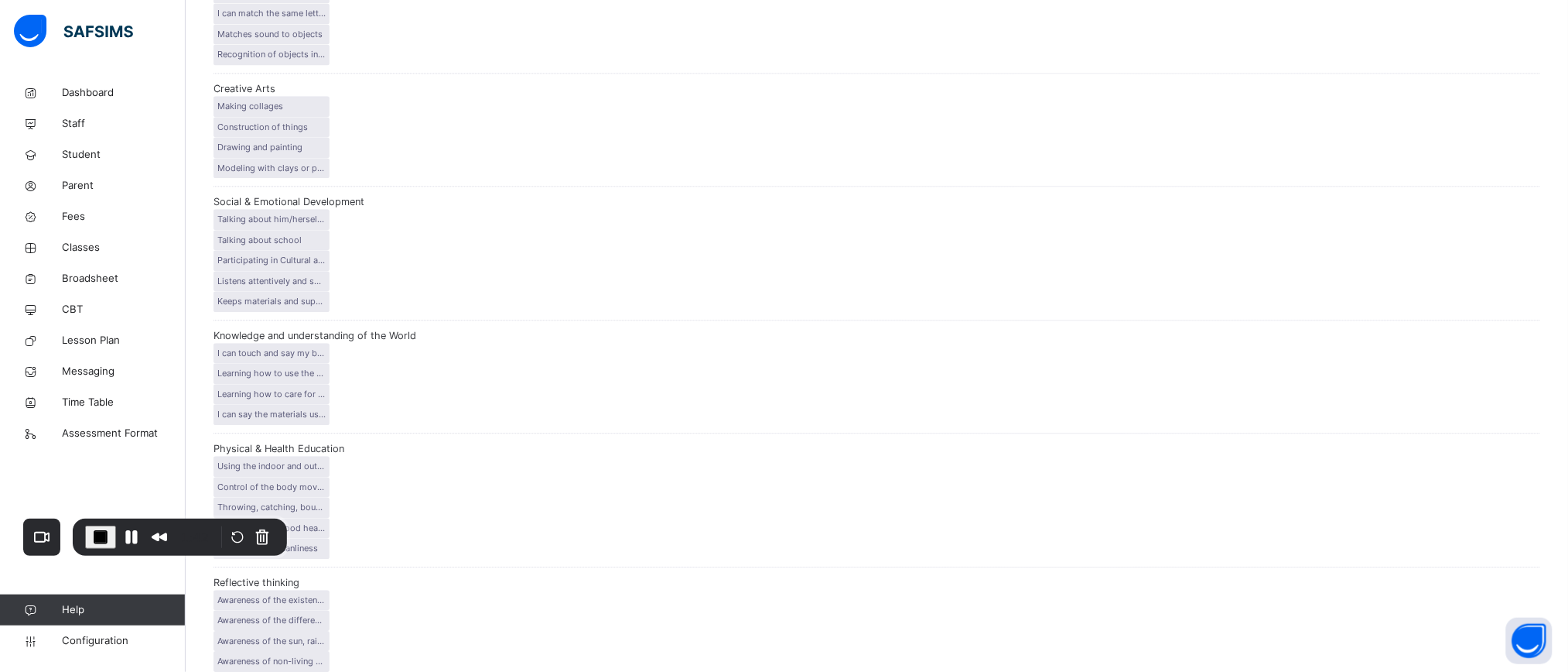
type input "**********"
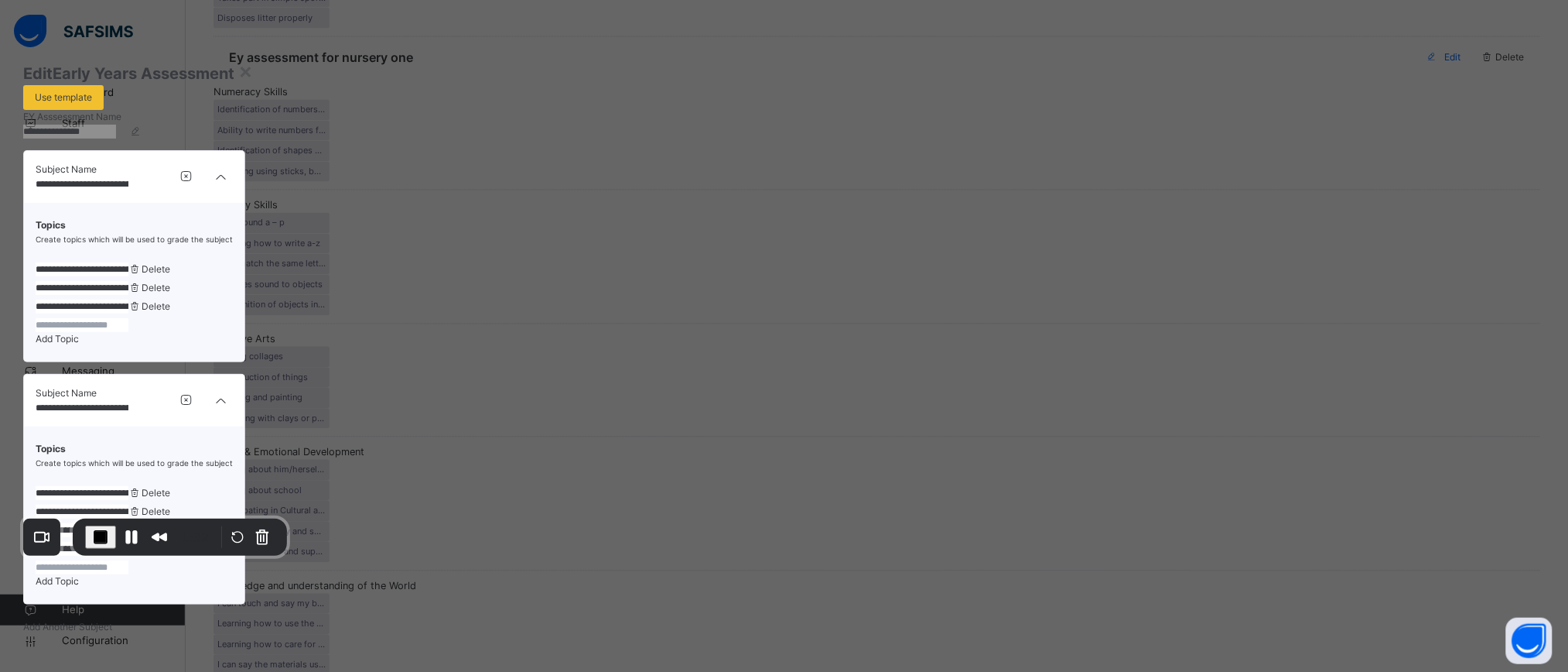
scroll to position [998, 0]
click at [96, 530] on span "End Recording" at bounding box center [101, 537] width 18 height 18
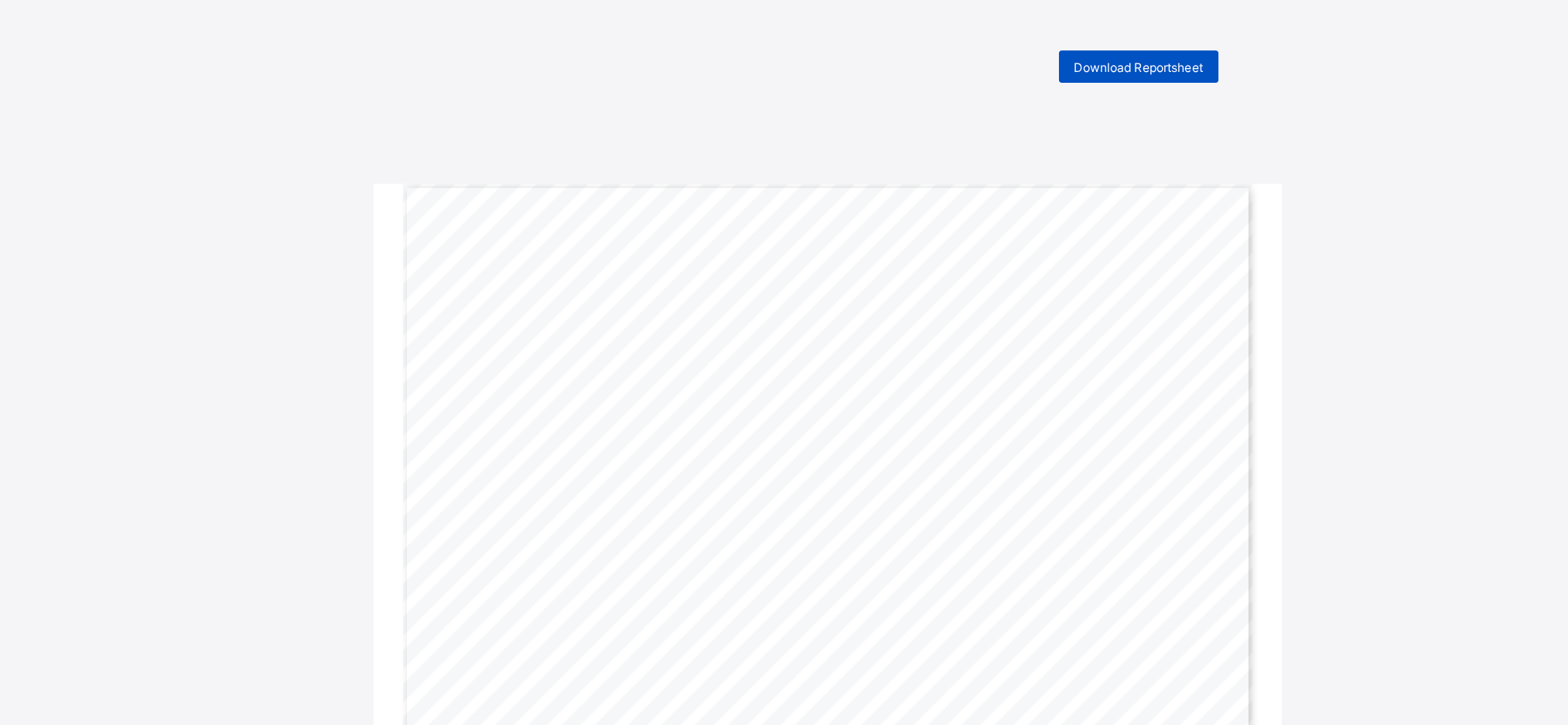
click at [1033, 49] on span "Download Reportsheet" at bounding box center [1023, 51] width 99 height 12
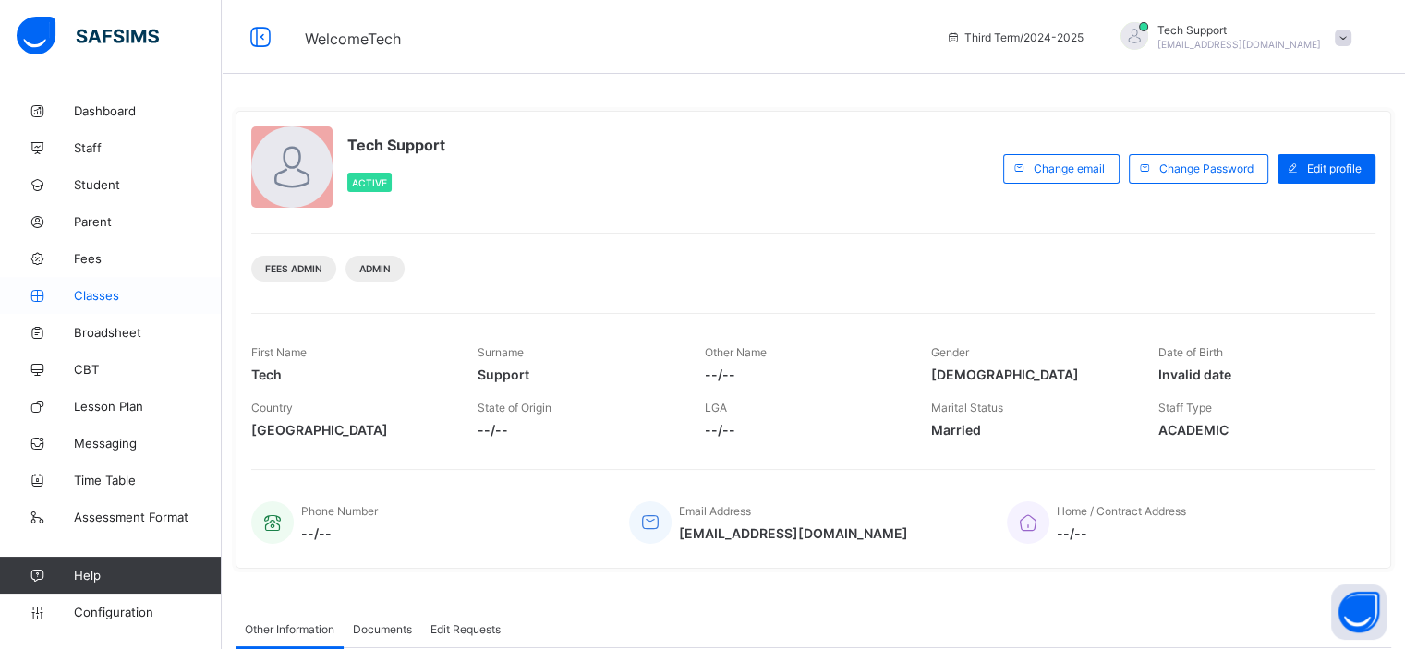
click at [107, 288] on span "Classes" at bounding box center [148, 295] width 148 height 15
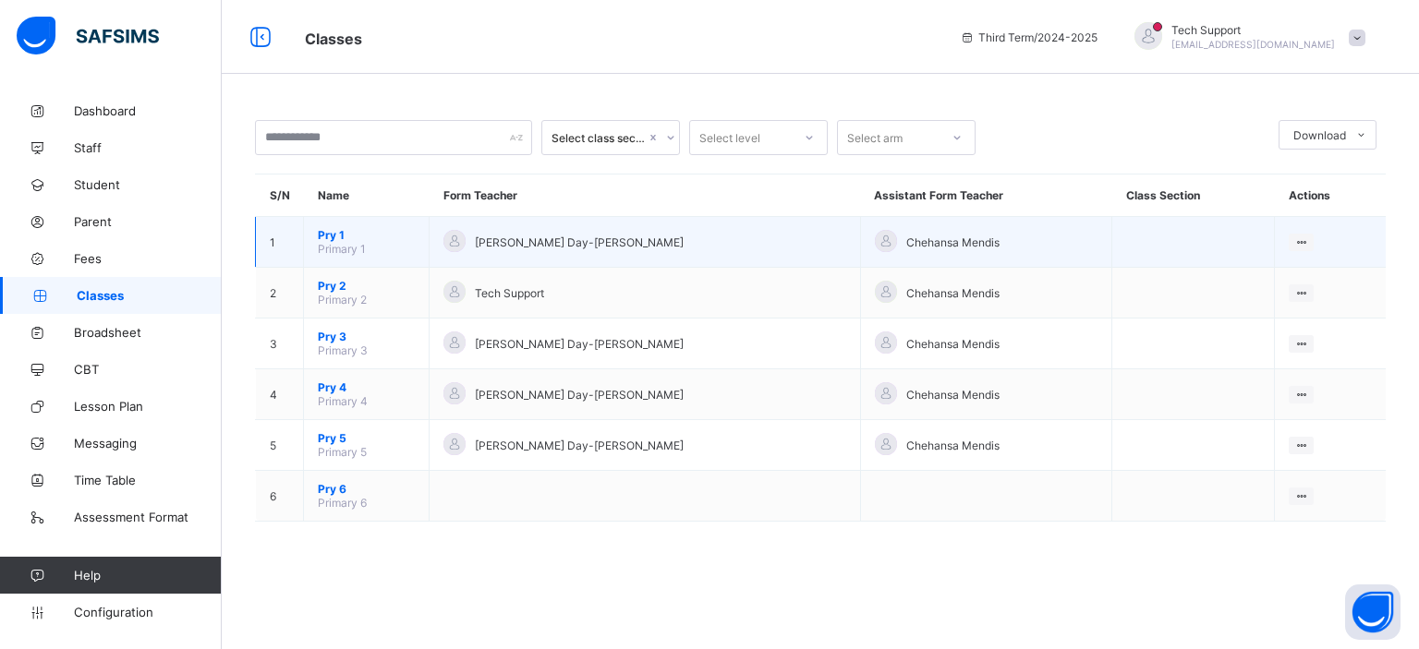
click at [339, 234] on span "Pry 1" at bounding box center [366, 235] width 97 height 14
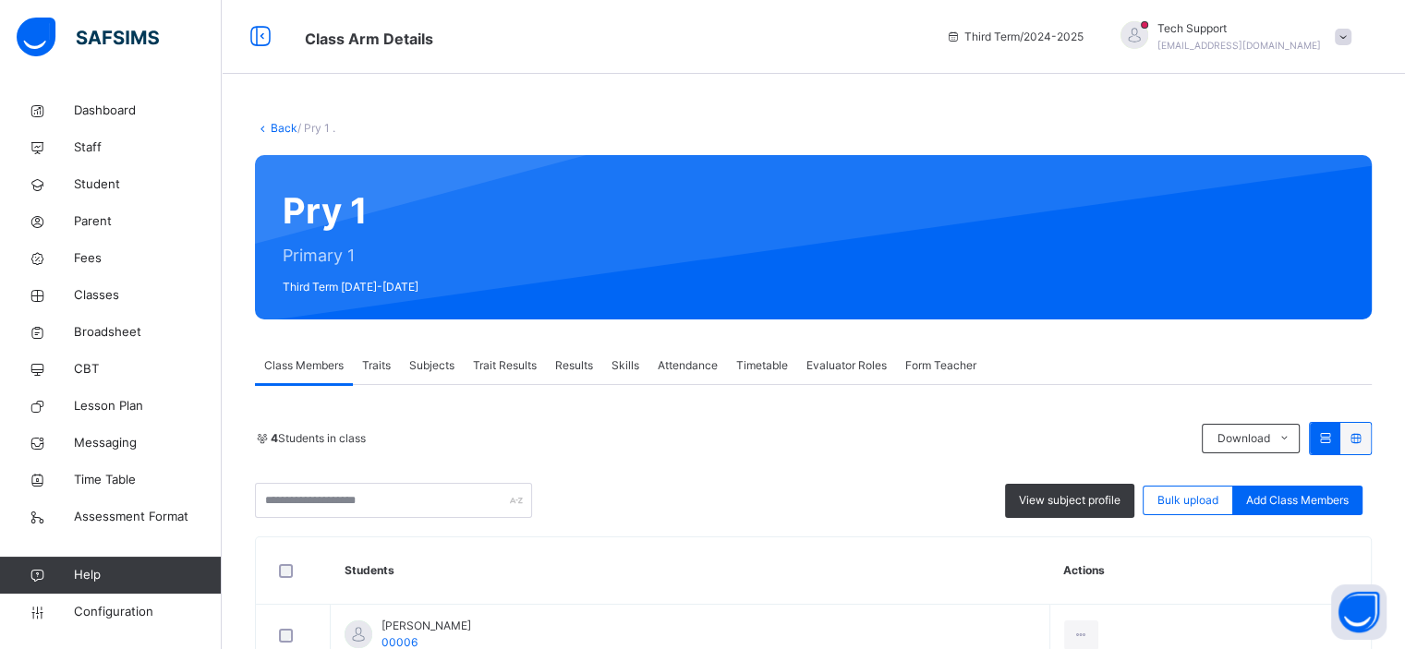
click at [381, 366] on span "Traits" at bounding box center [376, 365] width 29 height 17
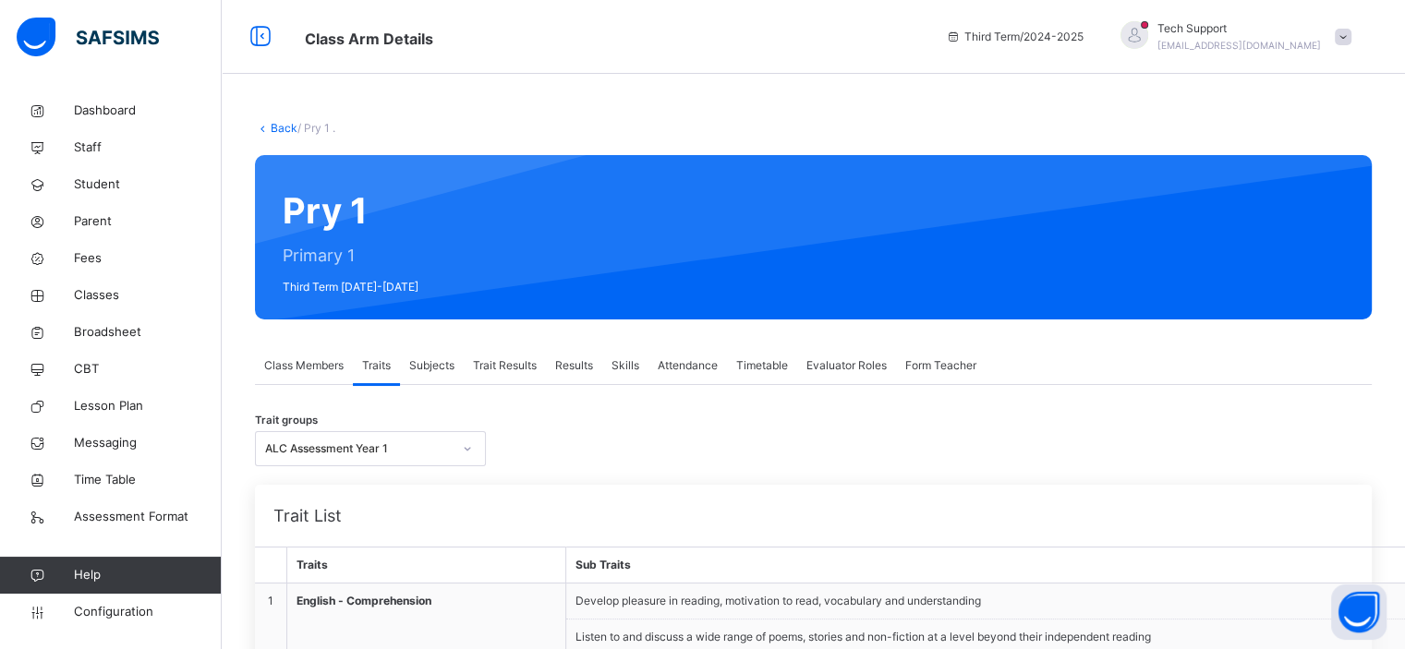
scroll to position [74, 0]
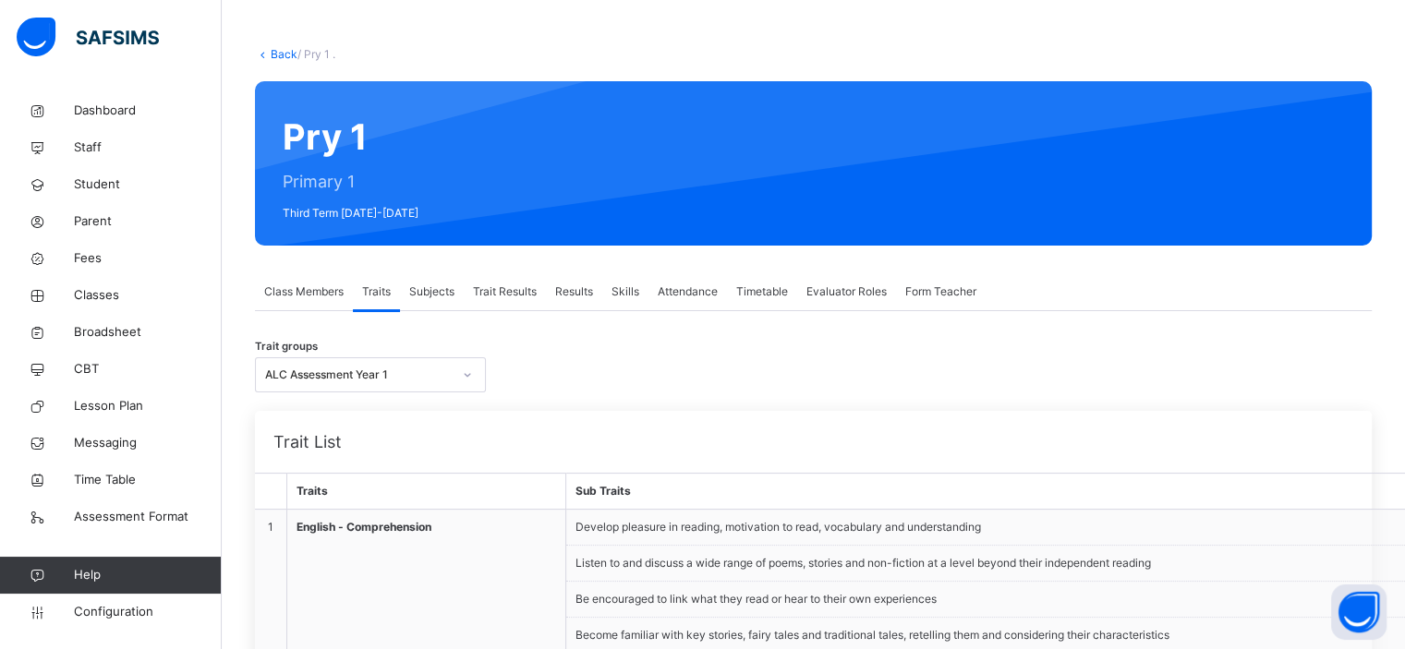
click at [448, 283] on div "Subjects" at bounding box center [432, 291] width 64 height 37
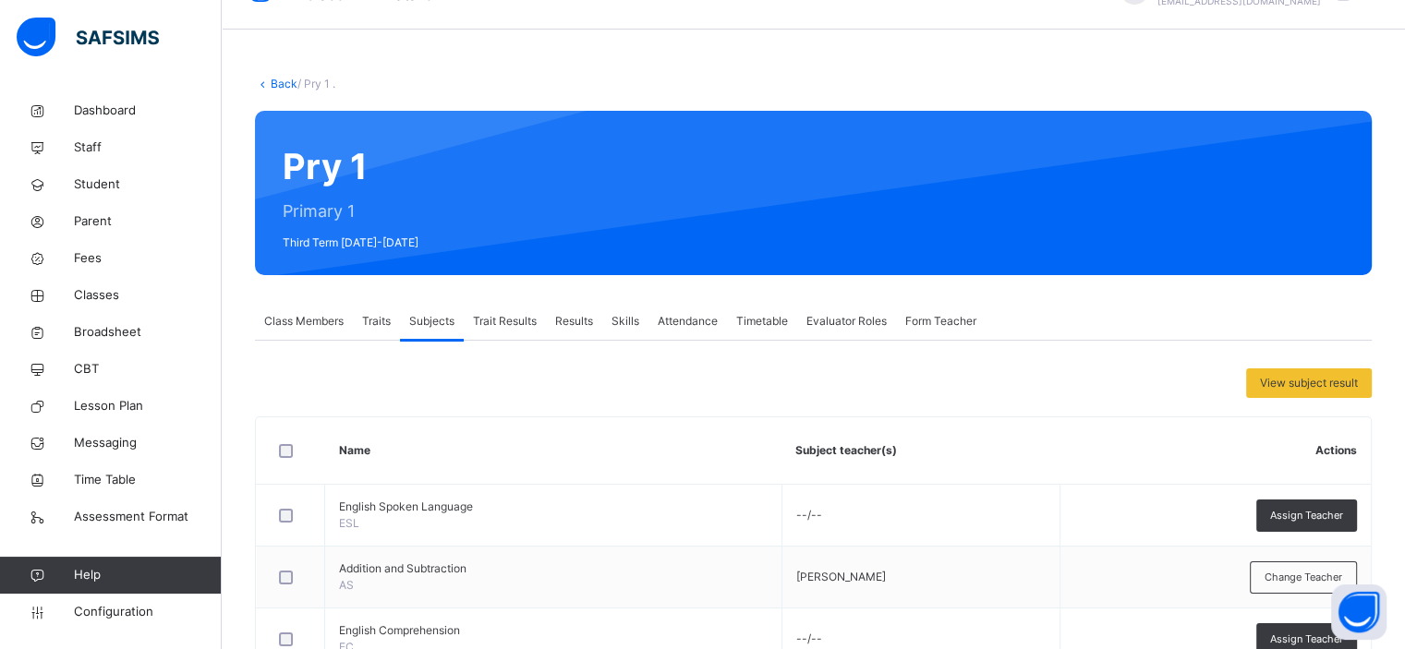
scroll to position [42, 0]
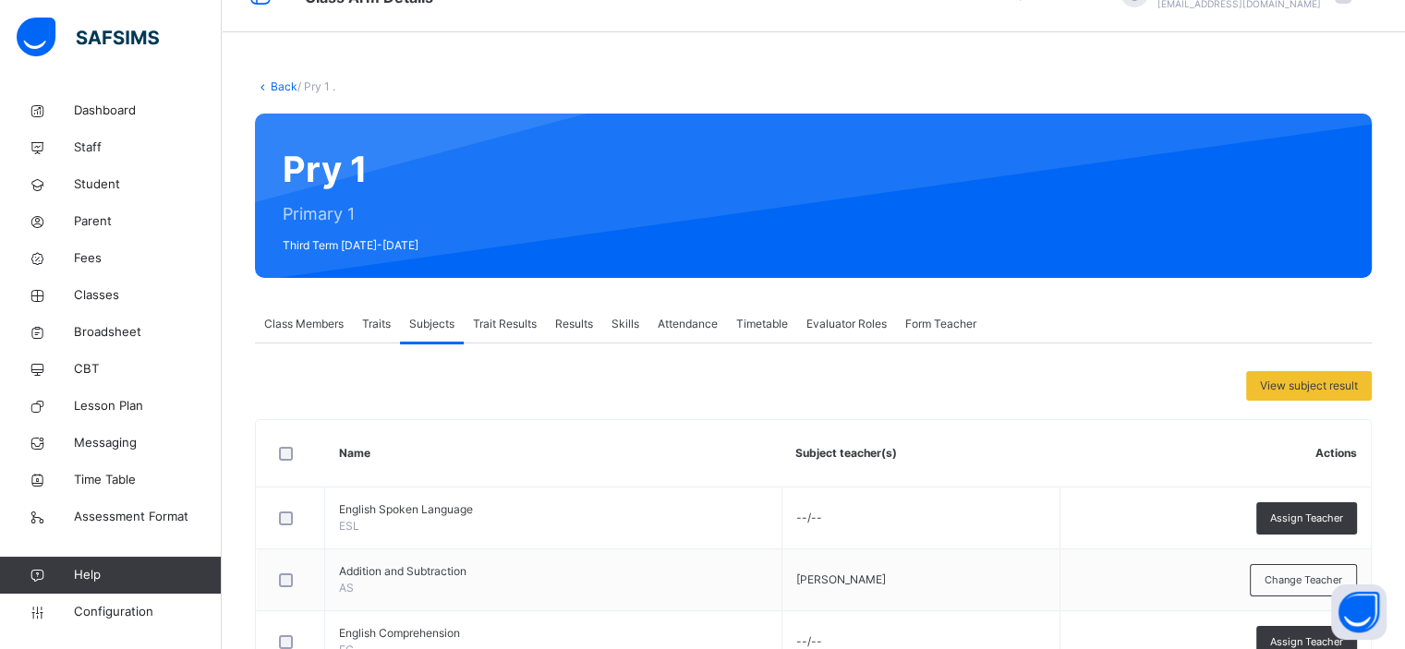
click at [512, 319] on span "Trait Results" at bounding box center [505, 324] width 64 height 17
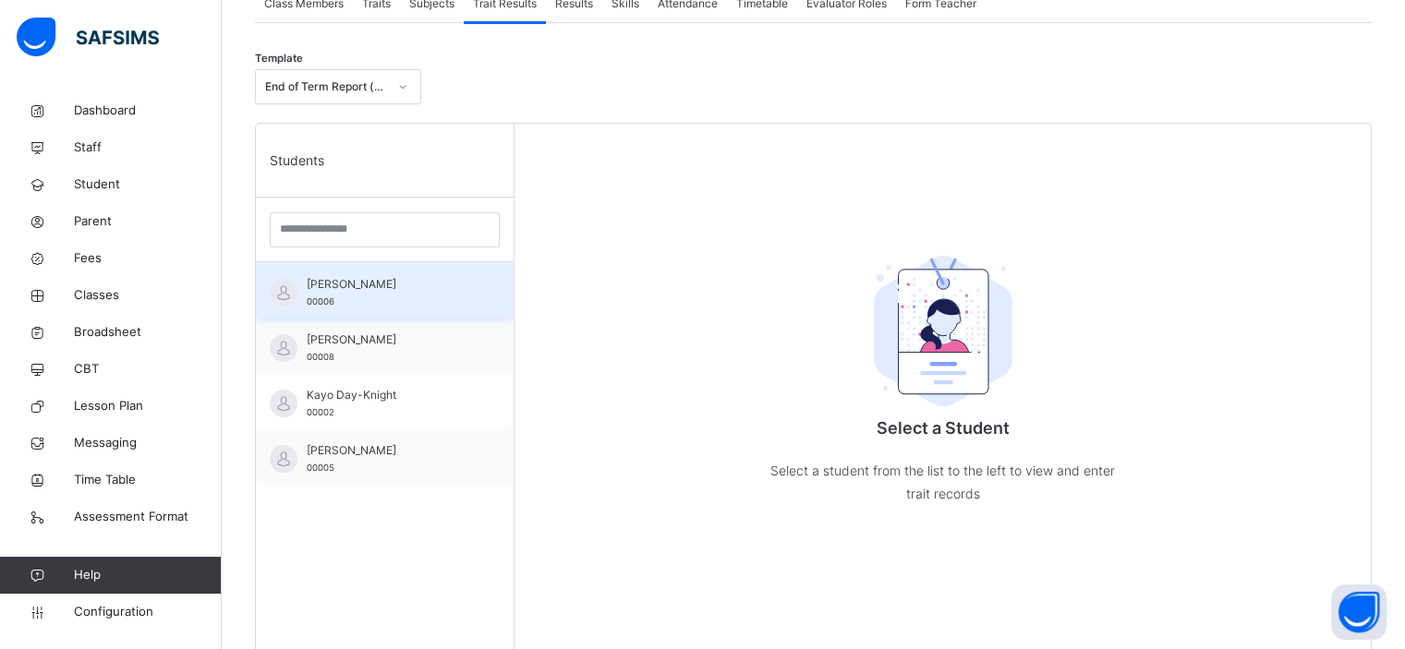
scroll to position [362, 0]
click at [386, 302] on div "[PERSON_NAME] 00006" at bounding box center [389, 292] width 165 height 33
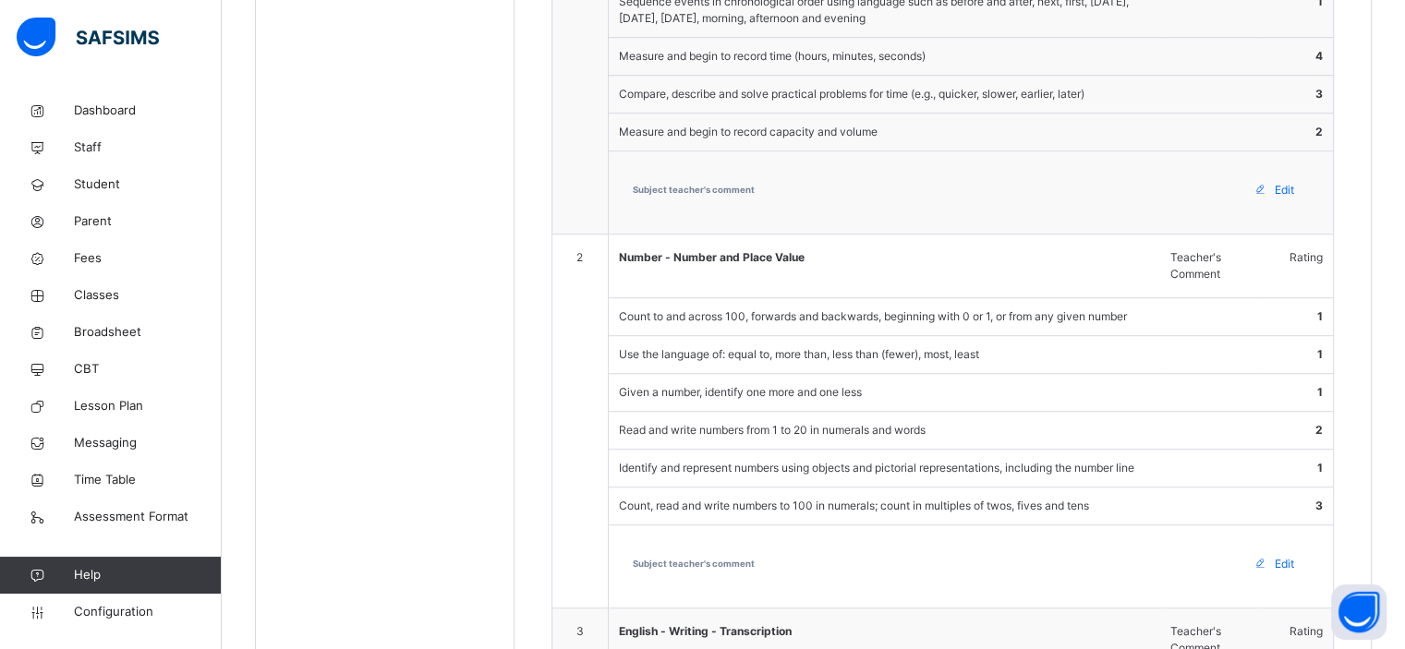
scroll to position [1032, 0]
